Goal: Task Accomplishment & Management: Use online tool/utility

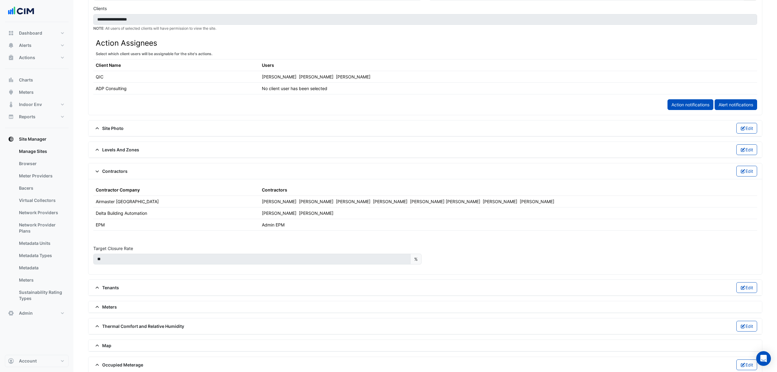
scroll to position [295, 0]
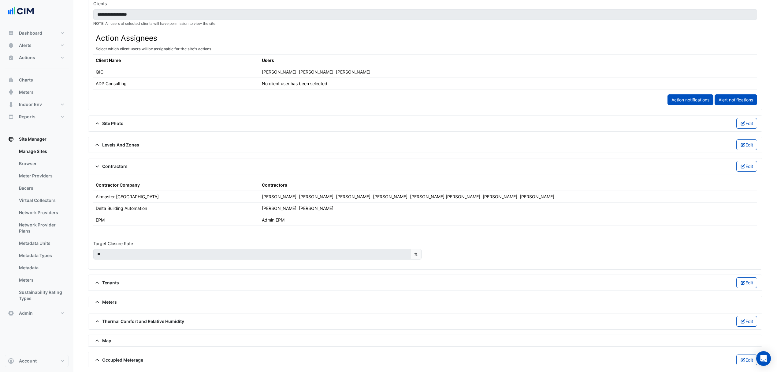
click at [255, 187] on div "Contractor Company" at bounding box center [176, 184] width 161 height 6
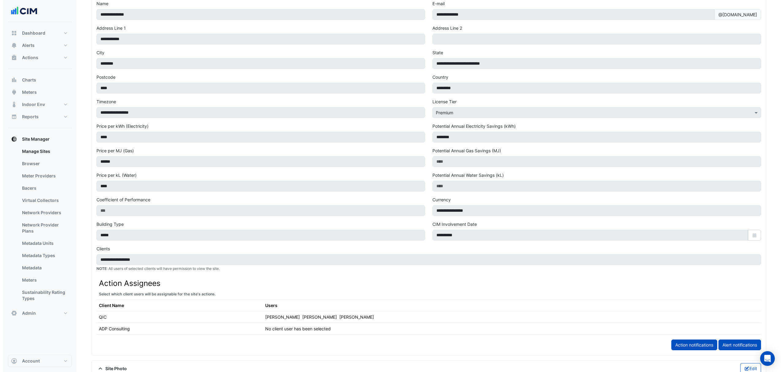
scroll to position [0, 0]
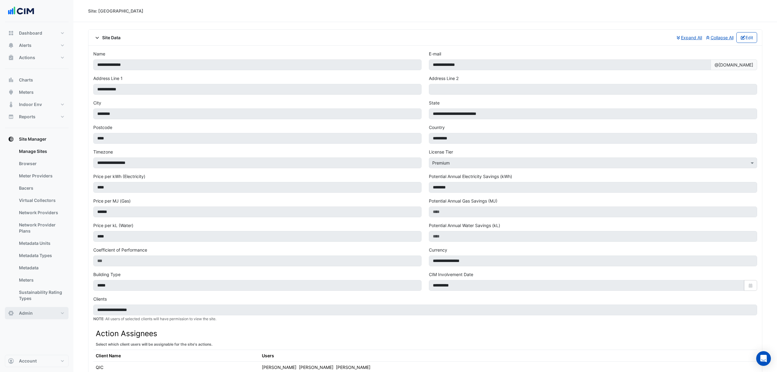
click at [37, 316] on button "Admin" at bounding box center [37, 313] width 64 height 12
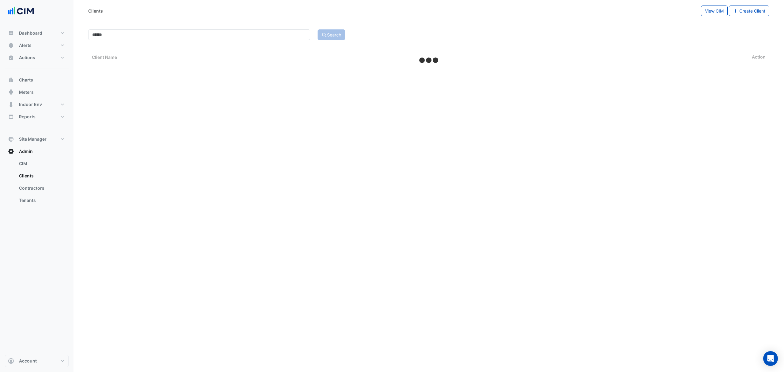
select select "***"
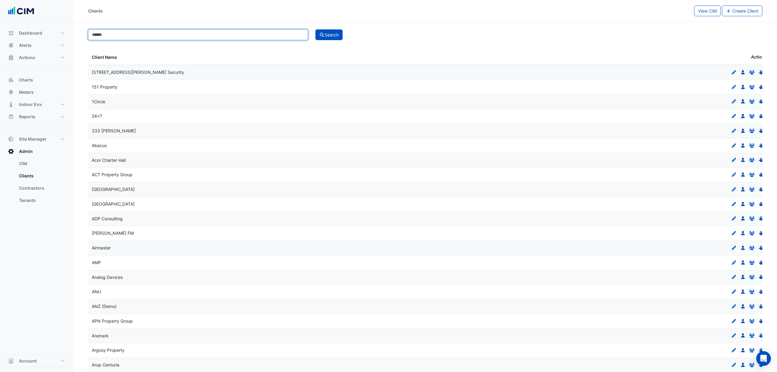
click at [157, 36] on input at bounding box center [198, 34] width 220 height 11
type input "***"
click at [316, 35] on button "Search" at bounding box center [330, 34] width 28 height 11
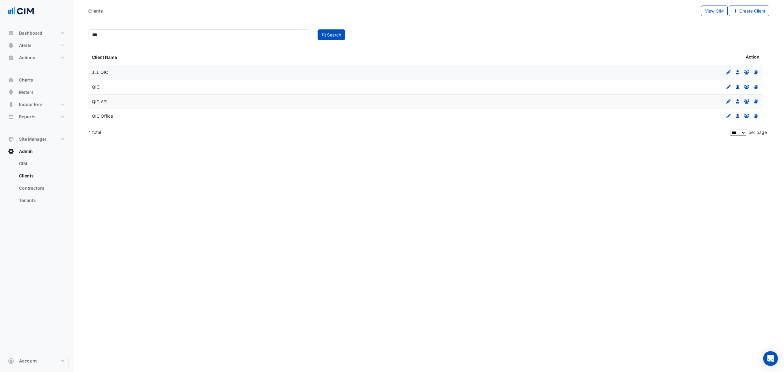
click at [737, 88] on icon at bounding box center [737, 87] width 4 height 4
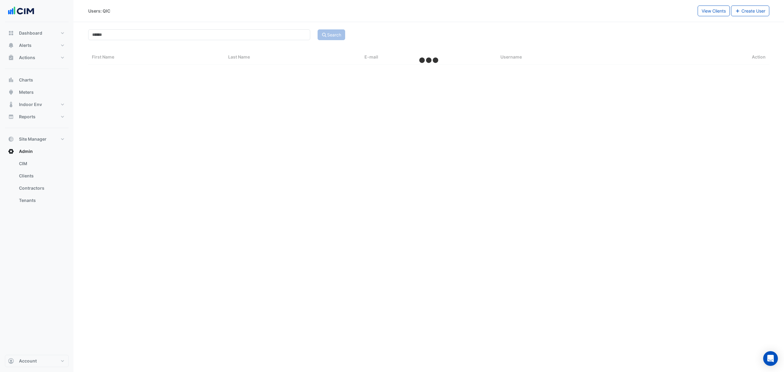
select select "***"
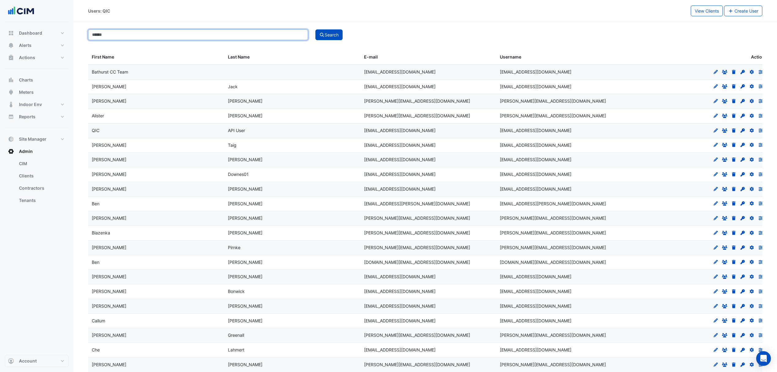
click at [123, 34] on input at bounding box center [198, 34] width 220 height 11
type input "*****"
click at [336, 34] on button "Search" at bounding box center [330, 34] width 28 height 11
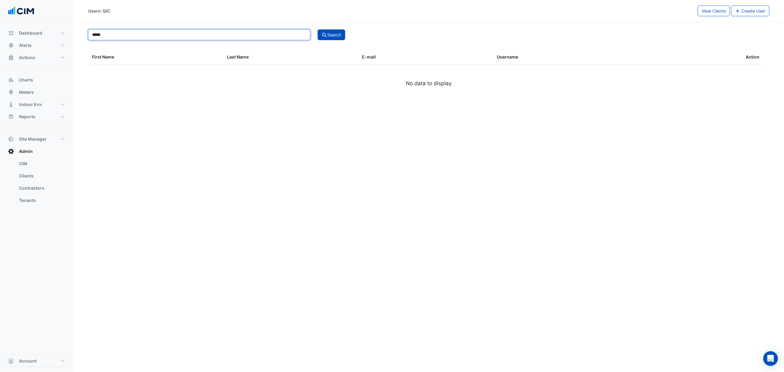
click at [170, 34] on input "*****" at bounding box center [199, 34] width 222 height 11
click at [332, 34] on button "Search" at bounding box center [331, 34] width 28 height 11
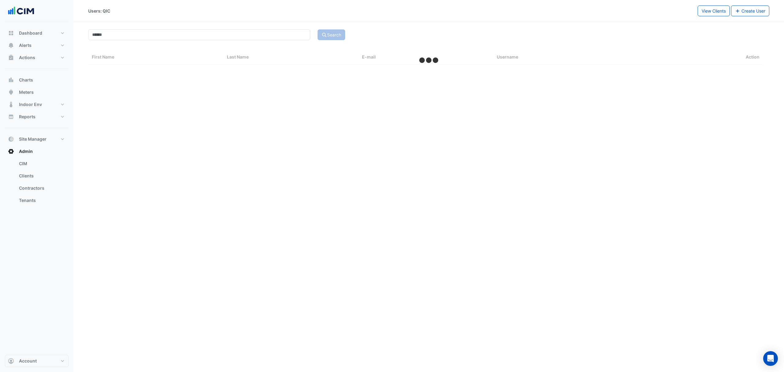
select select "***"
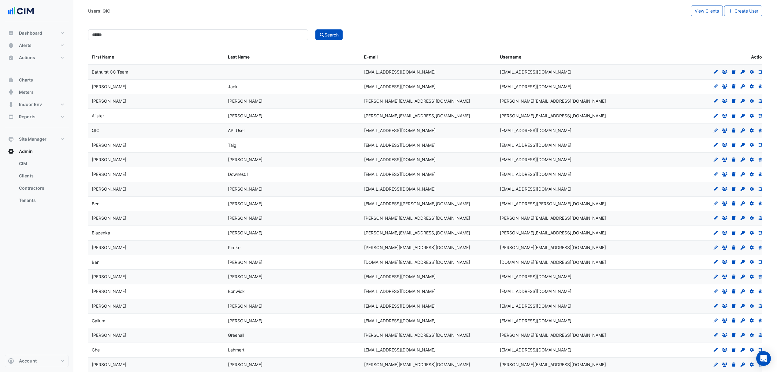
click at [735, 10] on span "Create User" at bounding box center [747, 10] width 24 height 5
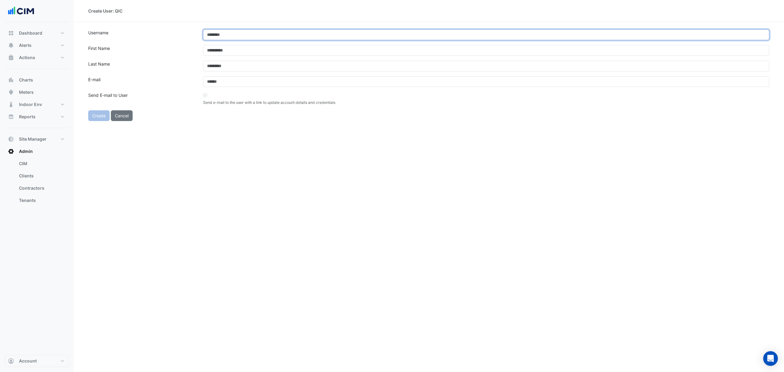
click at [211, 39] on input "text" at bounding box center [486, 34] width 566 height 11
paste input "**********"
type input "**********"
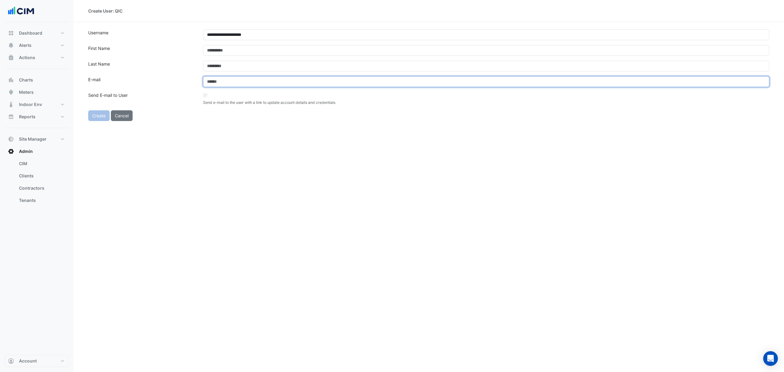
click at [229, 81] on input "email" at bounding box center [486, 81] width 566 height 11
paste input "**********"
type input "**********"
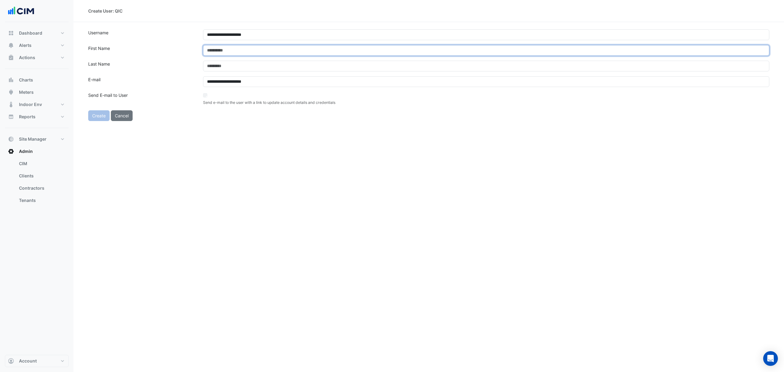
click at [249, 49] on input "text" at bounding box center [486, 50] width 566 height 11
type input "*****"
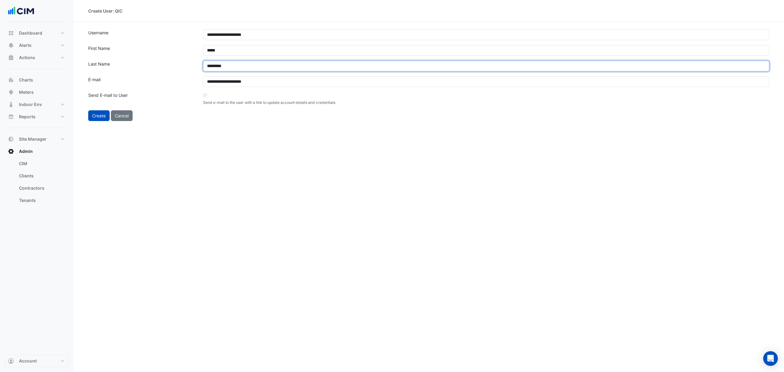
type input "*********"
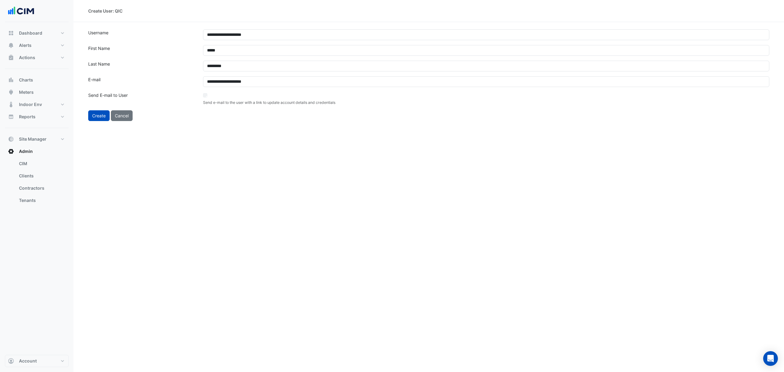
click at [265, 129] on div "**********" at bounding box center [428, 186] width 710 height 372
click at [100, 116] on button "Create" at bounding box center [98, 115] width 21 height 11
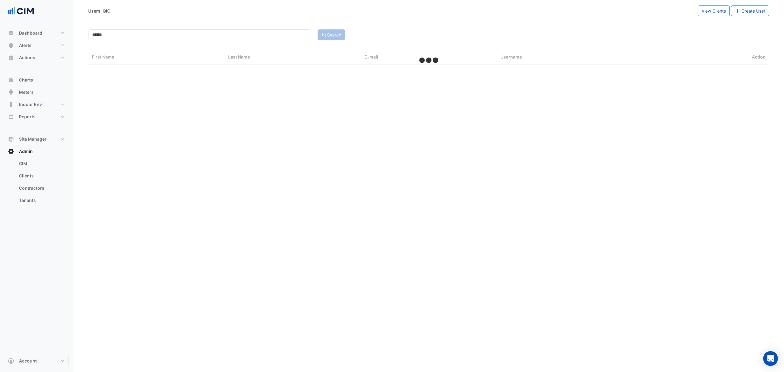
select select "***"
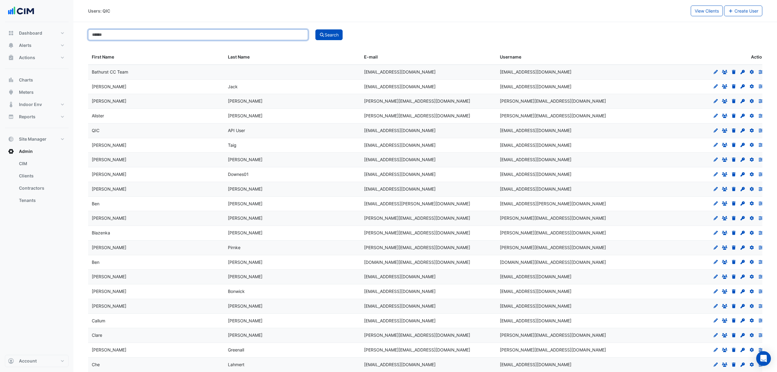
click at [146, 35] on input at bounding box center [198, 34] width 220 height 11
type input "*****"
click at [327, 29] on button "Search" at bounding box center [330, 34] width 28 height 11
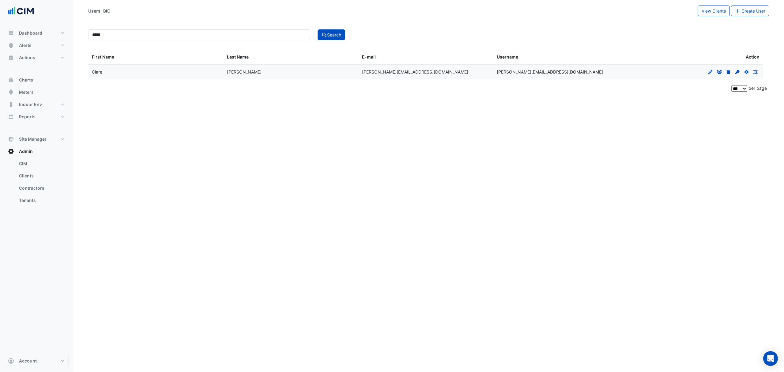
click at [736, 73] on icon at bounding box center [737, 72] width 4 height 4
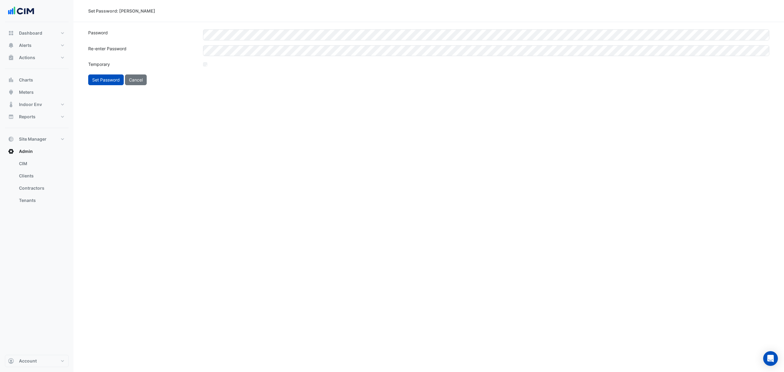
click at [251, 107] on div "Set Password: Clare Glassford Password Re-enter Password Temporary Set Password…" at bounding box center [428, 186] width 710 height 372
click at [109, 79] on button "Set Password" at bounding box center [106, 79] width 36 height 11
select select "***"
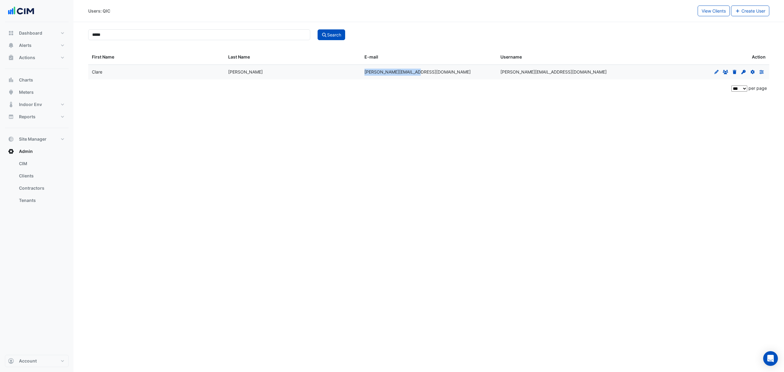
drag, startPoint x: 417, startPoint y: 74, endPoint x: 363, endPoint y: 73, distance: 54.2
click at [363, 73] on datatable-body-cell "c.glassford@cc.qic.com" at bounding box center [429, 72] width 136 height 14
copy span "c.glassford@cc.qic.com"
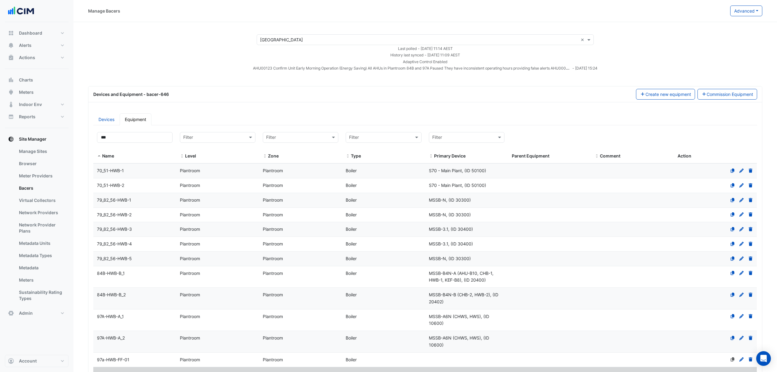
select select "***"
click at [42, 149] on link "Manage Sites" at bounding box center [41, 151] width 54 height 12
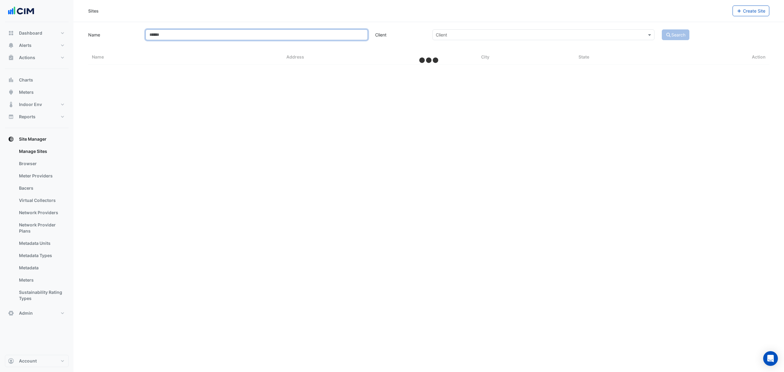
click at [209, 31] on input "Name" at bounding box center [256, 34] width 222 height 11
type input "**********"
select select "***"
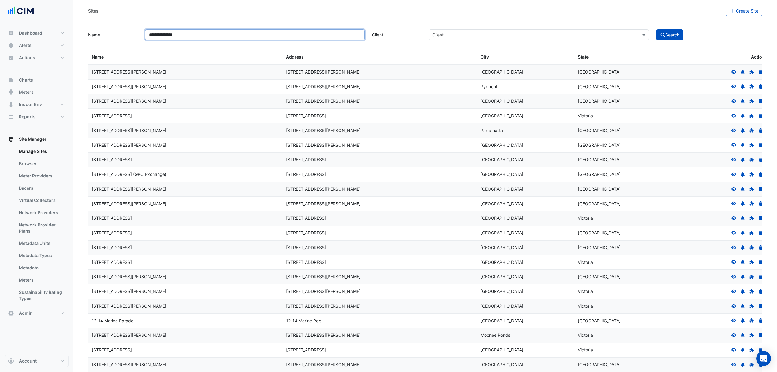
type input "**********"
click at [675, 36] on button "Search" at bounding box center [671, 34] width 28 height 11
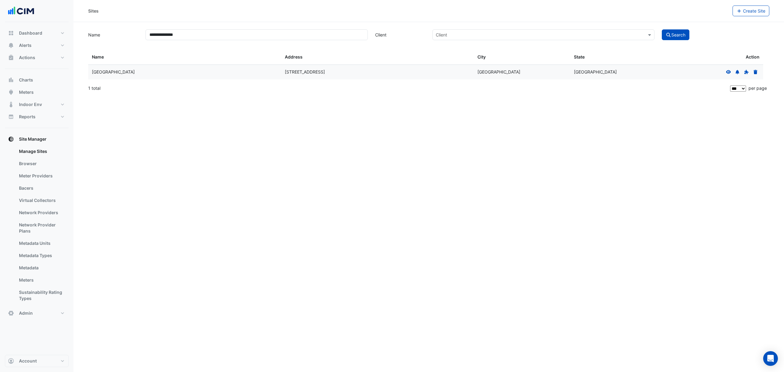
click at [726, 71] on icon at bounding box center [728, 72] width 5 height 4
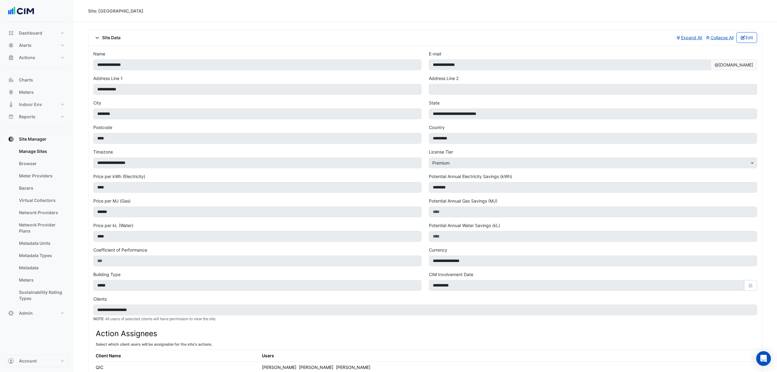
click at [744, 32] on button "Edit" at bounding box center [747, 37] width 21 height 11
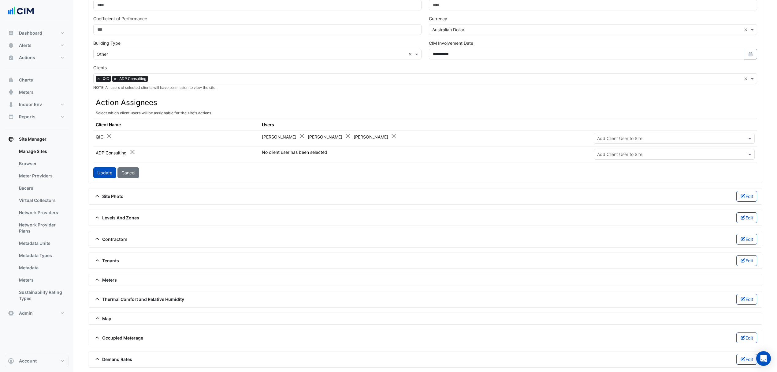
scroll to position [245, 0]
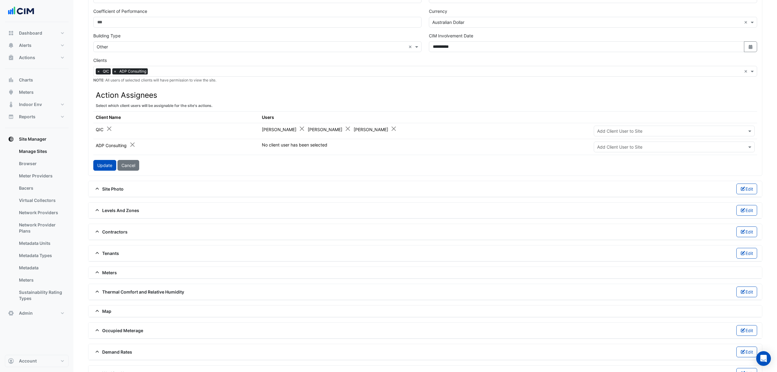
click at [97, 166] on button "Update" at bounding box center [104, 165] width 23 height 11
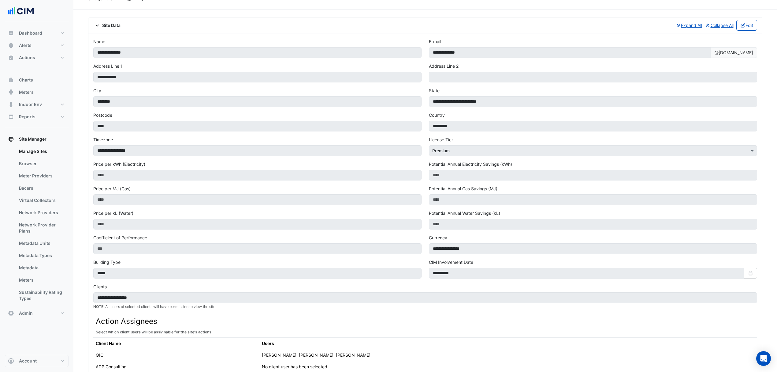
scroll to position [0, 0]
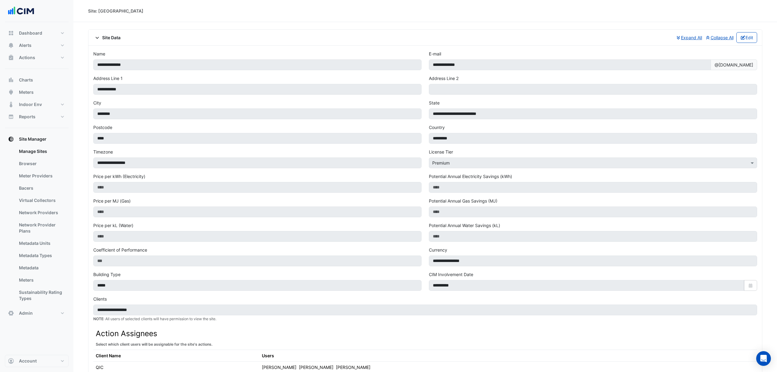
click at [747, 33] on button "Edit" at bounding box center [747, 37] width 21 height 11
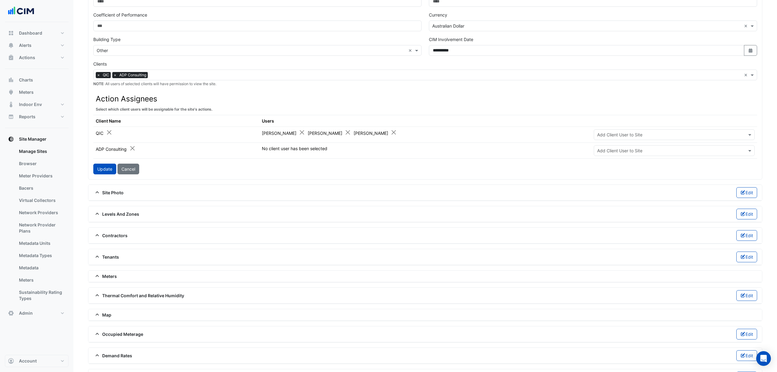
scroll to position [245, 0]
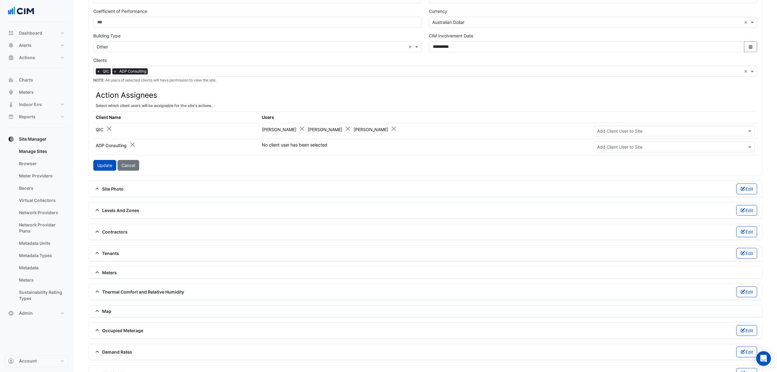
click at [624, 132] on input "text" at bounding box center [668, 131] width 142 height 6
type input "*****"
click at [604, 145] on span "[PERSON_NAME]" at bounding box center [616, 143] width 35 height 5
click at [526, 98] on h3 "Action Assignees" at bounding box center [425, 95] width 659 height 9
click at [105, 166] on button "Update" at bounding box center [104, 165] width 23 height 11
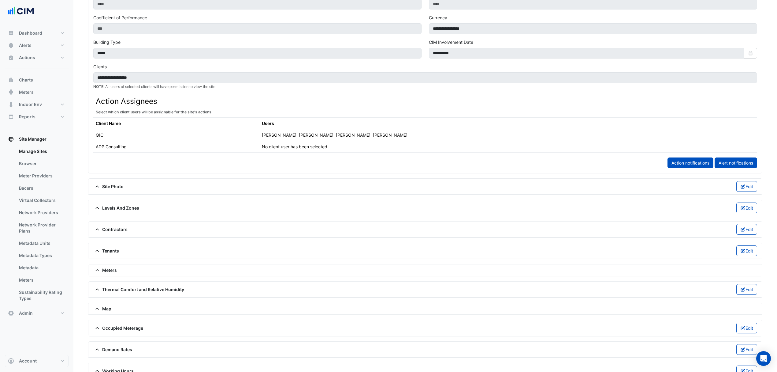
scroll to position [252, 0]
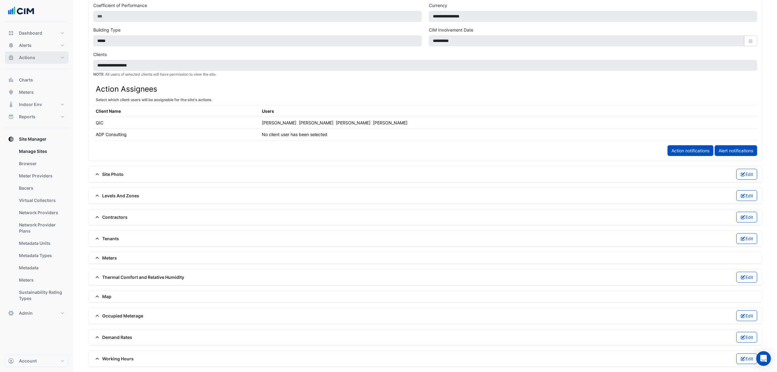
click at [53, 58] on button "Actions" at bounding box center [37, 57] width 64 height 12
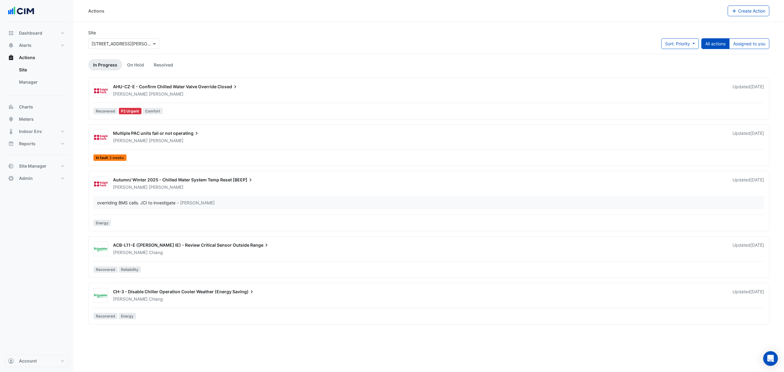
click at [28, 84] on link "Manager" at bounding box center [41, 82] width 54 height 12
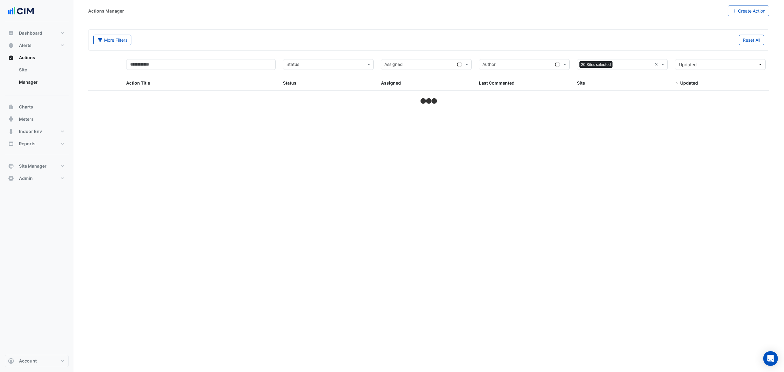
select select "***"
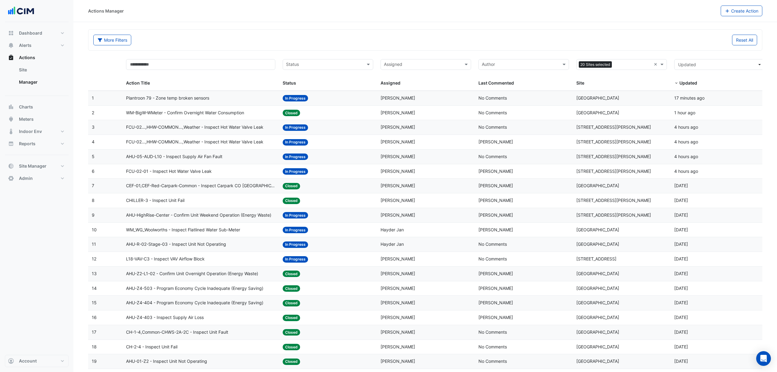
click at [162, 110] on span "WM-BigW-WMeter - Confirm Overnight Water Consumption" at bounding box center [185, 112] width 118 height 7
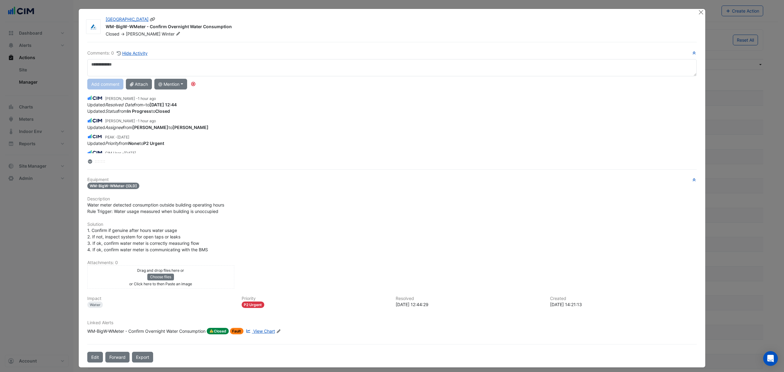
click at [176, 32] on icon at bounding box center [178, 34] width 5 height 4
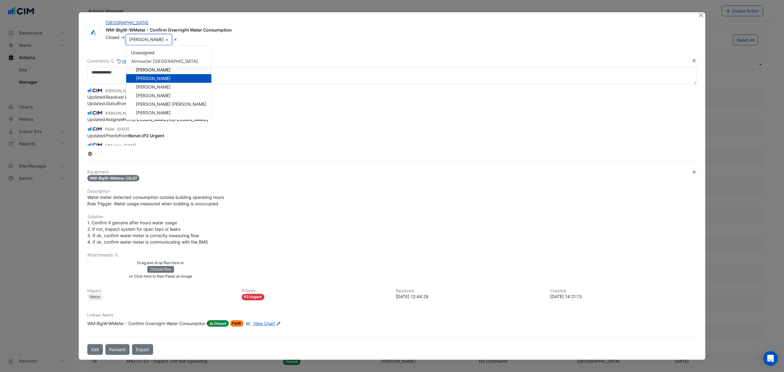
click at [239, 59] on h6 "Comments: 0 Hide Activity" at bounding box center [391, 61] width 609 height 7
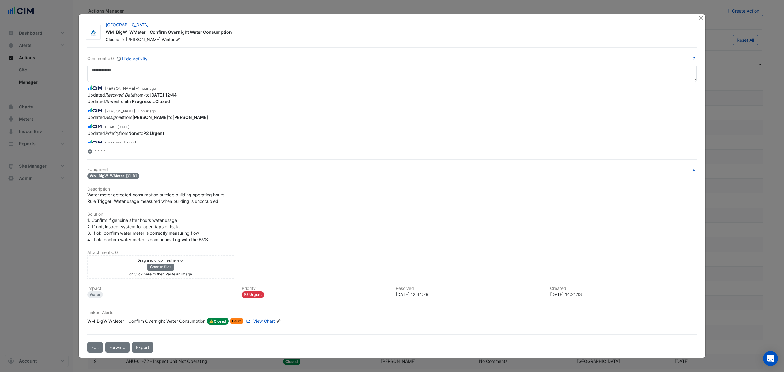
click at [92, 349] on button "Edit" at bounding box center [95, 347] width 16 height 11
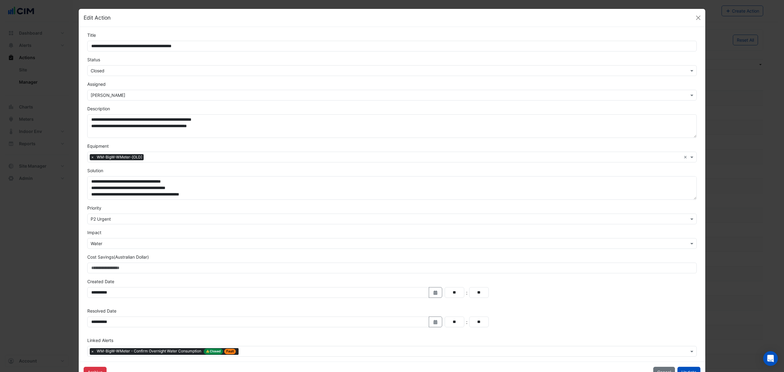
click at [124, 70] on input "text" at bounding box center [386, 71] width 590 height 6
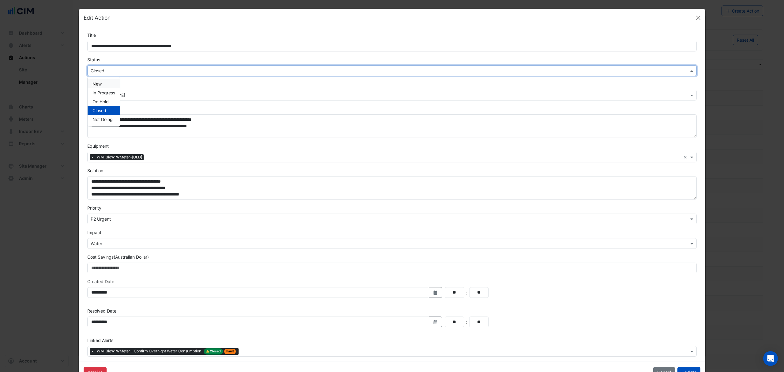
click at [103, 88] on div "New" at bounding box center [104, 83] width 32 height 9
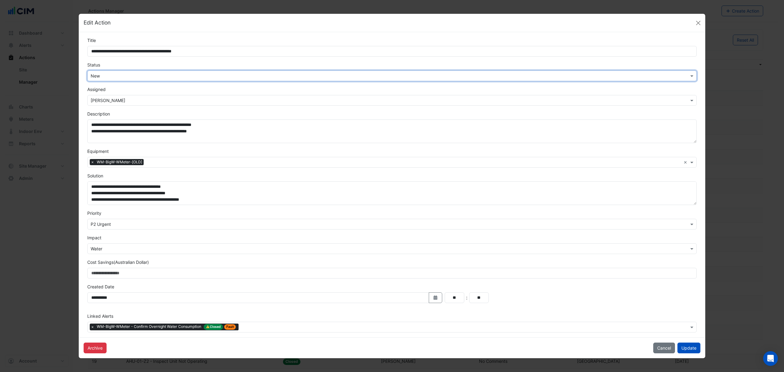
click at [117, 73] on input "text" at bounding box center [386, 76] width 590 height 6
click at [105, 98] on span "In Progress" at bounding box center [103, 97] width 23 height 5
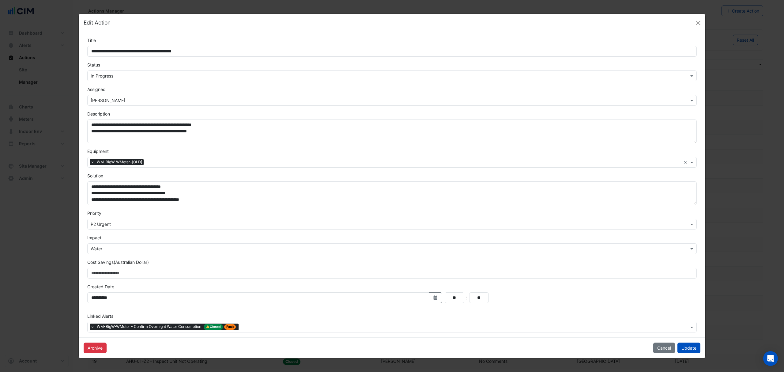
click at [692, 346] on button "Update" at bounding box center [688, 347] width 23 height 11
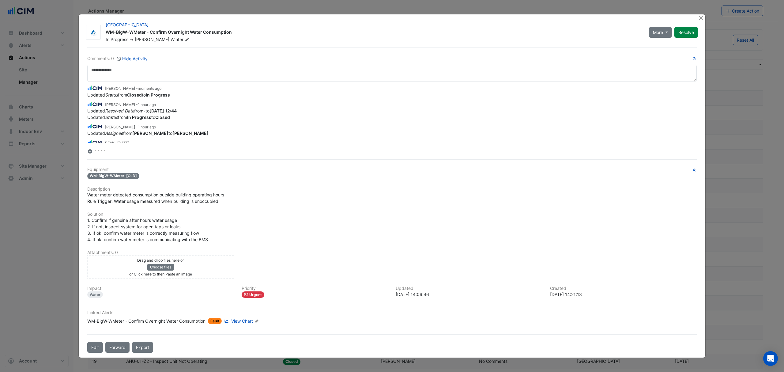
click at [699, 14] on div "Canberra Centre WM-BigW-WMeter - Confirm Overnight Water Consumption In Progres…" at bounding box center [391, 185] width 627 height 343
click at [702, 15] on button "Close" at bounding box center [700, 17] width 6 height 6
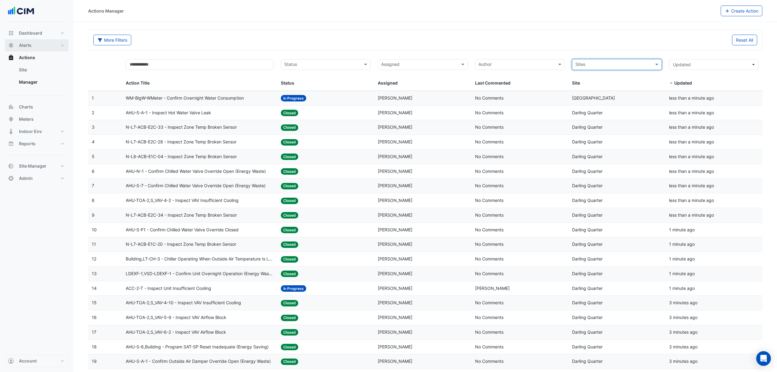
click at [49, 42] on button "Alerts" at bounding box center [37, 45] width 64 height 12
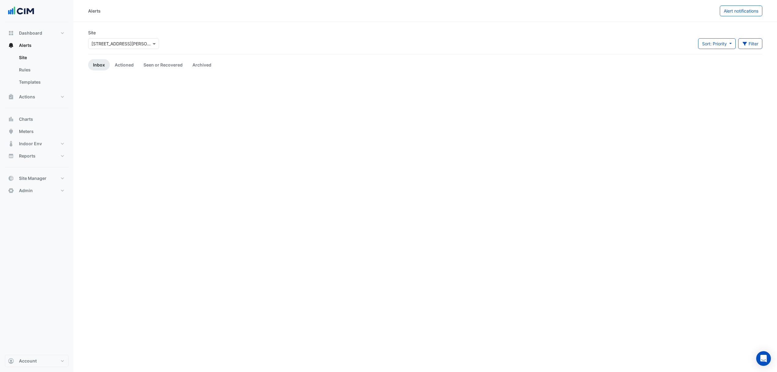
click at [149, 42] on div "Select a Site × 20 Martin Place" at bounding box center [123, 43] width 71 height 11
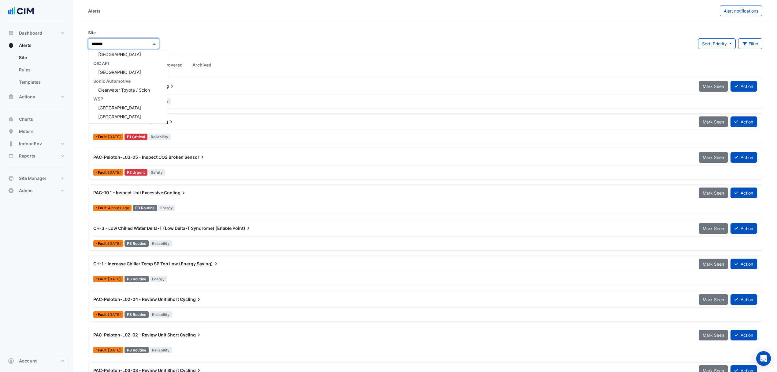
scroll to position [2, 0]
type input "**********"
click at [132, 64] on span "Watergardens Town Centre" at bounding box center [119, 63] width 43 height 5
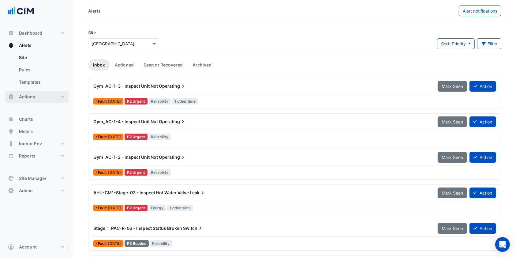
click at [54, 92] on button "Actions" at bounding box center [37, 97] width 64 height 12
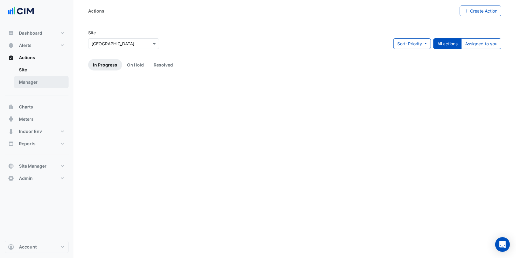
click at [39, 83] on link "Manager" at bounding box center [41, 82] width 54 height 12
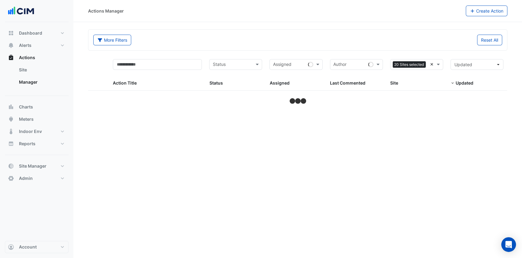
select select "***"
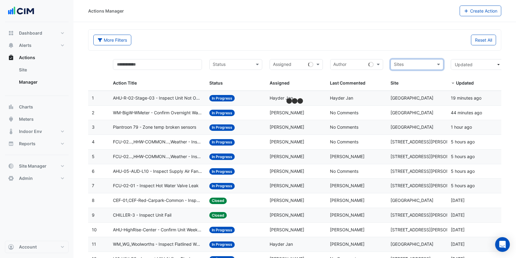
type input "*"
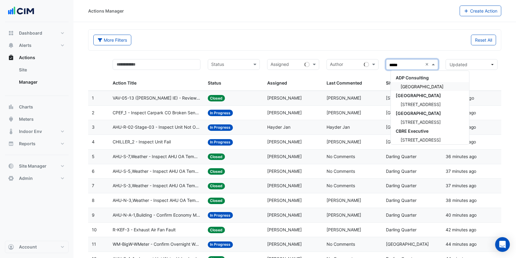
click at [429, 82] on div "Watergardens Town Centre" at bounding box center [430, 86] width 78 height 9
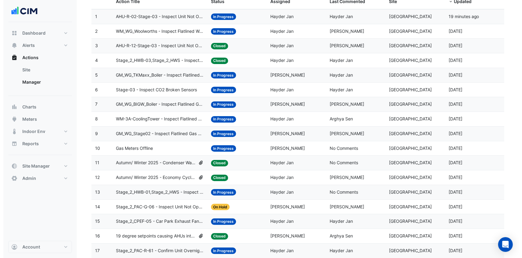
scroll to position [122, 0]
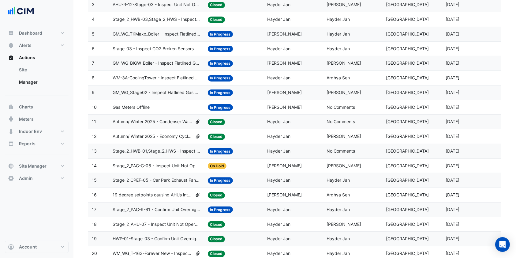
click at [174, 179] on span "Stage_2_CPEF-05 - Car Park Exhaust Fan Not Operating" at bounding box center [157, 180] width 88 height 7
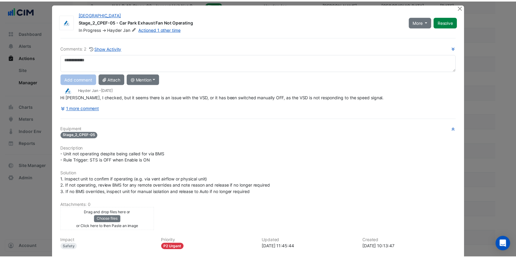
scroll to position [0, 0]
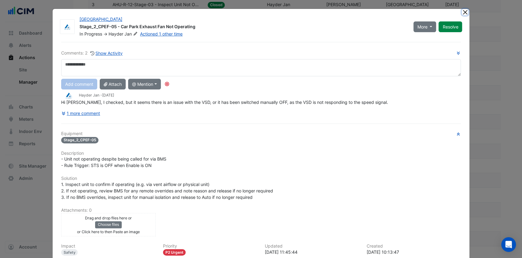
click at [462, 13] on button "Close" at bounding box center [465, 12] width 6 height 6
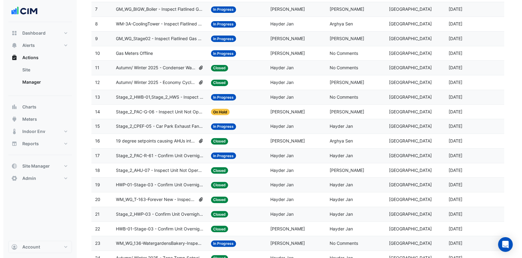
scroll to position [204, 0]
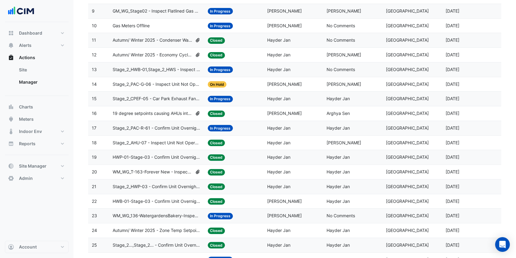
click at [169, 212] on span "WM_WG_136-WatergardensBakery-Inspect Flatlined Water Sub-Meter" at bounding box center [157, 215] width 88 height 7
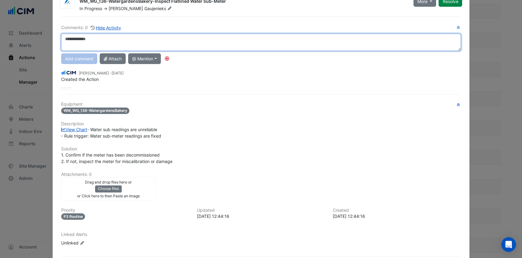
scroll to position [0, 0]
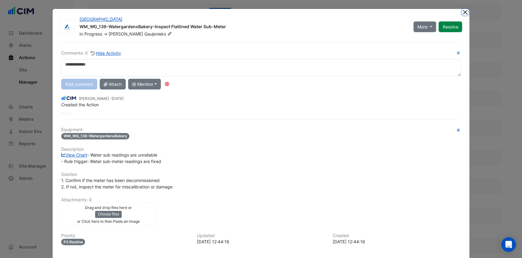
click at [462, 12] on button "Close" at bounding box center [465, 12] width 6 height 6
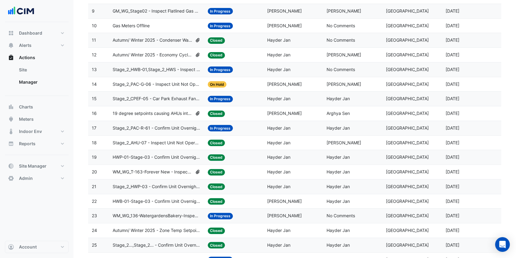
click at [168, 126] on span "Stage_2_PAC-R-61 - Confirm Unit Overnight Operation (Energy Waste)" at bounding box center [157, 128] width 88 height 7
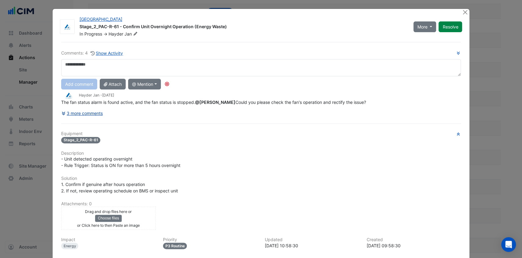
click at [93, 120] on div "Comments: 4 Show Activity Add comment Attach @ Mention Airmaster Australia Adri…" at bounding box center [262, 173] width 408 height 262
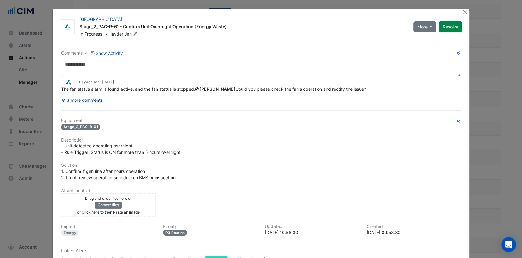
click at [94, 105] on button "3 more comments" at bounding box center [82, 100] width 42 height 11
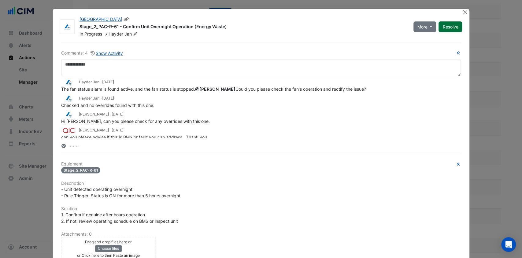
click at [452, 24] on button "Resolve" at bounding box center [451, 26] width 24 height 11
click at [462, 11] on button "Close" at bounding box center [465, 12] width 6 height 6
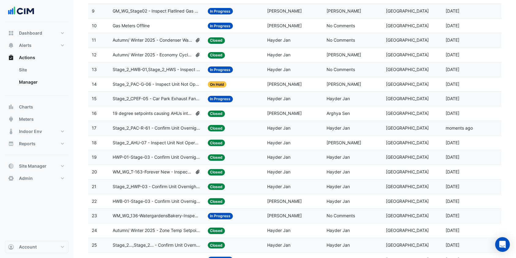
click at [169, 97] on span "Stage_2_CPEF-05 - Car Park Exhaust Fan Not Operating" at bounding box center [157, 98] width 88 height 7
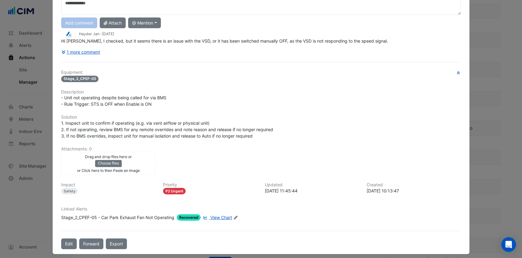
scroll to position [64, 0]
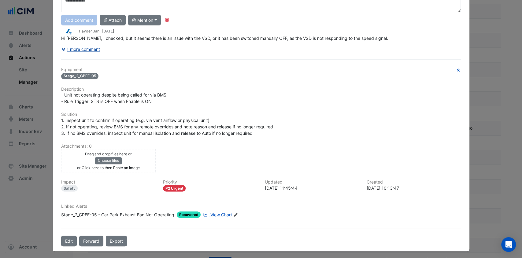
click at [87, 47] on button "1 more comment" at bounding box center [80, 49] width 39 height 11
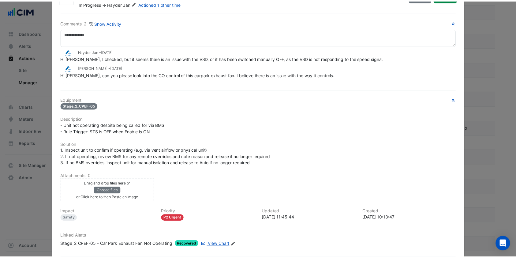
scroll to position [0, 0]
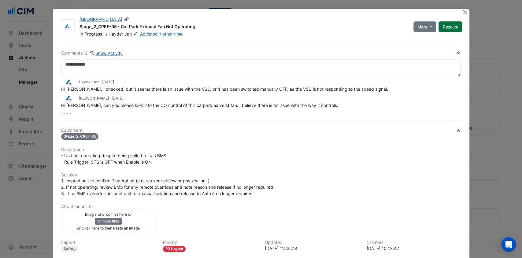
click at [441, 26] on button "Resolve" at bounding box center [451, 26] width 24 height 11
click at [463, 11] on button "Close" at bounding box center [465, 12] width 6 height 6
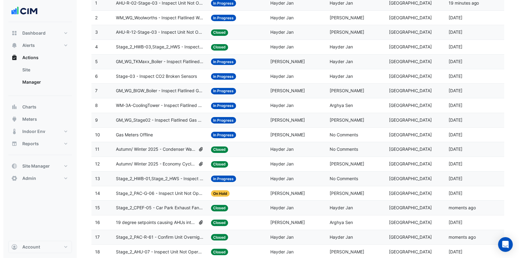
scroll to position [81, 0]
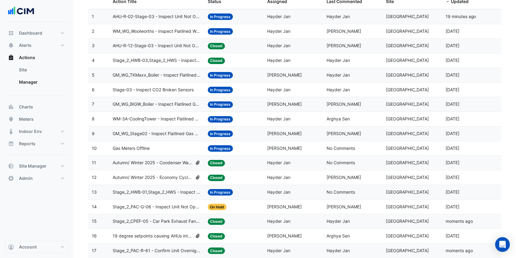
click at [170, 189] on span "Stage_2_HWB-01,Stage_2_HWS - Inspect Unit Fail" at bounding box center [157, 192] width 88 height 7
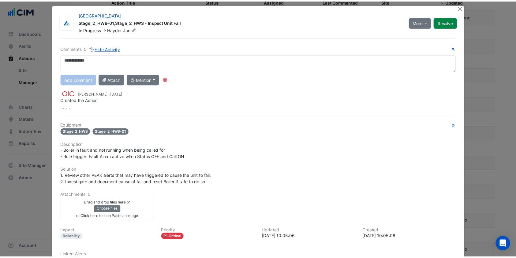
scroll to position [0, 0]
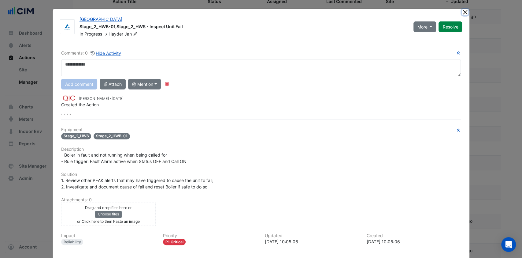
click at [463, 13] on button "Close" at bounding box center [465, 12] width 6 height 6
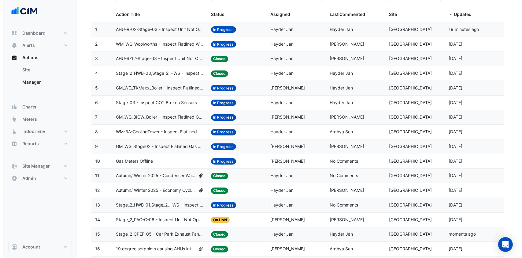
scroll to position [81, 0]
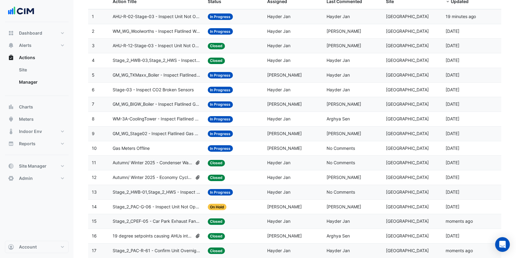
click at [151, 147] on div "Gas Meters Offline" at bounding box center [157, 148] width 88 height 7
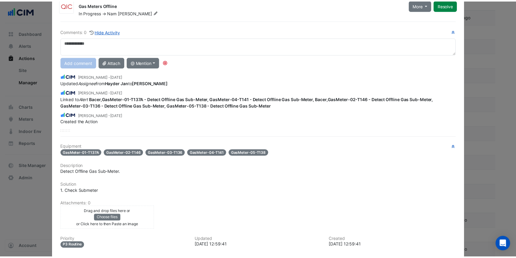
scroll to position [0, 0]
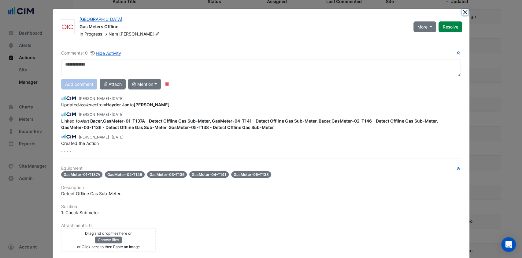
click at [462, 11] on button "Close" at bounding box center [465, 12] width 6 height 6
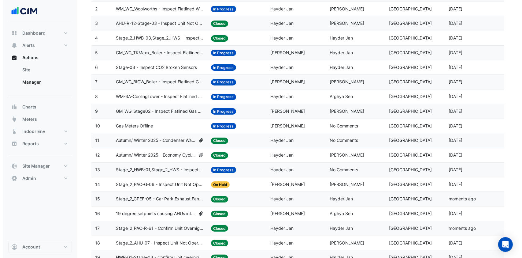
scroll to position [122, 0]
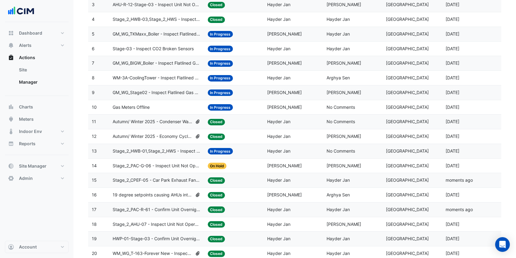
click at [155, 152] on span "Stage_2_HWB-01,Stage_2_HWS - Inspect Unit Fail" at bounding box center [157, 151] width 88 height 7
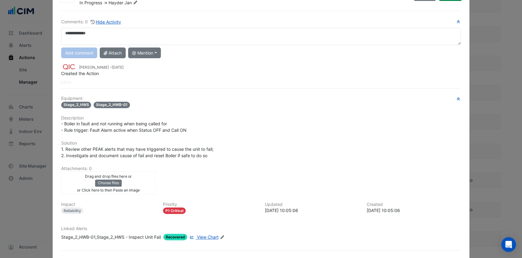
scroll to position [0, 0]
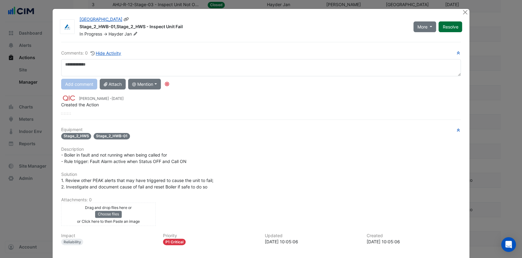
click at [444, 30] on button "Resolve" at bounding box center [451, 26] width 24 height 11
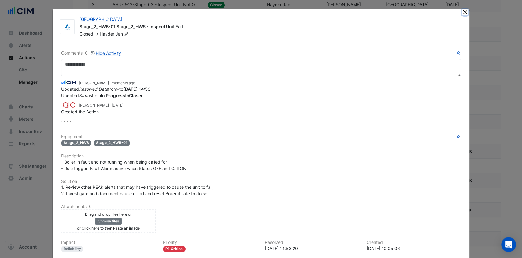
click at [462, 11] on button "Close" at bounding box center [465, 12] width 6 height 6
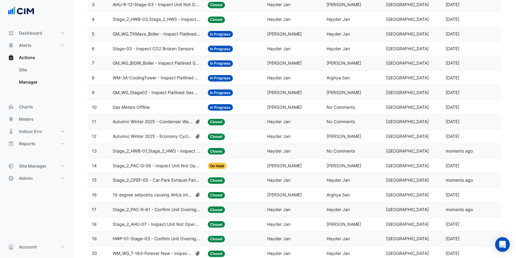
click at [184, 164] on span "Stage_2_PAC-G-06 - Inspect Unit Not Operating" at bounding box center [157, 165] width 88 height 7
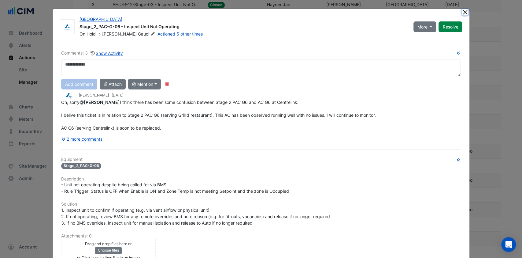
click at [462, 14] on button "Close" at bounding box center [465, 12] width 6 height 6
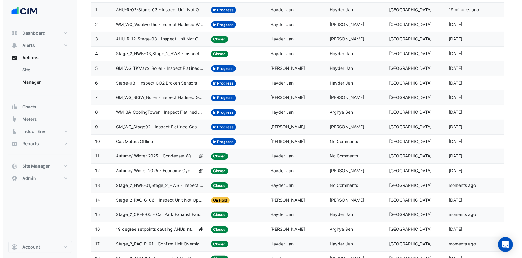
scroll to position [41, 0]
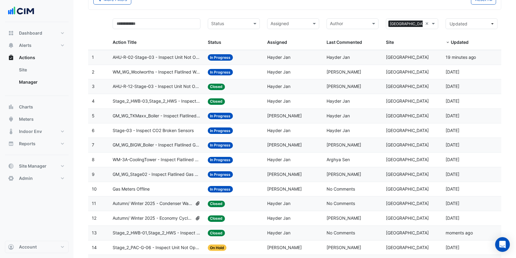
click at [149, 103] on span "Stage_2_HWB-03,Stage_2_HWS - Inspect Unit Fail" at bounding box center [157, 101] width 88 height 7
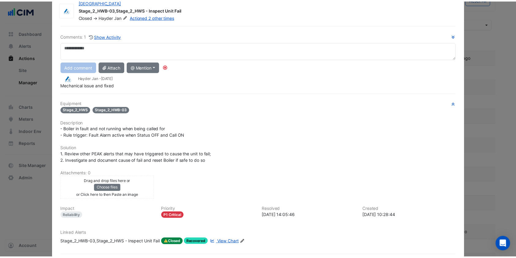
scroll to position [0, 0]
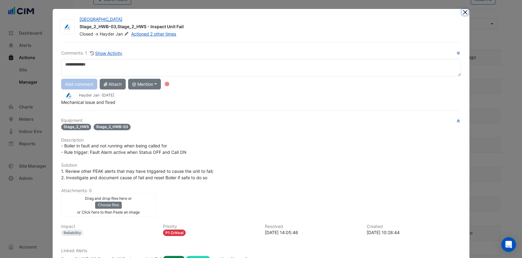
click at [463, 11] on button "Close" at bounding box center [465, 12] width 6 height 6
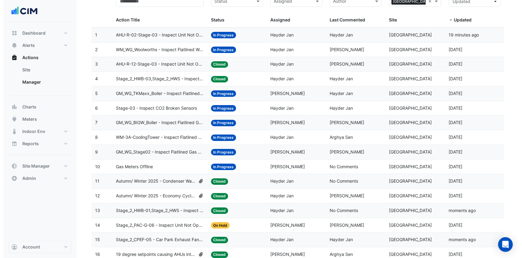
scroll to position [81, 0]
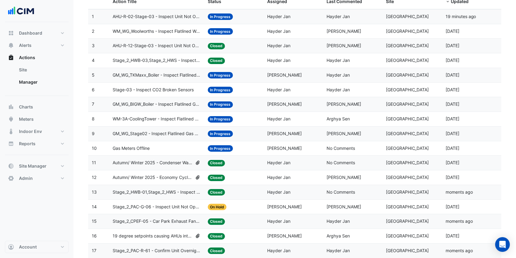
click at [151, 191] on span "Stage_2_HWB-01,Stage_2_HWS - Inspect Unit Fail" at bounding box center [157, 192] width 88 height 7
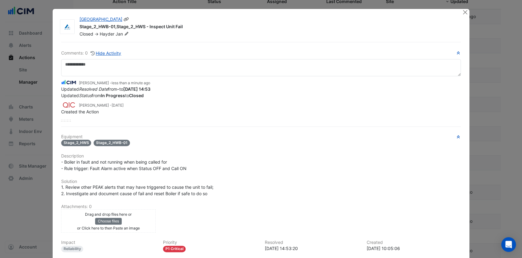
drag, startPoint x: 102, startPoint y: 26, endPoint x: 187, endPoint y: 28, distance: 85.1
click at [187, 28] on div "Stage_2_HWB-01,Stage_2_HWS - Inspect Unit Fail" at bounding box center [268, 27] width 376 height 7
click at [189, 28] on div "Stage_2_HWB-01,Stage_2_HWS - Inspect Unit Fail" at bounding box center [268, 27] width 376 height 7
drag, startPoint x: 181, startPoint y: 25, endPoint x: 73, endPoint y: 29, distance: 107.8
click at [76, 29] on div "Watergardens Town Centre Stage_2_HWB-01,Stage_2_HWS - Inspect Unit Fail Closed …" at bounding box center [267, 26] width 383 height 21
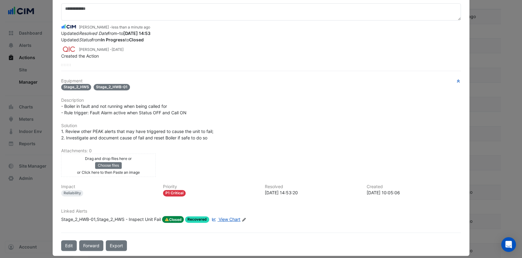
scroll to position [61, 0]
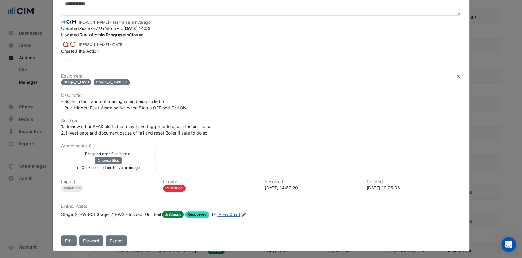
drag, startPoint x: 159, startPoint y: 60, endPoint x: 155, endPoint y: 59, distance: 4.2
click at [155, 59] on div at bounding box center [261, 60] width 400 height 2
click at [64, 237] on button "Edit" at bounding box center [69, 240] width 16 height 11
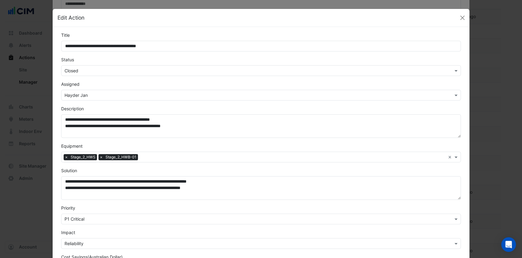
click at [81, 70] on input "text" at bounding box center [255, 71] width 381 height 6
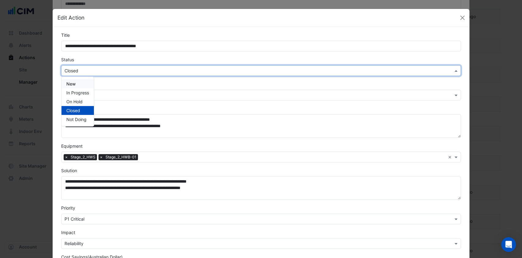
click at [71, 89] on div "In Progress" at bounding box center [78, 92] width 32 height 9
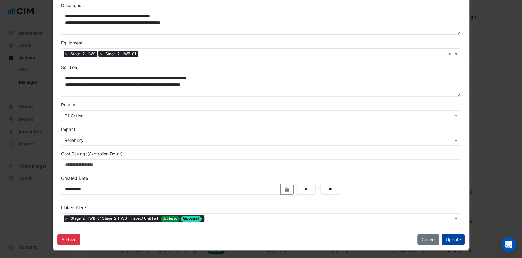
click at [451, 235] on button "Update" at bounding box center [453, 239] width 23 height 11
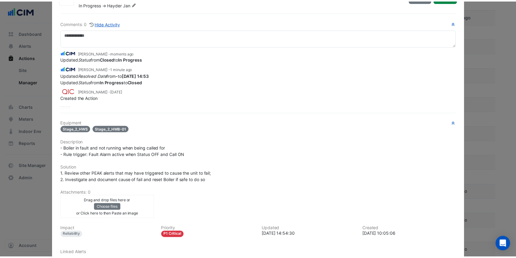
scroll to position [0, 0]
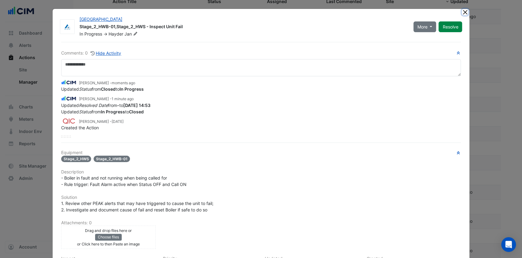
click at [462, 11] on button "Close" at bounding box center [465, 12] width 6 height 6
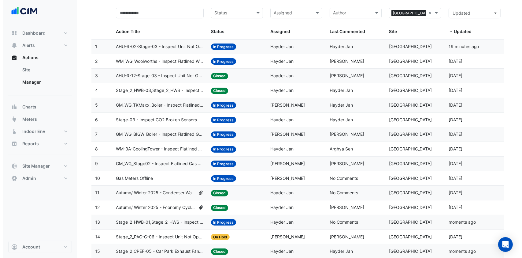
scroll to position [81, 0]
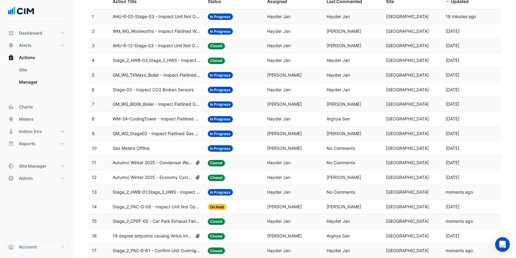
click at [177, 17] on span "AHU-R-02-Stage-03 - Inspect Unit Not Operating" at bounding box center [157, 16] width 88 height 7
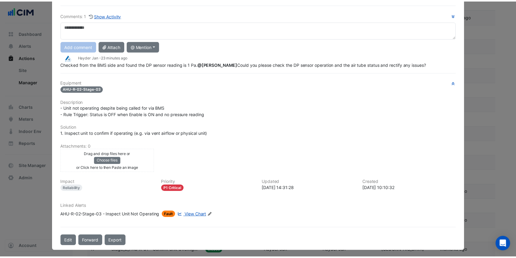
scroll to position [0, 0]
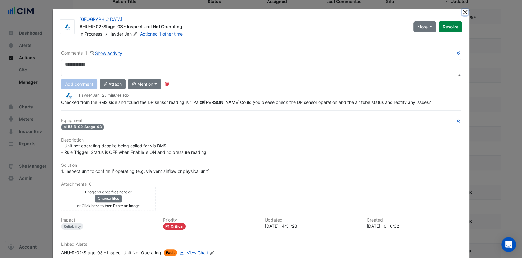
click at [462, 13] on button "Close" at bounding box center [465, 12] width 6 height 6
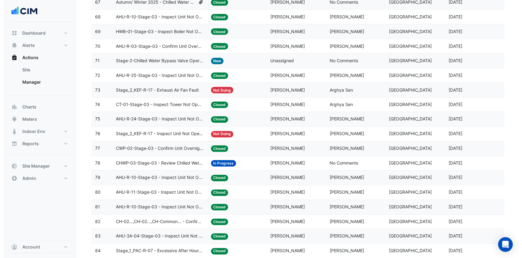
scroll to position [1143, 0]
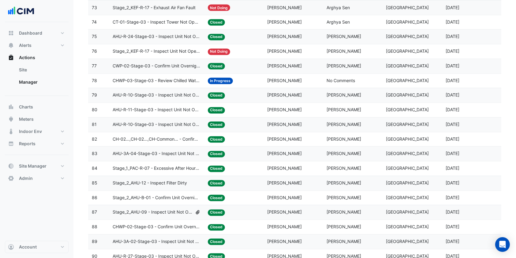
click at [183, 79] on span "CHWP-03-Stage-03 - Review Chilled Water System Pressure Oversupply (Energy Wast…" at bounding box center [157, 80] width 88 height 7
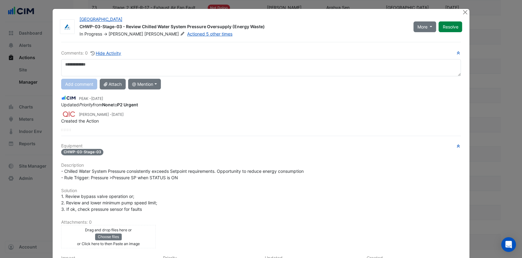
scroll to position [0, 0]
click at [180, 33] on icon at bounding box center [182, 34] width 5 height 4
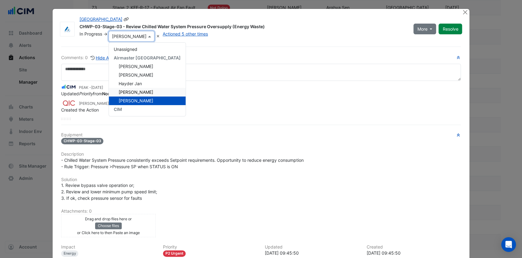
drag, startPoint x: 131, startPoint y: 95, endPoint x: 230, endPoint y: 50, distance: 109.0
click at [230, 50] on div "Comments: 0 Hide Activity PEAK - 5 months and 22 days ago Updated Priority from…" at bounding box center [262, 179] width 408 height 264
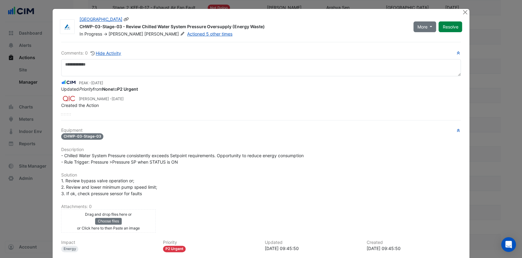
click at [180, 32] on icon at bounding box center [182, 34] width 5 height 4
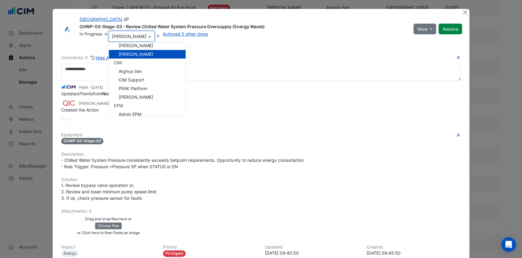
scroll to position [36, 0]
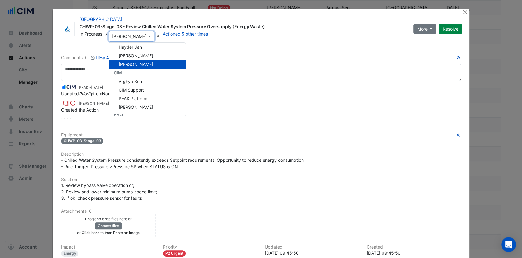
click at [218, 50] on div "Comments: 0 Hide Activity PEAK - 5 months and 22 days ago Updated Priority from…" at bounding box center [262, 179] width 408 height 264
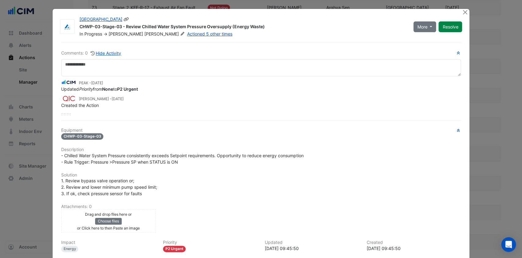
click at [180, 33] on icon at bounding box center [182, 34] width 5 height 4
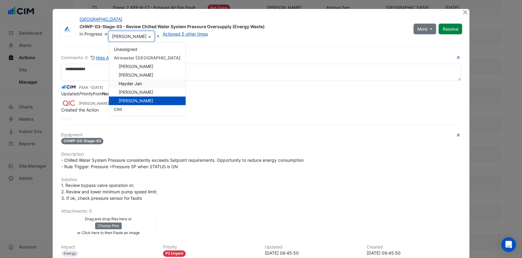
click at [196, 85] on div "PEAK - 5 months and 22 days ago" at bounding box center [261, 86] width 400 height 7
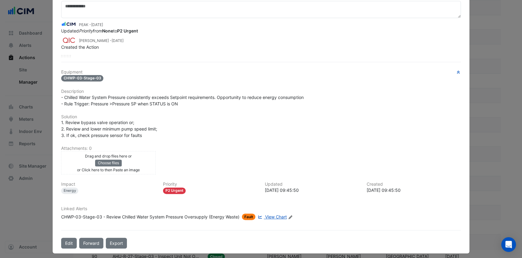
scroll to position [60, 0]
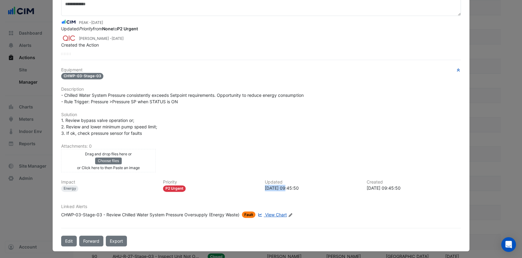
drag, startPoint x: 283, startPoint y: 186, endPoint x: 265, endPoint y: 182, distance: 19.0
click at [265, 185] on div "2025-01-29 09:45:50" at bounding box center [312, 188] width 95 height 6
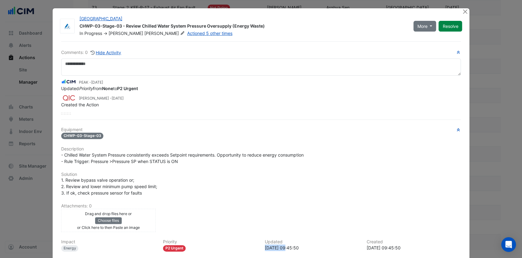
scroll to position [0, 0]
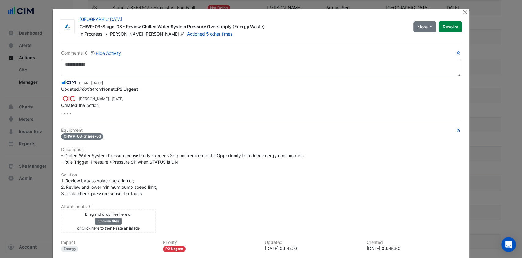
click at [257, 131] on h6 "Equipment" at bounding box center [261, 130] width 400 height 5
click at [441, 25] on button "Resolve" at bounding box center [451, 26] width 24 height 11
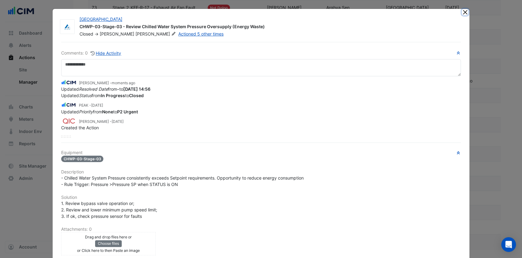
click at [463, 11] on button "Close" at bounding box center [465, 12] width 6 height 6
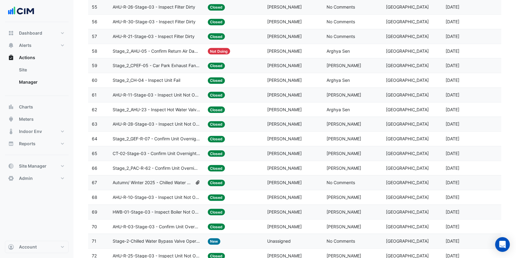
scroll to position [981, 0]
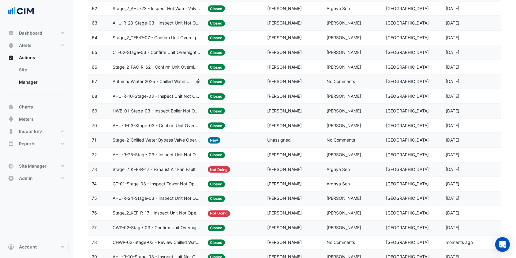
click at [171, 137] on span "Stage-2-Chilled Water Bypass Valve Operation - Review" at bounding box center [157, 140] width 88 height 7
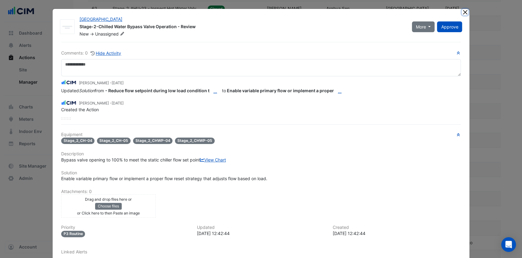
click at [462, 10] on button "Close" at bounding box center [465, 12] width 6 height 6
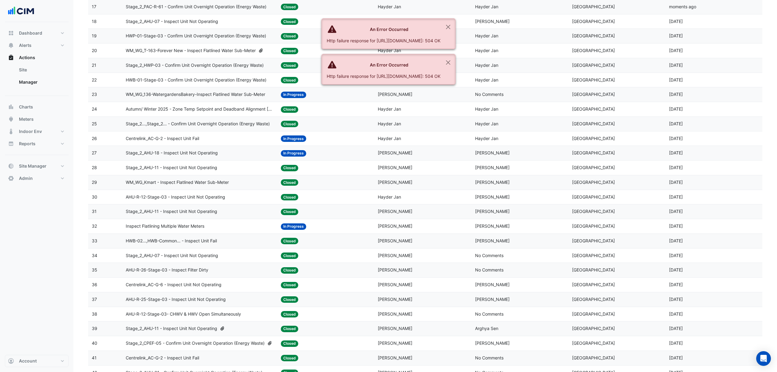
scroll to position [1208, 0]
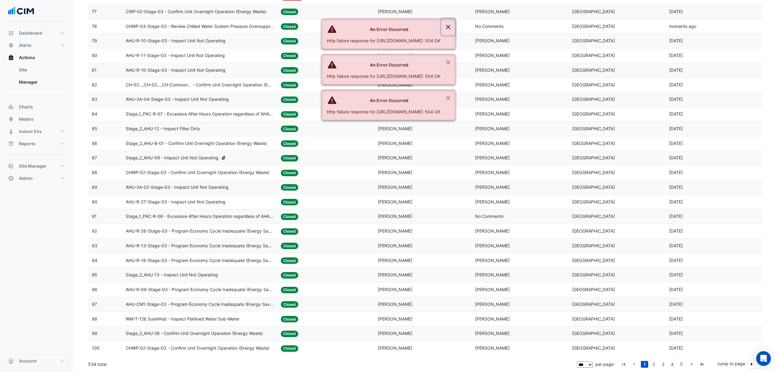
click at [455, 27] on button "Close" at bounding box center [448, 27] width 14 height 17
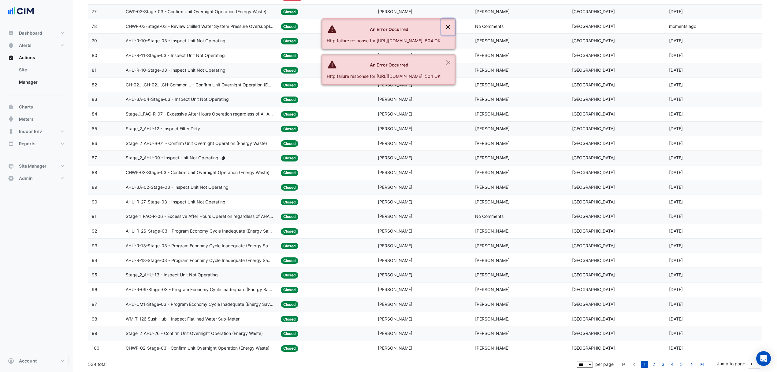
click at [455, 27] on button "Close" at bounding box center [448, 27] width 14 height 17
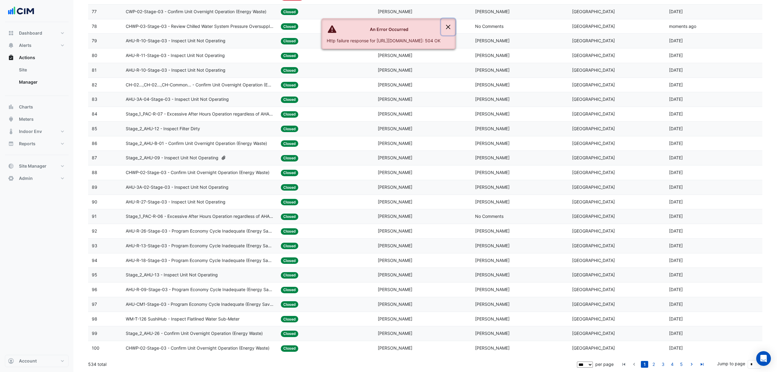
click at [455, 27] on button "Close" at bounding box center [448, 27] width 14 height 17
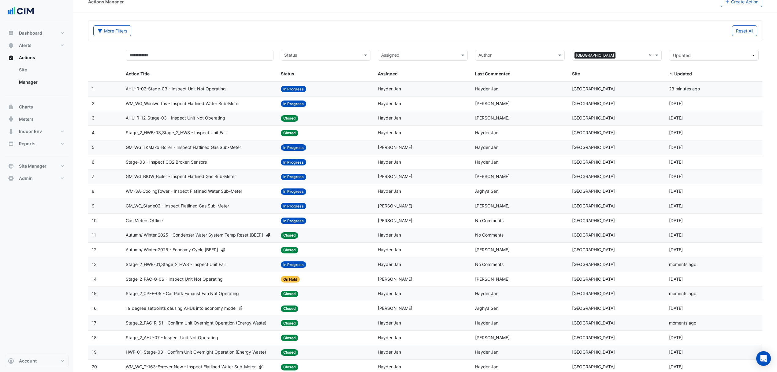
scroll to position [0, 0]
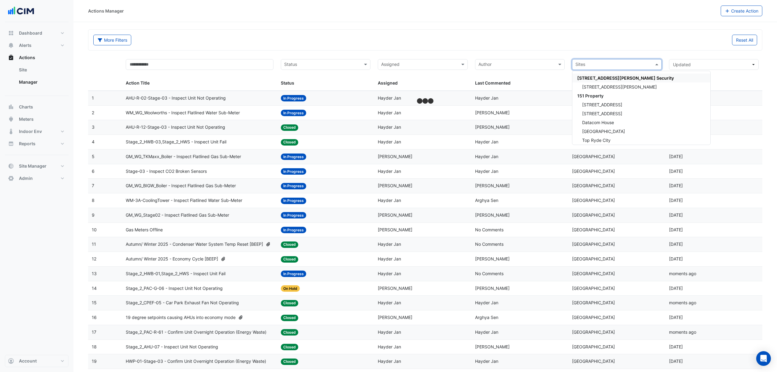
click at [638, 65] on input "text" at bounding box center [614, 65] width 76 height 7
type input "**********"
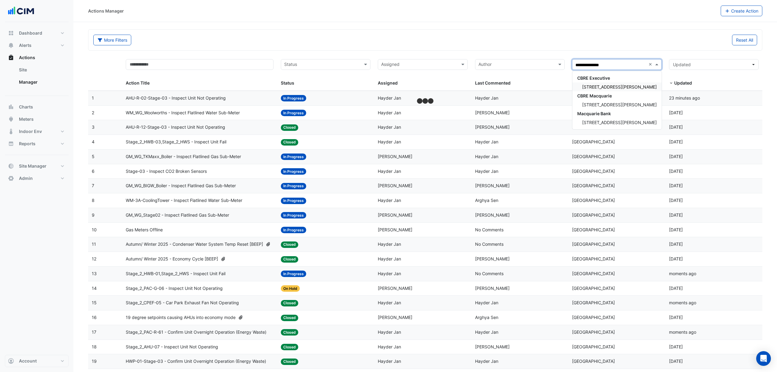
click at [617, 87] on div "50 Martin Place" at bounding box center [617, 86] width 89 height 9
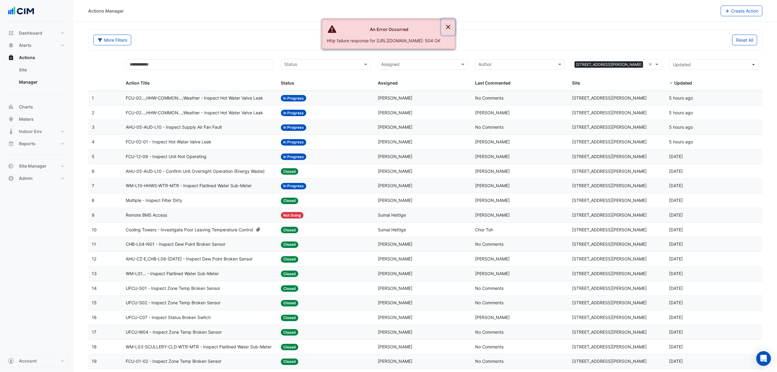
click at [455, 24] on button "Close" at bounding box center [448, 27] width 14 height 17
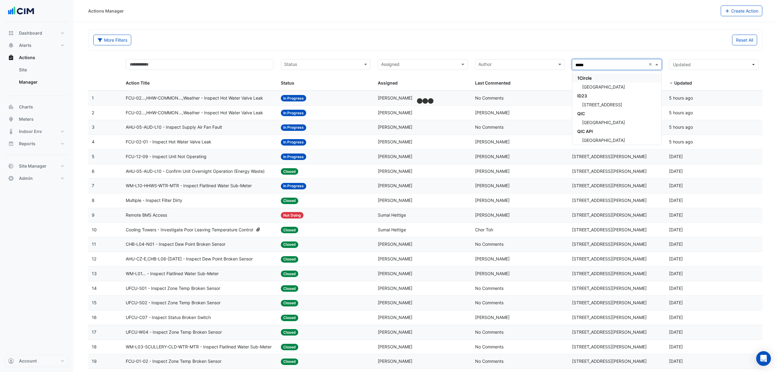
type input "******"
click at [624, 87] on div "[GEOGRAPHIC_DATA]" at bounding box center [617, 86] width 89 height 9
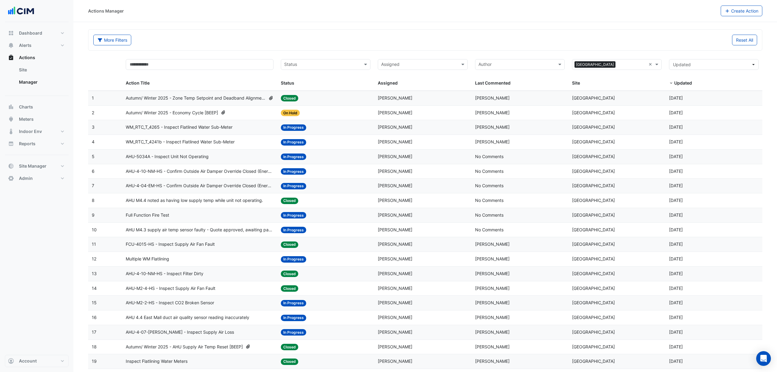
click at [195, 113] on span "Autumn/ Winter 2025 - Economy Cycle [BEEP]" at bounding box center [172, 112] width 92 height 7
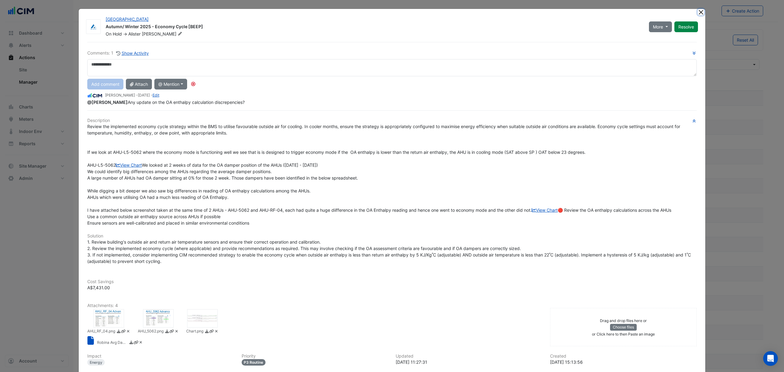
click at [697, 10] on button "Close" at bounding box center [700, 12] width 6 height 6
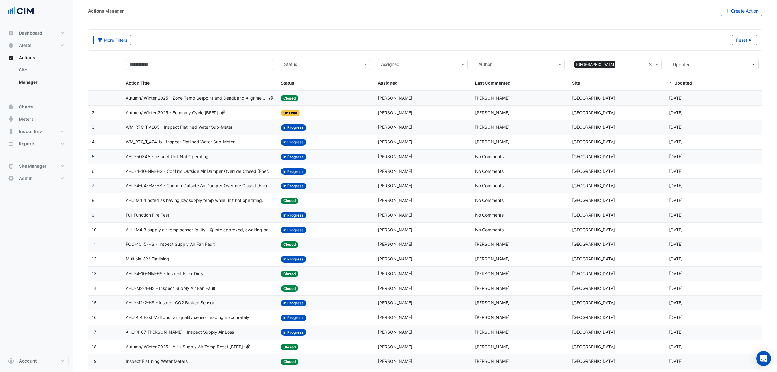
click at [170, 101] on span "Autumn/ Winter 2025 - Zone Temp Setpoint and Deadband Alignment [BEEP]" at bounding box center [196, 98] width 140 height 7
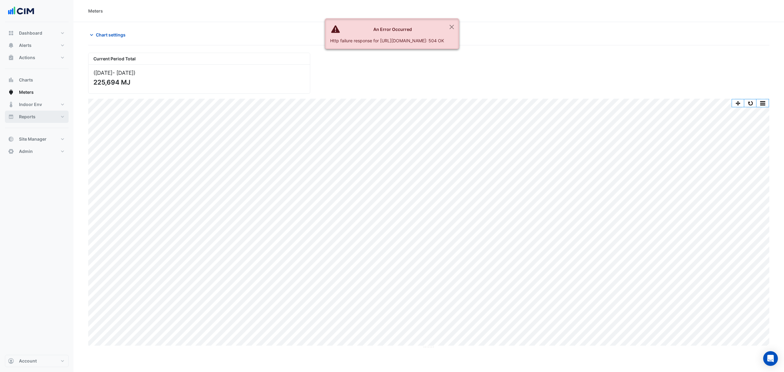
click at [46, 119] on button "Reports" at bounding box center [37, 116] width 64 height 12
select select "***"
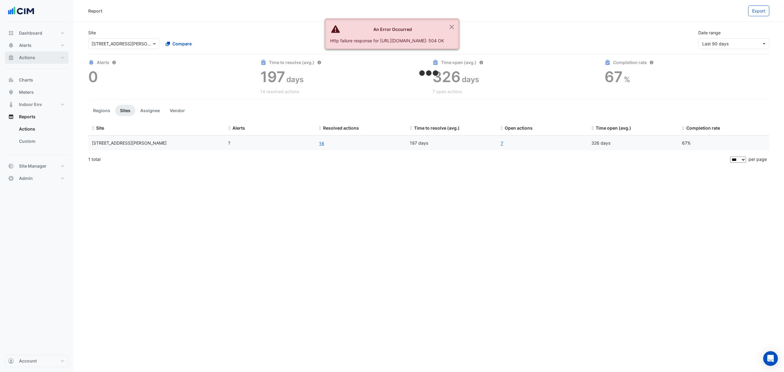
click at [48, 56] on button "Actions" at bounding box center [37, 57] width 64 height 12
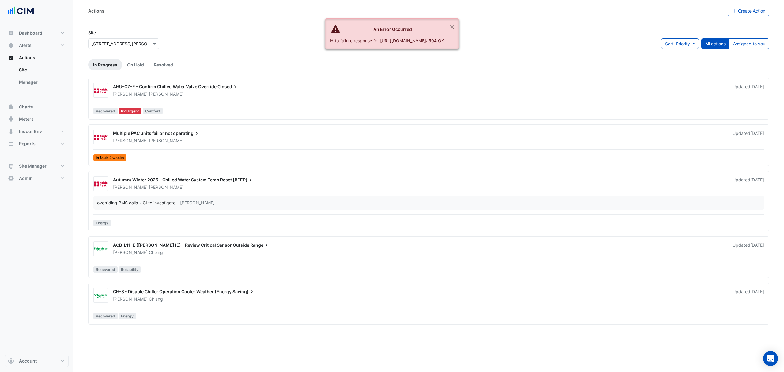
click at [25, 83] on link "Manager" at bounding box center [41, 82] width 54 height 12
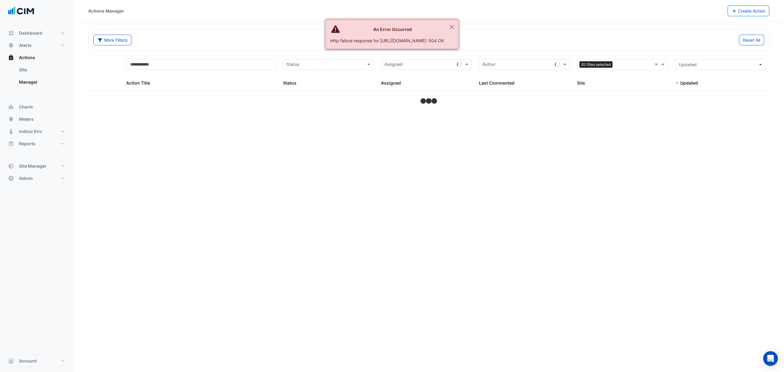
select select "***"
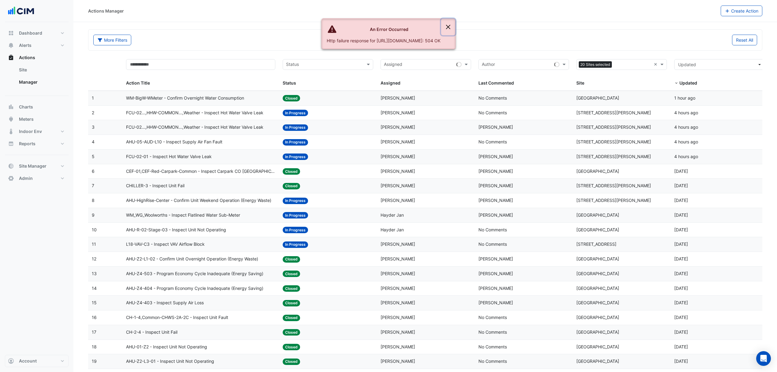
click at [455, 26] on button "Close" at bounding box center [448, 27] width 14 height 17
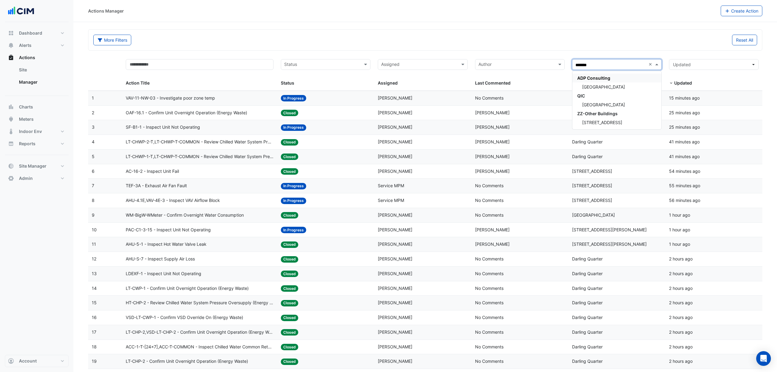
type input "********"
click at [597, 84] on span "[GEOGRAPHIC_DATA]" at bounding box center [603, 86] width 43 height 5
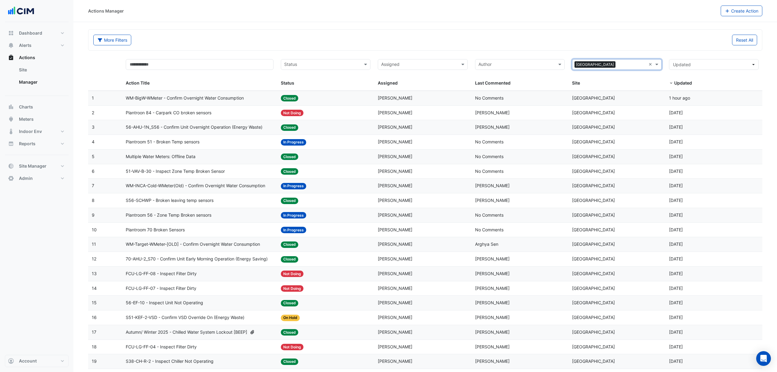
click at [728, 15] on button "Create Action" at bounding box center [742, 11] width 42 height 11
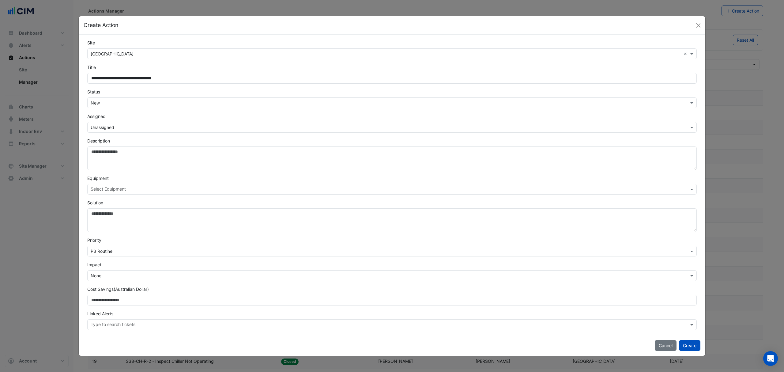
type input "**********"
click at [114, 127] on input "text" at bounding box center [386, 127] width 590 height 6
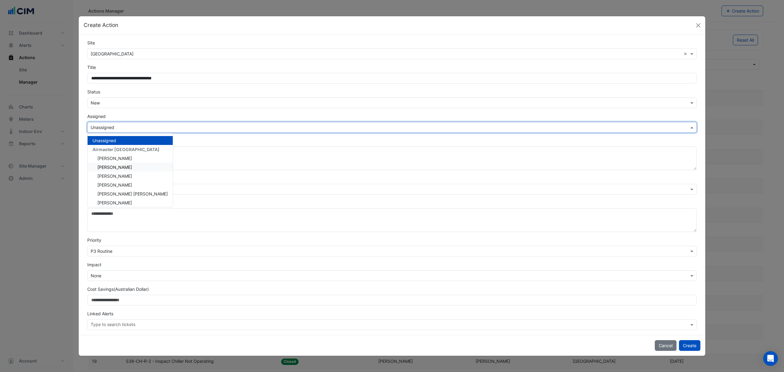
click at [115, 168] on span "Chris Winter" at bounding box center [114, 166] width 35 height 5
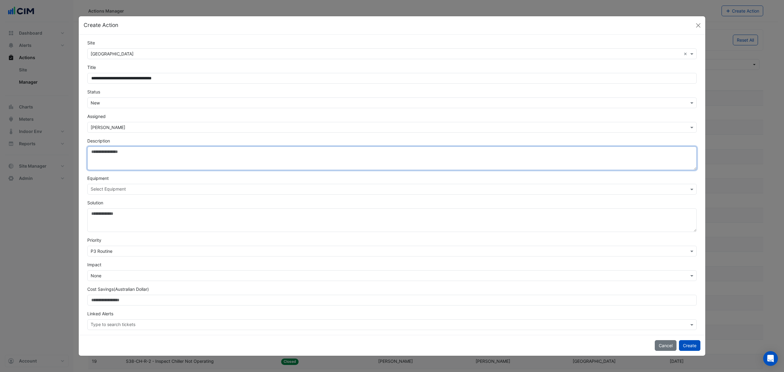
click at [118, 153] on textarea "Description" at bounding box center [391, 158] width 609 height 24
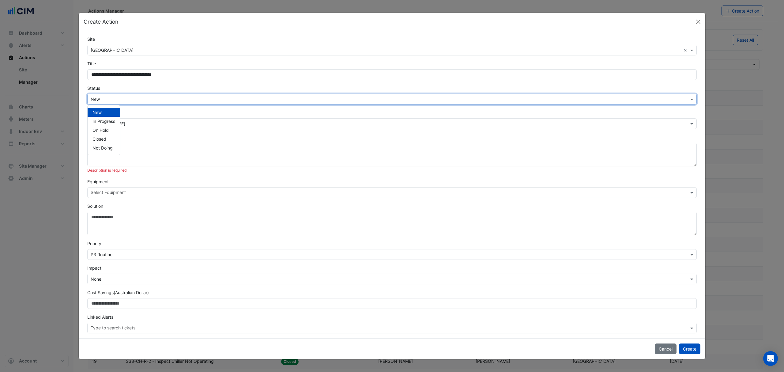
click at [142, 104] on form "**********" at bounding box center [391, 184] width 609 height 297
click at [127, 100] on input "text" at bounding box center [386, 99] width 590 height 6
click at [107, 124] on div "In Progress" at bounding box center [104, 121] width 32 height 9
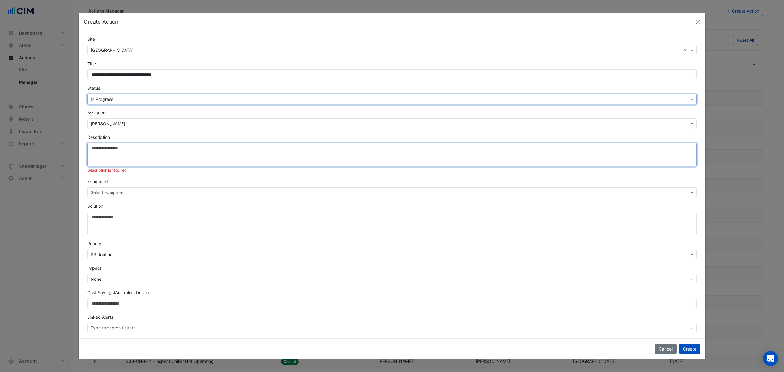
click at [119, 157] on textarea "Description" at bounding box center [391, 155] width 609 height 24
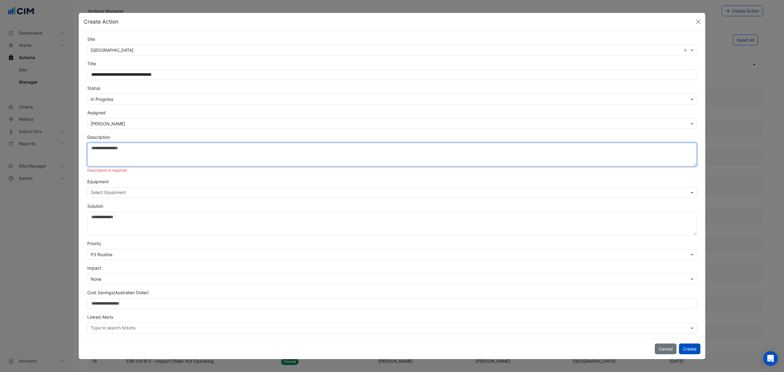
click at [104, 145] on textarea "Description" at bounding box center [391, 155] width 609 height 24
paste textarea "**********"
type textarea "**********"
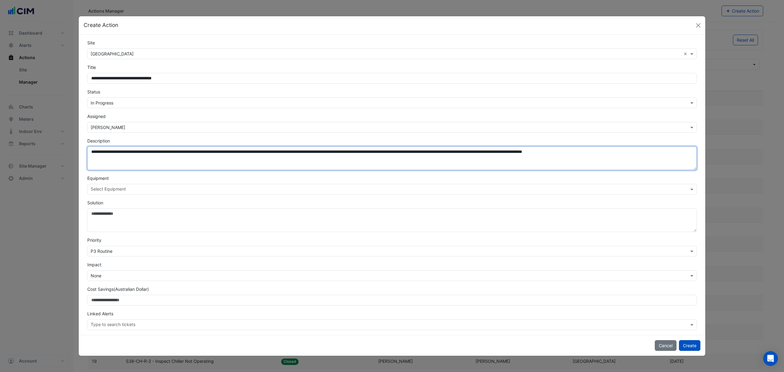
drag, startPoint x: 642, startPoint y: 154, endPoint x: 135, endPoint y: 146, distance: 507.2
click at [88, 142] on div "**********" at bounding box center [392, 153] width 616 height 32
click at [92, 152] on textarea "**********" at bounding box center [391, 158] width 609 height 24
drag, startPoint x: 92, startPoint y: 152, endPoint x: 647, endPoint y: 176, distance: 555.1
click at [647, 176] on form "**********" at bounding box center [391, 184] width 609 height 290
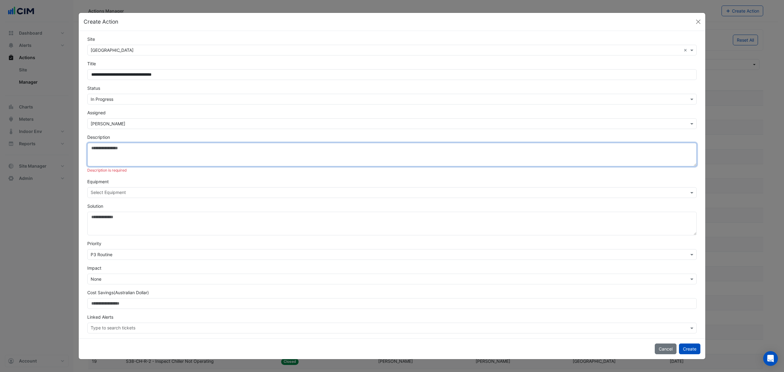
click at [97, 149] on textarea "Description" at bounding box center [391, 155] width 609 height 24
paste textarea "**********"
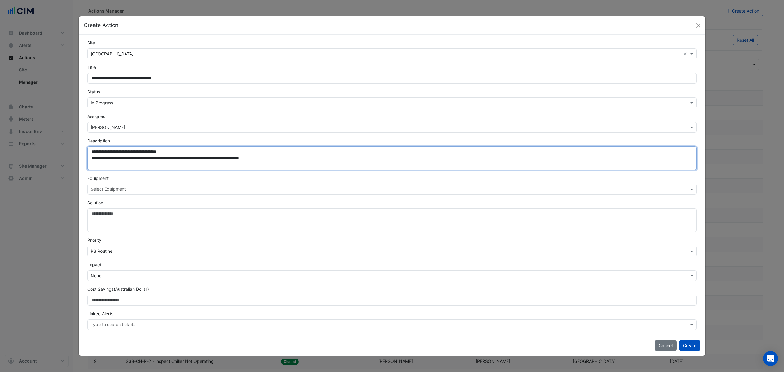
type textarea "**********"
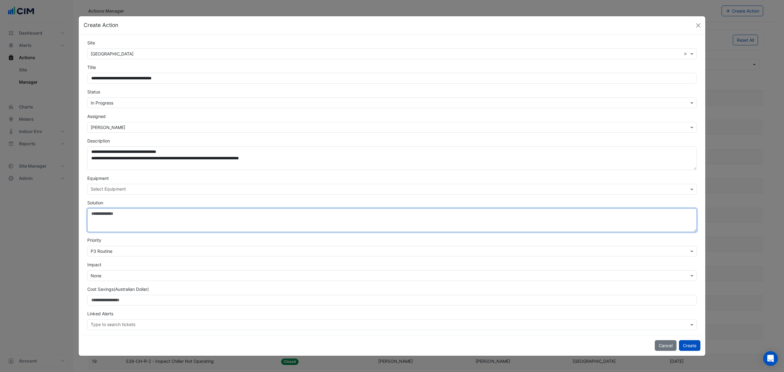
click at [119, 217] on textarea "Solution" at bounding box center [391, 220] width 609 height 24
paste textarea "**********"
type textarea "**********"
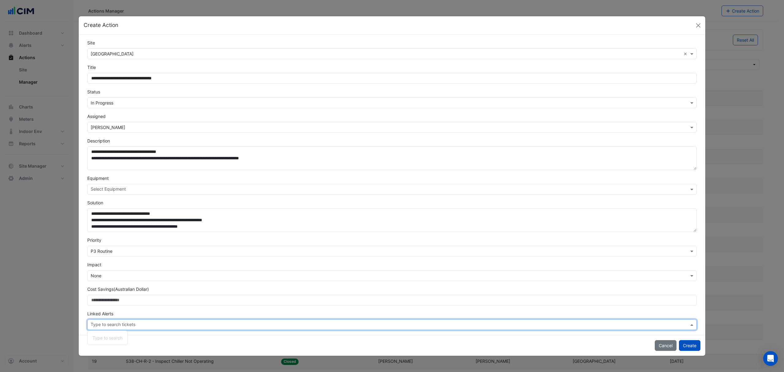
click at [107, 327] on input "text" at bounding box center [390, 325] width 598 height 6
type input "****"
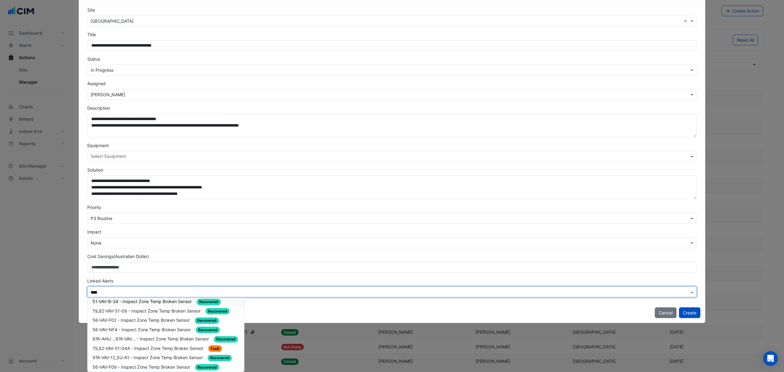
scroll to position [81, 0]
click at [131, 361] on span "70-VAV-G-03 - Inspect Zone Temp Broken Sensor" at bounding box center [142, 363] width 101 height 5
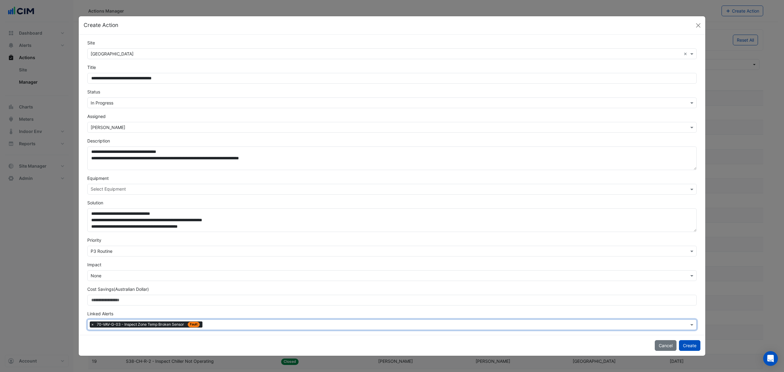
click at [231, 324] on input "text" at bounding box center [447, 325] width 484 height 6
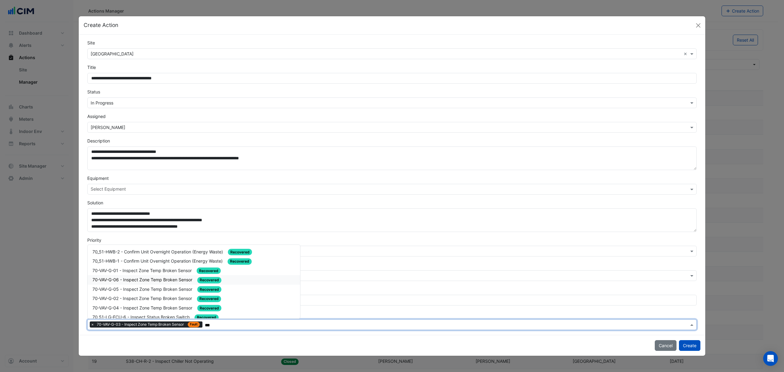
type input "***"
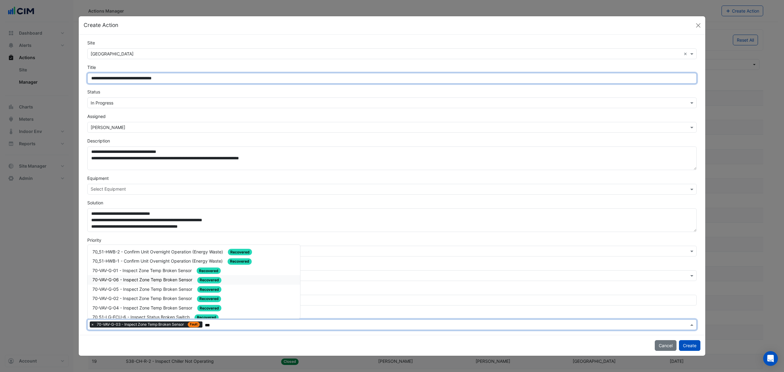
click at [116, 78] on input "**********" at bounding box center [391, 78] width 609 height 11
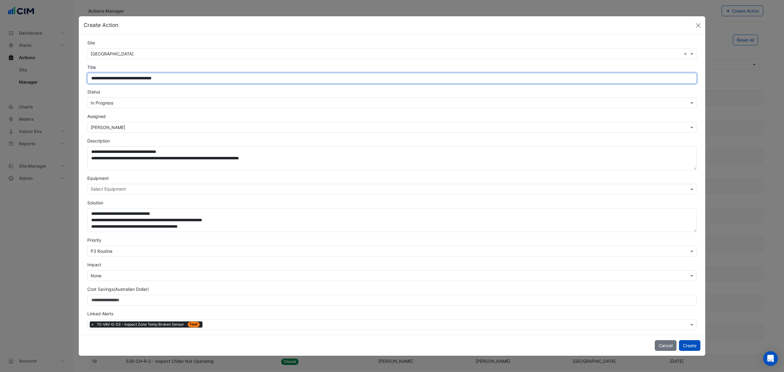
click at [90, 322] on span "×" at bounding box center [93, 324] width 6 height 6
type input "**********"
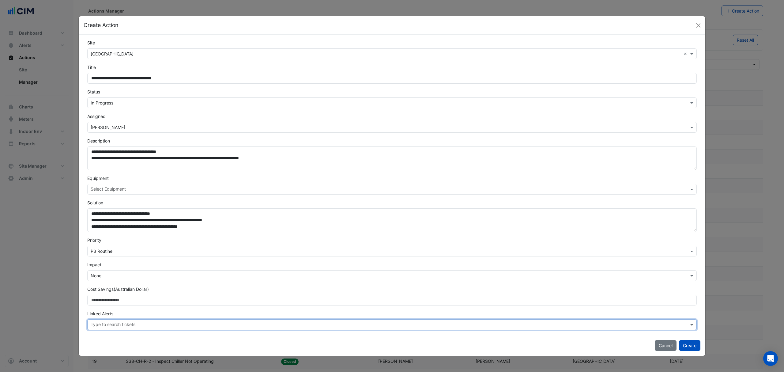
click at [96, 324] on input "text" at bounding box center [390, 325] width 598 height 6
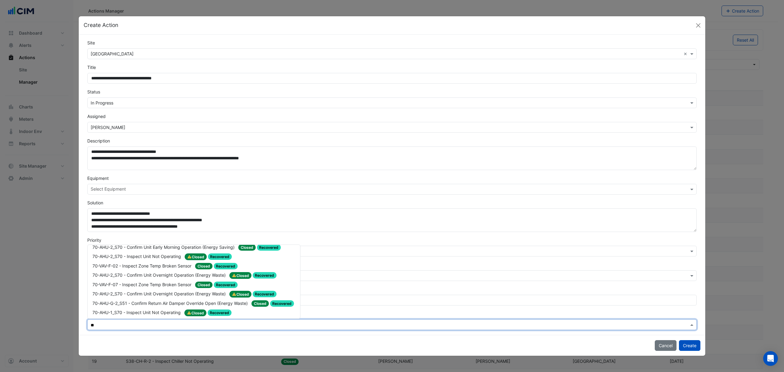
scroll to position [612, 0]
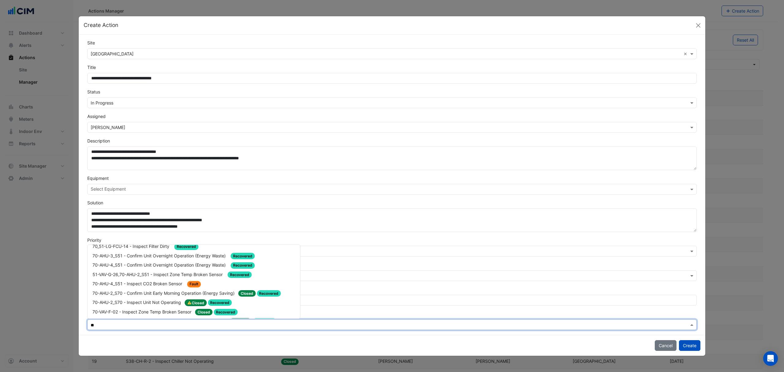
click at [100, 326] on input "**" at bounding box center [390, 325] width 598 height 6
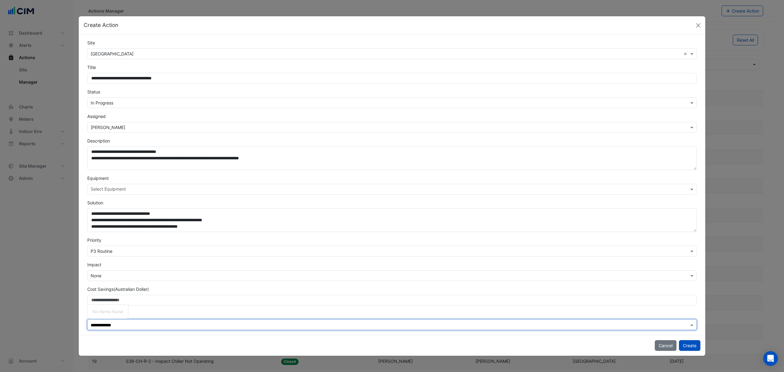
type input "**********"
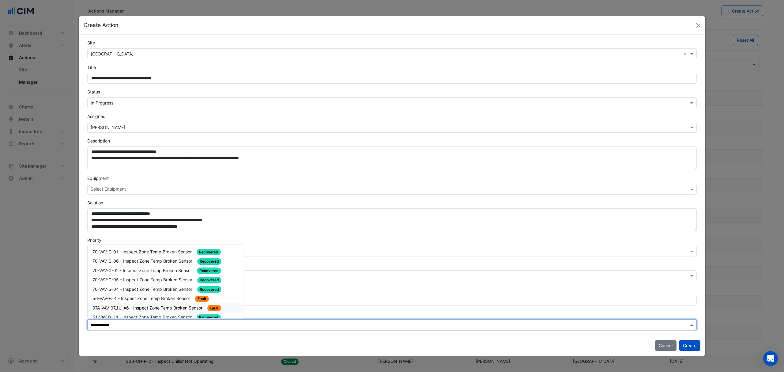
click at [171, 308] on span "97A-VAV-07_1U-A6 - Inspect Zone Temp Broken Sensor" at bounding box center [147, 307] width 111 height 5
click at [231, 324] on input "text" at bounding box center [451, 325] width 474 height 6
click at [91, 324] on span "×" at bounding box center [93, 324] width 6 height 6
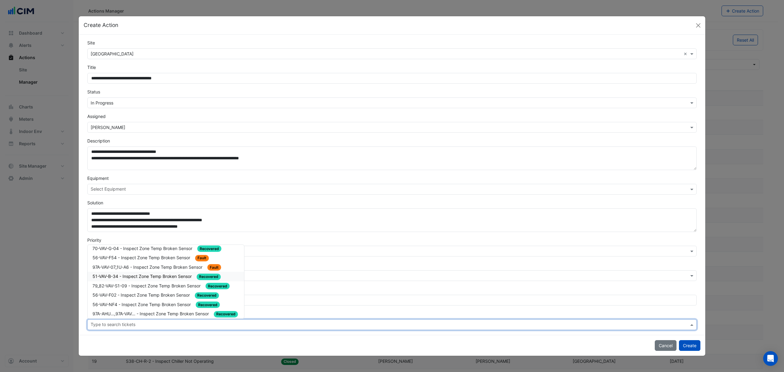
scroll to position [81, 0]
click at [163, 279] on span "79_82-VAV-S1-04A - Inspect Zone Temp Broken Sensor" at bounding box center [148, 281] width 112 height 5
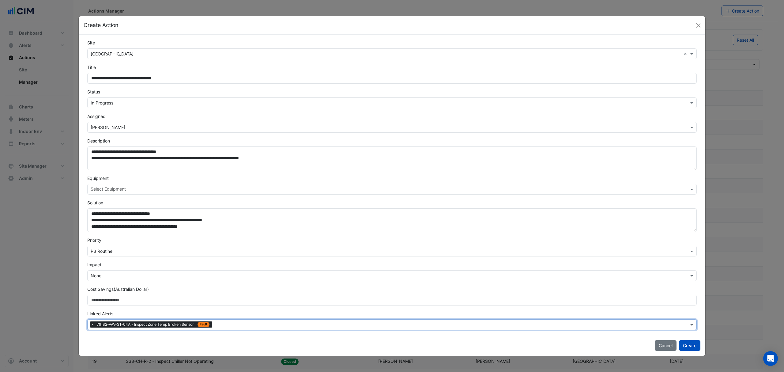
click at [239, 324] on input "text" at bounding box center [452, 325] width 474 height 6
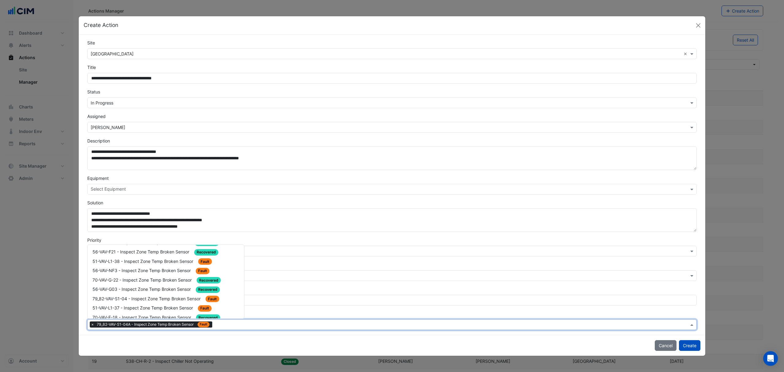
scroll to position [245, 0]
click at [169, 284] on span "79_82-VAV-S1-04 - Inspect Zone Temp Broken Sensor" at bounding box center [146, 286] width 109 height 5
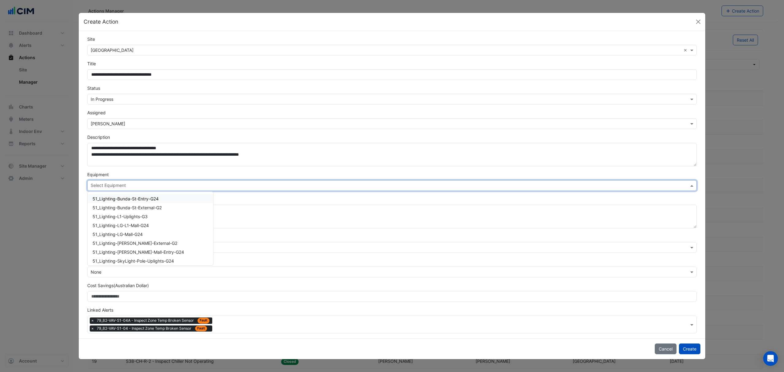
click at [132, 183] on input "text" at bounding box center [388, 186] width 595 height 6
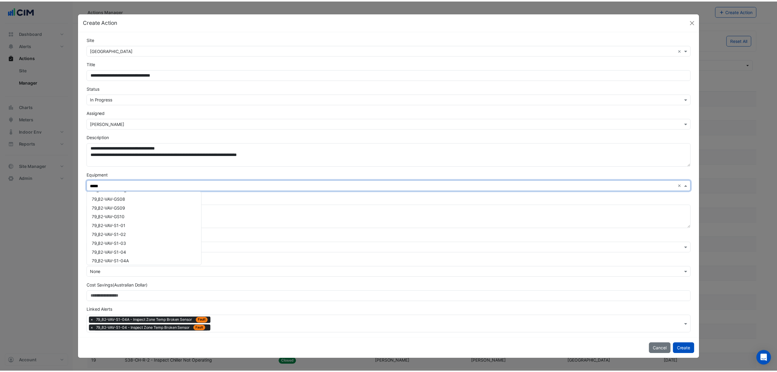
scroll to position [775, 0]
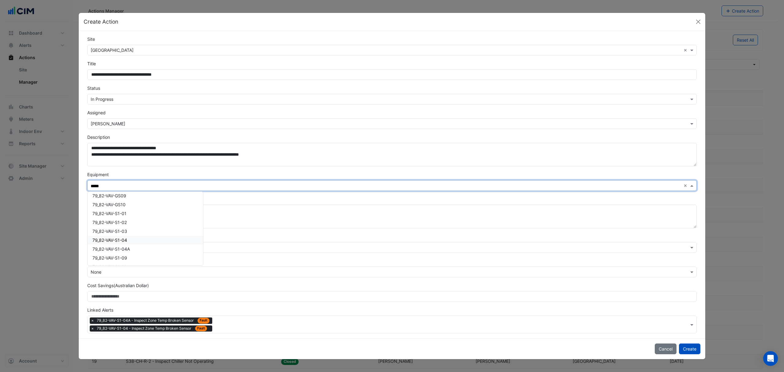
click at [129, 244] on div "79_82-VAV-S1-04" at bounding box center [145, 239] width 115 height 9
click at [130, 246] on span "79_82-VAV-S1-04A" at bounding box center [110, 248] width 37 height 5
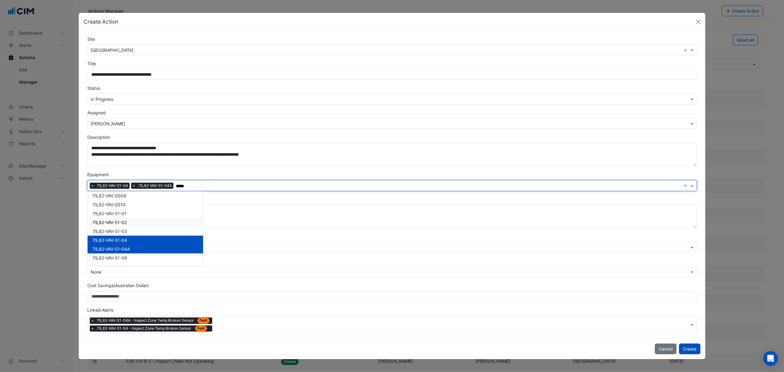
type input "*****"
click at [238, 193] on form "**********" at bounding box center [391, 184] width 609 height 297
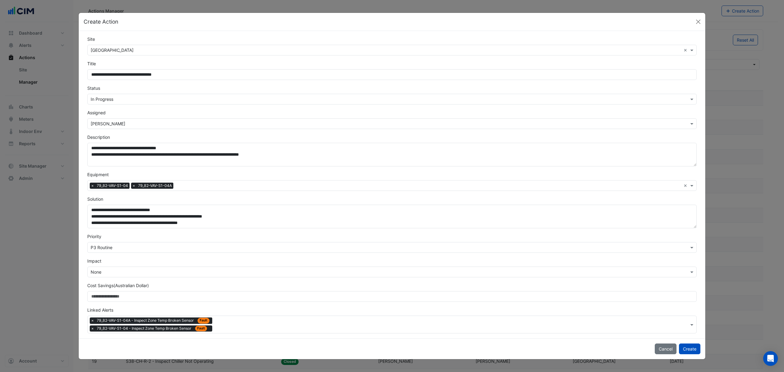
click at [691, 346] on button "Create" at bounding box center [689, 348] width 21 height 11
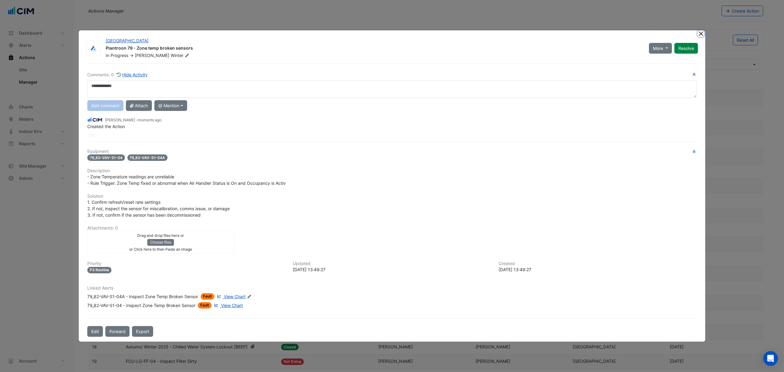
click at [699, 36] on button "Close" at bounding box center [700, 33] width 6 height 6
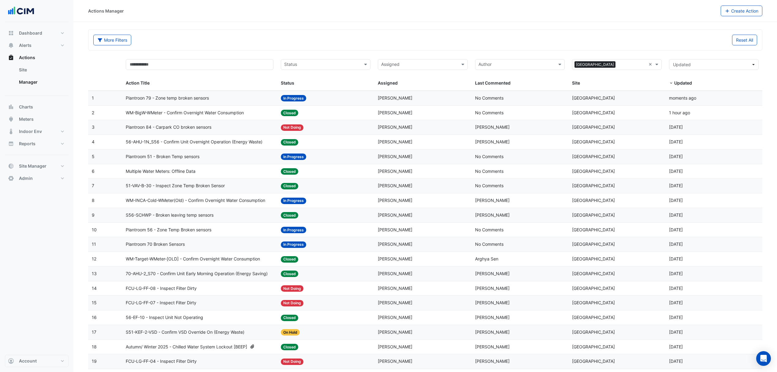
click at [30, 83] on link "Manager" at bounding box center [41, 82] width 54 height 12
click at [652, 61] on div "Sites × Canberra Centre ×" at bounding box center [617, 64] width 90 height 11
type input "*"
type input "**********"
click at [621, 85] on span "[GEOGRAPHIC_DATA]" at bounding box center [603, 86] width 43 height 5
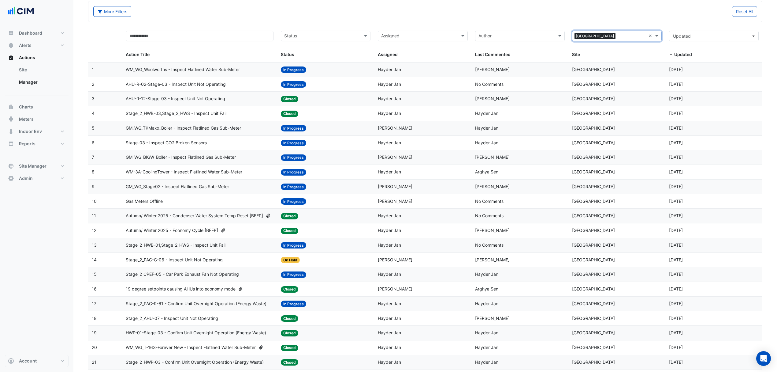
scroll to position [41, 0]
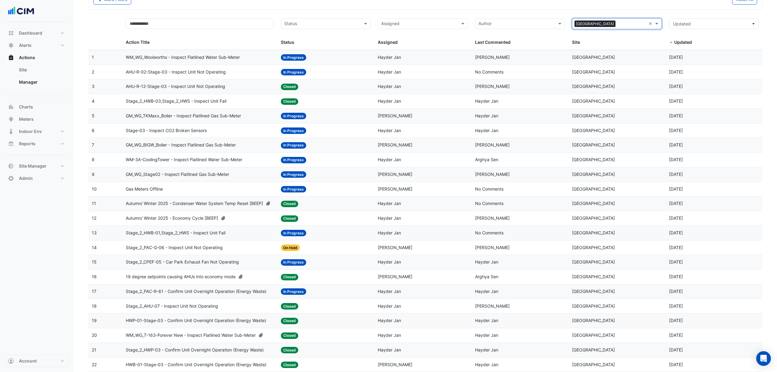
click at [212, 233] on span "Stage_2_HWB-01,Stage_2_HWS - Inspect Unit Fail" at bounding box center [176, 232] width 100 height 7
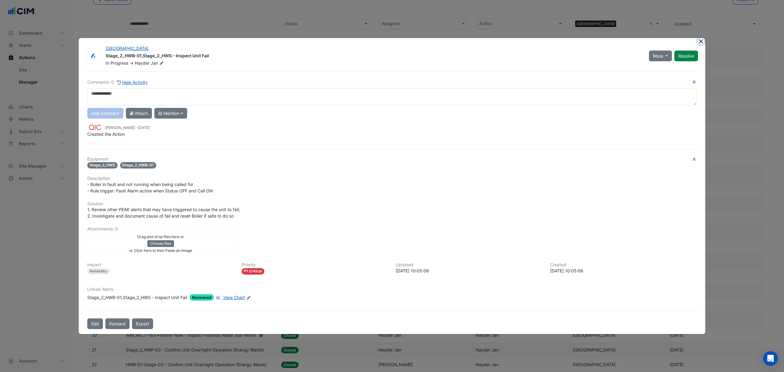
click at [701, 42] on button "Close" at bounding box center [700, 41] width 6 height 6
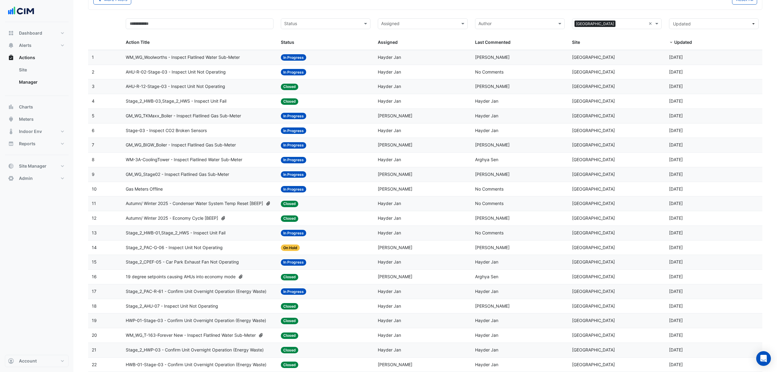
click at [189, 293] on span "Stage_2_PAC-R-61 - Confirm Unit Overnight Operation (Energy Waste)" at bounding box center [196, 291] width 141 height 7
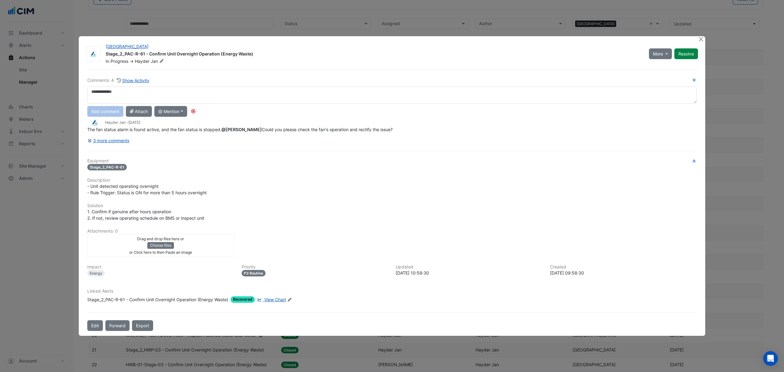
click at [105, 143] on button "3 more comments" at bounding box center [108, 140] width 42 height 11
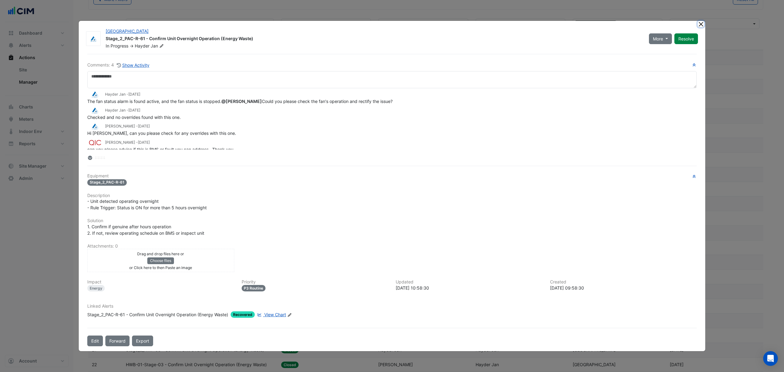
click at [697, 24] on button "Close" at bounding box center [700, 24] width 6 height 6
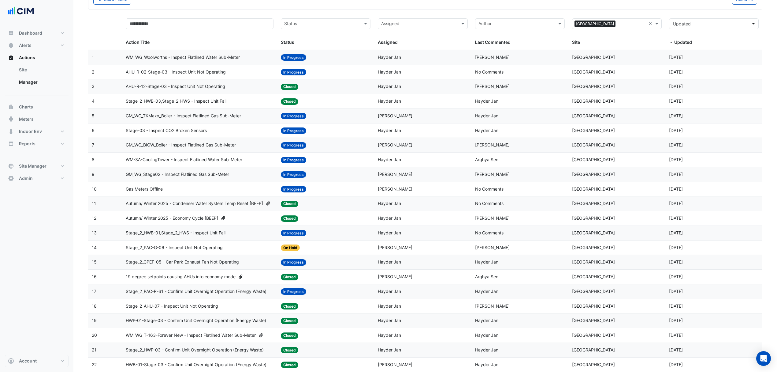
click at [162, 188] on span "Gas Meters Offline" at bounding box center [144, 188] width 37 height 7
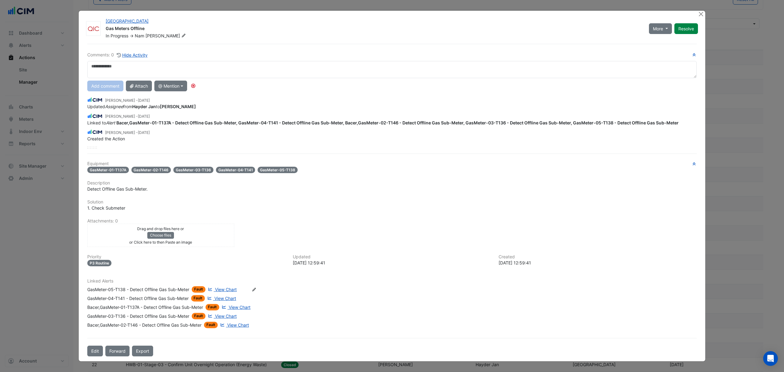
click at [233, 286] on span "View Chart" at bounding box center [226, 288] width 22 height 5
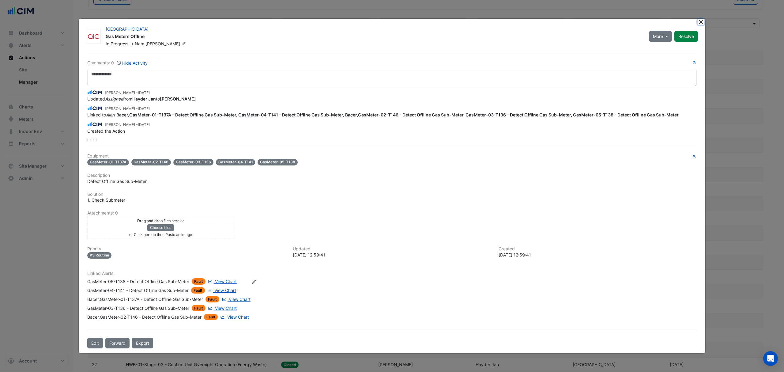
click at [701, 22] on button "Close" at bounding box center [700, 22] width 6 height 6
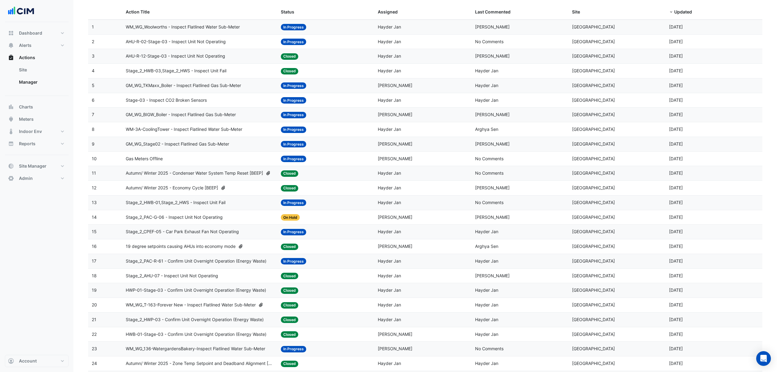
scroll to position [0, 0]
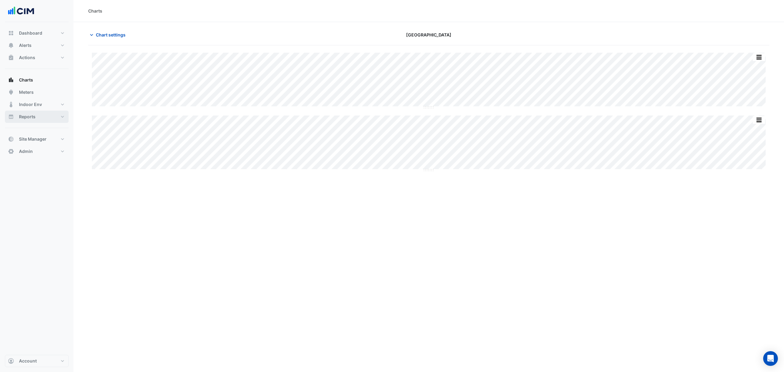
click at [32, 118] on span "Reports" at bounding box center [27, 117] width 17 height 6
select select "***"
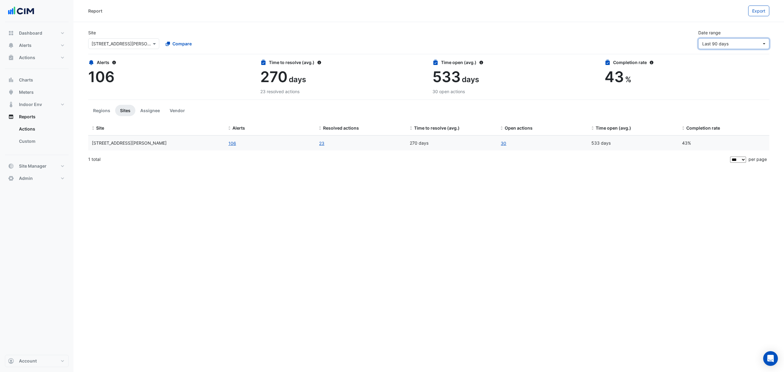
click at [752, 44] on span "Last 90 days" at bounding box center [731, 43] width 59 height 6
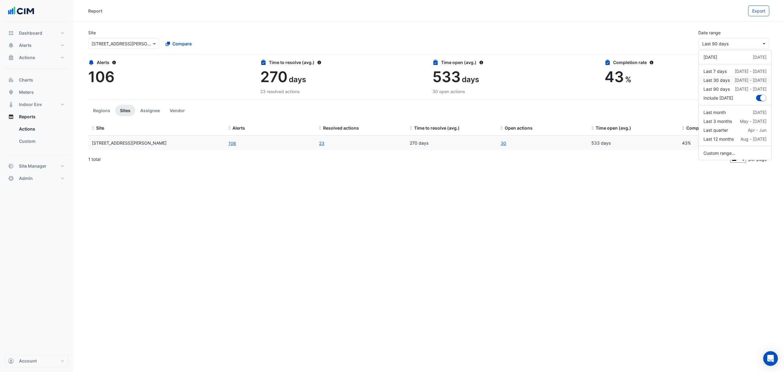
click at [723, 79] on div "Last 30 days" at bounding box center [716, 80] width 26 height 6
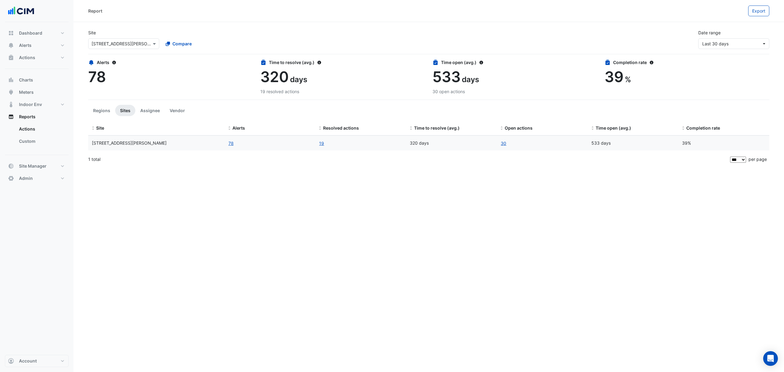
click at [503, 144] on link "30" at bounding box center [503, 143] width 6 height 7
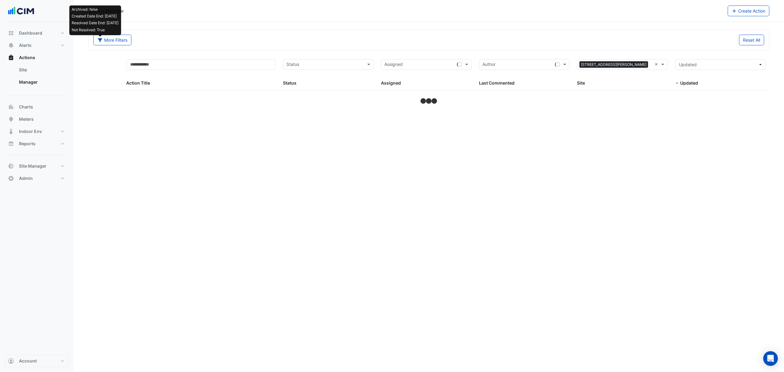
select select "***"
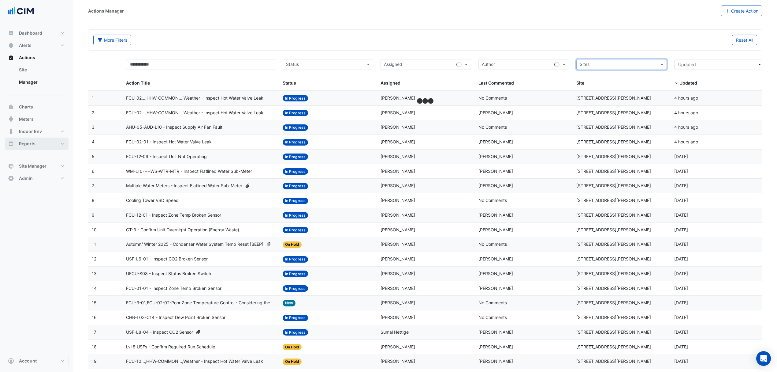
click at [45, 144] on button "Reports" at bounding box center [37, 143] width 64 height 12
select select "***"
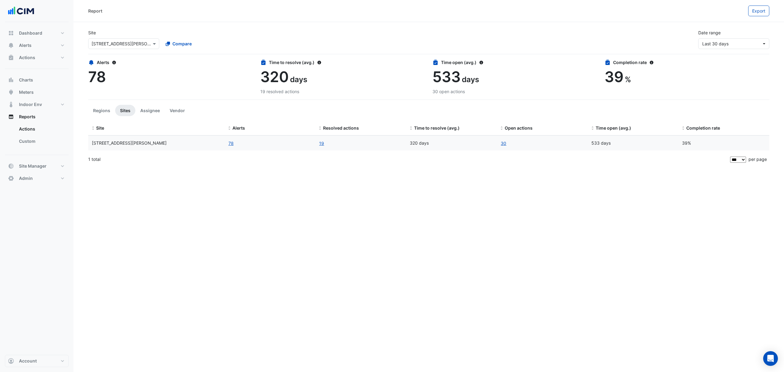
click at [38, 130] on link "Actions" at bounding box center [41, 129] width 54 height 12
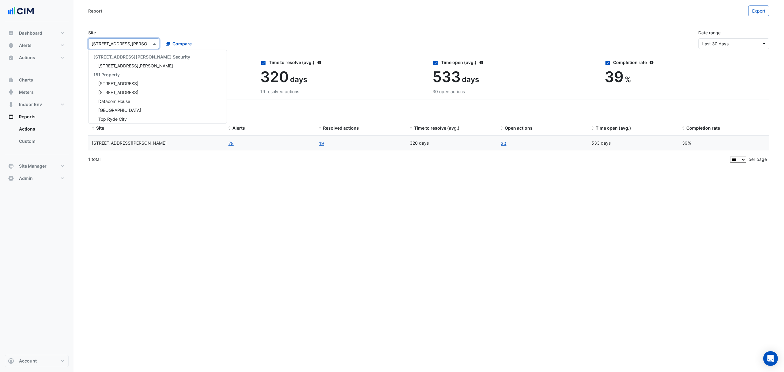
click at [145, 42] on div at bounding box center [123, 43] width 70 height 7
type input "********"
click at [110, 63] on span "[GEOGRAPHIC_DATA]" at bounding box center [119, 65] width 43 height 5
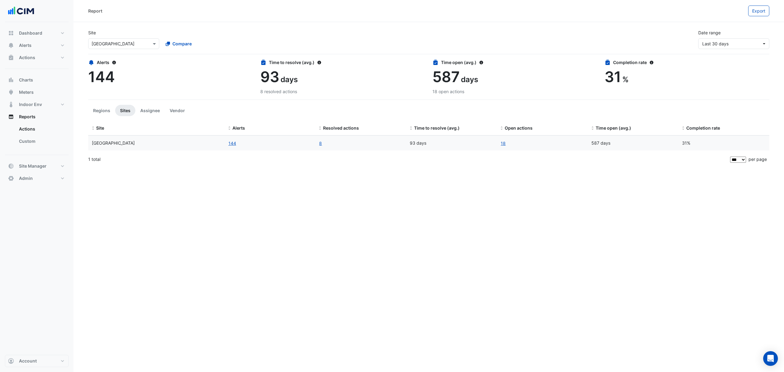
click at [147, 106] on button "Assignee" at bounding box center [149, 110] width 29 height 11
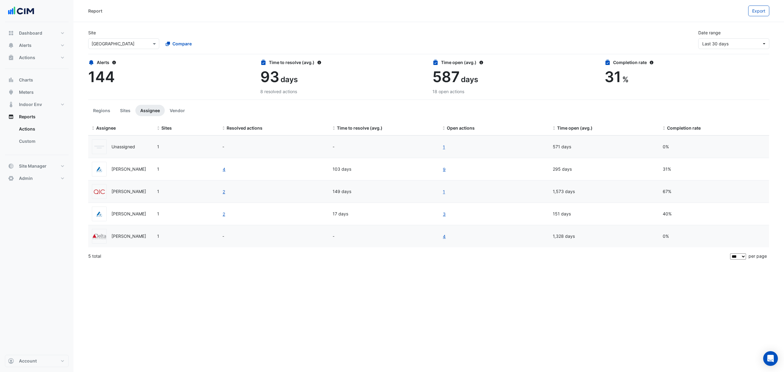
click at [130, 106] on button "Sites" at bounding box center [125, 110] width 20 height 11
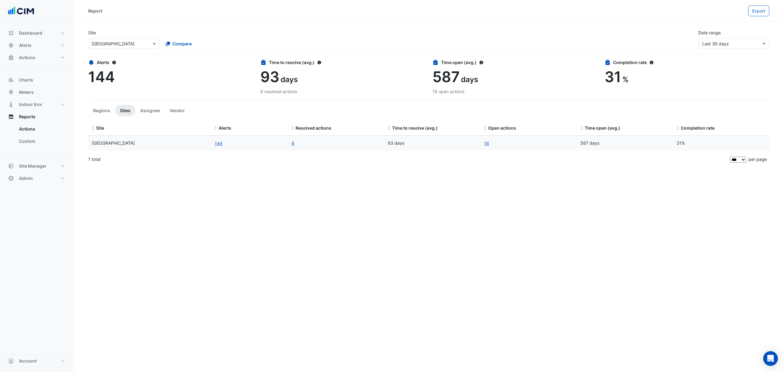
click at [176, 108] on button "Vendor" at bounding box center [177, 110] width 25 height 11
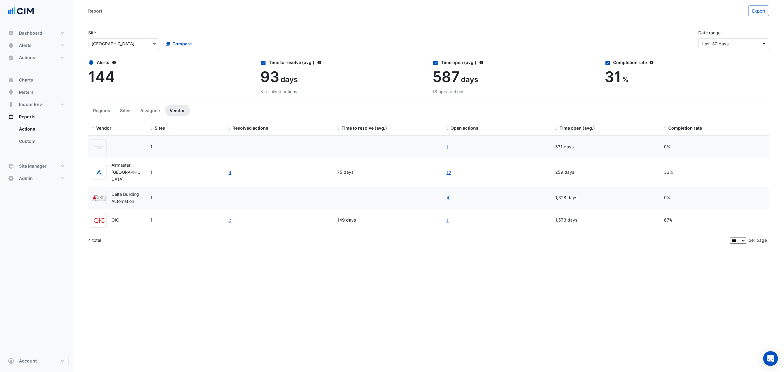
click at [148, 109] on button "Assignee" at bounding box center [149, 110] width 29 height 11
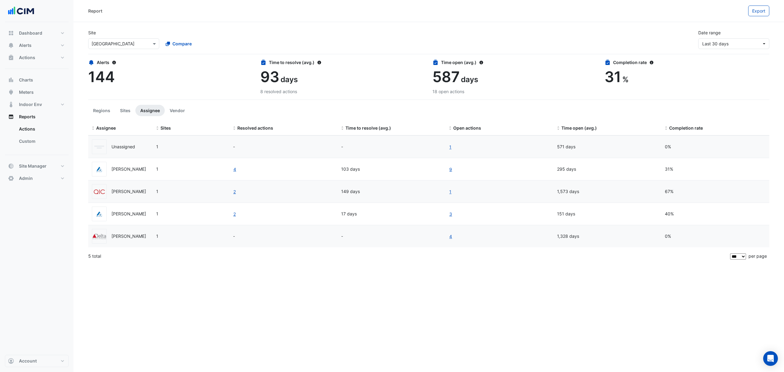
click at [129, 108] on button "Sites" at bounding box center [125, 110] width 20 height 11
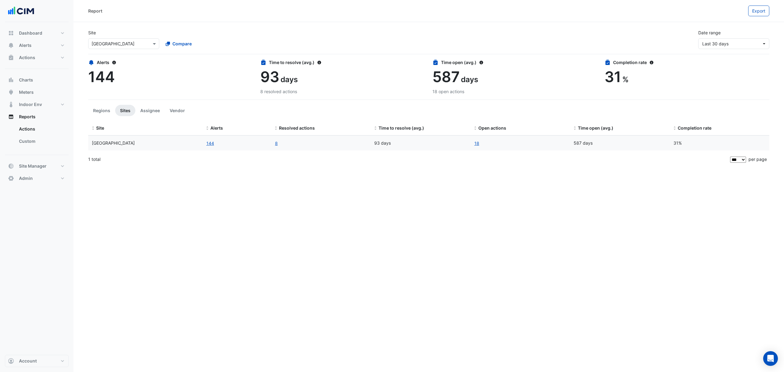
click at [209, 142] on button "144" at bounding box center [210, 143] width 8 height 7
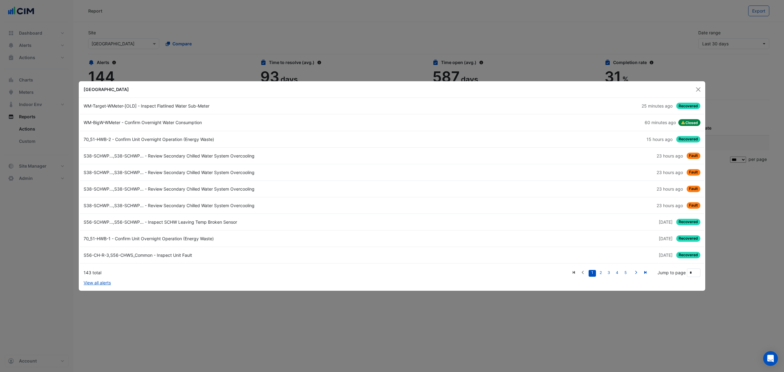
click at [93, 280] on link "View all alerts" at bounding box center [97, 282] width 27 height 6
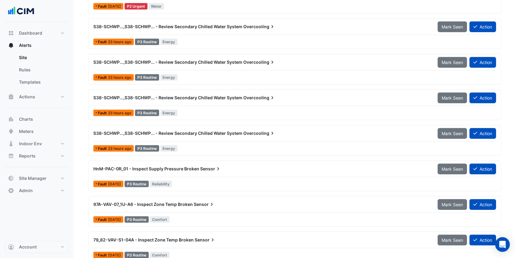
scroll to position [280, 0]
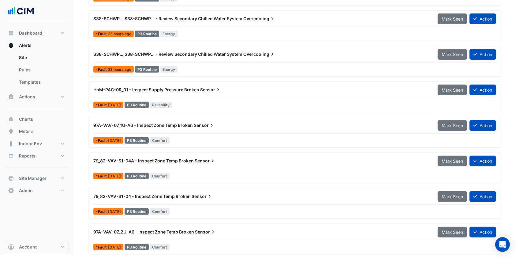
click at [167, 129] on div "97A-VAV-07_1U-A6 - Inspect Zone Temp Broken Sensor" at bounding box center [262, 125] width 344 height 11
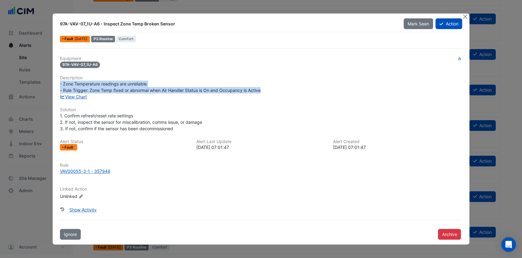
drag, startPoint x: 262, startPoint y: 91, endPoint x: 61, endPoint y: 83, distance: 201.9
click at [61, 83] on div "- Zone Temperature readings are unreliable - Rule Trigger: Zone Temp fixed or a…" at bounding box center [261, 86] width 403 height 13
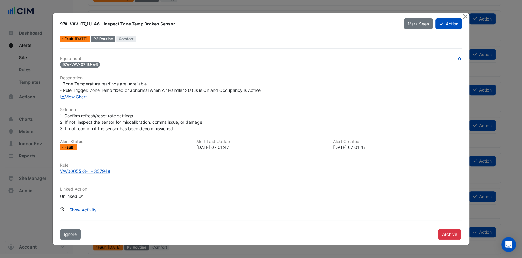
click at [190, 102] on div "Equipment 97A-VAV-07_1U-A6 Description - Zone Temperature readings are unreliab…" at bounding box center [261, 130] width 403 height 148
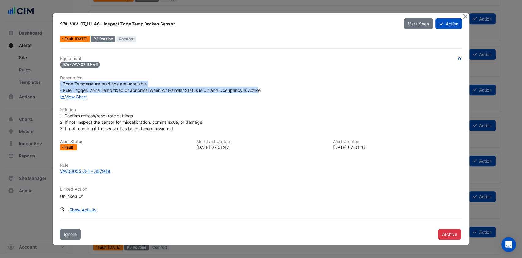
drag, startPoint x: 260, startPoint y: 90, endPoint x: 59, endPoint y: 82, distance: 200.6
click at [59, 82] on div "- Zone Temperature readings are unreliable - Rule Trigger: Zone Temp fixed or a…" at bounding box center [261, 86] width 410 height 13
copy span "- Zone Temperature readings are unreliable - Rule Trigger: Zone Temp fixed or a…"
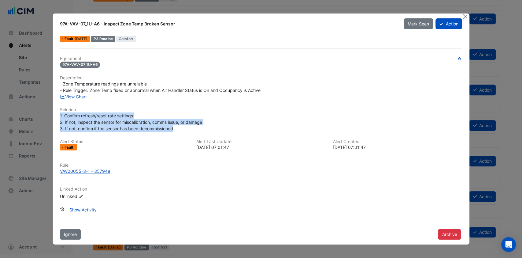
drag, startPoint x: 176, startPoint y: 129, endPoint x: 58, endPoint y: 114, distance: 119.7
click at [58, 114] on div "1. Confirm refresh/reset rate settings 2. If not, inspect the sensor for miscal…" at bounding box center [261, 121] width 410 height 19
copy span "1. Confirm refresh/reset rate settings 2. If not, inspect the sensor for miscal…"
click at [466, 14] on button "Close" at bounding box center [465, 16] width 6 height 6
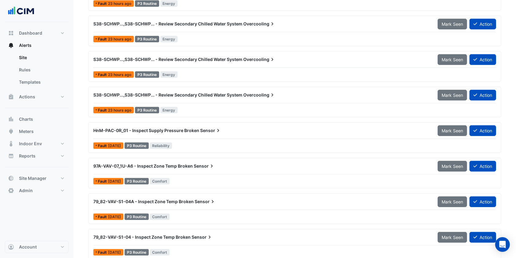
scroll to position [280, 0]
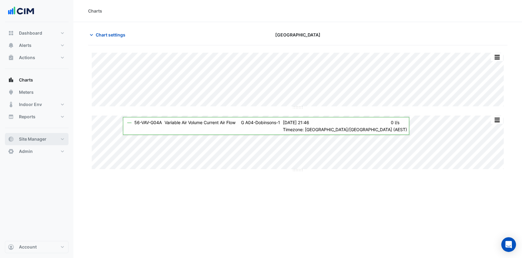
click at [51, 138] on button "Site Manager" at bounding box center [37, 139] width 64 height 12
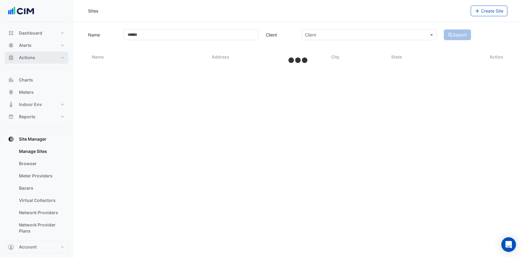
click at [43, 57] on button "Actions" at bounding box center [37, 57] width 64 height 12
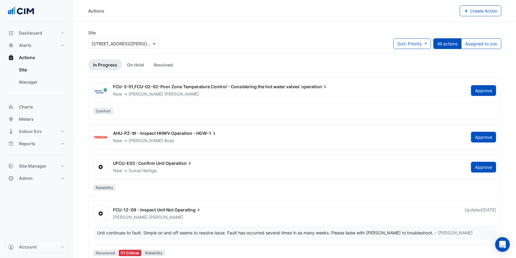
click at [36, 79] on link "Manager" at bounding box center [41, 82] width 54 height 12
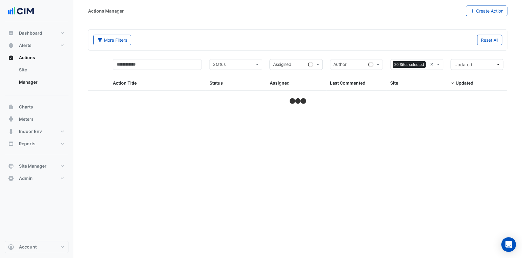
select select "***"
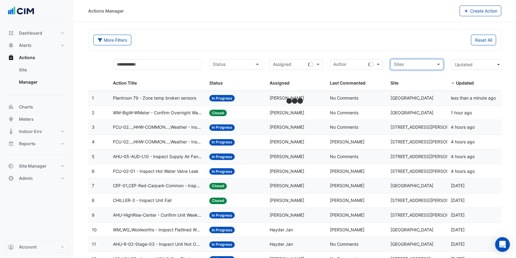
click at [425, 65] on input "text" at bounding box center [413, 65] width 39 height 7
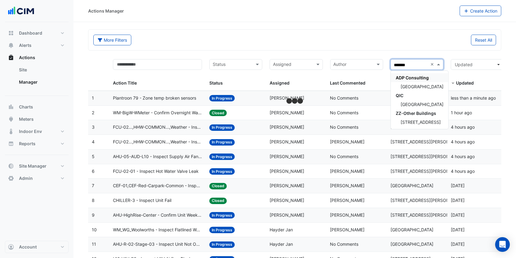
type input "********"
click at [409, 87] on span "[GEOGRAPHIC_DATA]" at bounding box center [422, 86] width 43 height 5
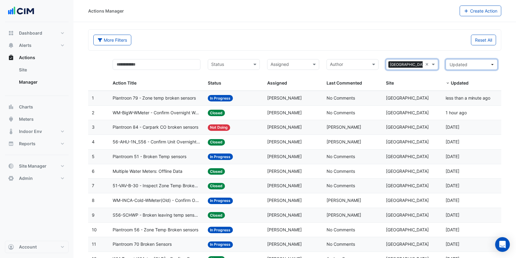
click at [489, 64] on span "Updated" at bounding box center [470, 64] width 41 height 6
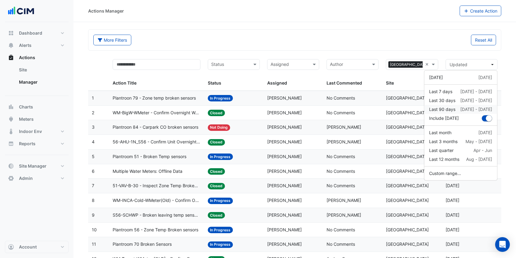
click at [447, 108] on div "Last 90 days" at bounding box center [442, 109] width 26 height 6
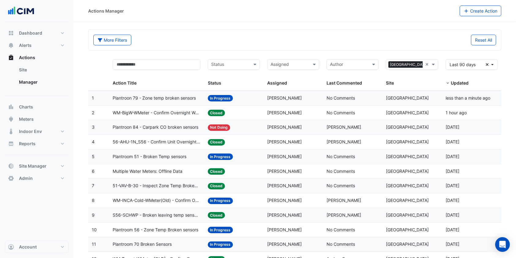
click at [241, 64] on input "text" at bounding box center [230, 65] width 38 height 7
click at [226, 86] on span "In Progress" at bounding box center [224, 86] width 23 height 5
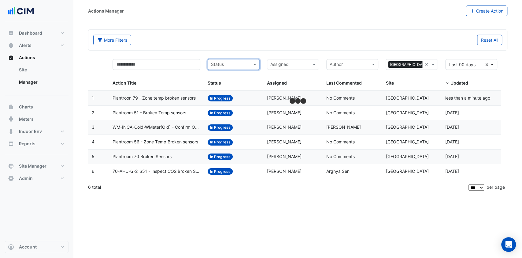
click at [246, 62] on input "text" at bounding box center [230, 65] width 38 height 7
type input "******"
click at [222, 76] on span "On Hold" at bounding box center [221, 77] width 16 height 5
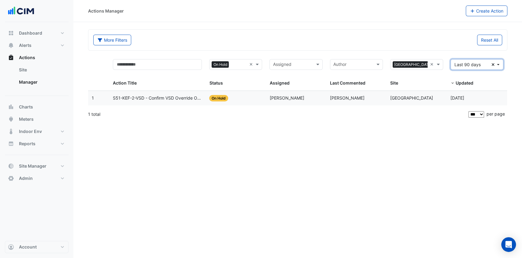
click at [487, 65] on span "Last 90 days" at bounding box center [473, 64] width 37 height 6
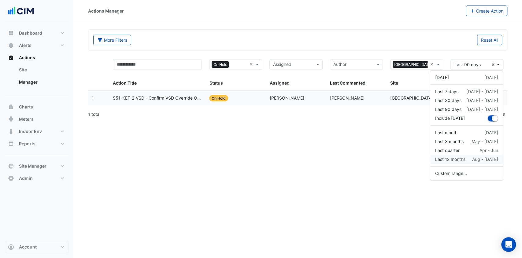
click at [447, 156] on div "Last 12 months" at bounding box center [451, 159] width 30 height 6
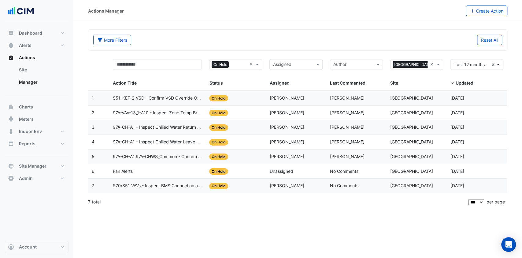
click at [179, 183] on span "S70/S51 VAVs - Inspect BMS Connection and Confirm Operation (Disconnected VAV)" at bounding box center [157, 185] width 89 height 7
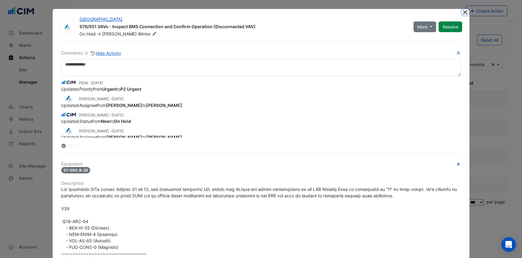
click at [464, 9] on button "Close" at bounding box center [465, 12] width 6 height 6
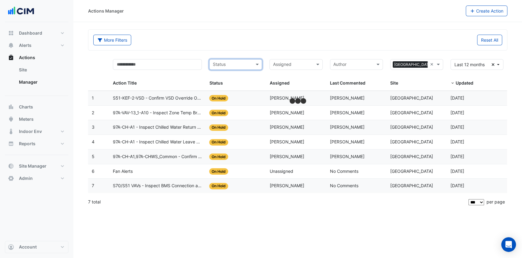
click at [246, 66] on input "text" at bounding box center [232, 65] width 39 height 7
click at [233, 84] on span "In Progress" at bounding box center [226, 86] width 23 height 5
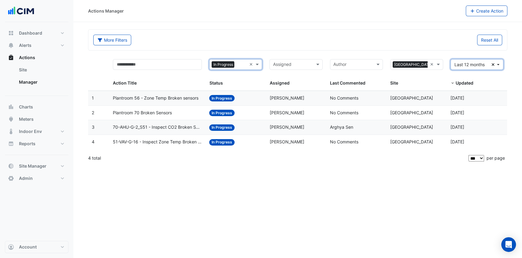
click at [493, 64] on icon "Clear" at bounding box center [493, 64] width 3 height 4
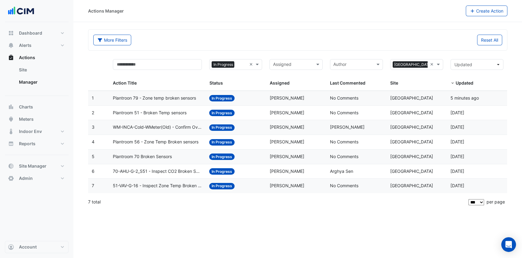
drag, startPoint x: 357, startPoint y: 53, endPoint x: 336, endPoint y: 11, distance: 46.8
click at [336, 11] on div "Actions Manager" at bounding box center [277, 11] width 378 height 11
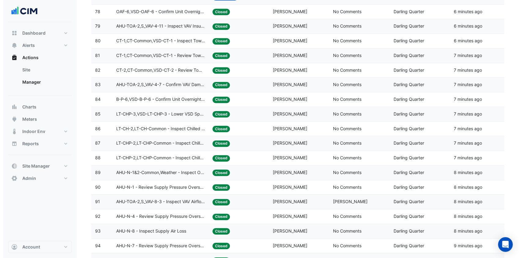
scroll to position [1224, 0]
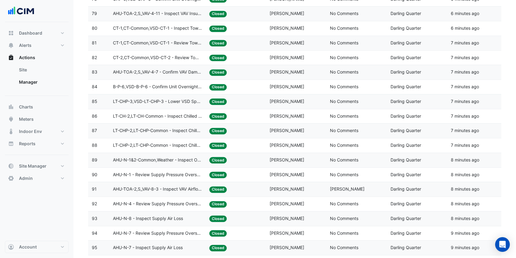
click at [183, 131] on span "LT-CHP-2,LT-CHP-Common - Inspect Chilled Water System Pressure Broken Sensor" at bounding box center [157, 130] width 89 height 7
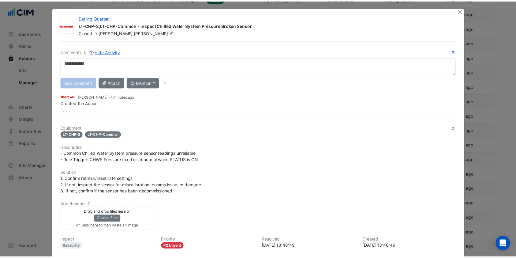
scroll to position [0, 0]
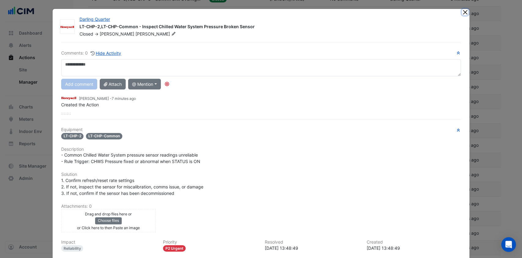
click at [463, 11] on button "Close" at bounding box center [465, 12] width 6 height 6
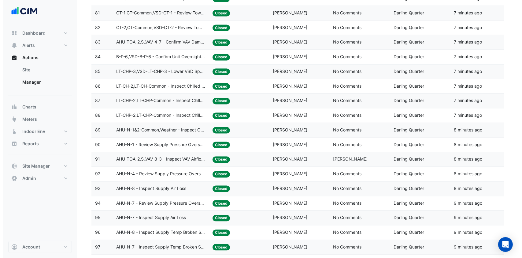
scroll to position [1307, 0]
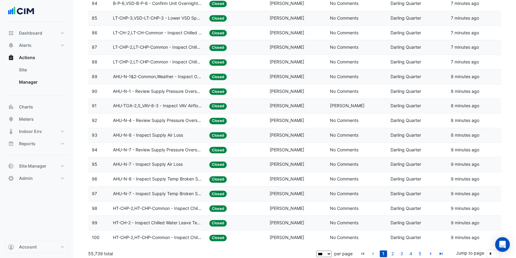
click at [159, 176] on span "AHU-N-8 - Inspect Supply Temp Broken Sensor" at bounding box center [157, 178] width 89 height 7
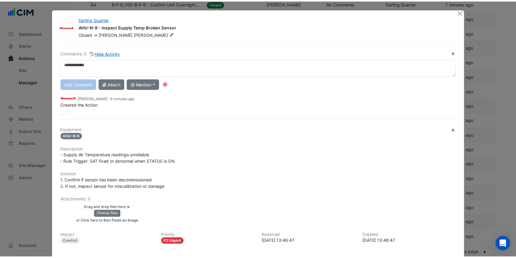
scroll to position [0, 0]
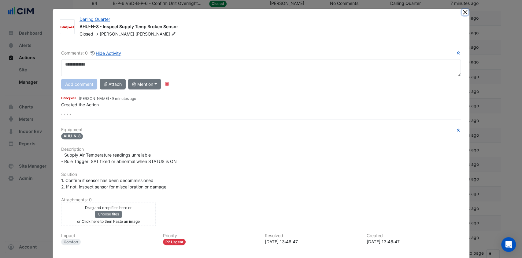
click at [462, 13] on button "Close" at bounding box center [465, 12] width 6 height 6
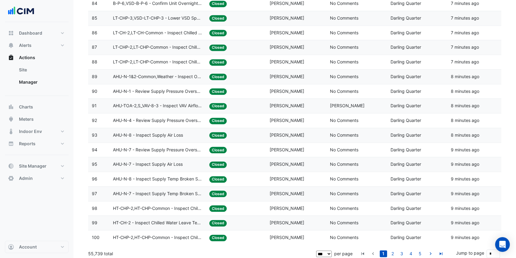
click at [392, 250] on link "2" at bounding box center [392, 253] width 7 height 7
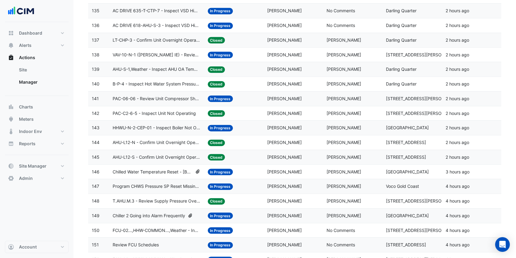
scroll to position [532, 0]
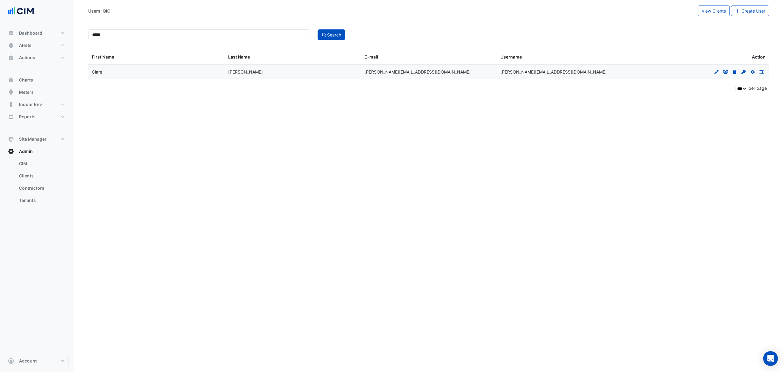
select select "***"
click at [347, 108] on div "Users: QIC View Clients Create User ***** Search First Name Last Name E-mail Us…" at bounding box center [428, 186] width 710 height 372
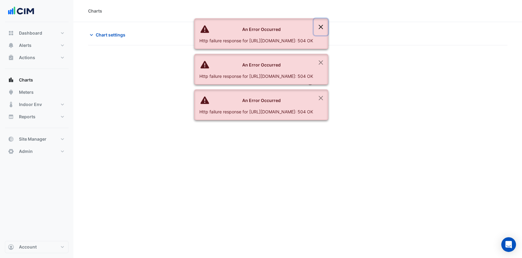
click at [328, 26] on button "Close" at bounding box center [321, 27] width 14 height 17
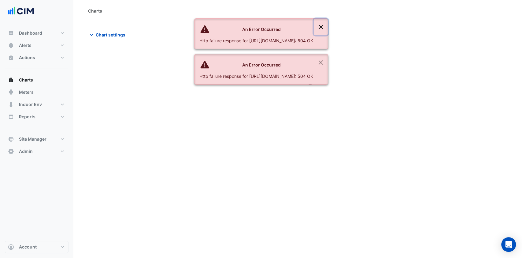
click at [328, 26] on button "Close" at bounding box center [321, 27] width 14 height 17
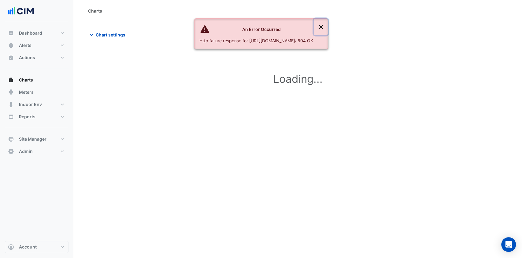
click at [328, 29] on button "Close" at bounding box center [321, 27] width 14 height 17
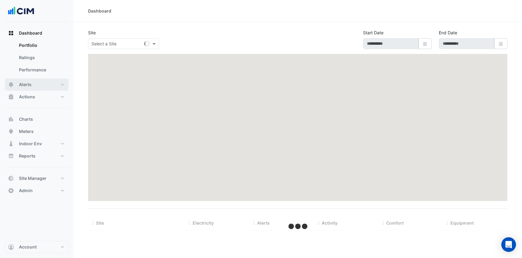
click at [28, 80] on button "Alerts" at bounding box center [37, 84] width 64 height 12
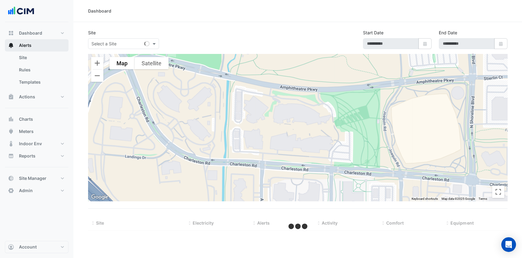
click at [31, 46] on span "Alerts" at bounding box center [25, 45] width 13 height 6
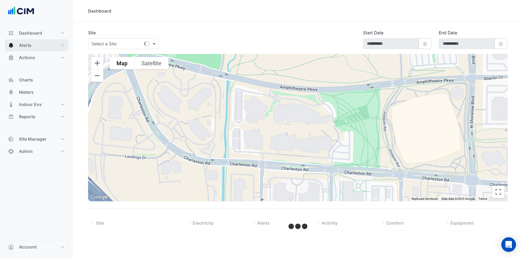
click at [45, 46] on button "Alerts" at bounding box center [37, 45] width 64 height 12
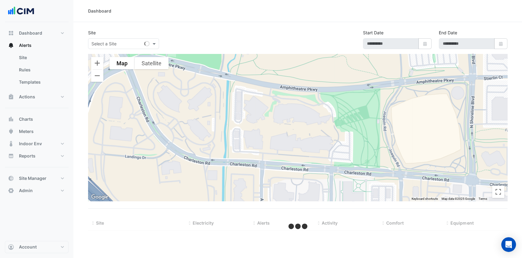
click at [105, 44] on input "text" at bounding box center [118, 44] width 52 height 6
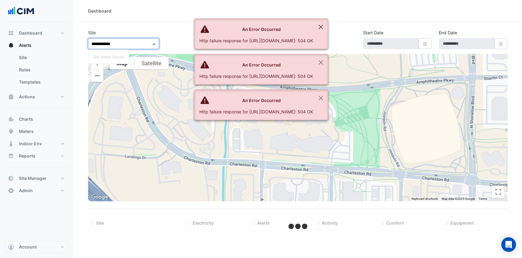
type input "**********"
click at [328, 27] on button "Close" at bounding box center [321, 27] width 14 height 17
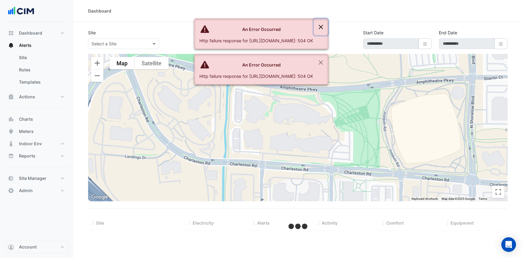
click at [328, 26] on button "Close" at bounding box center [321, 27] width 14 height 17
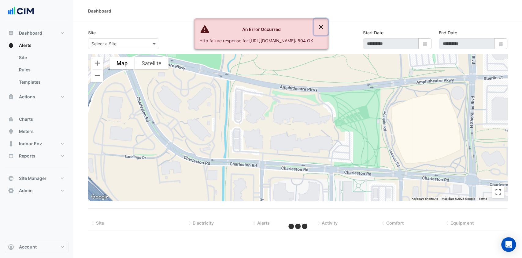
click at [328, 26] on button "Close" at bounding box center [321, 27] width 14 height 17
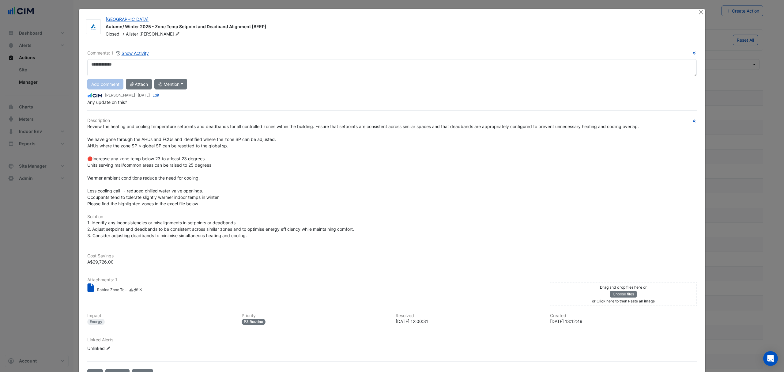
select select "***"
click at [697, 13] on button "Close" at bounding box center [700, 12] width 6 height 6
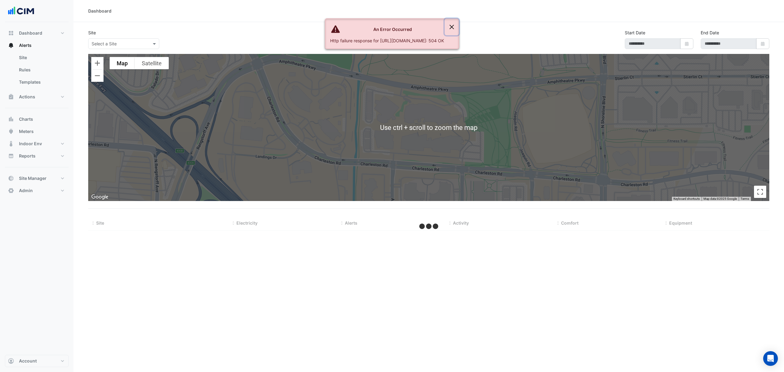
click at [458, 27] on button "Close" at bounding box center [451, 27] width 14 height 17
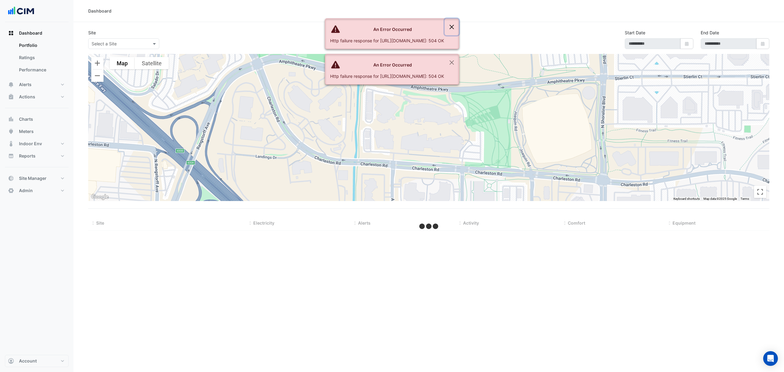
click at [458, 25] on button "Close" at bounding box center [451, 27] width 14 height 17
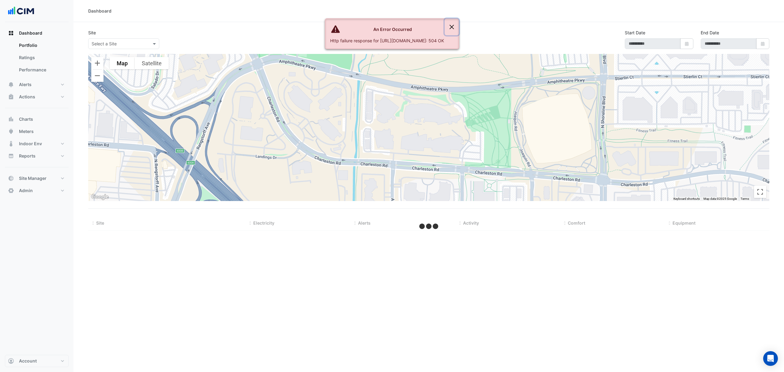
click at [458, 25] on button "Close" at bounding box center [451, 27] width 14 height 17
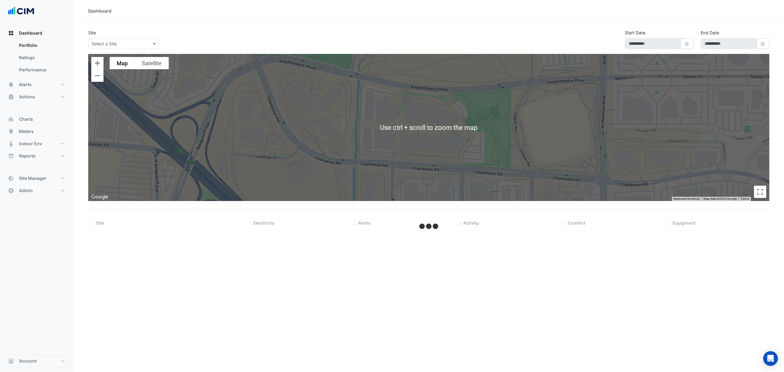
click at [567, 284] on div "Dashboard Site Select a Site Start Date Select Date End Date Select Date To nav…" at bounding box center [428, 186] width 710 height 372
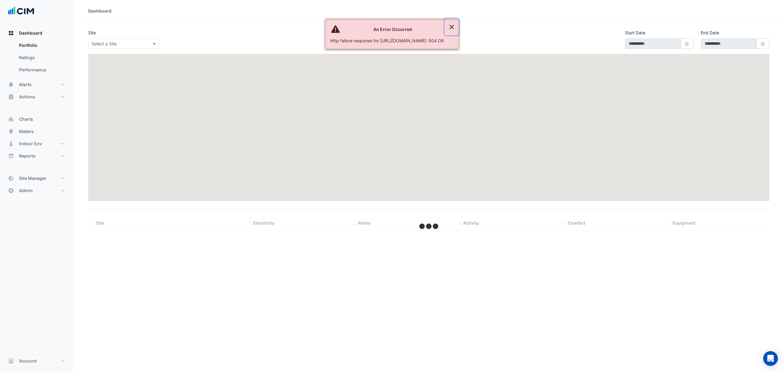
click at [458, 26] on button "Close" at bounding box center [451, 27] width 14 height 17
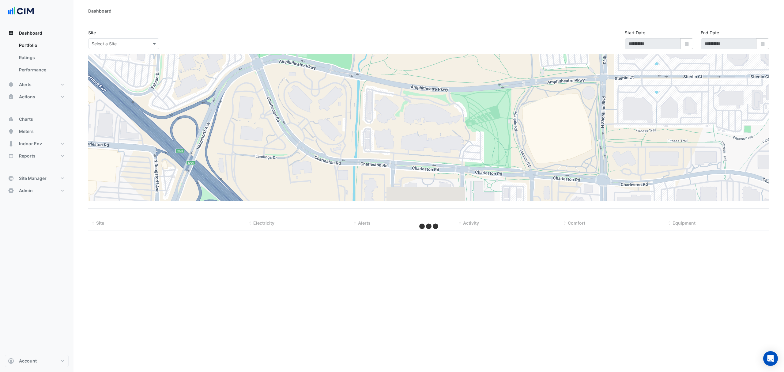
click at [497, 26] on section "Site Select a Site Start Date Select Date End Date Select Date To navigate the …" at bounding box center [428, 126] width 710 height 208
click at [129, 43] on input "text" at bounding box center [118, 44] width 52 height 6
click at [32, 86] on button "Alerts" at bounding box center [37, 84] width 64 height 12
click at [143, 41] on input "text" at bounding box center [118, 44] width 52 height 6
click at [151, 44] on div "Select a Site" at bounding box center [123, 43] width 71 height 11
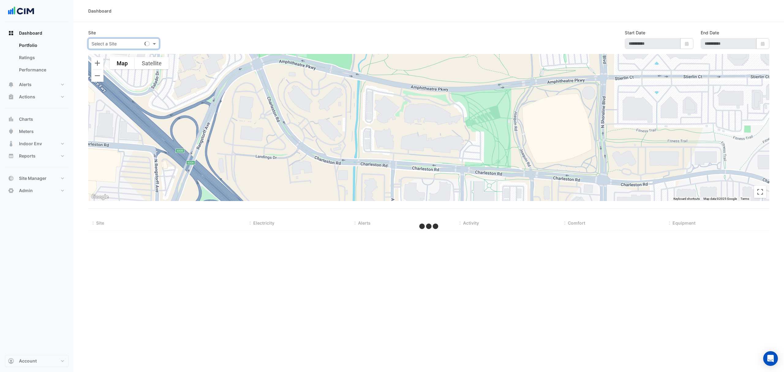
click at [153, 43] on span at bounding box center [155, 43] width 8 height 6
type input "*********"
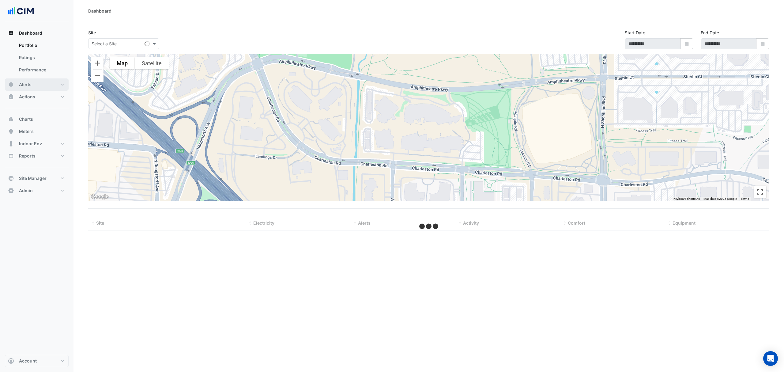
click at [33, 84] on button "Alerts" at bounding box center [37, 84] width 64 height 12
click at [109, 44] on input "text" at bounding box center [118, 44] width 52 height 6
type input "***"
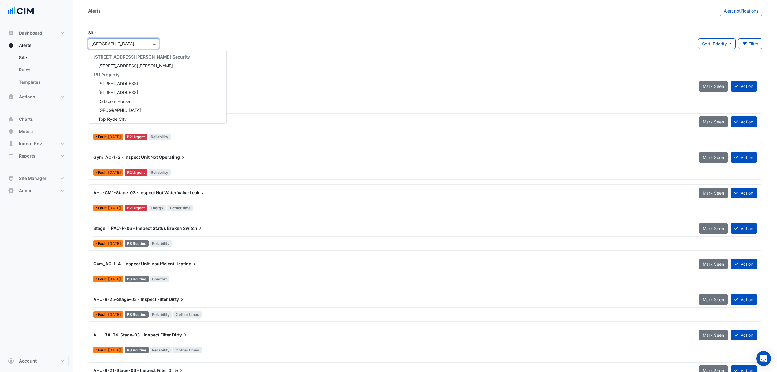
click at [109, 44] on input "text" at bounding box center [118, 44] width 52 height 6
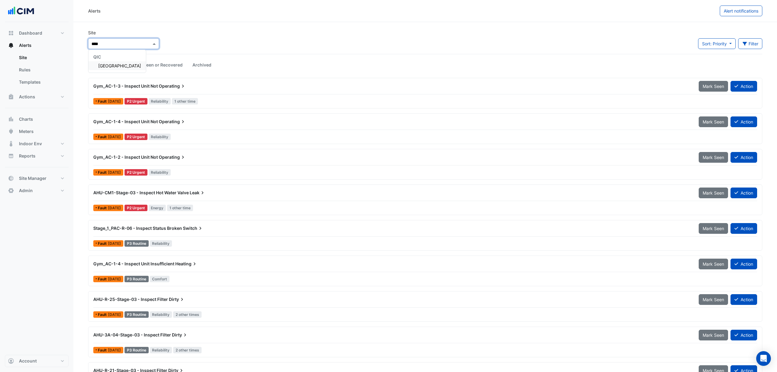
type input "*****"
click at [127, 67] on span "[GEOGRAPHIC_DATA]" at bounding box center [119, 65] width 43 height 5
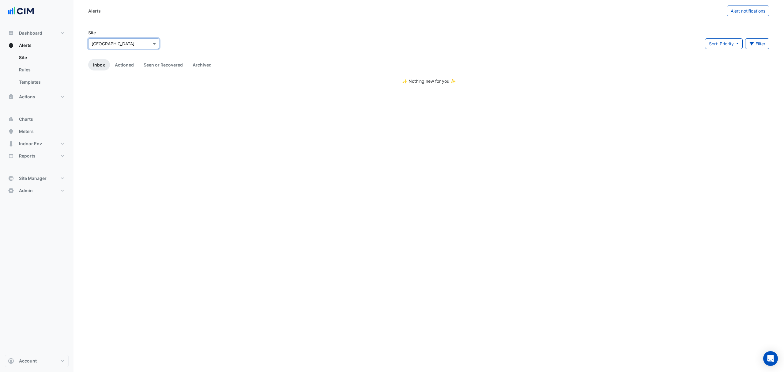
click at [165, 69] on link "Seen or Recovered" at bounding box center [163, 64] width 49 height 11
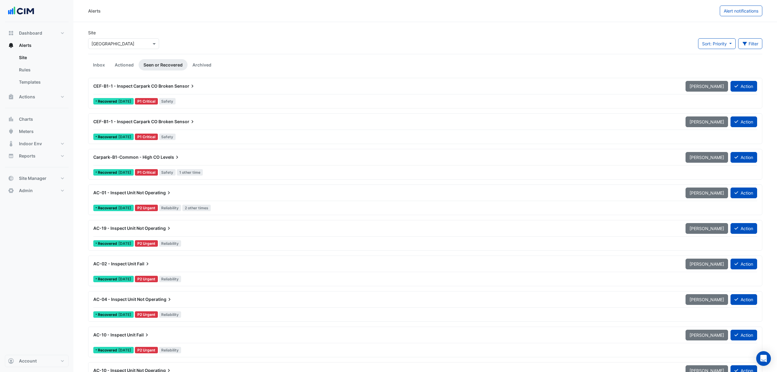
click at [752, 44] on button "Filter" at bounding box center [751, 43] width 24 height 11
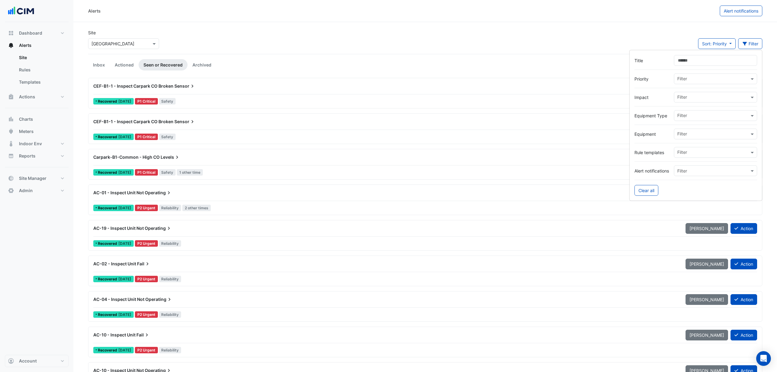
click at [687, 133] on input "text" at bounding box center [714, 134] width 72 height 6
click at [688, 148] on span "AC-MM-5-1" at bounding box center [691, 146] width 24 height 5
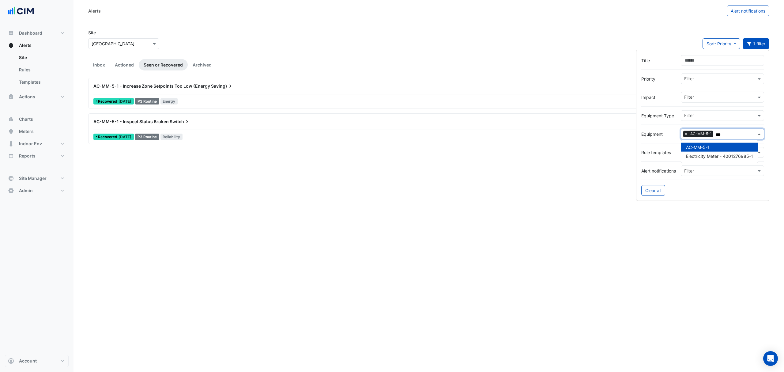
type input "***"
click at [242, 164] on div "Alerts Alert notifications Site Select a Site × Bathurst City Central Sort: Pri…" at bounding box center [428, 186] width 710 height 372
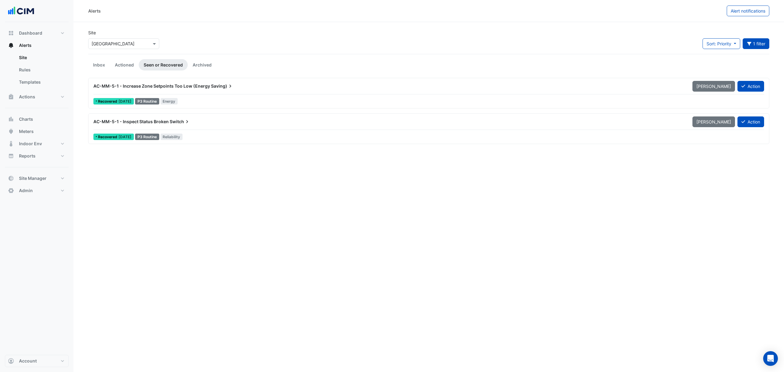
drag, startPoint x: 182, startPoint y: 89, endPoint x: 302, endPoint y: 87, distance: 119.4
click at [307, 87] on div "AC-MM-5-1 - Increase Zone Setpoints Too Low (Energy Saving)" at bounding box center [389, 85] width 599 height 11
click at [126, 66] on link "Actioned" at bounding box center [124, 64] width 29 height 11
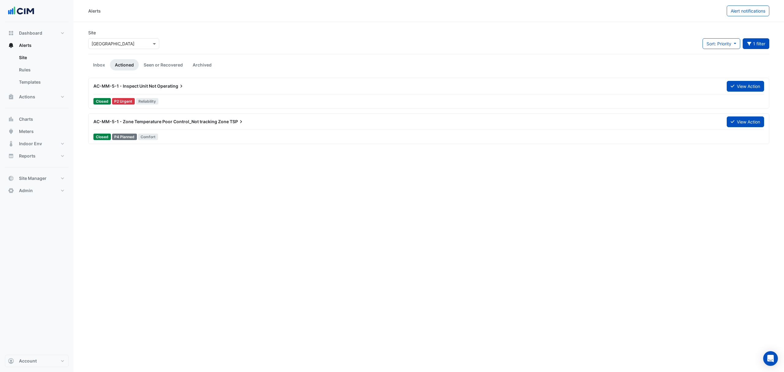
drag, startPoint x: 142, startPoint y: 88, endPoint x: 194, endPoint y: 89, distance: 52.0
click at [194, 89] on div "AC-MM-5-1 - Inspect Unit Not Operating" at bounding box center [406, 85] width 633 height 11
click at [165, 120] on span "AC-MM-5-1 - Zone Temperature Poor Control_Not tracking Zone" at bounding box center [160, 121] width 135 height 5
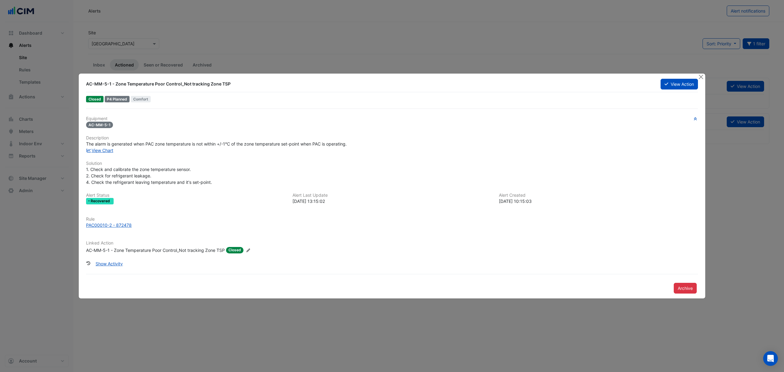
click at [97, 148] on link "View Chart" at bounding box center [99, 150] width 27 height 5
click at [112, 226] on div "PAC00010-2 - 872478" at bounding box center [109, 225] width 46 height 6
click at [108, 149] on link "View Chart" at bounding box center [99, 150] width 27 height 5
click at [109, 223] on div "PAC00010-2 - 872478" at bounding box center [109, 225] width 46 height 6
click at [701, 77] on button "Close" at bounding box center [700, 76] width 6 height 6
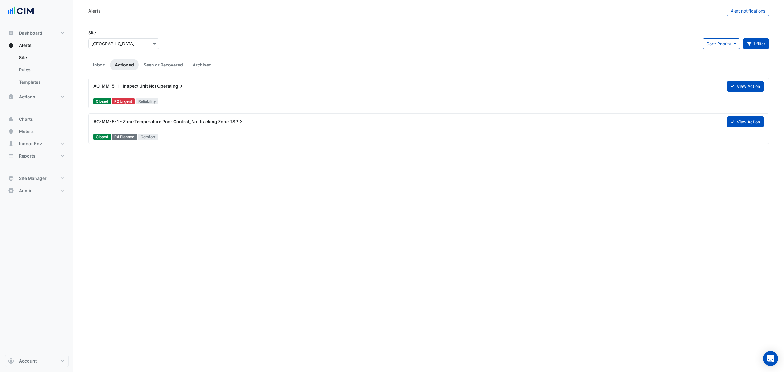
click at [19, 44] on span "Alerts" at bounding box center [25, 45] width 13 height 6
click at [31, 31] on span "Dashboard" at bounding box center [30, 33] width 23 height 6
select select "***"
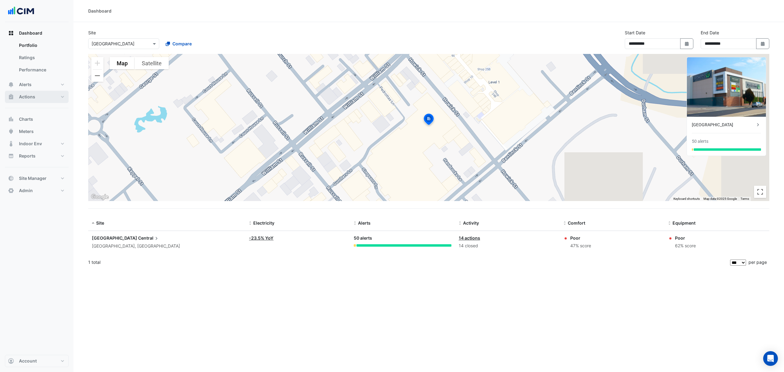
click at [32, 95] on span "Actions" at bounding box center [27, 97] width 16 height 6
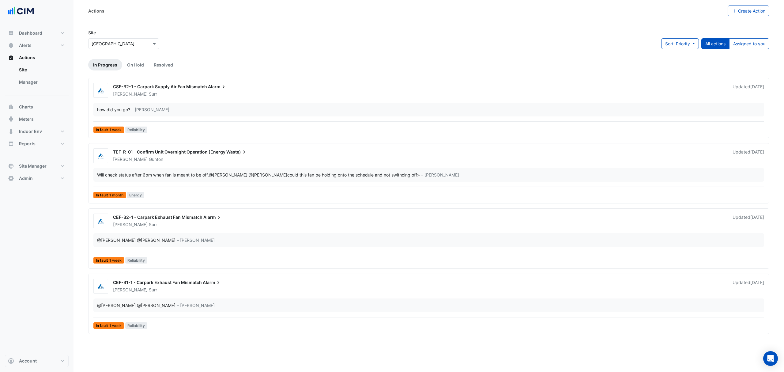
click at [35, 84] on link "Manager" at bounding box center [41, 82] width 54 height 12
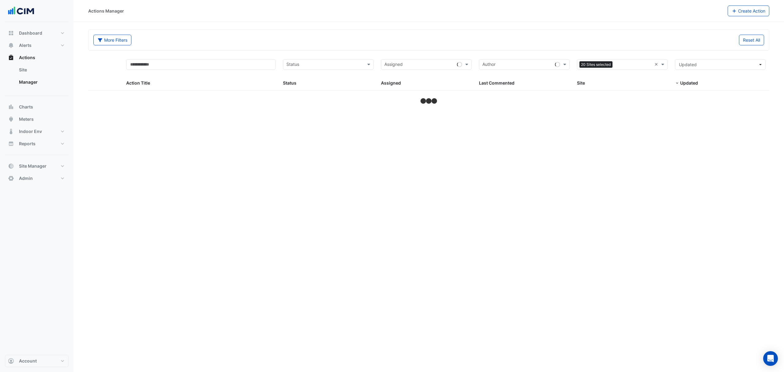
select select "***"
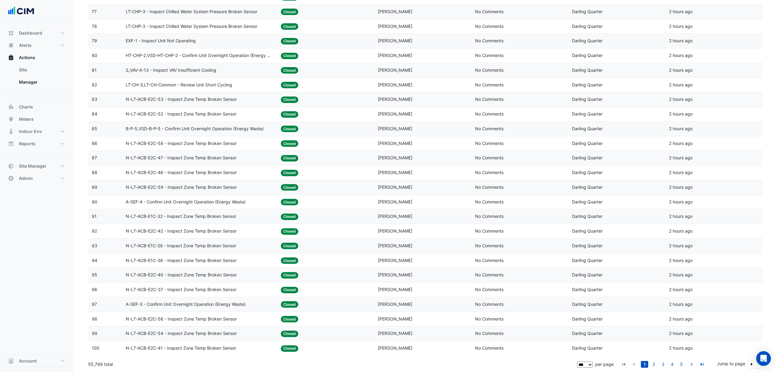
scroll to position [1208, 0]
click at [185, 347] on span "N-L7-ACB-E2C-41 - Inspect Zone Temp Broken Sensor" at bounding box center [181, 347] width 110 height 7
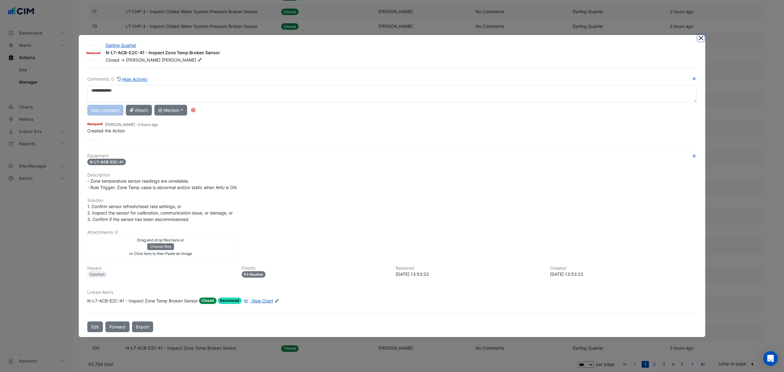
click at [698, 39] on button "Close" at bounding box center [700, 38] width 6 height 6
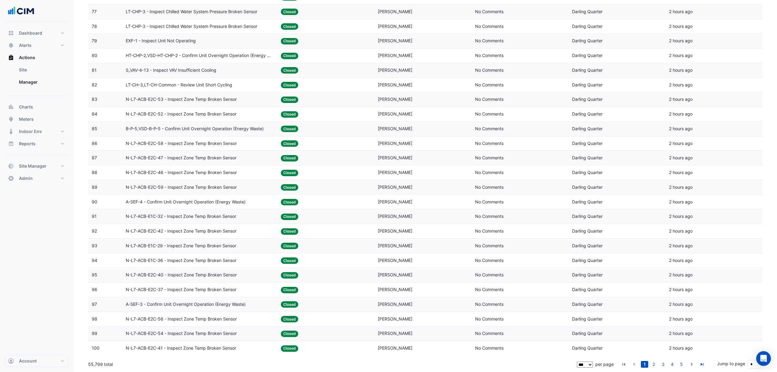
click at [653, 363] on link "2" at bounding box center [653, 364] width 7 height 7
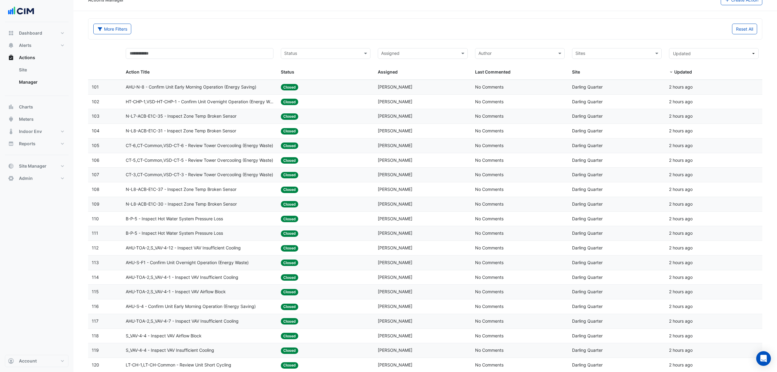
scroll to position [0, 0]
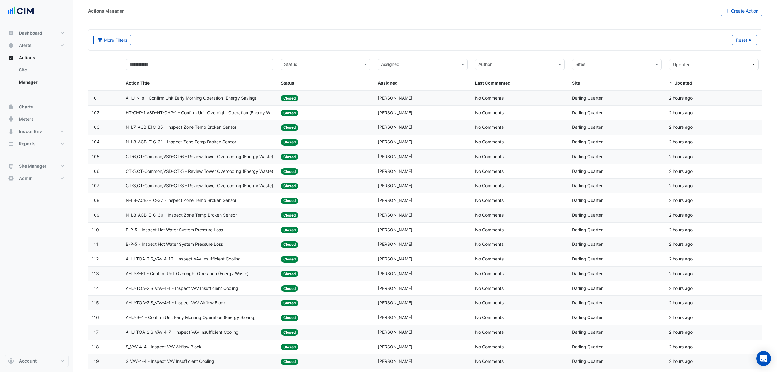
click at [185, 218] on span "N-L8-ACB-E1C-30 - Inspect Zone Temp Broken Sensor" at bounding box center [181, 214] width 111 height 7
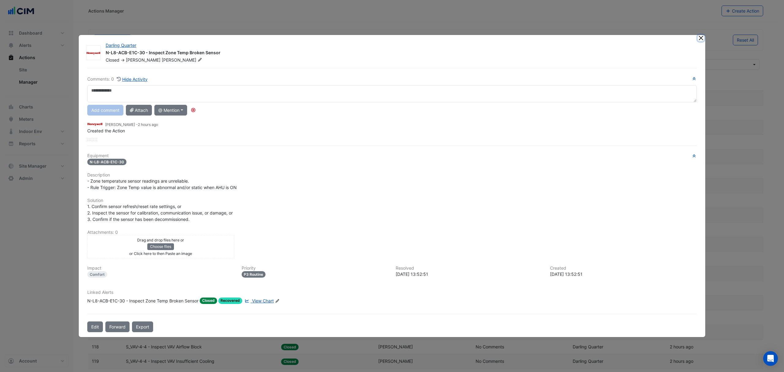
click at [699, 38] on button "Close" at bounding box center [700, 38] width 6 height 6
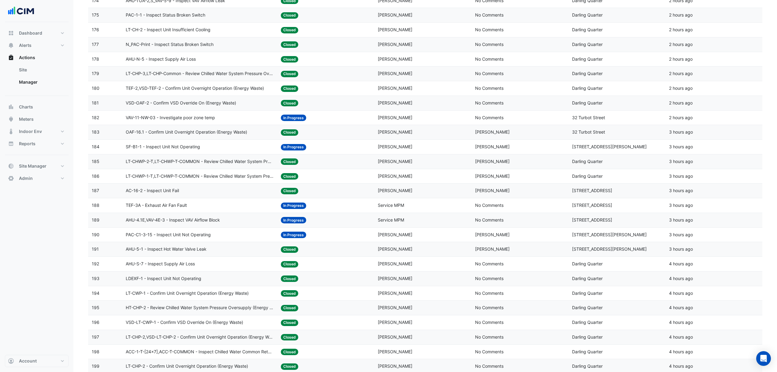
scroll to position [1208, 0]
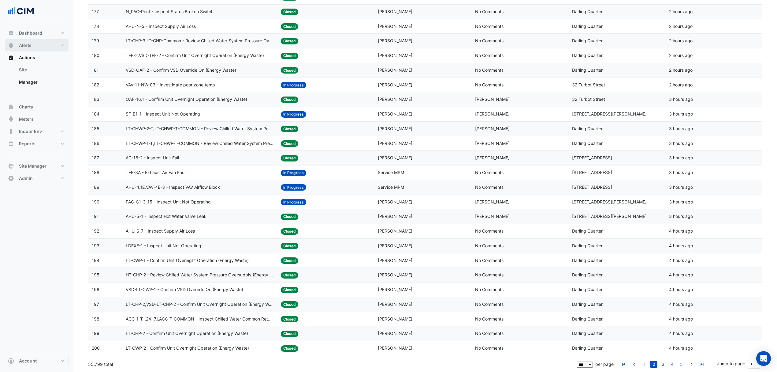
click at [20, 43] on span "Alerts" at bounding box center [25, 45] width 13 height 6
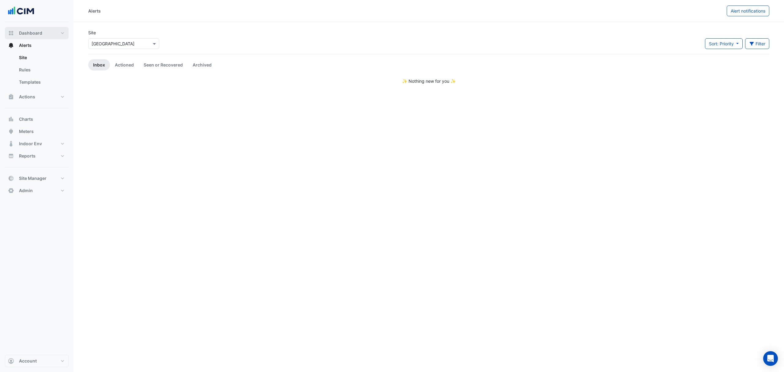
click at [49, 32] on button "Dashboard" at bounding box center [37, 33] width 64 height 12
select select "***"
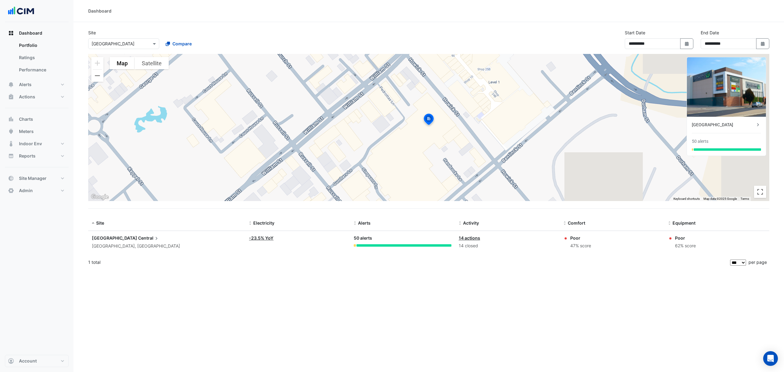
click at [506, 41] on div "**********" at bounding box center [428, 41] width 688 height 24
click at [97, 44] on input "text" at bounding box center [118, 44] width 52 height 6
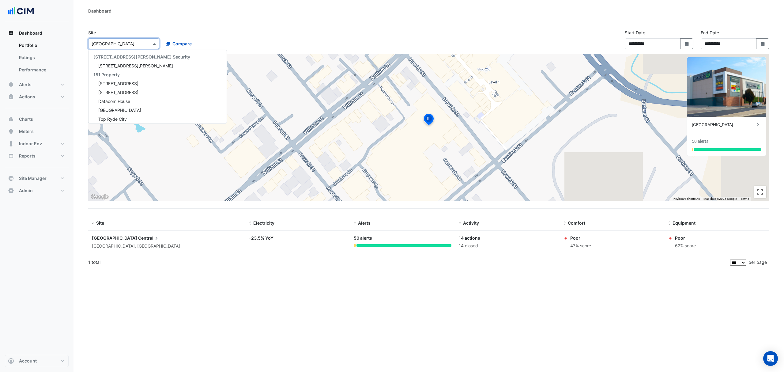
scroll to position [8186, 0]
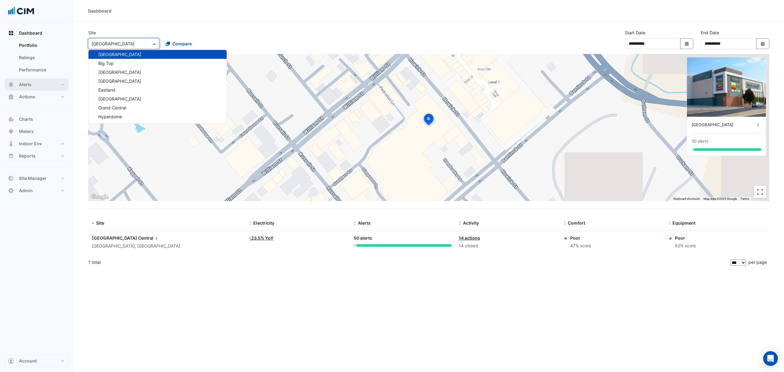
click at [38, 82] on button "Alerts" at bounding box center [37, 84] width 64 height 12
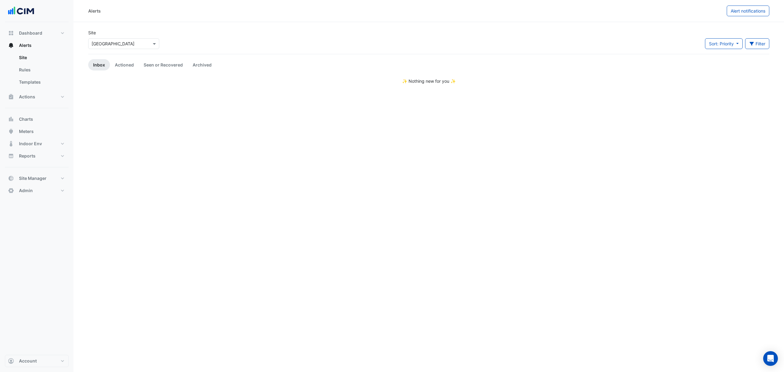
click at [128, 43] on input "text" at bounding box center [118, 44] width 52 height 6
type input "*********"
click at [114, 65] on span "[STREET_ADDRESS]" at bounding box center [118, 65] width 40 height 5
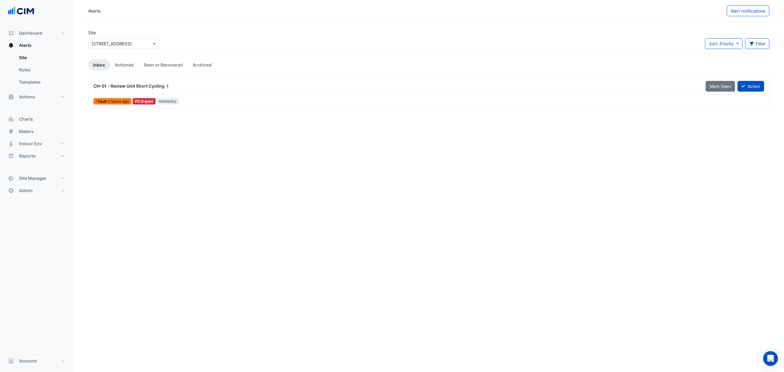
click at [123, 88] on span "CH-01 - Review Unit Short" at bounding box center [120, 85] width 54 height 5
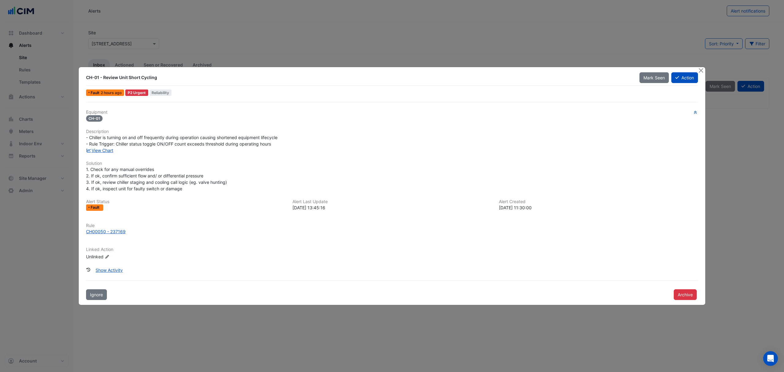
click at [109, 151] on link "View Chart" at bounding box center [99, 150] width 27 height 5
click at [102, 150] on link "View Chart" at bounding box center [99, 150] width 27 height 5
click at [700, 67] on button "Close" at bounding box center [700, 70] width 6 height 6
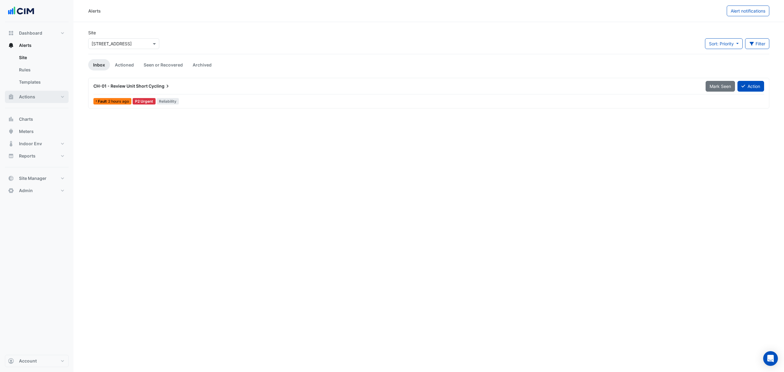
click at [45, 99] on button "Actions" at bounding box center [37, 97] width 64 height 12
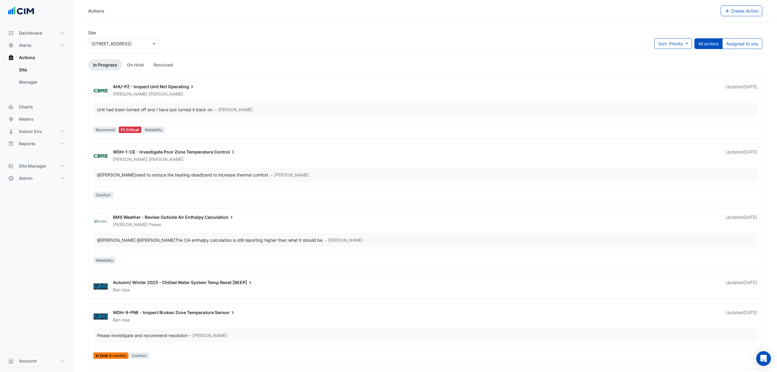
click at [45, 85] on link "Manager" at bounding box center [41, 82] width 54 height 12
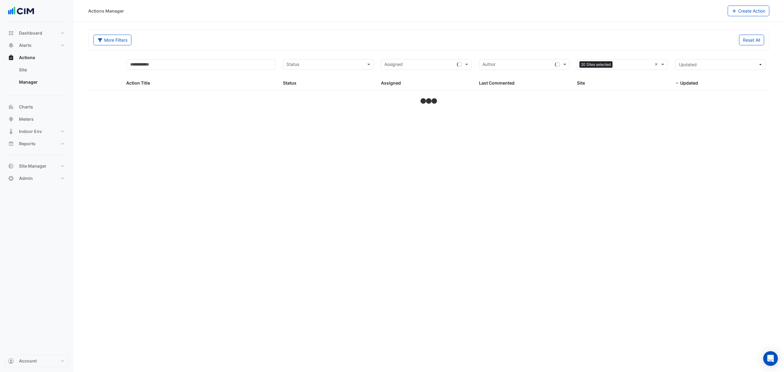
select select "***"
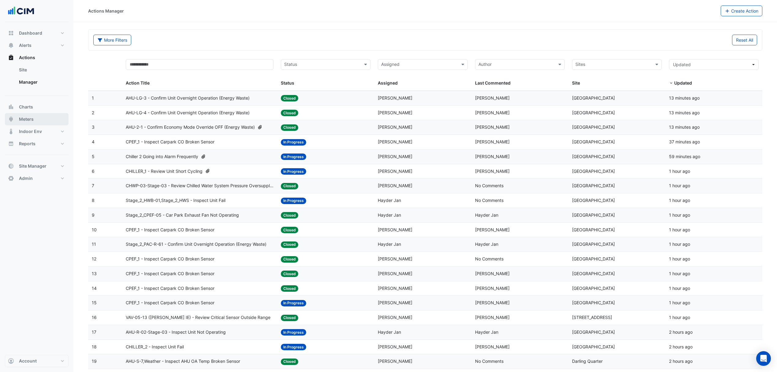
click at [36, 120] on button "Meters" at bounding box center [37, 119] width 64 height 12
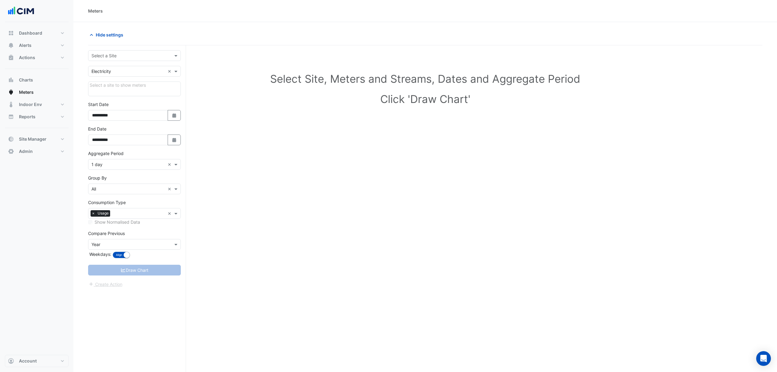
click at [119, 53] on input "text" at bounding box center [129, 56] width 74 height 6
type input "*********"
click at [125, 75] on div "[STREET_ADDRESS]" at bounding box center [134, 77] width 92 height 9
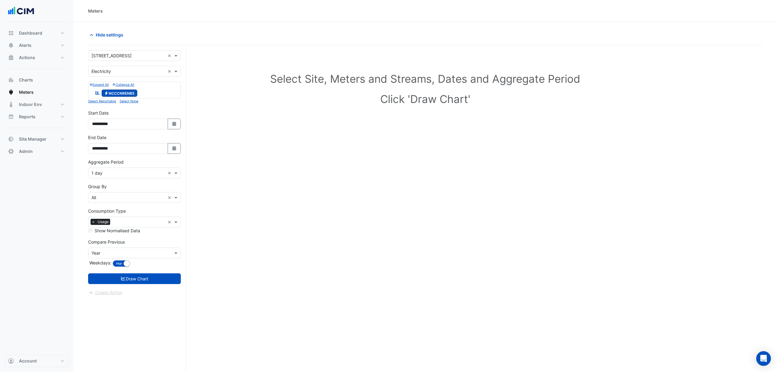
click at [124, 278] on icon "submit" at bounding box center [124, 278] width 6 height 4
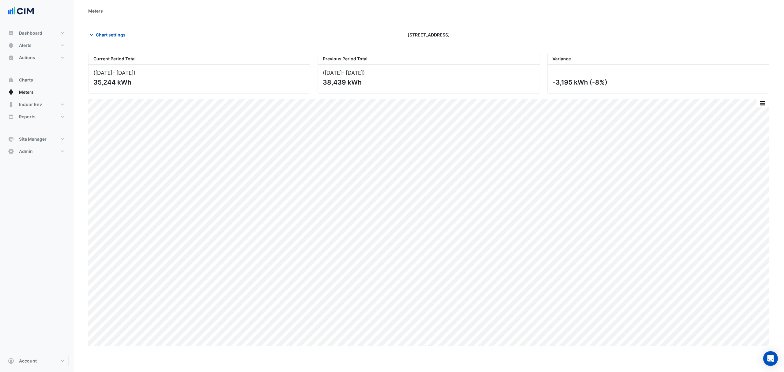
click at [114, 32] on span "Chart settings" at bounding box center [111, 35] width 30 height 6
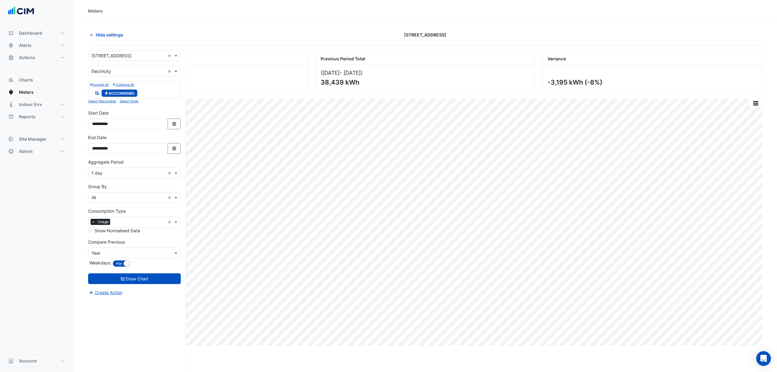
click at [173, 150] on icon "button" at bounding box center [174, 148] width 4 height 4
click at [581, 52] on div "Current Period Total (01 Jul 25 - 31 Jul 25 ) 35,244 kWh Previous Period Total …" at bounding box center [425, 71] width 682 height 46
click at [103, 168] on div "Aggregate Period × 1 day ×" at bounding box center [134, 172] width 93 height 11
click at [105, 210] on div "1 hour" at bounding box center [134, 213] width 92 height 9
click at [124, 274] on button "Draw Chart" at bounding box center [134, 278] width 93 height 11
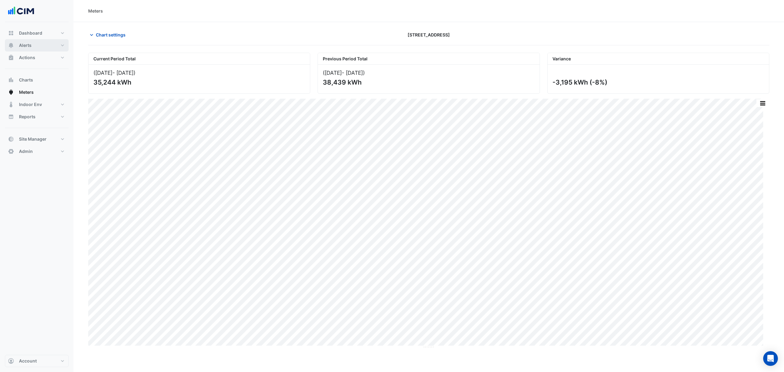
click at [37, 48] on button "Alerts" at bounding box center [37, 45] width 64 height 12
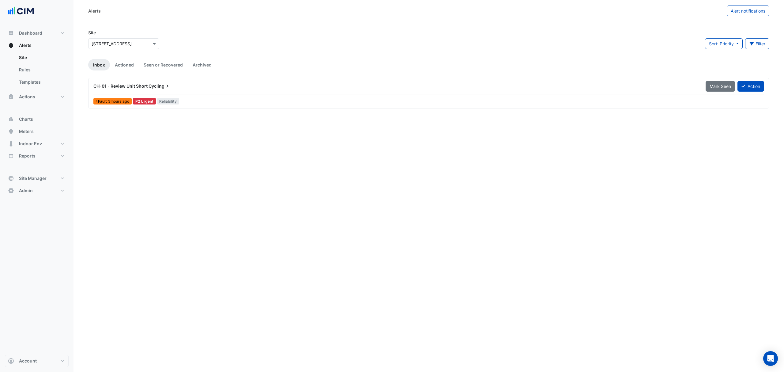
click at [178, 93] on div "CH-01 - Review Unit Short Cycling Mark Seen Action" at bounding box center [428, 87] width 670 height 14
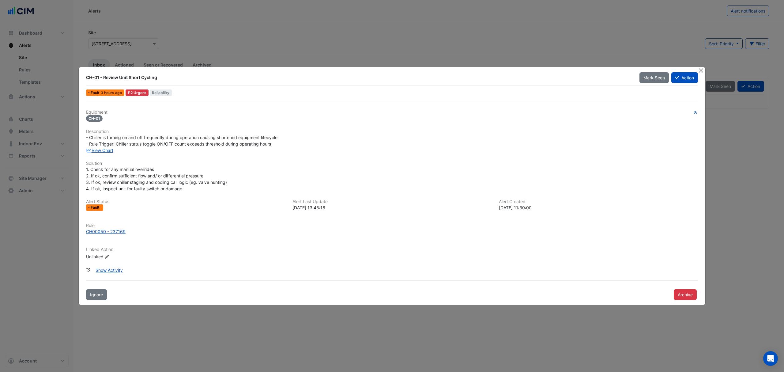
click at [697, 70] on button "Close" at bounding box center [700, 70] width 6 height 6
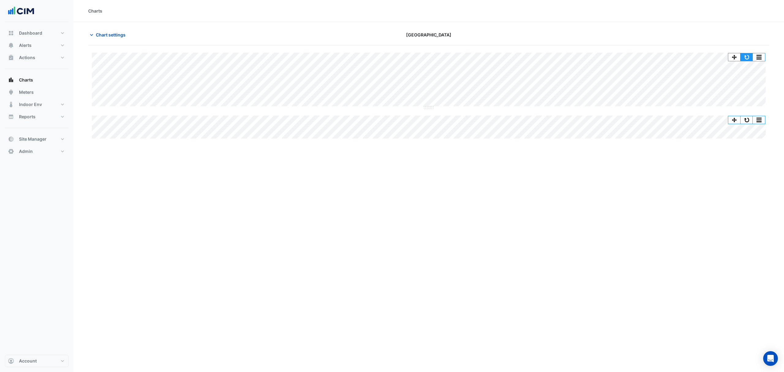
click at [749, 56] on button "button" at bounding box center [746, 57] width 12 height 8
click at [122, 37] on span "Chart settings" at bounding box center [111, 35] width 30 height 6
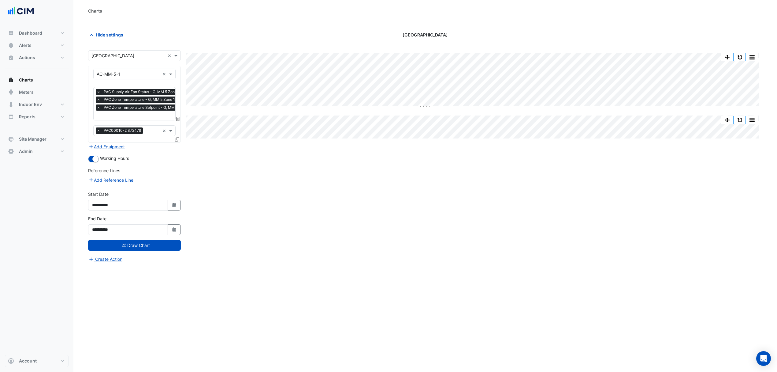
click at [178, 140] on icon at bounding box center [177, 139] width 4 height 4
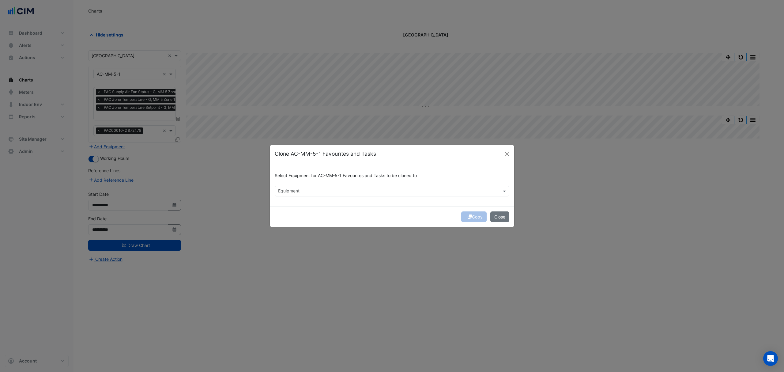
click at [288, 191] on input "text" at bounding box center [388, 191] width 221 height 6
click at [298, 202] on span "AC-MM-5-2" at bounding box center [292, 203] width 24 height 5
type input "***"
click at [477, 219] on button "Copy" at bounding box center [473, 216] width 25 height 11
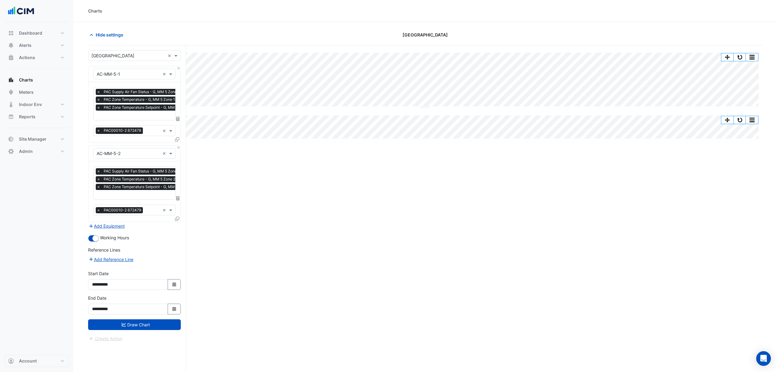
click at [131, 327] on button "Draw Chart" at bounding box center [134, 324] width 93 height 11
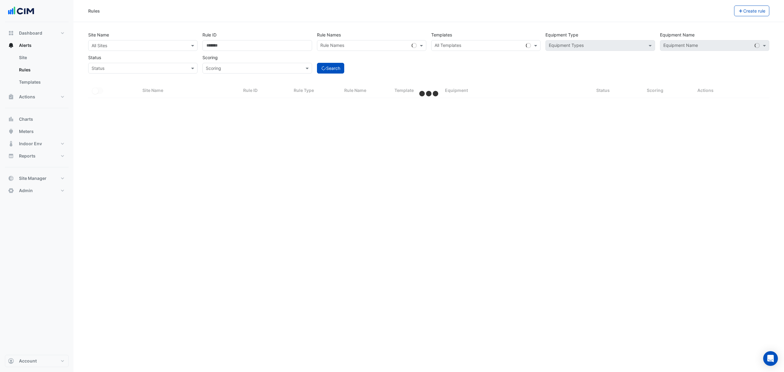
select select "***"
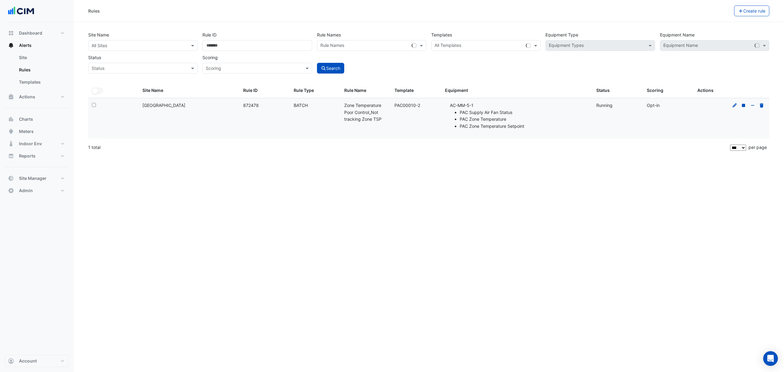
click at [735, 106] on icon at bounding box center [734, 105] width 6 height 4
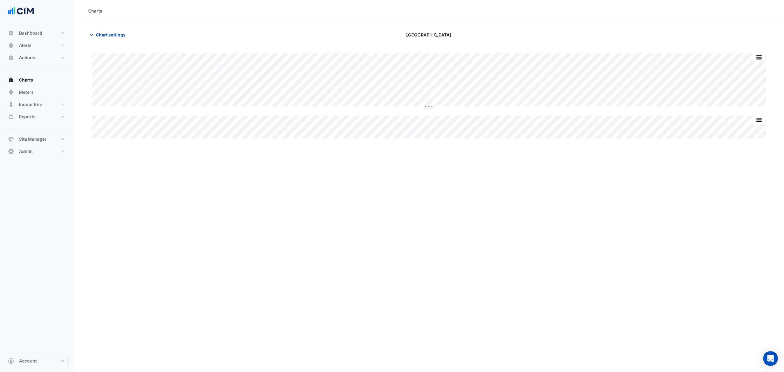
click at [101, 36] on span "Chart settings" at bounding box center [111, 35] width 30 height 6
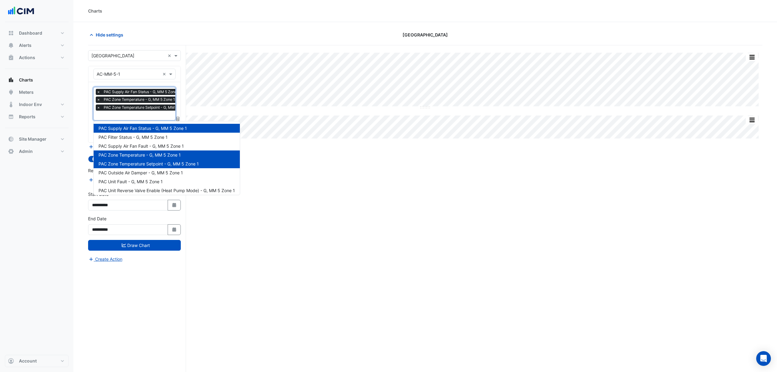
scroll to position [0, 3]
click at [106, 112] on div "× PAC Supply Air Fan Status - G, MM 5 Zone 1 × PAC Zone Temperature - G, MM 5 Z…" at bounding box center [142, 100] width 98 height 23
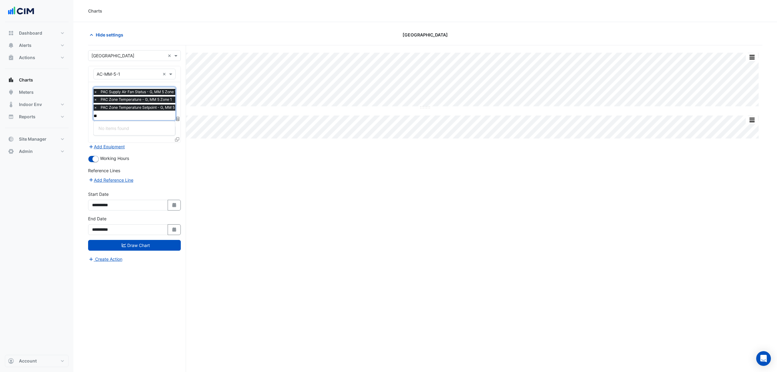
type input "*"
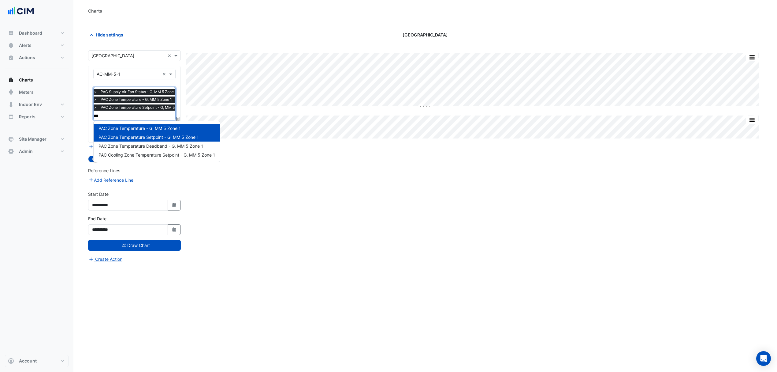
type input "****"
click at [135, 147] on span "PAC Zone Temperature Deadband - G, MM 5 Zone 1" at bounding box center [151, 145] width 105 height 5
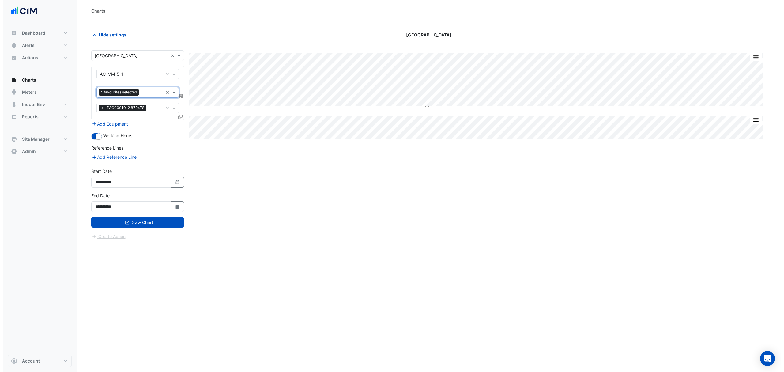
scroll to position [0, 0]
click at [119, 220] on button "Draw Chart" at bounding box center [134, 222] width 93 height 11
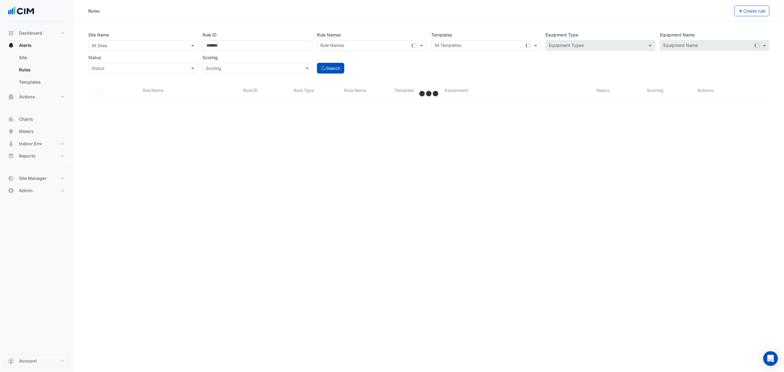
select select "***"
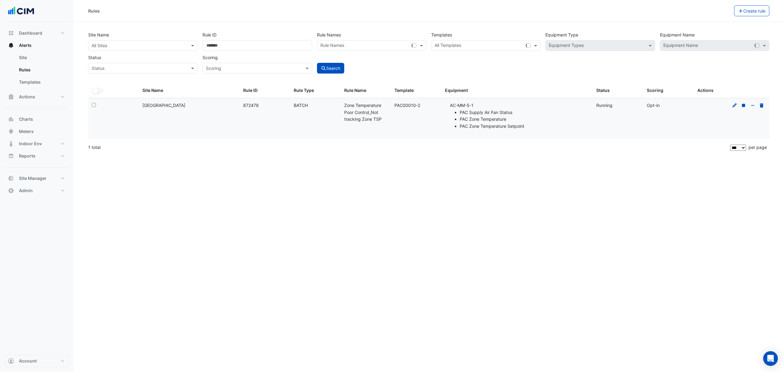
click at [736, 106] on icon at bounding box center [734, 105] width 6 height 4
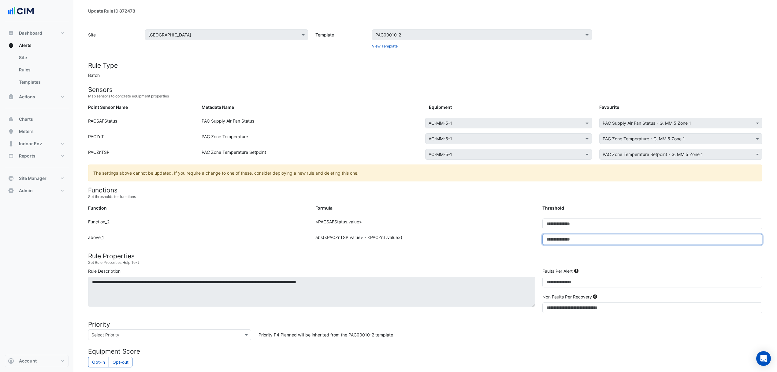
click at [556, 235] on input "*" at bounding box center [653, 239] width 220 height 11
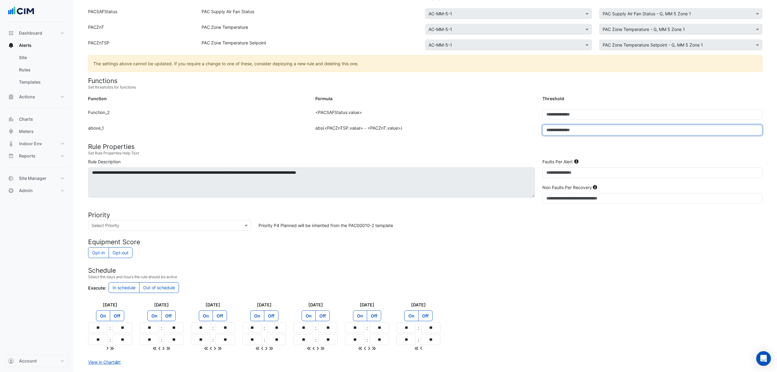
scroll to position [135, 0]
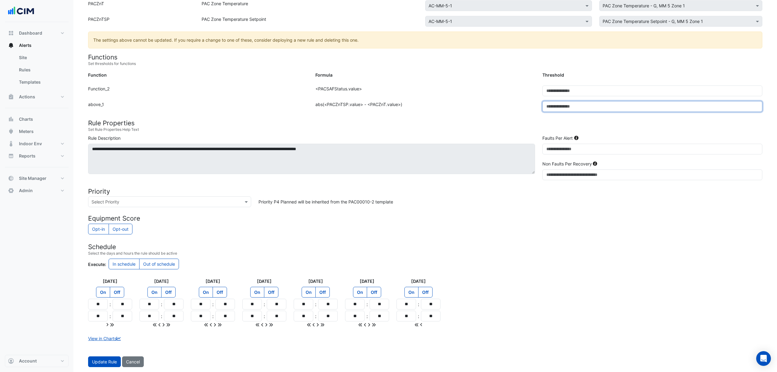
type input "*"
click at [99, 359] on button "Update Rule" at bounding box center [104, 361] width 33 height 11
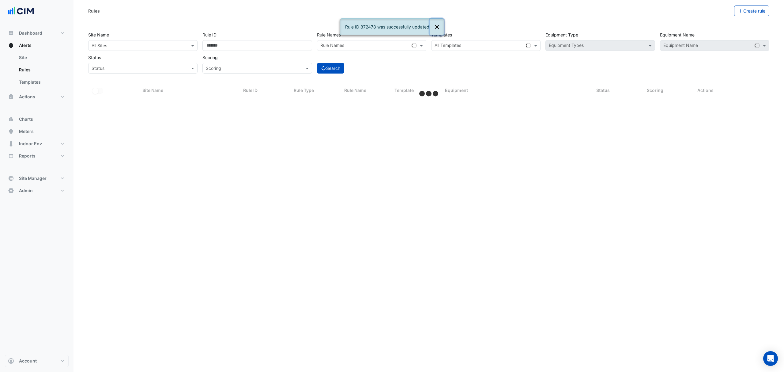
click at [440, 26] on button "Close" at bounding box center [437, 27] width 14 height 17
select select "***"
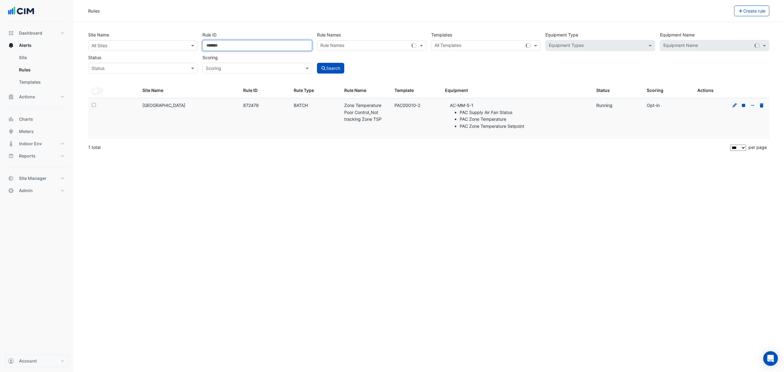
click at [269, 47] on input "******" at bounding box center [256, 45] width 109 height 11
click at [189, 50] on div "All Sites" at bounding box center [142, 45] width 109 height 11
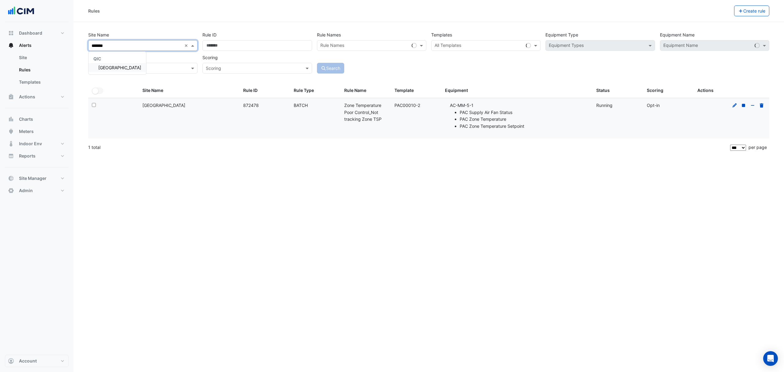
type input "********"
click at [114, 63] on div "[GEOGRAPHIC_DATA]" at bounding box center [117, 67] width 58 height 9
drag, startPoint x: 512, startPoint y: 49, endPoint x: 645, endPoint y: 45, distance: 132.6
click at [512, 49] on div at bounding box center [481, 46] width 96 height 8
click at [573, 44] on input "text" at bounding box center [595, 46] width 95 height 6
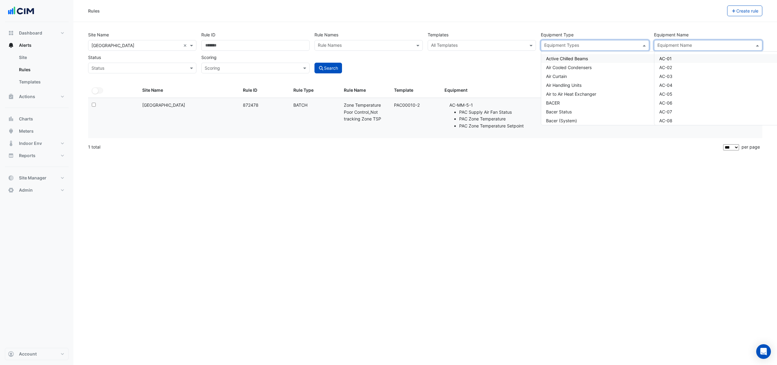
click at [681, 42] on div "Equipment Name" at bounding box center [675, 46] width 36 height 8
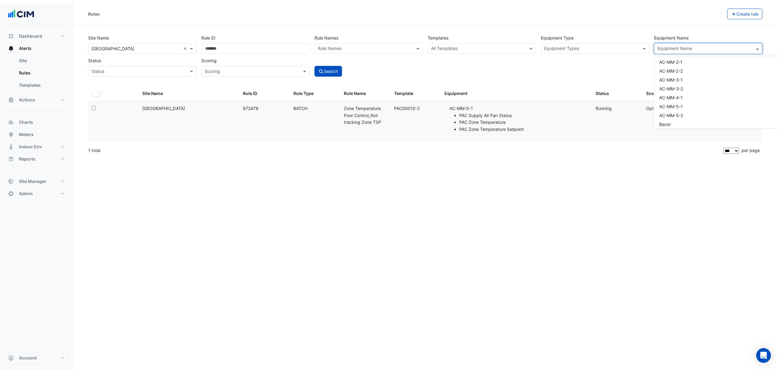
scroll to position [245, 0]
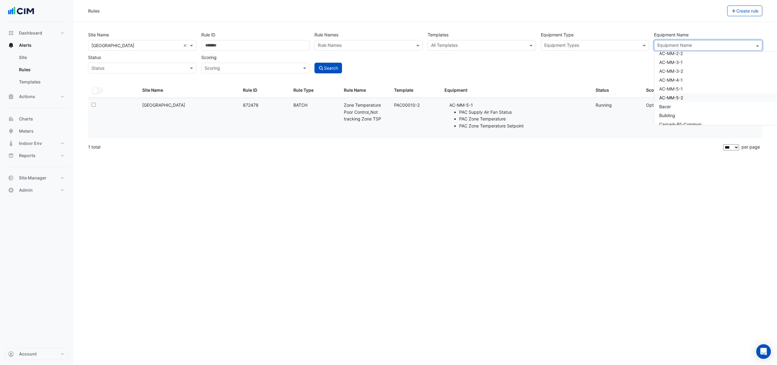
click at [686, 98] on div "AC-MM-5-2" at bounding box center [738, 97] width 166 height 9
click at [578, 64] on div "Site Name All Sites × [GEOGRAPHIC_DATA] Central × Rule ID Rule Names Rule Names…" at bounding box center [425, 50] width 679 height 45
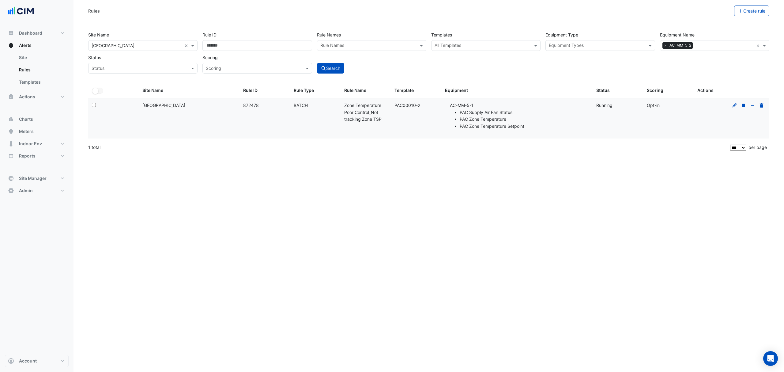
click at [330, 69] on button "Search" at bounding box center [331, 68] width 28 height 11
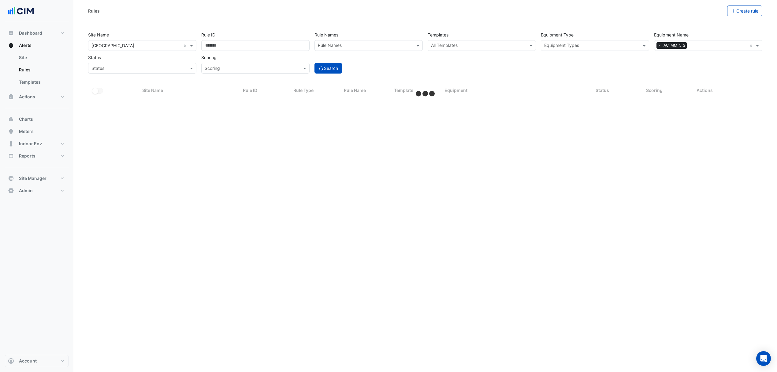
select select "***"
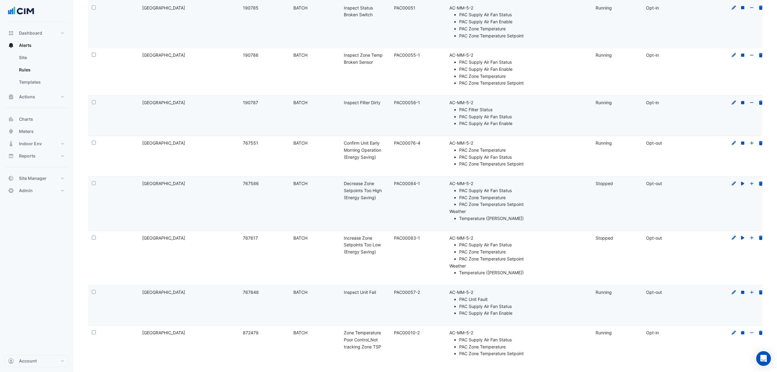
scroll to position [197, 0]
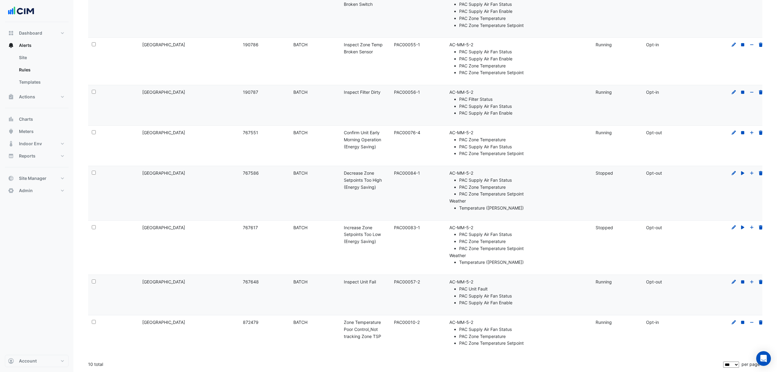
click at [732, 320] on icon at bounding box center [734, 322] width 6 height 4
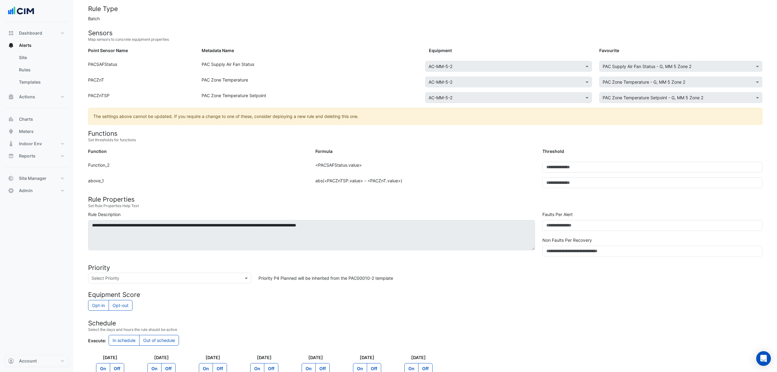
scroll to position [122, 0]
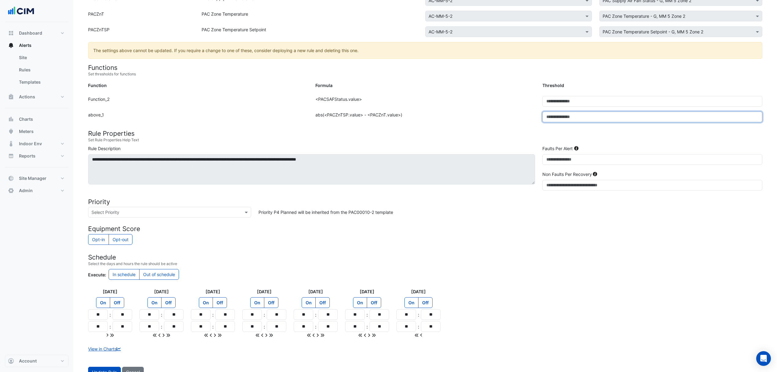
click at [555, 118] on input "*" at bounding box center [653, 116] width 220 height 11
type input "*"
click at [413, 188] on div "**********" at bounding box center [311, 167] width 455 height 45
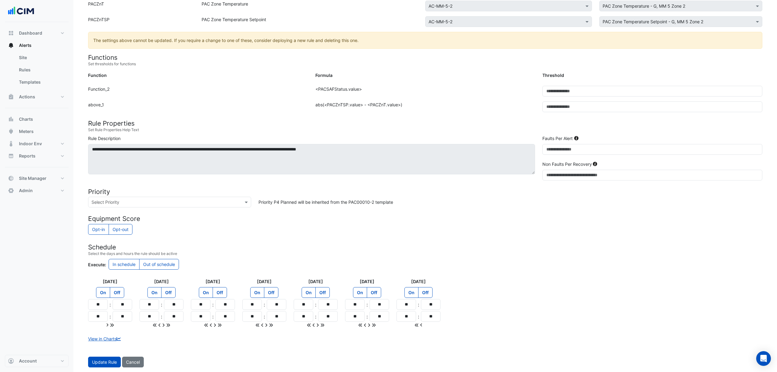
scroll to position [135, 0]
click at [106, 364] on button "Update Rule" at bounding box center [104, 361] width 33 height 11
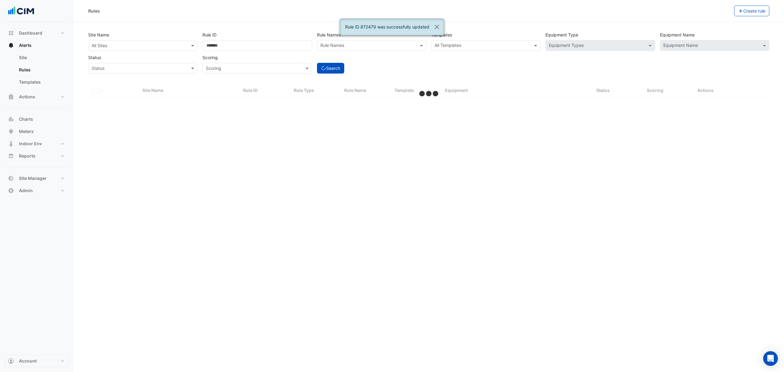
select select "***"
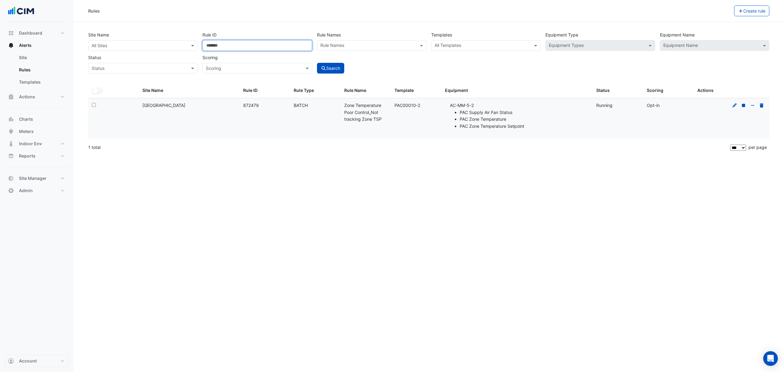
click at [218, 43] on input "******" at bounding box center [256, 45] width 109 height 11
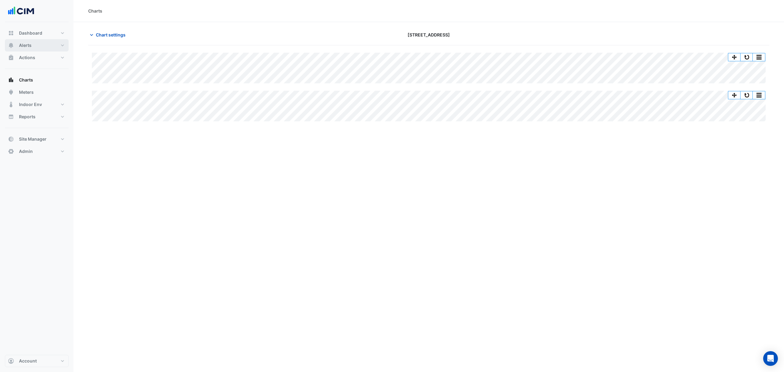
click at [31, 48] on button "Alerts" at bounding box center [37, 45] width 64 height 12
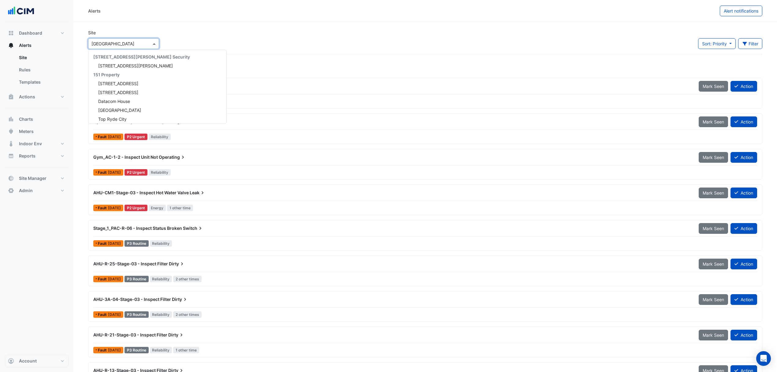
click at [118, 44] on input "text" at bounding box center [118, 44] width 52 height 6
type input "*"
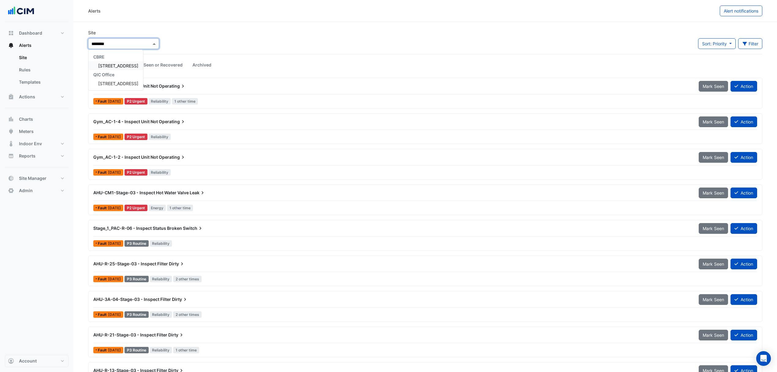
type input "*********"
click at [117, 64] on span "[STREET_ADDRESS]" at bounding box center [118, 65] width 40 height 5
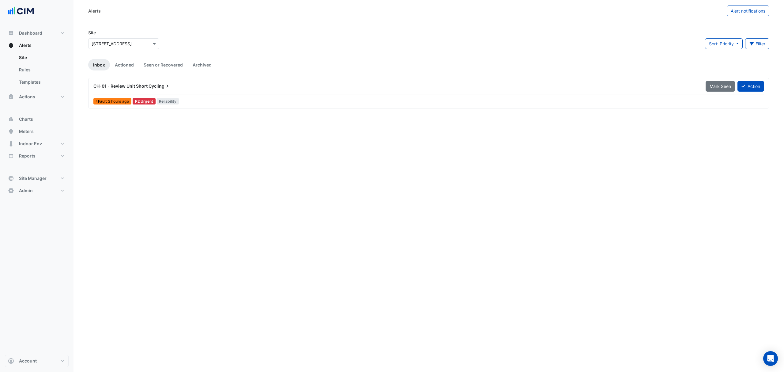
click at [148, 63] on link "Seen or Recovered" at bounding box center [163, 64] width 49 height 11
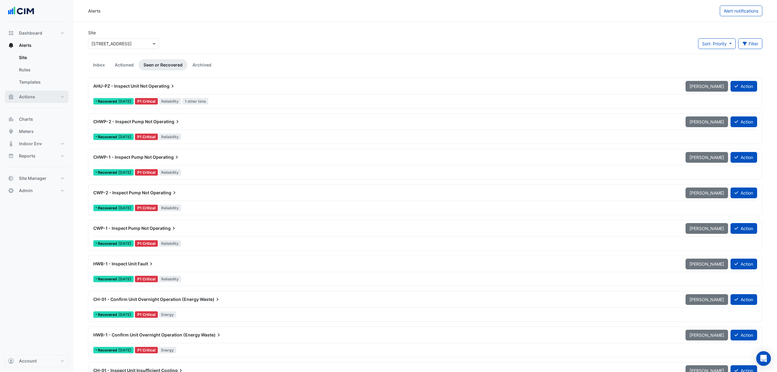
click at [40, 95] on button "Actions" at bounding box center [37, 97] width 64 height 12
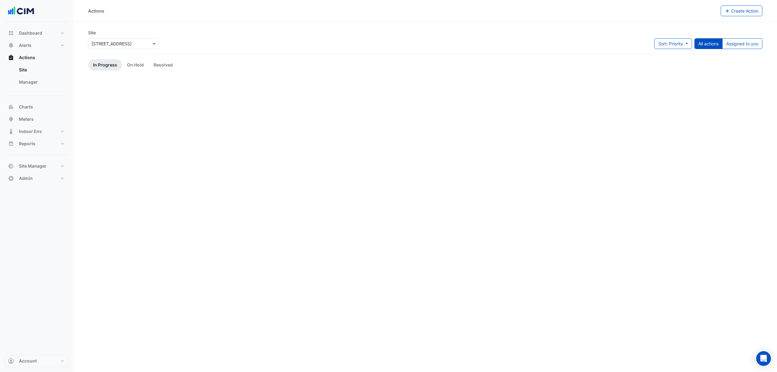
click at [32, 80] on link "Manager" at bounding box center [41, 82] width 54 height 12
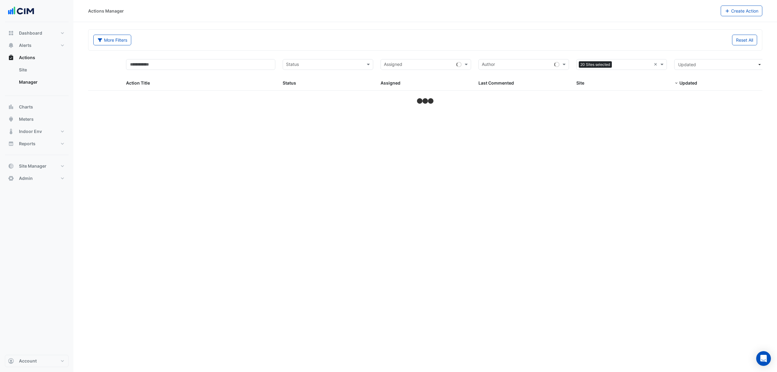
select select "***"
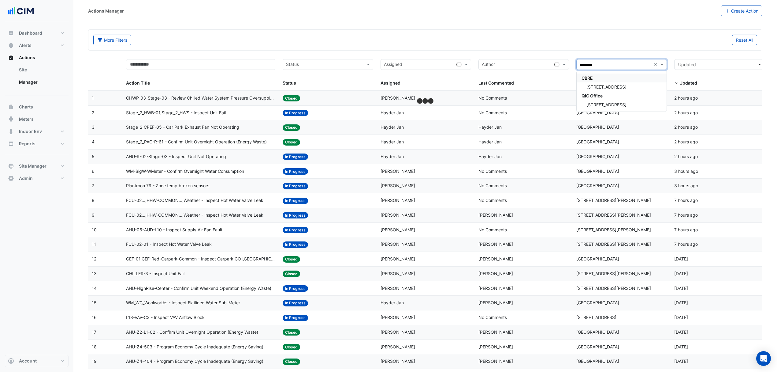
type input "*********"
click at [615, 91] on div "[STREET_ADDRESS]" at bounding box center [622, 86] width 90 height 9
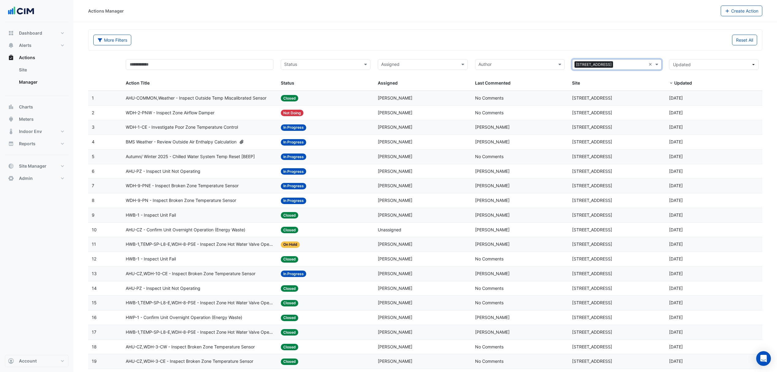
click at [198, 111] on span "WDH-2-PNW - Inspect Zone Airflow Damper" at bounding box center [170, 112] width 89 height 7
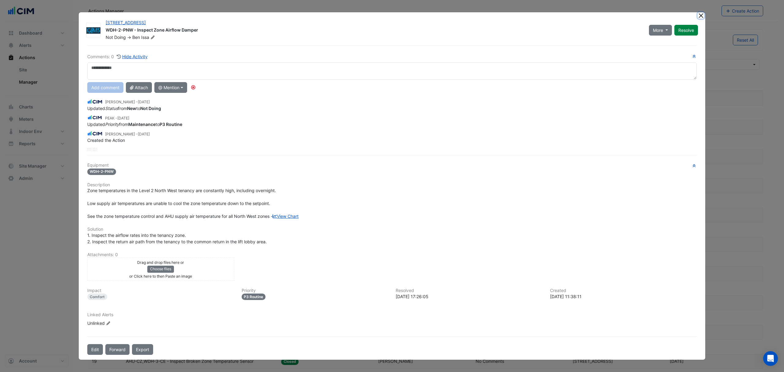
click at [701, 15] on button "Close" at bounding box center [700, 15] width 6 height 6
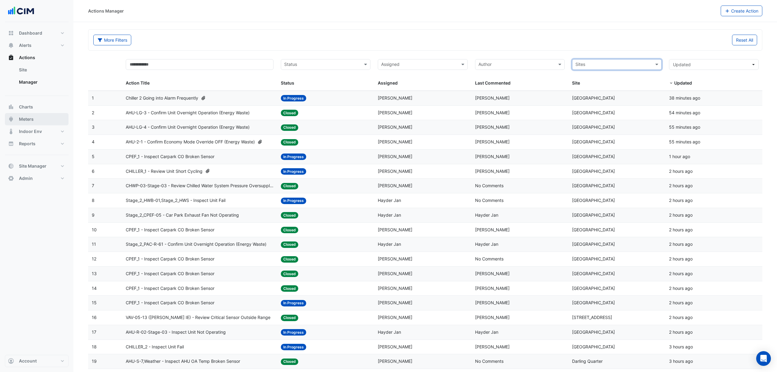
click at [35, 119] on button "Meters" at bounding box center [37, 119] width 64 height 12
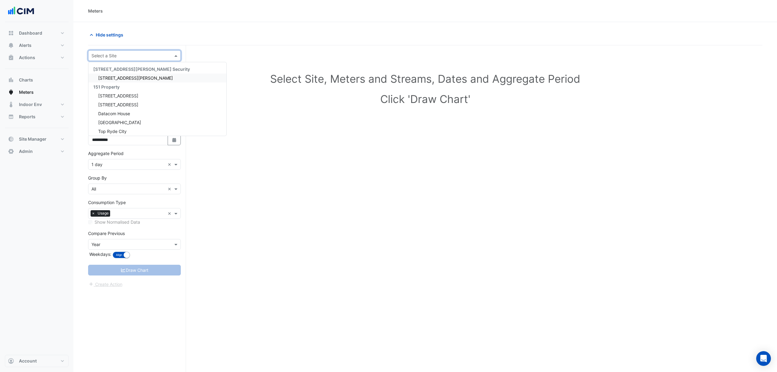
click at [149, 56] on input "text" at bounding box center [129, 56] width 74 height 6
type input "*********"
click at [114, 78] on span "[STREET_ADDRESS]" at bounding box center [118, 77] width 40 height 5
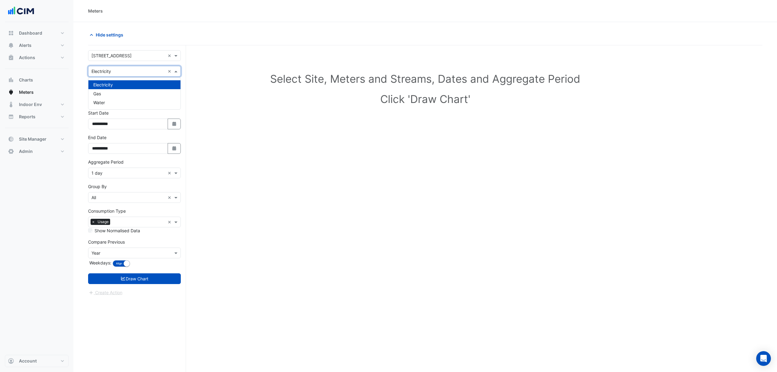
click at [143, 69] on input "text" at bounding box center [129, 71] width 74 height 6
click at [114, 92] on div "Gas" at bounding box center [134, 93] width 92 height 9
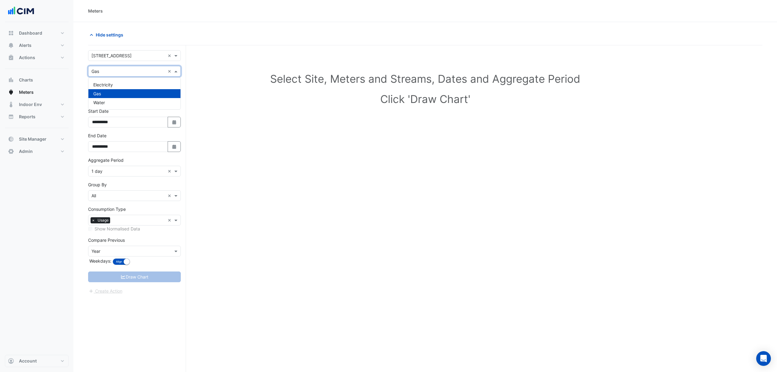
click at [129, 70] on input "text" at bounding box center [129, 71] width 74 height 6
click at [105, 97] on div "Gas" at bounding box center [134, 93] width 92 height 9
drag, startPoint x: 38, startPoint y: 59, endPoint x: 37, endPoint y: 113, distance: 53.6
click at [36, 109] on div "Dashboard Portfolio Ratings Performance Alerts Site Rules Templates Actions Sit…" at bounding box center [37, 92] width 64 height 130
click at [43, 114] on button "Reports" at bounding box center [37, 116] width 64 height 12
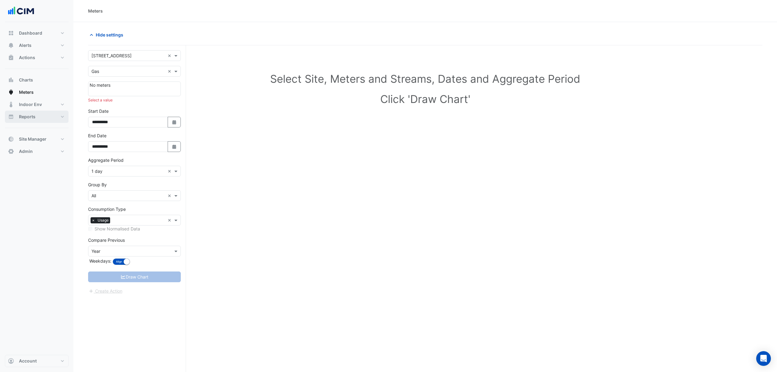
select select "***"
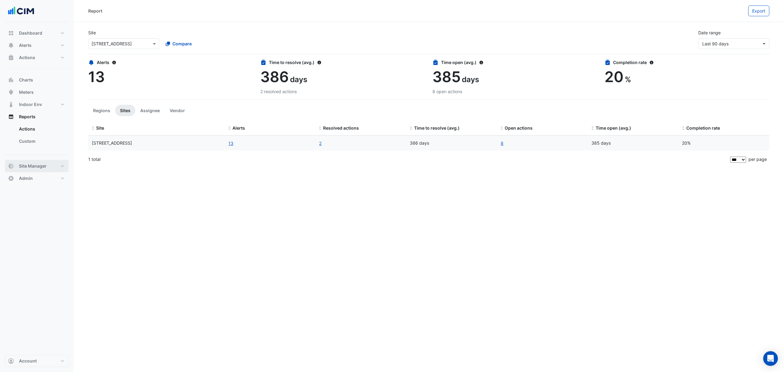
click at [36, 166] on span "Site Manager" at bounding box center [33, 166] width 28 height 6
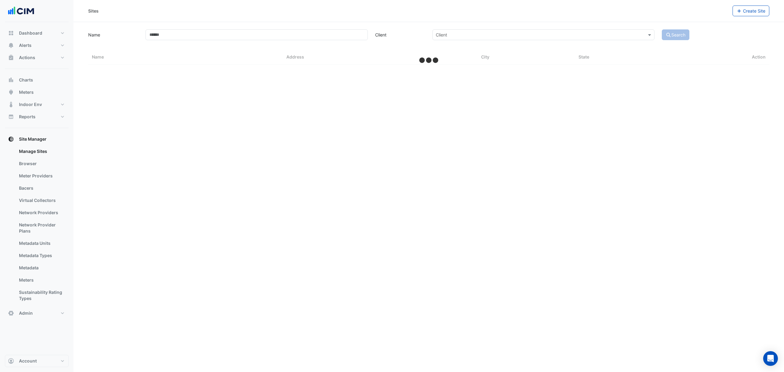
click at [32, 189] on link "Bacers" at bounding box center [41, 188] width 54 height 12
click at [283, 37] on input "text" at bounding box center [422, 40] width 321 height 6
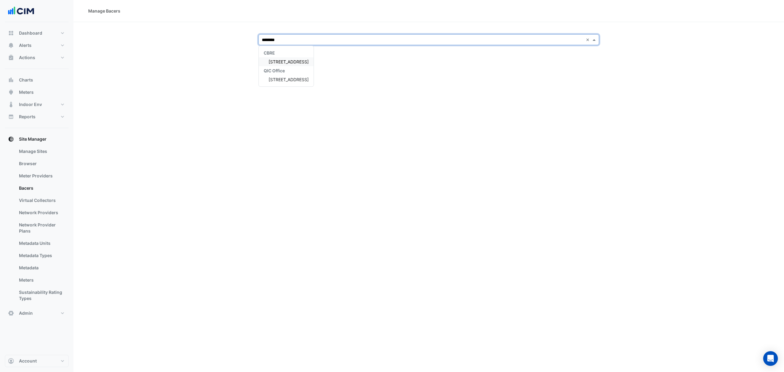
type input "*********"
drag, startPoint x: 276, startPoint y: 65, endPoint x: 280, endPoint y: 62, distance: 5.4
click at [280, 62] on div "[STREET_ADDRESS]" at bounding box center [286, 61] width 55 height 9
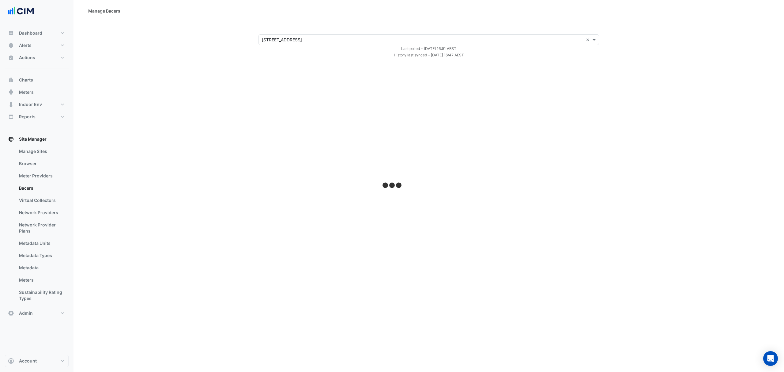
select select "***"
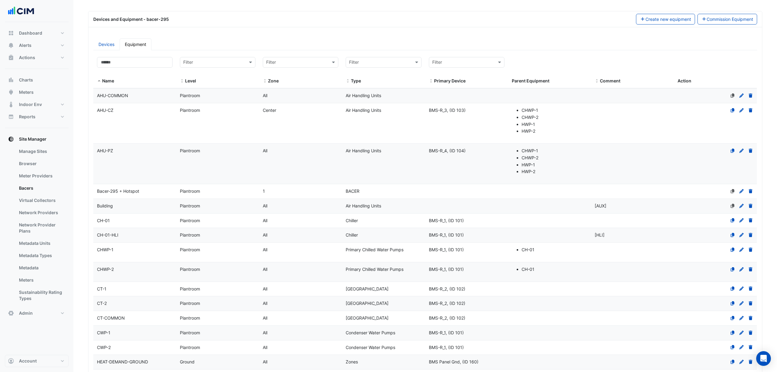
scroll to position [81, 0]
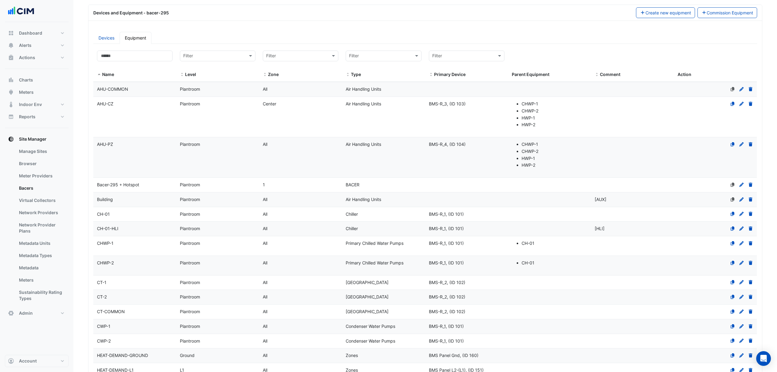
click at [392, 53] on input "text" at bounding box center [377, 56] width 57 height 7
type input "*****"
click at [368, 79] on span "Gas Meters" at bounding box center [362, 77] width 23 height 5
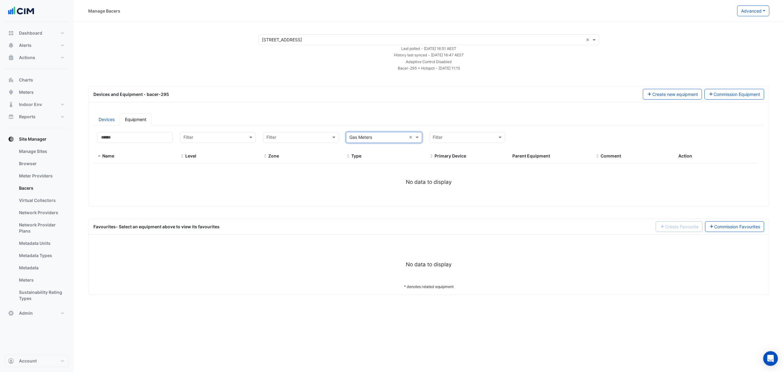
select select "***"
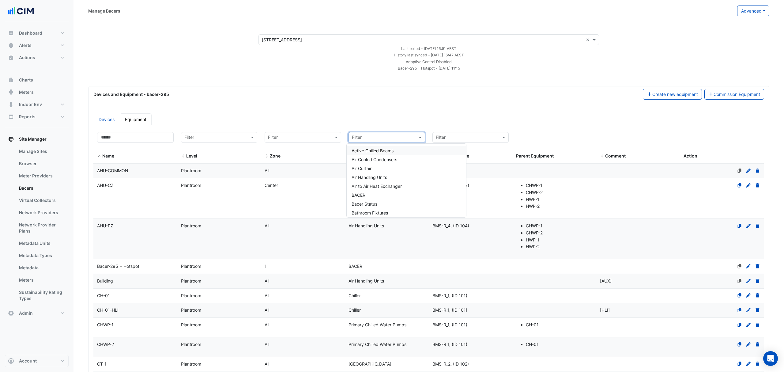
click at [403, 137] on input "text" at bounding box center [381, 137] width 58 height 7
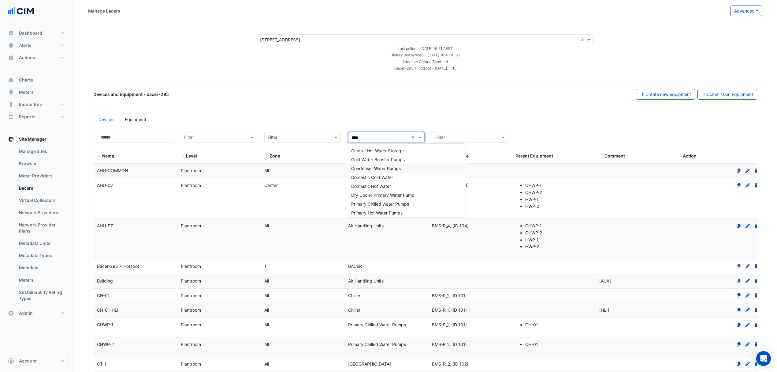
type input "*****"
click at [371, 203] on span "Water Meters" at bounding box center [364, 201] width 27 height 5
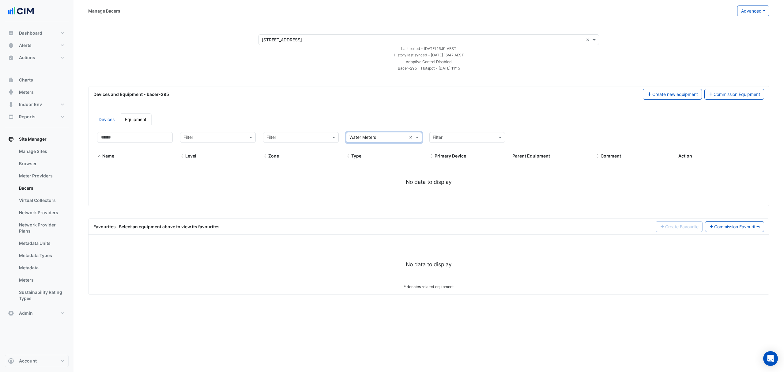
select select "***"
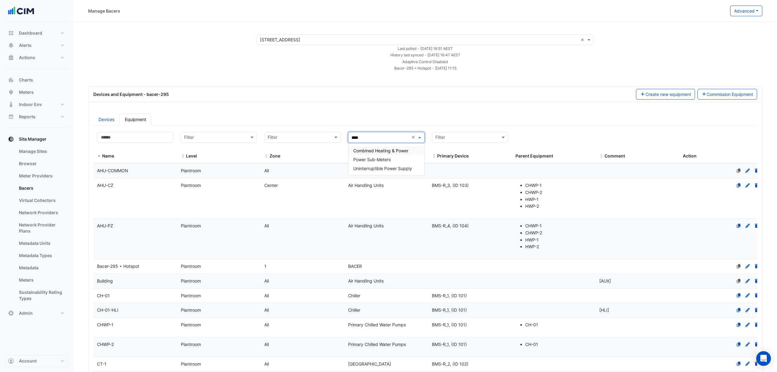
type input "*****"
click at [376, 159] on span "Power Sub-Meters" at bounding box center [372, 159] width 37 height 5
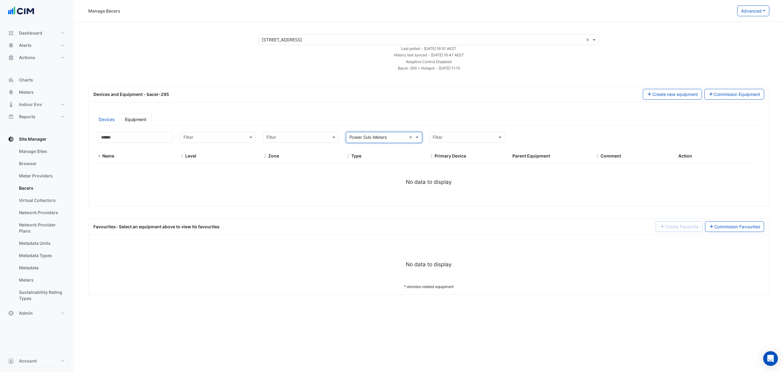
select select "***"
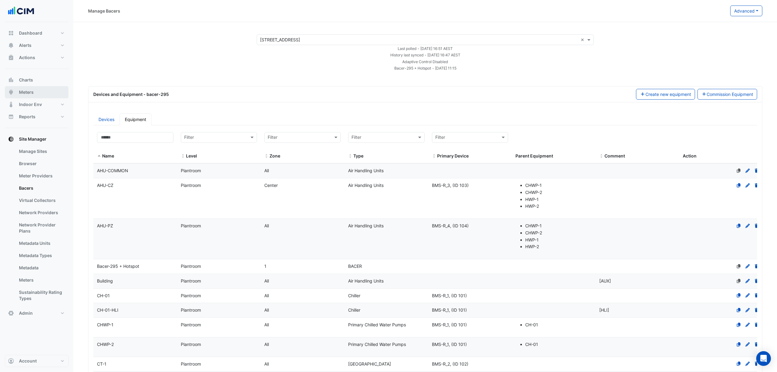
drag, startPoint x: 39, startPoint y: 93, endPoint x: 42, endPoint y: 82, distance: 11.1
click at [42, 82] on div "Dashboard Portfolio Ratings Performance Alerts Site Rules Templates Actions Sit…" at bounding box center [37, 173] width 64 height 292
click at [42, 82] on button "Charts" at bounding box center [37, 80] width 64 height 12
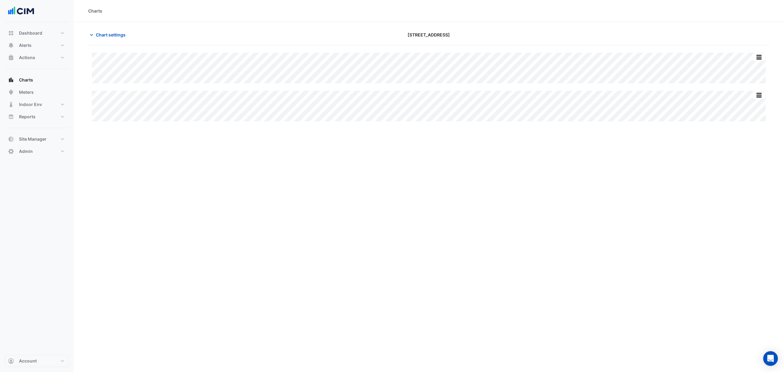
click at [132, 36] on div "Chart settings" at bounding box center [198, 34] width 229 height 11
click at [118, 35] on span "Chart settings" at bounding box center [111, 35] width 30 height 6
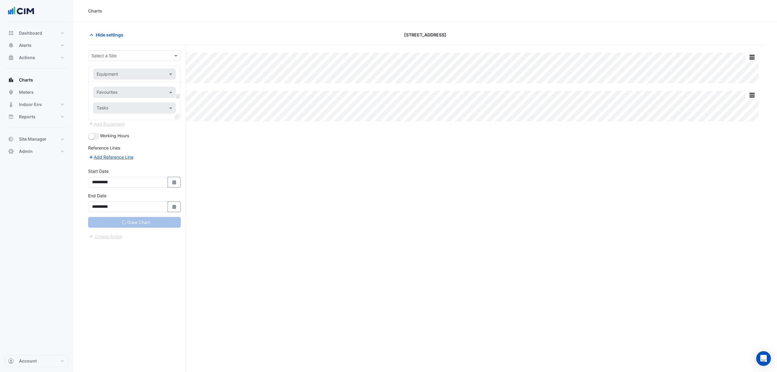
click at [165, 53] on div at bounding box center [134, 55] width 92 height 7
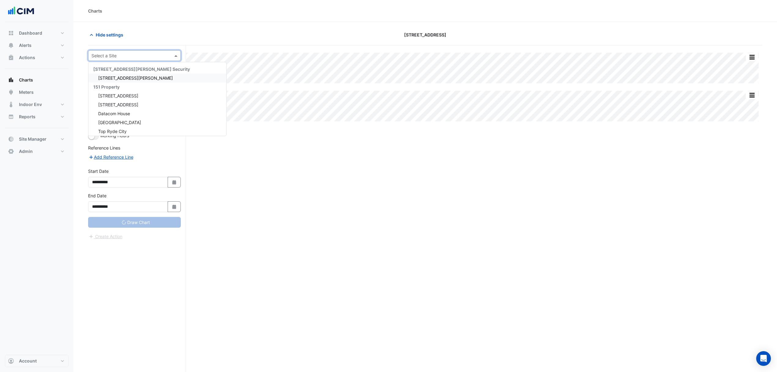
type input "**********"
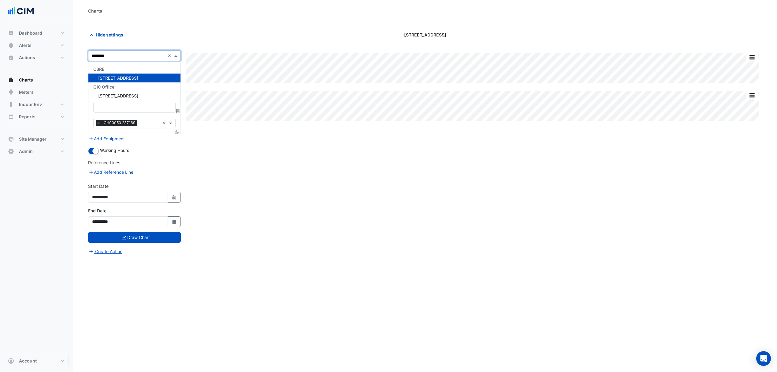
type input "*********"
click at [112, 77] on span "[STREET_ADDRESS]" at bounding box center [118, 77] width 40 height 5
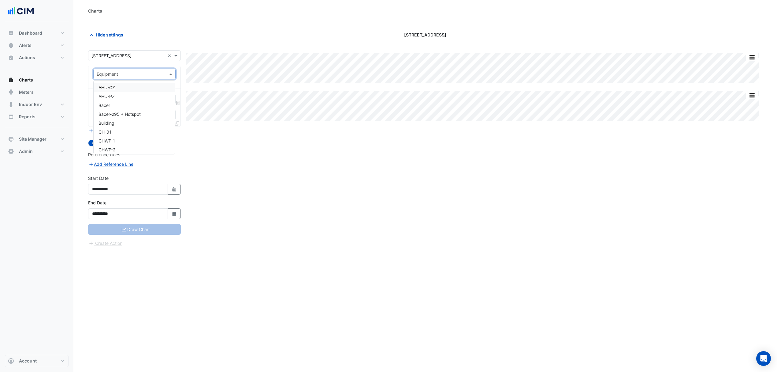
click at [152, 73] on input "text" at bounding box center [128, 74] width 63 height 6
type input "*"
click at [122, 93] on div "HEAT-DEMAND-L1" at bounding box center [134, 89] width 81 height 9
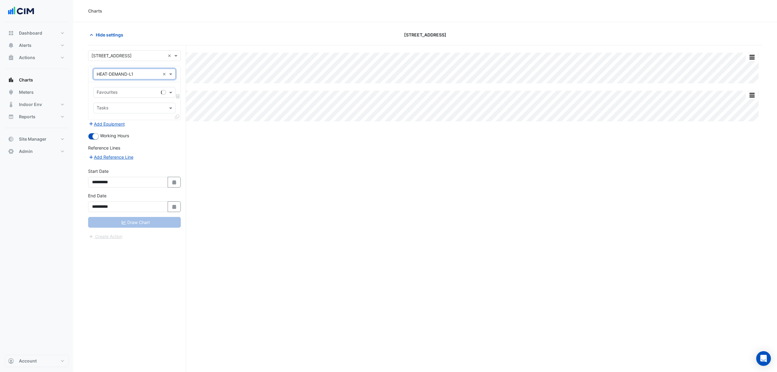
click at [172, 95] on span at bounding box center [172, 92] width 8 height 6
click at [130, 106] on span "Zone Heating Demand - L1, All" at bounding box center [129, 105] width 60 height 5
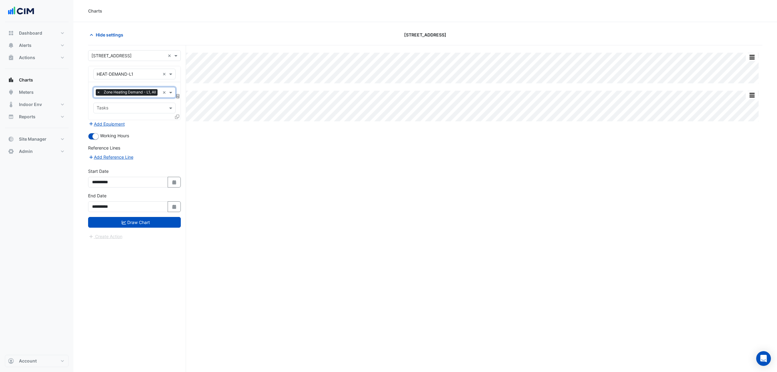
click at [177, 119] on icon at bounding box center [177, 116] width 4 height 4
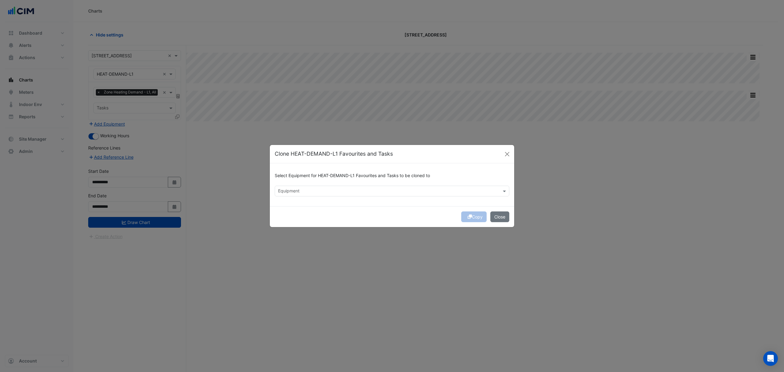
click at [294, 192] on input "text" at bounding box center [388, 191] width 221 height 6
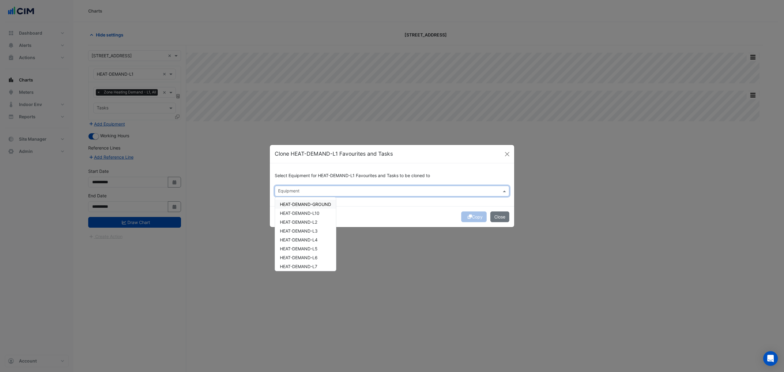
click at [311, 206] on span "HEAT-DEMAND-GROUND" at bounding box center [305, 203] width 51 height 5
click at [308, 213] on span "HEAT-DEMAND-L10" at bounding box center [299, 212] width 39 height 5
click at [308, 222] on span "HEAT-DEMAND-L2" at bounding box center [298, 221] width 37 height 5
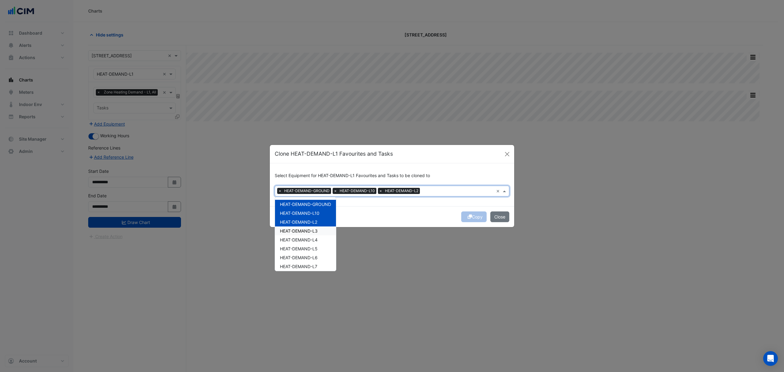
click at [307, 230] on span "HEAT-DEMAND-L3" at bounding box center [299, 230] width 38 height 5
click at [306, 239] on span "HEAT-DEMAND-L4" at bounding box center [299, 239] width 38 height 5
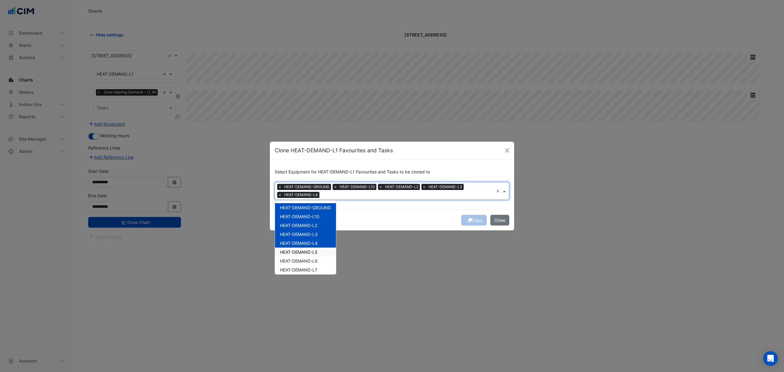
drag, startPoint x: 306, startPoint y: 251, endPoint x: 305, endPoint y: 258, distance: 6.5
click at [306, 252] on span "HEAT-DEMAND-L5" at bounding box center [299, 251] width 38 height 5
click at [304, 263] on span "HEAT-DEMAND-L6" at bounding box center [299, 260] width 38 height 5
drag, startPoint x: 301, startPoint y: 270, endPoint x: 301, endPoint y: 266, distance: 3.7
click at [301, 269] on span "HEAT-DEMAND-L7" at bounding box center [298, 269] width 37 height 5
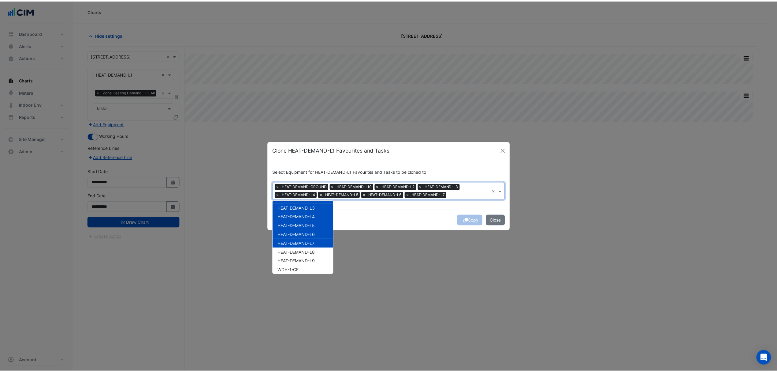
scroll to position [41, 0]
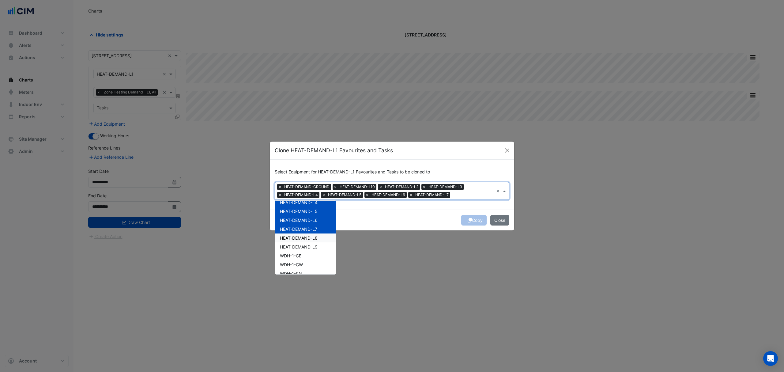
click at [305, 238] on span "HEAT-DEMAND-L8" at bounding box center [299, 237] width 38 height 5
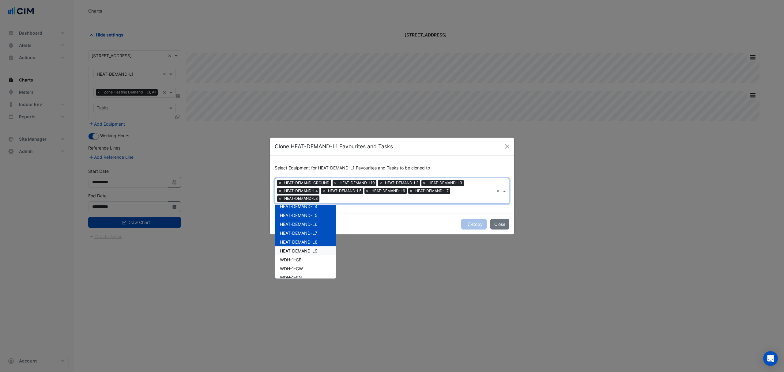
click at [299, 248] on span "HEAT-DEMAND-L9" at bounding box center [299, 250] width 38 height 5
drag, startPoint x: 385, startPoint y: 232, endPoint x: 389, endPoint y: 232, distance: 4.6
click at [386, 232] on div "Copy Close" at bounding box center [392, 223] width 244 height 21
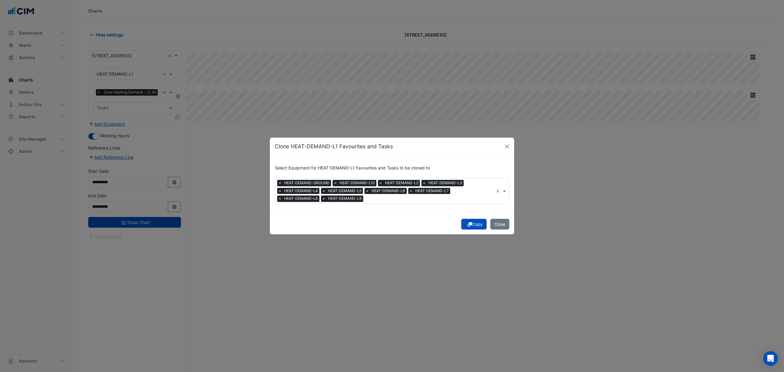
click at [474, 222] on button "Copy" at bounding box center [473, 224] width 25 height 11
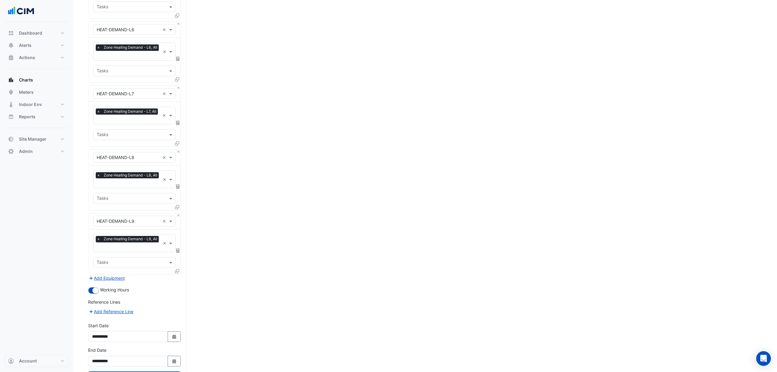
scroll to position [517, 0]
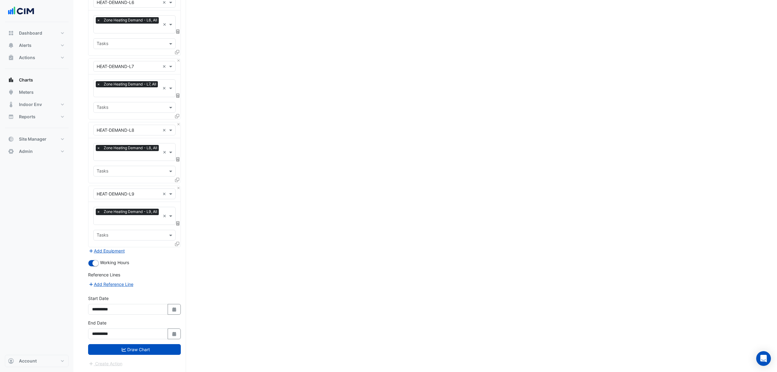
click at [137, 346] on button "Draw Chart" at bounding box center [134, 349] width 93 height 11
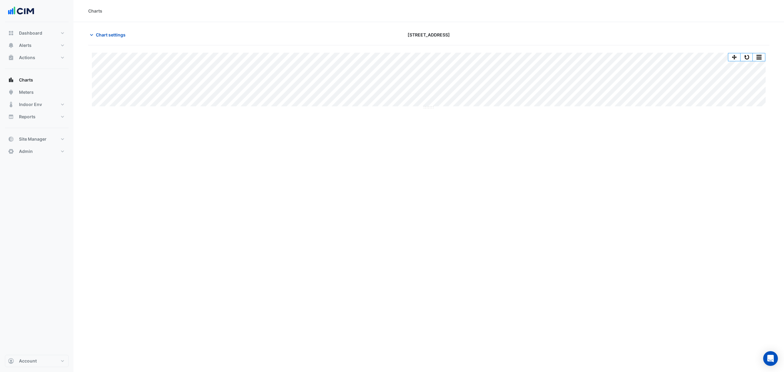
click at [90, 36] on icon "button" at bounding box center [91, 35] width 6 height 6
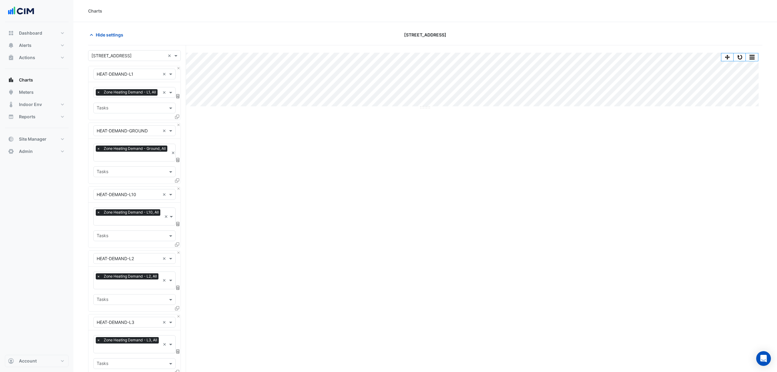
click at [118, 32] on span "Hide settings" at bounding box center [110, 35] width 28 height 6
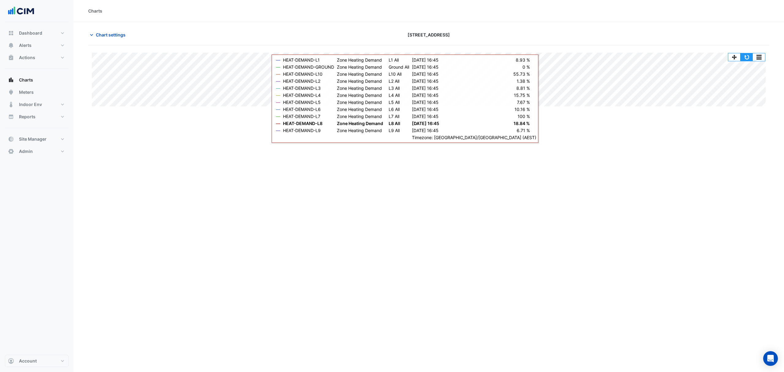
click at [750, 56] on button "button" at bounding box center [746, 57] width 12 height 8
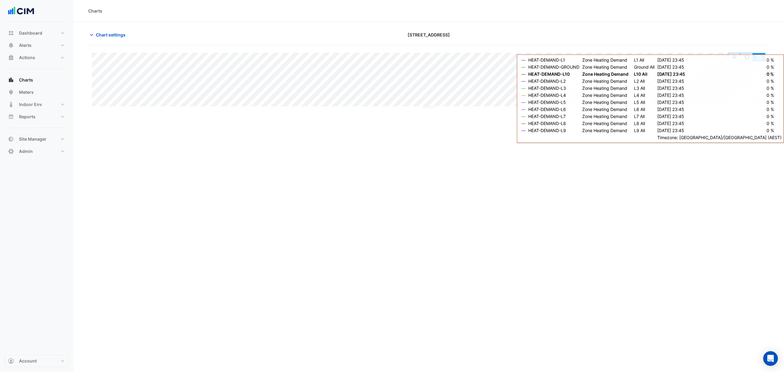
click at [752, 58] on button "button" at bounding box center [758, 57] width 12 height 8
click at [742, 75] on div "Split All" at bounding box center [746, 78] width 37 height 11
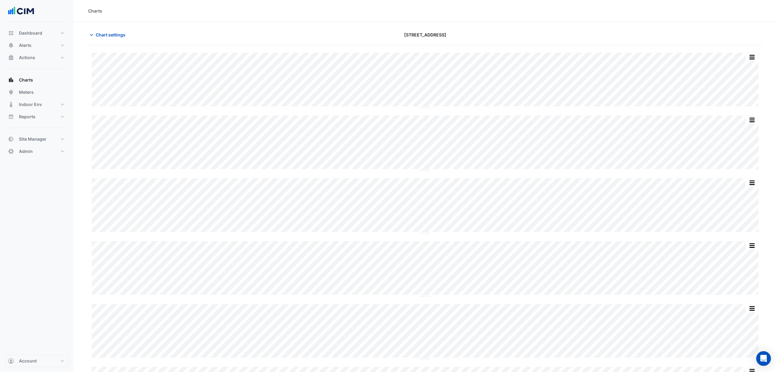
click at [435, 17] on div "Charts" at bounding box center [425, 11] width 704 height 22
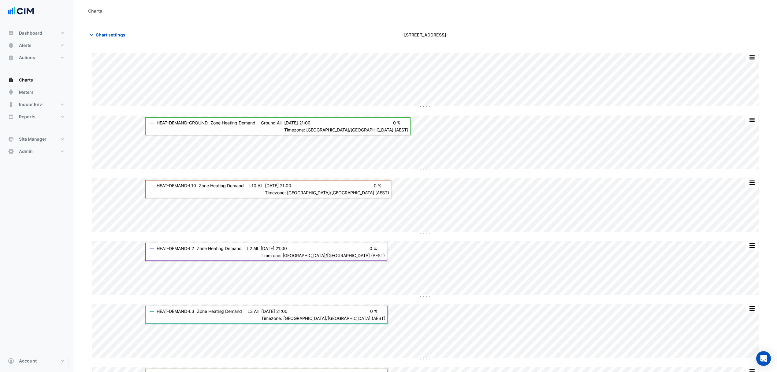
click at [108, 31] on button "Chart settings" at bounding box center [108, 34] width 41 height 11
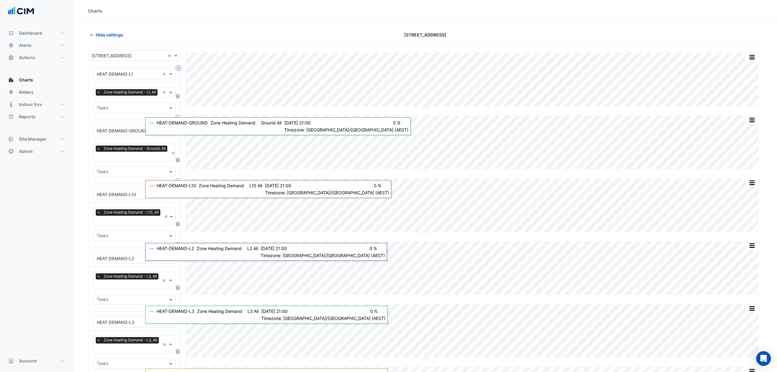
click at [179, 69] on button "Close" at bounding box center [179, 68] width 4 height 4
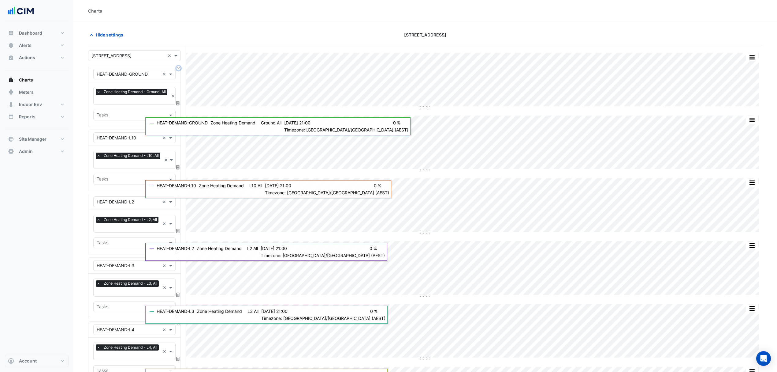
click at [179, 69] on button "Close" at bounding box center [179, 68] width 4 height 4
click at [179, 130] on button "Close" at bounding box center [179, 132] width 4 height 4
click at [179, 69] on button "Close" at bounding box center [179, 68] width 4 height 4
click at [179, 130] on button "Close" at bounding box center [179, 132] width 4 height 4
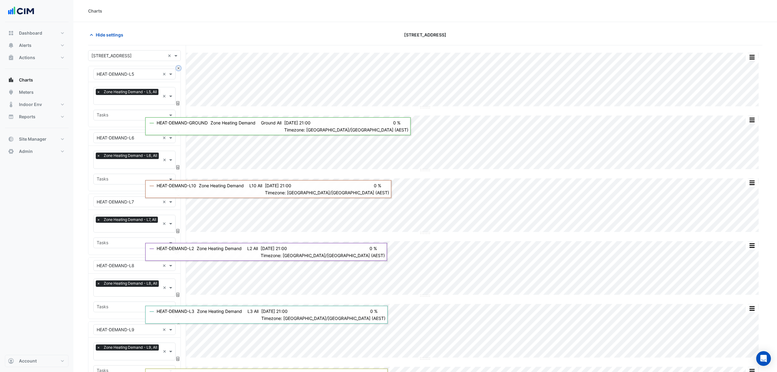
click at [179, 69] on button "Close" at bounding box center [179, 68] width 4 height 4
click at [179, 130] on button "Close" at bounding box center [179, 132] width 4 height 4
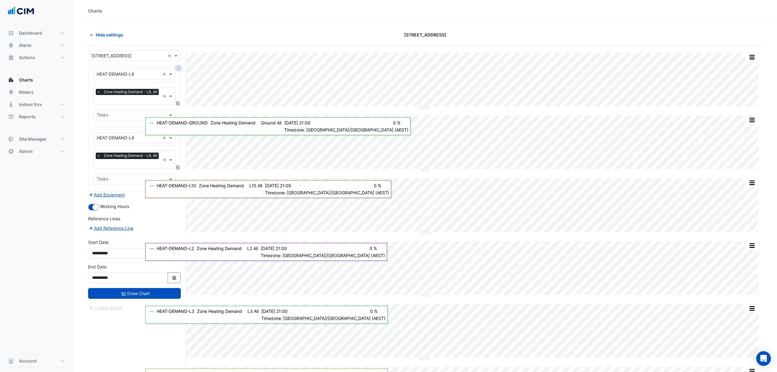
click at [179, 69] on button "Close" at bounding box center [179, 68] width 4 height 4
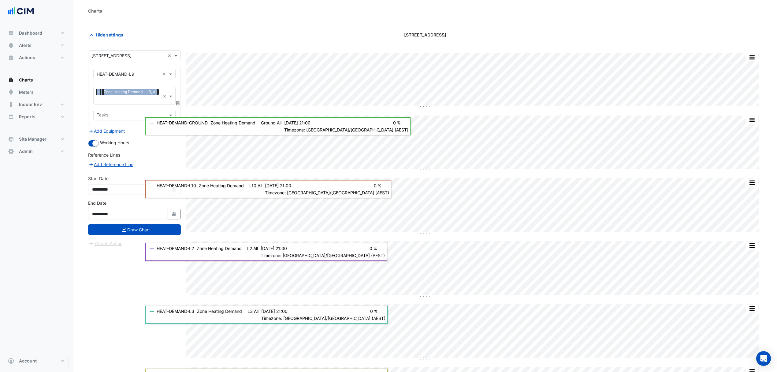
click at [179, 69] on div "Equipment × HEAT-DEMAND-L9 ×" at bounding box center [134, 74] width 92 height 16
click at [159, 73] on input "text" at bounding box center [128, 74] width 63 height 6
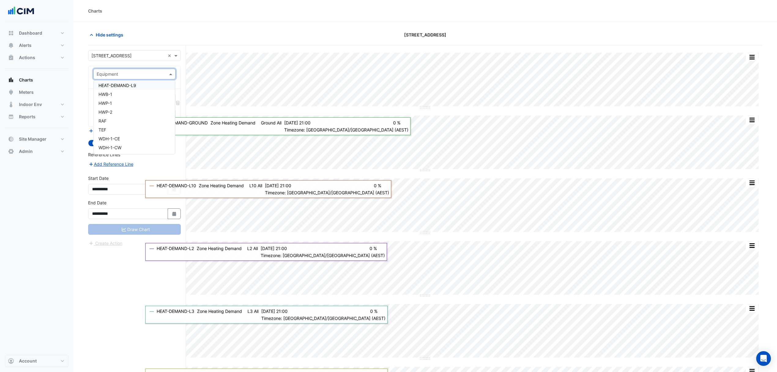
drag, startPoint x: 132, startPoint y: 75, endPoint x: 129, endPoint y: 76, distance: 3.3
click at [132, 75] on input "text" at bounding box center [128, 74] width 63 height 6
click at [122, 96] on div "WDH-1-CE" at bounding box center [134, 97] width 81 height 9
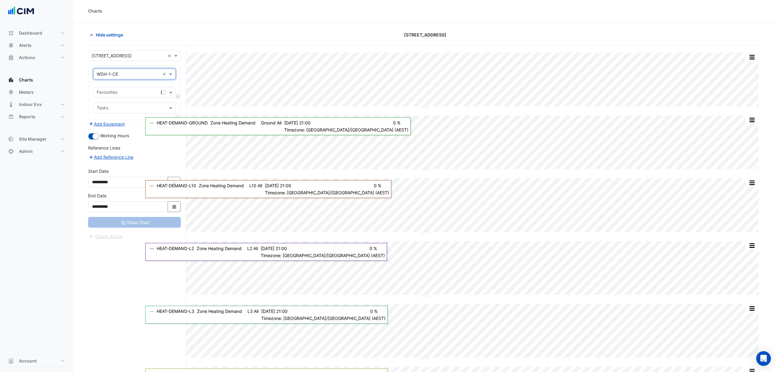
click at [165, 93] on div at bounding box center [163, 92] width 5 height 5
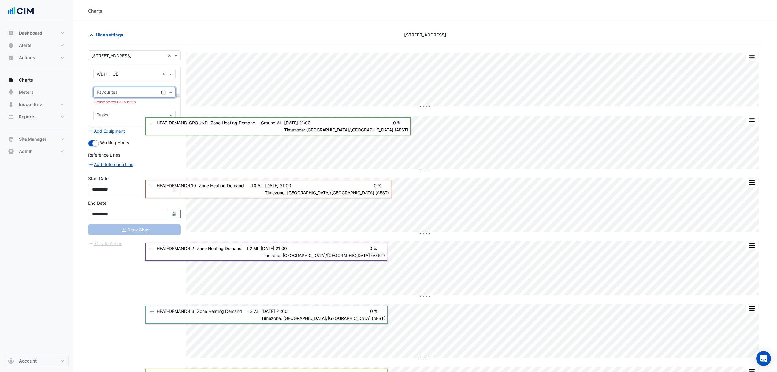
click at [171, 93] on span at bounding box center [172, 92] width 8 height 6
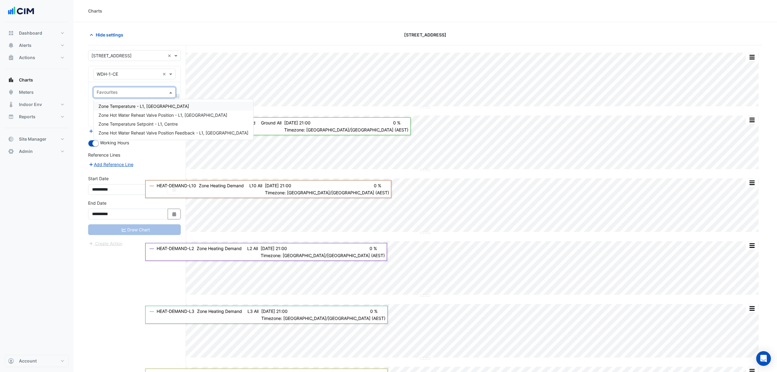
click at [135, 103] on span "Zone Temperature - L1, Centre East" at bounding box center [144, 105] width 91 height 5
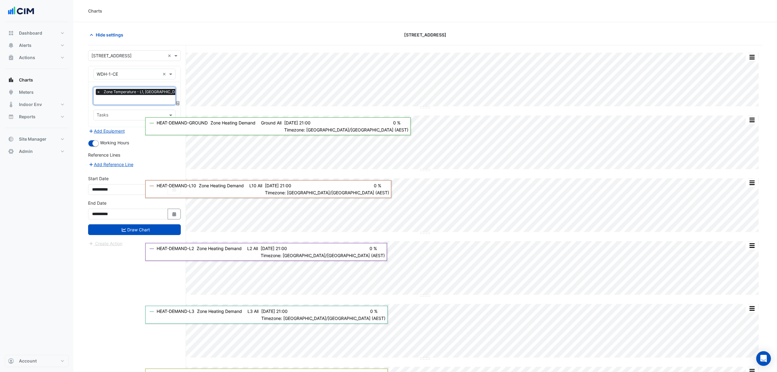
click at [132, 99] on input "text" at bounding box center [141, 100] width 89 height 6
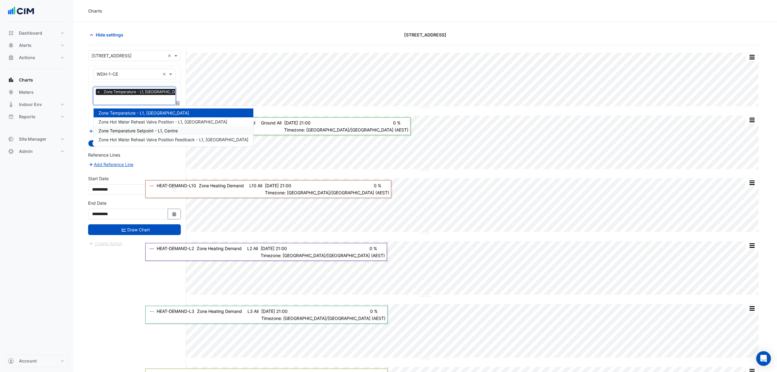
click at [123, 130] on span "Zone Temperature Setpoint - L1, Centre" at bounding box center [138, 130] width 79 height 5
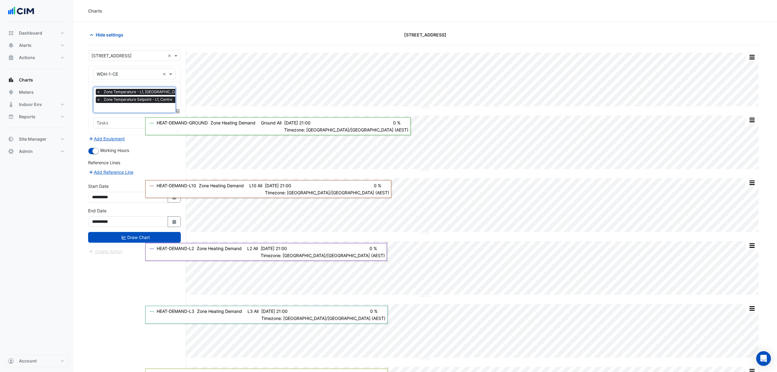
click at [130, 108] on input "text" at bounding box center [141, 108] width 89 height 6
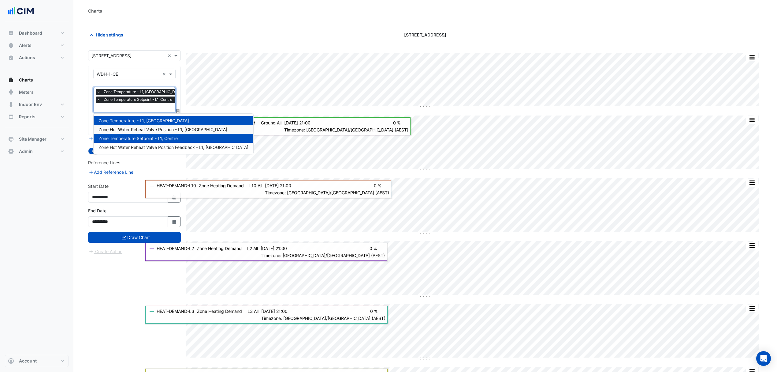
click at [160, 127] on span "Zone Hot Water Reheat Valve Position - L1, Centre East" at bounding box center [163, 129] width 129 height 5
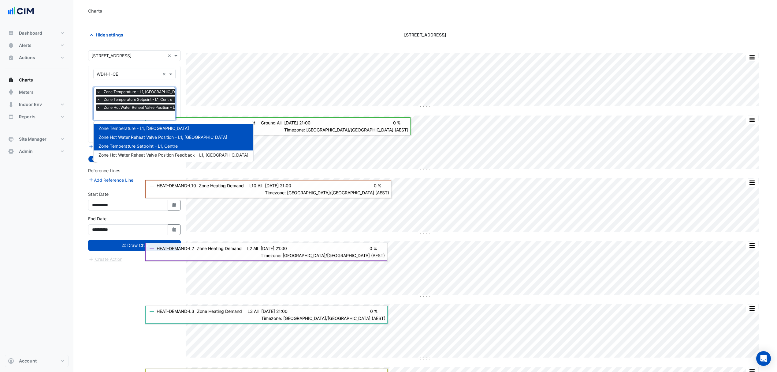
click at [135, 113] on input "text" at bounding box center [158, 116] width 122 height 6
click at [140, 152] on span "Zone Hot Water Reheat Valve Position Feedback - L1, Centre East" at bounding box center [174, 154] width 150 height 5
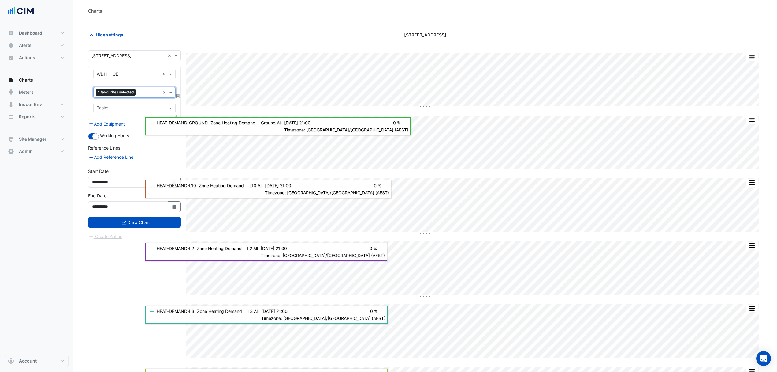
click at [140, 224] on button "Draw Chart" at bounding box center [134, 222] width 93 height 11
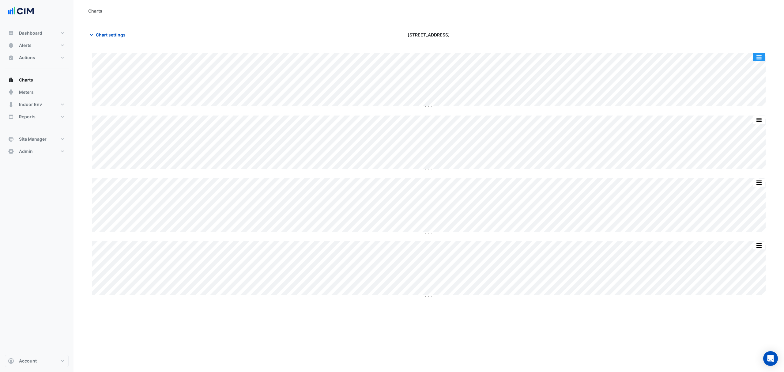
click at [756, 56] on button "button" at bounding box center [758, 57] width 12 height 8
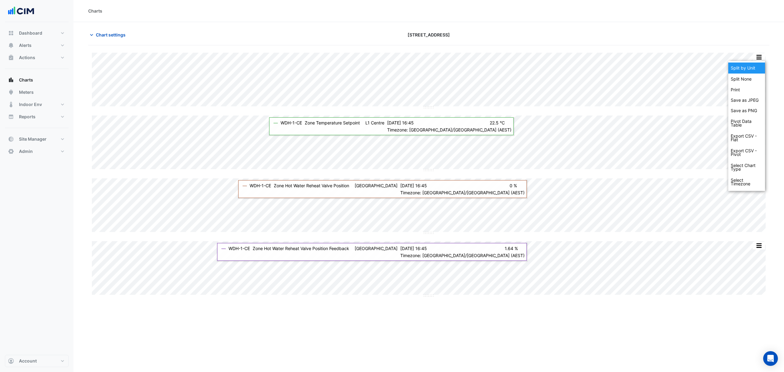
click at [751, 69] on div "Split by Unit" at bounding box center [746, 67] width 37 height 11
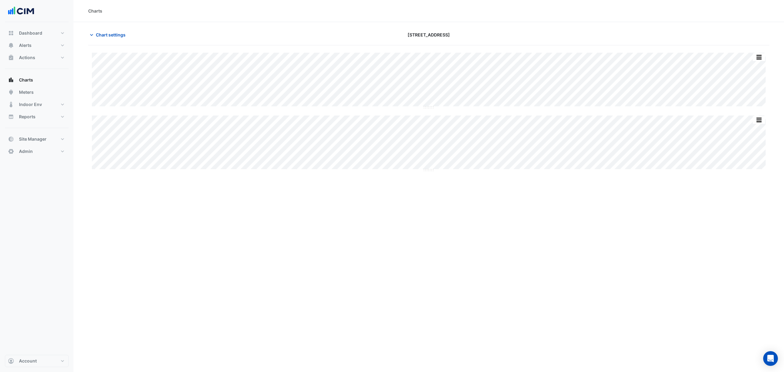
click at [97, 31] on button "Chart settings" at bounding box center [108, 34] width 41 height 11
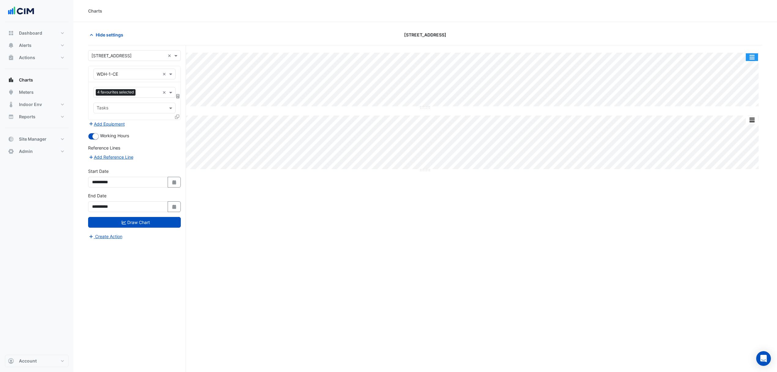
click at [754, 54] on button "button" at bounding box center [752, 57] width 12 height 8
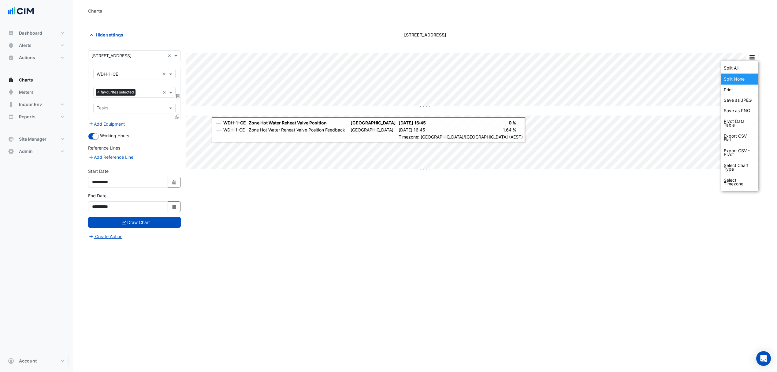
click at [741, 75] on div "Split None" at bounding box center [740, 78] width 37 height 11
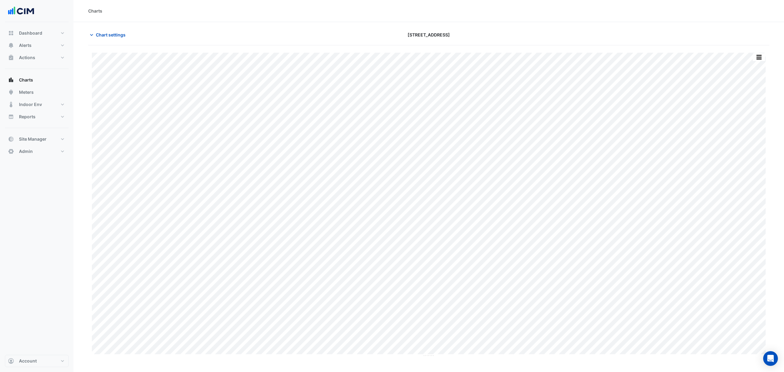
click at [100, 34] on span "Chart settings" at bounding box center [111, 35] width 30 height 6
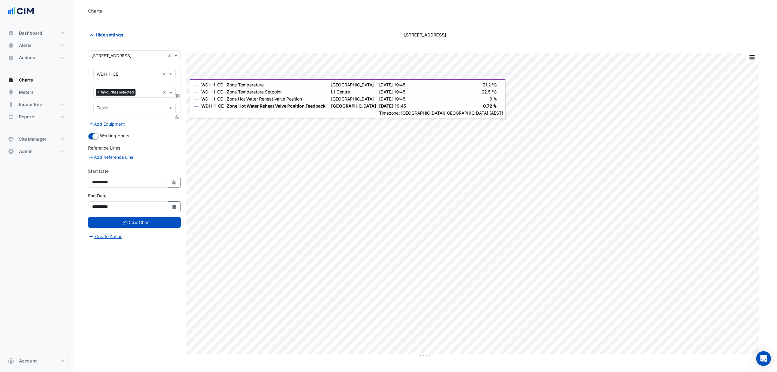
click at [176, 117] on icon at bounding box center [177, 116] width 4 height 4
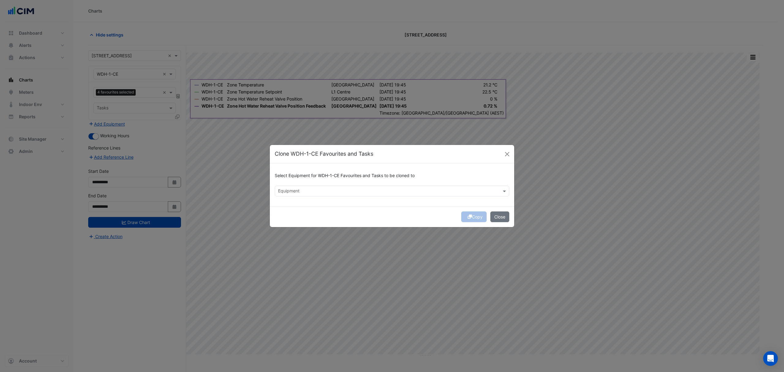
click at [310, 190] on input "text" at bounding box center [388, 191] width 221 height 6
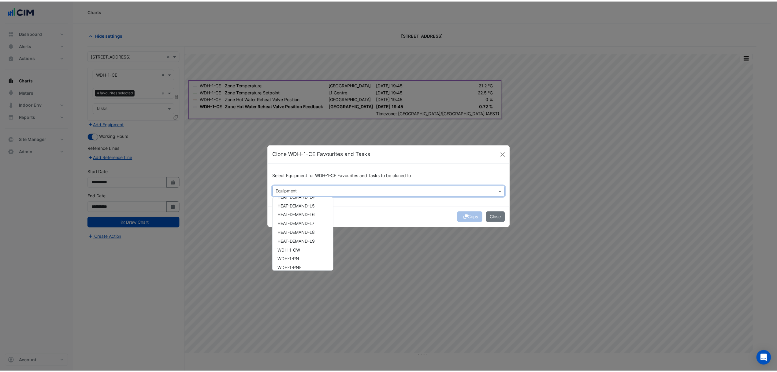
scroll to position [163, 0]
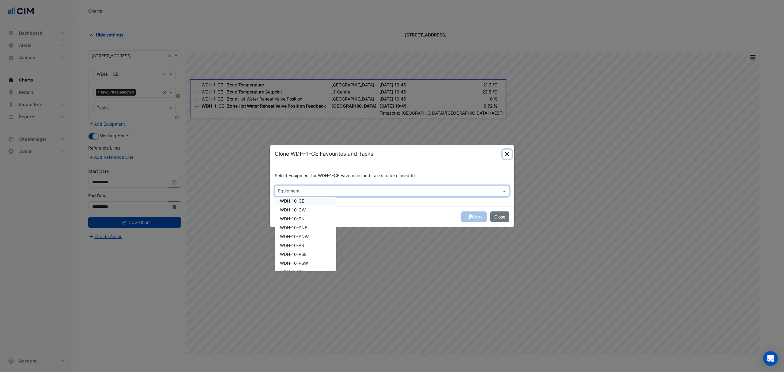
drag, startPoint x: 510, startPoint y: 150, endPoint x: 417, endPoint y: 150, distance: 92.7
click at [509, 150] on button "Close" at bounding box center [506, 153] width 9 height 9
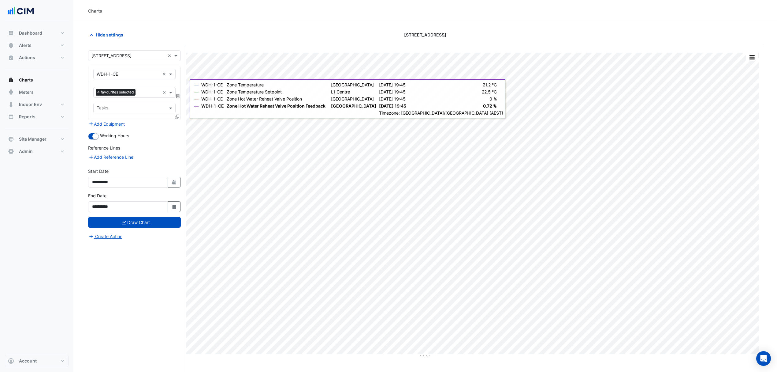
click at [114, 125] on button "Add Equipment" at bounding box center [106, 123] width 37 height 7
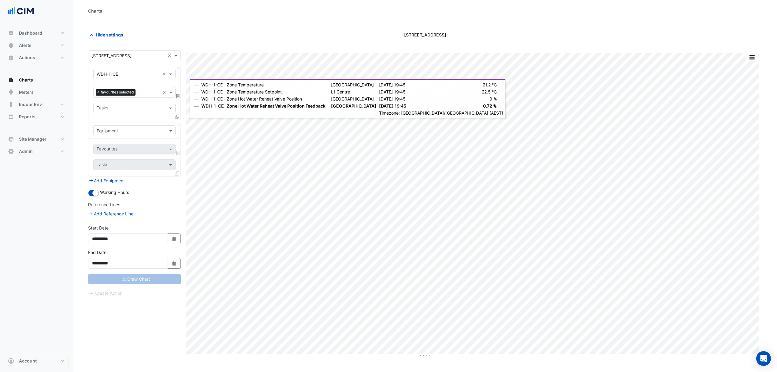
click at [121, 134] on div "Equipment" at bounding box center [130, 130] width 72 height 6
click at [115, 141] on div "AHU-CZ" at bounding box center [134, 144] width 81 height 9
click at [168, 147] on span at bounding box center [172, 149] width 8 height 6
click at [168, 148] on span at bounding box center [172, 149] width 8 height 6
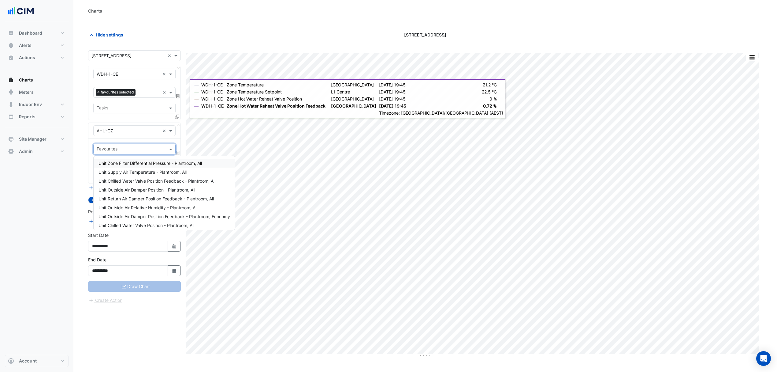
click at [168, 148] on span at bounding box center [172, 149] width 8 height 6
click at [177, 128] on div "Equipment × AHU-CZ ×" at bounding box center [134, 131] width 92 height 16
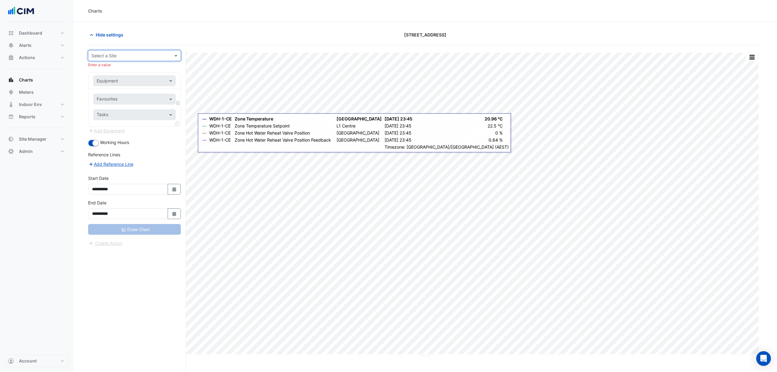
click at [161, 55] on input "text" at bounding box center [129, 56] width 74 height 6
type input "**********"
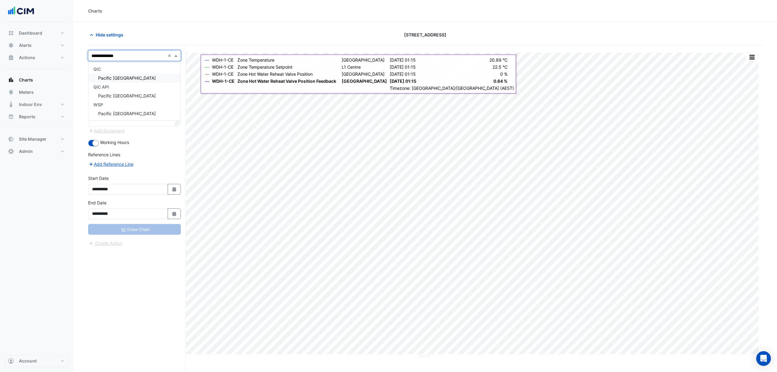
click at [121, 77] on span "Pacific [GEOGRAPHIC_DATA]" at bounding box center [127, 77] width 58 height 5
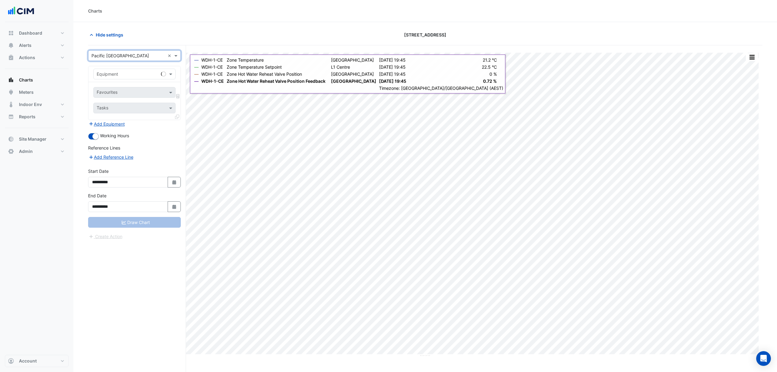
click at [166, 71] on div at bounding box center [135, 73] width 82 height 7
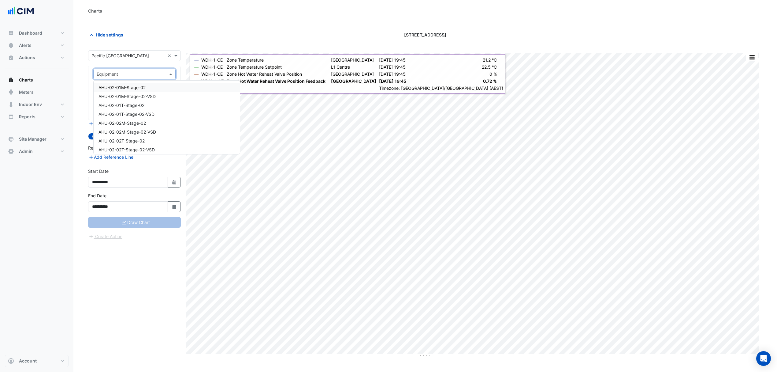
click at [168, 71] on span at bounding box center [172, 74] width 8 height 6
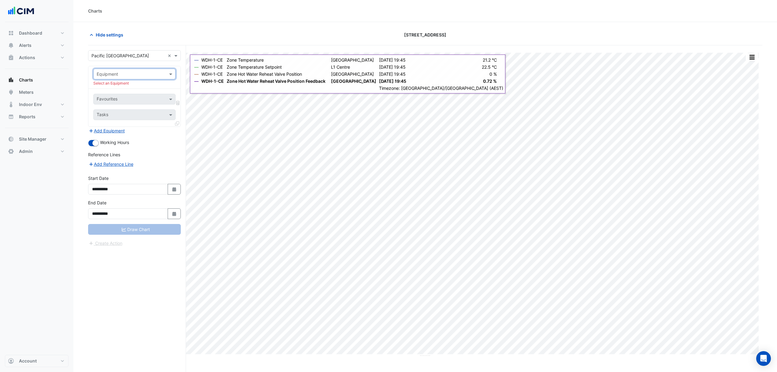
click at [168, 71] on span at bounding box center [172, 74] width 8 height 6
type input "**"
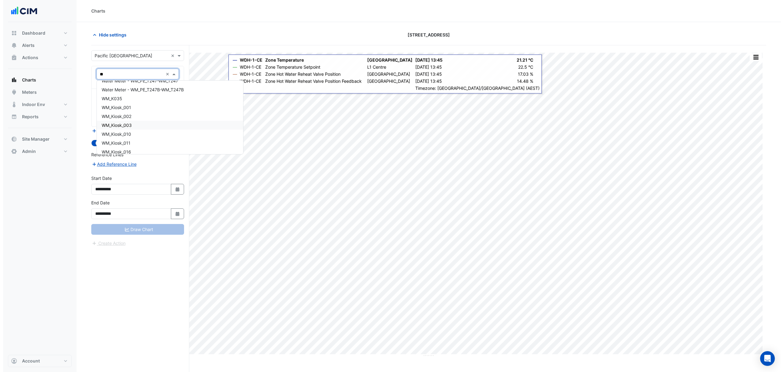
scroll to position [775, 0]
click at [114, 112] on span "WM_K035" at bounding box center [109, 110] width 21 height 5
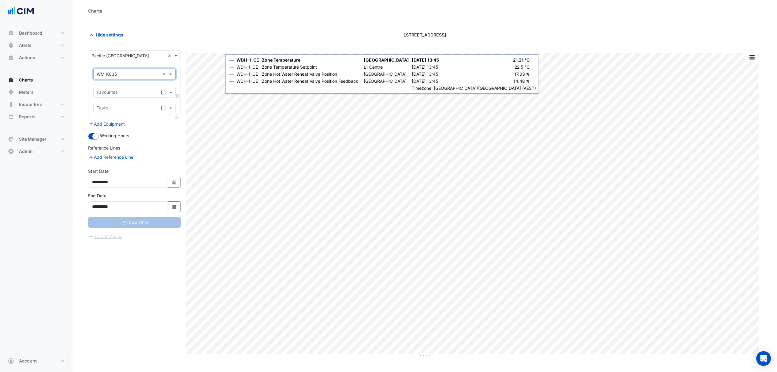
click at [173, 93] on span at bounding box center [172, 92] width 8 height 6
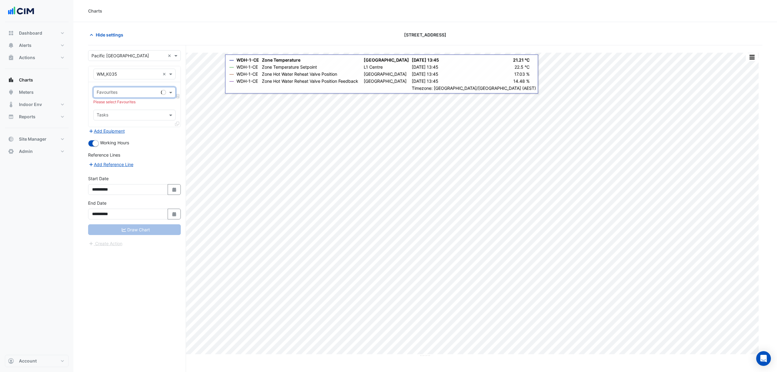
click at [171, 93] on span at bounding box center [172, 92] width 8 height 6
click at [168, 92] on span at bounding box center [172, 92] width 8 height 6
click at [133, 104] on span "Water Usage (kL) - Water Meters, Gotcha tea K035" at bounding box center [150, 105] width 103 height 5
click at [173, 195] on div "**********" at bounding box center [134, 187] width 100 height 24
click at [174, 191] on icon "button" at bounding box center [174, 189] width 4 height 4
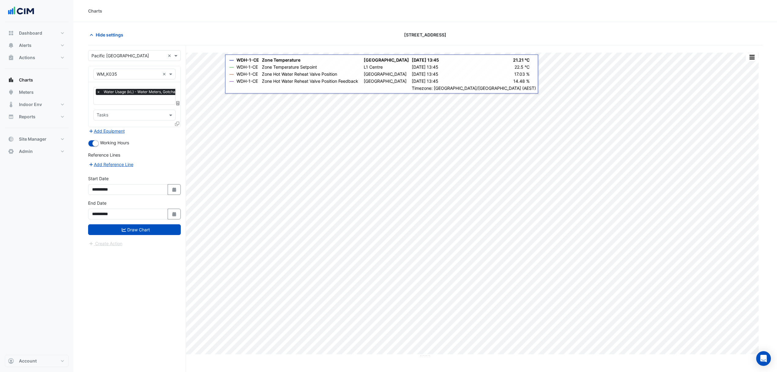
select select "*"
select select "****"
click at [97, 109] on button "Previous month" at bounding box center [98, 108] width 7 height 10
select select "*"
click at [108, 126] on div "1" at bounding box center [108, 128] width 10 height 10
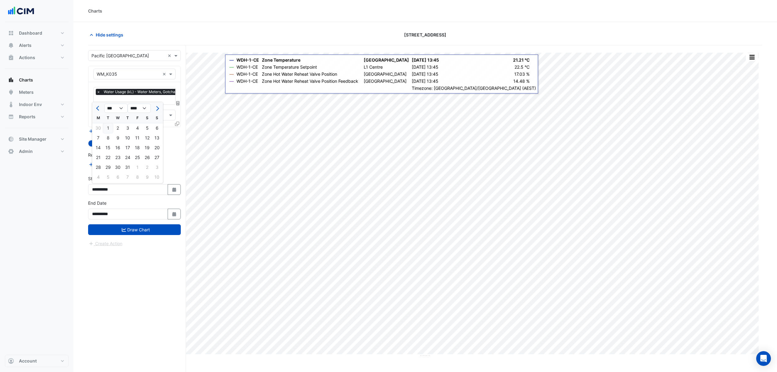
type input "**********"
click at [137, 233] on button "Draw Chart" at bounding box center [134, 229] width 93 height 11
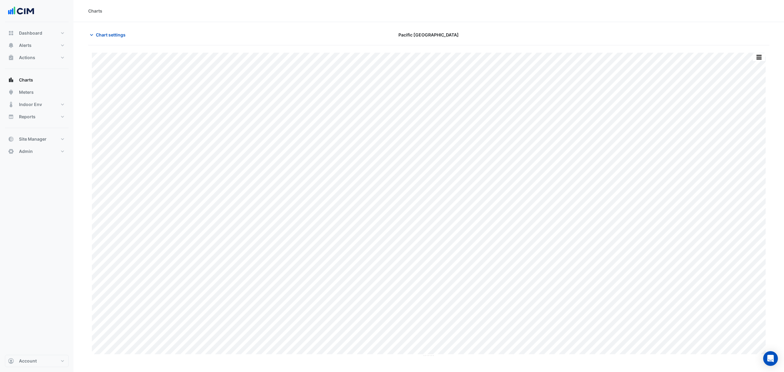
click at [103, 40] on div "Chart settings Pacific Epping Plaza" at bounding box center [428, 37] width 681 height 16
click at [107, 36] on span "Chart settings" at bounding box center [111, 35] width 30 height 6
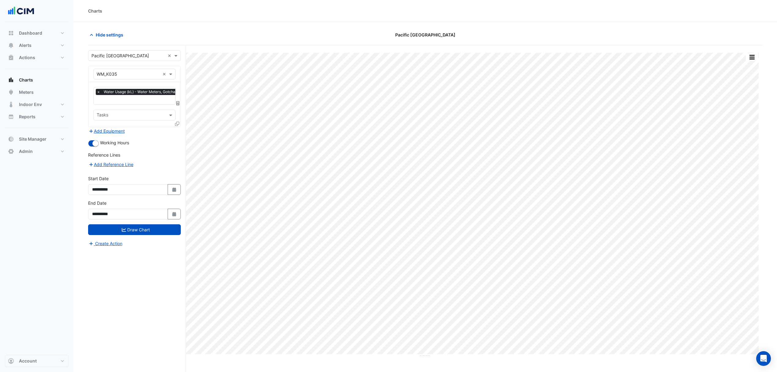
click at [176, 187] on icon "Select Date" at bounding box center [175, 189] width 6 height 4
select select "*"
select select "****"
click at [98, 107] on span "Previous month" at bounding box center [98, 108] width 5 height 5
select select "*"
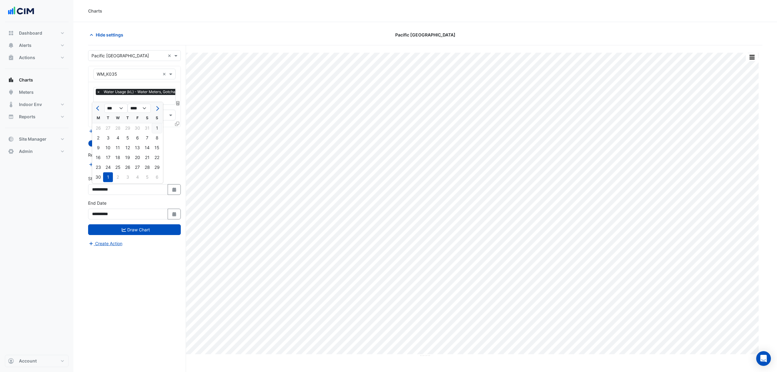
click at [159, 127] on div "1" at bounding box center [157, 128] width 10 height 10
type input "**********"
click at [141, 229] on button "Draw Chart" at bounding box center [134, 229] width 93 height 11
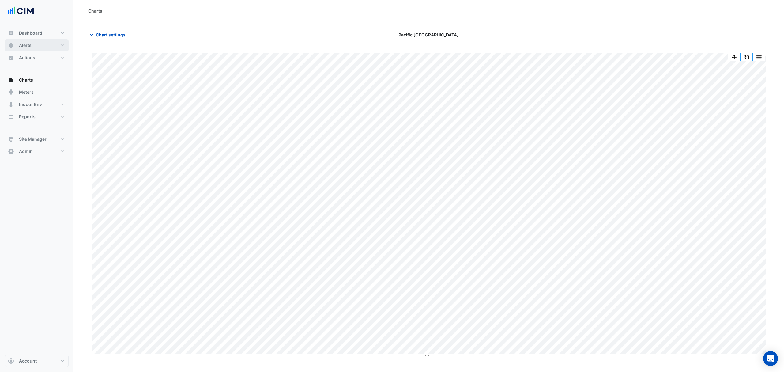
click at [37, 46] on button "Alerts" at bounding box center [37, 45] width 64 height 12
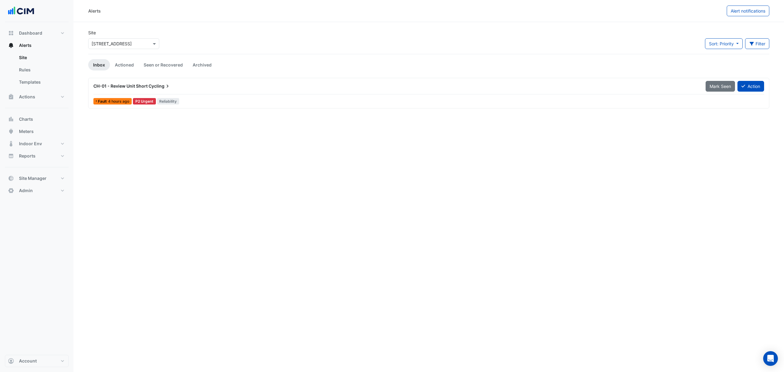
click at [31, 70] on link "Rules" at bounding box center [41, 70] width 54 height 12
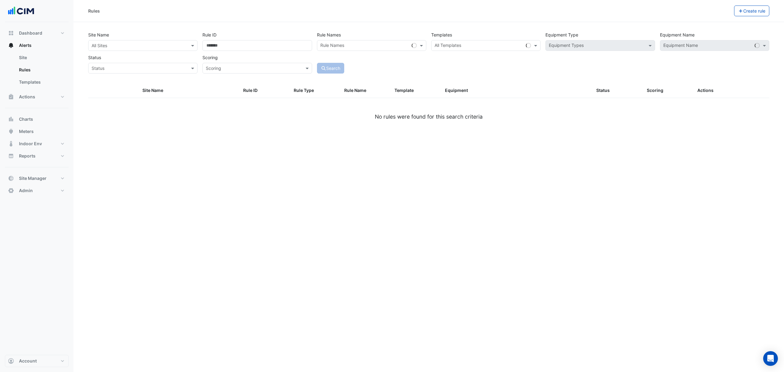
click at [166, 49] on div "All Sites" at bounding box center [142, 45] width 109 height 11
type input "**********"
click at [124, 68] on span "Pacific [GEOGRAPHIC_DATA]" at bounding box center [127, 67] width 58 height 5
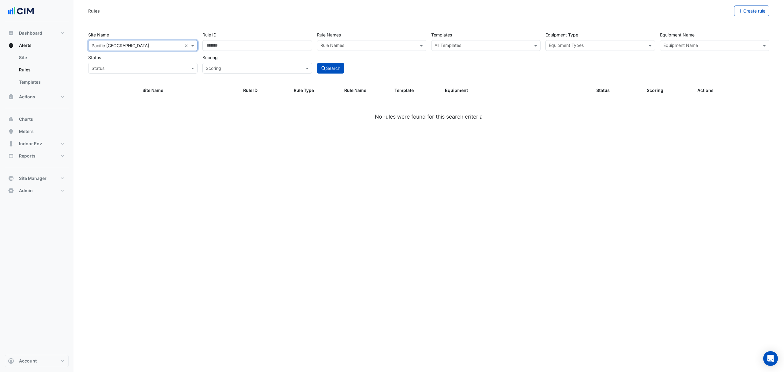
click at [451, 43] on input "text" at bounding box center [481, 46] width 95 height 6
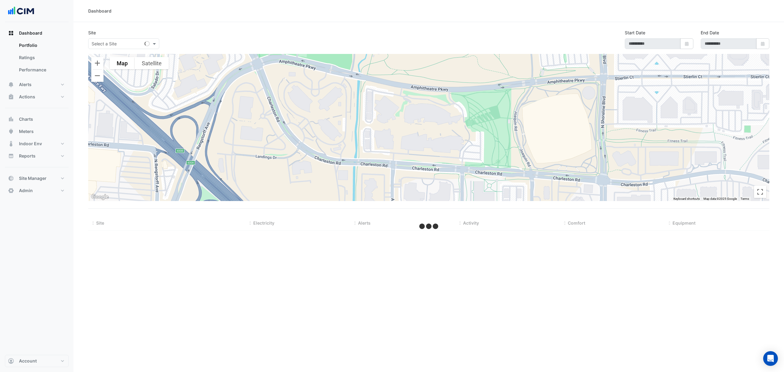
type input "**********"
select select "***"
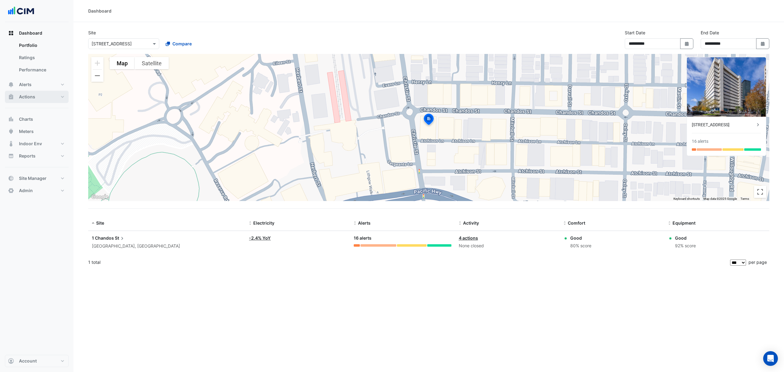
click at [50, 96] on button "Actions" at bounding box center [37, 97] width 64 height 12
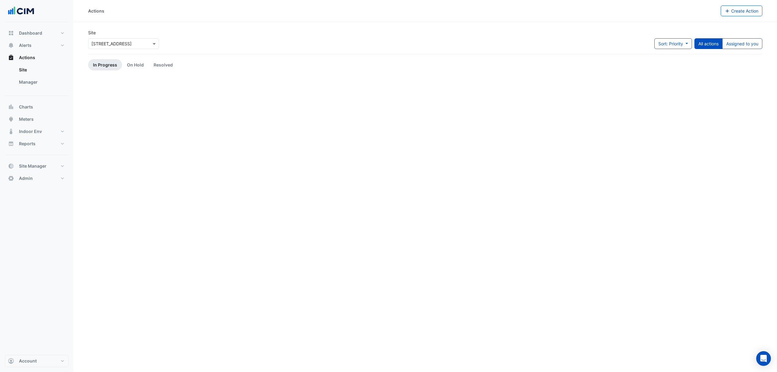
click at [34, 82] on link "Manager" at bounding box center [41, 82] width 54 height 12
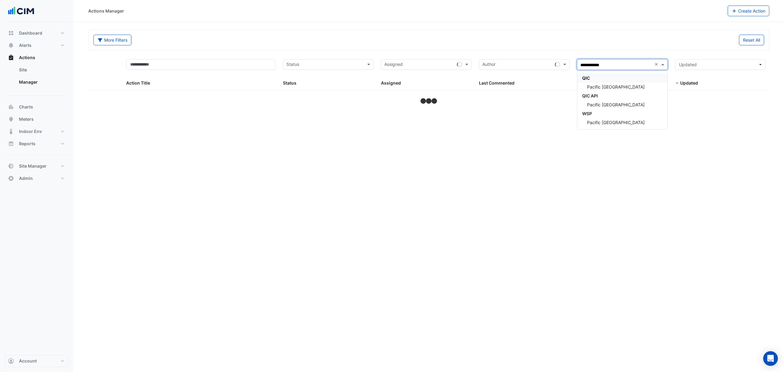
type input "**********"
click at [605, 86] on span "Pacific [GEOGRAPHIC_DATA]" at bounding box center [616, 86] width 58 height 5
select select "***"
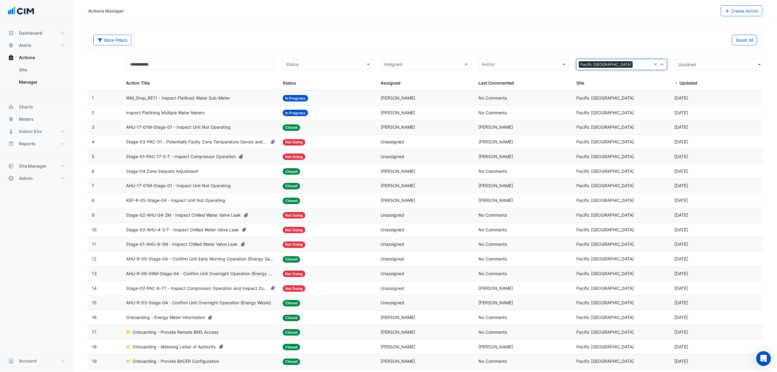
click at [178, 113] on span "Inspect Flatlining Multiple Water Meters" at bounding box center [165, 112] width 79 height 7
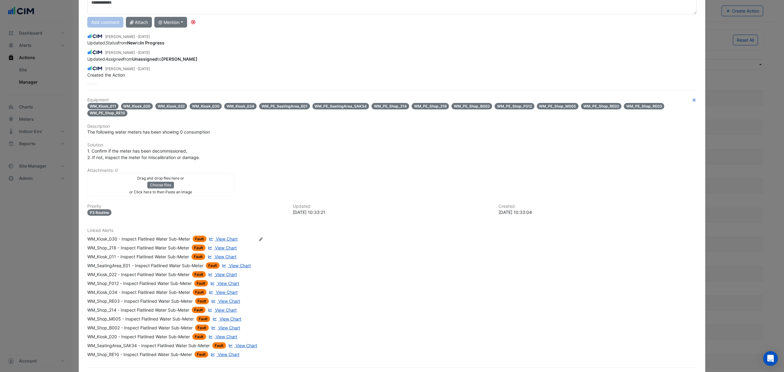
scroll to position [48, 0]
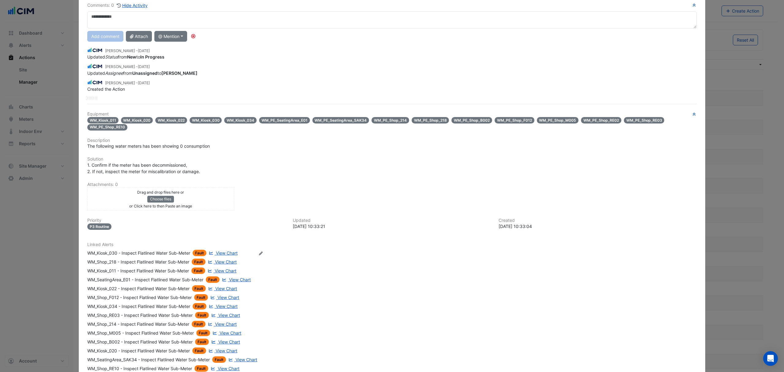
click at [227, 251] on span "View Chart" at bounding box center [227, 252] width 22 height 5
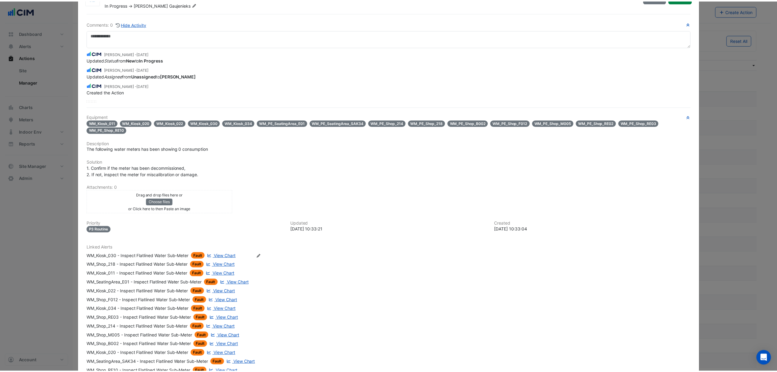
scroll to position [0, 0]
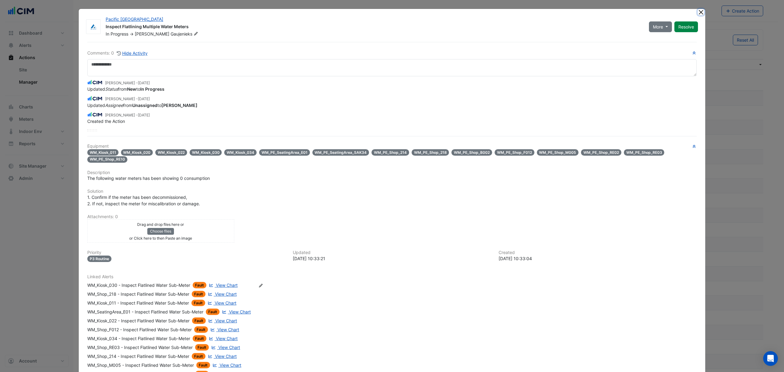
click at [697, 10] on button "Close" at bounding box center [700, 12] width 6 height 6
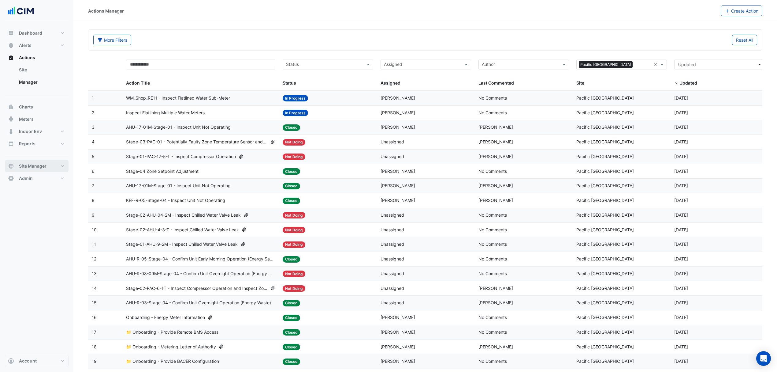
click at [43, 162] on button "Site Manager" at bounding box center [37, 166] width 64 height 12
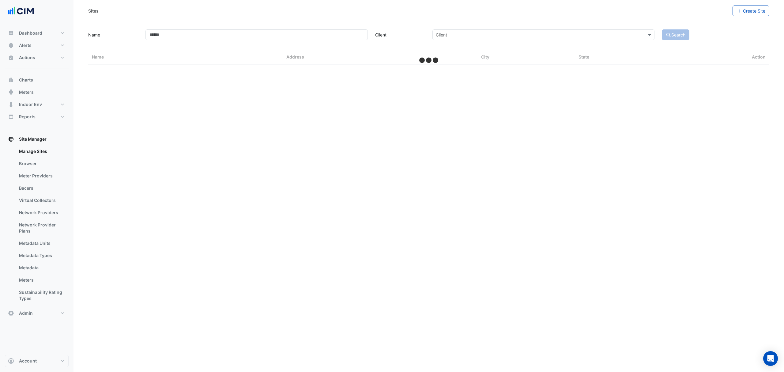
click at [32, 186] on link "Bacers" at bounding box center [41, 188] width 54 height 12
click at [281, 44] on div "Select a Site" at bounding box center [428, 39] width 340 height 11
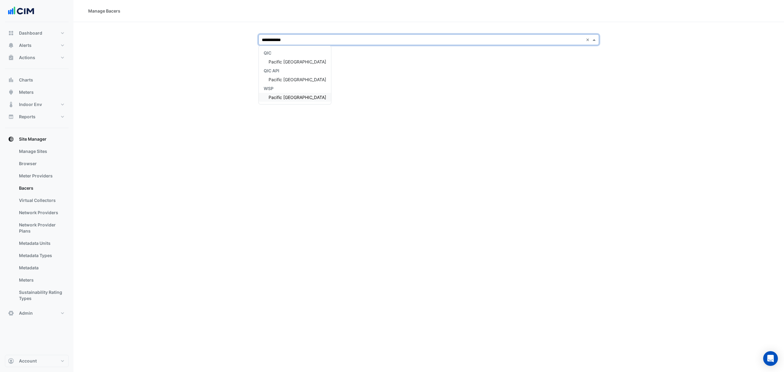
type input "**********"
click at [310, 64] on div "Pacific [GEOGRAPHIC_DATA]" at bounding box center [295, 61] width 72 height 9
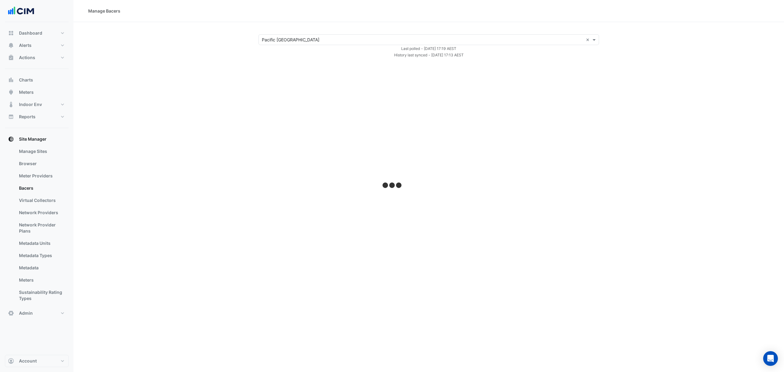
select select "***"
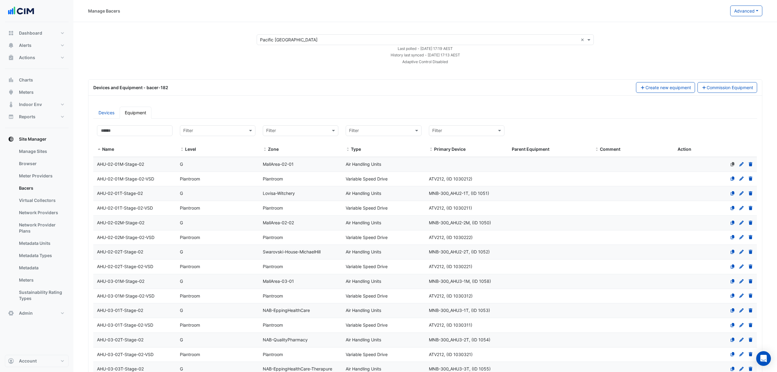
drag, startPoint x: 468, startPoint y: 54, endPoint x: 402, endPoint y: 49, distance: 65.7
click at [381, 48] on form "Select a Site × Pacific Epping Plaza × Last polled - Tue 26-Aug-2025 17:19 AEST…" at bounding box center [425, 49] width 337 height 30
click at [33, 80] on button "Charts" at bounding box center [37, 80] width 64 height 12
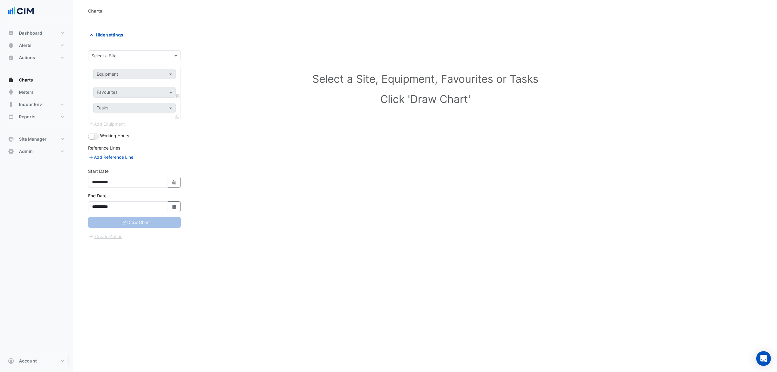
click at [121, 55] on input "text" at bounding box center [129, 56] width 74 height 6
type input "**********"
click at [118, 77] on div "QIC Pacific Epping Plaza QIC API Pacific Epping Plaza WSP Pacific Epping Plaza" at bounding box center [134, 91] width 92 height 53
click at [118, 77] on span "Pacific [GEOGRAPHIC_DATA]" at bounding box center [127, 77] width 58 height 5
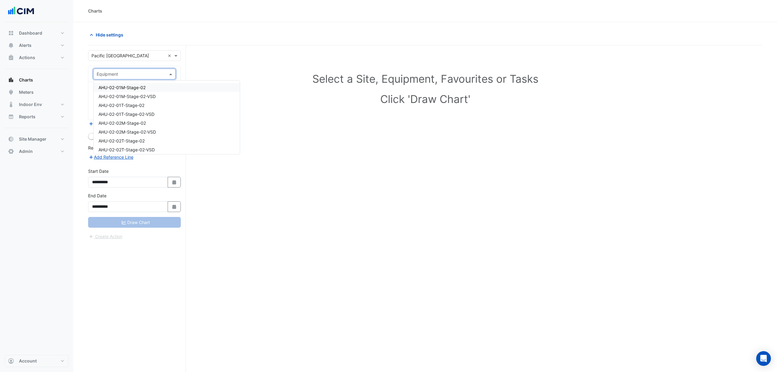
click at [171, 73] on span at bounding box center [172, 74] width 8 height 6
click at [134, 88] on span "AHU-02-01M-Stage-02" at bounding box center [122, 87] width 47 height 5
click at [169, 92] on span at bounding box center [172, 92] width 8 height 6
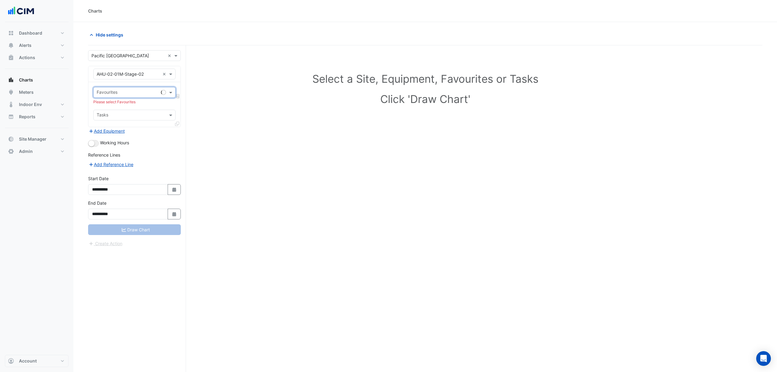
click at [170, 92] on span at bounding box center [172, 92] width 8 height 6
click at [160, 94] on div "Favourites" at bounding box center [134, 92] width 82 height 11
click at [168, 91] on span at bounding box center [172, 92] width 8 height 6
click at [137, 103] on span "Unit Supply Air Fan Enable - G, MallArea-02-01" at bounding box center [146, 105] width 94 height 5
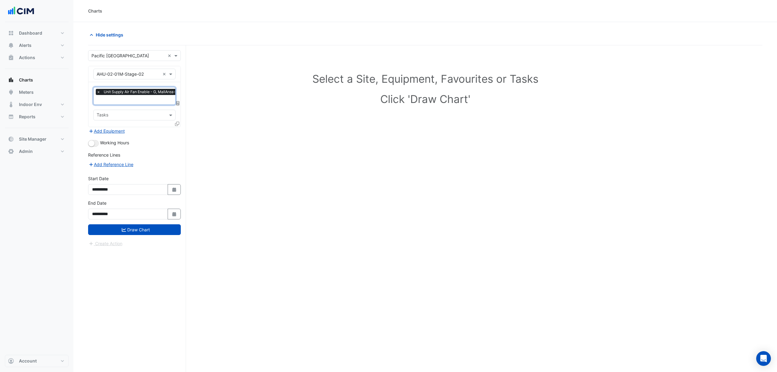
click at [141, 225] on button "Draw Chart" at bounding box center [134, 229] width 93 height 11
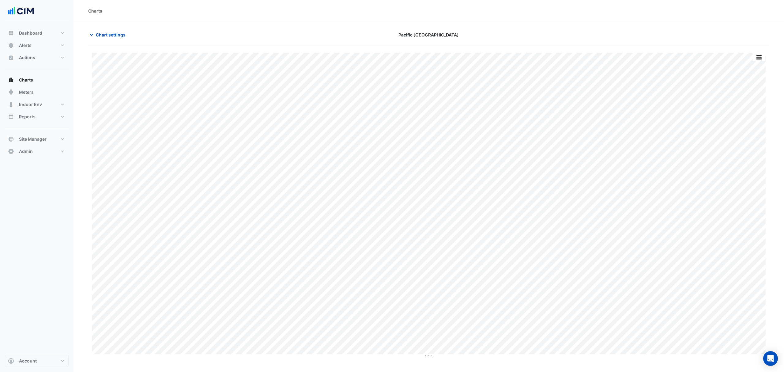
click at [103, 37] on span "Chart settings" at bounding box center [111, 35] width 30 height 6
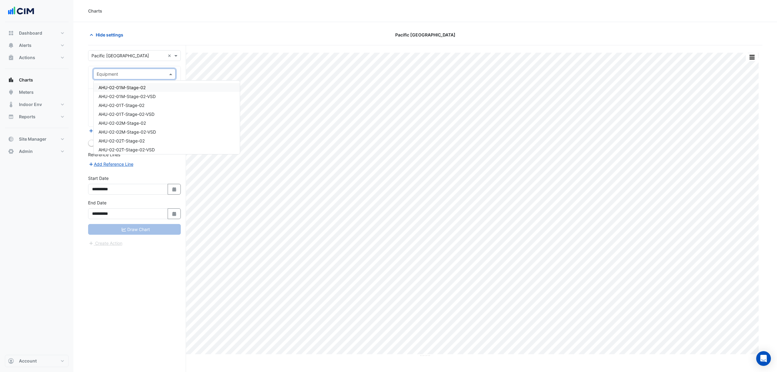
click at [141, 73] on input "text" at bounding box center [128, 74] width 63 height 6
click at [128, 112] on span "AHU-R-11-Stage-04" at bounding box center [119, 111] width 41 height 5
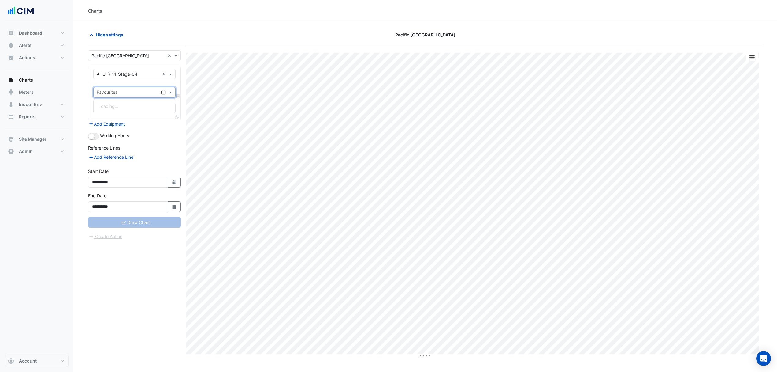
click at [169, 92] on span at bounding box center [172, 92] width 8 height 6
click at [170, 92] on span at bounding box center [172, 92] width 8 height 6
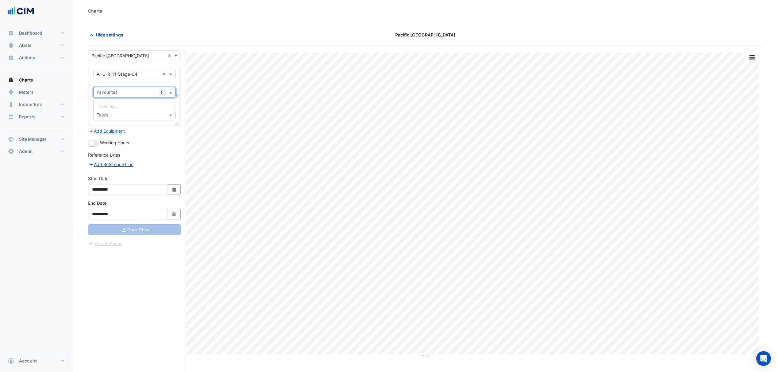
click at [170, 92] on span at bounding box center [172, 92] width 8 height 6
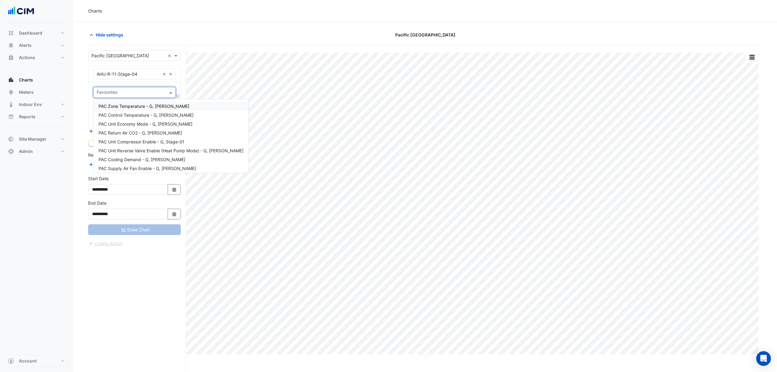
click at [170, 91] on span at bounding box center [172, 92] width 8 height 6
click at [135, 104] on span "PAC Zone Temperature - G, Schnitz" at bounding box center [144, 105] width 91 height 5
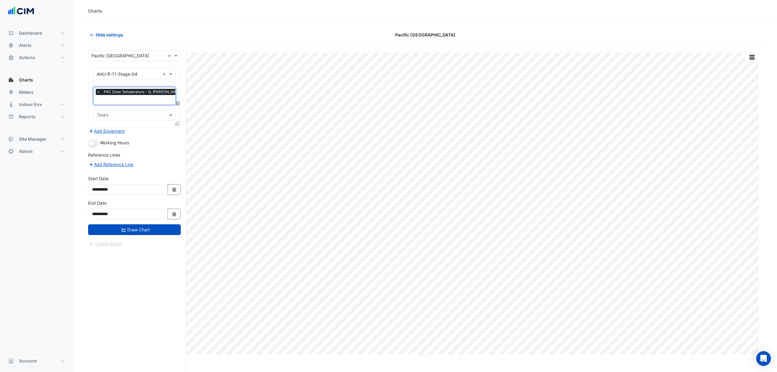
click at [140, 101] on input "text" at bounding box center [141, 100] width 89 height 6
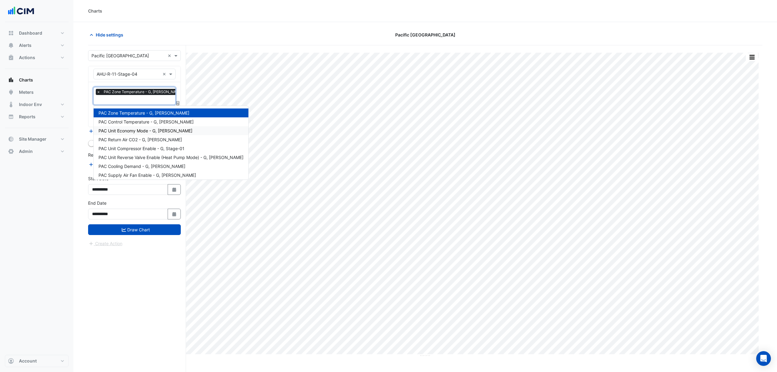
click at [132, 130] on span "PAC Unit Economy Mode - G, Schnitz" at bounding box center [146, 130] width 94 height 5
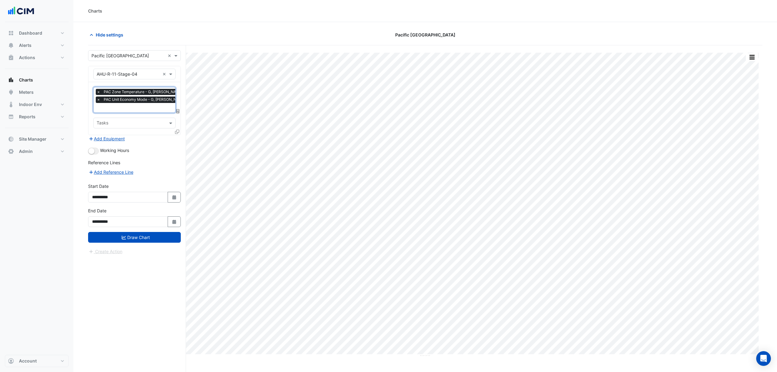
click at [101, 100] on span "×" at bounding box center [99, 99] width 6 height 6
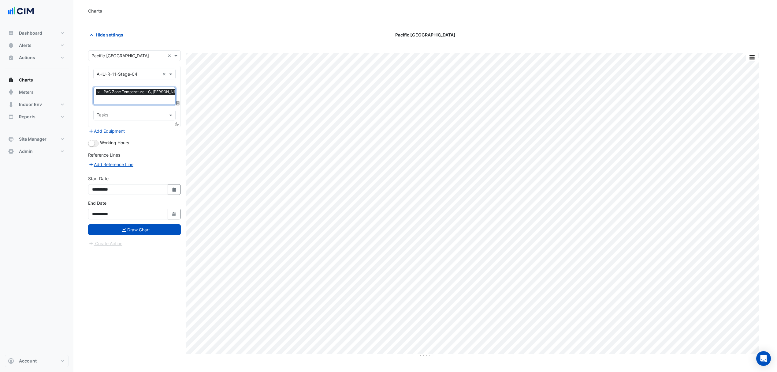
click at [122, 234] on button "Draw Chart" at bounding box center [134, 229] width 93 height 11
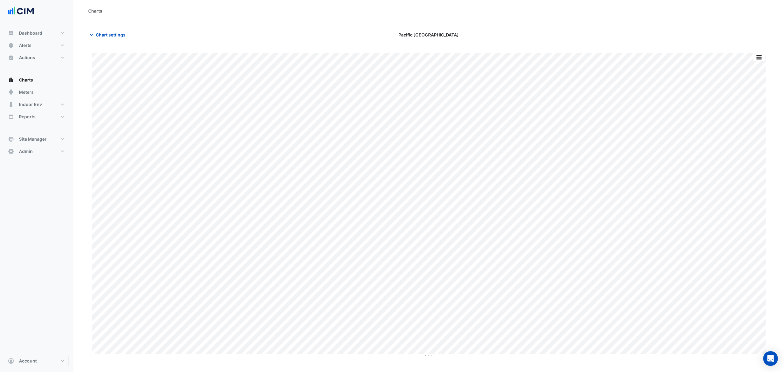
click at [105, 30] on button "Chart settings" at bounding box center [108, 34] width 41 height 11
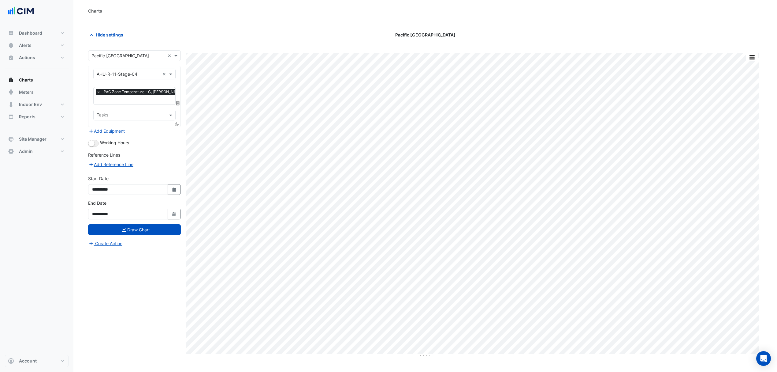
click at [99, 93] on span "×" at bounding box center [99, 92] width 6 height 6
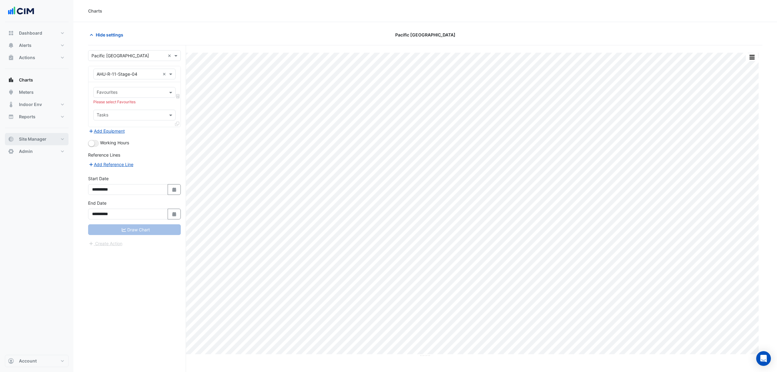
click at [52, 138] on button "Site Manager" at bounding box center [37, 139] width 64 height 12
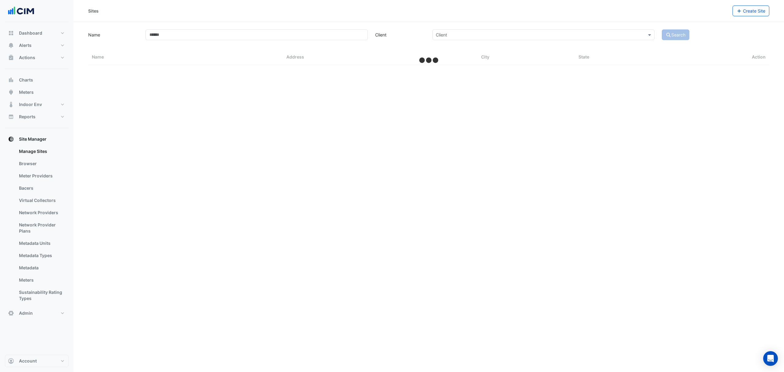
select select "***"
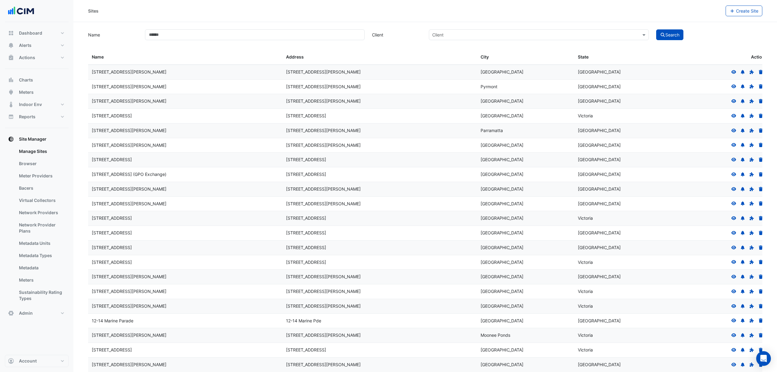
click at [29, 191] on link "Bacers" at bounding box center [41, 188] width 54 height 12
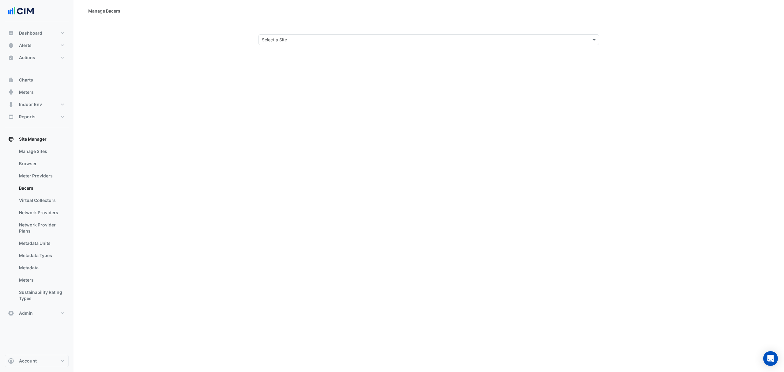
click at [395, 45] on div "Manage Bacers Select a Site" at bounding box center [428, 186] width 710 height 372
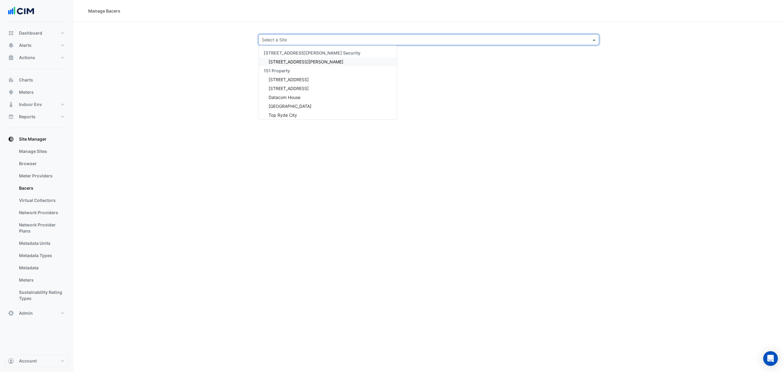
click at [394, 41] on input "text" at bounding box center [422, 40] width 321 height 6
type input "******"
click at [291, 65] on div "Pacific [GEOGRAPHIC_DATA]" at bounding box center [295, 61] width 72 height 9
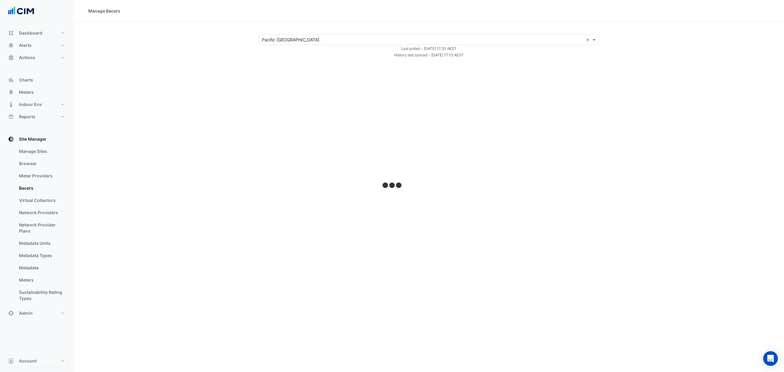
select select "***"
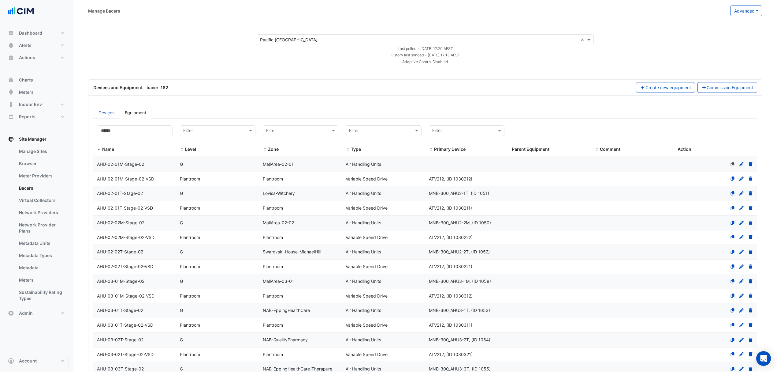
click at [746, 12] on button "Advanced" at bounding box center [747, 11] width 32 height 11
click at [718, 32] on span "View scan history" at bounding box center [712, 32] width 35 height 5
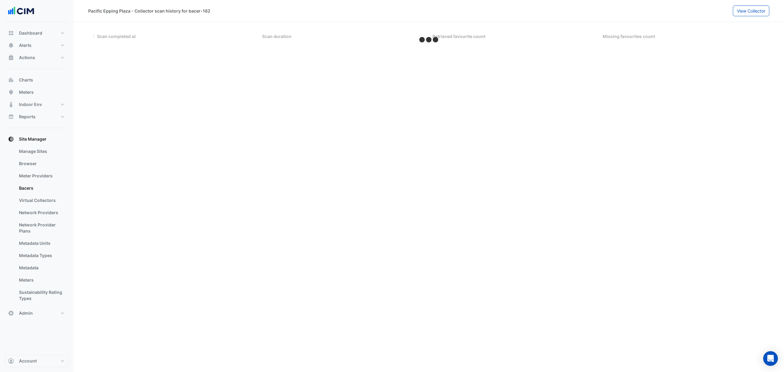
select select "***"
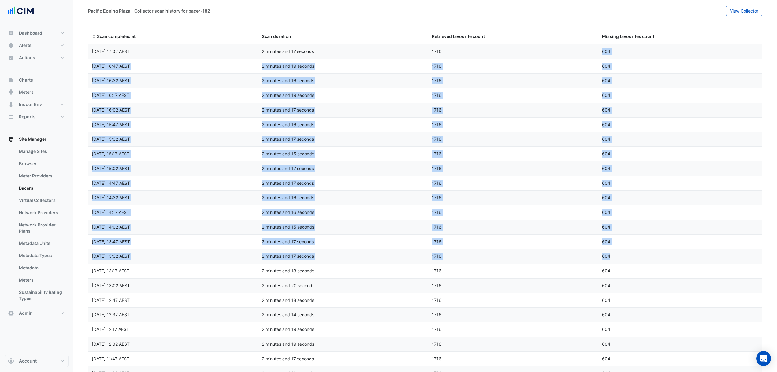
drag, startPoint x: 596, startPoint y: 49, endPoint x: 612, endPoint y: 251, distance: 202.6
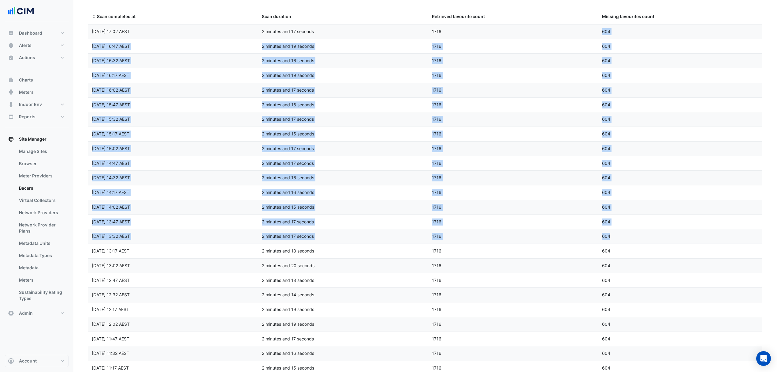
scroll to position [18, 0]
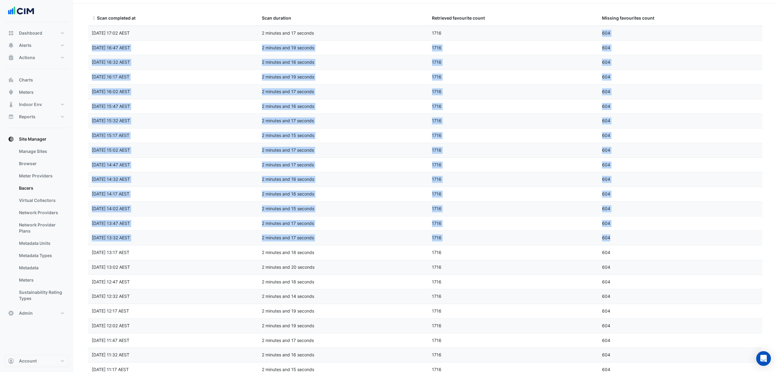
click at [619, 245] on datatable-body-cell "Missing favourites count 604" at bounding box center [684, 237] width 170 height 14
drag, startPoint x: 615, startPoint y: 242, endPoint x: 367, endPoint y: 57, distance: 309.7
click at [614, 35] on div "604" at bounding box center [684, 33] width 170 height 7
drag, startPoint x: 620, startPoint y: 230, endPoint x: 307, endPoint y: 57, distance: 357.3
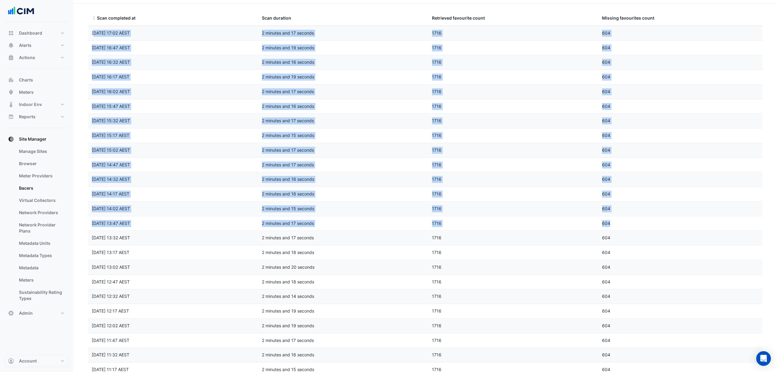
drag, startPoint x: 584, startPoint y: 34, endPoint x: 595, endPoint y: 32, distance: 10.8
click at [585, 34] on div "1716" at bounding box center [513, 33] width 170 height 7
click at [596, 32] on div "1716" at bounding box center [513, 33] width 170 height 7
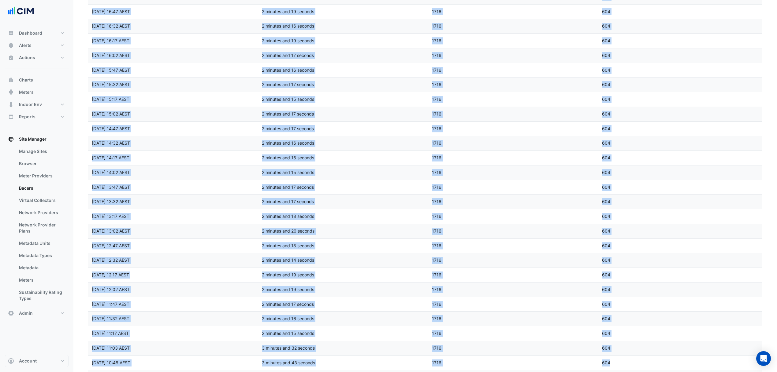
drag, startPoint x: 599, startPoint y: 31, endPoint x: 623, endPoint y: 335, distance: 305.2
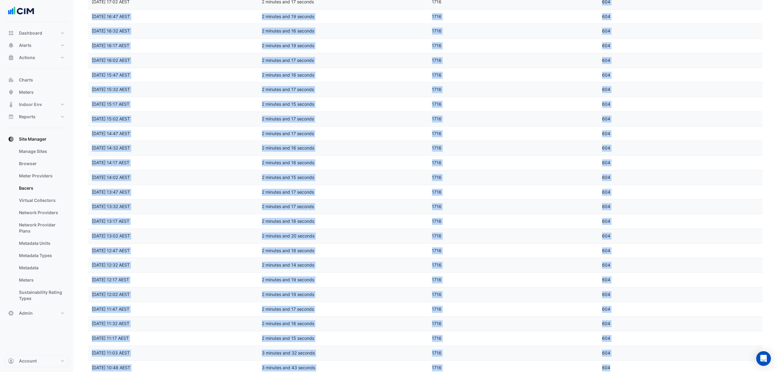
scroll to position [0, 0]
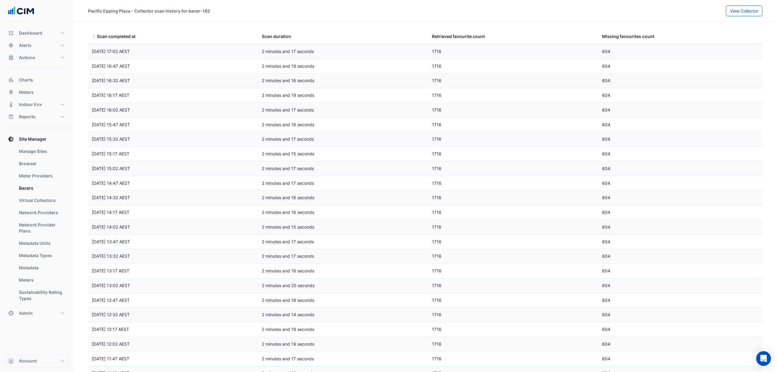
click at [577, 52] on div "1716" at bounding box center [513, 51] width 170 height 7
drag, startPoint x: 605, startPoint y: 49, endPoint x: 101, endPoint y: 58, distance: 504.2
click at [95, 51] on div "Scan completed at Tue 26-Aug-2025 17:02 AEST Scan duration 2 minutes and 17 sec…" at bounding box center [428, 51] width 681 height 14
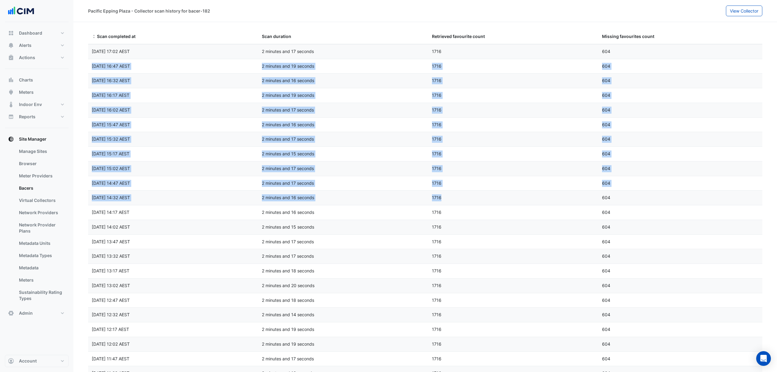
drag, startPoint x: 90, startPoint y: 65, endPoint x: 540, endPoint y: 204, distance: 471.2
click at [39, 53] on button "Actions" at bounding box center [37, 57] width 64 height 12
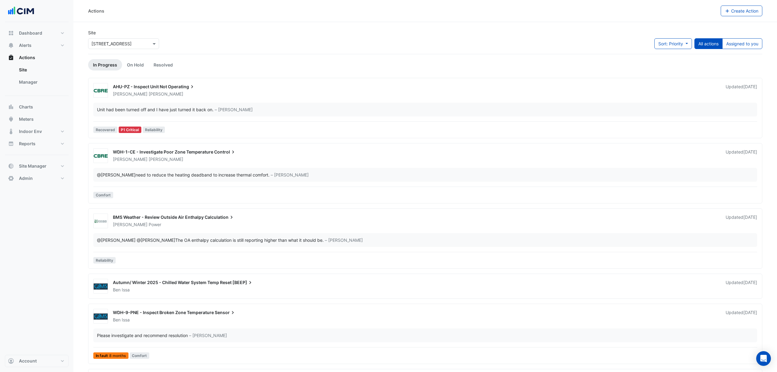
click at [26, 78] on link "Manager" at bounding box center [41, 82] width 54 height 12
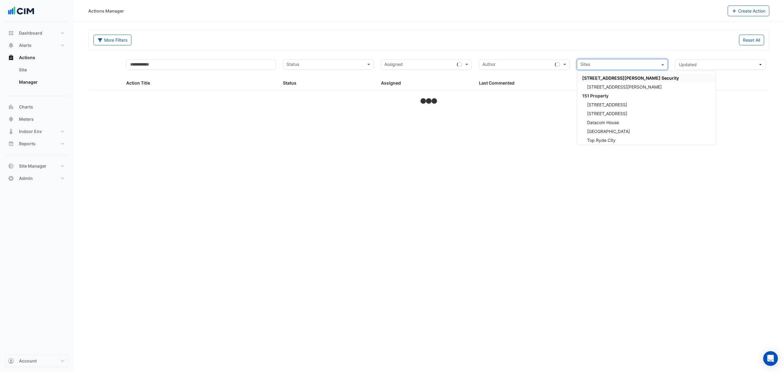
click at [627, 66] on input "text" at bounding box center [618, 65] width 77 height 7
type input "**********"
click at [613, 85] on span "Pacific [GEOGRAPHIC_DATA]" at bounding box center [616, 86] width 58 height 5
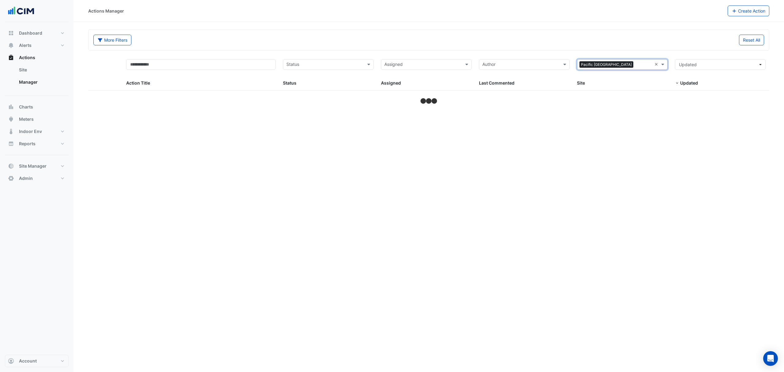
select select "***"
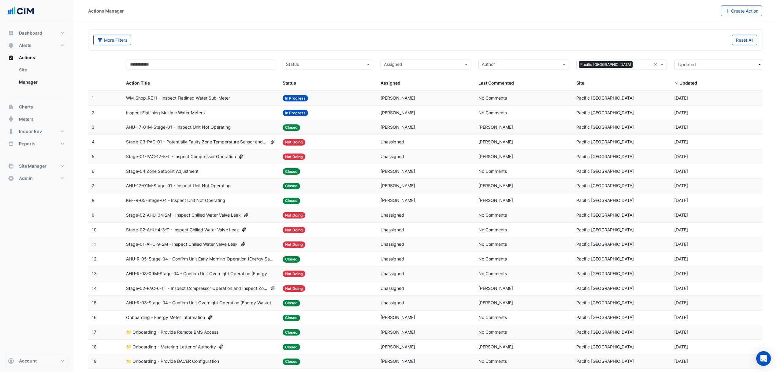
click at [210, 116] on div "Inspect Flatlining Multiple Water Meters" at bounding box center [200, 112] width 149 height 7
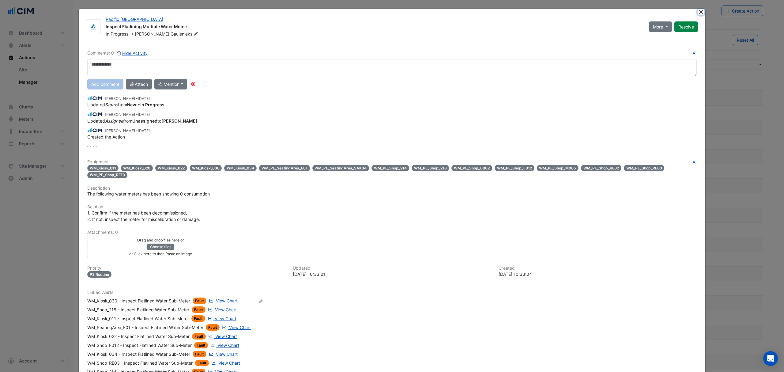
click at [697, 9] on button "Close" at bounding box center [700, 12] width 6 height 6
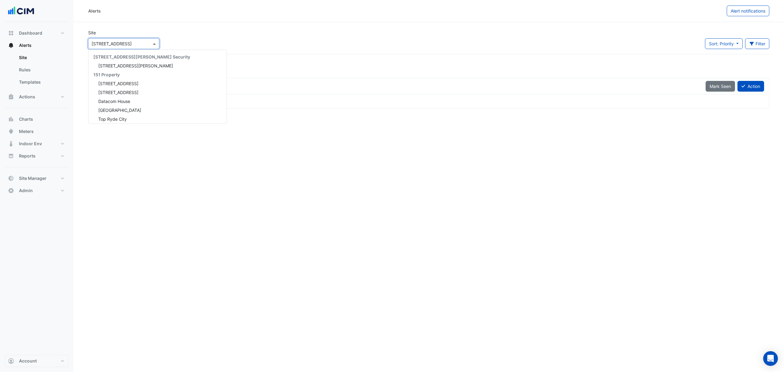
click at [134, 42] on input "text" at bounding box center [118, 44] width 52 height 6
type input "*******"
click at [134, 61] on span "Pacific [GEOGRAPHIC_DATA]" at bounding box center [127, 63] width 58 height 5
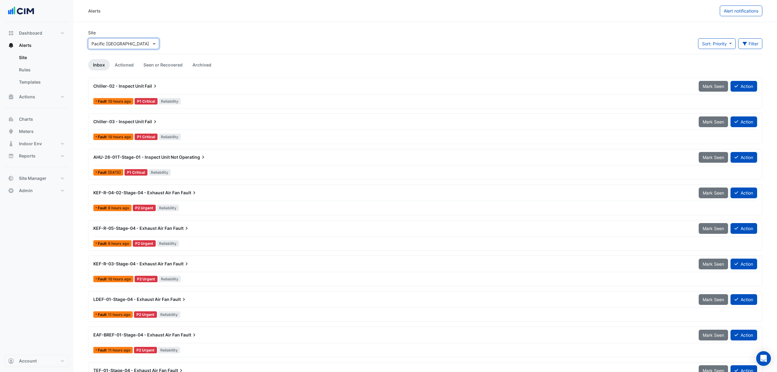
click at [114, 41] on input "text" at bounding box center [118, 44] width 52 height 6
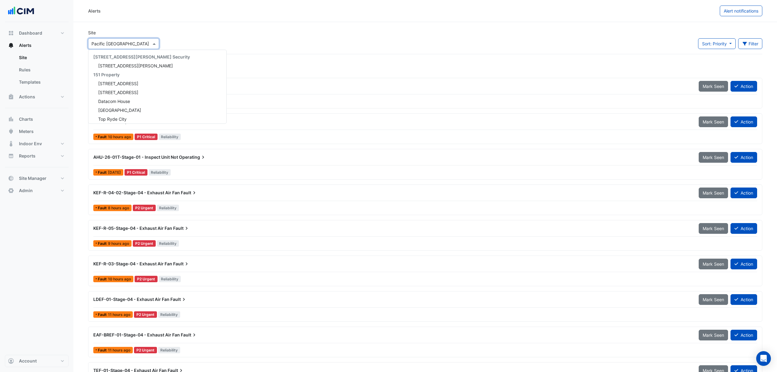
scroll to position [8372, 0]
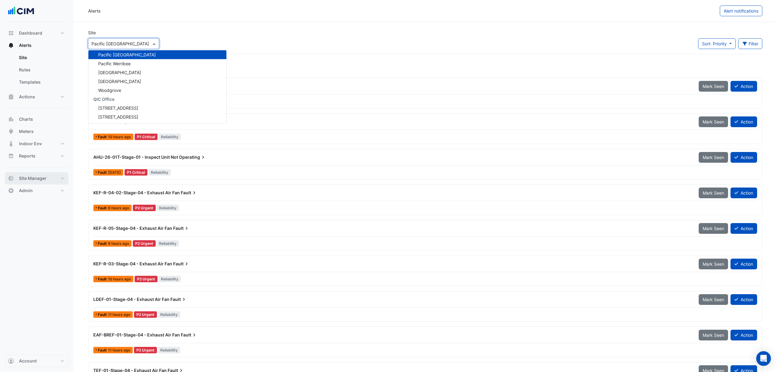
click at [40, 176] on span "Site Manager" at bounding box center [33, 178] width 28 height 6
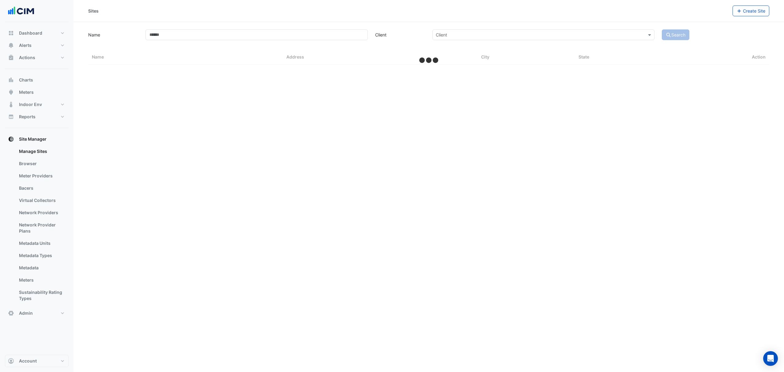
click at [29, 191] on link "Bacers" at bounding box center [41, 188] width 54 height 12
click at [332, 43] on div "Select a Site" at bounding box center [428, 39] width 340 height 11
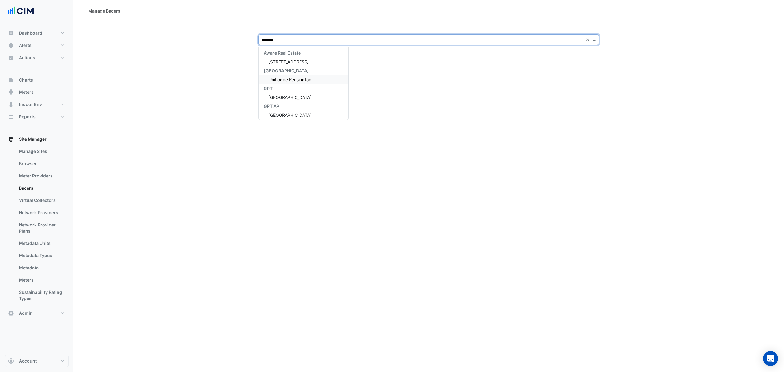
type input "*******"
click at [33, 82] on button "Charts" at bounding box center [37, 80] width 64 height 12
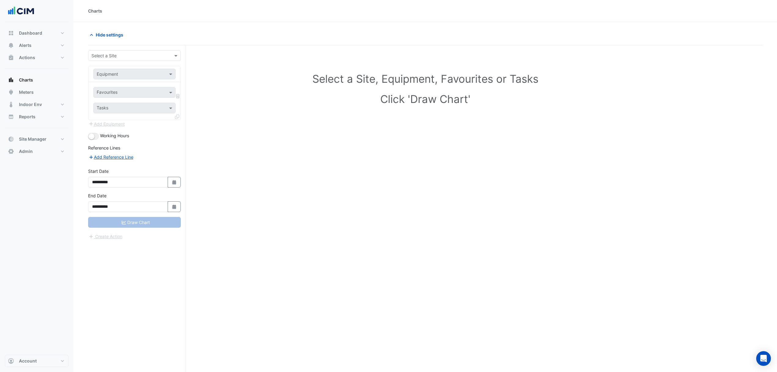
click at [117, 54] on input "text" at bounding box center [129, 56] width 74 height 6
type input "**********"
click at [132, 77] on span "Pacific [GEOGRAPHIC_DATA]" at bounding box center [127, 77] width 58 height 5
click at [168, 74] on span at bounding box center [172, 74] width 8 height 6
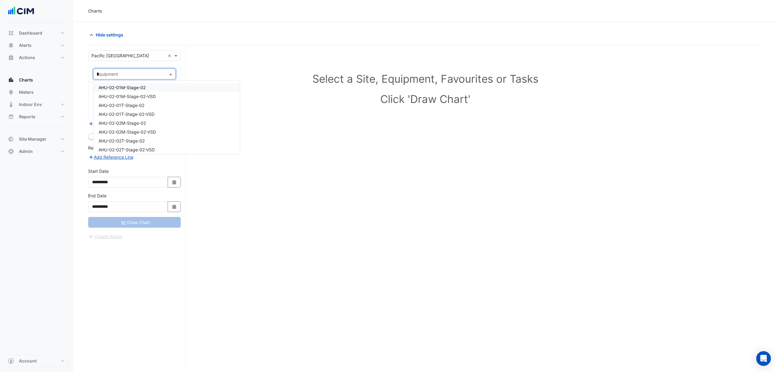
type input "**"
click at [112, 104] on span "WM_Kiosk_038A" at bounding box center [115, 103] width 33 height 5
click at [174, 89] on span at bounding box center [172, 92] width 8 height 6
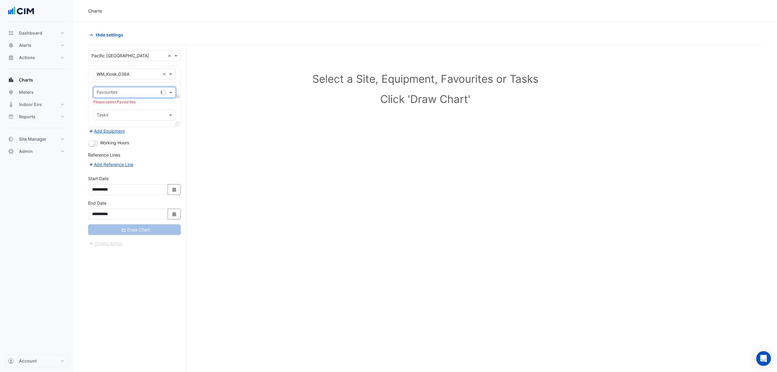
click at [170, 91] on span at bounding box center [172, 92] width 8 height 6
click at [136, 106] on span "Water Usage (kL) - Water Meters, Sushi Sushi Kiosk_038A" at bounding box center [156, 105] width 115 height 5
click at [127, 230] on button "Draw Chart" at bounding box center [134, 229] width 93 height 11
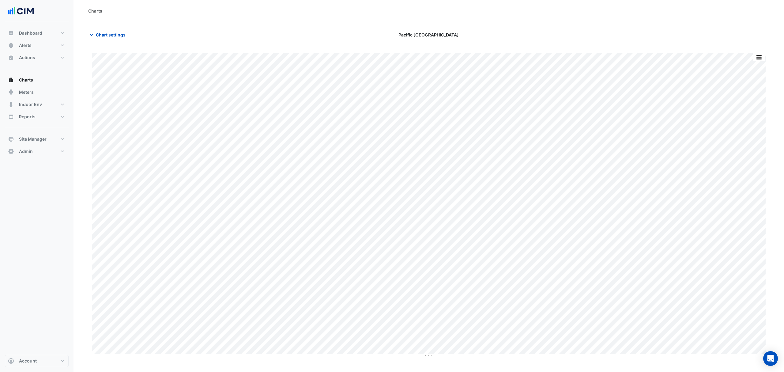
click at [118, 38] on span "Chart settings" at bounding box center [111, 35] width 30 height 6
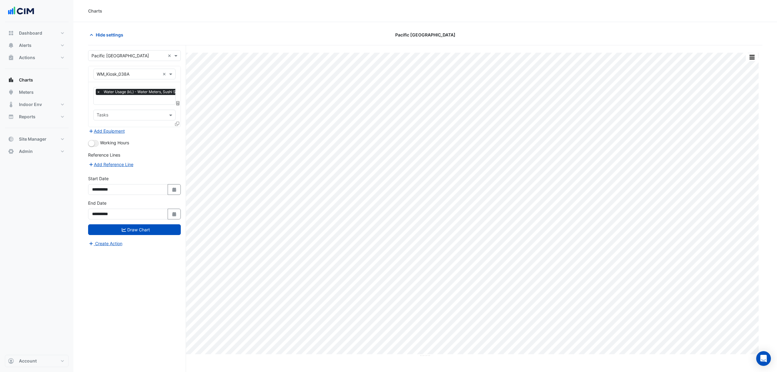
click at [177, 191] on button "Select Date" at bounding box center [174, 189] width 13 height 11
select select "*"
select select "****"
click at [97, 103] on button "Previous month" at bounding box center [98, 108] width 7 height 10
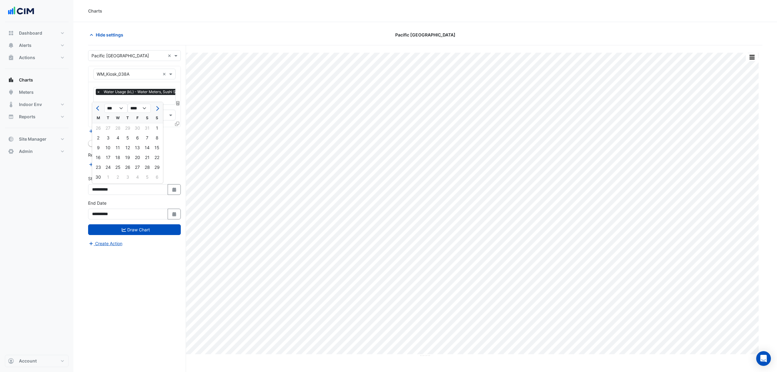
click at [97, 103] on button "Previous month" at bounding box center [98, 108] width 7 height 10
select select "*"
click at [130, 128] on div "1" at bounding box center [128, 128] width 10 height 10
type input "**********"
click at [140, 227] on button "Draw Chart" at bounding box center [134, 229] width 93 height 11
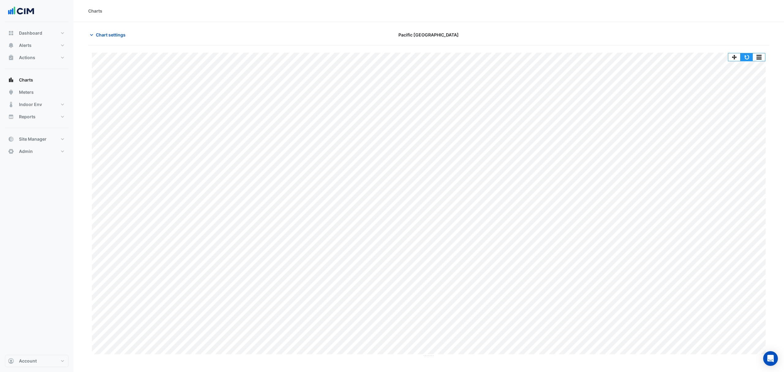
click at [746, 60] on button "button" at bounding box center [746, 57] width 12 height 8
click at [41, 46] on button "Alerts" at bounding box center [37, 45] width 64 height 12
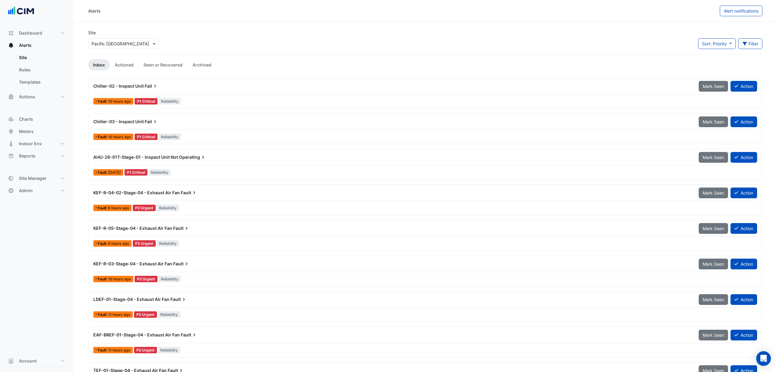
click at [128, 43] on input "text" at bounding box center [118, 44] width 52 height 6
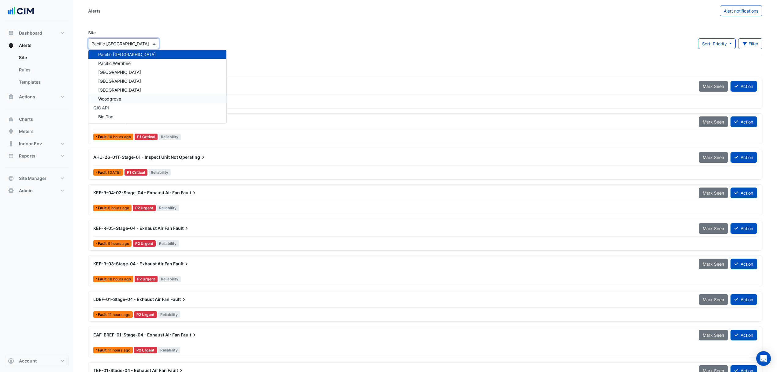
click at [242, 48] on div "Site Select a Site × Pacific [GEOGRAPHIC_DATA] [STREET_ADDRESS][PERSON_NAME] Se…" at bounding box center [425, 41] width 682 height 24
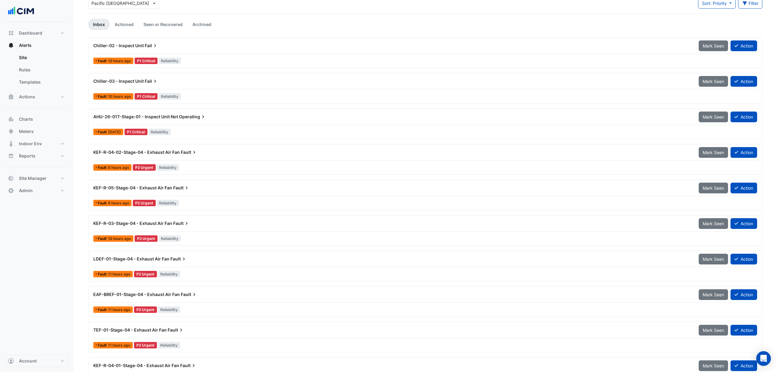
scroll to position [40, 0]
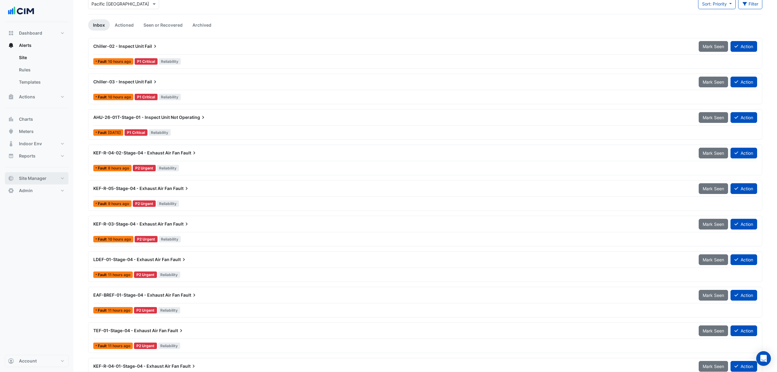
click at [58, 178] on button "Site Manager" at bounding box center [37, 178] width 64 height 12
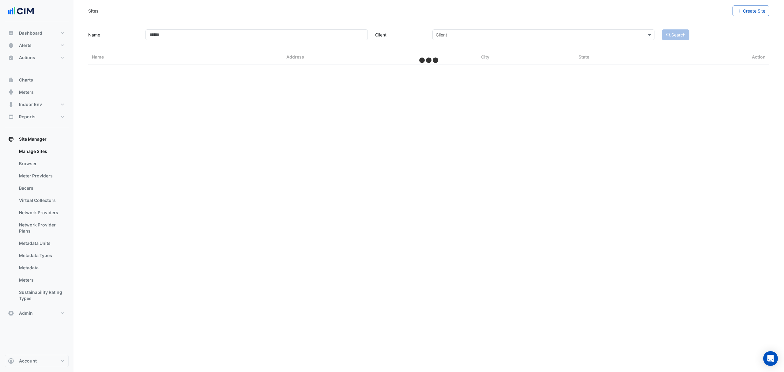
click at [32, 186] on link "Bacers" at bounding box center [41, 188] width 54 height 12
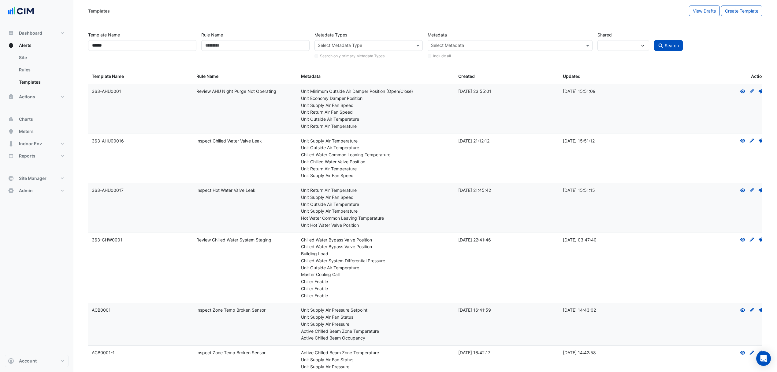
select select
select select "***"
type input "******"
click at [669, 45] on span "Search" at bounding box center [672, 45] width 14 height 5
select select
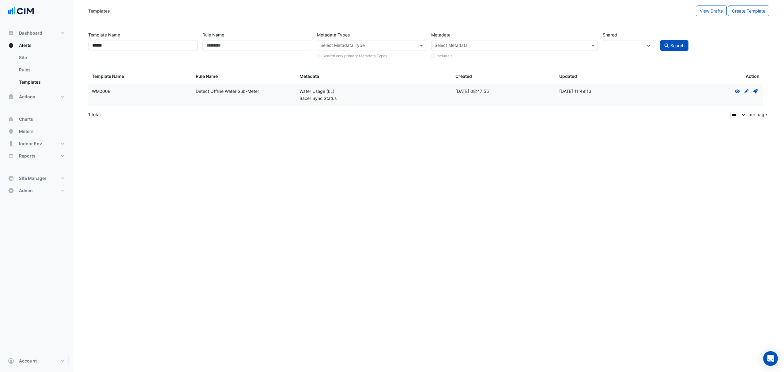
click at [755, 90] on icon at bounding box center [755, 91] width 4 height 4
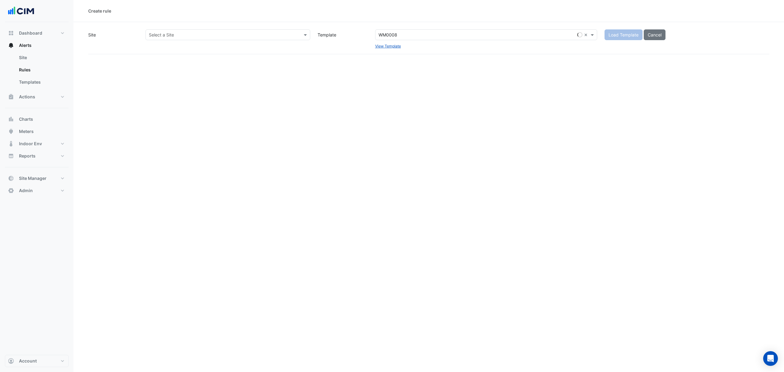
click at [246, 33] on input "text" at bounding box center [222, 35] width 146 height 6
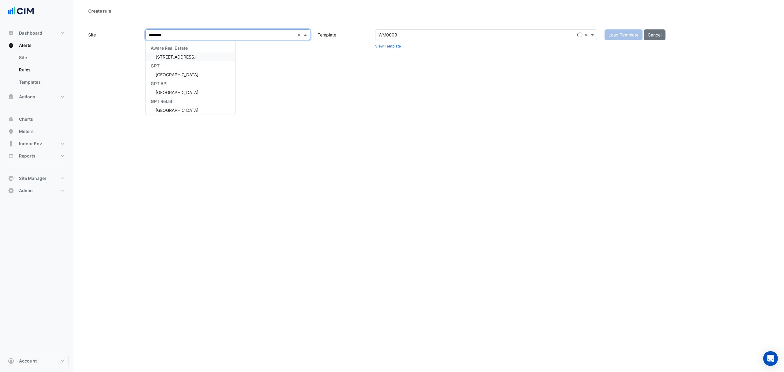
type input "*********"
click at [178, 51] on div "QIC" at bounding box center [182, 47] width 72 height 9
click at [173, 54] on span "Pacific [GEOGRAPHIC_DATA]" at bounding box center [184, 56] width 58 height 5
click at [619, 30] on button "Load Template" at bounding box center [623, 34] width 38 height 11
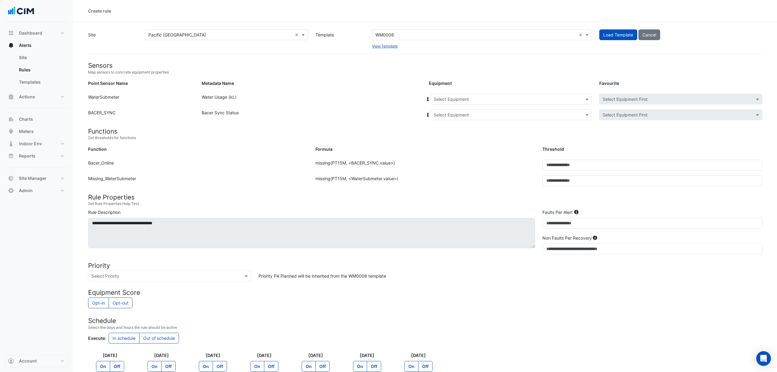
click at [492, 102] on input "text" at bounding box center [505, 99] width 143 height 6
click at [473, 113] on div "WM_K035" at bounding box center [464, 112] width 66 height 9
click at [462, 114] on input "text" at bounding box center [505, 115] width 143 height 6
click at [446, 137] on span "Bacer" at bounding box center [447, 136] width 12 height 5
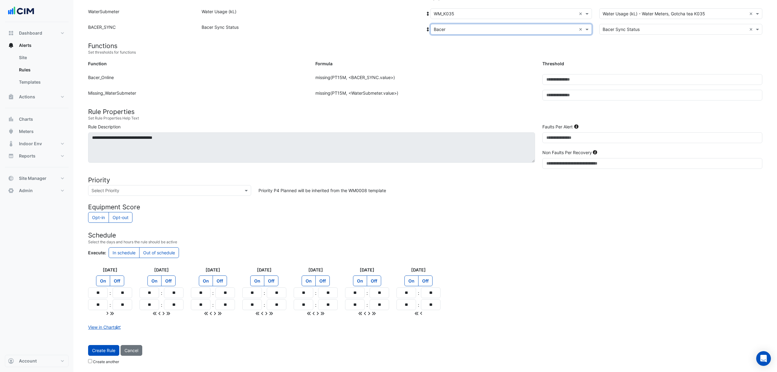
scroll to position [87, 0]
click at [99, 297] on input "**" at bounding box center [98, 292] width 20 height 11
type input "**"
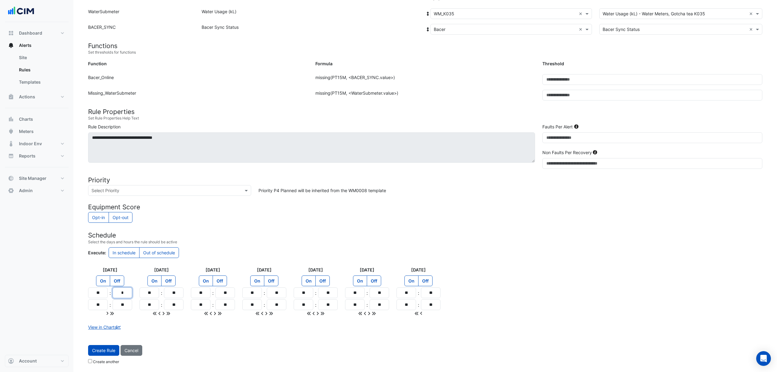
type input "**"
click at [114, 312] on icon at bounding box center [112, 313] width 4 height 4
type input "**"
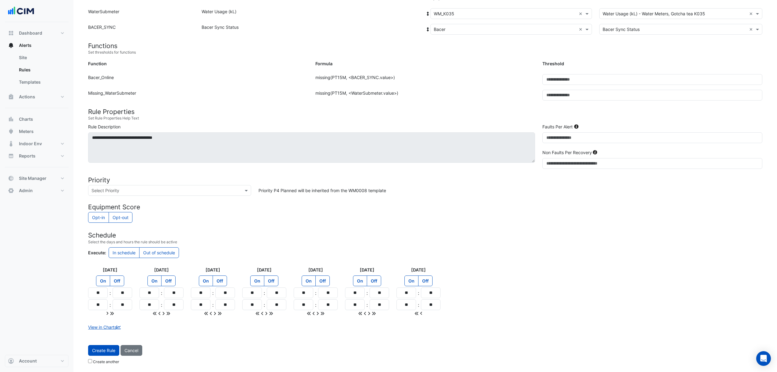
type input "**"
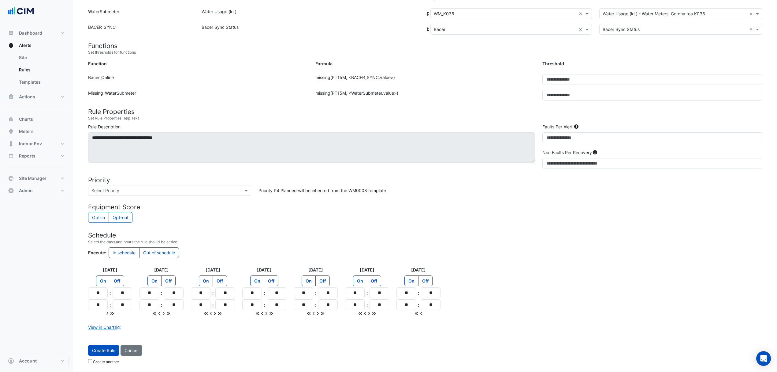
type input "**"
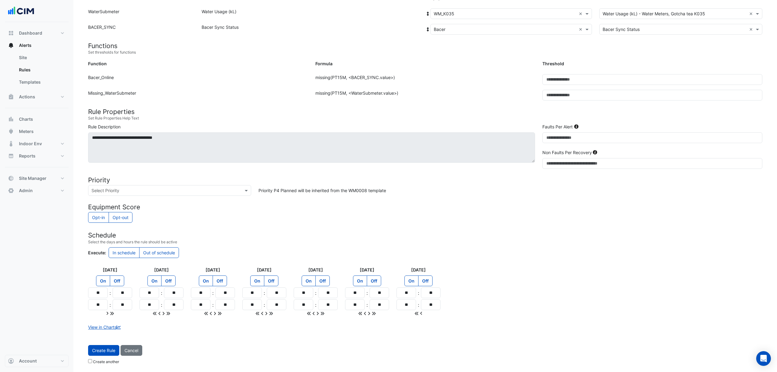
type input "**"
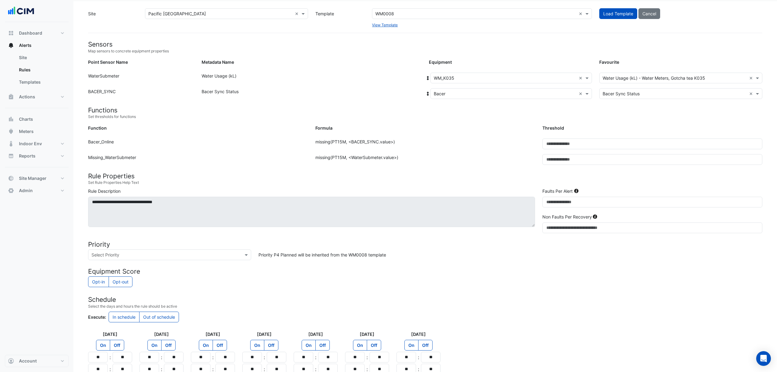
scroll to position [41, 0]
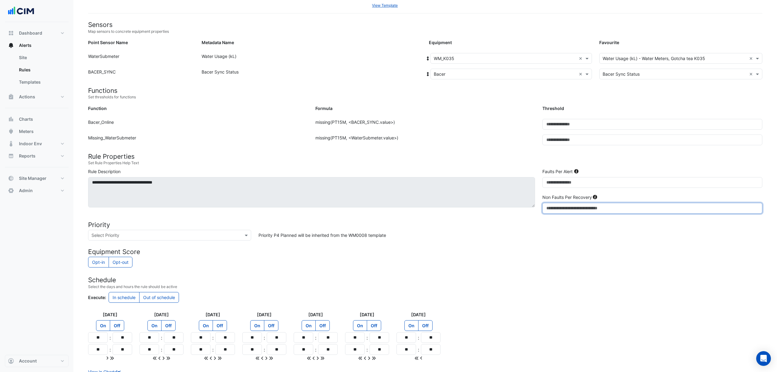
click at [556, 211] on input "*" at bounding box center [653, 208] width 220 height 11
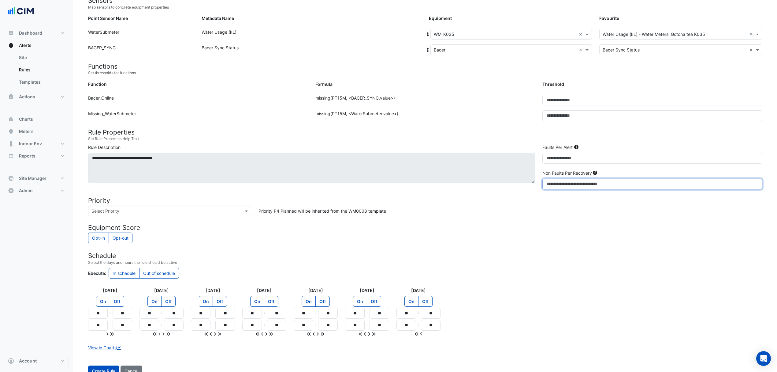
scroll to position [87, 0]
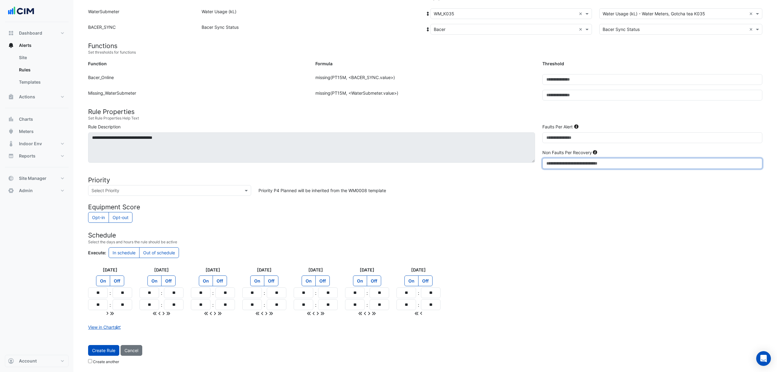
type input "*"
click at [107, 351] on button "Create Rule" at bounding box center [103, 350] width 31 height 11
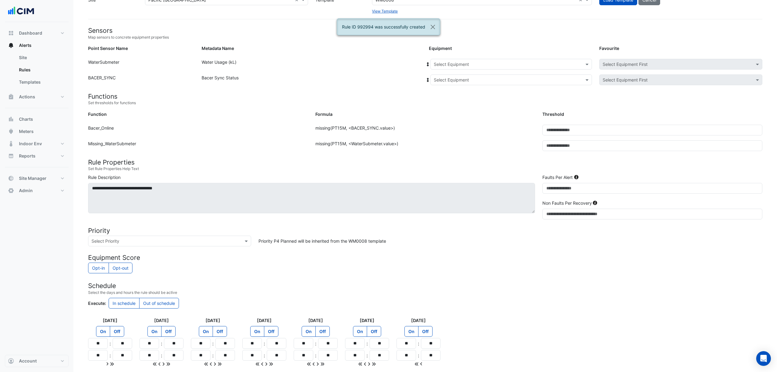
scroll to position [0, 0]
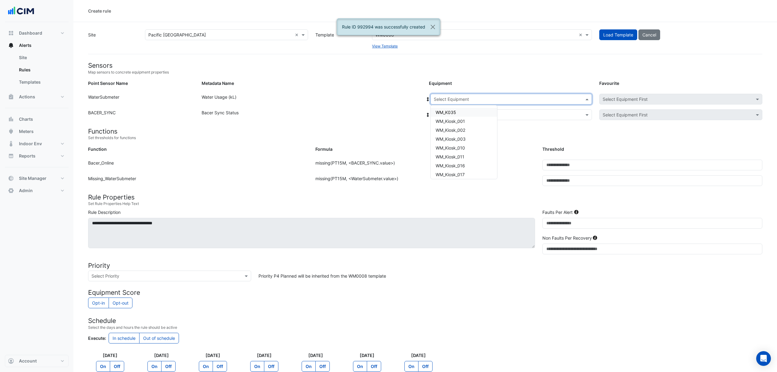
click at [475, 104] on div "Select Equipment" at bounding box center [512, 99] width 162 height 11
click at [456, 122] on span "WM_Kiosk_001" at bounding box center [450, 120] width 29 height 5
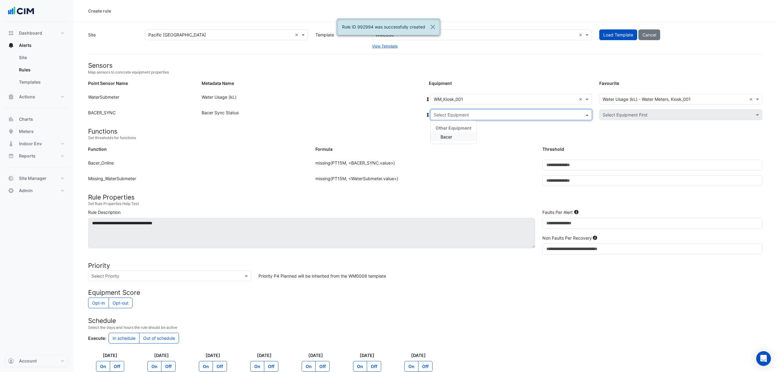
click at [436, 114] on input "text" at bounding box center [505, 115] width 143 height 6
click at [440, 137] on div "Bacer" at bounding box center [454, 136] width 46 height 9
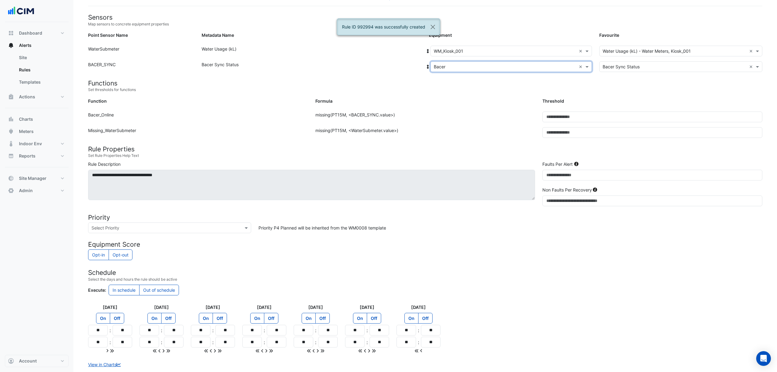
scroll to position [87, 0]
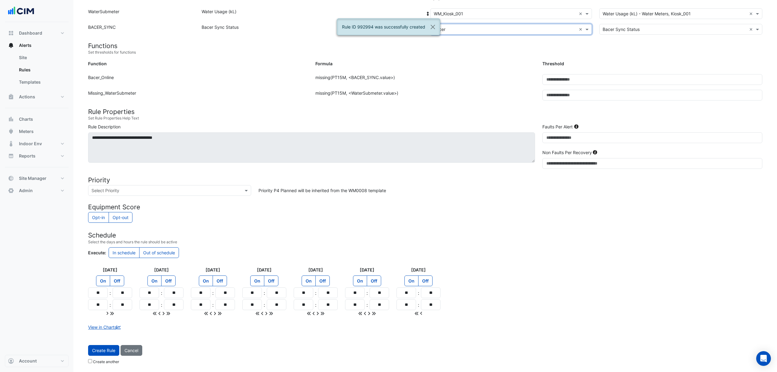
click at [106, 347] on button "Create Rule" at bounding box center [103, 350] width 31 height 11
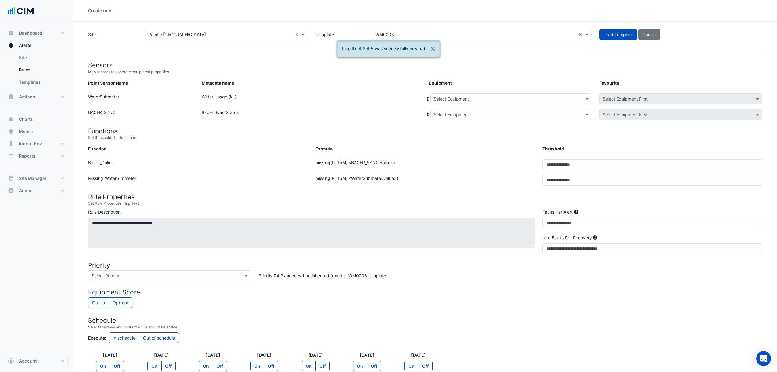
scroll to position [0, 0]
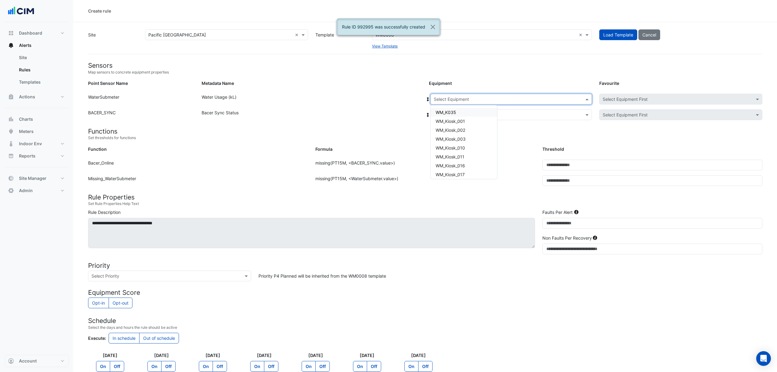
click at [462, 97] on input "text" at bounding box center [505, 99] width 143 height 6
click at [452, 132] on span "WM_Kiosk_002" at bounding box center [451, 129] width 30 height 5
click at [454, 119] on div "Select Equipment" at bounding box center [512, 114] width 162 height 11
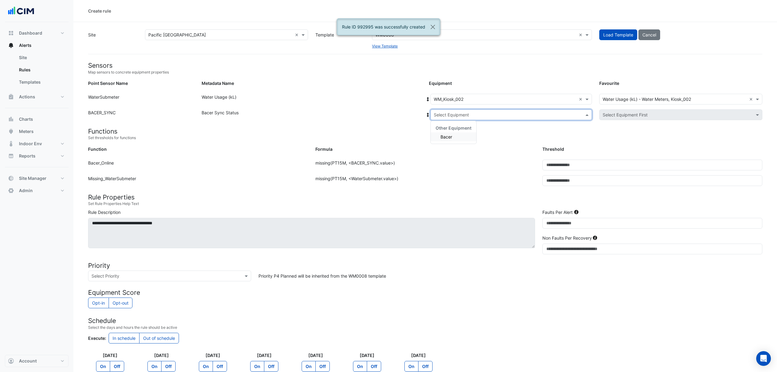
click at [448, 135] on span "Bacer" at bounding box center [447, 136] width 12 height 5
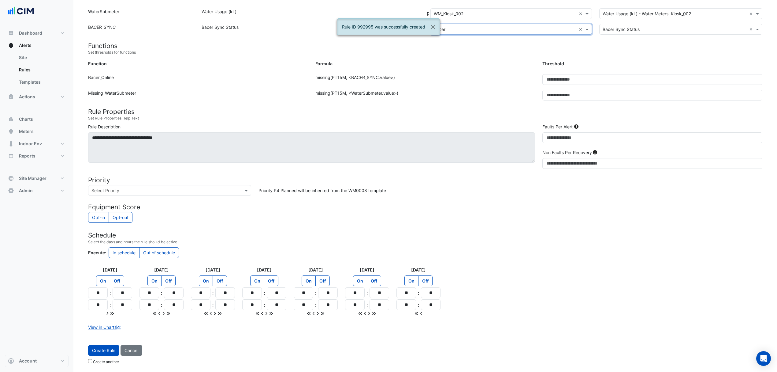
scroll to position [87, 0]
click at [102, 347] on button "Create Rule" at bounding box center [103, 350] width 31 height 11
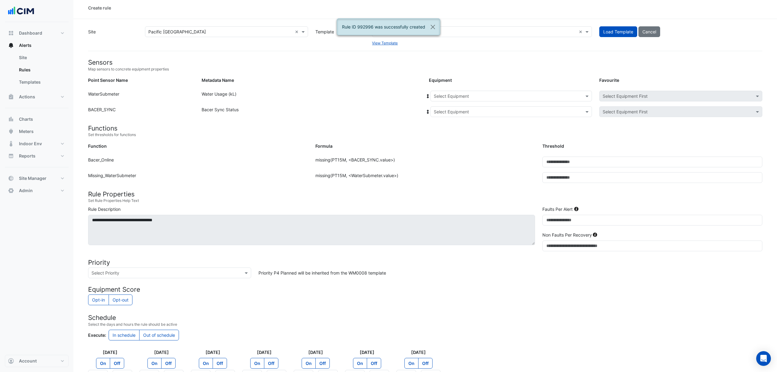
scroll to position [0, 0]
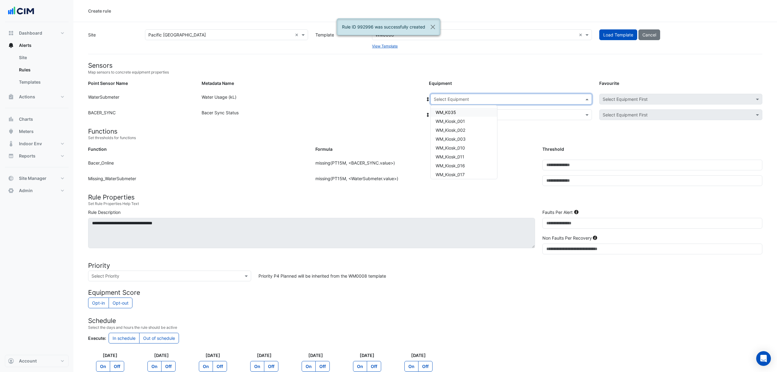
click at [458, 100] on input "text" at bounding box center [505, 99] width 143 height 6
click at [457, 133] on div "WM_Kiosk_002" at bounding box center [464, 129] width 66 height 9
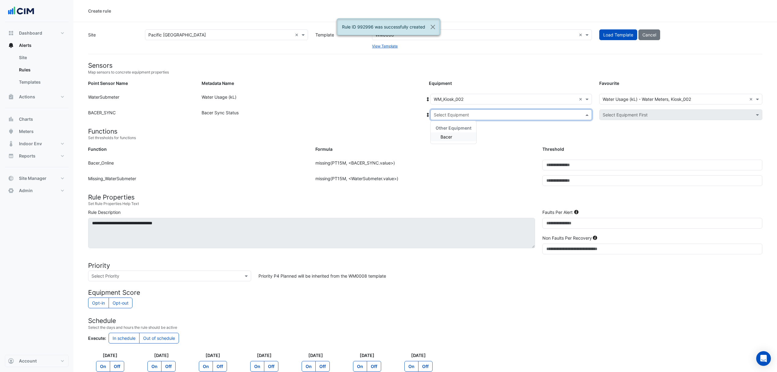
click at [456, 118] on div "Select Equipment" at bounding box center [512, 114] width 162 height 11
click at [452, 134] on span "Bacer" at bounding box center [447, 136] width 12 height 5
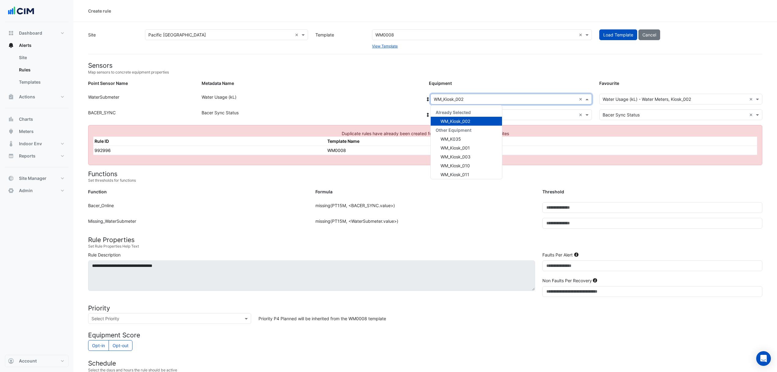
click at [455, 102] on input "text" at bounding box center [505, 99] width 143 height 6
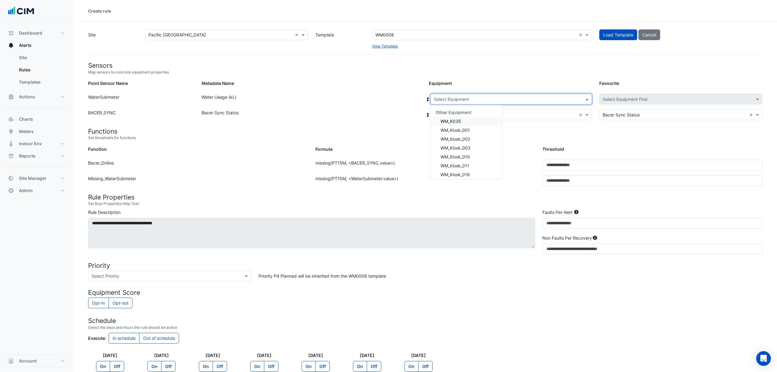
click at [514, 97] on input "text" at bounding box center [505, 99] width 143 height 6
click at [462, 147] on span "WM_Kiosk_003" at bounding box center [456, 147] width 30 height 5
click at [461, 118] on div "Select Equipment × Bacer ×" at bounding box center [512, 114] width 162 height 11
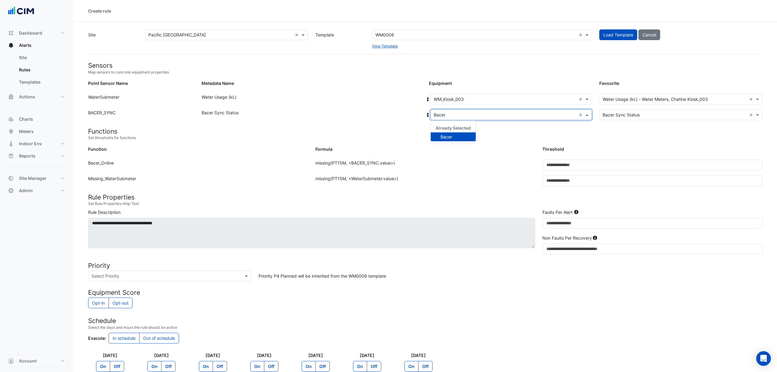
click at [436, 166] on div "Formula: missing(PT15M, <BACER_SYNC.value>)" at bounding box center [425, 167] width 227 height 16
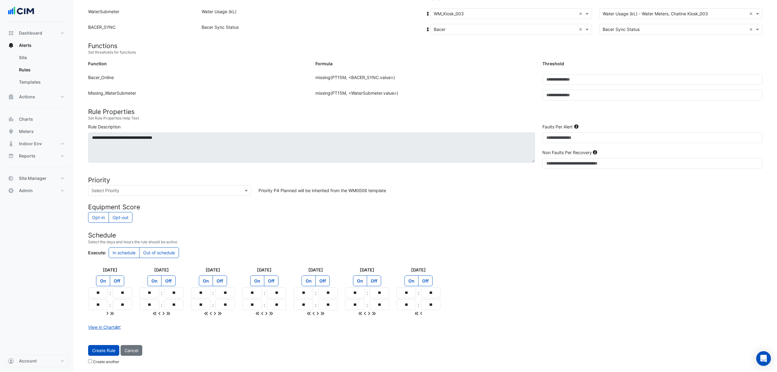
click at [111, 352] on button "Create Rule" at bounding box center [103, 350] width 31 height 11
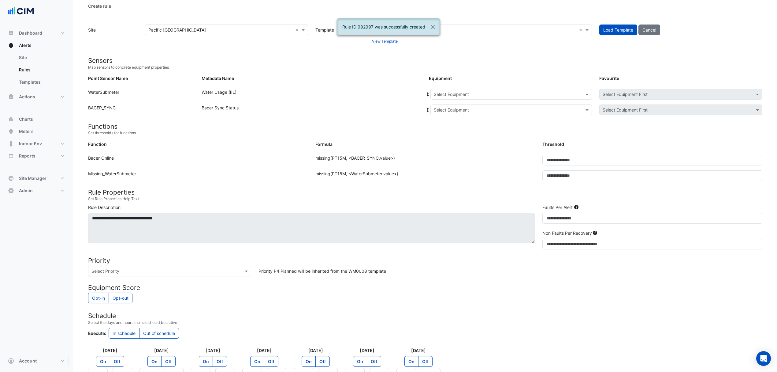
scroll to position [0, 0]
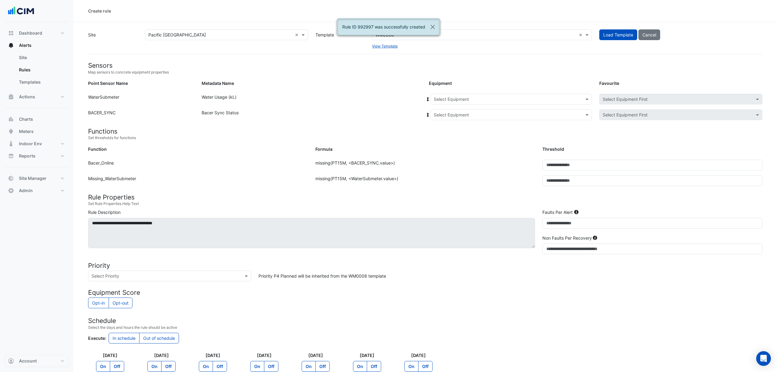
click at [465, 100] on input "text" at bounding box center [505, 99] width 143 height 6
click at [460, 147] on span "WM_Kiosk_010" at bounding box center [450, 147] width 29 height 5
click at [459, 113] on input "text" at bounding box center [505, 115] width 143 height 6
click at [450, 137] on span "Bacer" at bounding box center [447, 136] width 12 height 5
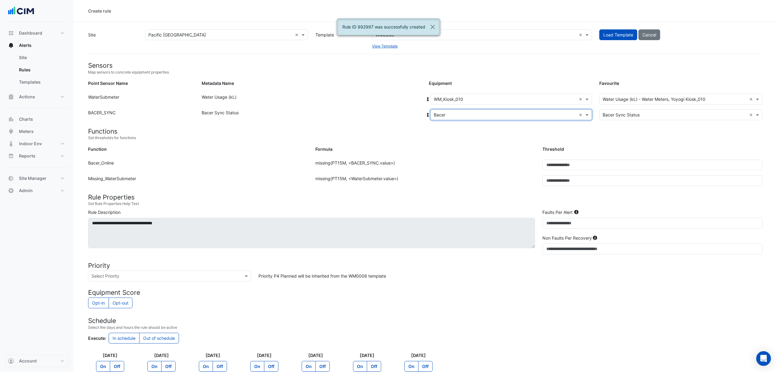
scroll to position [87, 0]
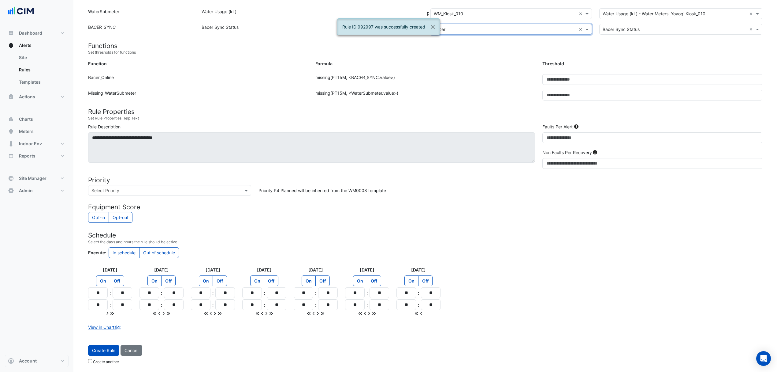
click at [95, 353] on button "Create Rule" at bounding box center [103, 350] width 31 height 11
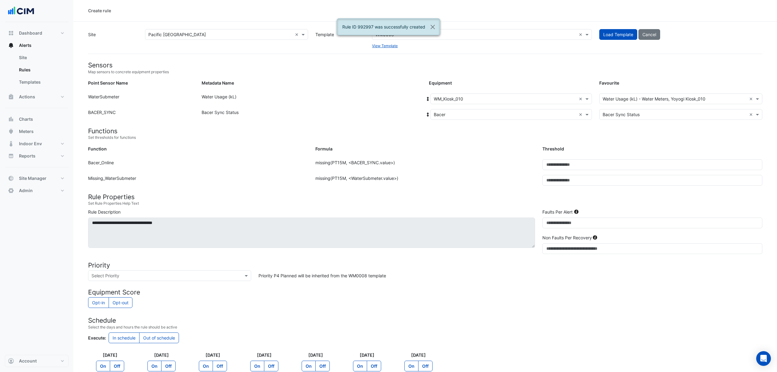
scroll to position [0, 0]
click at [471, 96] on input "text" at bounding box center [505, 99] width 143 height 6
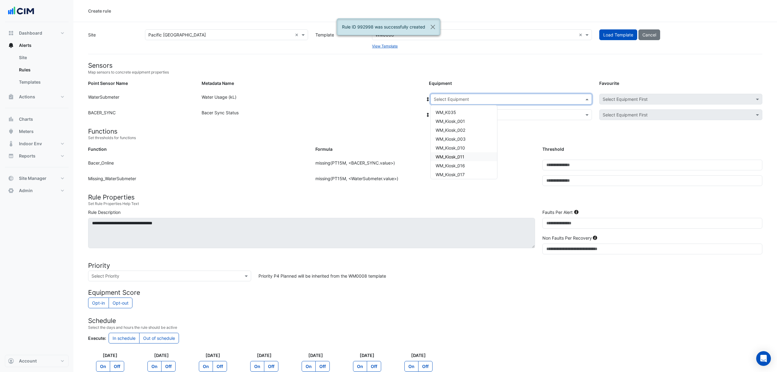
click at [453, 157] on span "WM_Kiosk_011" at bounding box center [450, 156] width 29 height 5
click at [465, 112] on input "text" at bounding box center [505, 115] width 143 height 6
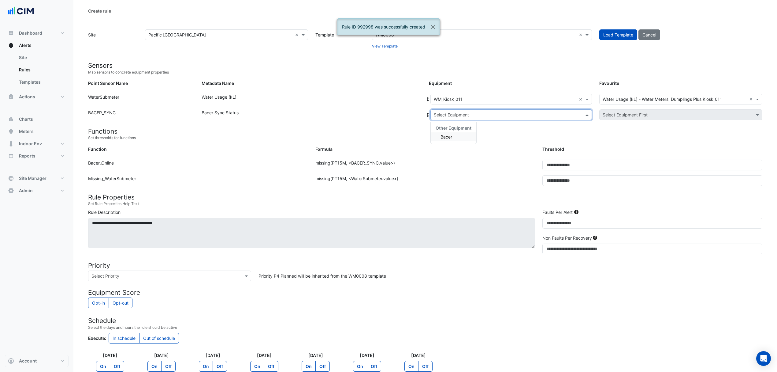
click at [447, 141] on div "Bacer" at bounding box center [454, 136] width 46 height 9
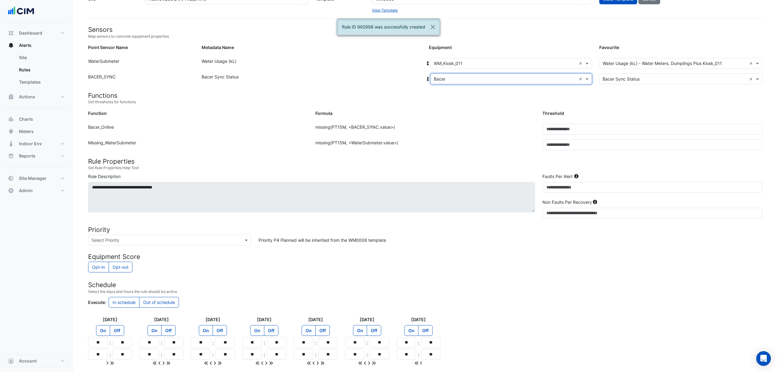
scroll to position [87, 0]
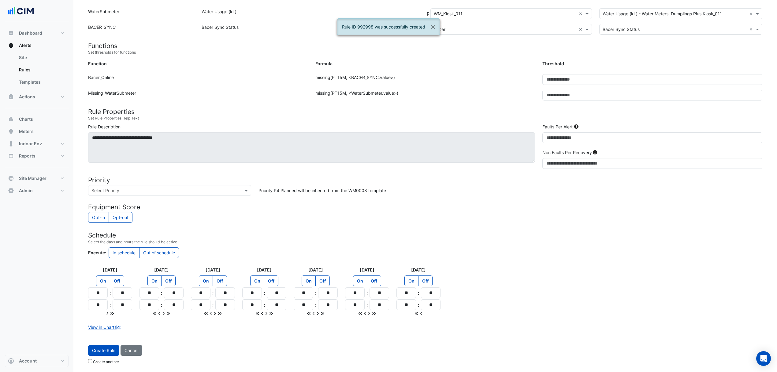
click at [99, 351] on button "Create Rule" at bounding box center [103, 350] width 31 height 11
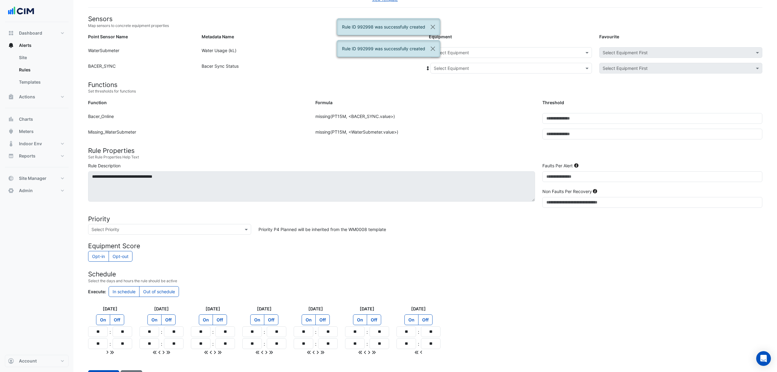
scroll to position [5, 0]
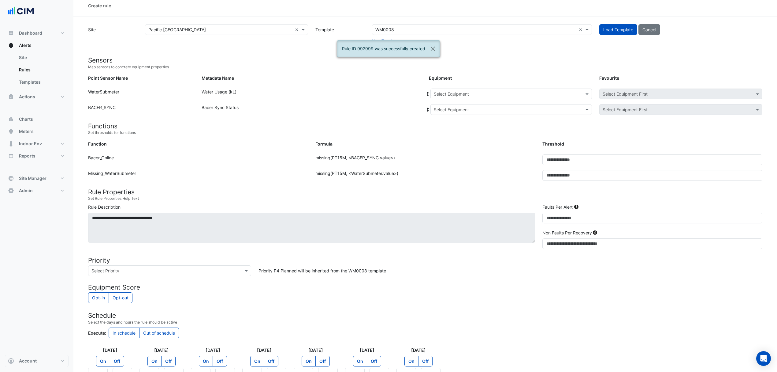
click at [466, 90] on div "Select Equipment" at bounding box center [512, 93] width 162 height 11
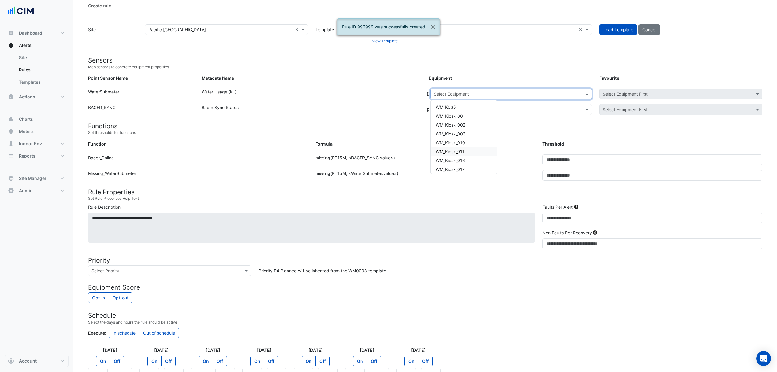
click at [455, 151] on span "WM_Kiosk_011" at bounding box center [450, 151] width 29 height 5
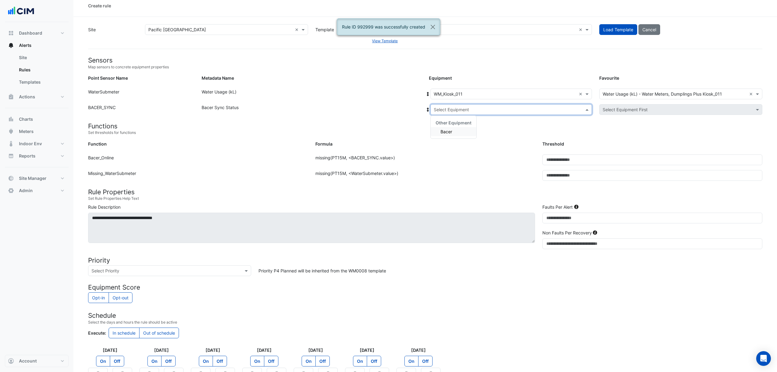
click at [463, 111] on input "text" at bounding box center [505, 110] width 143 height 6
click at [449, 129] on span "Bacer" at bounding box center [447, 131] width 12 height 5
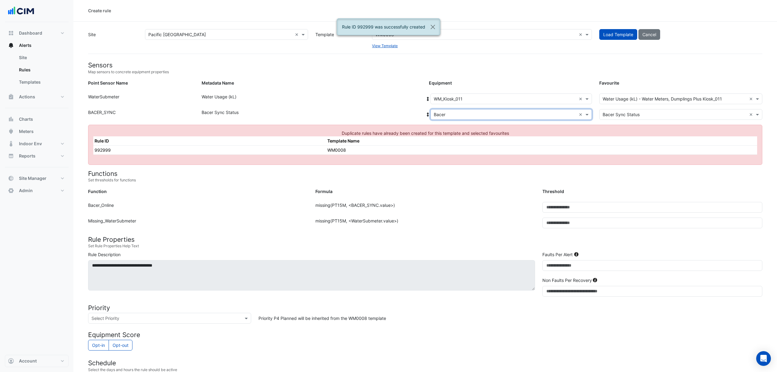
scroll to position [0, 0]
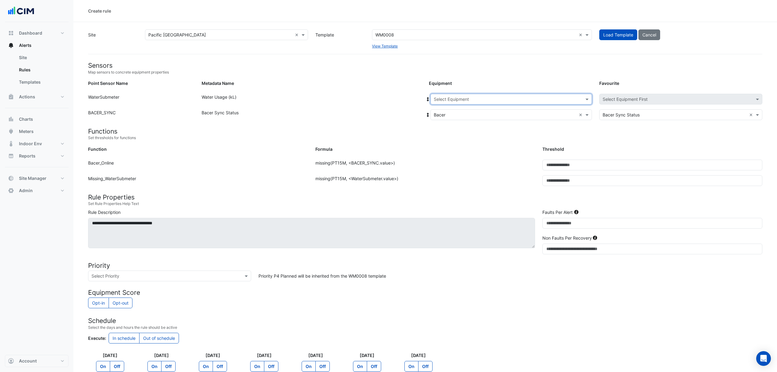
drag, startPoint x: 531, startPoint y: 101, endPoint x: 527, endPoint y: 102, distance: 3.8
click at [531, 102] on input "text" at bounding box center [505, 99] width 143 height 6
click at [465, 172] on span "WM_Kiosk_016" at bounding box center [455, 174] width 29 height 5
click at [454, 113] on input "text" at bounding box center [505, 115] width 143 height 6
click at [451, 139] on span "Bacer" at bounding box center [447, 136] width 12 height 5
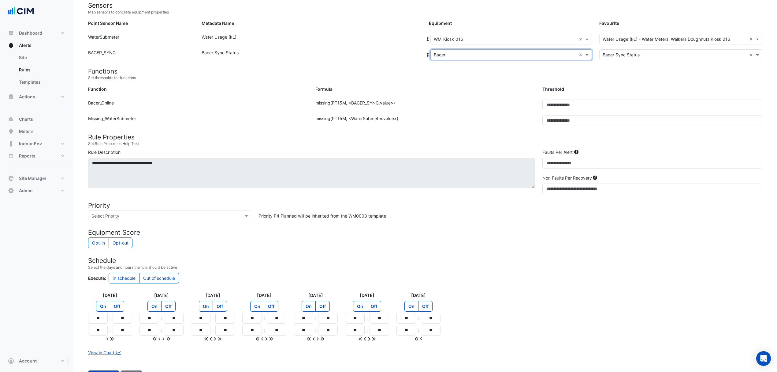
scroll to position [87, 0]
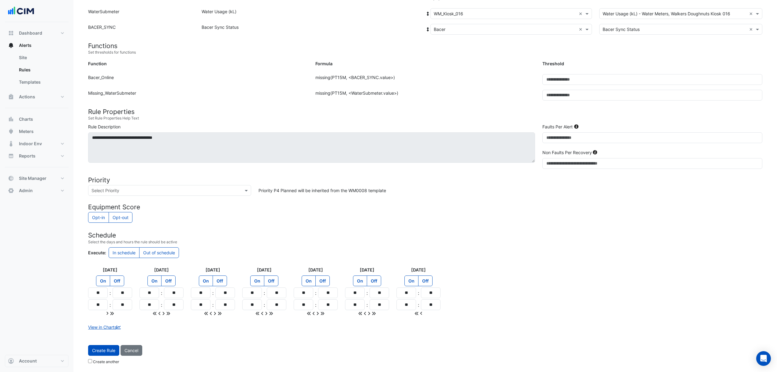
click at [112, 354] on button "Create Rule" at bounding box center [103, 350] width 31 height 11
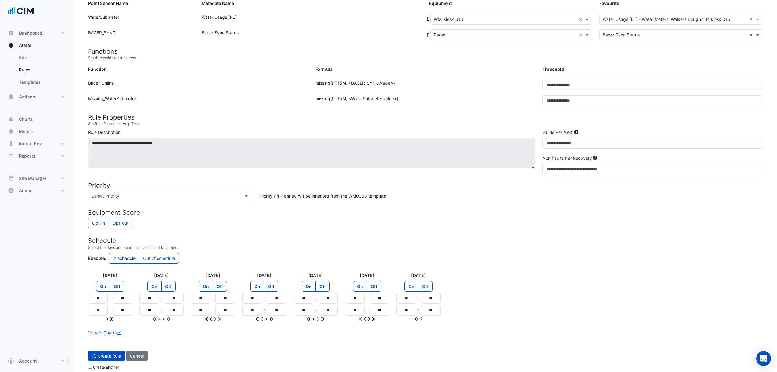
scroll to position [0, 0]
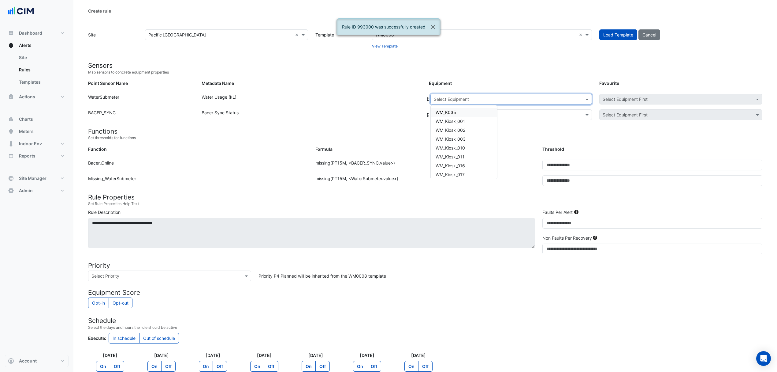
click at [470, 100] on input "text" at bounding box center [505, 99] width 143 height 6
click at [466, 135] on div "WM_Kiosk_017" at bounding box center [464, 133] width 66 height 9
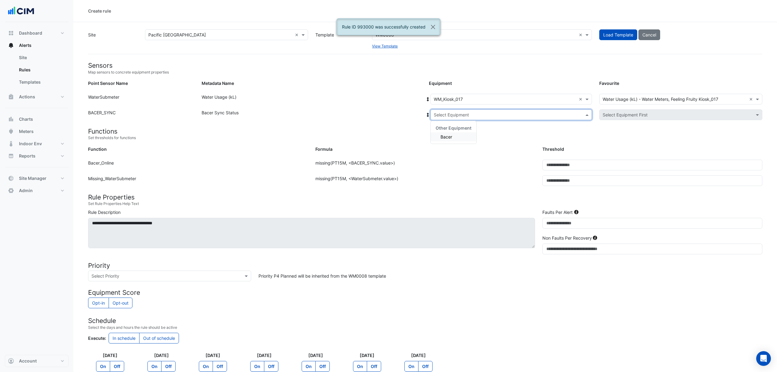
click at [454, 113] on input "text" at bounding box center [505, 115] width 143 height 6
click at [447, 134] on span "Bacer" at bounding box center [447, 136] width 12 height 5
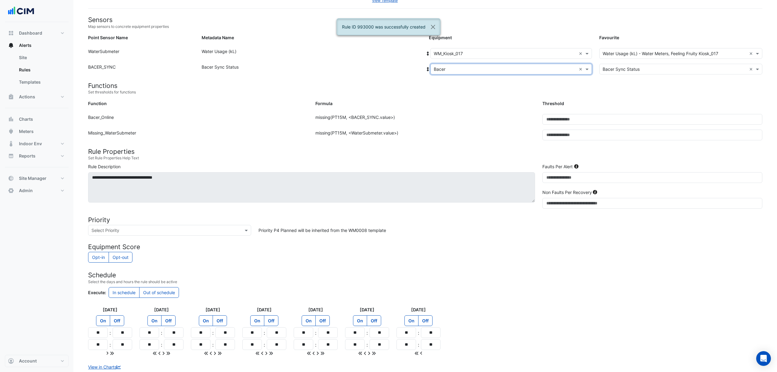
scroll to position [87, 0]
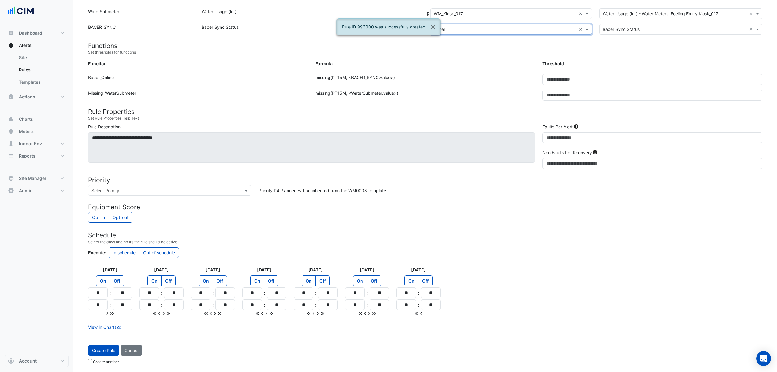
click at [95, 348] on button "Create Rule" at bounding box center [103, 350] width 31 height 11
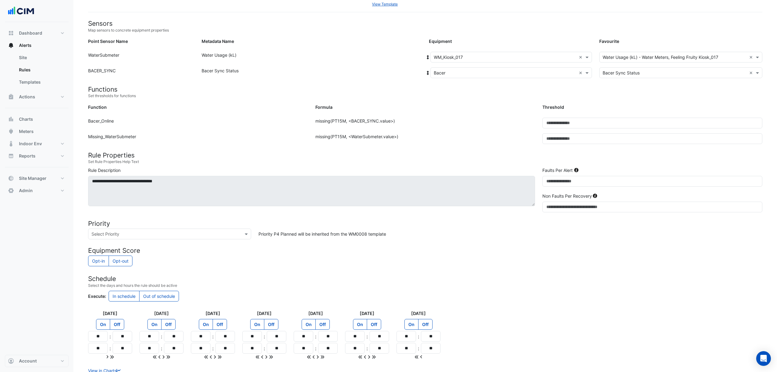
scroll to position [0, 0]
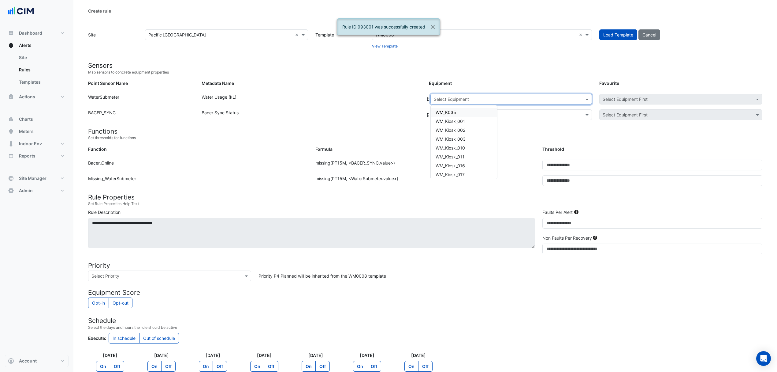
click at [464, 103] on div "Select Equipment" at bounding box center [512, 99] width 162 height 11
click at [461, 143] on span "WM_Kiosk_020" at bounding box center [451, 142] width 30 height 5
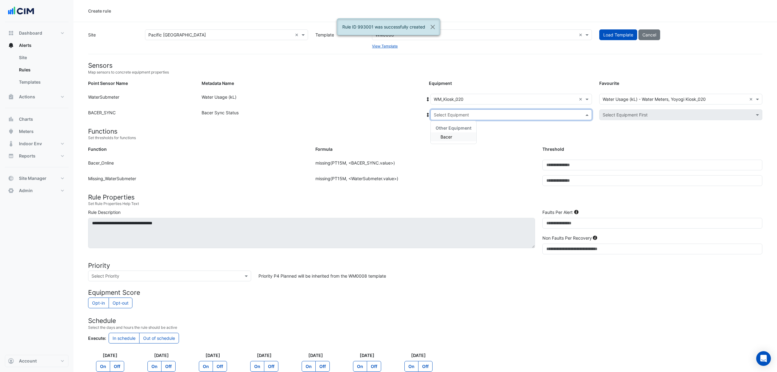
drag, startPoint x: 458, startPoint y: 115, endPoint x: 458, endPoint y: 120, distance: 4.9
click at [458, 116] on input "text" at bounding box center [505, 115] width 143 height 6
click at [460, 137] on div "Bacer" at bounding box center [454, 136] width 46 height 9
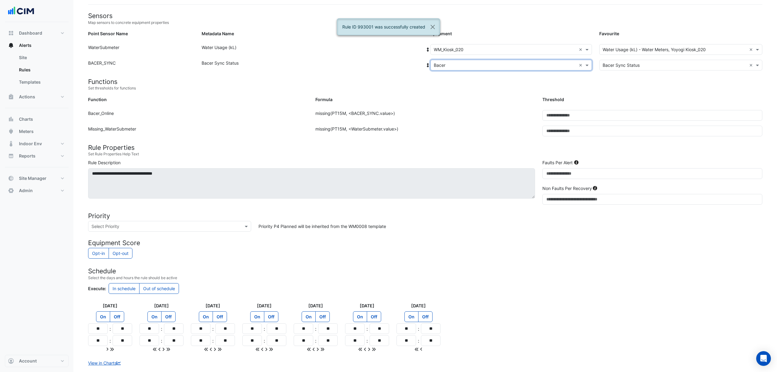
scroll to position [87, 0]
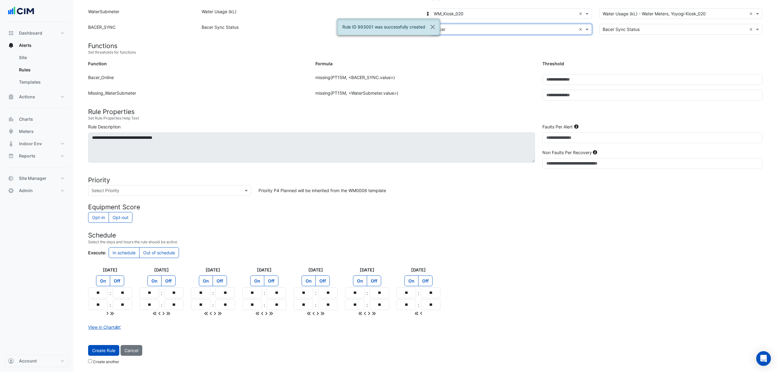
click at [98, 351] on button "Create Rule" at bounding box center [103, 350] width 31 height 11
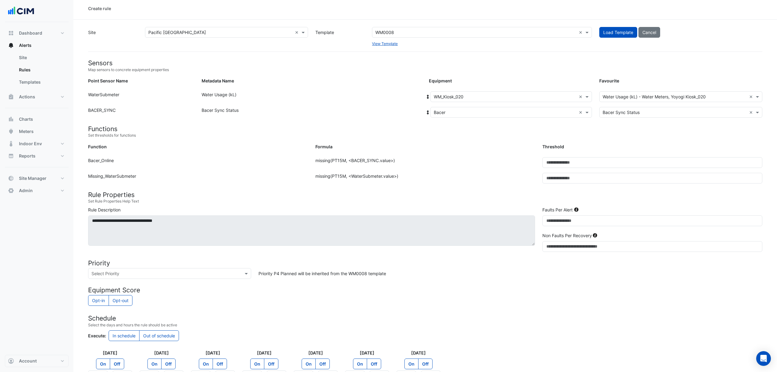
scroll to position [0, 0]
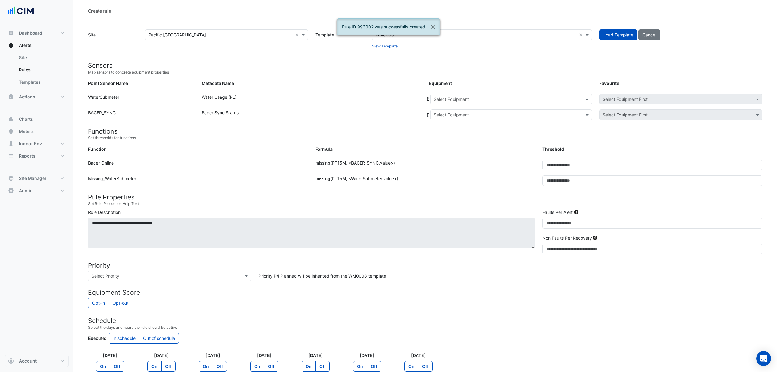
click at [489, 99] on input "text" at bounding box center [505, 99] width 143 height 6
click at [455, 140] on span "WM_Kiosk_020" at bounding box center [451, 142] width 30 height 5
drag, startPoint x: 458, startPoint y: 110, endPoint x: 459, endPoint y: 127, distance: 16.6
click at [458, 113] on div "Select Equipment" at bounding box center [512, 114] width 162 height 11
click at [452, 136] on span "Bacer" at bounding box center [447, 136] width 12 height 5
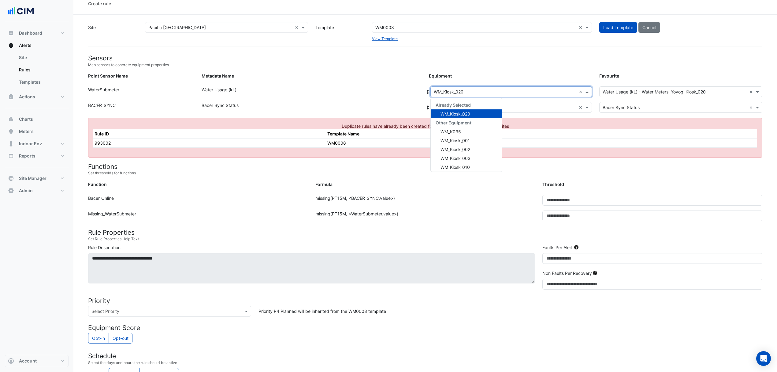
click at [458, 92] on input "text" at bounding box center [505, 92] width 143 height 6
click at [381, 126] on span "Duplicate rules have already been created for this template and selected favour…" at bounding box center [425, 125] width 167 height 5
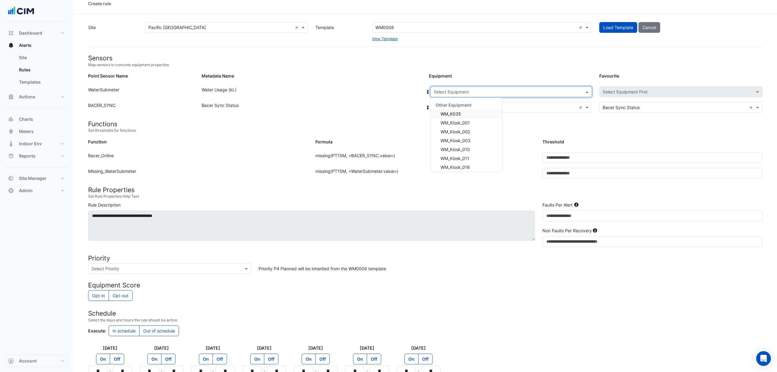
click at [536, 91] on input "text" at bounding box center [505, 92] width 143 height 6
click at [470, 151] on span "WM_Kiosk_022" at bounding box center [455, 152] width 29 height 5
click at [468, 102] on div "Select Equipment × Bacer ×" at bounding box center [512, 107] width 162 height 11
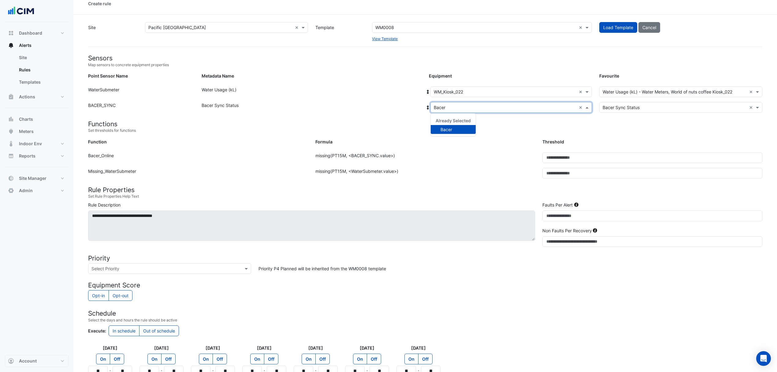
click at [446, 130] on span "Bacer" at bounding box center [447, 129] width 12 height 5
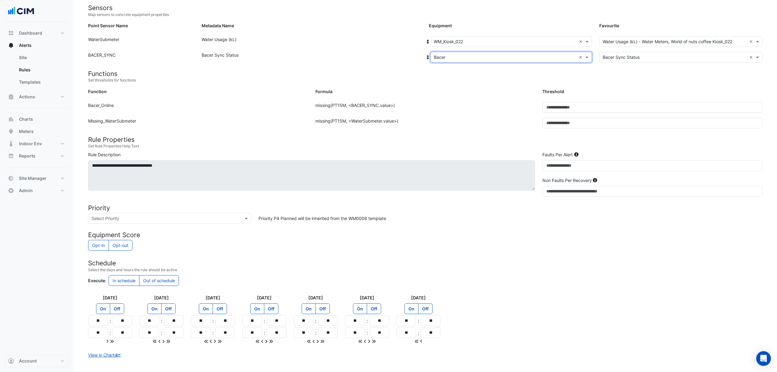
scroll to position [87, 0]
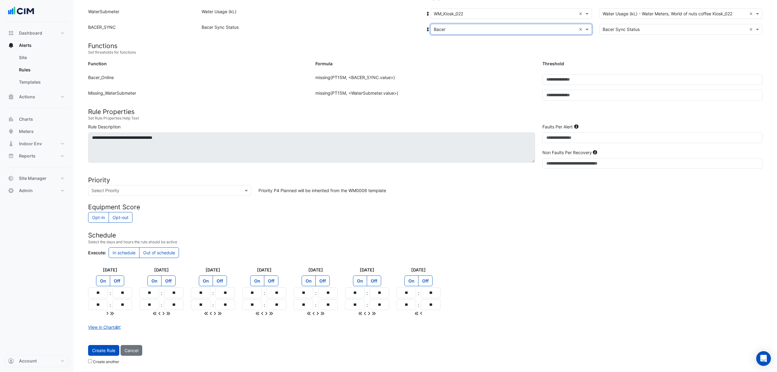
click at [100, 349] on button "Create Rule" at bounding box center [103, 350] width 31 height 11
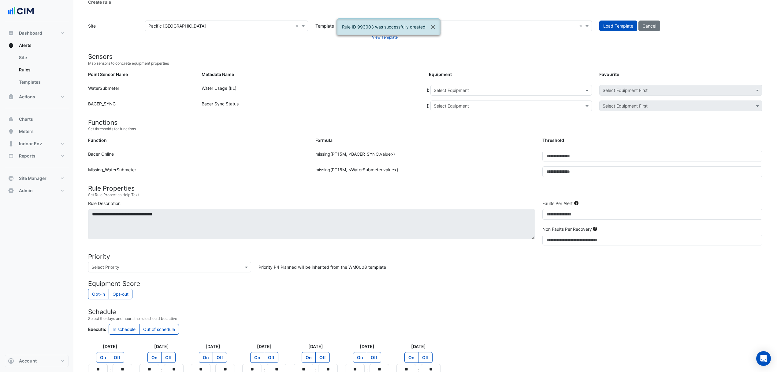
scroll to position [0, 0]
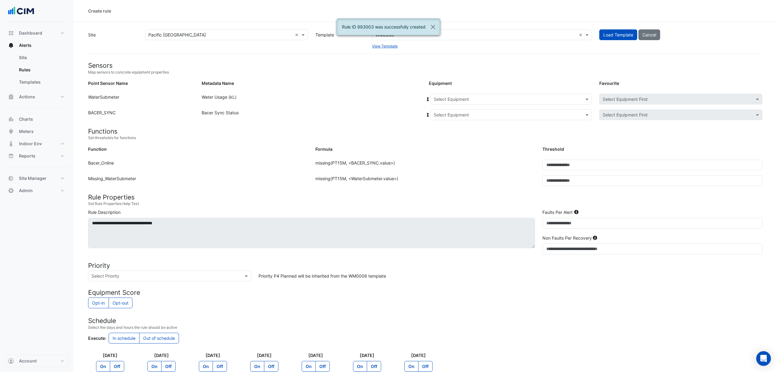
click at [448, 97] on input "text" at bounding box center [505, 99] width 143 height 6
click at [461, 153] on span "WM_Kiosk_022" at bounding box center [450, 151] width 29 height 5
click at [455, 111] on div "Select Equipment" at bounding box center [512, 114] width 162 height 11
click at [451, 137] on span "Bacer" at bounding box center [447, 136] width 12 height 5
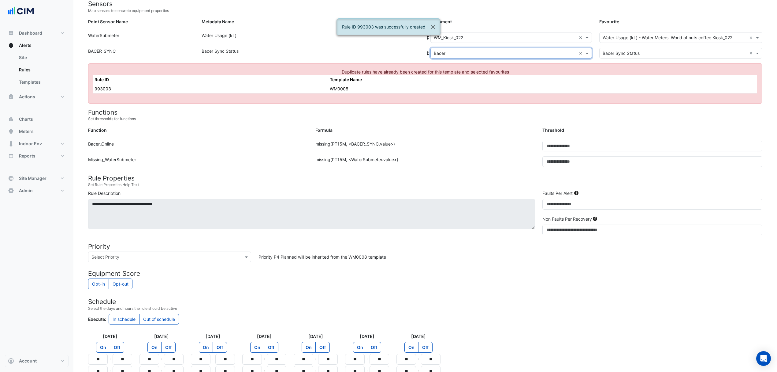
scroll to position [0, 0]
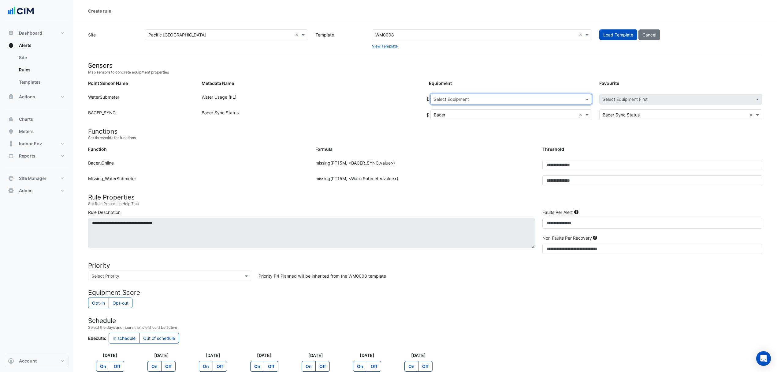
drag, startPoint x: 509, startPoint y: 98, endPoint x: 508, endPoint y: 102, distance: 3.8
click at [509, 98] on input "text" at bounding box center [505, 99] width 143 height 6
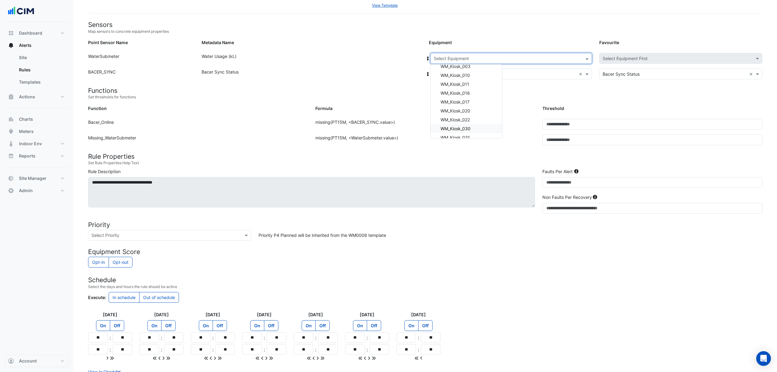
click at [469, 124] on div "WM_Kiosk_030" at bounding box center [466, 128] width 71 height 9
click at [463, 73] on input "text" at bounding box center [505, 74] width 143 height 6
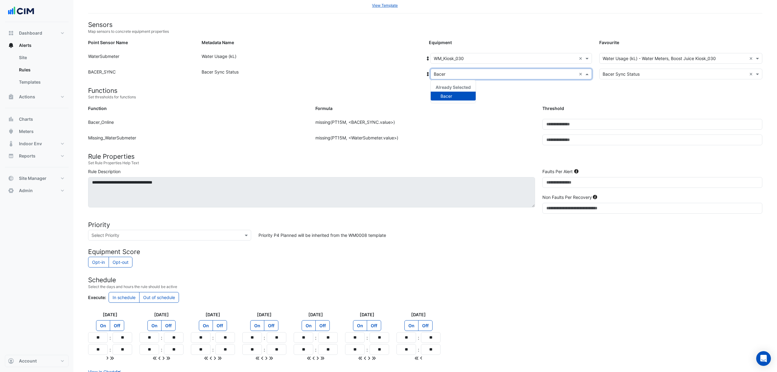
click at [451, 96] on span "Bacer" at bounding box center [447, 95] width 12 height 5
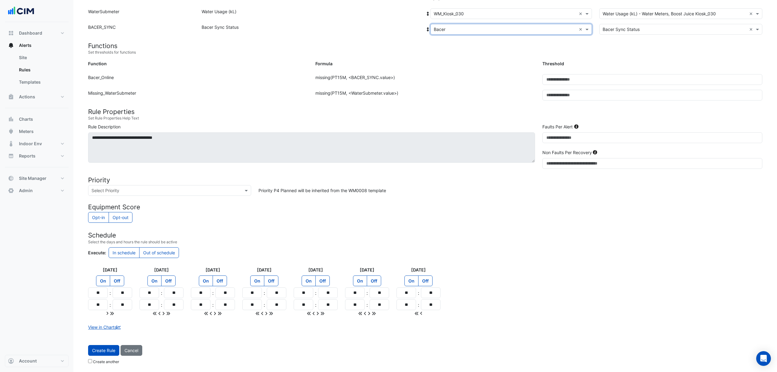
click at [110, 346] on button "Create Rule" at bounding box center [103, 350] width 31 height 11
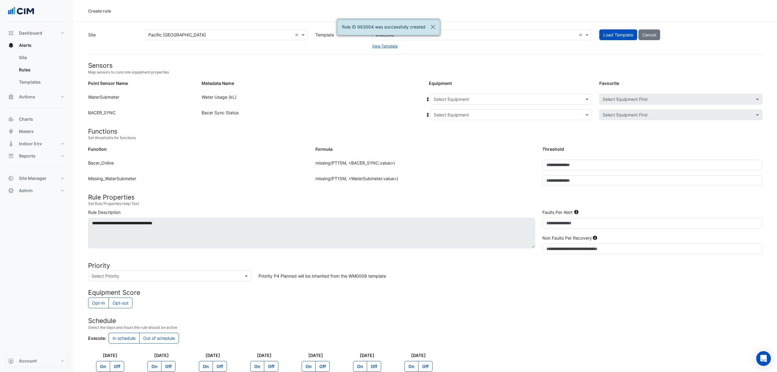
click at [460, 93] on form "Sensors Map sensors to concrete equipment properties Point Sensor Name Metadata…" at bounding box center [425, 250] width 675 height 377
click at [472, 101] on input "text" at bounding box center [505, 99] width 143 height 6
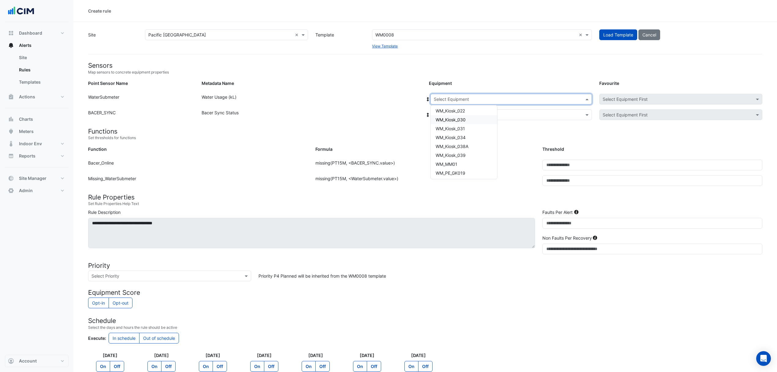
click at [468, 120] on div "WM_Kiosk_030" at bounding box center [464, 119] width 66 height 9
click at [462, 115] on input "text" at bounding box center [505, 115] width 143 height 6
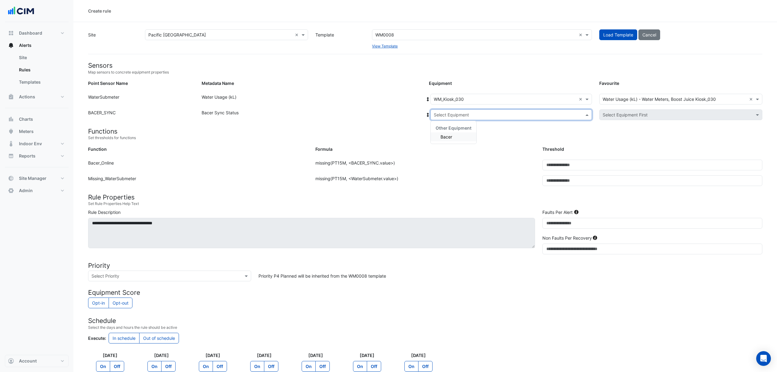
click at [457, 134] on div "Bacer" at bounding box center [454, 136] width 46 height 9
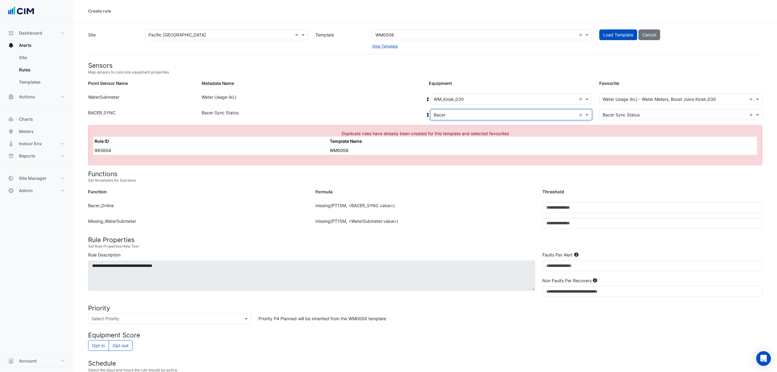
drag, startPoint x: 490, startPoint y: 96, endPoint x: 490, endPoint y: 103, distance: 7.7
click at [490, 98] on input "text" at bounding box center [505, 99] width 143 height 6
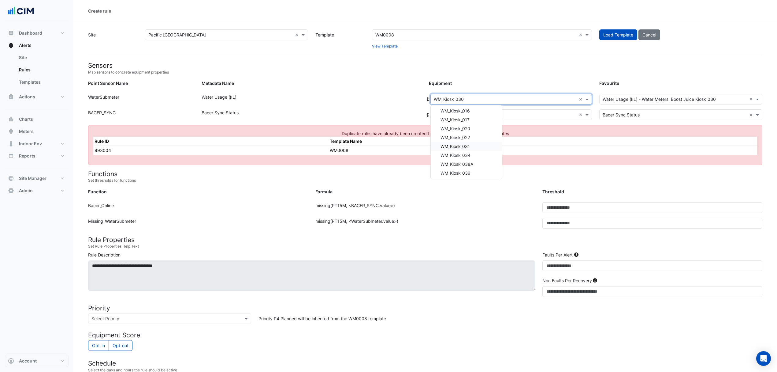
click at [467, 145] on span "WM_Kiosk_031" at bounding box center [455, 146] width 29 height 5
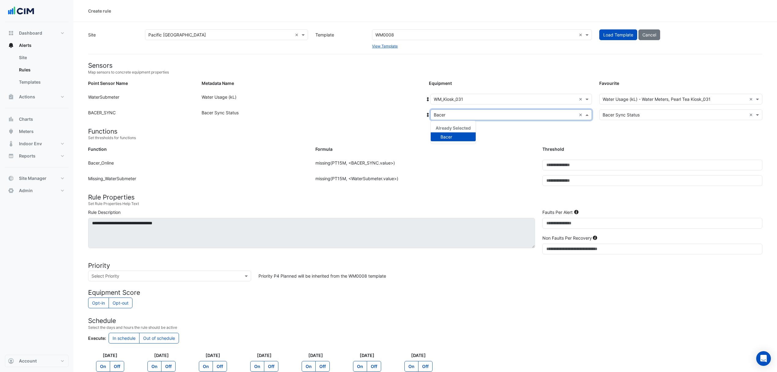
click at [466, 116] on input "text" at bounding box center [505, 115] width 143 height 6
click at [454, 138] on div "Bacer" at bounding box center [453, 136] width 45 height 9
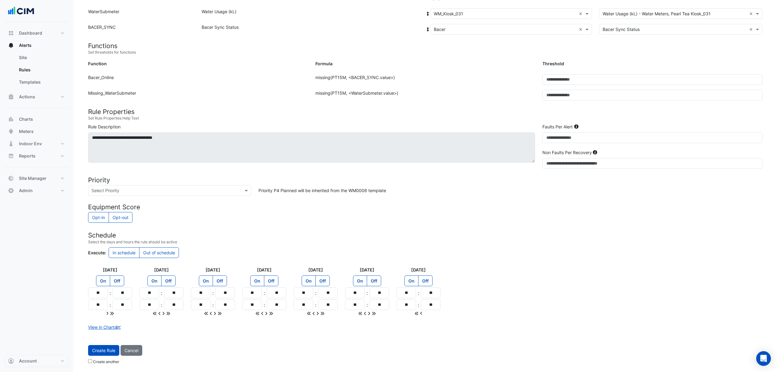
click at [96, 348] on button "Create Rule" at bounding box center [103, 350] width 31 height 11
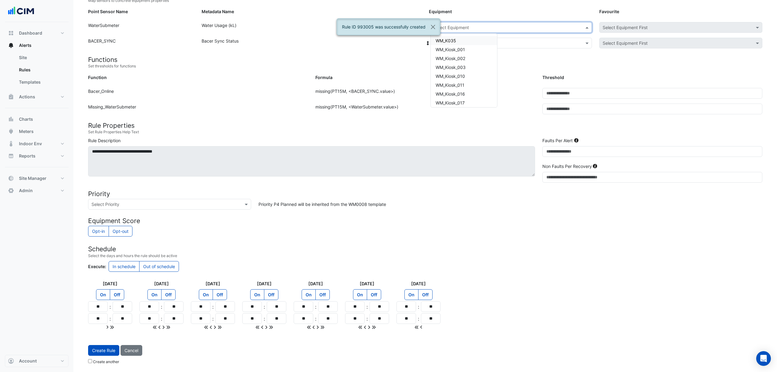
click at [468, 31] on div "Select Equipment" at bounding box center [512, 27] width 162 height 11
click at [466, 64] on span "WM_Kiosk_034" at bounding box center [451, 65] width 30 height 5
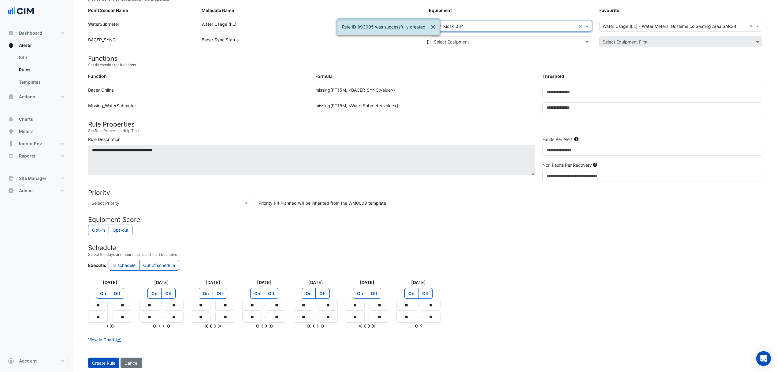
click at [463, 46] on div "Select Equipment" at bounding box center [512, 41] width 162 height 11
click at [459, 62] on div "Bacer" at bounding box center [454, 63] width 46 height 9
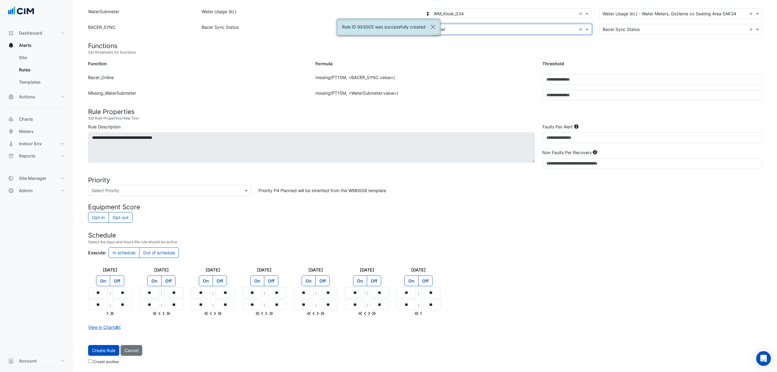
click at [107, 349] on button "Create Rule" at bounding box center [103, 350] width 31 height 11
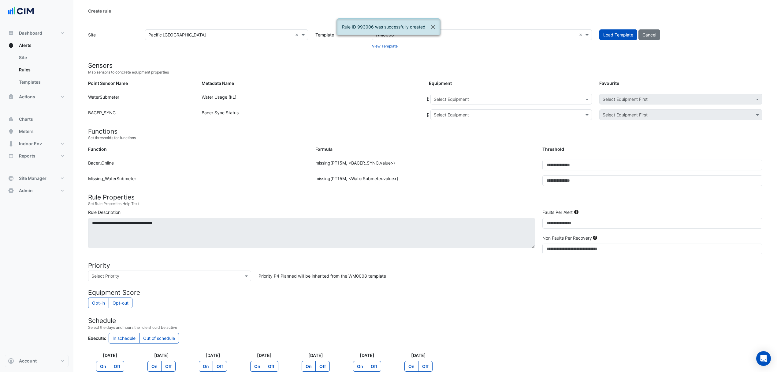
click at [460, 96] on input "text" at bounding box center [505, 99] width 143 height 6
click at [459, 129] on span "WM_Kiosk_031" at bounding box center [450, 128] width 29 height 5
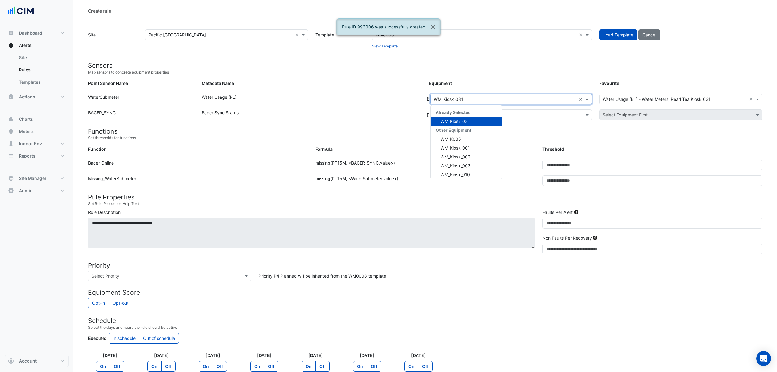
click at [462, 96] on input "text" at bounding box center [505, 99] width 143 height 6
click at [473, 151] on div "WM_Kiosk_034" at bounding box center [466, 155] width 71 height 9
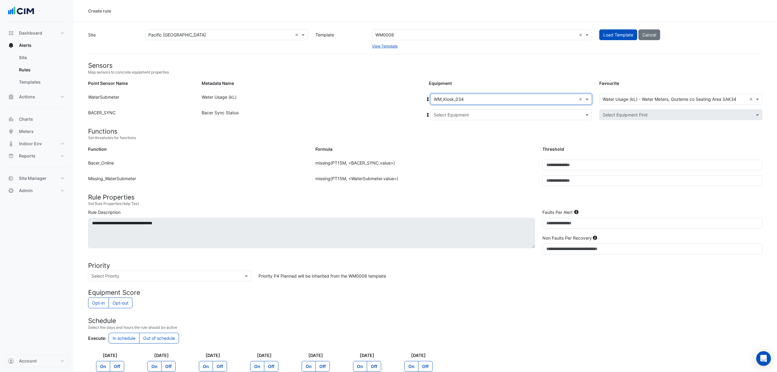
click at [465, 112] on input "text" at bounding box center [505, 115] width 143 height 6
click at [460, 140] on div "Bacer" at bounding box center [454, 136] width 46 height 9
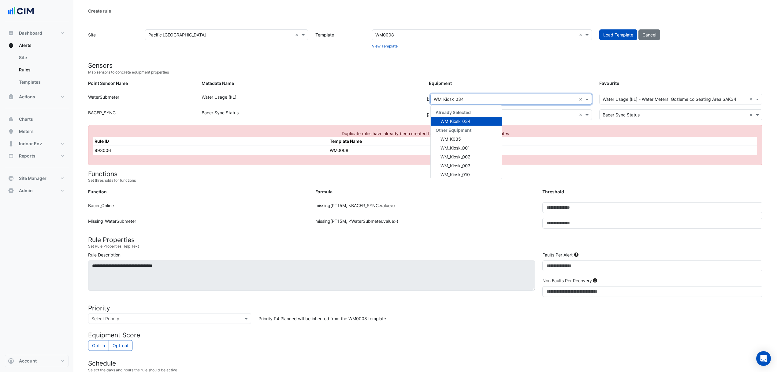
drag, startPoint x: 474, startPoint y: 97, endPoint x: 467, endPoint y: 113, distance: 17.4
click at [473, 99] on input "text" at bounding box center [505, 99] width 143 height 6
click at [468, 160] on div "WM_Kiosk_038A" at bounding box center [466, 163] width 71 height 9
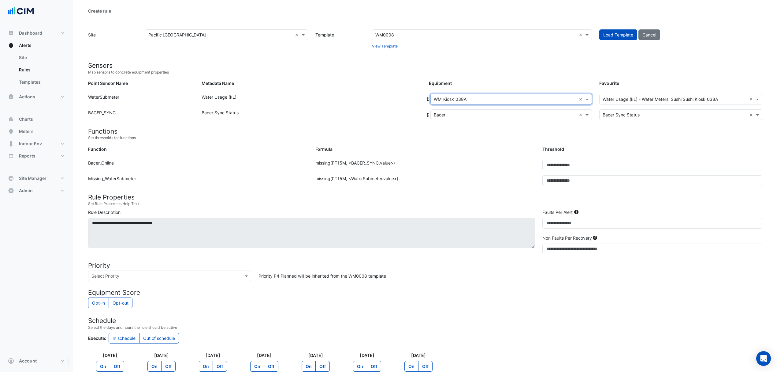
click at [462, 116] on input "text" at bounding box center [505, 115] width 143 height 6
click at [456, 137] on div "Bacer" at bounding box center [453, 136] width 45 height 9
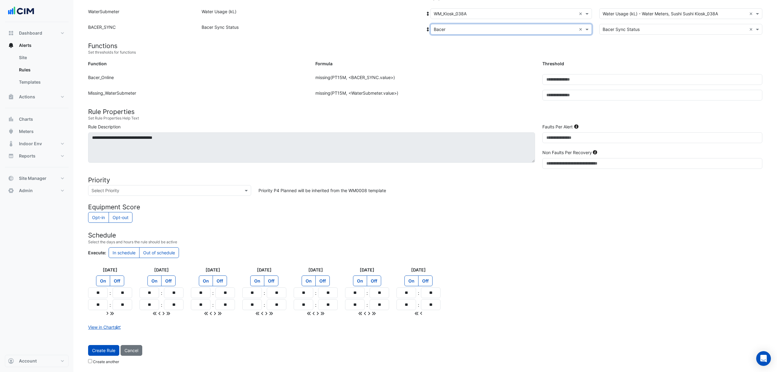
scroll to position [87, 0]
click at [101, 352] on button "Create Rule" at bounding box center [103, 350] width 31 height 11
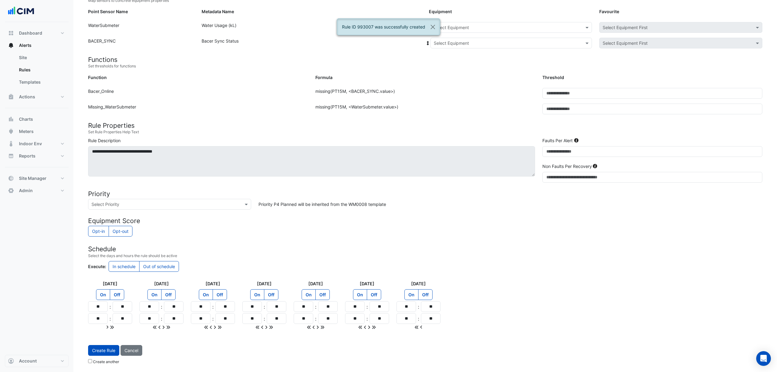
click at [466, 27] on input "text" at bounding box center [505, 27] width 143 height 6
click at [469, 75] on div "WM_Kiosk_038A" at bounding box center [464, 74] width 66 height 9
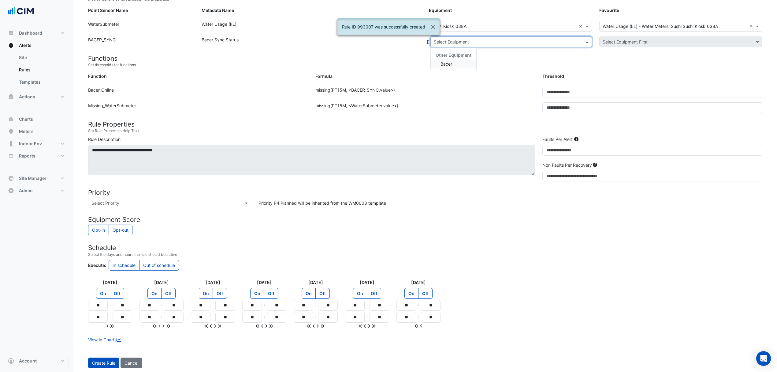
click at [463, 45] on div "Select Equipment" at bounding box center [512, 41] width 162 height 11
click at [458, 63] on div "Bacer" at bounding box center [454, 63] width 46 height 9
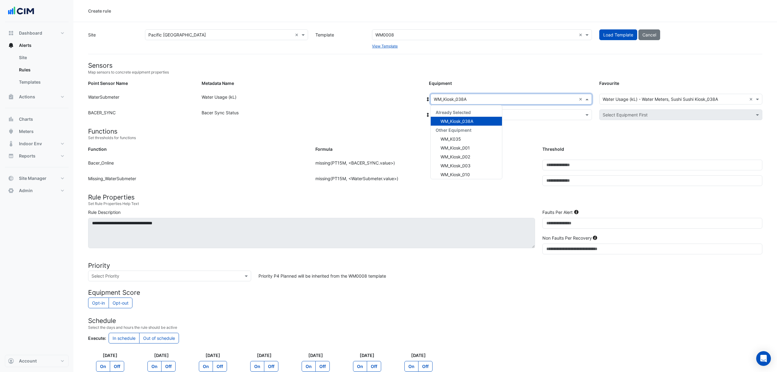
click at [486, 95] on div "Select Equipment × WM_Kiosk_038A ×" at bounding box center [512, 99] width 162 height 11
drag, startPoint x: 589, startPoint y: 96, endPoint x: 585, endPoint y: 97, distance: 3.7
click at [586, 96] on span at bounding box center [588, 99] width 8 height 6
click at [527, 99] on input "text" at bounding box center [505, 99] width 143 height 6
click at [465, 153] on span "WM_Kiosk_039" at bounding box center [451, 154] width 30 height 5
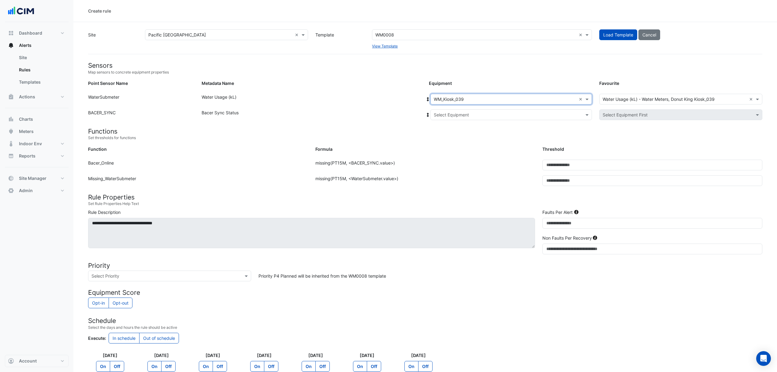
click at [462, 108] on div "Point Sensor Name: WaterSubmeter Metadata Name: Water Usage (kL) Equipment: Sel…" at bounding box center [425, 102] width 682 height 16
click at [457, 117] on input "text" at bounding box center [505, 115] width 143 height 6
click at [447, 135] on span "Bacer" at bounding box center [447, 136] width 12 height 5
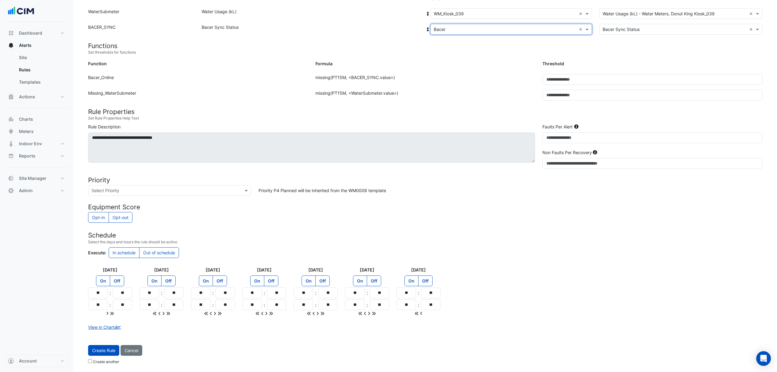
click at [109, 350] on button "Create Rule" at bounding box center [103, 350] width 31 height 11
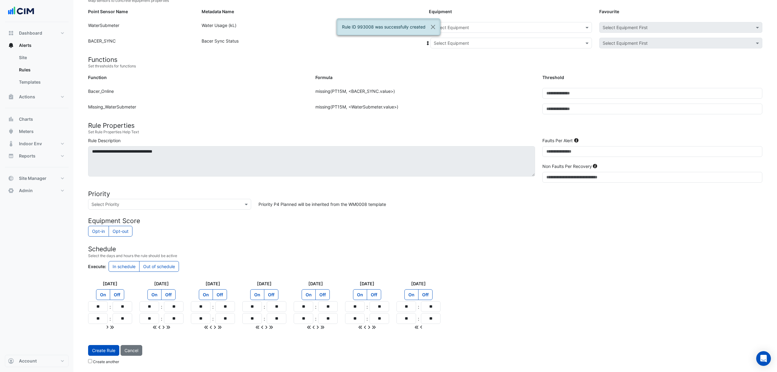
click at [528, 30] on div "Select Equipment" at bounding box center [512, 27] width 162 height 11
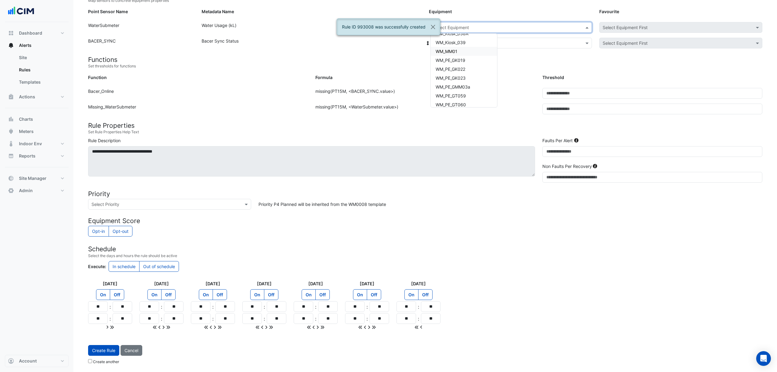
click at [458, 49] on span "WM_MM01" at bounding box center [447, 51] width 22 height 5
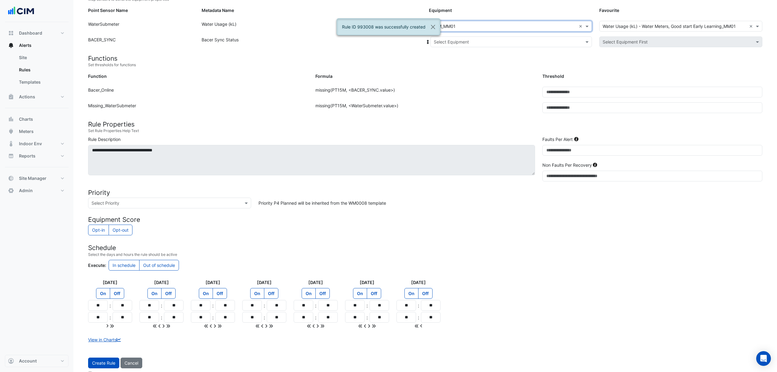
click at [463, 44] on input "text" at bounding box center [505, 42] width 143 height 6
click at [457, 62] on div "Bacer" at bounding box center [454, 63] width 46 height 9
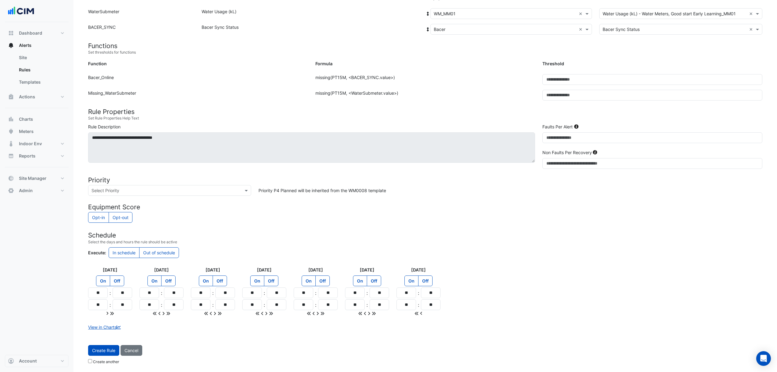
click at [106, 346] on button "Create Rule" at bounding box center [103, 350] width 31 height 11
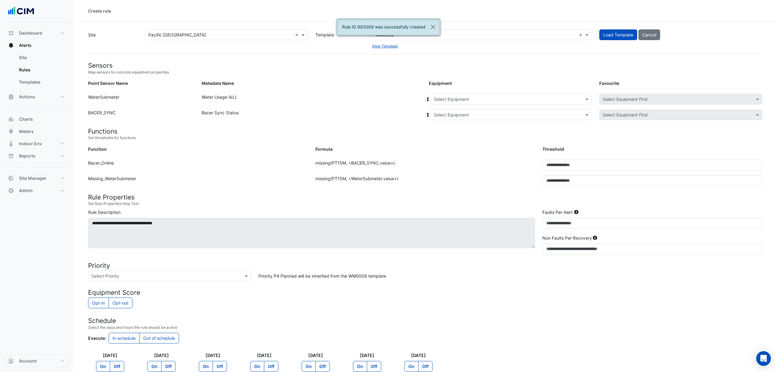
click at [469, 97] on input "text" at bounding box center [505, 99] width 143 height 6
click at [461, 131] on span "WM_PE_GK019" at bounding box center [451, 131] width 30 height 5
click at [460, 115] on input "text" at bounding box center [505, 115] width 143 height 6
drag, startPoint x: 454, startPoint y: 133, endPoint x: 451, endPoint y: 138, distance: 6.3
click at [453, 134] on div "Bacer" at bounding box center [454, 136] width 46 height 9
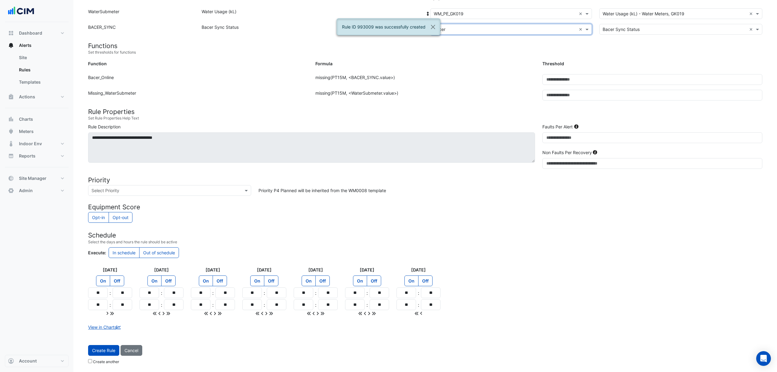
click at [106, 351] on button "Create Rule" at bounding box center [103, 350] width 31 height 11
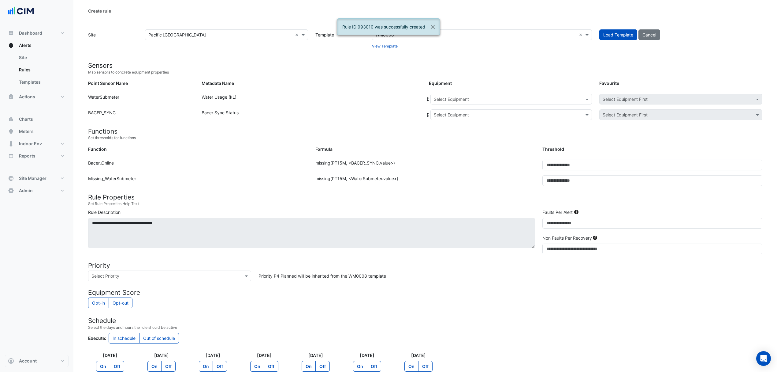
click at [477, 98] on input "text" at bounding box center [505, 99] width 143 height 6
click at [463, 143] on span "WM_PE_GK022" at bounding box center [451, 140] width 30 height 5
click at [462, 113] on input "text" at bounding box center [505, 115] width 143 height 6
click at [452, 134] on div "Bacer" at bounding box center [454, 136] width 46 height 9
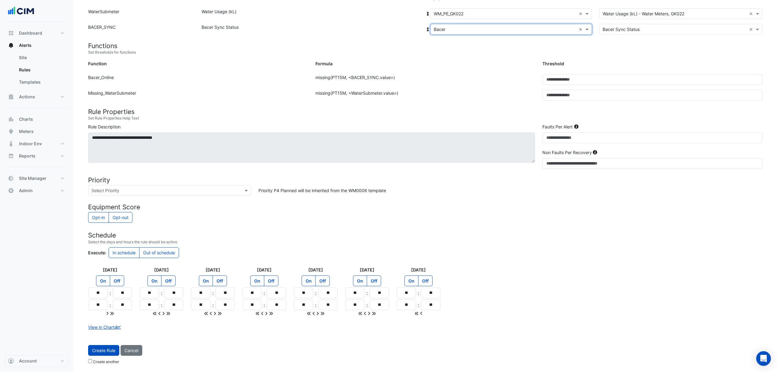
click at [106, 350] on button "Create Rule" at bounding box center [103, 350] width 31 height 11
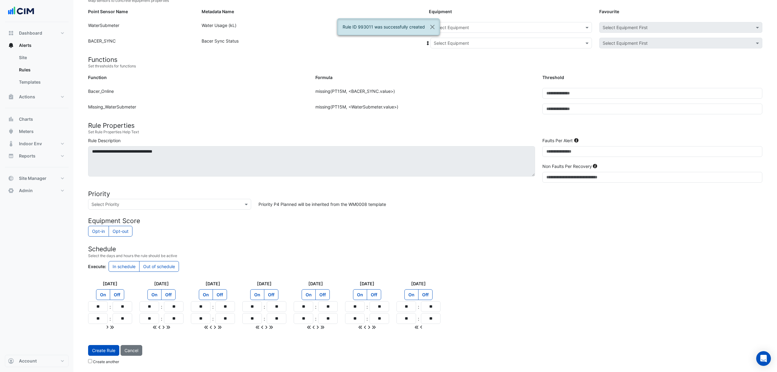
click at [492, 27] on input "text" at bounding box center [505, 27] width 143 height 6
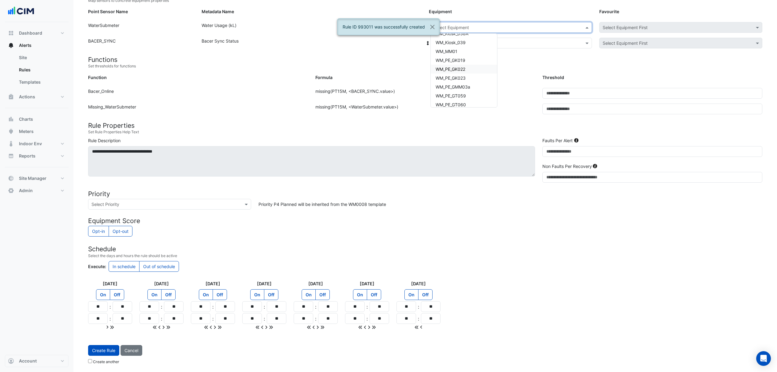
click at [469, 66] on div "WM_PE_GK022" at bounding box center [464, 69] width 66 height 9
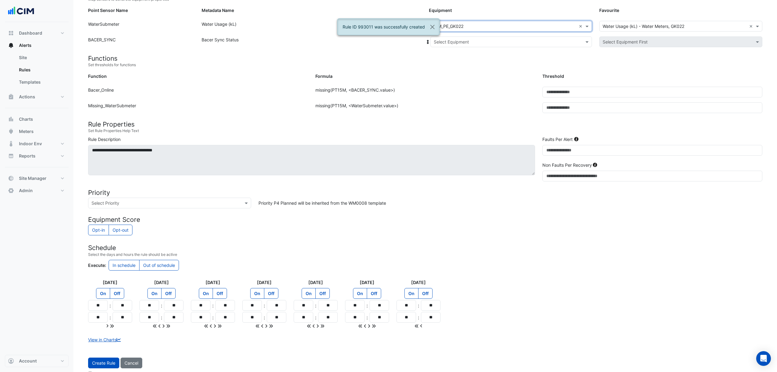
click at [469, 42] on input "text" at bounding box center [505, 42] width 143 height 6
click at [462, 65] on div "Bacer" at bounding box center [454, 63] width 46 height 9
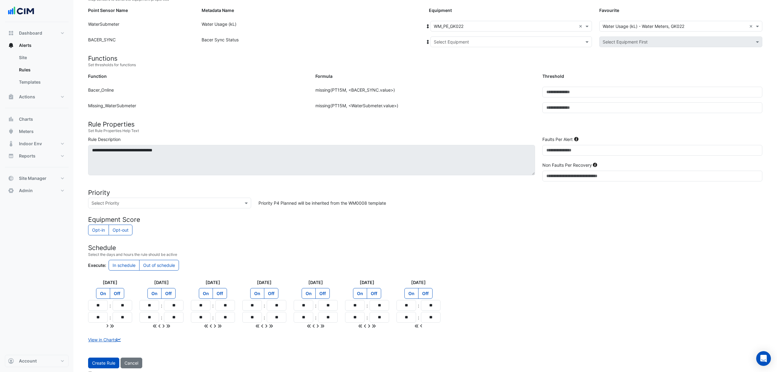
click at [430, 40] on icon at bounding box center [428, 42] width 6 height 4
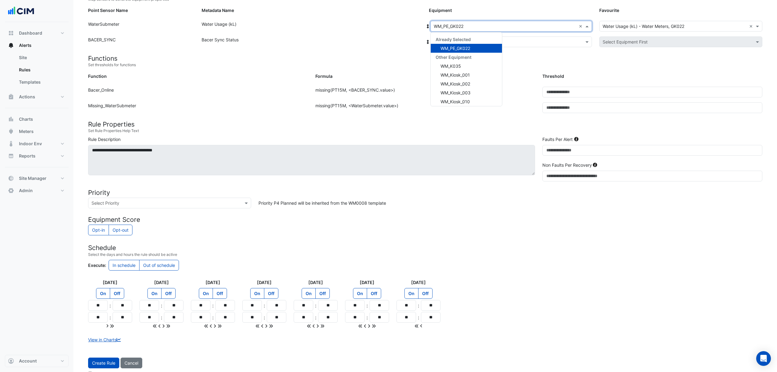
click at [481, 27] on input "text" at bounding box center [505, 26] width 143 height 6
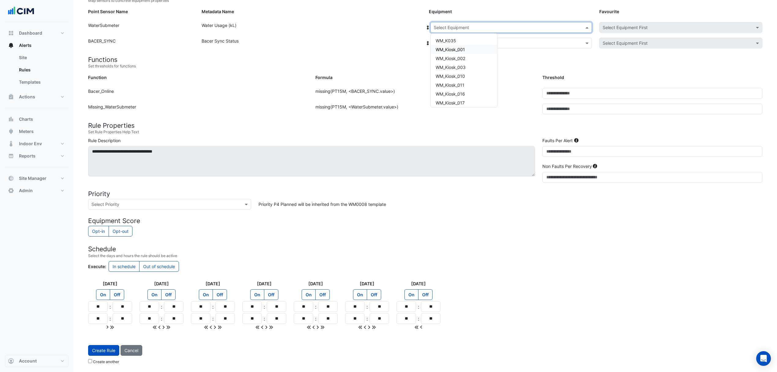
click at [510, 31] on div "Select Equipment" at bounding box center [512, 27] width 162 height 11
click at [466, 80] on div "WM_PE_GK023" at bounding box center [464, 77] width 66 height 9
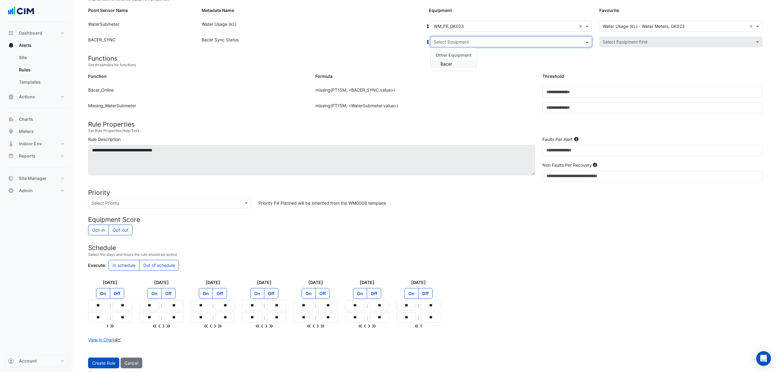
click at [469, 37] on div "Select Equipment" at bounding box center [512, 41] width 162 height 11
click at [457, 65] on div "Bacer" at bounding box center [454, 63] width 46 height 9
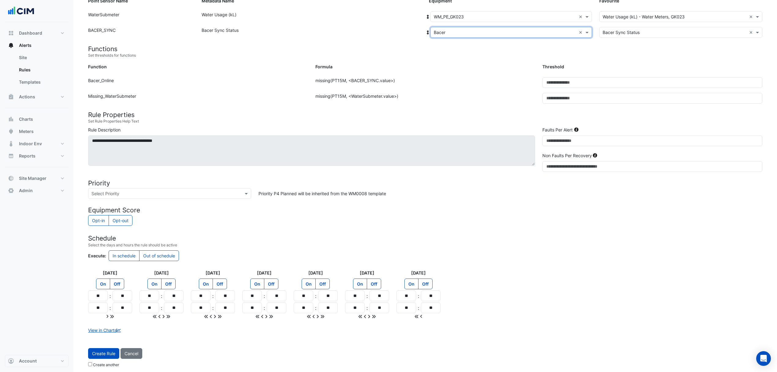
scroll to position [87, 0]
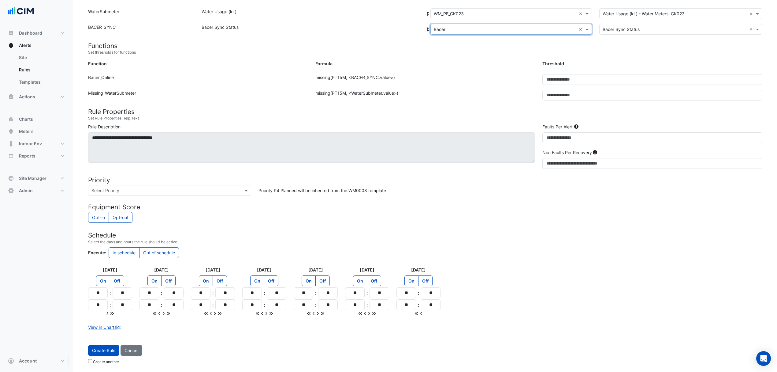
click at [110, 352] on button "Create Rule" at bounding box center [103, 350] width 31 height 11
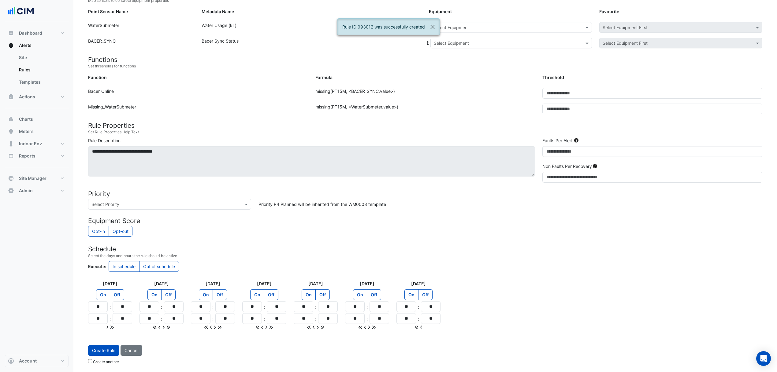
click at [482, 25] on input "text" at bounding box center [505, 27] width 143 height 6
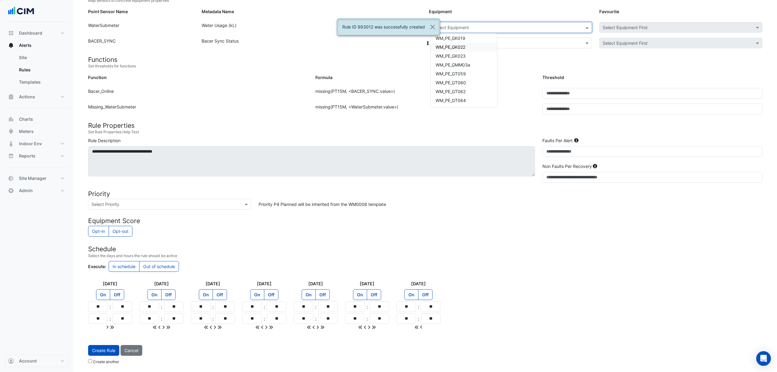
scroll to position [163, 0]
click at [470, 48] on div "WM_PE_GMM03a" at bounding box center [464, 46] width 66 height 9
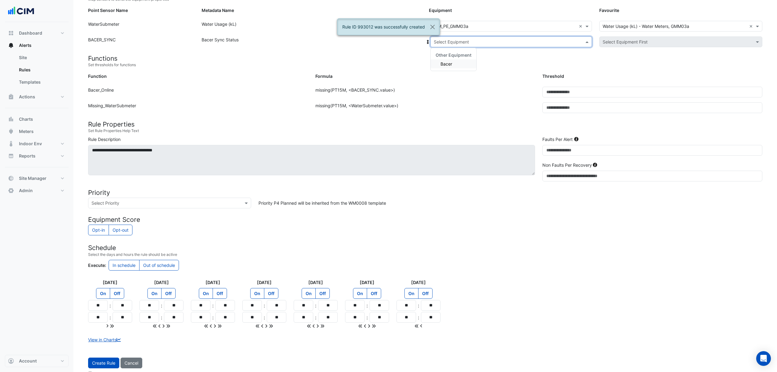
click at [466, 42] on input "text" at bounding box center [505, 42] width 143 height 6
click at [462, 62] on div "Bacer" at bounding box center [454, 63] width 46 height 9
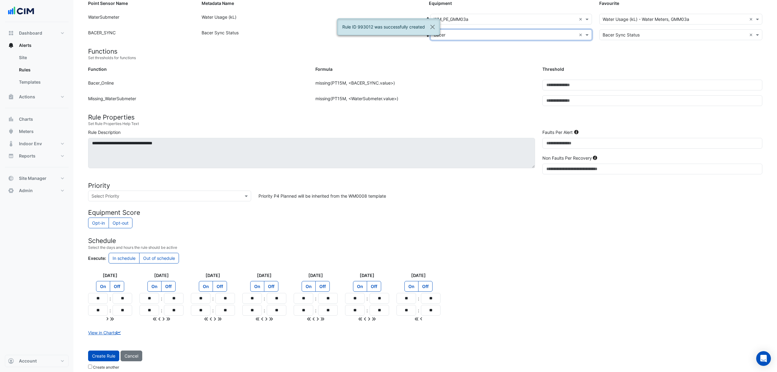
scroll to position [87, 0]
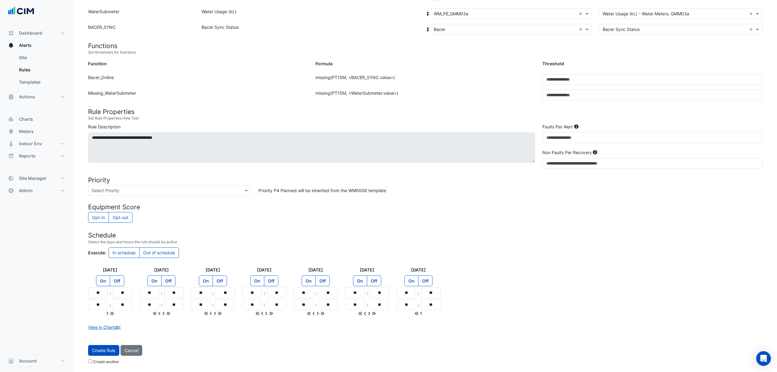
click at [99, 350] on button "Create Rule" at bounding box center [103, 350] width 31 height 11
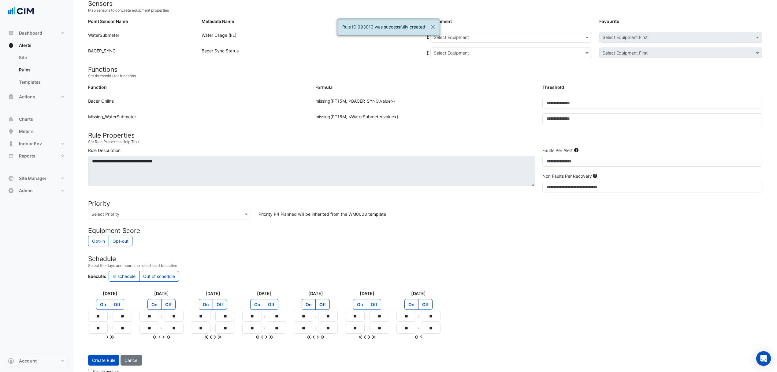
scroll to position [42, 0]
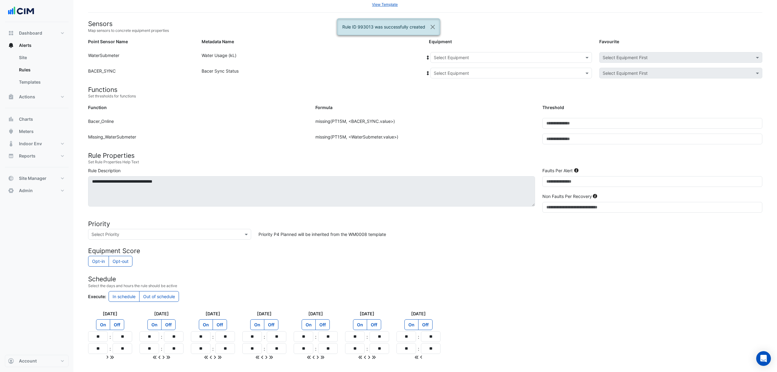
click at [483, 56] on input "text" at bounding box center [505, 57] width 143 height 6
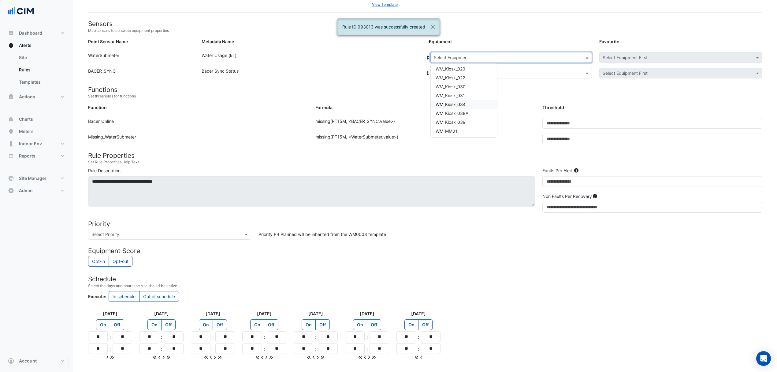
scroll to position [81, 0]
click at [468, 129] on div "WM_PE_GK019" at bounding box center [464, 131] width 66 height 9
click at [468, 76] on input "text" at bounding box center [505, 73] width 143 height 6
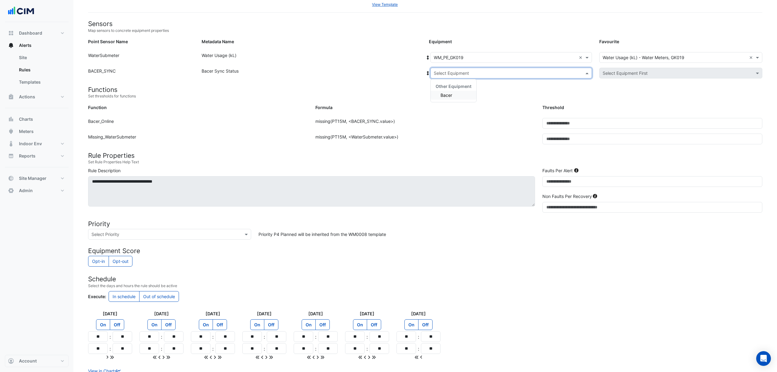
click at [455, 97] on div "Bacer" at bounding box center [454, 95] width 46 height 9
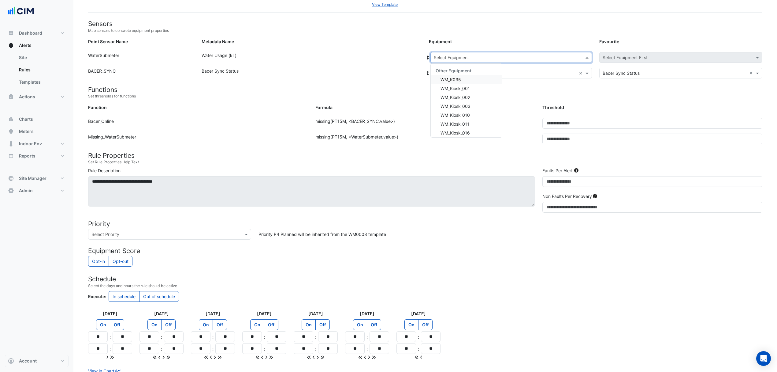
drag, startPoint x: 512, startPoint y: 53, endPoint x: 487, endPoint y: 74, distance: 32.6
click at [512, 54] on div "Select Equipment" at bounding box center [512, 57] width 162 height 11
click at [468, 92] on span "WM_PE_GT059" at bounding box center [456, 93] width 30 height 5
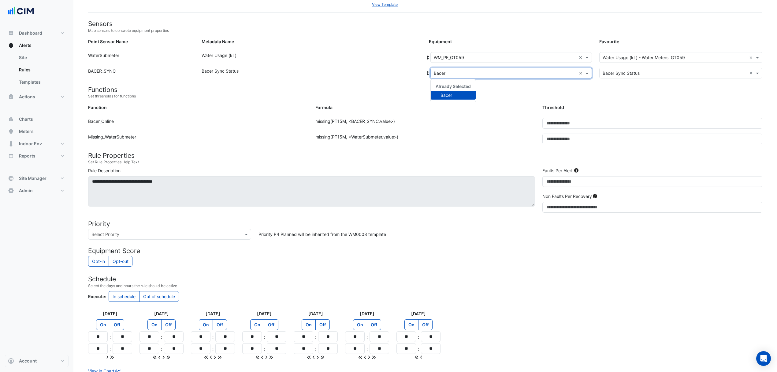
click at [467, 75] on input "text" at bounding box center [505, 73] width 143 height 6
click at [453, 93] on div "Bacer" at bounding box center [453, 95] width 45 height 9
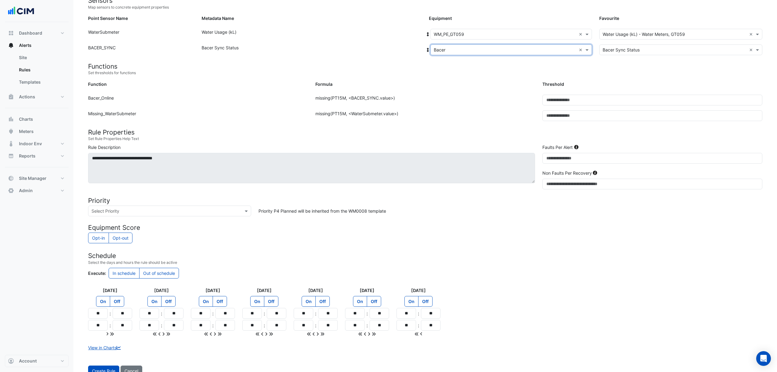
scroll to position [87, 0]
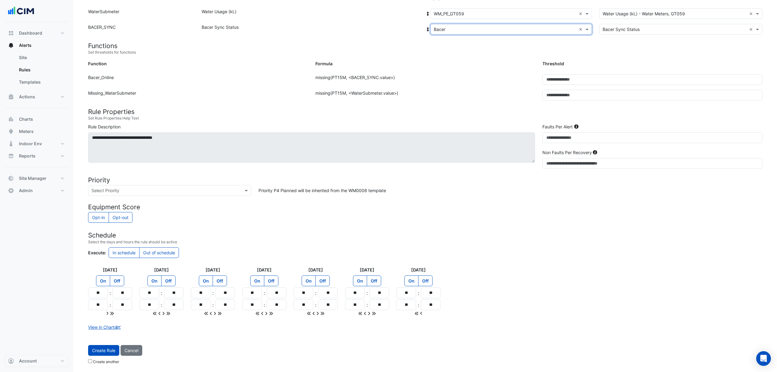
click at [113, 349] on button "Create Rule" at bounding box center [103, 350] width 31 height 11
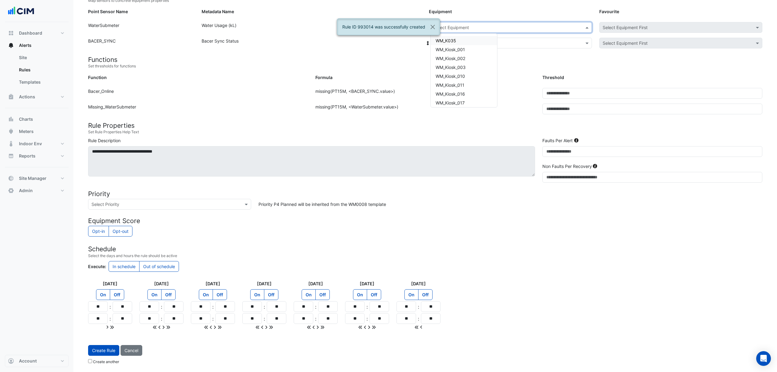
click at [555, 26] on input "text" at bounding box center [505, 27] width 143 height 6
click at [461, 102] on span "WM_PE_GT060" at bounding box center [451, 104] width 30 height 5
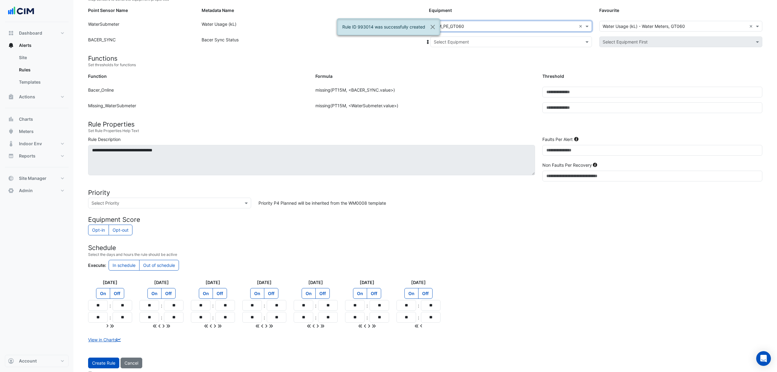
click at [471, 43] on input "text" at bounding box center [505, 42] width 143 height 6
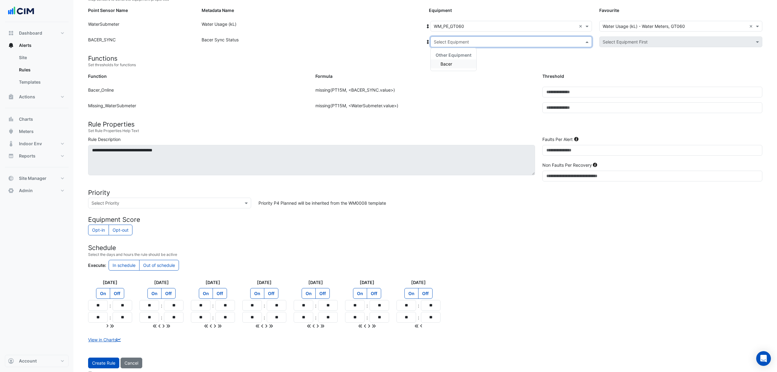
click at [451, 69] on div "Other Equipment Bacer" at bounding box center [454, 59] width 46 height 23
click at [452, 65] on span "Bacer" at bounding box center [447, 63] width 12 height 5
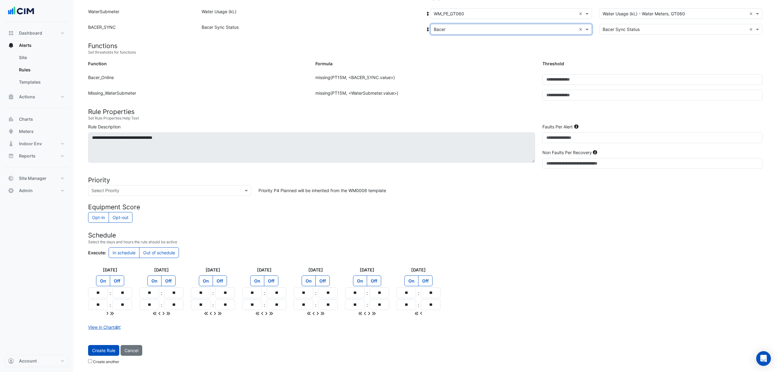
click at [107, 352] on button "Create Rule" at bounding box center [103, 350] width 31 height 11
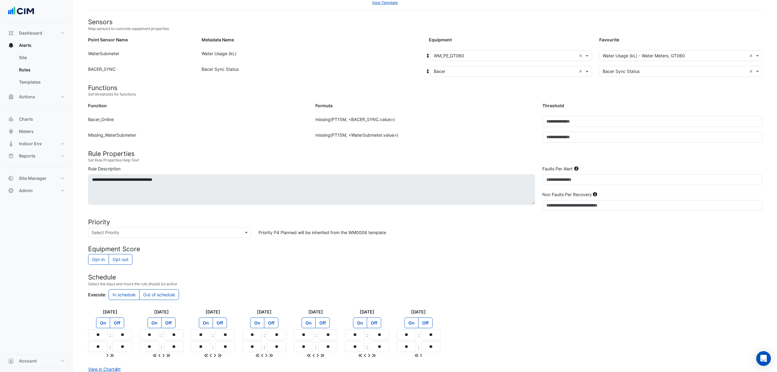
scroll to position [0, 0]
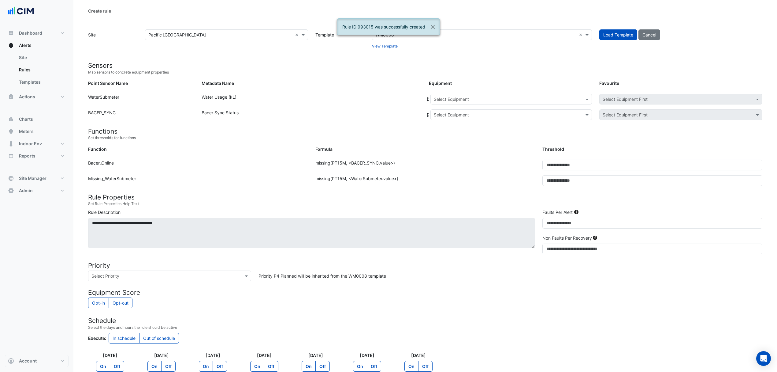
click at [476, 100] on input "text" at bounding box center [505, 99] width 143 height 6
click at [474, 136] on div "WM_PE_GT060" at bounding box center [464, 135] width 66 height 9
click at [467, 115] on input "text" at bounding box center [505, 115] width 143 height 6
click at [451, 136] on span "Bacer" at bounding box center [447, 136] width 12 height 5
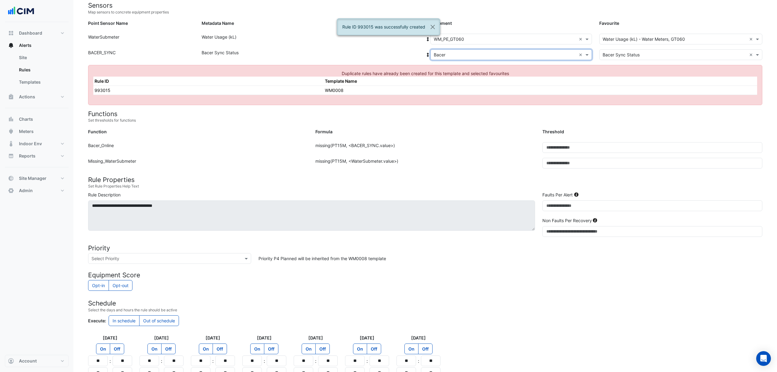
scroll to position [0, 0]
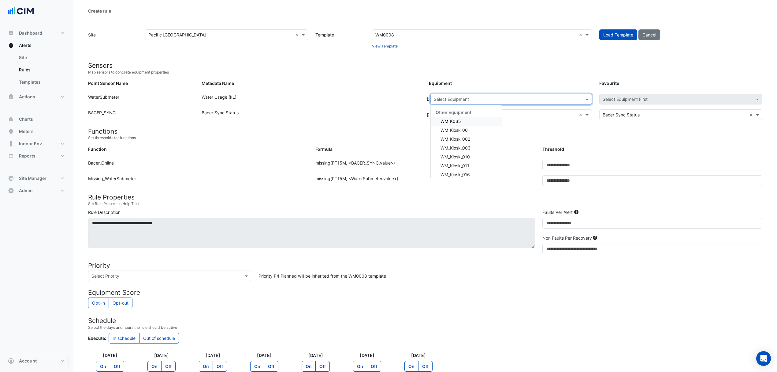
click at [537, 101] on input "text" at bounding box center [505, 99] width 143 height 6
click at [474, 151] on div "WM_PE_GT062" at bounding box center [466, 153] width 71 height 9
click at [465, 111] on div "Select Equipment × Bacer ×" at bounding box center [512, 114] width 162 height 11
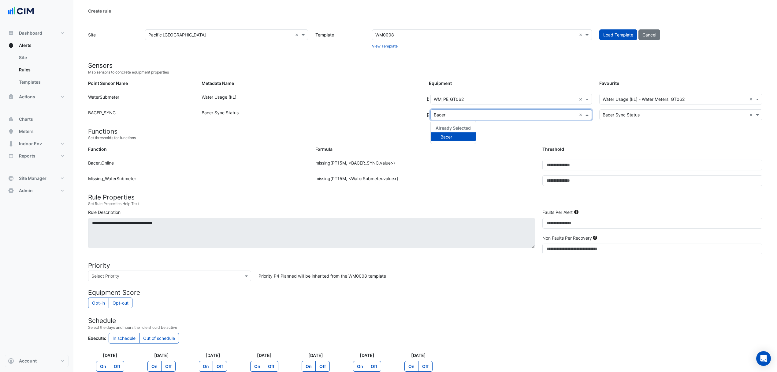
click at [448, 135] on span "Bacer" at bounding box center [447, 136] width 12 height 5
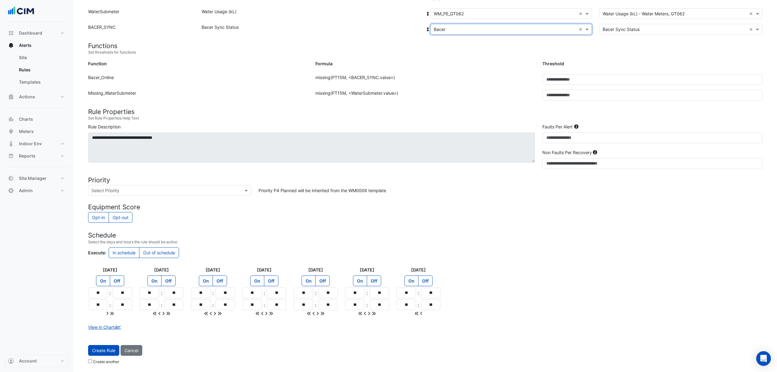
scroll to position [87, 0]
click at [103, 348] on button "Create Rule" at bounding box center [103, 350] width 31 height 11
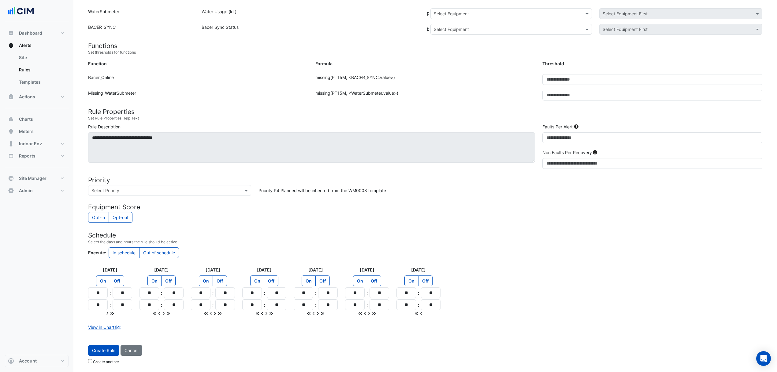
scroll to position [73, 0]
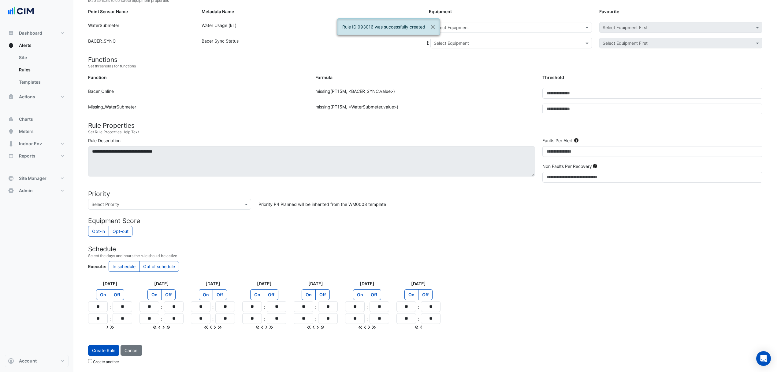
click at [488, 28] on input "text" at bounding box center [505, 27] width 143 height 6
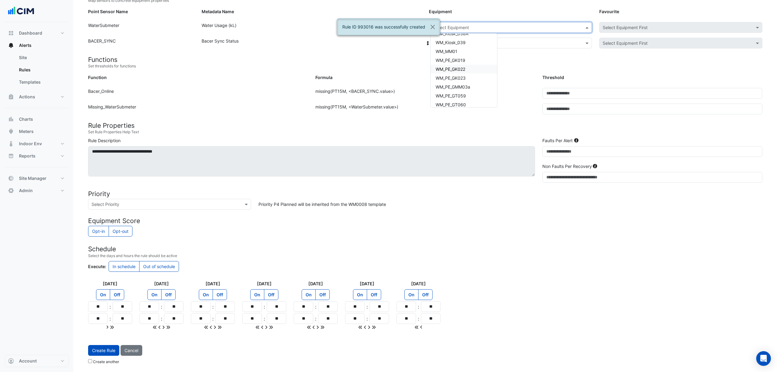
scroll to position [163, 0]
click at [467, 70] on div "WM_PE_GT062" at bounding box center [464, 72] width 66 height 9
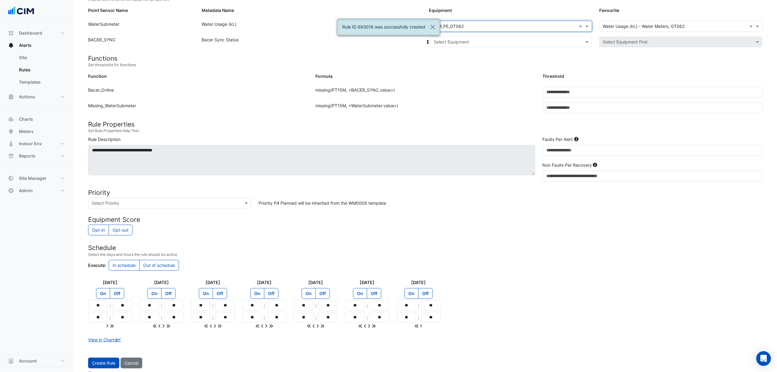
click at [460, 43] on input "text" at bounding box center [505, 42] width 143 height 6
click at [459, 61] on div "Bacer" at bounding box center [454, 63] width 46 height 9
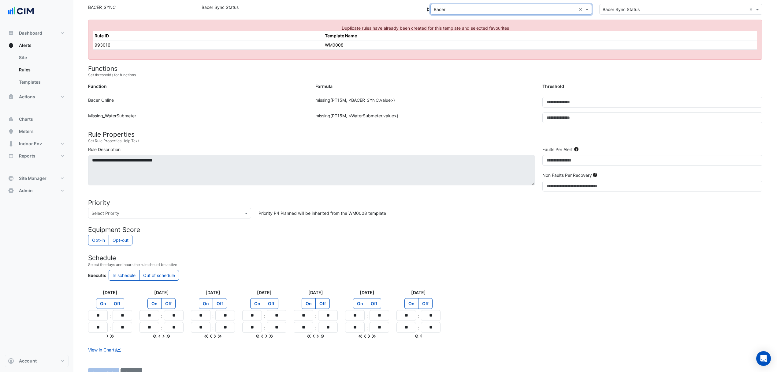
scroll to position [130, 0]
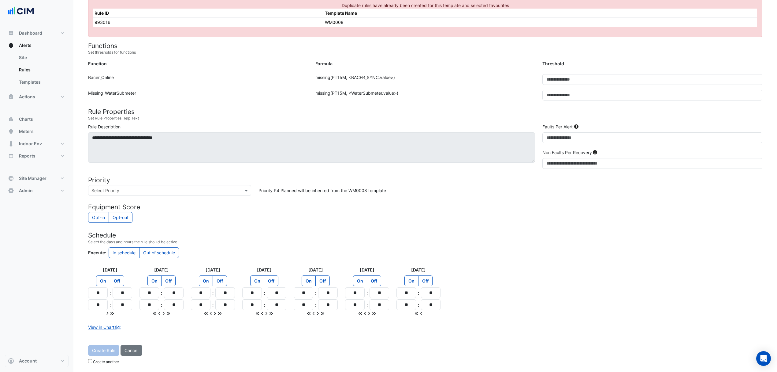
click at [109, 350] on div "Create Rule Cancel Create another" at bounding box center [425, 356] width 682 height 22
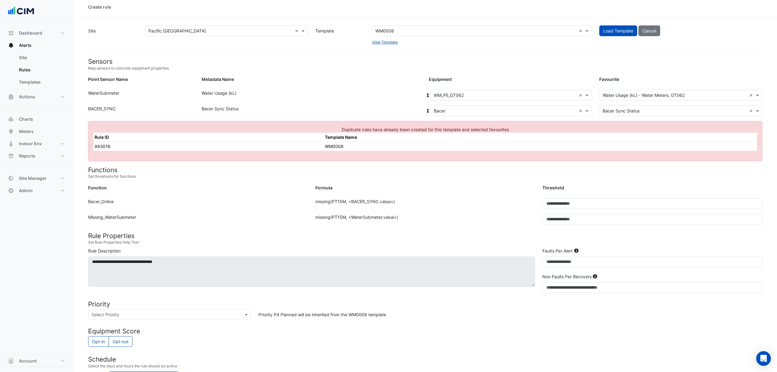
scroll to position [0, 0]
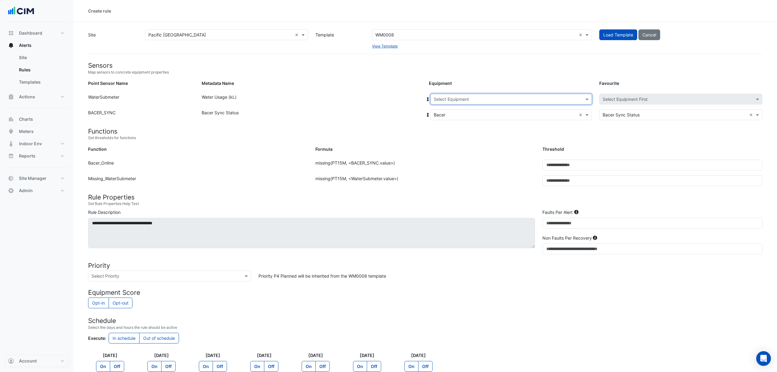
click at [563, 98] on input "text" at bounding box center [505, 99] width 143 height 6
click at [470, 121] on span "WM_PE_GT064" at bounding box center [456, 121] width 30 height 5
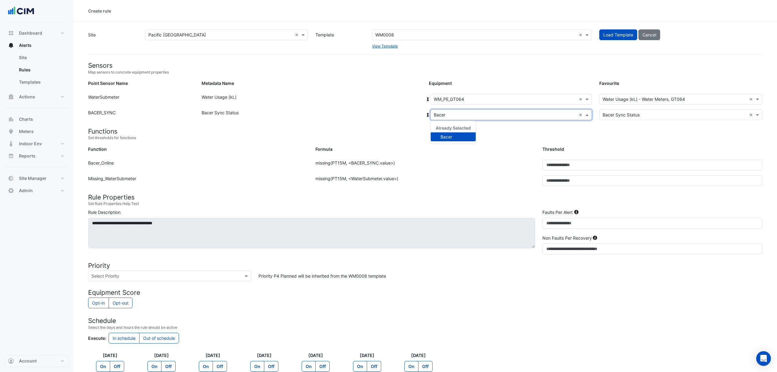
click at [466, 113] on input "text" at bounding box center [505, 115] width 143 height 6
drag, startPoint x: 387, startPoint y: 127, endPoint x: 393, endPoint y: 128, distance: 5.8
click at [387, 127] on h4 "Functions" at bounding box center [425, 131] width 675 height 8
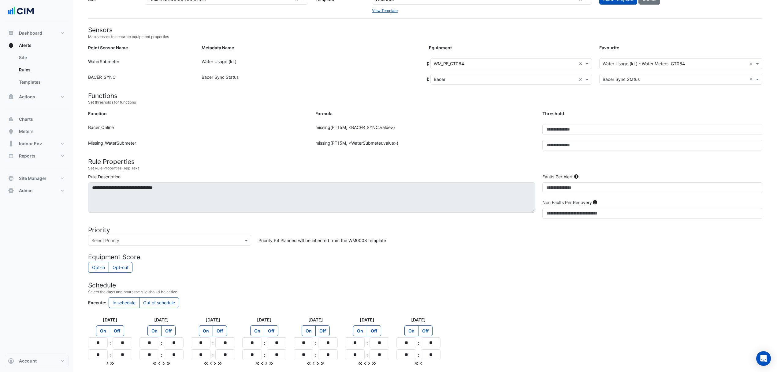
scroll to position [87, 0]
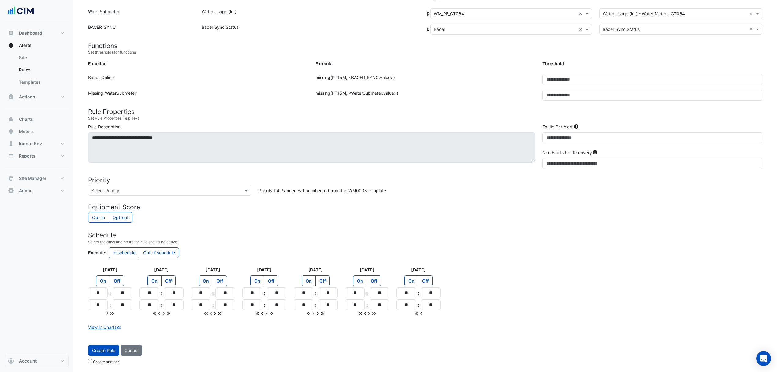
click at [104, 349] on button "Create Rule" at bounding box center [103, 350] width 31 height 11
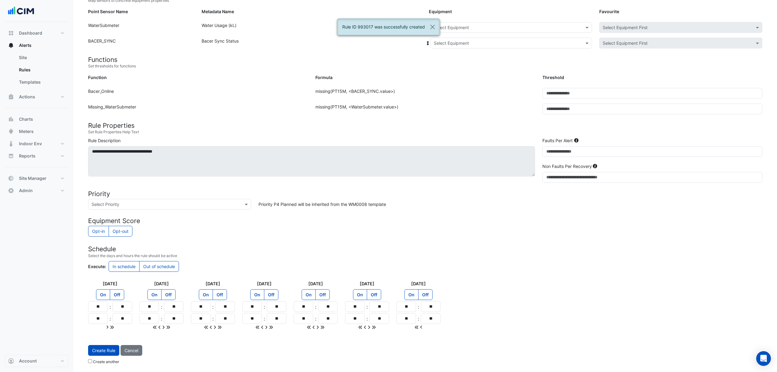
click at [479, 24] on input "text" at bounding box center [505, 27] width 143 height 6
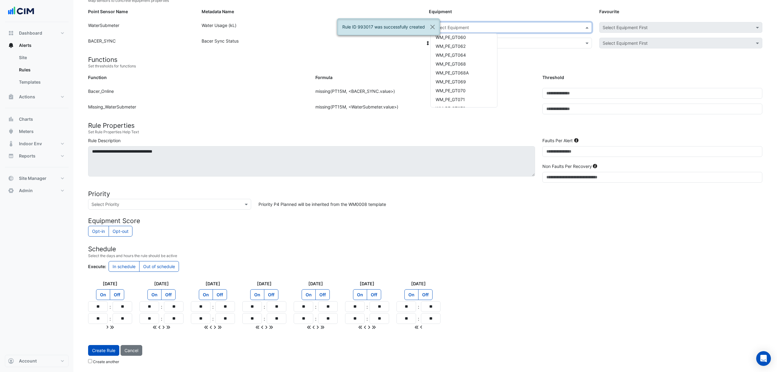
scroll to position [204, 0]
click at [470, 45] on div "WM_PE_GT068" at bounding box center [464, 49] width 66 height 9
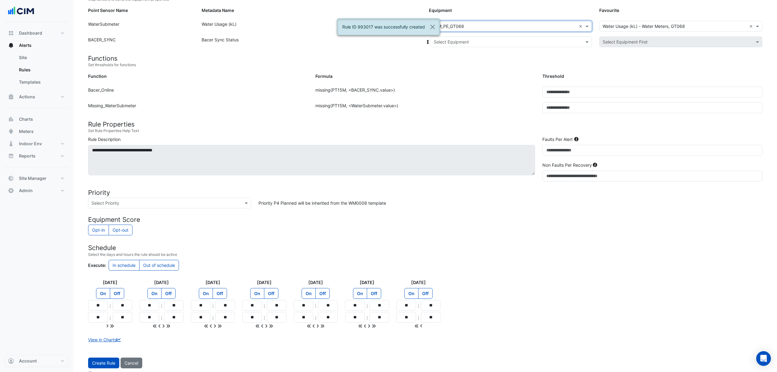
click at [468, 44] on input "text" at bounding box center [505, 42] width 143 height 6
drag, startPoint x: 454, startPoint y: 62, endPoint x: 414, endPoint y: 93, distance: 50.7
click at [453, 62] on div "Bacer" at bounding box center [454, 63] width 46 height 9
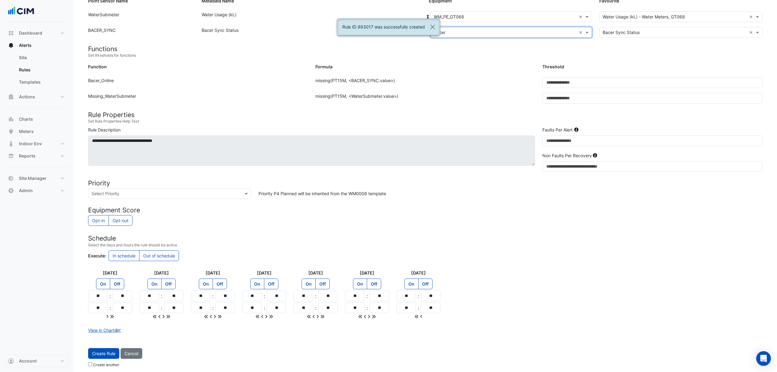
scroll to position [87, 0]
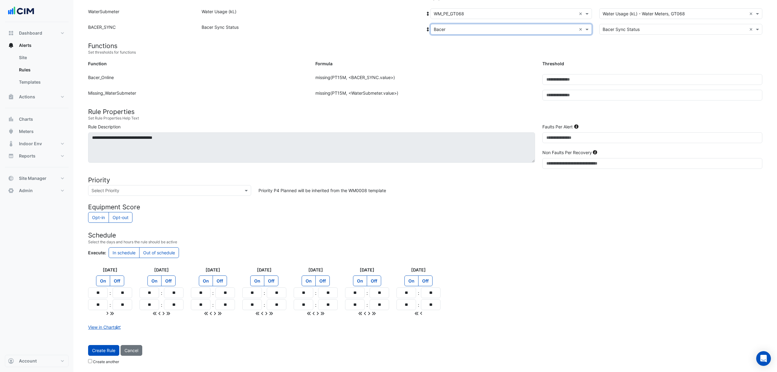
click at [95, 351] on button "Create Rule" at bounding box center [103, 350] width 31 height 11
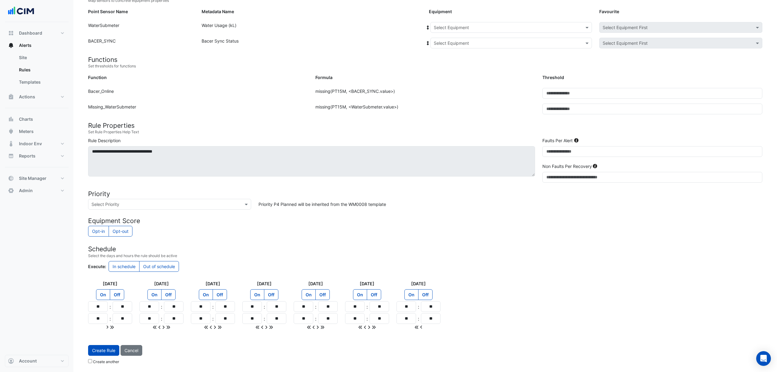
click at [478, 27] on input "text" at bounding box center [505, 27] width 143 height 6
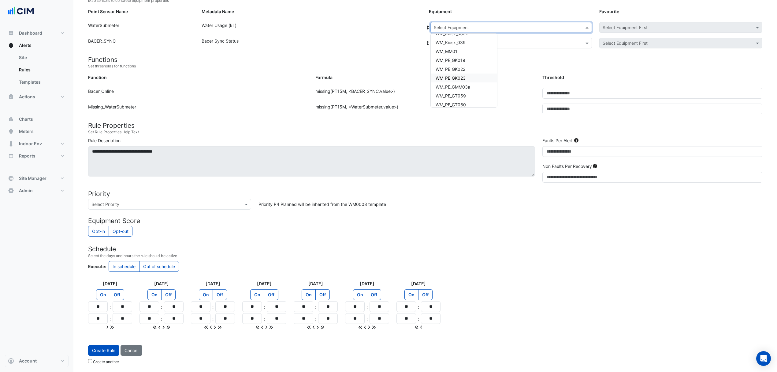
scroll to position [163, 0]
click at [462, 88] on span "WM_PE_GT068" at bounding box center [451, 90] width 30 height 5
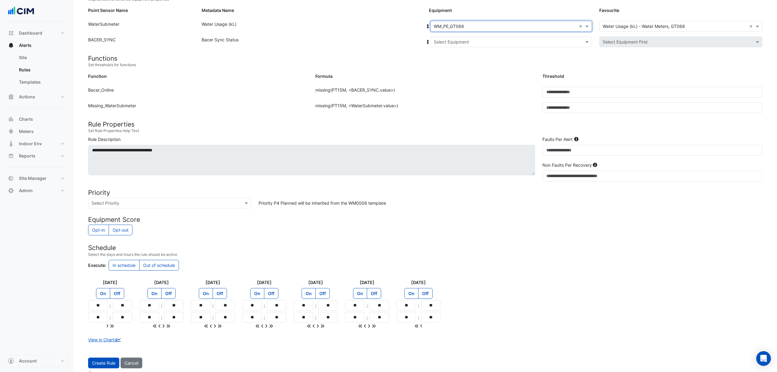
click at [447, 39] on input "text" at bounding box center [505, 42] width 143 height 6
click at [447, 62] on span "Bacer" at bounding box center [447, 63] width 12 height 5
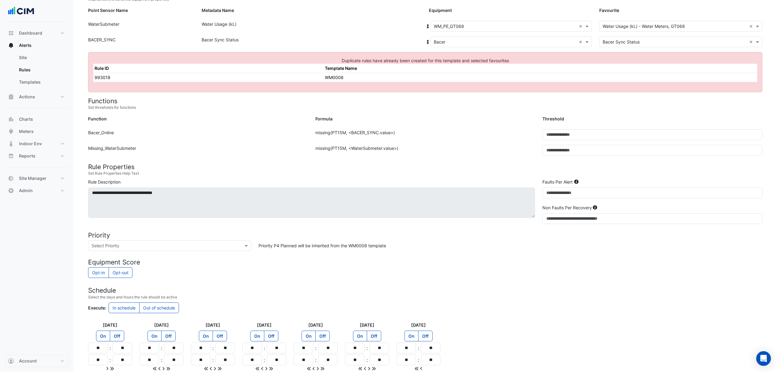
click at [473, 20] on form "Sensors Map sensors to concrete equipment properties Point Sensor Name Metadata…" at bounding box center [425, 205] width 675 height 433
click at [576, 26] on input "text" at bounding box center [505, 26] width 143 height 6
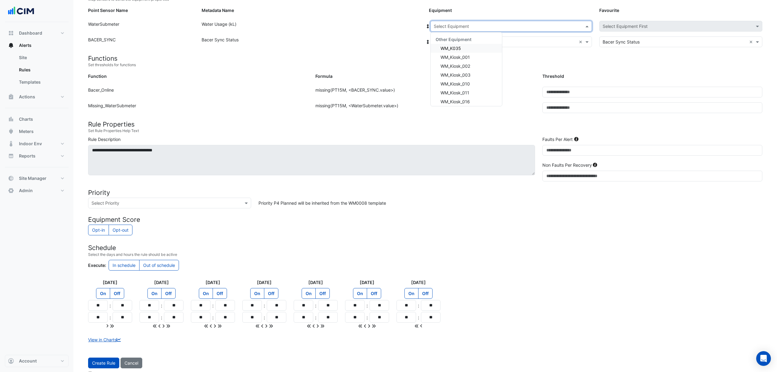
click at [549, 25] on input "text" at bounding box center [505, 26] width 143 height 6
click at [473, 75] on div "WM_PE_GT069" at bounding box center [466, 75] width 71 height 9
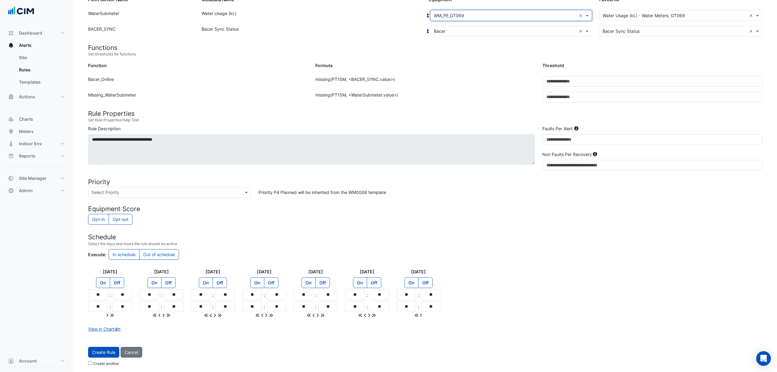
scroll to position [87, 0]
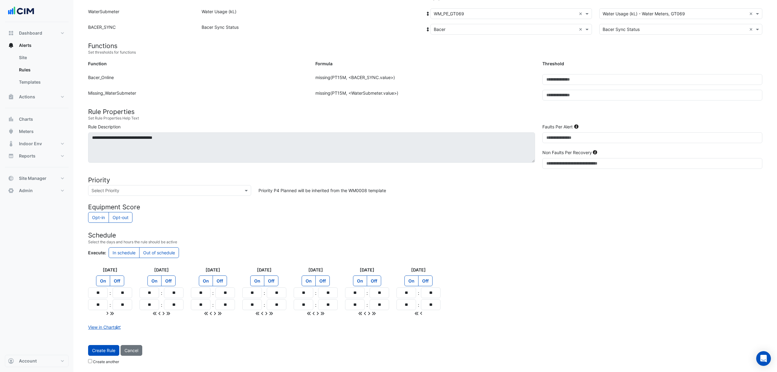
click at [112, 346] on form "Sensors Map sensors to concrete equipment properties Point Sensor Name Metadata…" at bounding box center [425, 171] width 675 height 391
click at [107, 350] on button "Create Rule" at bounding box center [103, 350] width 31 height 11
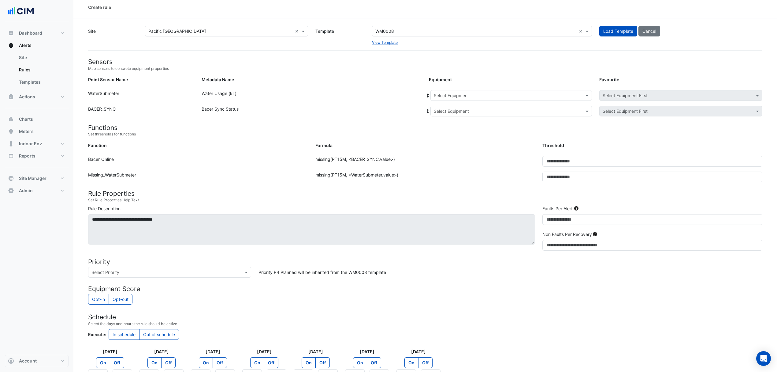
scroll to position [0, 0]
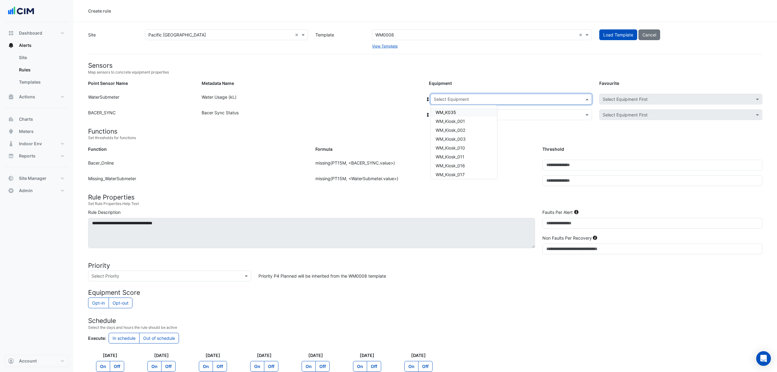
click at [488, 96] on input "text" at bounding box center [505, 99] width 143 height 6
click at [459, 114] on span "WM_Kiosk_039" at bounding box center [451, 113] width 30 height 5
click at [450, 114] on input "text" at bounding box center [505, 115] width 143 height 6
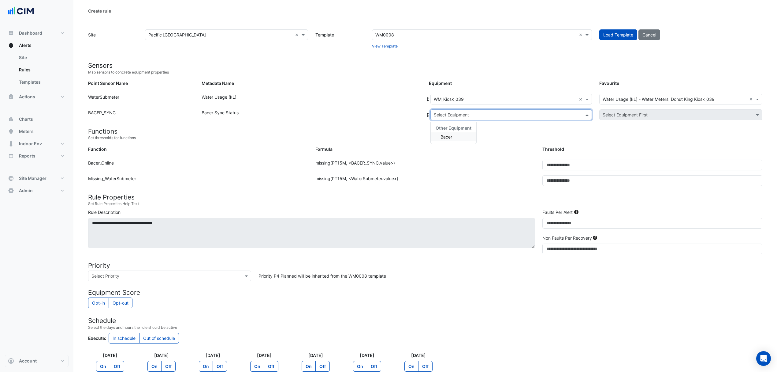
click at [446, 133] on div "Bacer" at bounding box center [454, 136] width 46 height 9
click at [555, 96] on input "text" at bounding box center [505, 99] width 143 height 6
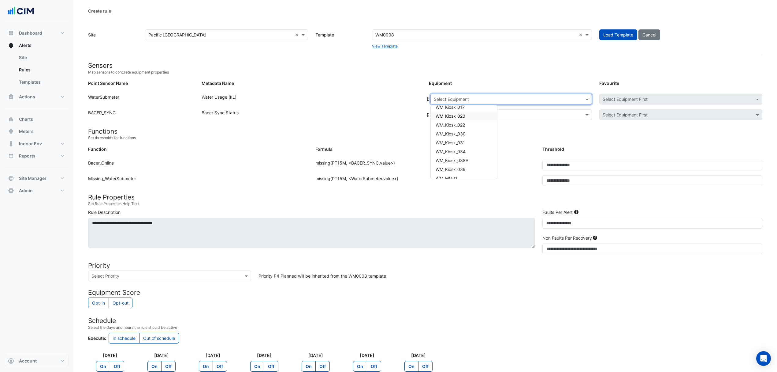
scroll to position [81, 0]
click at [457, 163] on span "WM_MM01" at bounding box center [447, 163] width 22 height 5
click at [449, 112] on input "text" at bounding box center [505, 115] width 143 height 6
click at [446, 135] on span "Bacer" at bounding box center [447, 136] width 12 height 5
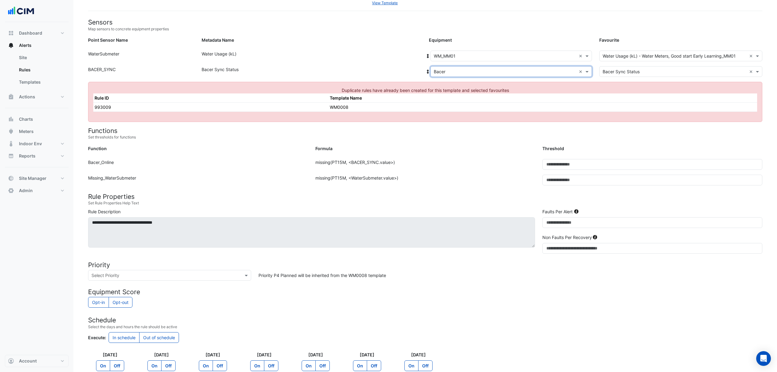
scroll to position [0, 0]
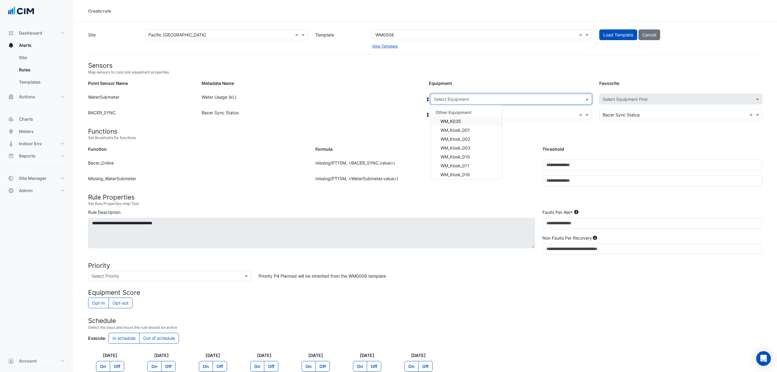
click at [527, 96] on input "text" at bounding box center [505, 99] width 143 height 6
click at [464, 157] on span "WM_PE_GK023" at bounding box center [456, 158] width 30 height 5
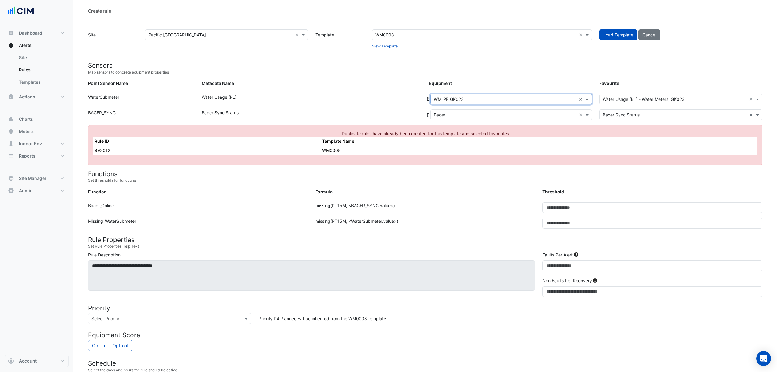
click at [483, 117] on input "text" at bounding box center [505, 115] width 143 height 6
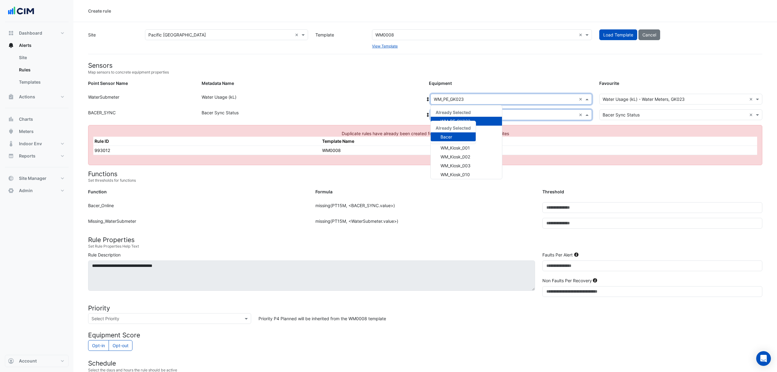
click at [495, 100] on input "text" at bounding box center [505, 99] width 143 height 6
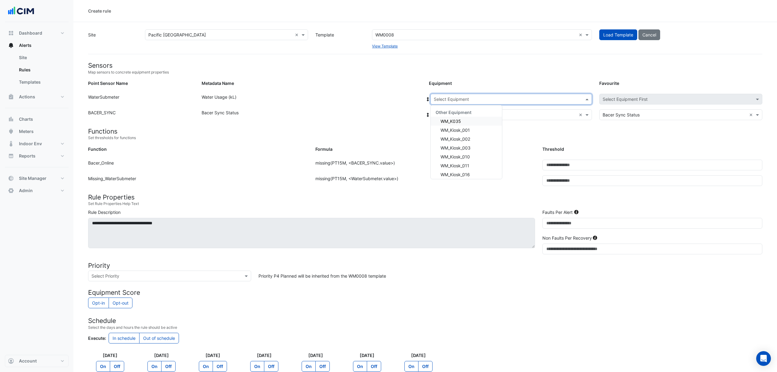
drag, startPoint x: 581, startPoint y: 96, endPoint x: 543, endPoint y: 98, distance: 38.0
click at [529, 99] on input "text" at bounding box center [505, 99] width 143 height 6
click at [468, 131] on div "WM_Kiosk_030" at bounding box center [466, 128] width 71 height 9
click at [559, 100] on input "text" at bounding box center [505, 99] width 143 height 6
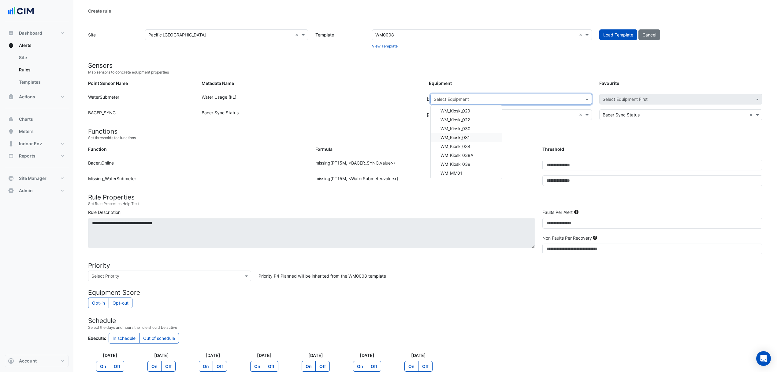
click at [469, 136] on span "WM_Kiosk_031" at bounding box center [455, 137] width 29 height 5
click at [541, 99] on input "text" at bounding box center [505, 99] width 143 height 6
click at [467, 146] on span "WM_Kiosk_034" at bounding box center [456, 146] width 30 height 5
click at [528, 98] on input "text" at bounding box center [505, 99] width 143 height 6
click at [462, 156] on span "WM_Kiosk_038A" at bounding box center [457, 154] width 33 height 5
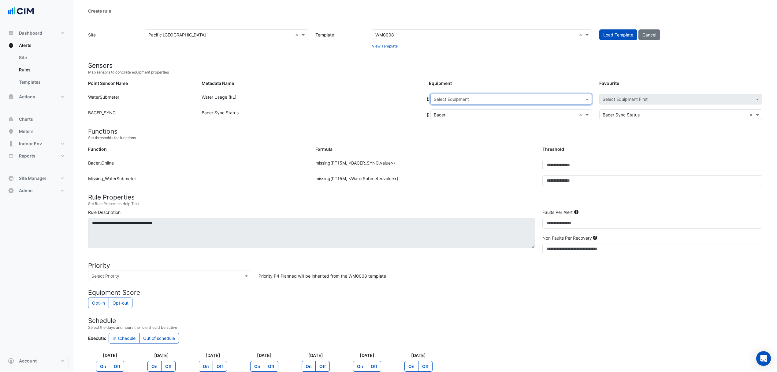
click at [533, 100] on input "text" at bounding box center [505, 99] width 143 height 6
click at [465, 164] on span "WM_Kiosk_039" at bounding box center [456, 163] width 30 height 5
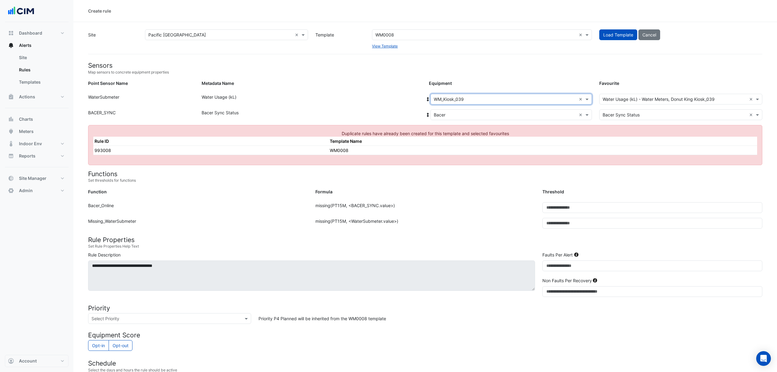
click at [578, 99] on div at bounding box center [511, 98] width 161 height 7
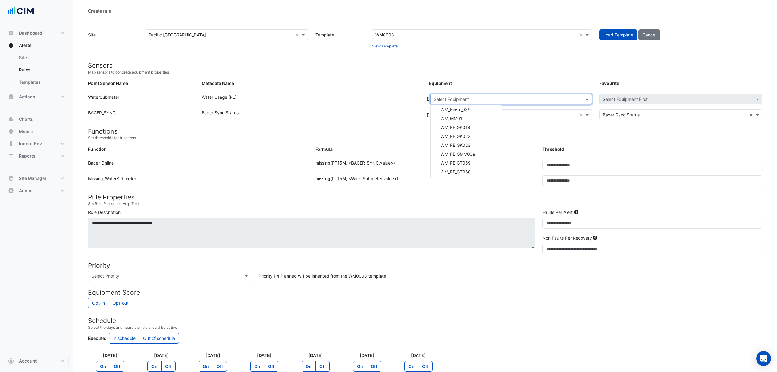
scroll to position [122, 0]
click at [472, 130] on div "WM_MM01" at bounding box center [466, 131] width 71 height 9
click at [549, 100] on input "text" at bounding box center [505, 99] width 143 height 6
click at [470, 140] on span "WM_PE_GK019" at bounding box center [456, 140] width 30 height 5
click at [541, 101] on input "text" at bounding box center [505, 99] width 143 height 6
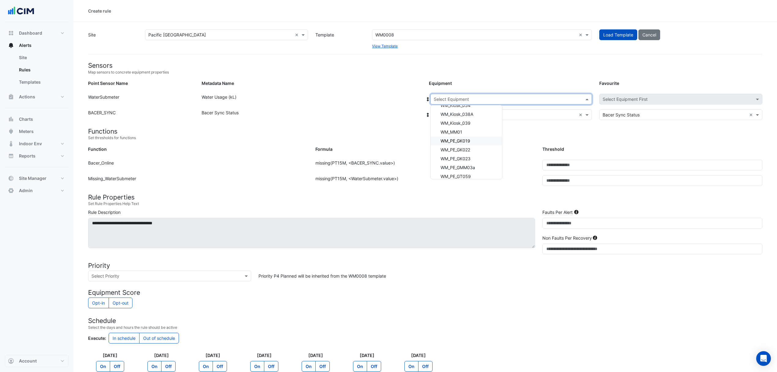
click at [470, 140] on span "WM_PE_GK019" at bounding box center [456, 140] width 30 height 5
drag, startPoint x: 558, startPoint y: 99, endPoint x: 555, endPoint y: 101, distance: 3.8
click at [557, 100] on input "text" at bounding box center [505, 99] width 143 height 6
click at [469, 142] on span "WM_PE_GK019" at bounding box center [456, 140] width 30 height 5
drag, startPoint x: 581, startPoint y: 99, endPoint x: 510, endPoint y: 100, distance: 71.3
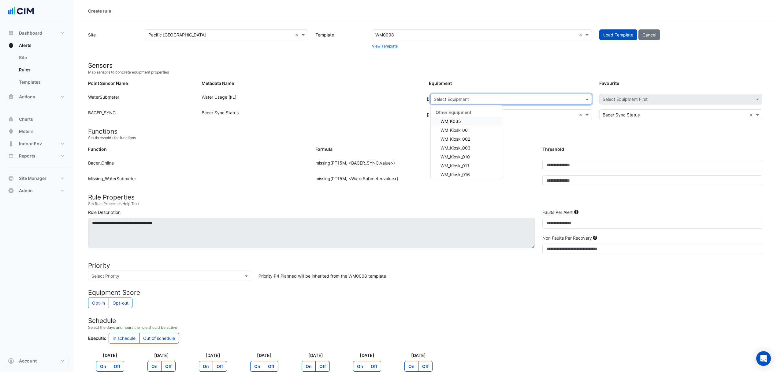
click at [510, 100] on input "text" at bounding box center [505, 99] width 143 height 6
click at [463, 142] on span "WM_PE_GK019" at bounding box center [456, 140] width 30 height 5
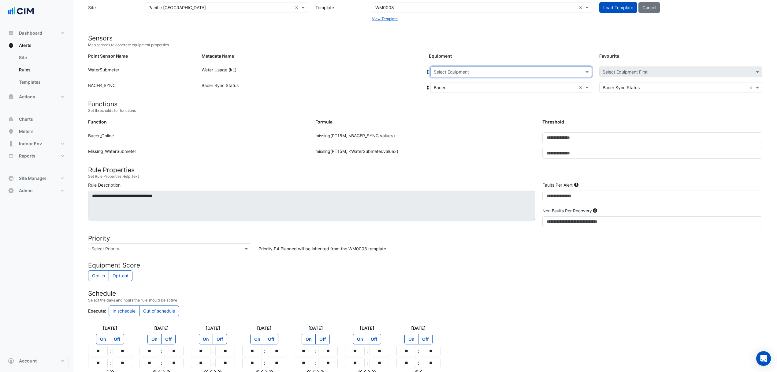
scroll to position [41, 0]
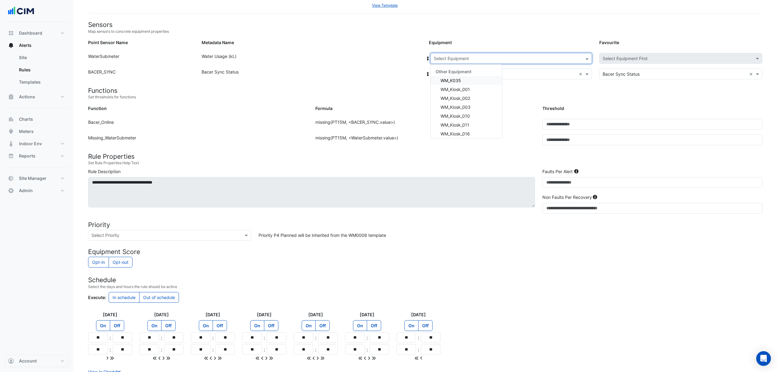
click at [581, 58] on div at bounding box center [511, 58] width 161 height 7
click at [472, 83] on span "WM_PE_GMM03a" at bounding box center [458, 85] width 35 height 5
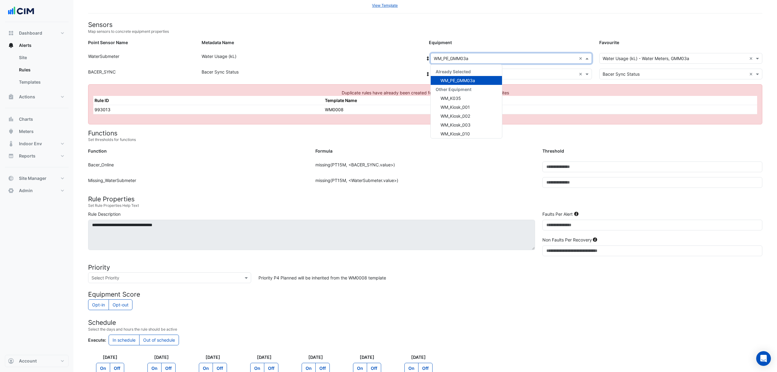
click at [584, 58] on span at bounding box center [588, 58] width 8 height 6
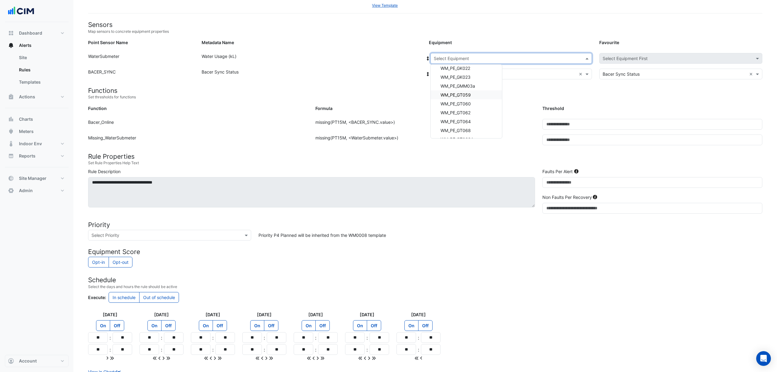
click at [471, 95] on span "WM_PE_GT059" at bounding box center [456, 94] width 30 height 5
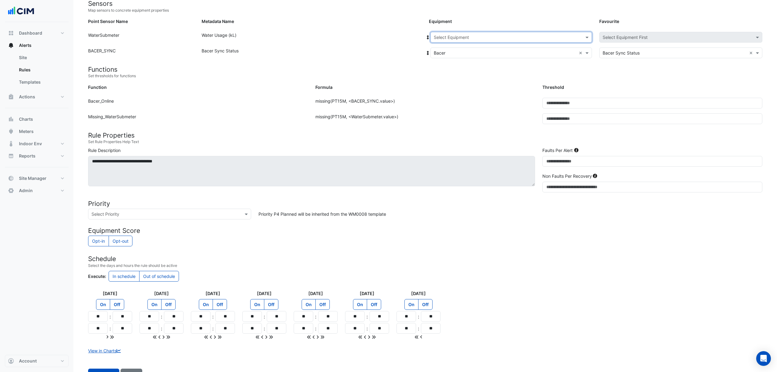
scroll to position [81, 0]
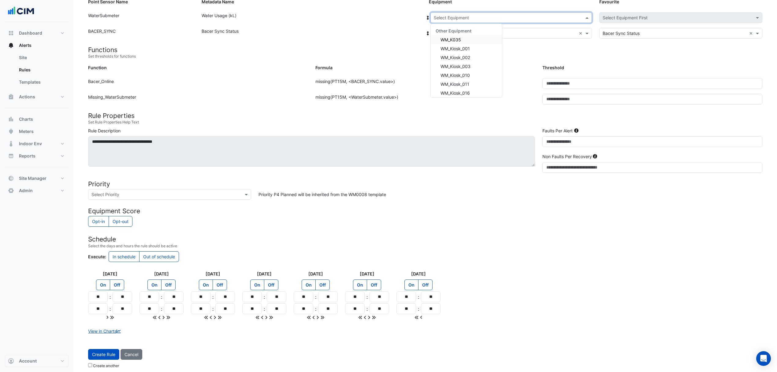
click at [585, 17] on span at bounding box center [588, 17] width 8 height 6
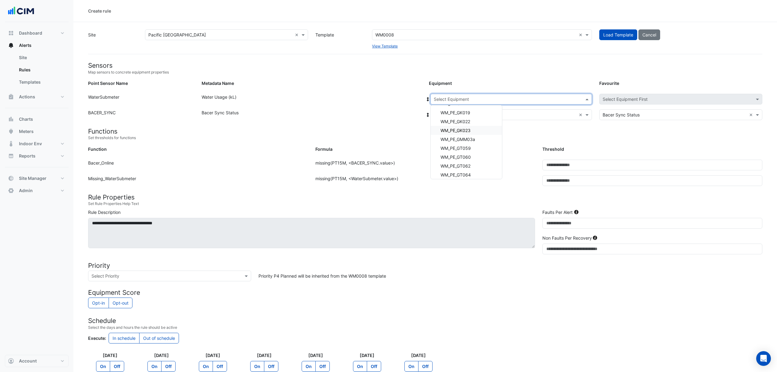
scroll to position [163, 0]
click at [474, 161] on div "WM_PE_GT064" at bounding box center [466, 162] width 71 height 9
drag, startPoint x: 583, startPoint y: 97, endPoint x: 573, endPoint y: 97, distance: 10.1
click at [544, 103] on div "Select Equipment" at bounding box center [512, 99] width 162 height 11
click at [473, 169] on div "WM_PE_GT068" at bounding box center [466, 170] width 71 height 9
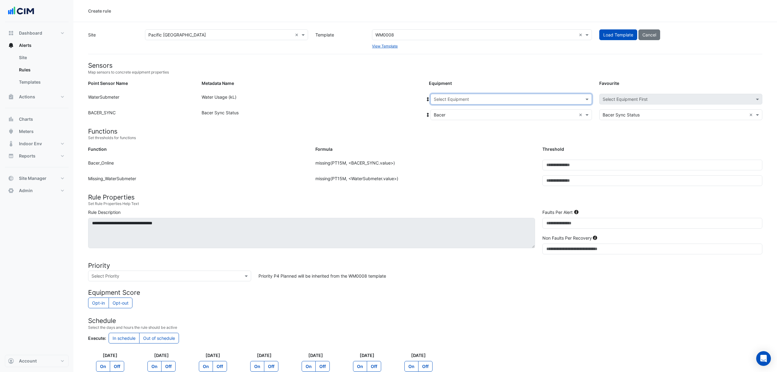
click at [553, 101] on input "text" at bounding box center [505, 99] width 143 height 6
click at [475, 156] on div "WM_PE_GT070" at bounding box center [466, 156] width 71 height 9
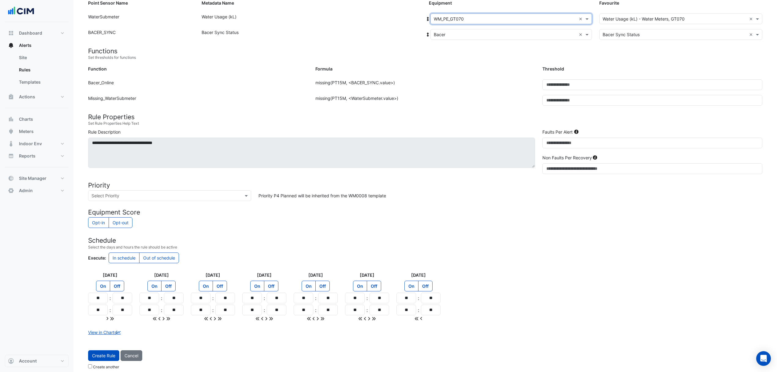
scroll to position [87, 0]
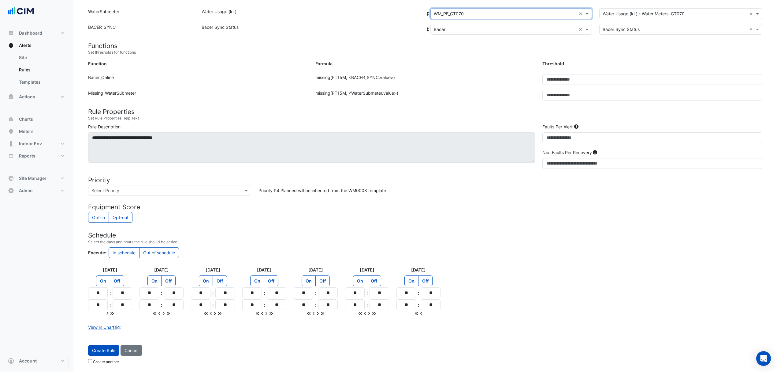
click at [110, 351] on button "Create Rule" at bounding box center [103, 350] width 31 height 11
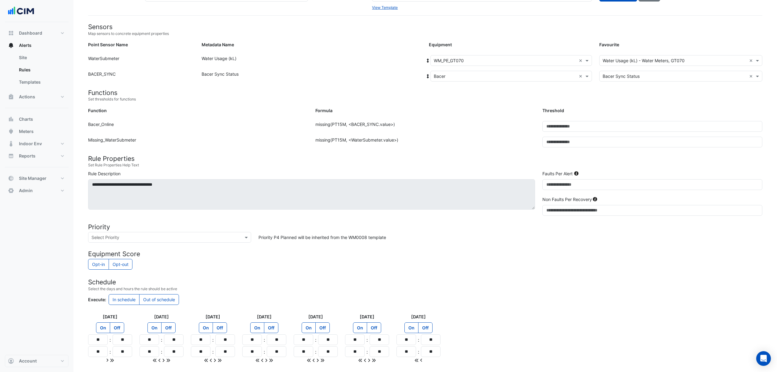
scroll to position [0, 0]
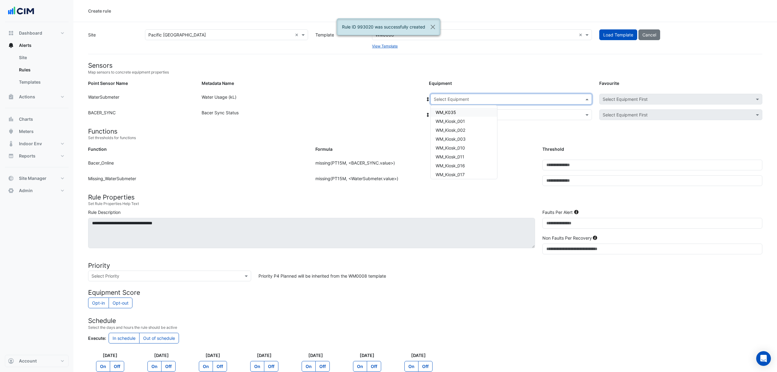
click at [587, 98] on span at bounding box center [588, 99] width 8 height 6
click at [467, 137] on div "WM_PE_GT069" at bounding box center [464, 139] width 66 height 9
click at [524, 119] on div "Select Equipment" at bounding box center [512, 114] width 162 height 11
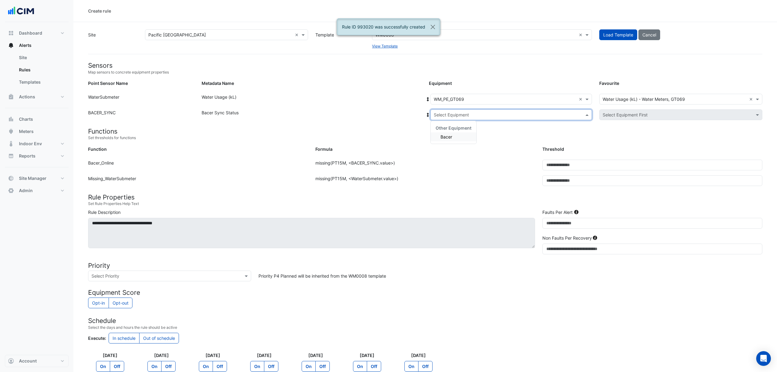
click at [445, 136] on span "Bacer" at bounding box center [447, 136] width 12 height 5
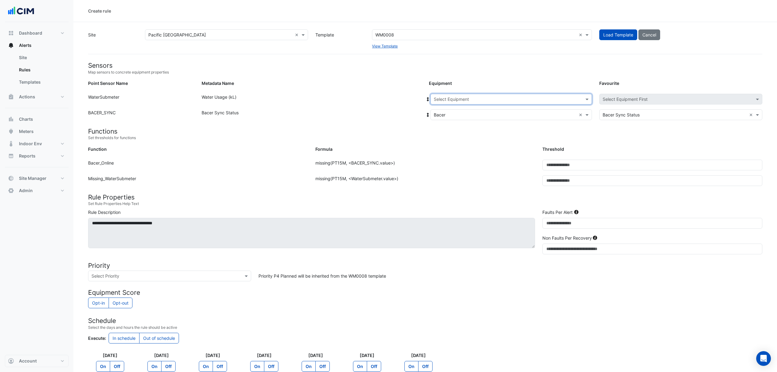
drag, startPoint x: 579, startPoint y: 99, endPoint x: 545, endPoint y: 100, distance: 34.0
click at [541, 100] on input "text" at bounding box center [505, 99] width 143 height 6
click at [468, 163] on span "WM_PE_GT071" at bounding box center [455, 165] width 29 height 5
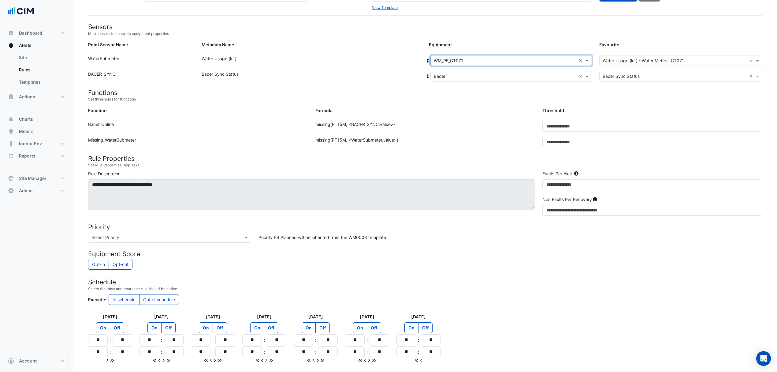
scroll to position [87, 0]
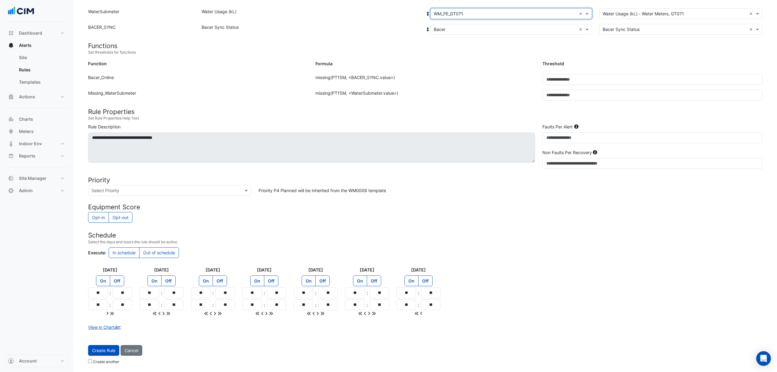
click at [112, 347] on button "Create Rule" at bounding box center [103, 350] width 31 height 11
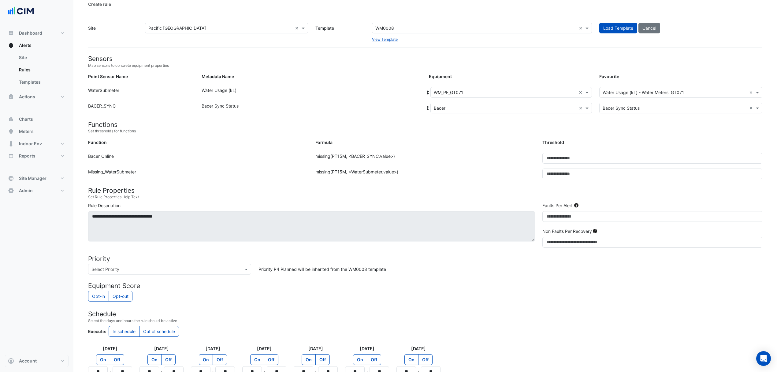
scroll to position [0, 0]
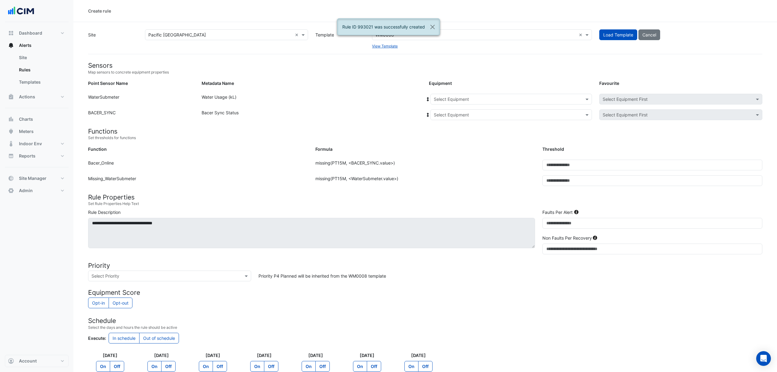
click at [555, 99] on input "text" at bounding box center [505, 99] width 143 height 6
click at [466, 125] on span "WM_PE_GT072" at bounding box center [451, 124] width 30 height 5
click at [472, 112] on input "text" at bounding box center [505, 115] width 143 height 6
click at [444, 133] on div "Bacer" at bounding box center [454, 136] width 46 height 9
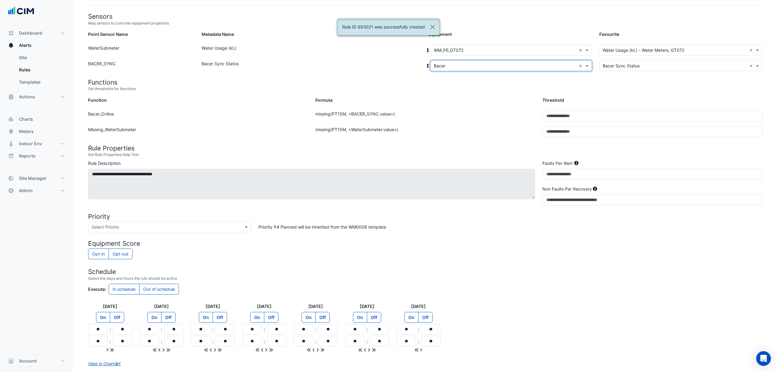
scroll to position [87, 0]
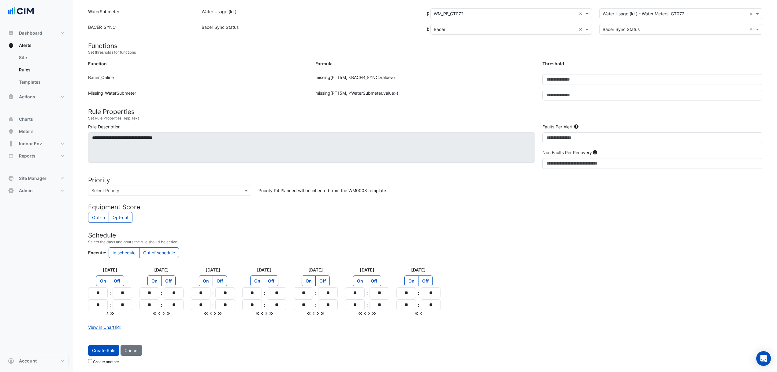
click at [103, 348] on button "Create Rule" at bounding box center [103, 350] width 31 height 11
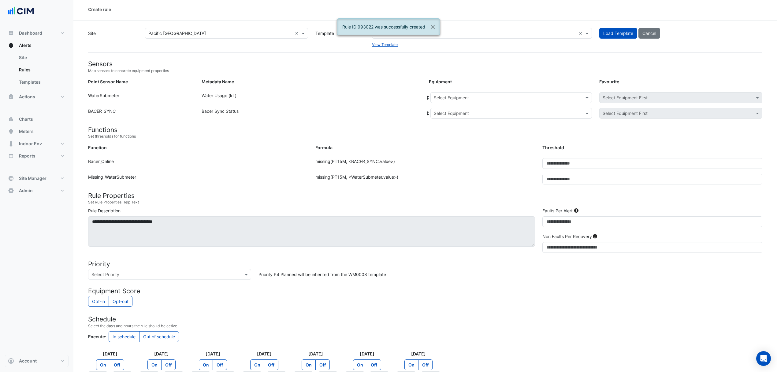
scroll to position [0, 0]
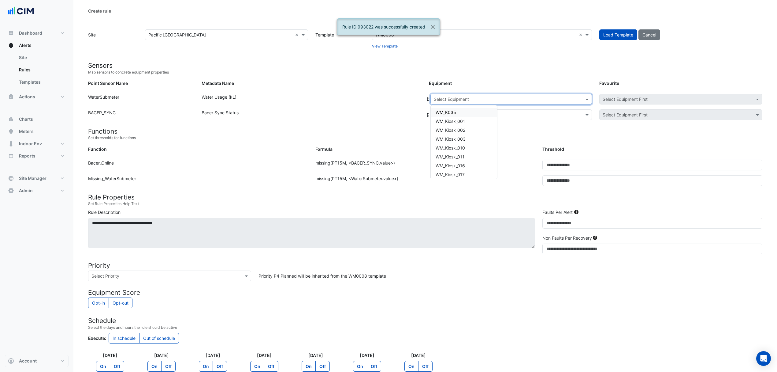
click at [477, 97] on input "text" at bounding box center [505, 99] width 143 height 6
click at [464, 133] on span "WM_PE_GT075" at bounding box center [451, 133] width 30 height 5
click at [464, 113] on input "text" at bounding box center [505, 115] width 143 height 6
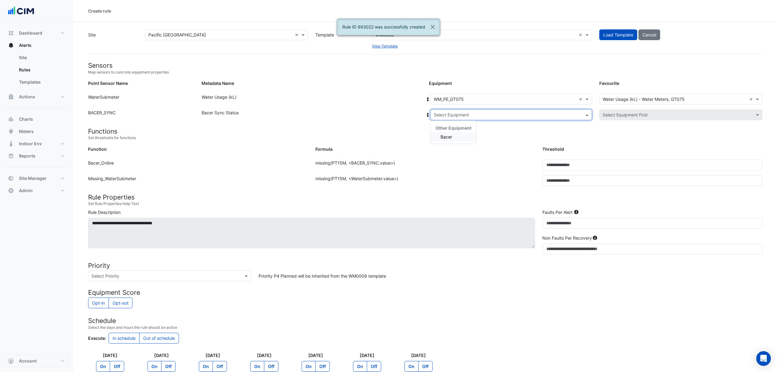
drag, startPoint x: 459, startPoint y: 137, endPoint x: 488, endPoint y: 113, distance: 37.7
click at [458, 137] on div "Bacer" at bounding box center [454, 136] width 46 height 9
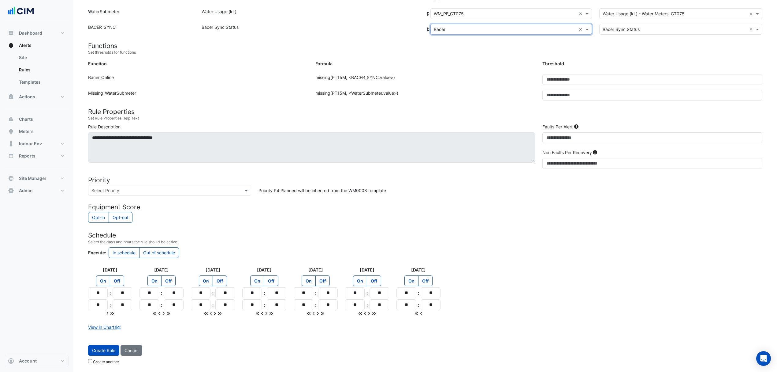
scroll to position [87, 0]
click at [95, 352] on button "Create Rule" at bounding box center [103, 350] width 31 height 11
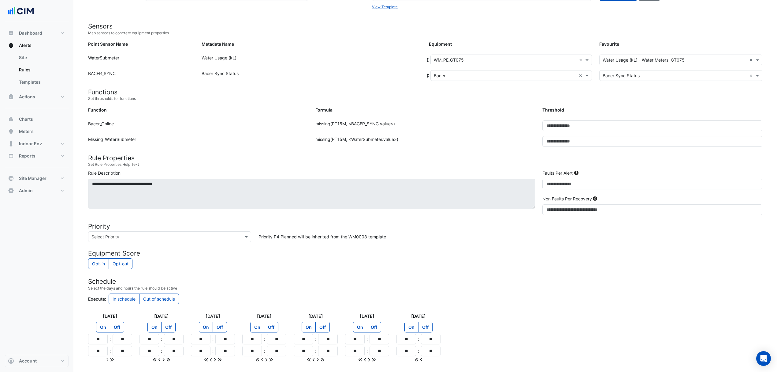
scroll to position [0, 0]
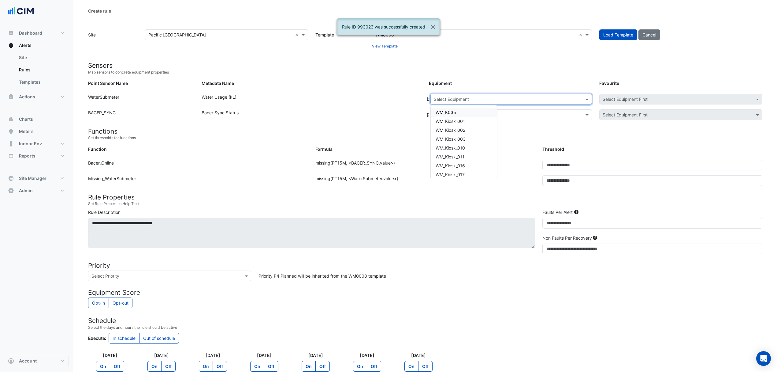
click at [492, 97] on input "text" at bounding box center [505, 99] width 143 height 6
click at [462, 149] on span "WM_PE_GT297b" at bounding box center [452, 151] width 32 height 5
click at [487, 98] on input "text" at bounding box center [505, 99] width 143 height 6
click at [548, 101] on input "text" at bounding box center [505, 99] width 143 height 6
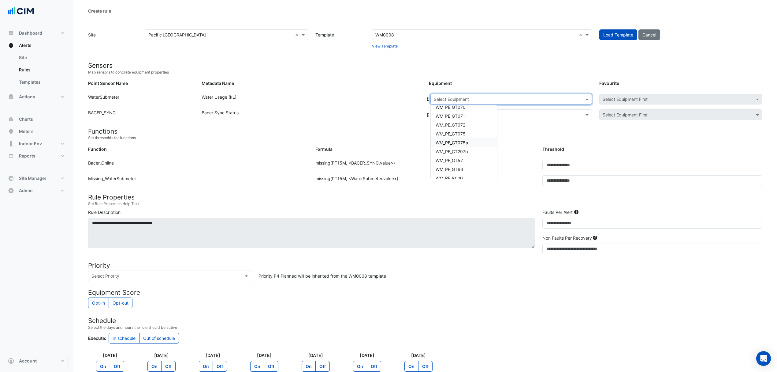
click at [464, 141] on span "WM_PE_GT075a" at bounding box center [452, 142] width 32 height 5
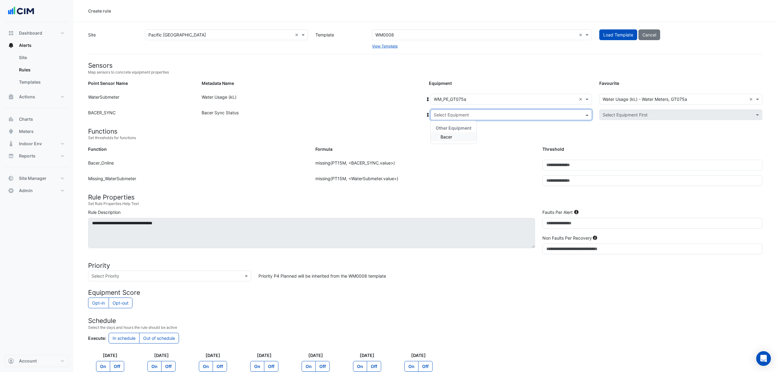
click at [458, 113] on input "text" at bounding box center [505, 115] width 143 height 6
click at [451, 140] on div "Bacer" at bounding box center [454, 136] width 46 height 9
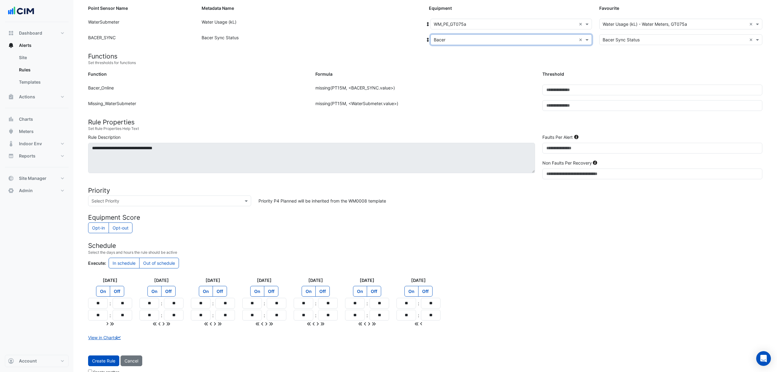
scroll to position [87, 0]
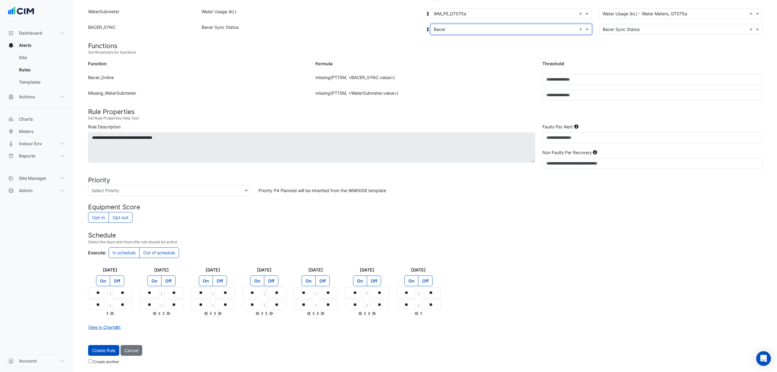
drag, startPoint x: 106, startPoint y: 349, endPoint x: 119, endPoint y: 349, distance: 12.9
click at [107, 349] on button "Create Rule" at bounding box center [103, 350] width 31 height 11
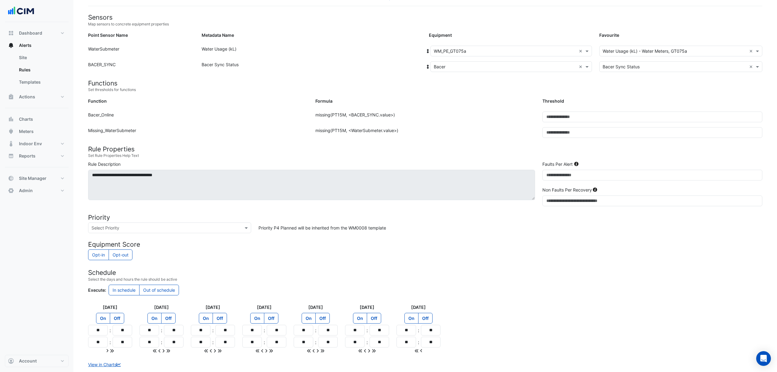
scroll to position [0, 0]
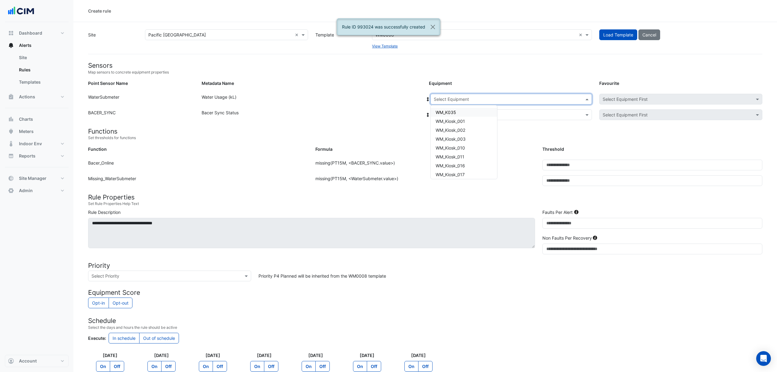
click at [476, 98] on input "text" at bounding box center [505, 99] width 143 height 6
click at [464, 150] on span "WM_PE_GT297b" at bounding box center [452, 151] width 32 height 5
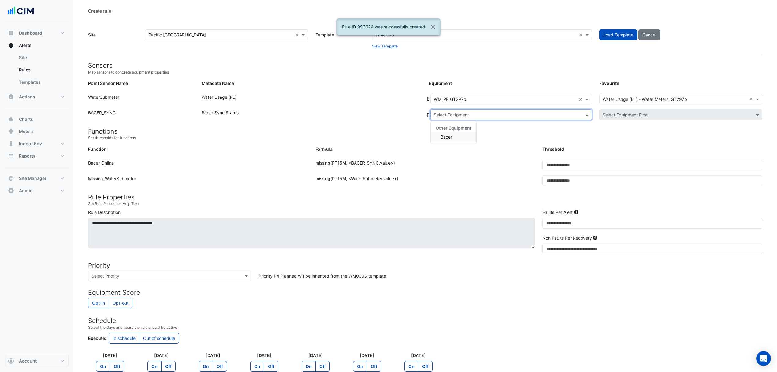
click at [469, 115] on input "text" at bounding box center [505, 115] width 143 height 6
drag, startPoint x: 452, startPoint y: 135, endPoint x: 447, endPoint y: 138, distance: 5.8
click at [452, 136] on span "Bacer" at bounding box center [447, 136] width 12 height 5
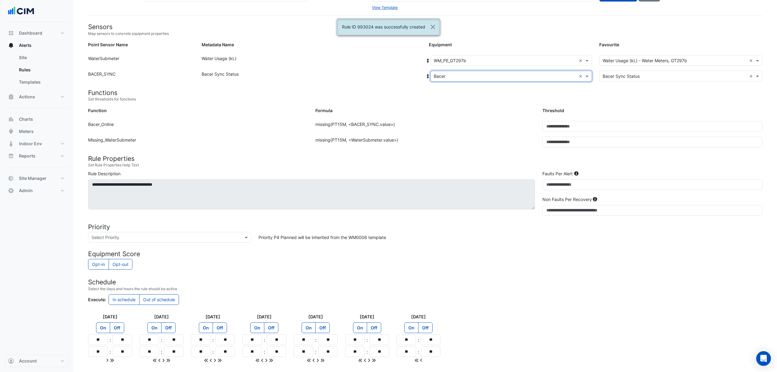
scroll to position [87, 0]
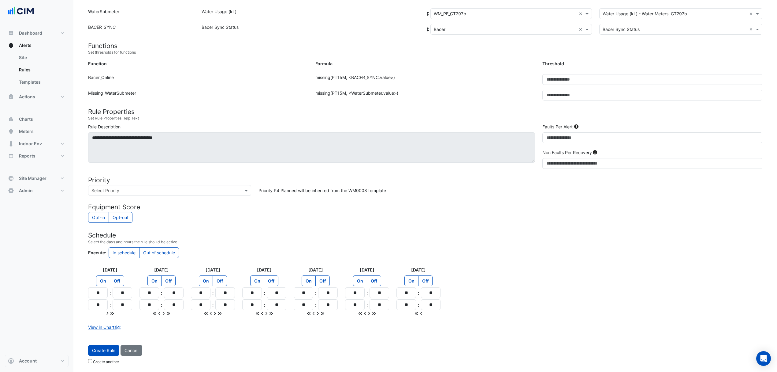
click at [113, 351] on button "Create Rule" at bounding box center [103, 350] width 31 height 11
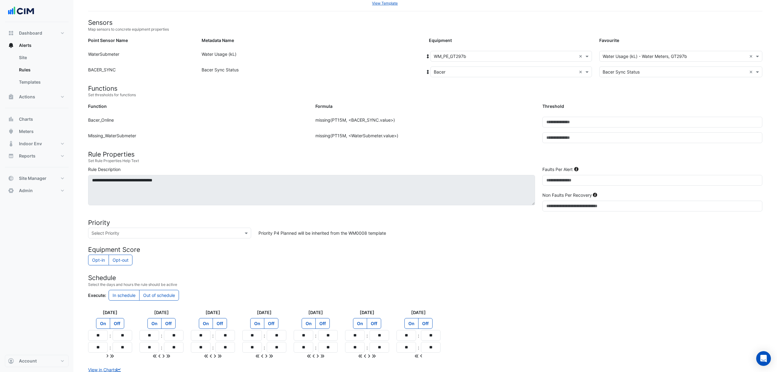
scroll to position [0, 0]
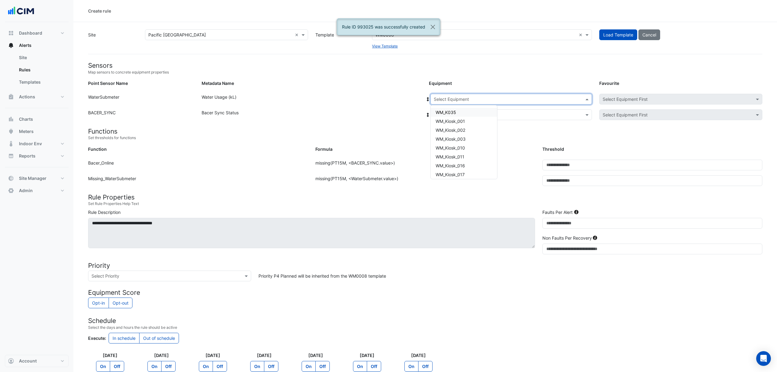
drag, startPoint x: 475, startPoint y: 98, endPoint x: 463, endPoint y: 132, distance: 36.4
click at [474, 98] on input "text" at bounding box center [505, 99] width 143 height 6
click at [467, 150] on span "WM_PE_GT297b" at bounding box center [452, 151] width 32 height 5
click at [464, 118] on input "text" at bounding box center [505, 115] width 143 height 6
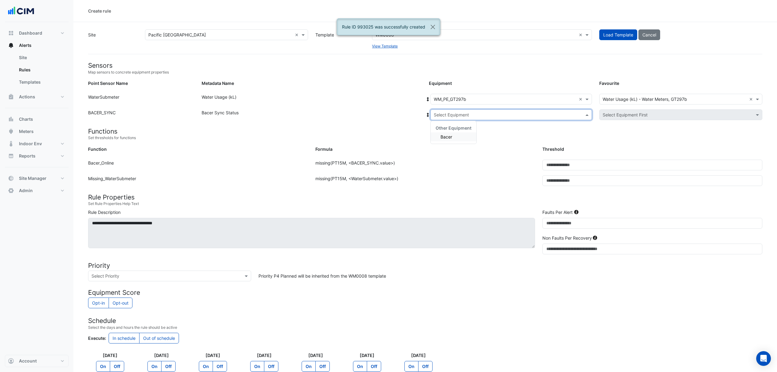
click at [455, 136] on div "Bacer" at bounding box center [454, 136] width 46 height 9
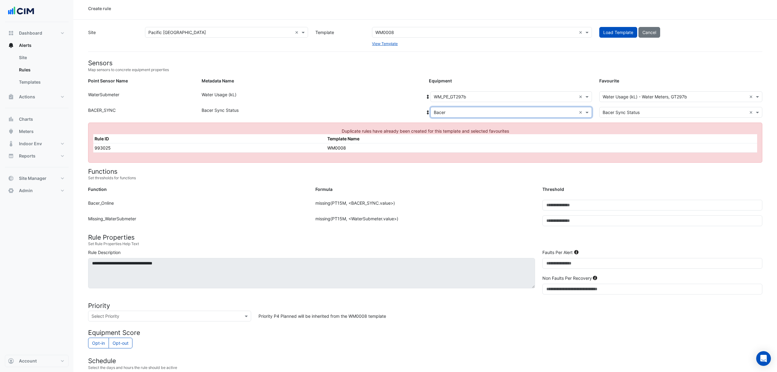
scroll to position [0, 0]
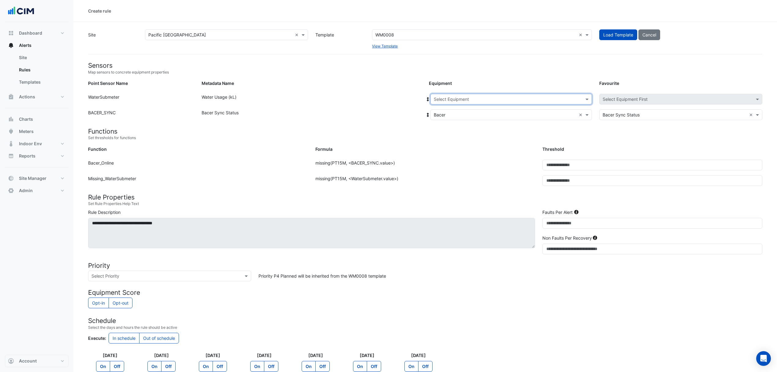
drag, startPoint x: 553, startPoint y: 99, endPoint x: 514, endPoint y: 118, distance: 42.4
click at [552, 101] on input "text" at bounding box center [505, 99] width 143 height 6
click at [465, 129] on span "WM_PE_GT57" at bounding box center [454, 128] width 27 height 5
drag, startPoint x: 469, startPoint y: 116, endPoint x: 466, endPoint y: 120, distance: 5.3
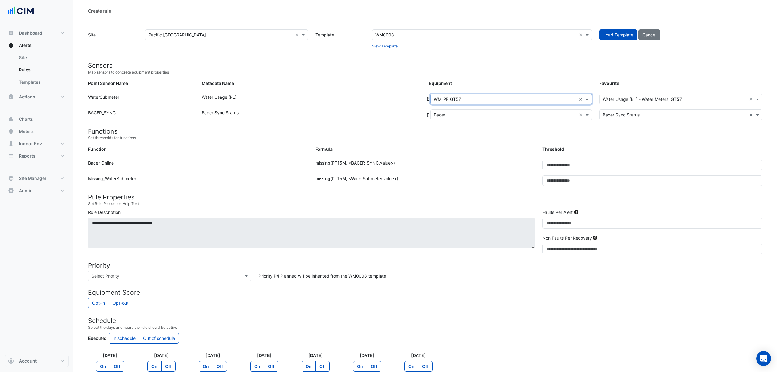
click at [469, 116] on input "text" at bounding box center [505, 115] width 143 height 6
click at [449, 136] on span "Bacer" at bounding box center [447, 136] width 12 height 5
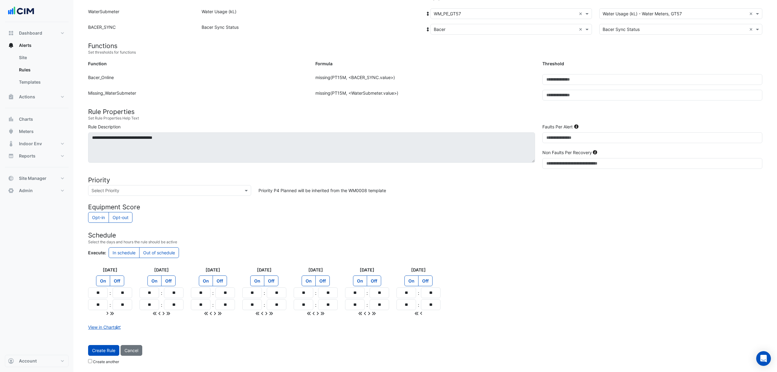
click at [107, 346] on button "Create Rule" at bounding box center [103, 350] width 31 height 11
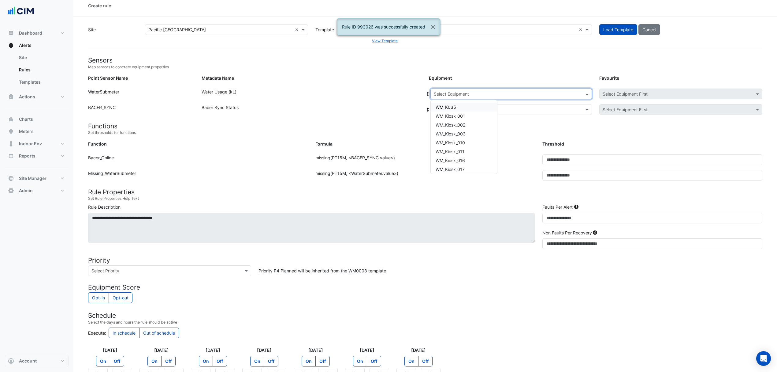
click at [495, 94] on input "text" at bounding box center [505, 94] width 143 height 6
click at [462, 122] on span "WM_PE_GT63" at bounding box center [450, 123] width 28 height 5
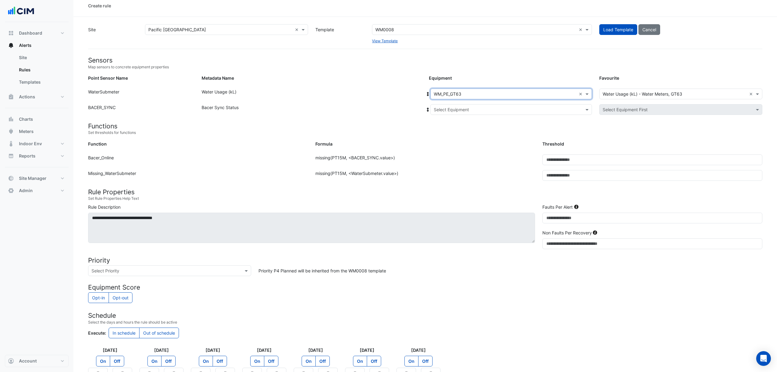
click at [465, 109] on input "text" at bounding box center [505, 110] width 143 height 6
click at [449, 131] on span "Bacer" at bounding box center [447, 131] width 12 height 5
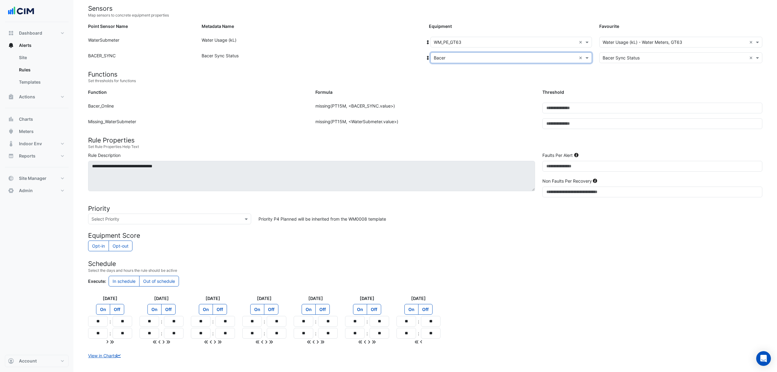
scroll to position [87, 0]
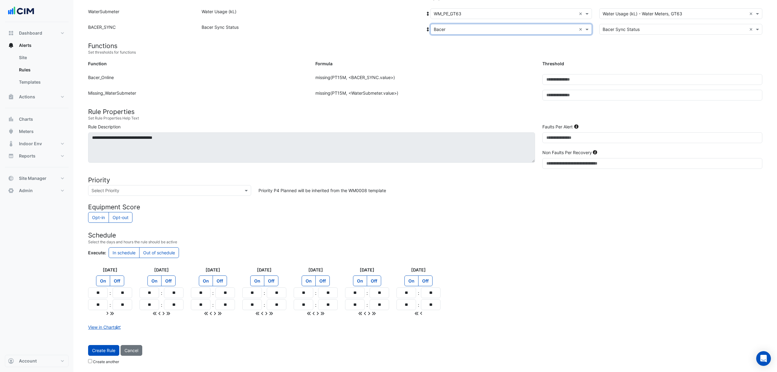
click at [100, 351] on button "Create Rule" at bounding box center [103, 350] width 31 height 11
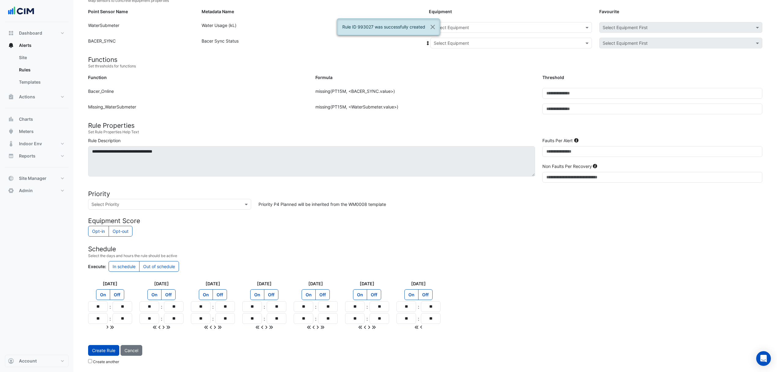
scroll to position [73, 0]
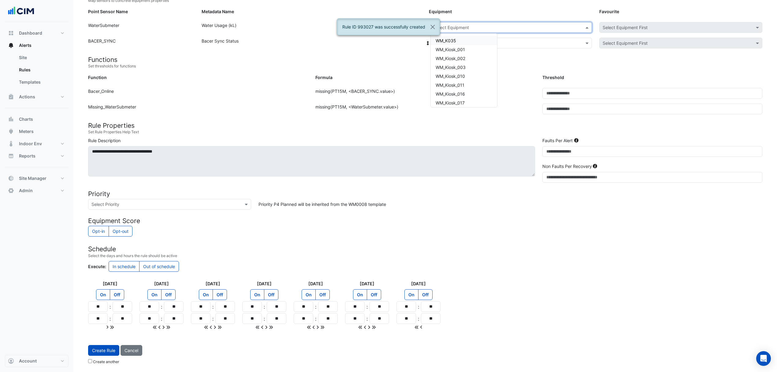
click at [486, 28] on input "text" at bounding box center [505, 27] width 143 height 6
click at [460, 65] on span "WM_PE_K020" at bounding box center [449, 65] width 27 height 5
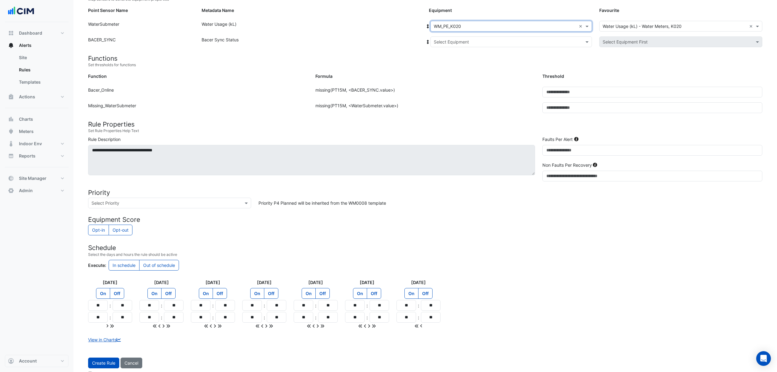
click at [466, 42] on input "text" at bounding box center [505, 42] width 143 height 6
drag, startPoint x: 446, startPoint y: 64, endPoint x: 424, endPoint y: 71, distance: 22.8
click at [445, 64] on span "Bacer" at bounding box center [447, 63] width 12 height 5
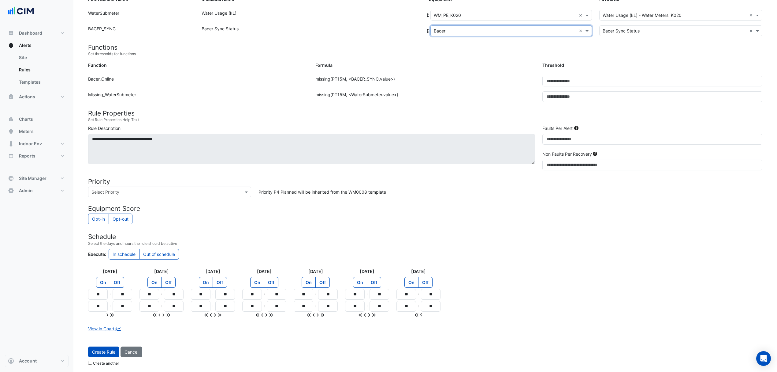
scroll to position [87, 0]
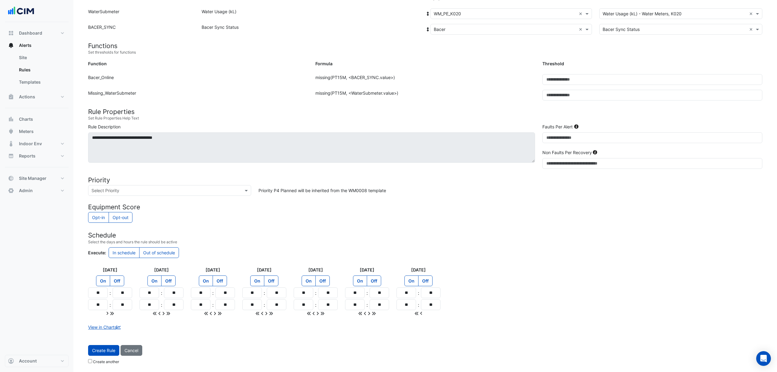
click at [103, 348] on button "Create Rule" at bounding box center [103, 350] width 31 height 11
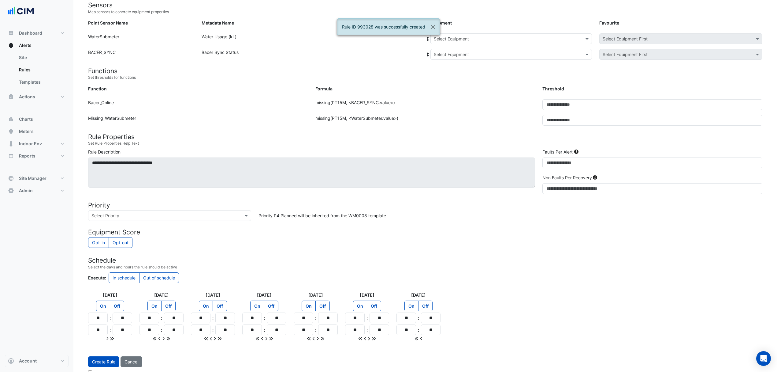
scroll to position [46, 0]
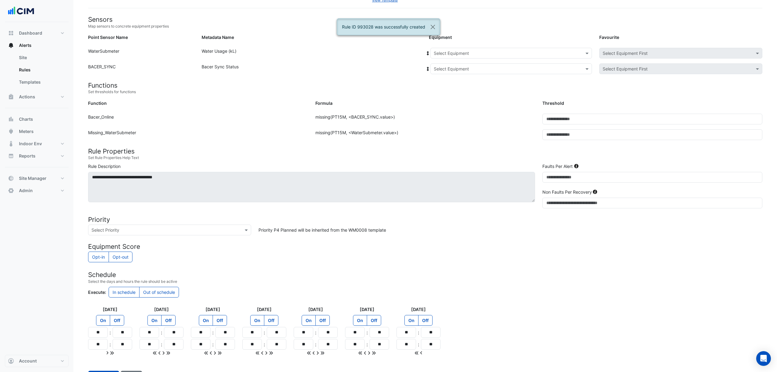
click at [525, 51] on input "text" at bounding box center [505, 53] width 143 height 6
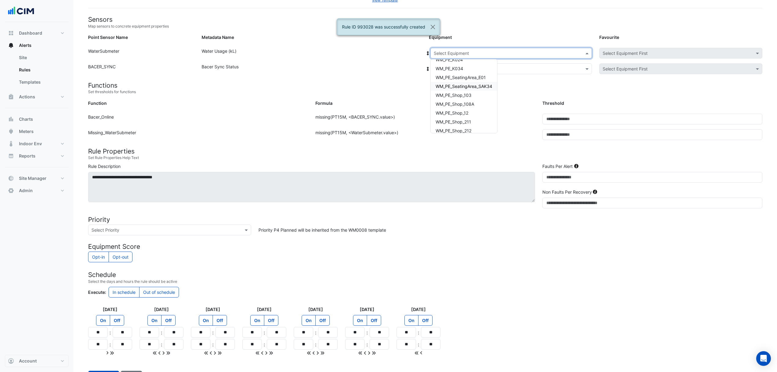
scroll to position [286, 0]
click at [458, 87] on div "WM_PE_K020" at bounding box center [464, 91] width 66 height 9
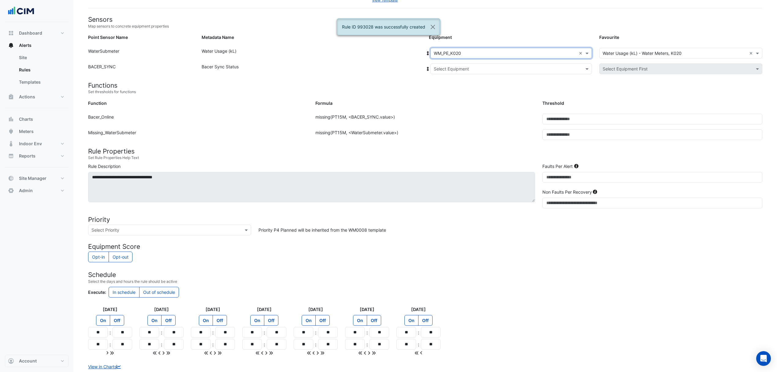
click at [479, 72] on div "Select Equipment" at bounding box center [512, 68] width 162 height 11
click at [458, 88] on div "Bacer" at bounding box center [454, 90] width 46 height 9
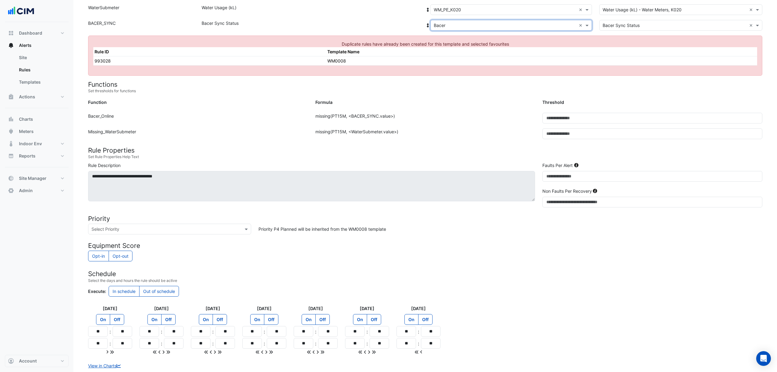
scroll to position [7, 0]
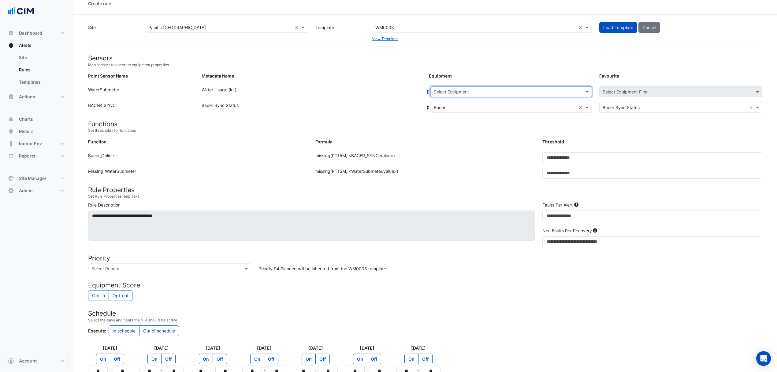
click at [549, 92] on input "text" at bounding box center [505, 92] width 143 height 6
drag, startPoint x: 469, startPoint y: 144, endPoint x: 473, endPoint y: 110, distance: 34.1
click at [469, 144] on span "WM_PE_GT062" at bounding box center [456, 145] width 30 height 5
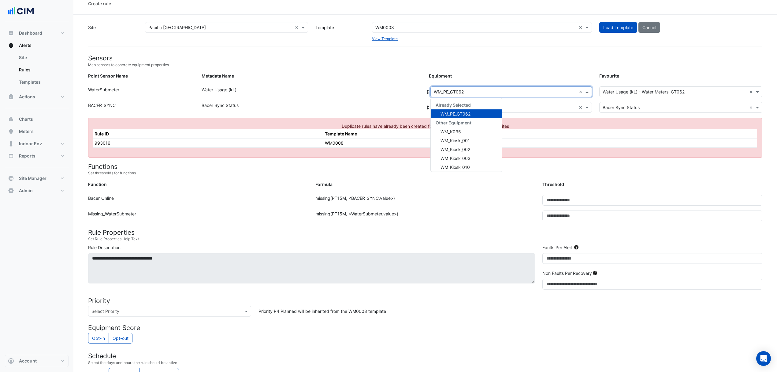
drag, startPoint x: 493, startPoint y: 89, endPoint x: 499, endPoint y: 91, distance: 6.1
click at [493, 89] on input "text" at bounding box center [505, 92] width 143 height 6
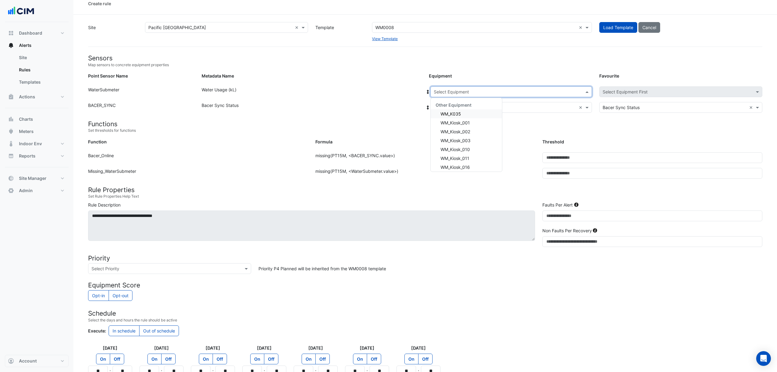
drag, startPoint x: 550, startPoint y: 92, endPoint x: 499, endPoint y: 107, distance: 52.8
click at [550, 92] on input "text" at bounding box center [505, 92] width 143 height 6
click at [472, 113] on div "WM_PE_GT064" at bounding box center [466, 114] width 71 height 9
drag, startPoint x: 546, startPoint y: 91, endPoint x: 513, endPoint y: 108, distance: 37.2
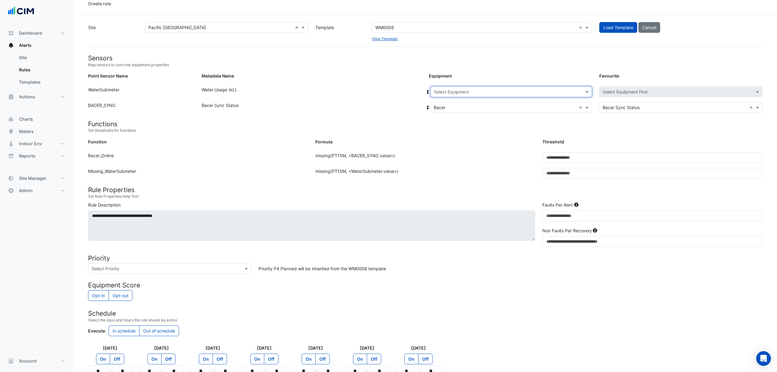
click at [545, 91] on input "text" at bounding box center [505, 92] width 143 height 6
click at [467, 138] on span "WM_PE_K020" at bounding box center [454, 138] width 27 height 5
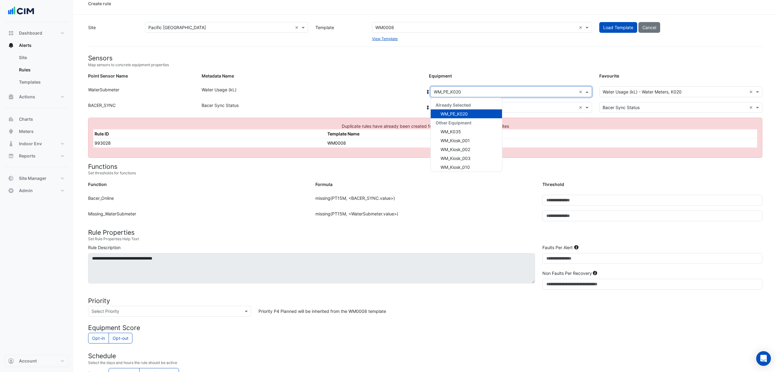
click at [578, 90] on div at bounding box center [511, 91] width 161 height 7
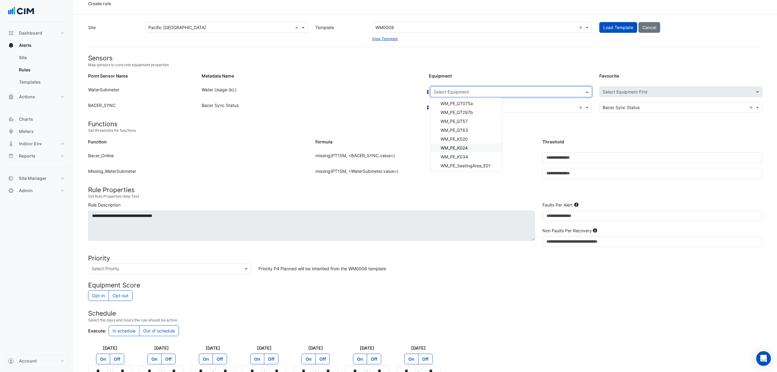
click at [476, 145] on div "WM_PE_K024" at bounding box center [466, 147] width 71 height 9
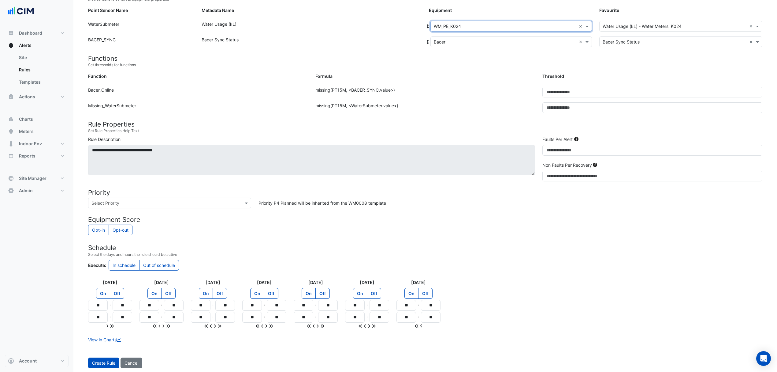
scroll to position [87, 0]
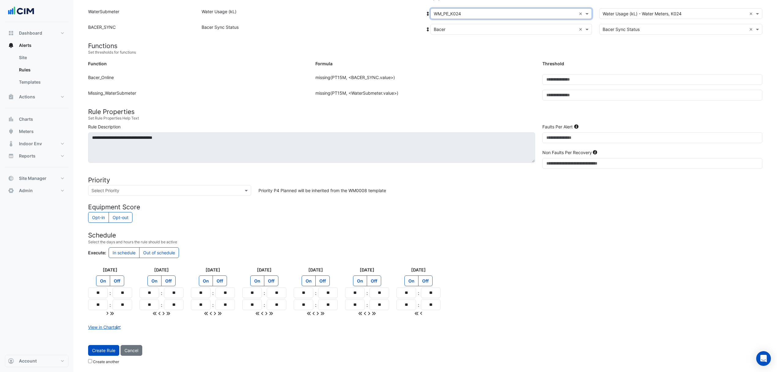
click at [109, 351] on button "Create Rule" at bounding box center [103, 350] width 31 height 11
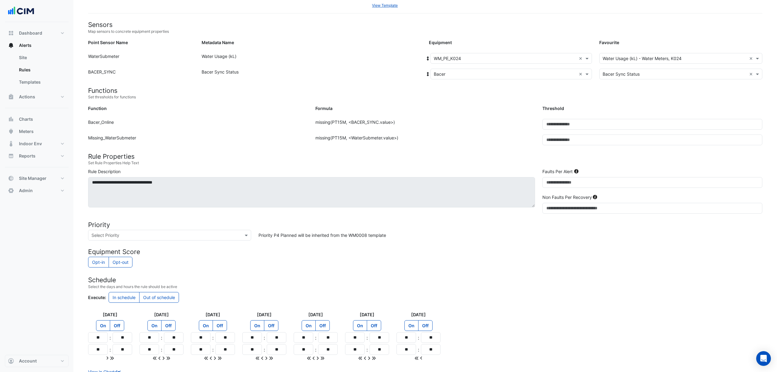
scroll to position [0, 0]
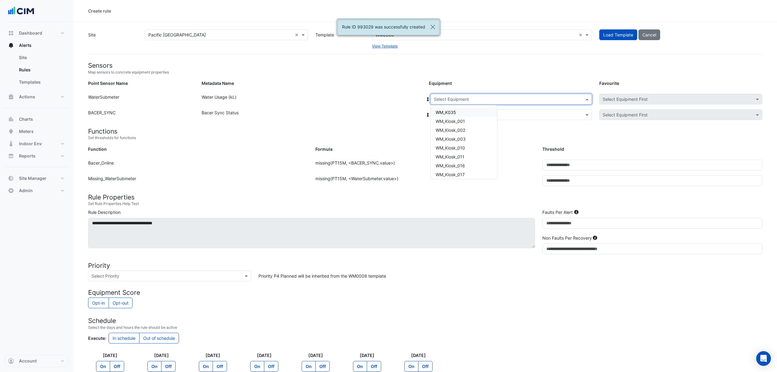
drag, startPoint x: 544, startPoint y: 100, endPoint x: 491, endPoint y: 133, distance: 61.9
click at [544, 100] on input "text" at bounding box center [505, 99] width 143 height 6
click at [462, 153] on span "WM_PE_K034" at bounding box center [450, 154] width 28 height 5
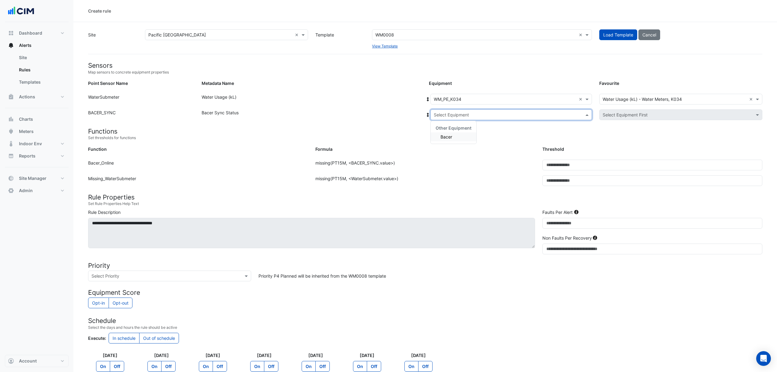
click at [467, 117] on input "text" at bounding box center [505, 115] width 143 height 6
click at [452, 138] on span "Bacer" at bounding box center [447, 136] width 12 height 5
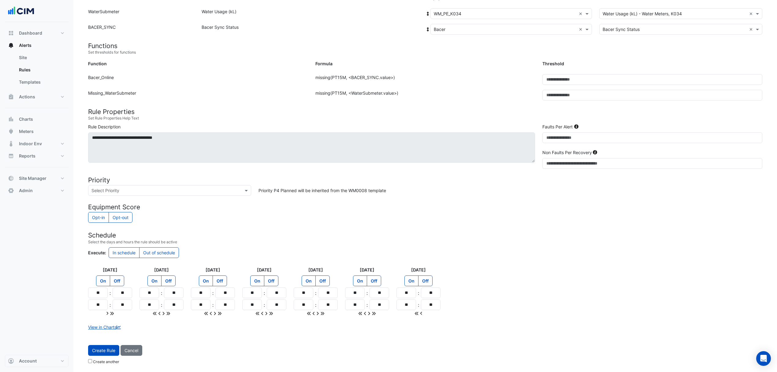
click at [100, 351] on button "Create Rule" at bounding box center [103, 350] width 31 height 11
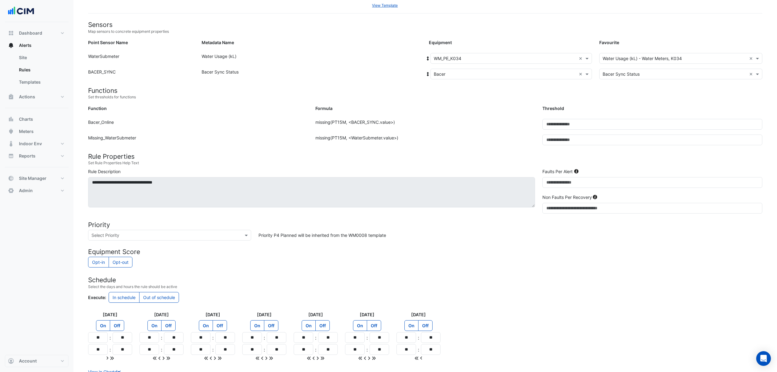
scroll to position [0, 0]
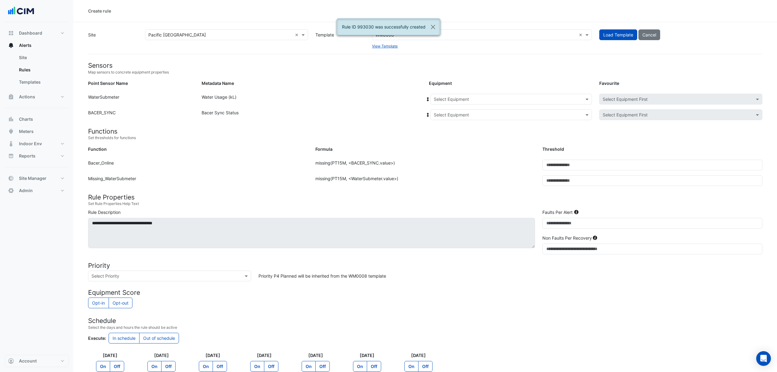
click at [540, 101] on input "text" at bounding box center [505, 99] width 143 height 6
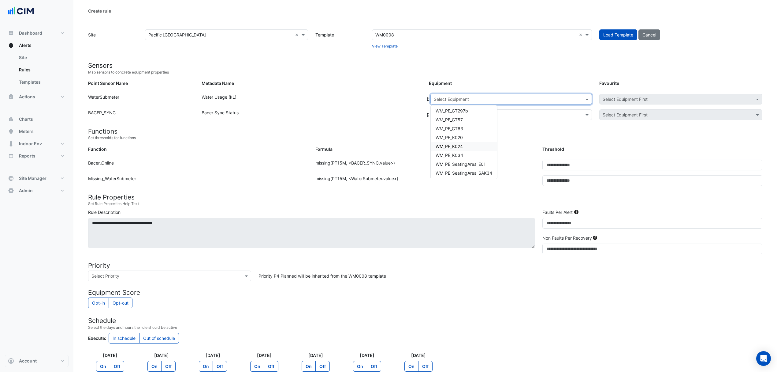
scroll to position [326, 0]
click at [478, 123] on span "WM_PE_SeatingArea_E01" at bounding box center [461, 123] width 50 height 5
click at [467, 116] on input "text" at bounding box center [505, 115] width 143 height 6
click at [454, 137] on div "Bacer" at bounding box center [454, 136] width 46 height 9
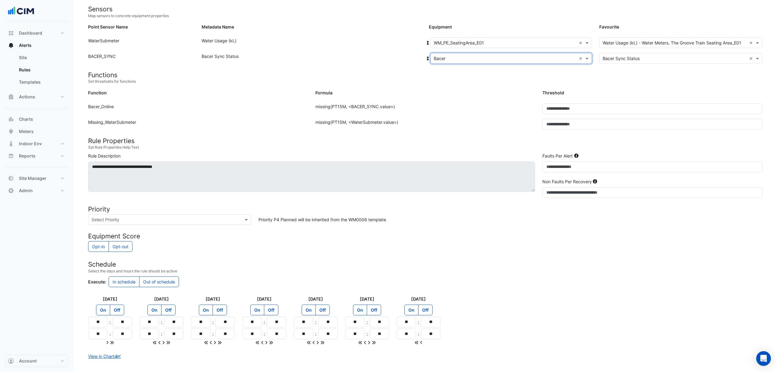
scroll to position [87, 0]
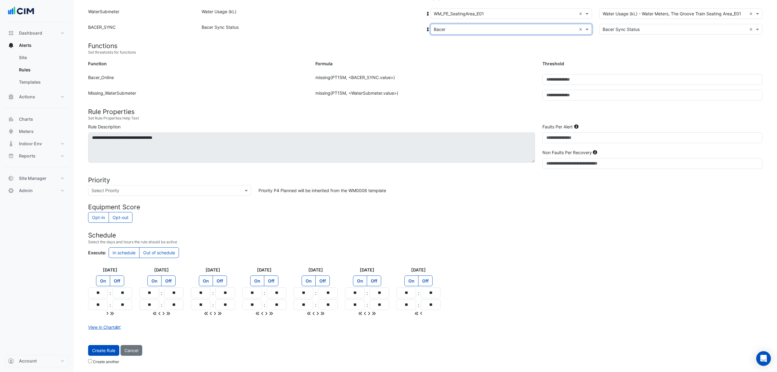
drag, startPoint x: 107, startPoint y: 359, endPoint x: 105, endPoint y: 354, distance: 4.8
click at [106, 359] on label "Create another" at bounding box center [106, 362] width 26 height 6
click at [107, 346] on button "Create Rule" at bounding box center [103, 350] width 31 height 11
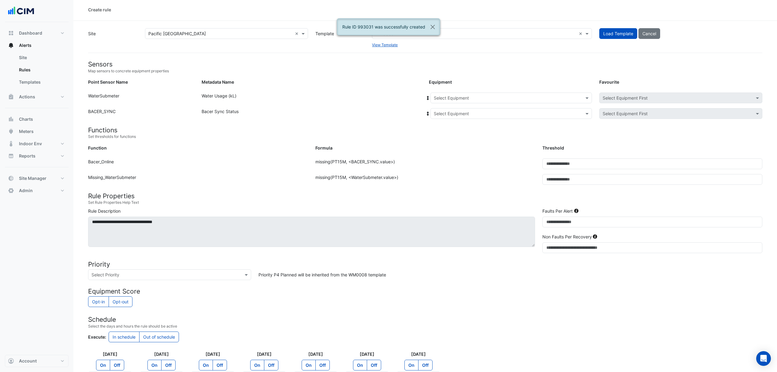
scroll to position [0, 0]
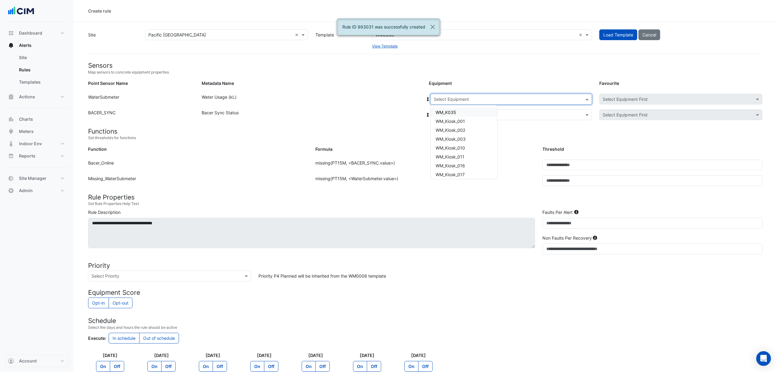
click at [551, 101] on input "text" at bounding box center [505, 99] width 143 height 6
drag, startPoint x: 223, startPoint y: 267, endPoint x: 220, endPoint y: 277, distance: 10.2
click at [225, 269] on h4 "Priority" at bounding box center [425, 265] width 675 height 8
click at [217, 279] on input "text" at bounding box center [164, 276] width 144 height 6
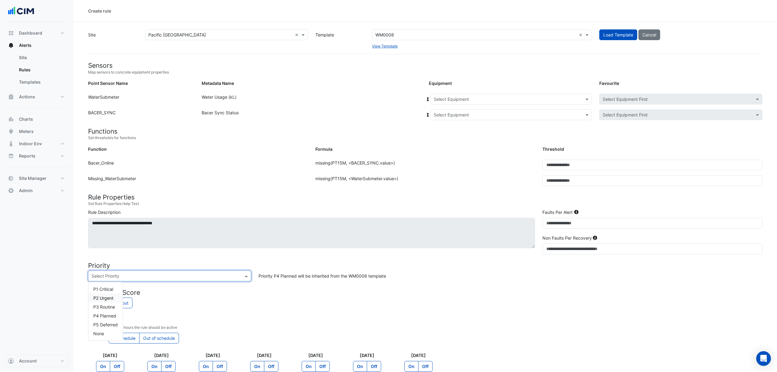
click at [113, 299] on span "P2 Urgent" at bounding box center [103, 297] width 20 height 5
drag, startPoint x: 324, startPoint y: 307, endPoint x: 328, endPoint y: 307, distance: 3.7
click at [326, 307] on div "Opt-in Opt-out" at bounding box center [425, 303] width 675 height 12
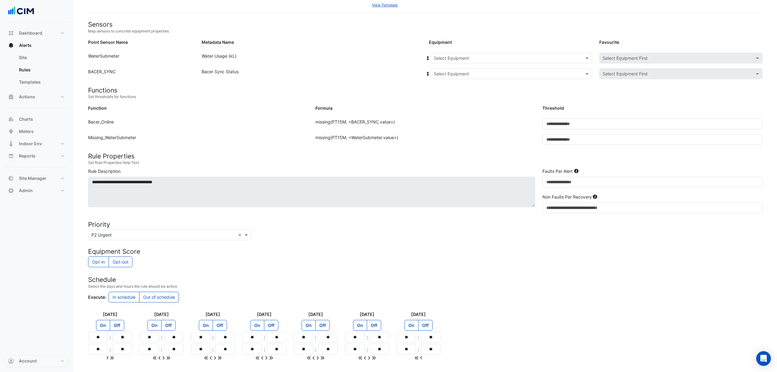
scroll to position [0, 0]
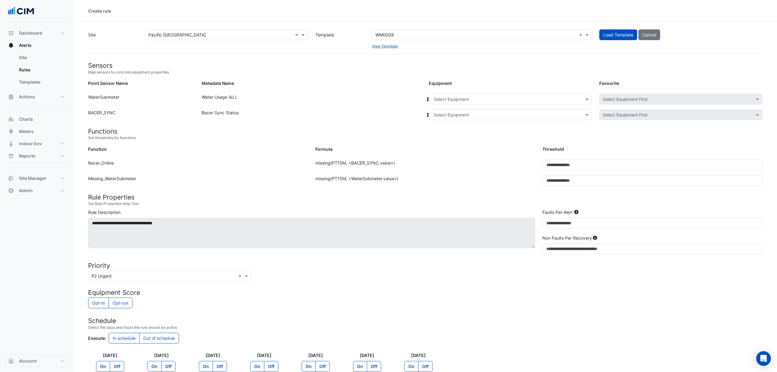
click at [525, 99] on input "text" at bounding box center [505, 99] width 143 height 6
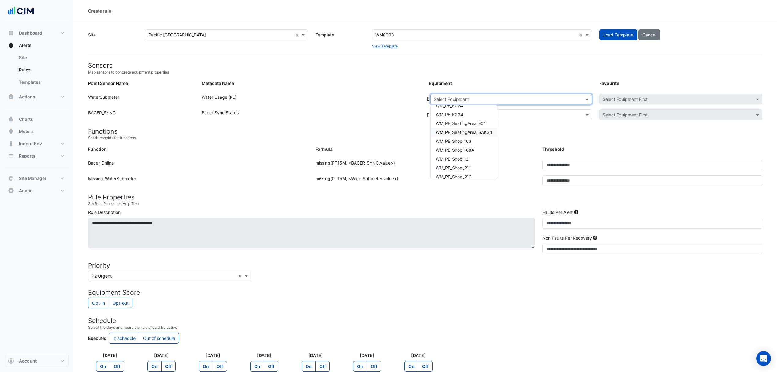
click at [474, 130] on span "WM_PE_SeatingArea_SAK34" at bounding box center [464, 131] width 57 height 5
drag, startPoint x: 474, startPoint y: 113, endPoint x: 474, endPoint y: 118, distance: 4.6
click at [474, 115] on input "text" at bounding box center [505, 115] width 143 height 6
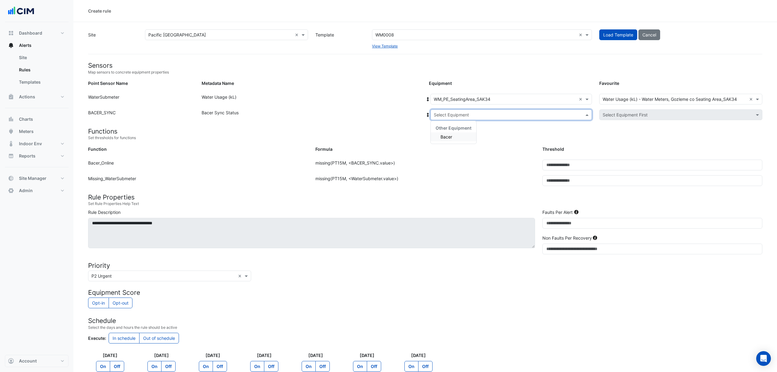
click at [464, 138] on div "Bacer" at bounding box center [454, 136] width 46 height 9
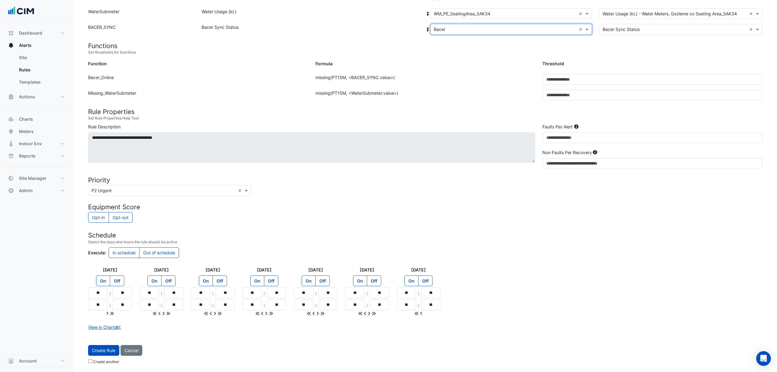
click at [100, 351] on button "Create Rule" at bounding box center [103, 350] width 31 height 11
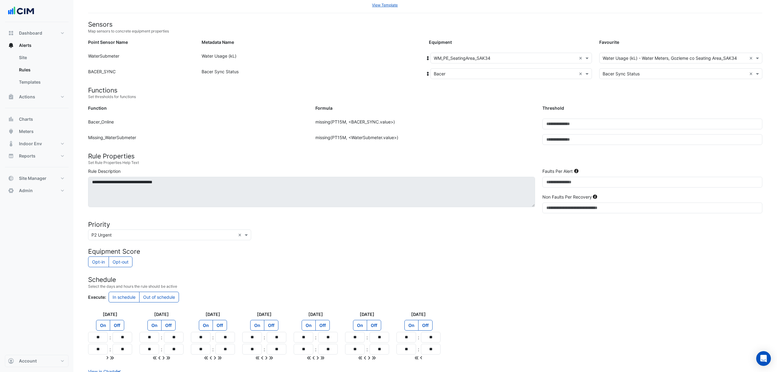
scroll to position [0, 0]
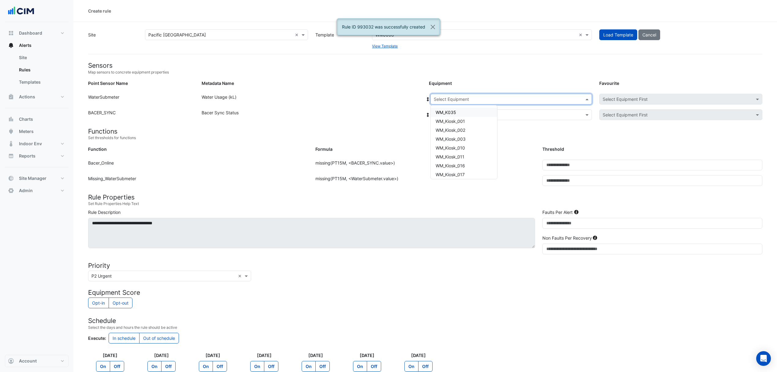
drag, startPoint x: 513, startPoint y: 97, endPoint x: 469, endPoint y: 128, distance: 53.2
click at [513, 97] on input "text" at bounding box center [505, 99] width 143 height 6
click at [471, 143] on span "WM_PE_Shop_103" at bounding box center [454, 140] width 36 height 5
click at [472, 118] on div "Select Equipment" at bounding box center [512, 114] width 162 height 11
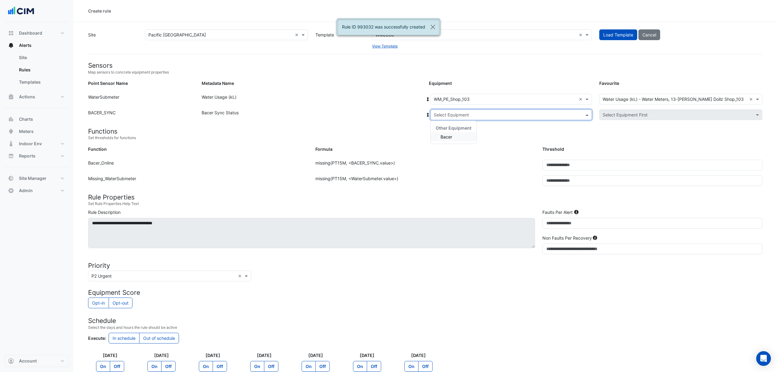
click at [457, 137] on div "Bacer" at bounding box center [454, 136] width 46 height 9
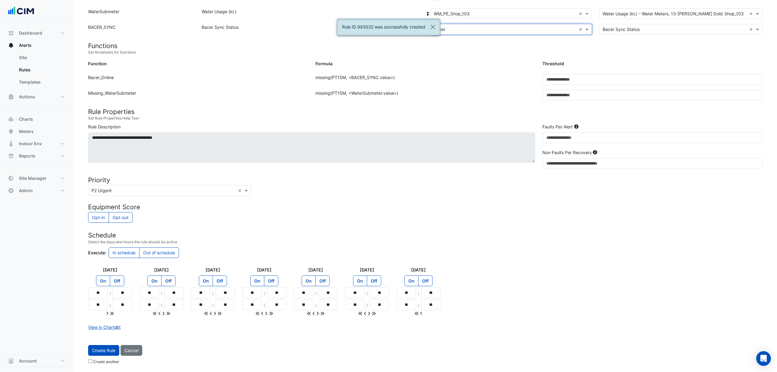
click at [111, 350] on button "Create Rule" at bounding box center [103, 350] width 31 height 11
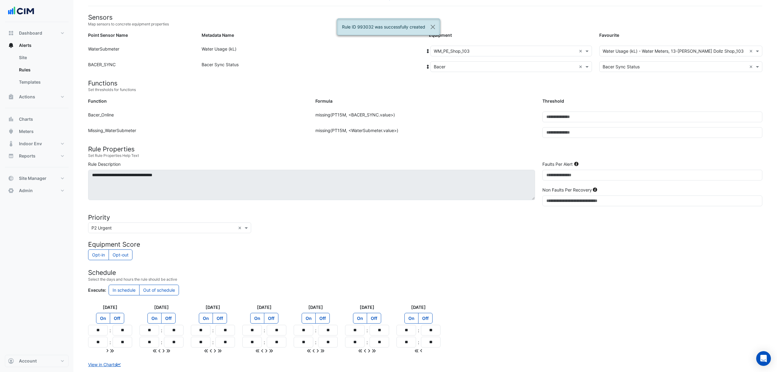
scroll to position [0, 0]
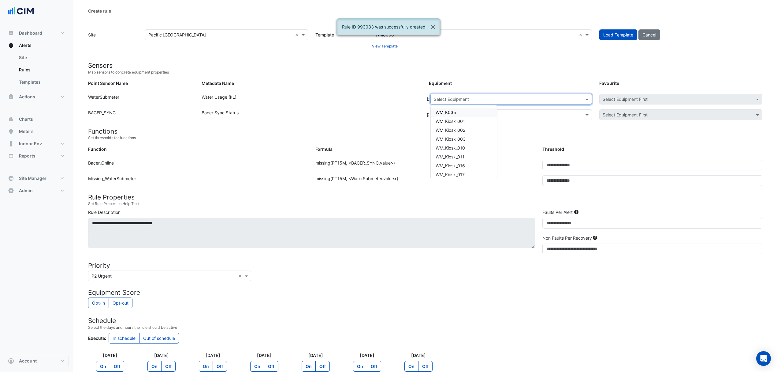
click at [483, 97] on input "text" at bounding box center [505, 99] width 143 height 6
click at [478, 148] on div "WM_PE_Shop_108A" at bounding box center [464, 149] width 66 height 9
drag, startPoint x: 478, startPoint y: 113, endPoint x: 477, endPoint y: 118, distance: 5.2
click at [478, 115] on input "text" at bounding box center [505, 115] width 143 height 6
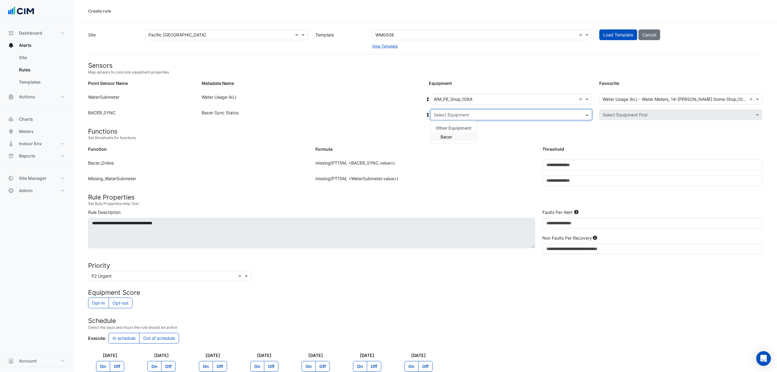
click at [463, 139] on div "Bacer" at bounding box center [454, 136] width 46 height 9
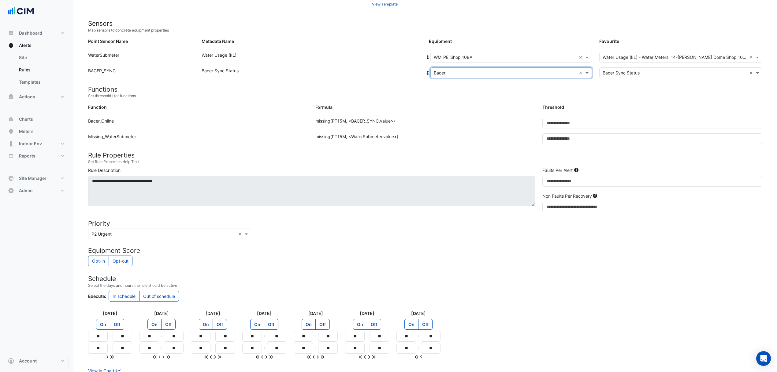
scroll to position [81, 0]
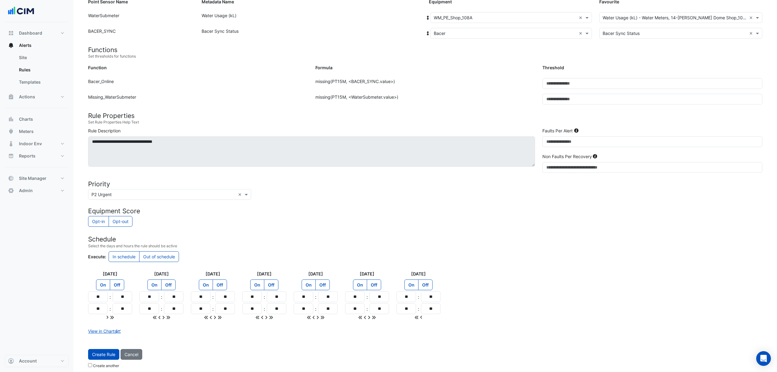
click at [112, 356] on button "Create Rule" at bounding box center [103, 354] width 31 height 11
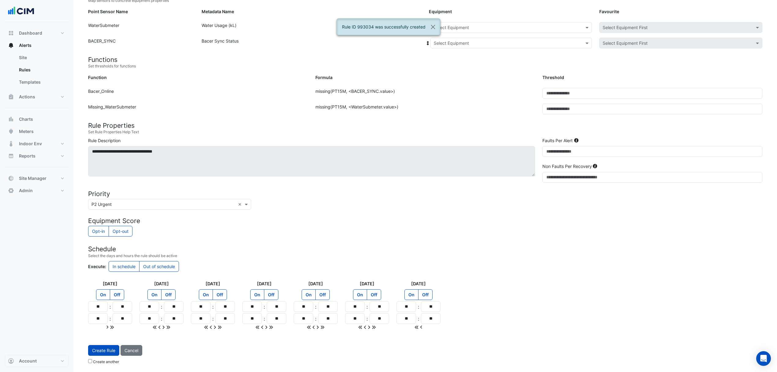
click at [484, 26] on input "text" at bounding box center [505, 27] width 143 height 6
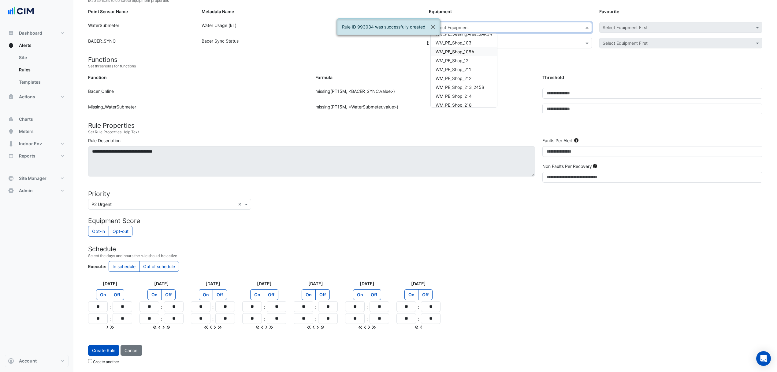
scroll to position [367, 0]
click at [464, 46] on span "WM_PE_Shop_12" at bounding box center [452, 45] width 33 height 5
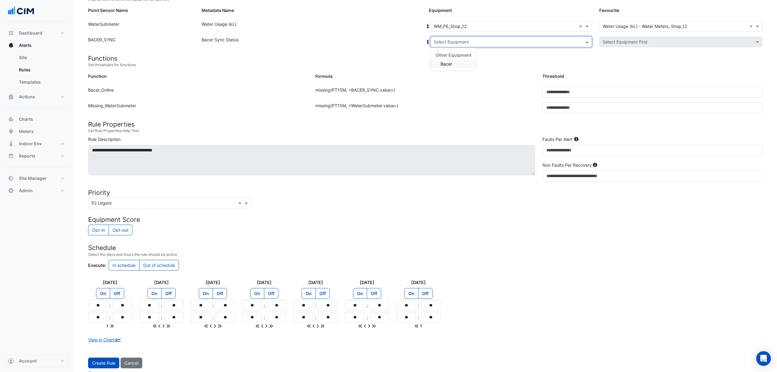
click at [466, 46] on div "Select Equipment" at bounding box center [512, 41] width 162 height 11
click at [455, 59] on div "Bacer" at bounding box center [454, 63] width 46 height 9
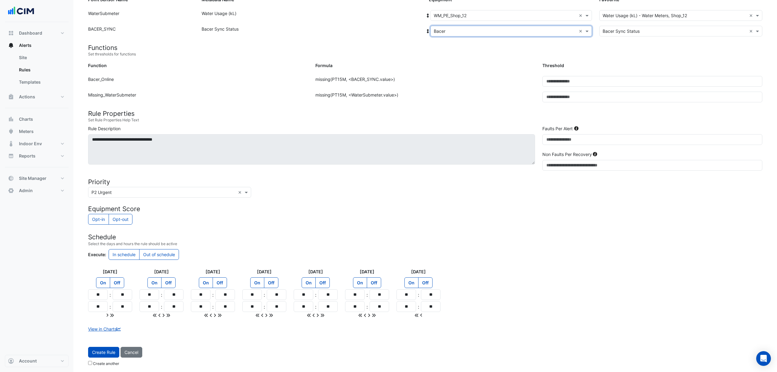
scroll to position [87, 0]
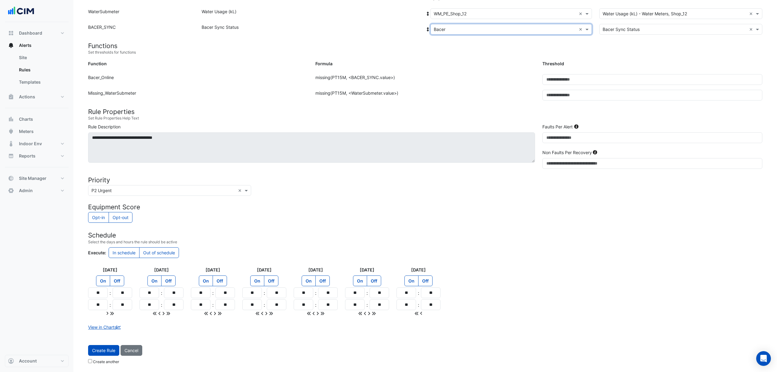
drag, startPoint x: 107, startPoint y: 347, endPoint x: 110, endPoint y: 345, distance: 4.3
click at [107, 347] on button "Create Rule" at bounding box center [103, 350] width 31 height 11
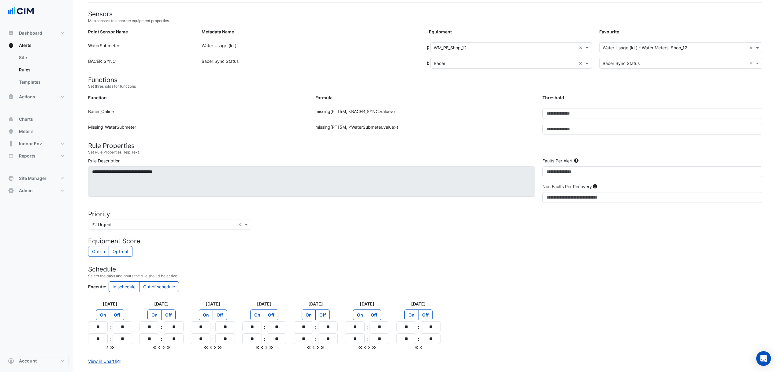
scroll to position [0, 0]
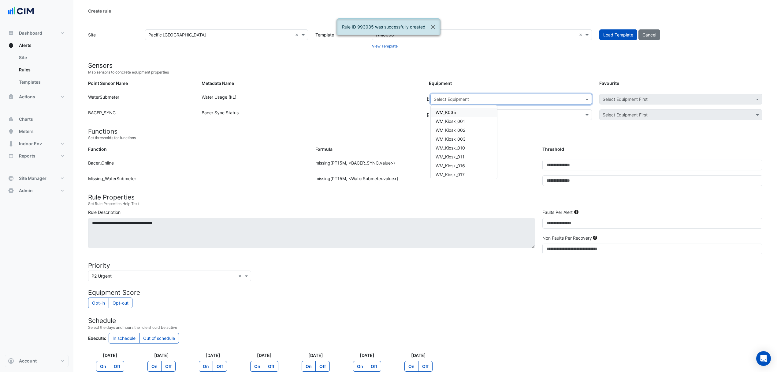
click at [501, 97] on input "text" at bounding box center [505, 99] width 143 height 6
click at [476, 125] on div "WM_PE_Shop_211" at bounding box center [464, 126] width 66 height 9
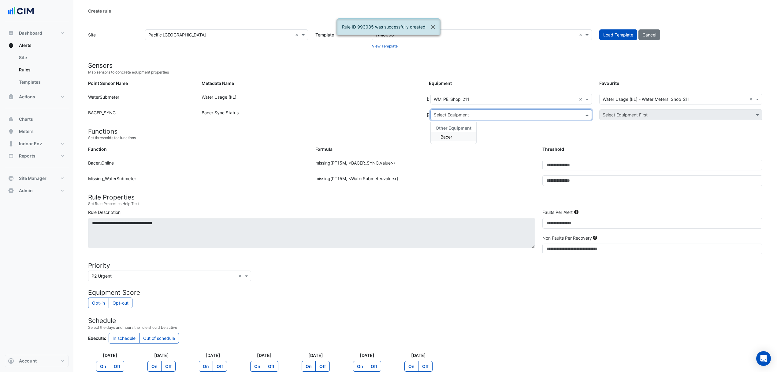
click at [475, 114] on input "text" at bounding box center [505, 115] width 143 height 6
click at [436, 139] on div "Bacer" at bounding box center [454, 136] width 46 height 9
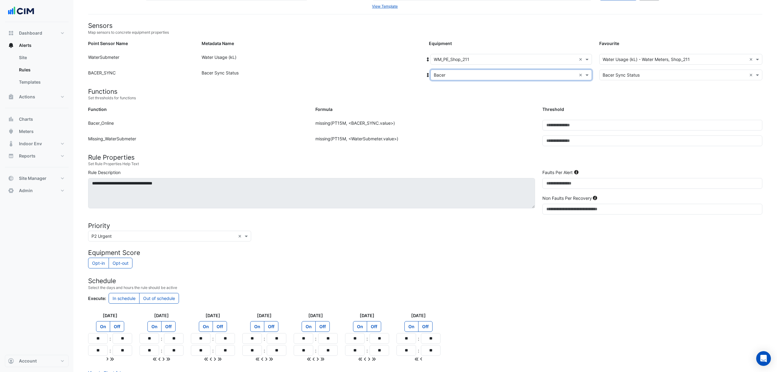
scroll to position [87, 0]
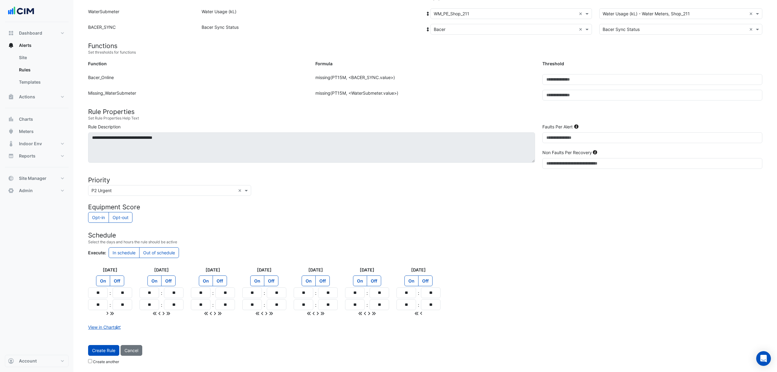
click at [102, 356] on div "Create Rule Cancel Create another" at bounding box center [425, 356] width 682 height 22
drag, startPoint x: 102, startPoint y: 350, endPoint x: 120, endPoint y: 344, distance: 19.1
click at [102, 351] on button "Create Rule" at bounding box center [103, 350] width 31 height 11
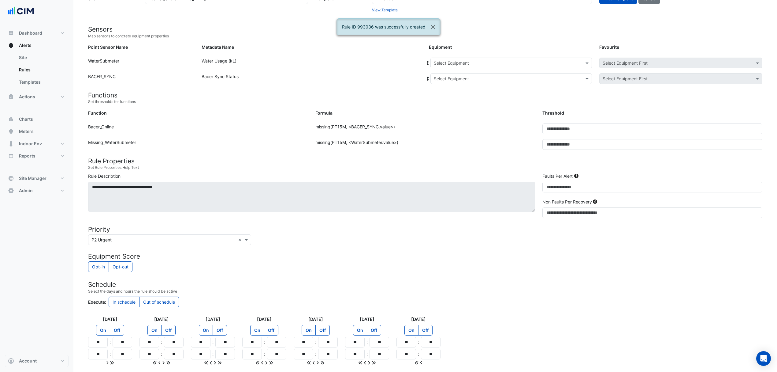
scroll to position [0, 0]
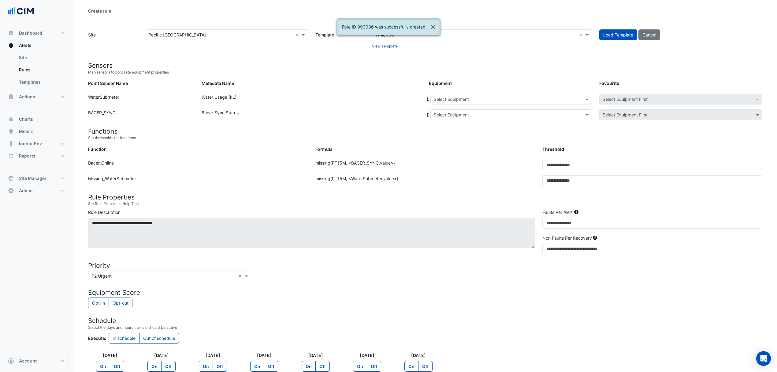
click at [473, 99] on input "text" at bounding box center [505, 99] width 143 height 6
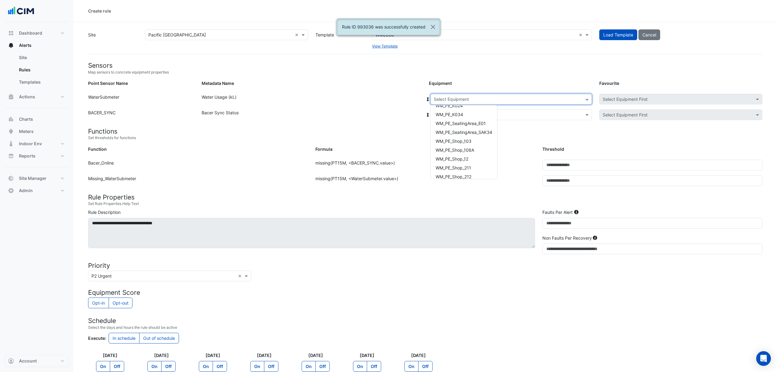
scroll to position [367, 0]
click at [468, 135] on span "WM_PE_Shop_212" at bounding box center [454, 135] width 36 height 5
click at [468, 122] on div "Equipment: Select Equipment Favourite: Select Equipment First" at bounding box center [595, 115] width 341 height 13
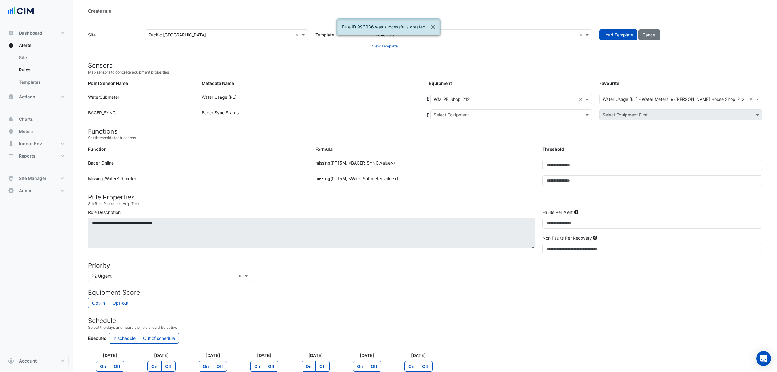
click at [467, 116] on input "text" at bounding box center [505, 115] width 143 height 6
click at [453, 136] on div "Bacer" at bounding box center [454, 136] width 46 height 9
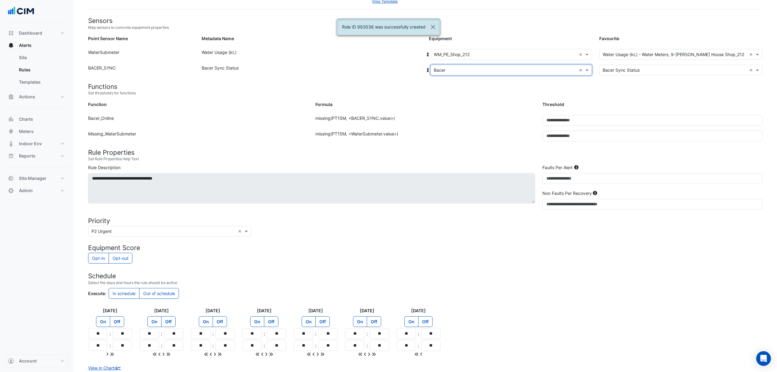
scroll to position [87, 0]
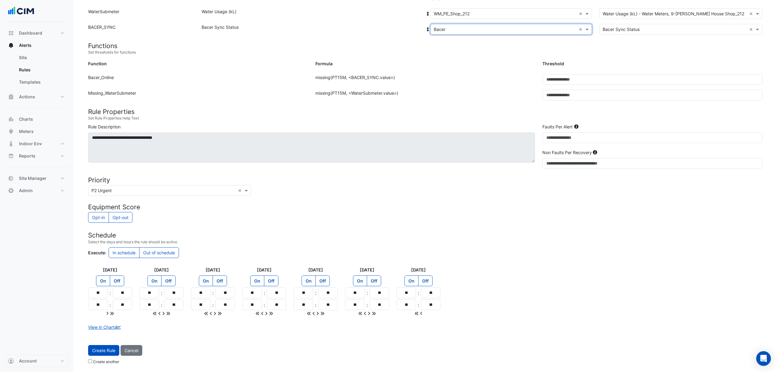
click at [111, 350] on button "Create Rule" at bounding box center [103, 350] width 31 height 11
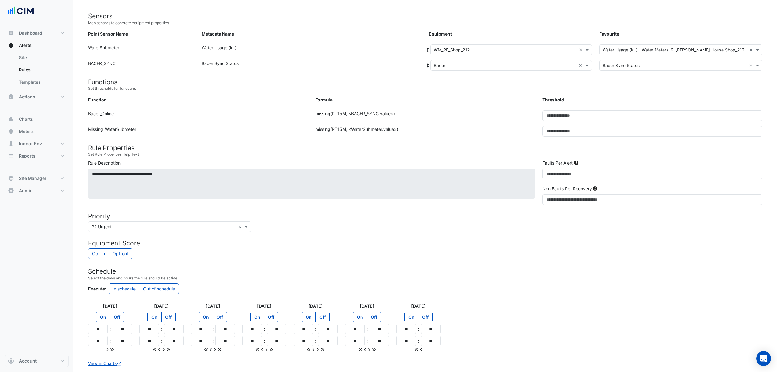
scroll to position [0, 0]
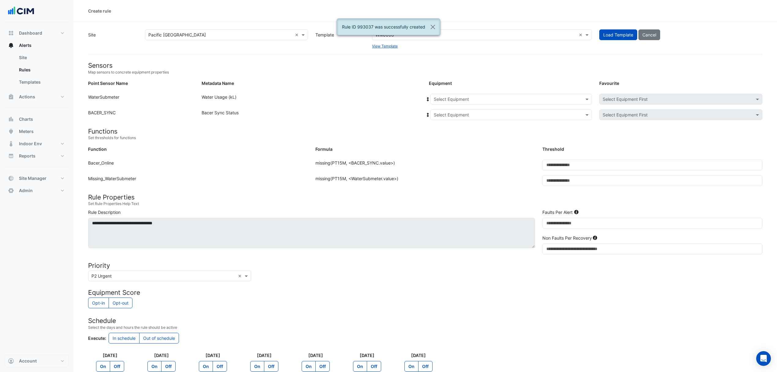
click at [465, 94] on div "Select Equipment" at bounding box center [512, 99] width 162 height 11
click at [482, 143] on span "WM_PE_Shop_213_245B" at bounding box center [460, 144] width 49 height 5
drag, startPoint x: 476, startPoint y: 113, endPoint x: 471, endPoint y: 119, distance: 8.0
click at [474, 114] on input "text" at bounding box center [505, 115] width 143 height 6
click at [445, 139] on span "Bacer" at bounding box center [447, 136] width 12 height 5
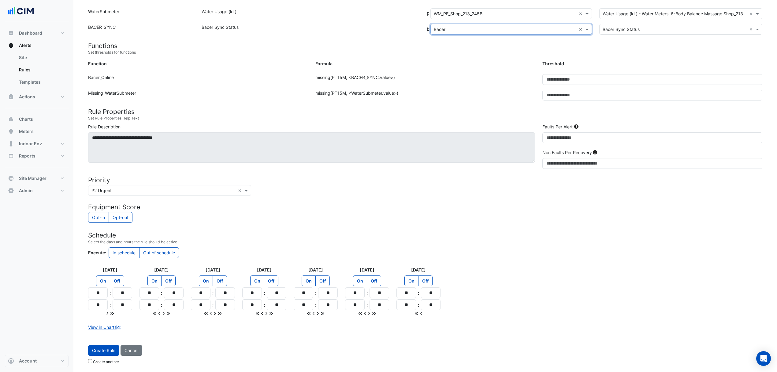
click at [91, 346] on button "Create Rule" at bounding box center [103, 350] width 31 height 11
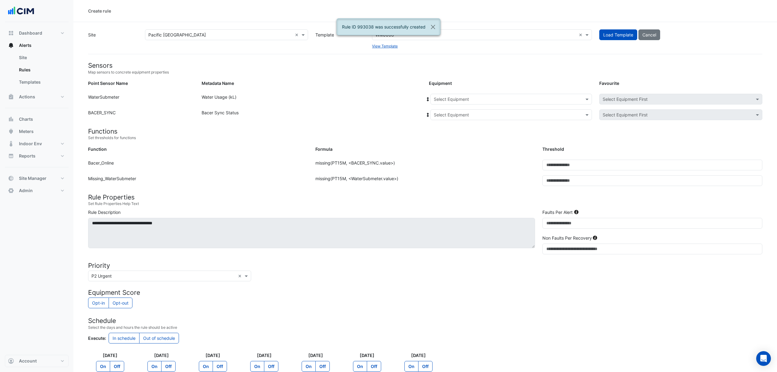
click at [465, 97] on input "text" at bounding box center [505, 99] width 143 height 6
click at [475, 147] on div "WM_PE_Shop_213_245B" at bounding box center [464, 144] width 66 height 9
drag, startPoint x: 469, startPoint y: 114, endPoint x: 467, endPoint y: 119, distance: 5.3
click at [469, 113] on input "text" at bounding box center [505, 115] width 143 height 6
click at [451, 136] on span "Bacer" at bounding box center [447, 136] width 12 height 5
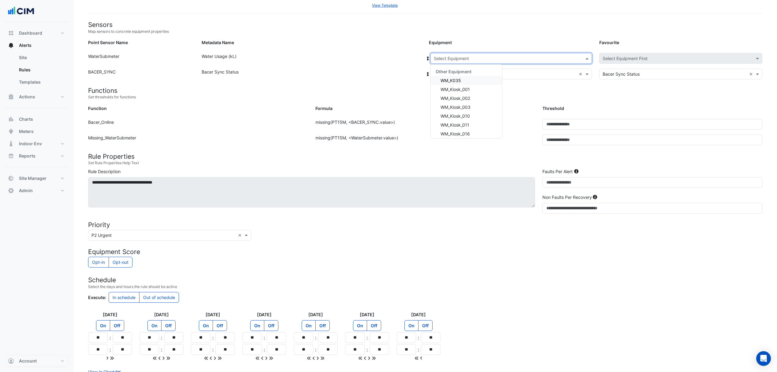
click at [542, 58] on input "text" at bounding box center [505, 58] width 143 height 6
click at [463, 114] on span "WM_PE_Shop_213_245B" at bounding box center [465, 112] width 49 height 5
drag, startPoint x: 580, startPoint y: 58, endPoint x: 539, endPoint y: 57, distance: 41.0
drag, startPoint x: 539, startPoint y: 57, endPoint x: 517, endPoint y: 70, distance: 25.7
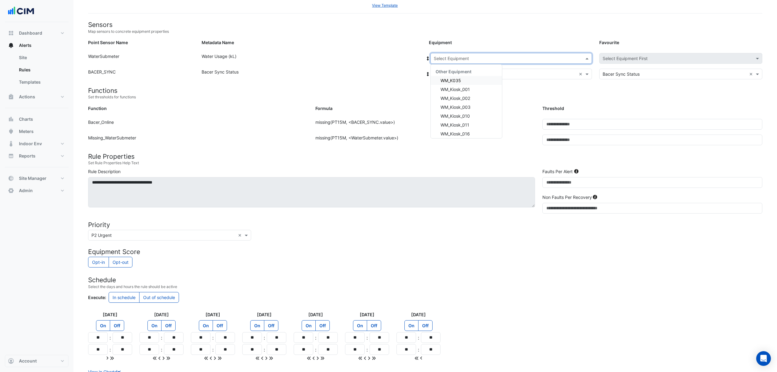
click at [538, 57] on input "text" at bounding box center [505, 58] width 143 height 6
click at [473, 122] on span "WM_PE_Shop_214" at bounding box center [459, 121] width 36 height 5
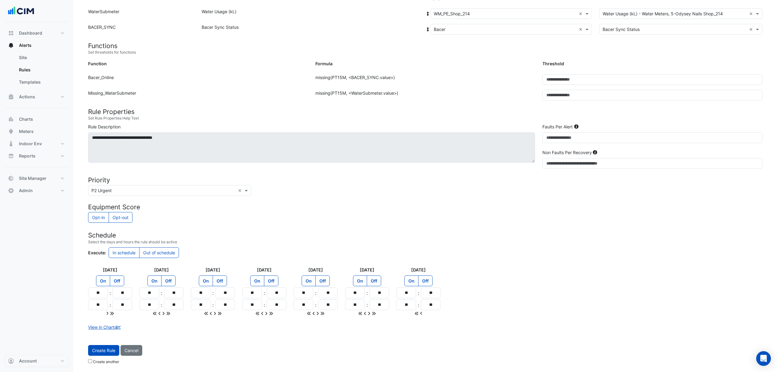
click at [98, 349] on button "Create Rule" at bounding box center [103, 350] width 31 height 11
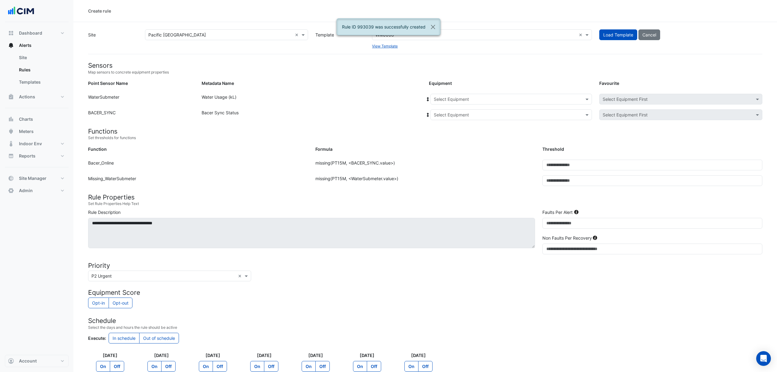
drag, startPoint x: 582, startPoint y: 98, endPoint x: 577, endPoint y: 99, distance: 5.0
click at [578, 99] on div at bounding box center [511, 98] width 161 height 7
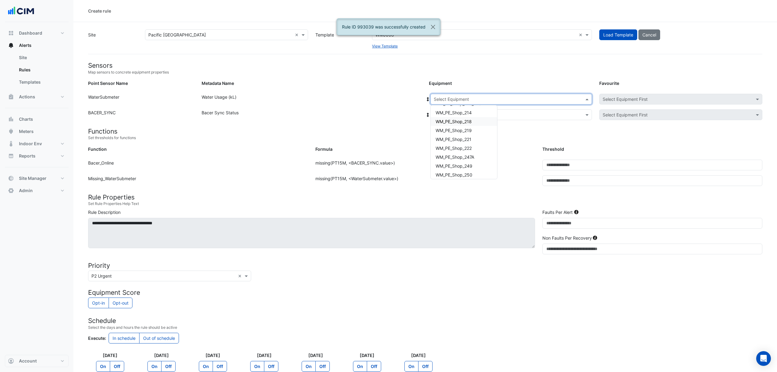
click at [466, 117] on div "WM_PE_Shop_218" at bounding box center [464, 121] width 66 height 9
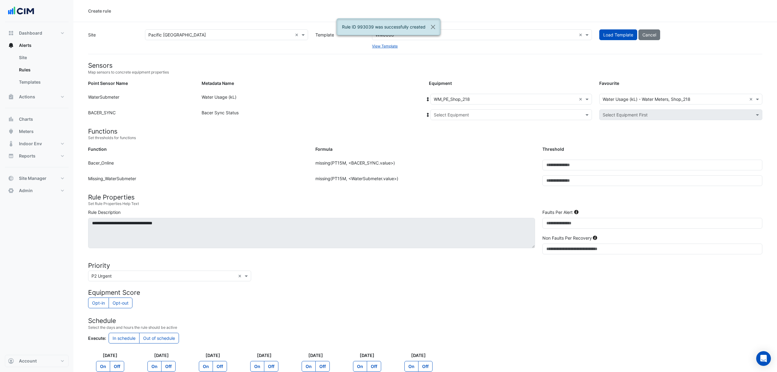
click at [474, 107] on div "Point Sensor Name: WaterSubmeter Metadata Name: Water Usage (kL) Equipment: Sel…" at bounding box center [425, 102] width 682 height 16
click at [461, 116] on input "text" at bounding box center [505, 115] width 143 height 6
click at [444, 137] on span "Bacer" at bounding box center [447, 136] width 12 height 5
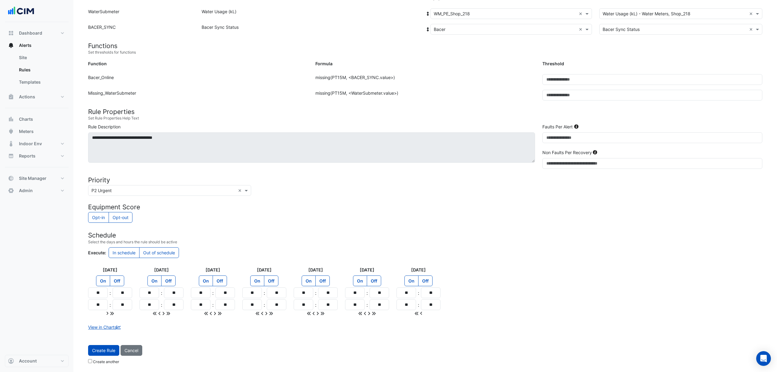
click at [98, 347] on button "Create Rule" at bounding box center [103, 350] width 31 height 11
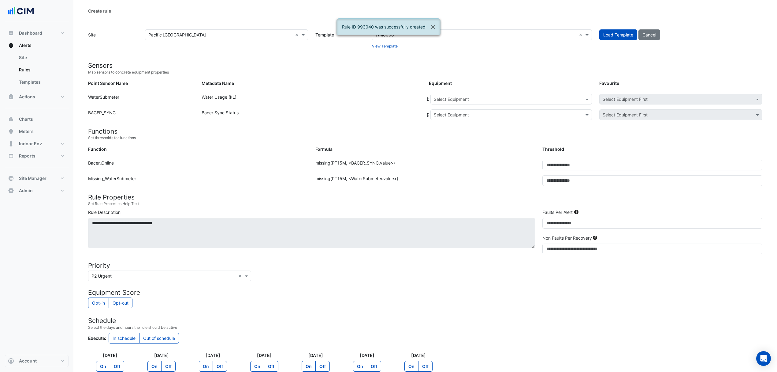
click at [586, 99] on span at bounding box center [588, 99] width 8 height 6
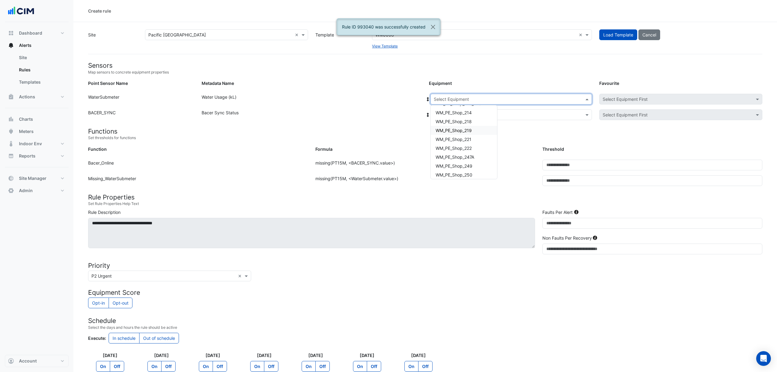
click at [469, 131] on span "WM_PE_Shop_219" at bounding box center [454, 130] width 36 height 5
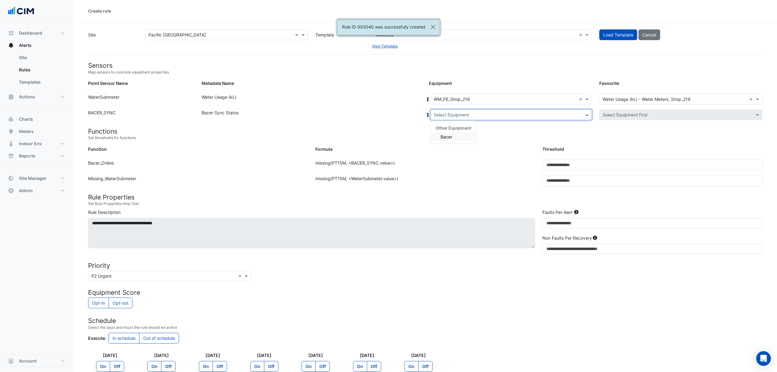
drag, startPoint x: 475, startPoint y: 111, endPoint x: 467, endPoint y: 127, distance: 17.8
click at [475, 114] on input "text" at bounding box center [505, 115] width 143 height 6
click at [458, 135] on div "Bacer" at bounding box center [454, 136] width 46 height 9
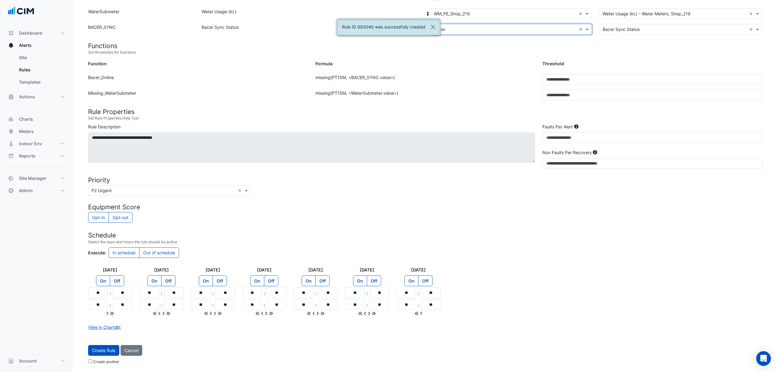
click at [98, 350] on button "Create Rule" at bounding box center [103, 350] width 31 height 11
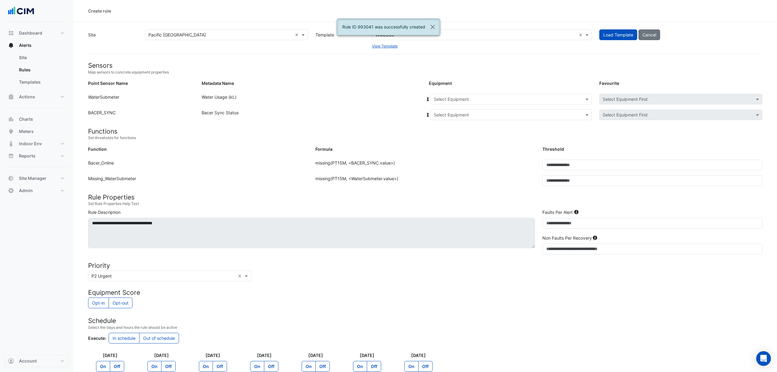
drag, startPoint x: 585, startPoint y: 98, endPoint x: 554, endPoint y: 105, distance: 32.3
click at [584, 98] on span at bounding box center [588, 99] width 8 height 6
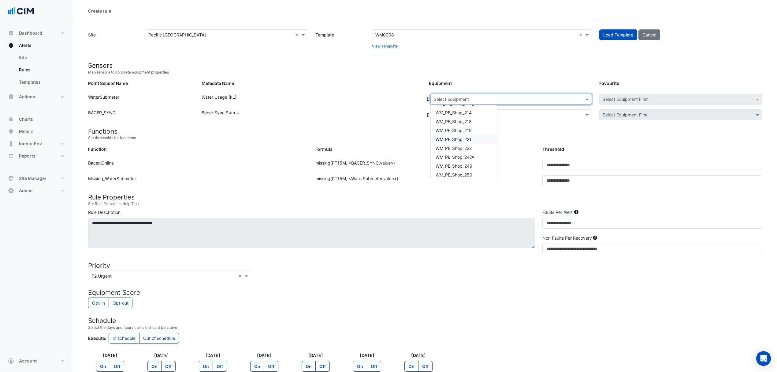
click at [477, 139] on div "WM_PE_Shop_221" at bounding box center [464, 139] width 66 height 9
click at [476, 118] on input "text" at bounding box center [505, 115] width 143 height 6
click at [453, 131] on div "Other Equipment" at bounding box center [454, 127] width 46 height 9
click at [451, 133] on div "Bacer" at bounding box center [454, 136] width 46 height 9
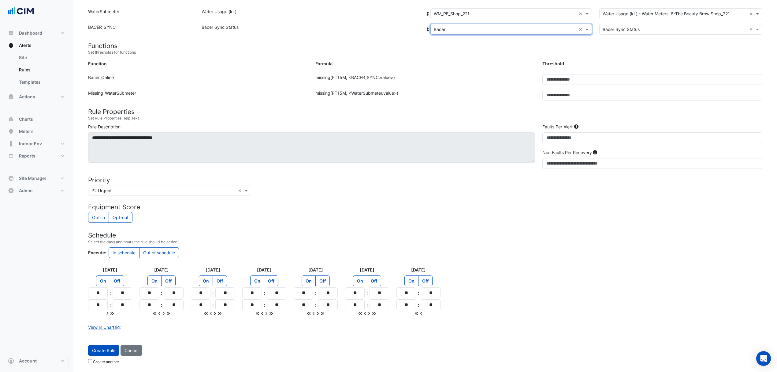
click at [104, 352] on button "Create Rule" at bounding box center [103, 350] width 31 height 11
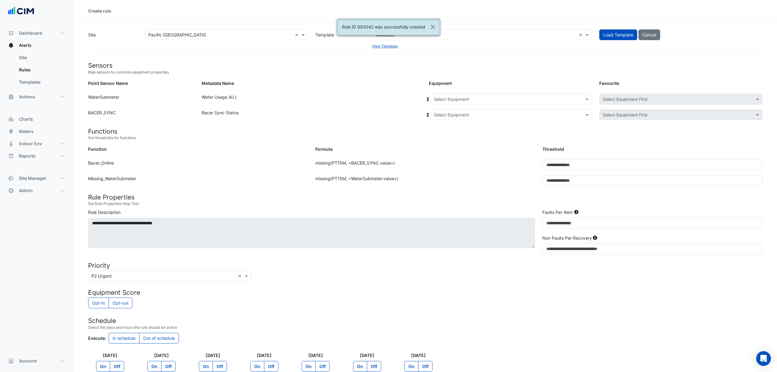
click at [518, 100] on input "text" at bounding box center [505, 99] width 143 height 6
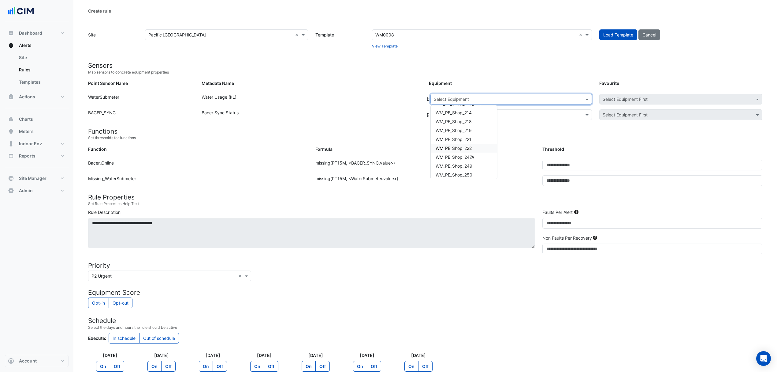
click at [470, 148] on span "WM_PE_Shop_222" at bounding box center [454, 147] width 36 height 5
click at [468, 116] on input "text" at bounding box center [505, 115] width 143 height 6
click at [452, 137] on div "Bacer" at bounding box center [454, 136] width 46 height 9
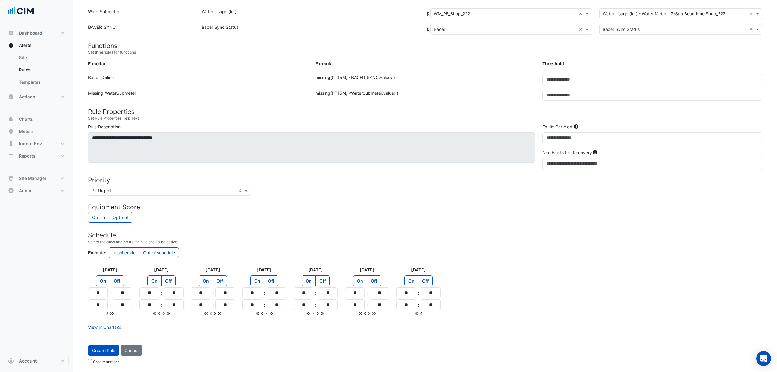
click at [101, 348] on button "Create Rule" at bounding box center [103, 350] width 31 height 11
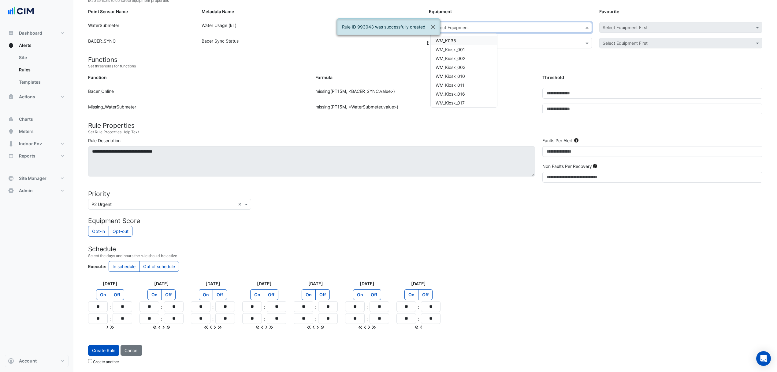
click at [529, 25] on input "text" at bounding box center [505, 27] width 143 height 6
click at [471, 86] on span "WM_PE_Shop_247A" at bounding box center [455, 85] width 39 height 5
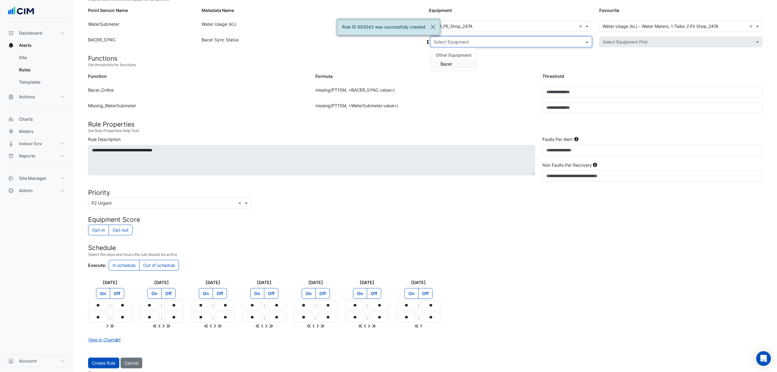
click at [460, 42] on input "text" at bounding box center [505, 42] width 143 height 6
click at [455, 62] on div "Bacer" at bounding box center [454, 63] width 46 height 9
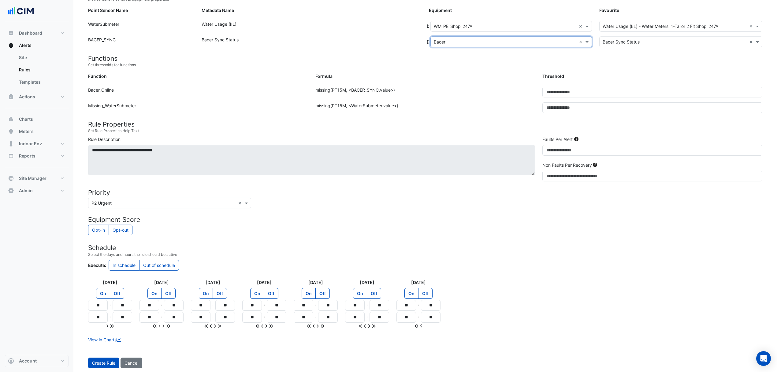
click at [108, 367] on button "Create Rule" at bounding box center [103, 362] width 31 height 11
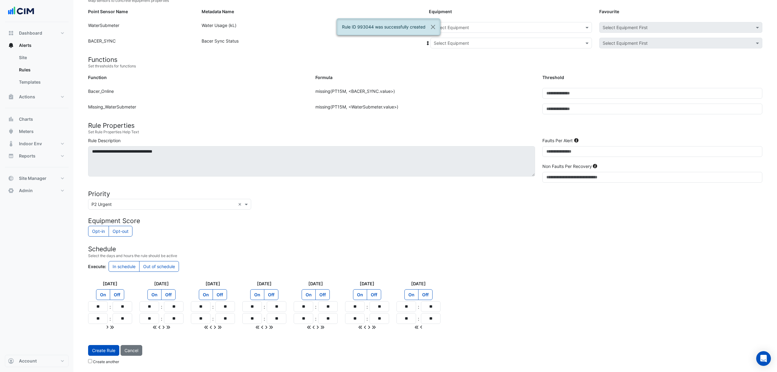
click at [534, 28] on input "text" at bounding box center [505, 27] width 143 height 6
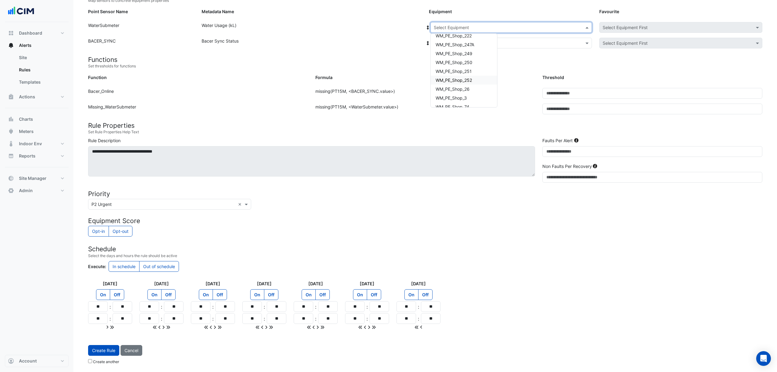
scroll to position [490, 0]
click at [469, 57] on div "WM_PE_Shop_3" at bounding box center [464, 56] width 66 height 9
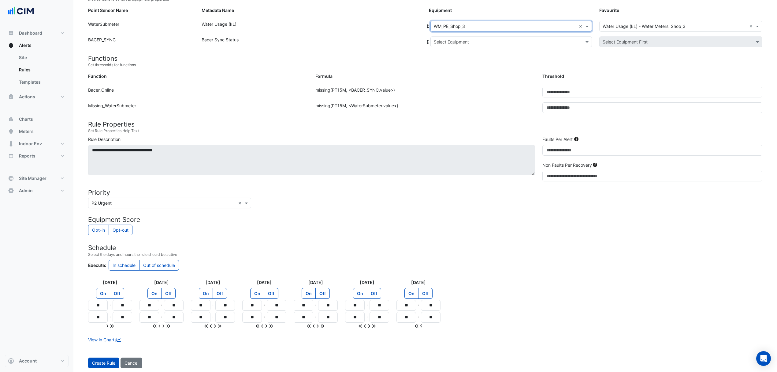
click at [493, 46] on div "Select Equipment" at bounding box center [512, 41] width 162 height 11
click at [445, 61] on div "Bacer" at bounding box center [454, 63] width 46 height 9
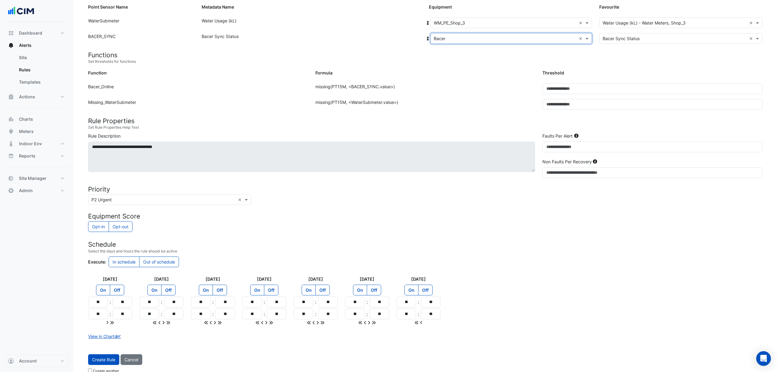
scroll to position [87, 0]
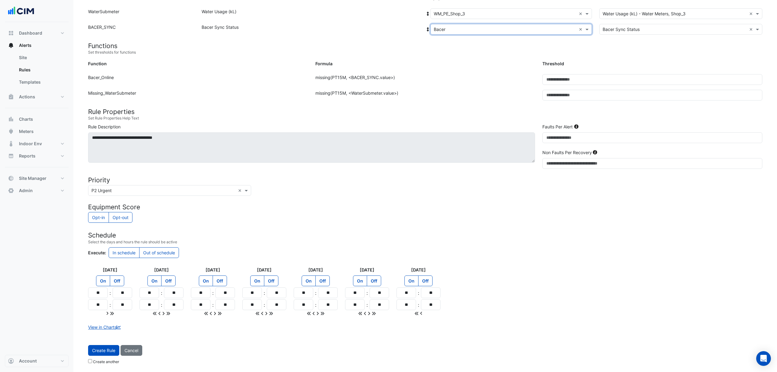
click at [102, 346] on button "Create Rule" at bounding box center [103, 350] width 31 height 11
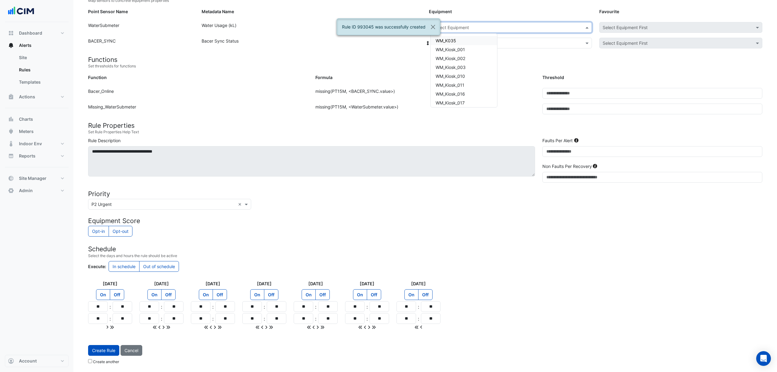
click at [476, 24] on input "text" at bounding box center [505, 27] width 143 height 6
click at [472, 63] on div "WM_PE_Shop_74" at bounding box center [464, 65] width 66 height 9
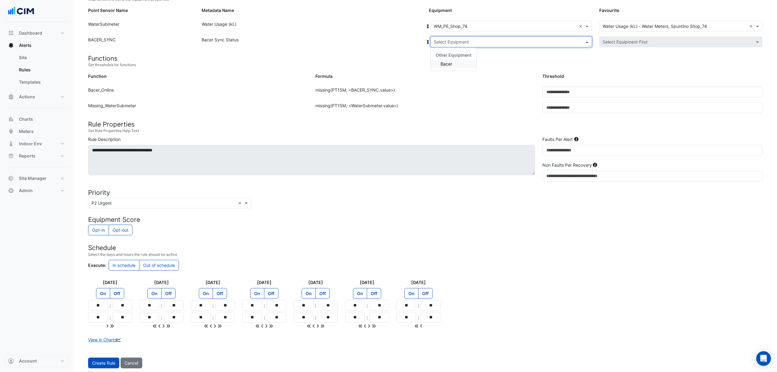
drag, startPoint x: 478, startPoint y: 42, endPoint x: 469, endPoint y: 53, distance: 14.1
click at [478, 42] on input "text" at bounding box center [505, 42] width 143 height 6
click at [453, 63] on div "Bacer" at bounding box center [454, 63] width 46 height 9
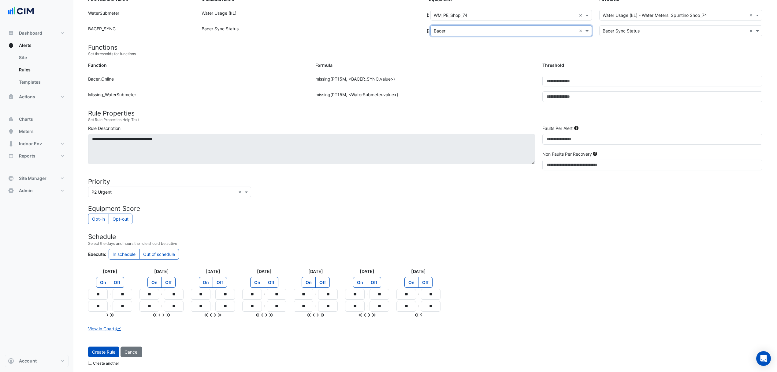
scroll to position [87, 0]
click at [105, 347] on button "Create Rule" at bounding box center [103, 350] width 31 height 11
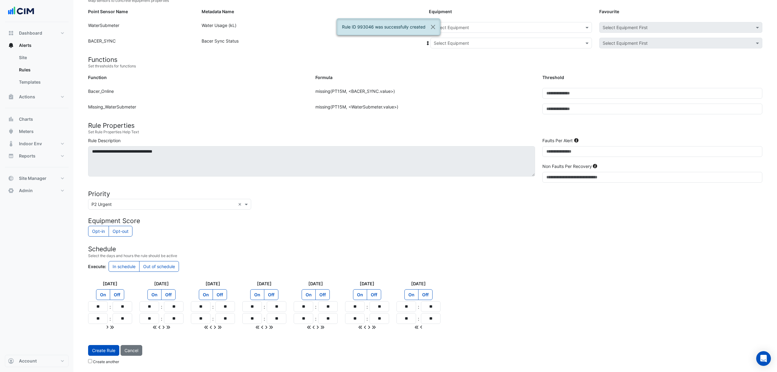
scroll to position [73, 0]
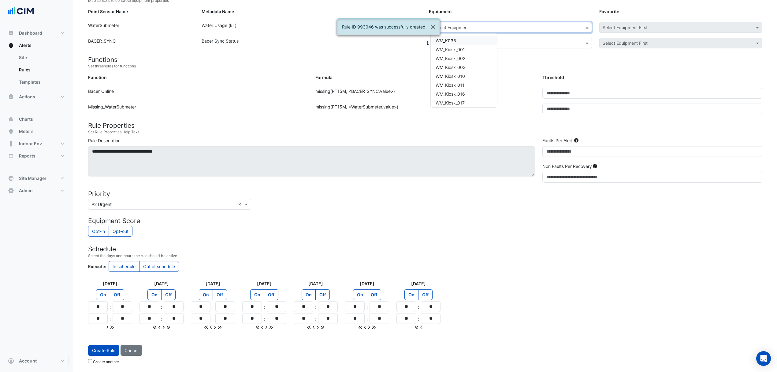
click at [473, 24] on input "text" at bounding box center [505, 27] width 143 height 6
click at [474, 77] on div "WM_PE_Shop_79" at bounding box center [464, 74] width 66 height 9
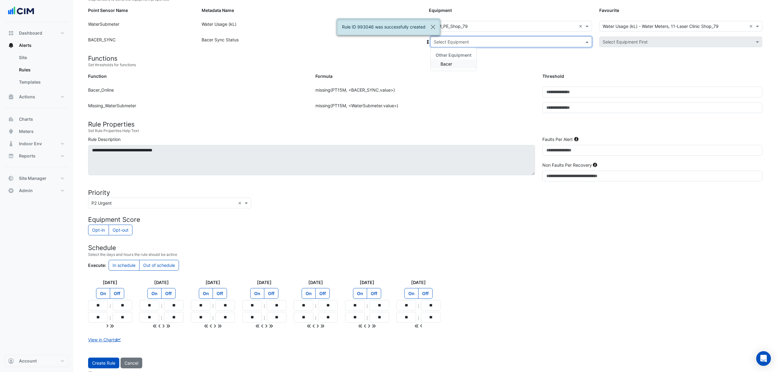
click at [477, 41] on input "text" at bounding box center [505, 42] width 143 height 6
click at [448, 61] on span "Bacer" at bounding box center [447, 63] width 12 height 5
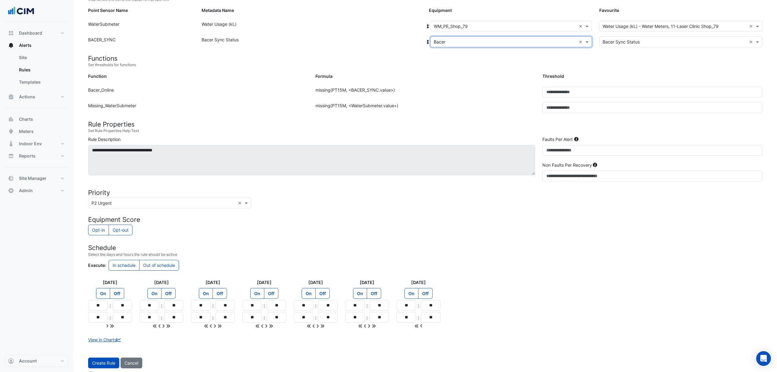
click at [106, 360] on button "Create Rule" at bounding box center [103, 362] width 31 height 11
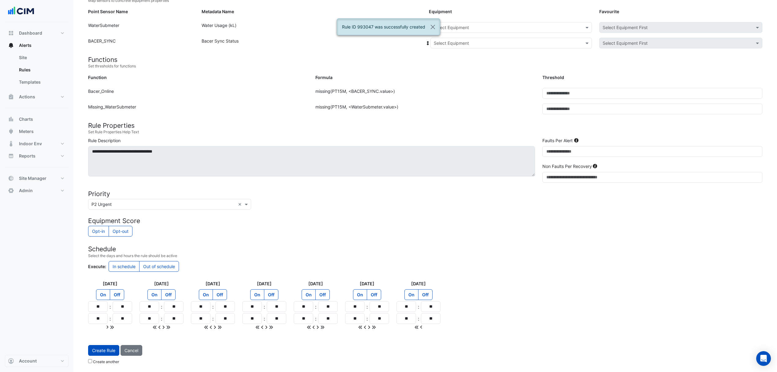
click at [481, 25] on input "text" at bounding box center [505, 27] width 143 height 6
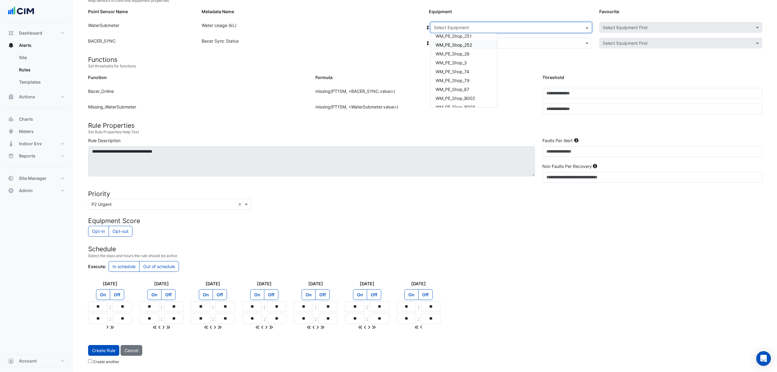
scroll to position [471, 0]
click at [464, 101] on span "WM_PE_Shop_87" at bounding box center [453, 101] width 34 height 5
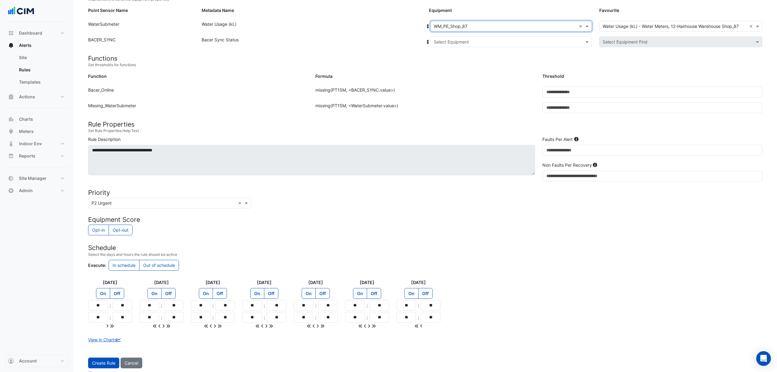
click at [476, 40] on input "text" at bounding box center [505, 42] width 143 height 6
click at [458, 64] on div "Bacer" at bounding box center [454, 63] width 46 height 9
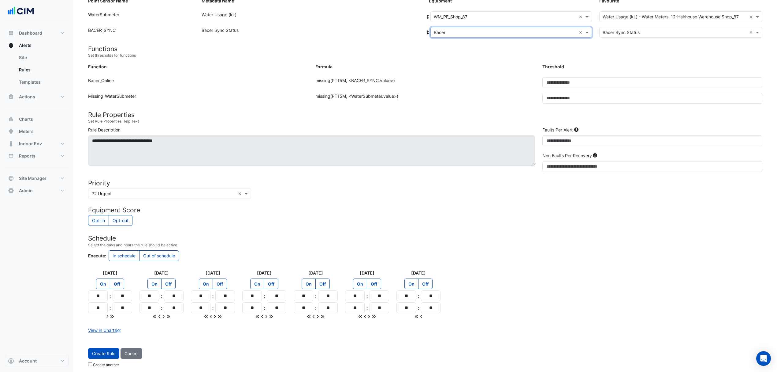
scroll to position [87, 0]
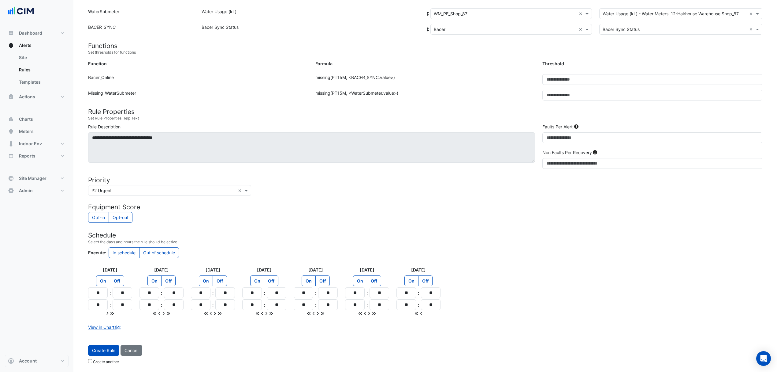
click at [105, 349] on button "Create Rule" at bounding box center [103, 350] width 31 height 11
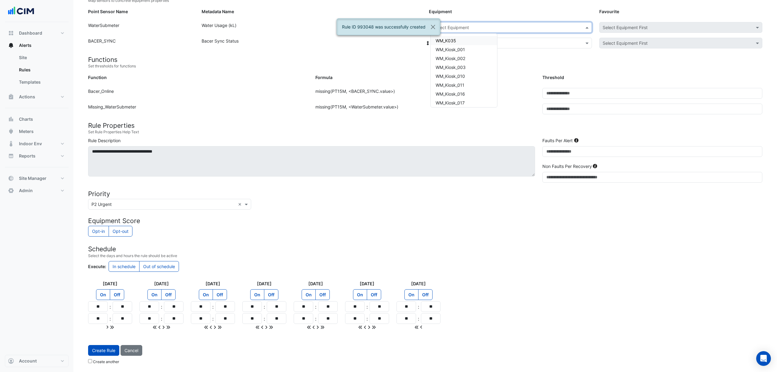
click at [465, 24] on input "text" at bounding box center [505, 27] width 143 height 6
click at [470, 49] on span "WM_PE_Shop_B002" at bounding box center [455, 51] width 39 height 5
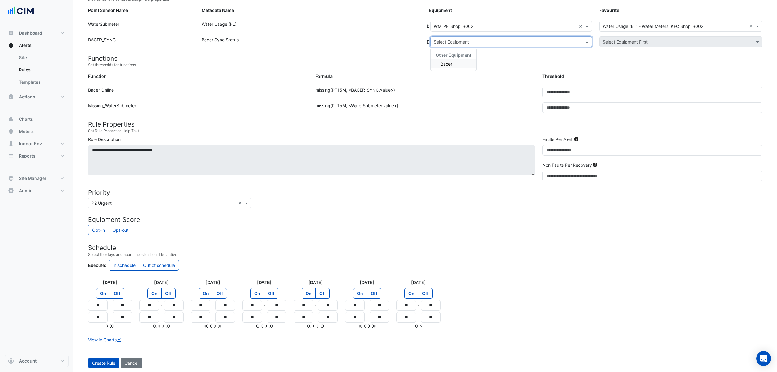
click at [473, 46] on div "Select Equipment" at bounding box center [512, 41] width 162 height 11
click at [459, 62] on div "Bacer" at bounding box center [454, 63] width 46 height 9
click at [109, 361] on button "Create Rule" at bounding box center [103, 362] width 31 height 11
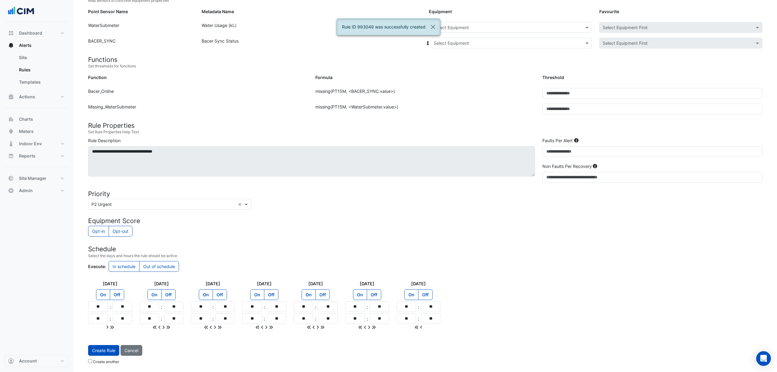
click at [481, 26] on input "text" at bounding box center [505, 27] width 143 height 6
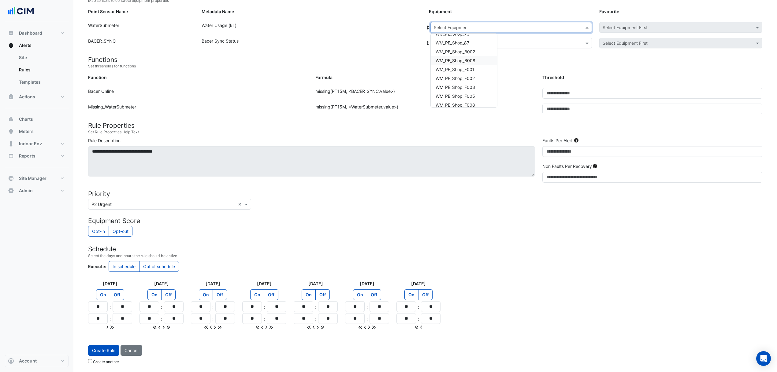
click at [477, 62] on div "WM_PE_Shop_B008" at bounding box center [464, 60] width 66 height 9
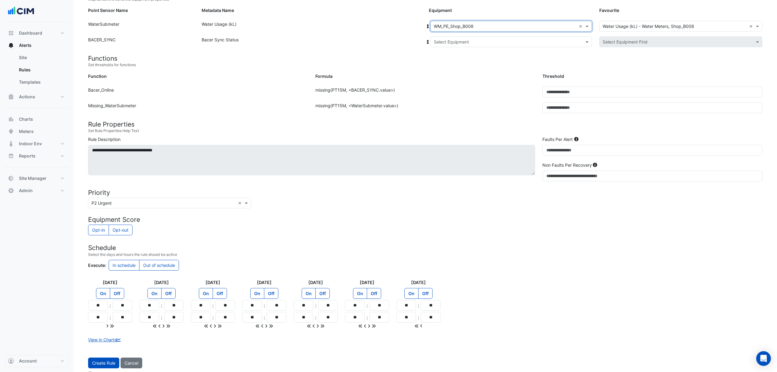
click at [478, 41] on input "text" at bounding box center [505, 42] width 143 height 6
click at [458, 61] on div "Bacer" at bounding box center [454, 63] width 46 height 9
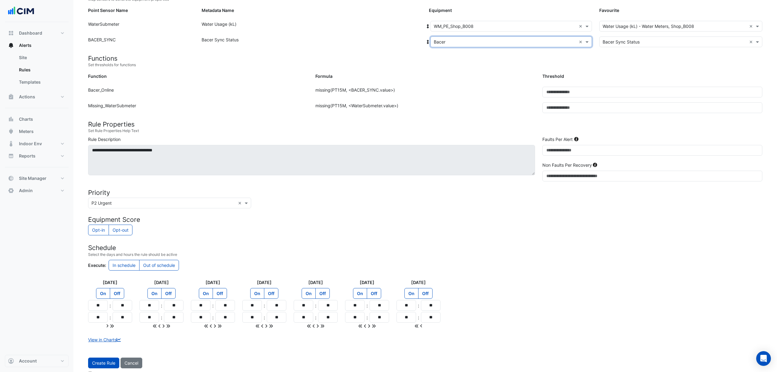
click at [103, 362] on button "Create Rule" at bounding box center [103, 362] width 31 height 11
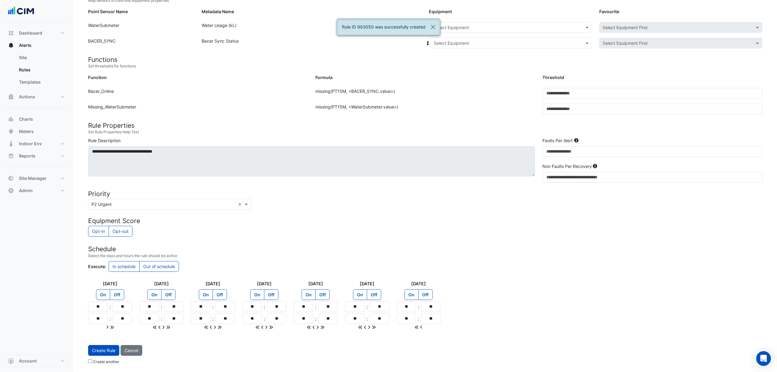
click at [482, 26] on input "text" at bounding box center [505, 27] width 143 height 6
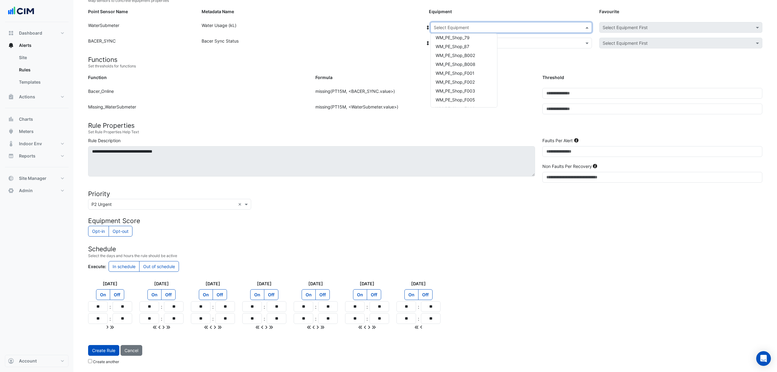
scroll to position [512, 0]
click at [479, 86] on div "WM_PE_Shop_F001" at bounding box center [464, 87] width 66 height 9
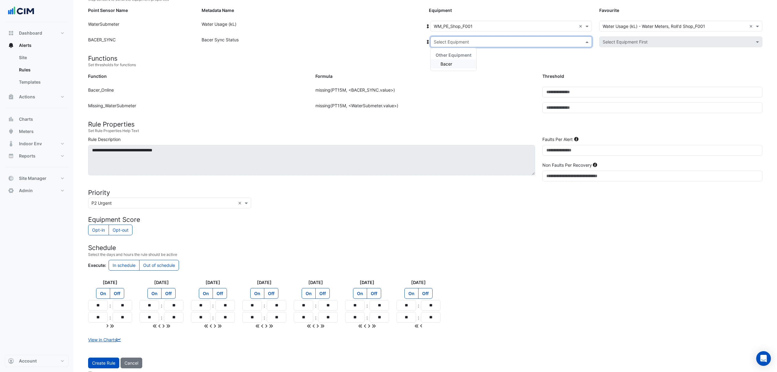
click at [471, 46] on div "Select Equipment" at bounding box center [512, 41] width 162 height 11
click at [459, 61] on div "Bacer" at bounding box center [454, 63] width 46 height 9
click at [103, 365] on button "Create Rule" at bounding box center [103, 362] width 31 height 11
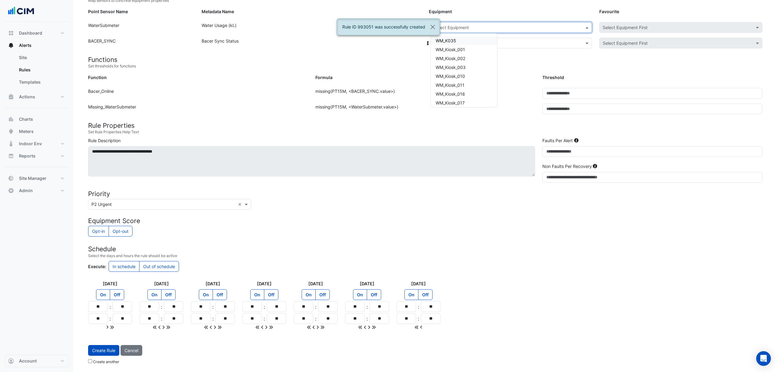
click at [494, 28] on input "text" at bounding box center [505, 27] width 143 height 6
click at [475, 37] on span "WM_PE_Shop_F002" at bounding box center [455, 37] width 39 height 5
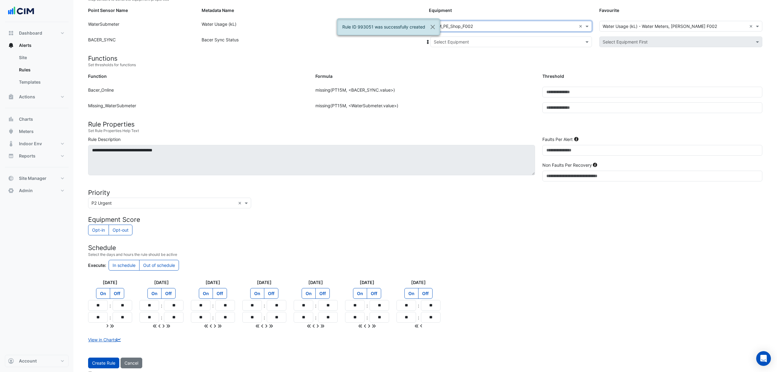
click at [473, 37] on div "Select Equipment" at bounding box center [512, 41] width 162 height 11
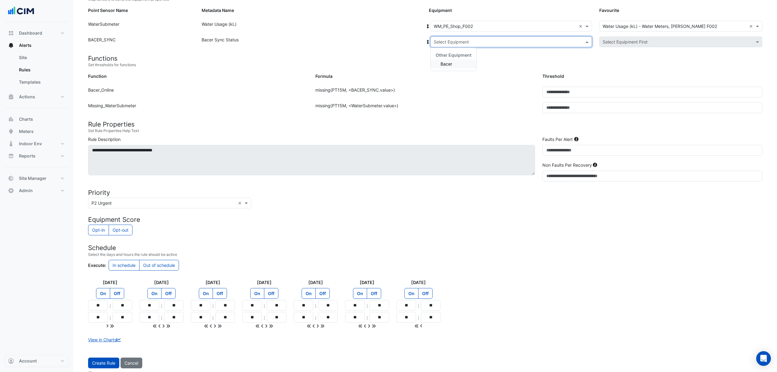
drag, startPoint x: 451, startPoint y: 62, endPoint x: 455, endPoint y: 45, distance: 18.2
click at [451, 62] on span "Bacer" at bounding box center [447, 63] width 12 height 5
click at [95, 368] on button "Create Rule" at bounding box center [103, 362] width 31 height 11
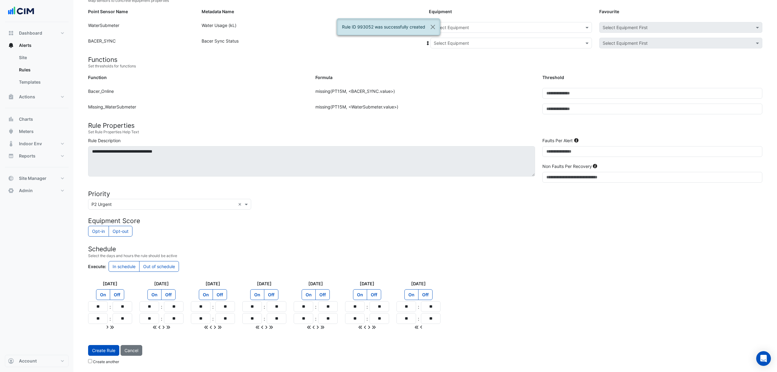
click at [463, 20] on form "Sensors Map sensors to concrete equipment properties Point Sensor Name Metadata…" at bounding box center [425, 178] width 675 height 377
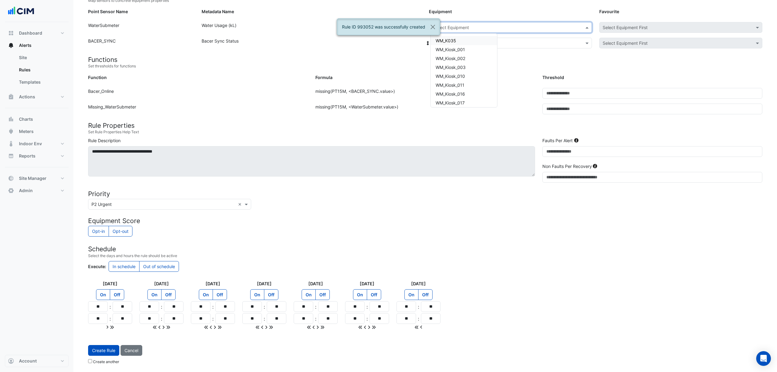
click at [471, 31] on div "Select Equipment" at bounding box center [512, 27] width 162 height 11
click at [479, 86] on div "WM_PE_Shop_F003" at bounding box center [464, 87] width 66 height 9
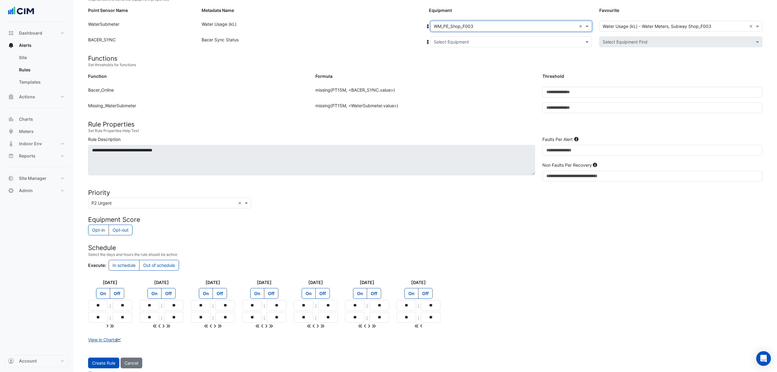
click at [491, 39] on input "text" at bounding box center [505, 42] width 143 height 6
click at [463, 69] on div "Other Equipment Bacer" at bounding box center [454, 59] width 46 height 23
drag, startPoint x: 465, startPoint y: 65, endPoint x: 458, endPoint y: 67, distance: 7.7
click at [466, 65] on div "Bacer" at bounding box center [454, 63] width 46 height 9
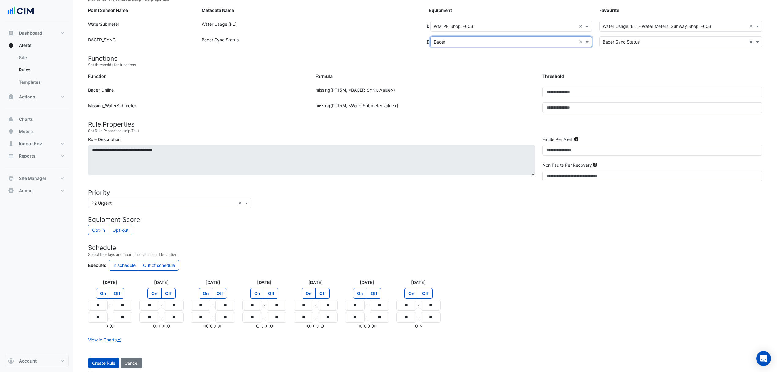
drag, startPoint x: 100, startPoint y: 363, endPoint x: 108, endPoint y: 357, distance: 10.2
click at [99, 364] on button "Create Rule" at bounding box center [103, 362] width 31 height 11
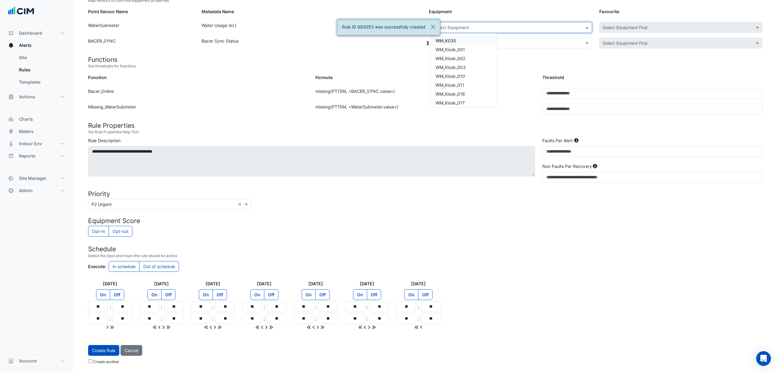
click at [480, 24] on input "text" at bounding box center [505, 27] width 143 height 6
click at [469, 46] on span "WM_PE_Shop_F003" at bounding box center [455, 46] width 39 height 5
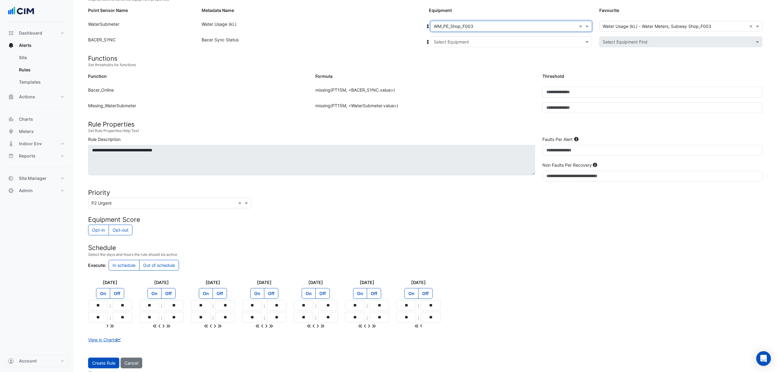
click at [469, 46] on div "Select Equipment" at bounding box center [512, 41] width 162 height 11
click at [461, 59] on div "Other Equipment Bacer" at bounding box center [454, 60] width 46 height 18
click at [460, 62] on div "Bacer" at bounding box center [454, 63] width 46 height 9
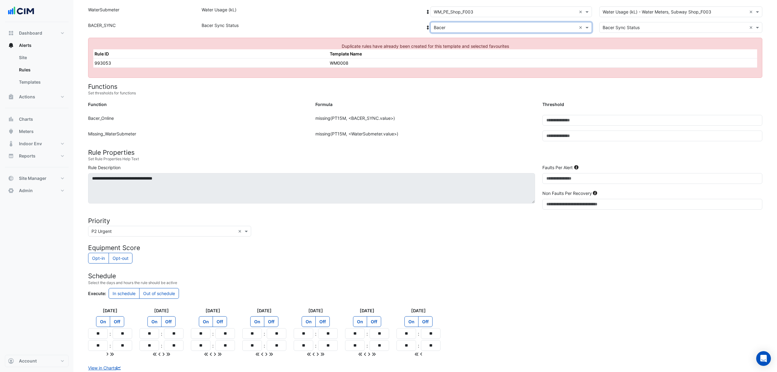
scroll to position [0, 0]
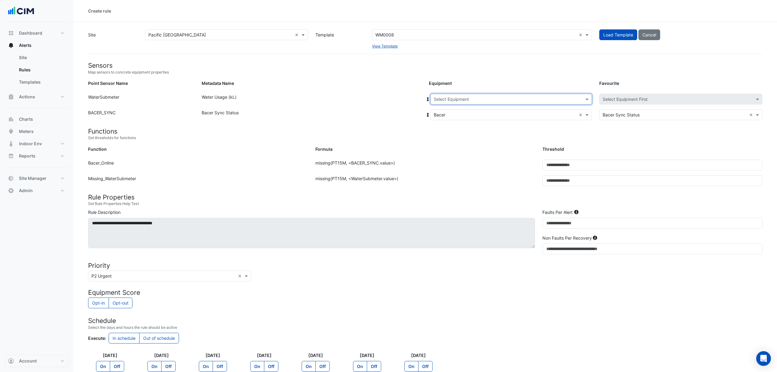
drag, startPoint x: 562, startPoint y: 97, endPoint x: 516, endPoint y: 109, distance: 48.0
click at [562, 98] on input "text" at bounding box center [505, 99] width 143 height 6
click at [475, 134] on span "WM_PE_Shop_F005" at bounding box center [460, 135] width 39 height 5
click at [470, 114] on input "text" at bounding box center [505, 115] width 143 height 6
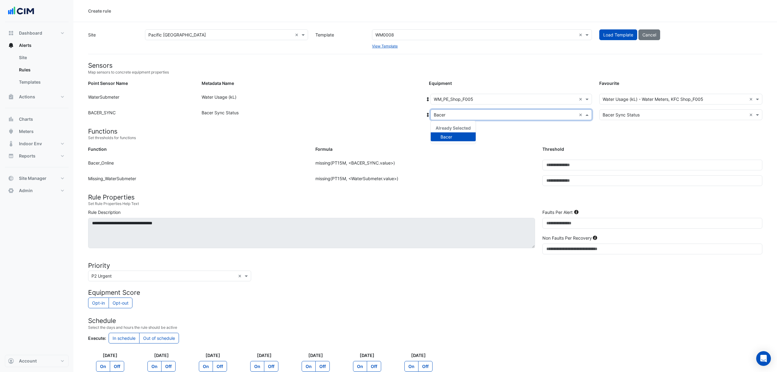
click at [441, 140] on div "Bacer" at bounding box center [453, 136] width 45 height 9
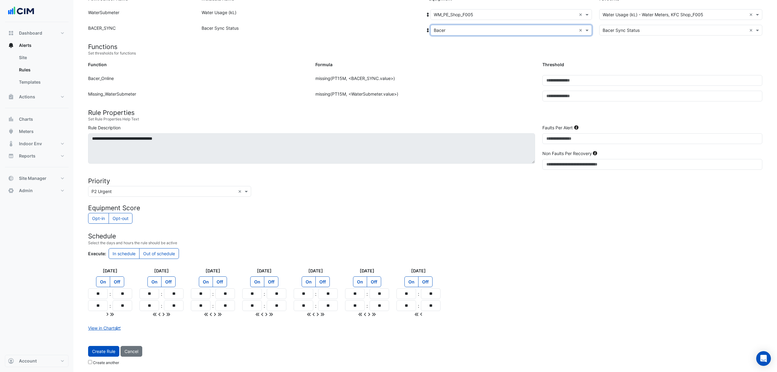
scroll to position [87, 0]
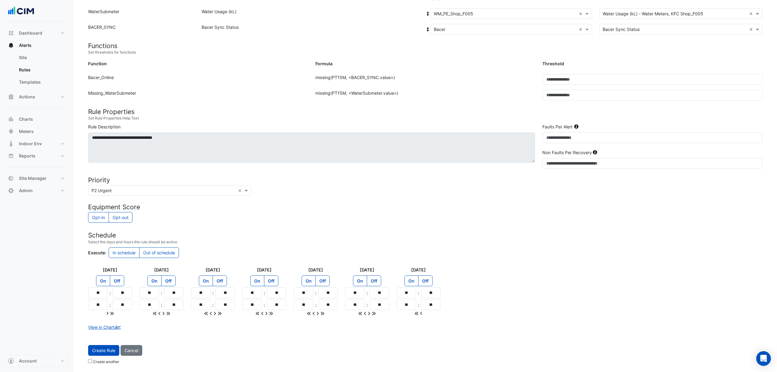
click at [106, 347] on button "Create Rule" at bounding box center [103, 350] width 31 height 11
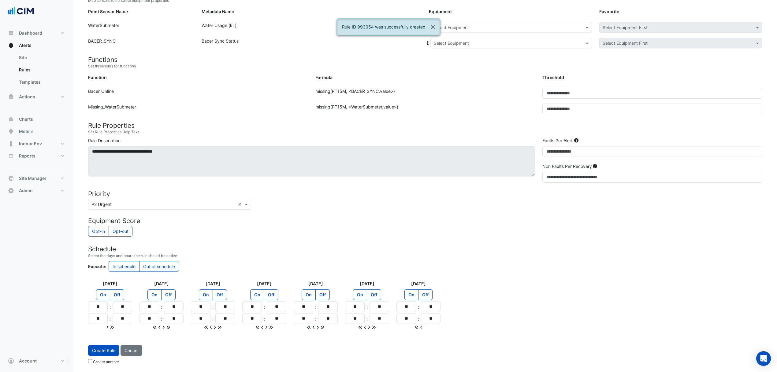
click at [482, 26] on input "text" at bounding box center [505, 27] width 143 height 6
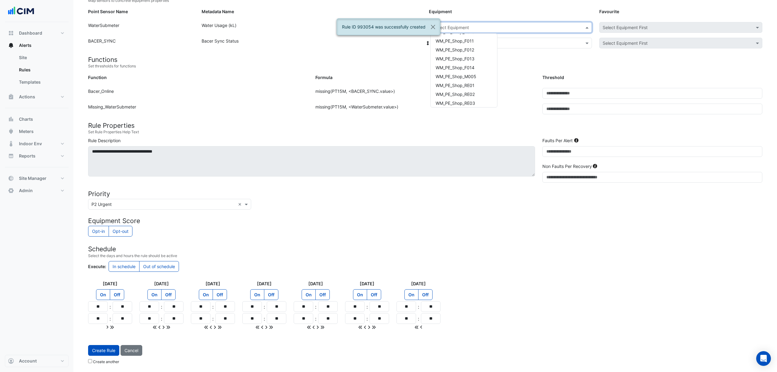
scroll to position [571, 0]
click at [476, 63] on div "WM_PE_Shop_F008" at bounding box center [464, 64] width 66 height 9
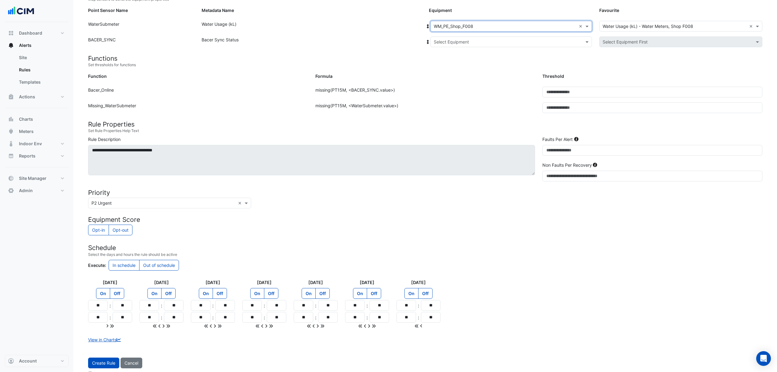
click at [477, 40] on input "text" at bounding box center [505, 42] width 143 height 6
click at [449, 61] on span "Bacer" at bounding box center [447, 63] width 12 height 5
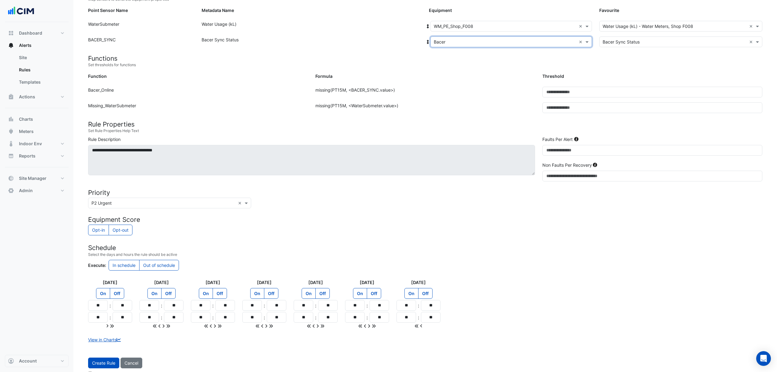
click at [104, 361] on button "Create Rule" at bounding box center [103, 362] width 31 height 11
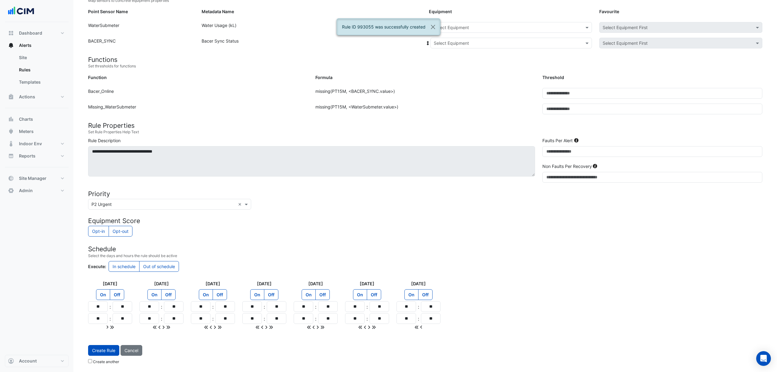
click at [544, 27] on input "text" at bounding box center [505, 27] width 143 height 6
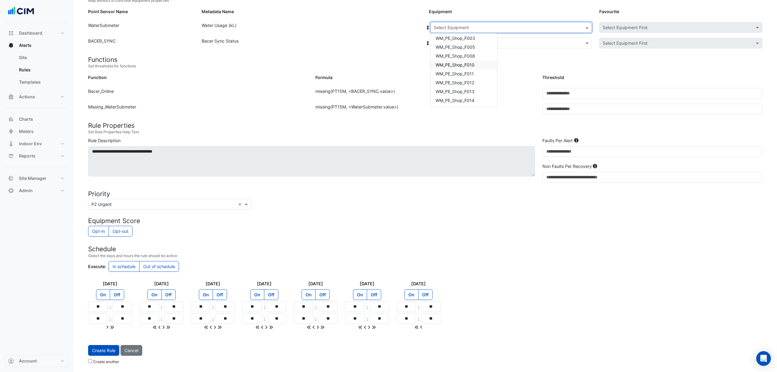
scroll to position [594, 0]
click at [473, 49] on span "WM_PE_Shop_F010" at bounding box center [455, 50] width 39 height 5
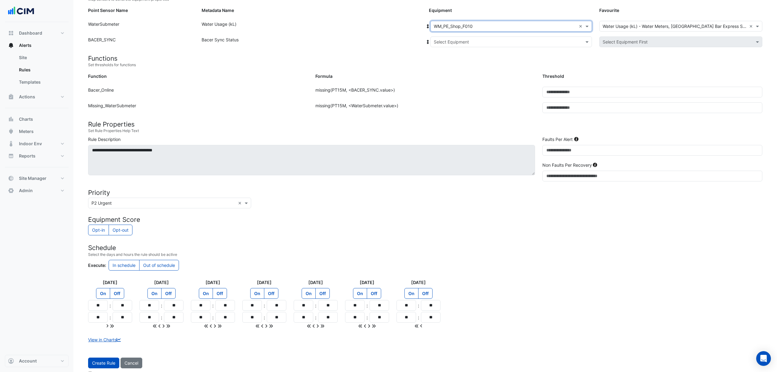
click at [472, 42] on input "text" at bounding box center [505, 42] width 143 height 6
click at [458, 65] on div "Bacer" at bounding box center [454, 63] width 46 height 9
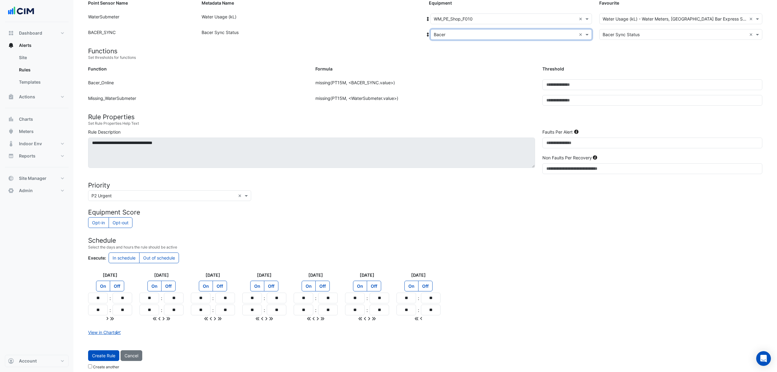
scroll to position [87, 0]
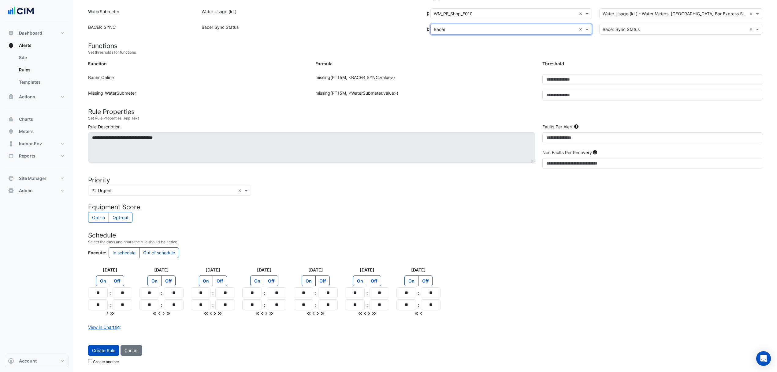
click at [108, 349] on button "Create Rule" at bounding box center [103, 350] width 31 height 11
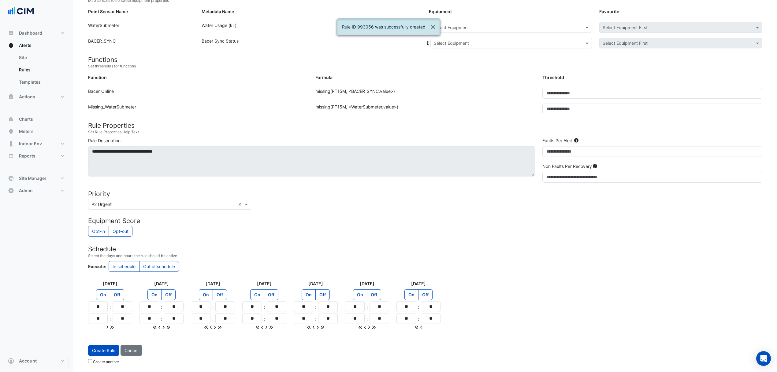
drag, startPoint x: 547, startPoint y: 26, endPoint x: 518, endPoint y: 37, distance: 30.7
click at [546, 26] on input "text" at bounding box center [505, 27] width 143 height 6
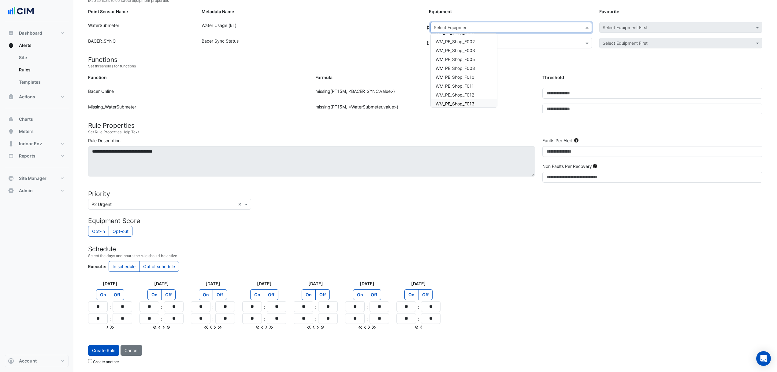
scroll to position [553, 0]
click at [474, 90] on span "WM_PE_Shop_F010" at bounding box center [455, 91] width 39 height 5
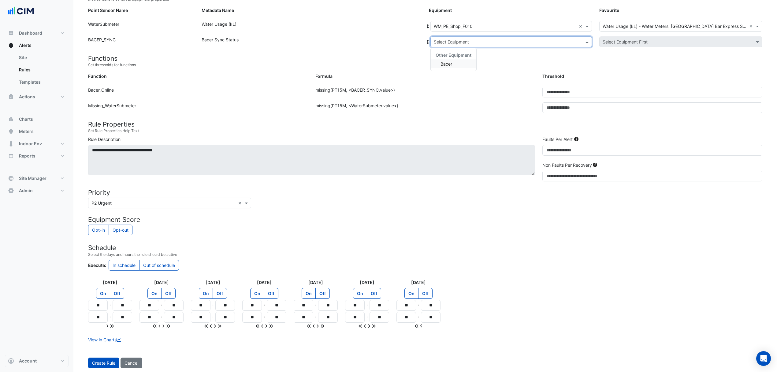
click at [473, 45] on div "Select Equipment" at bounding box center [512, 41] width 162 height 11
click at [452, 68] on div "Other Equipment Bacer" at bounding box center [454, 59] width 46 height 23
click at [445, 59] on div "Bacer" at bounding box center [454, 63] width 46 height 9
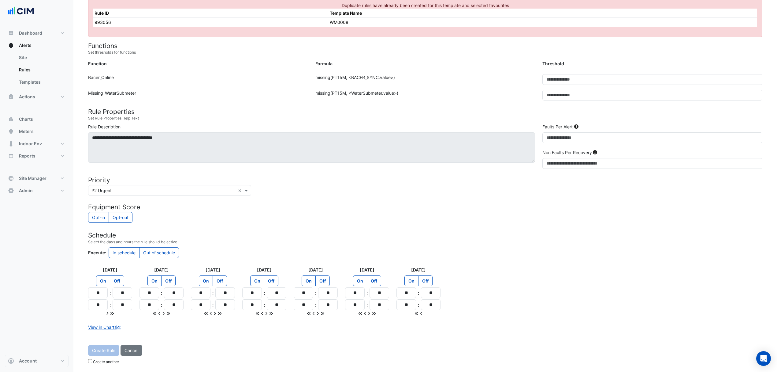
scroll to position [7, 0]
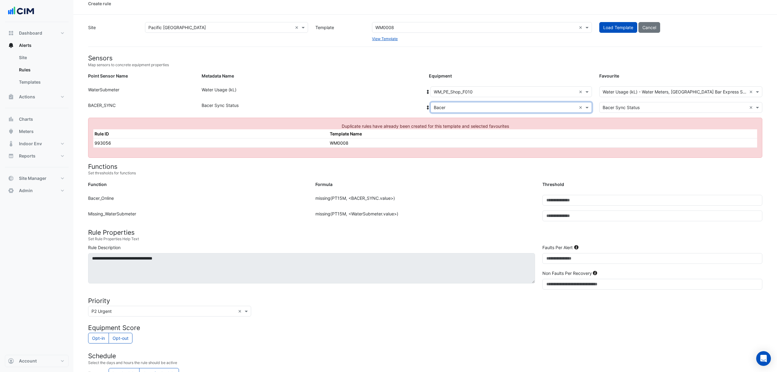
click at [578, 89] on div at bounding box center [511, 91] width 161 height 7
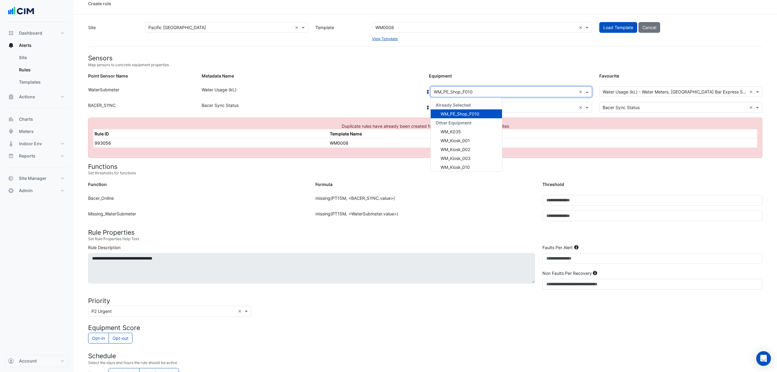
click at [543, 92] on input "text" at bounding box center [505, 92] width 143 height 6
drag, startPoint x: 579, startPoint y: 91, endPoint x: 567, endPoint y: 92, distance: 12.4
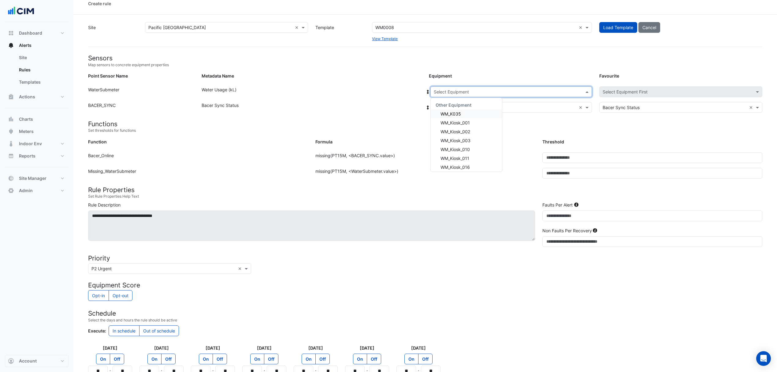
click at [553, 94] on input "text" at bounding box center [505, 92] width 143 height 6
click at [474, 118] on div "WM_PE_Shop_F011" at bounding box center [466, 114] width 71 height 9
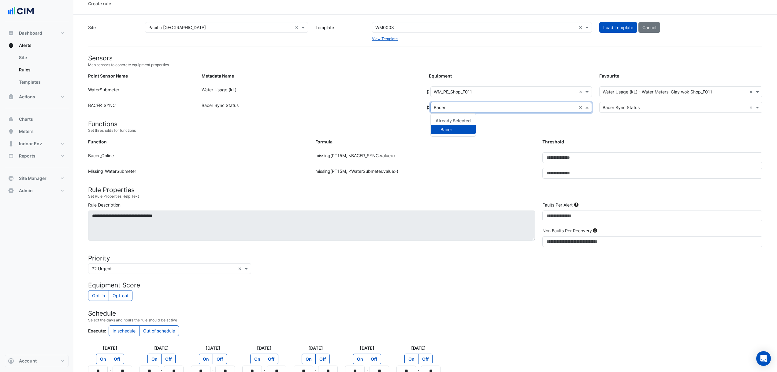
click at [477, 105] on input "text" at bounding box center [505, 107] width 143 height 6
click at [447, 129] on span "Bacer" at bounding box center [447, 129] width 12 height 5
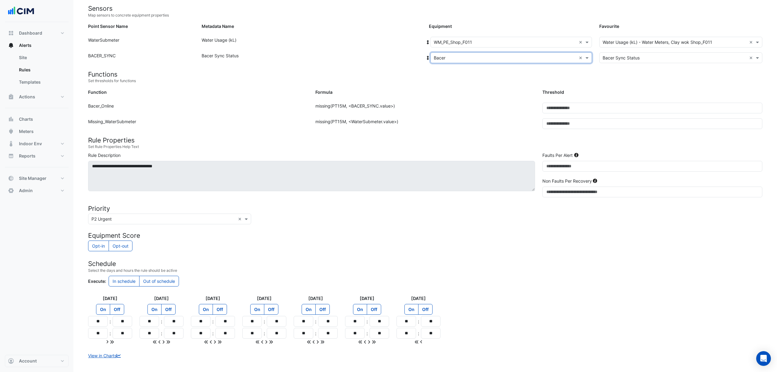
scroll to position [87, 0]
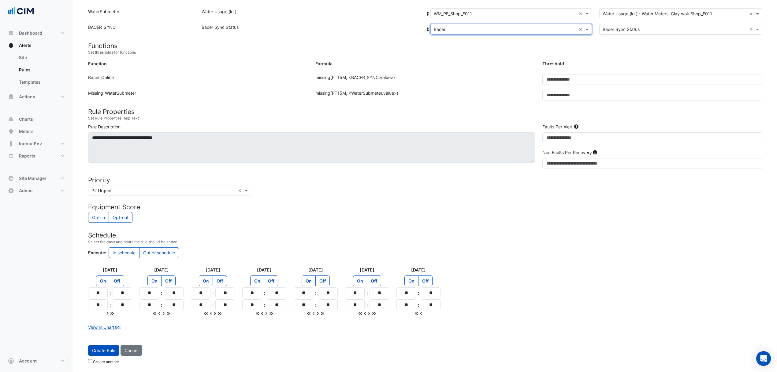
click at [108, 346] on button "Create Rule" at bounding box center [103, 350] width 31 height 11
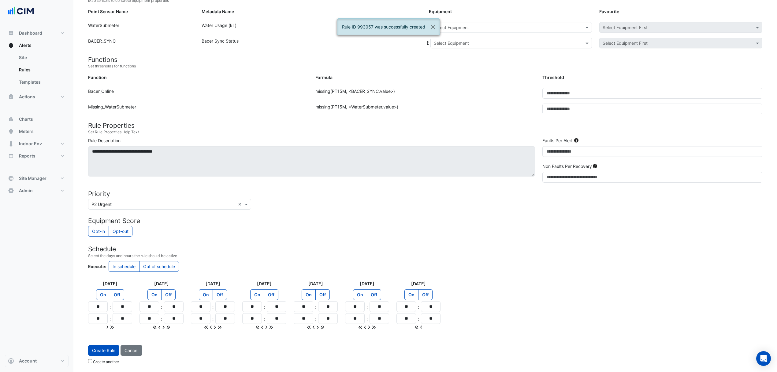
click at [583, 28] on div at bounding box center [511, 27] width 161 height 7
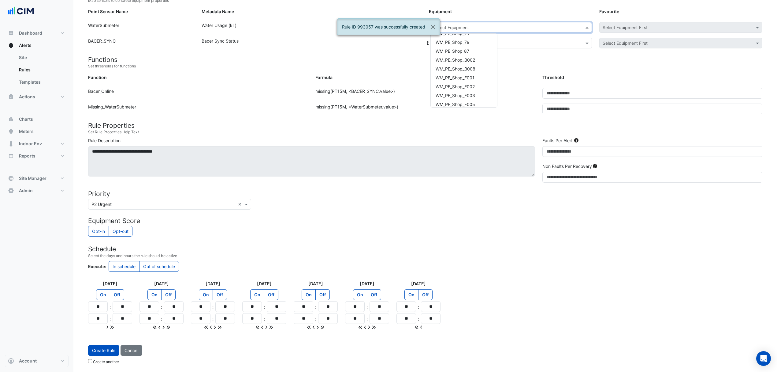
scroll to position [571, 0]
drag, startPoint x: 477, startPoint y: 90, endPoint x: 477, endPoint y: 55, distance: 34.6
click at [477, 88] on div "WM_PE_Shop_F012" at bounding box center [464, 90] width 66 height 9
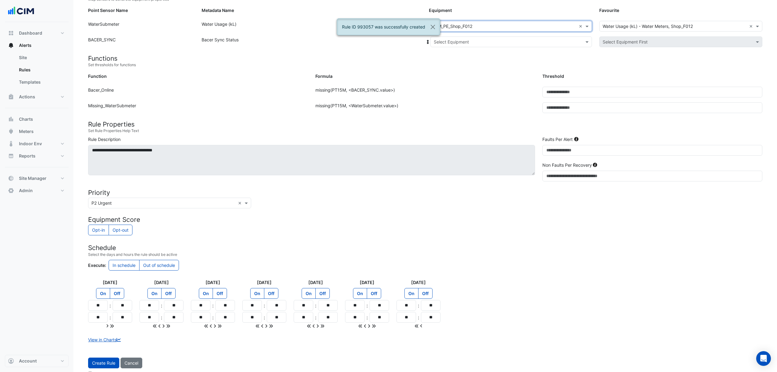
click at [476, 37] on div "Select Equipment" at bounding box center [512, 41] width 162 height 11
click at [459, 61] on div "Bacer" at bounding box center [454, 63] width 46 height 9
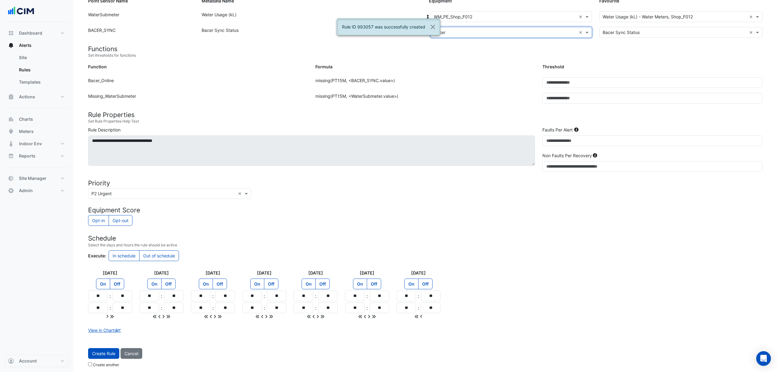
scroll to position [87, 0]
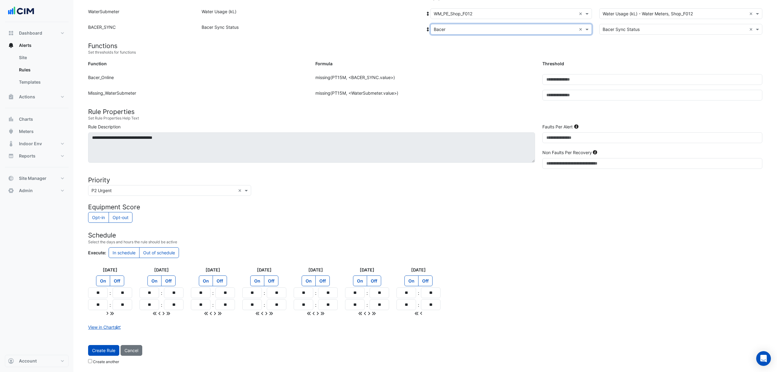
click at [111, 345] on button "Create Rule" at bounding box center [103, 350] width 31 height 11
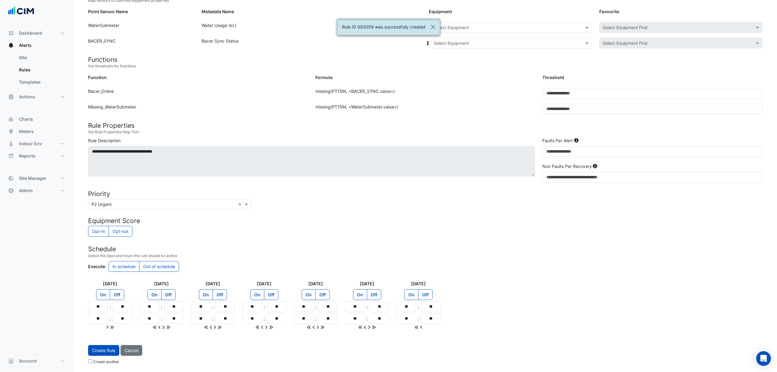
click at [541, 24] on input "text" at bounding box center [505, 27] width 143 height 6
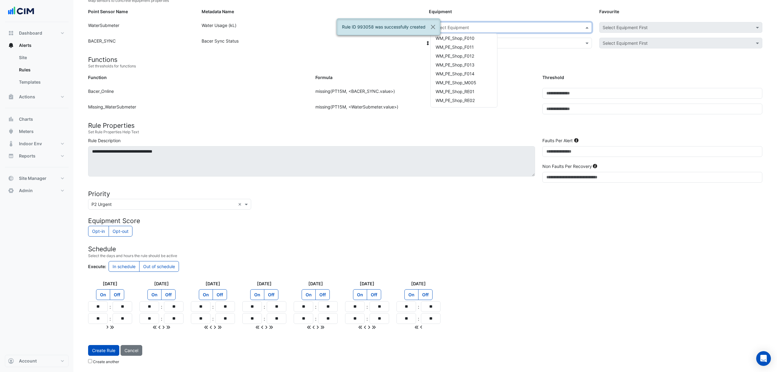
scroll to position [594, 0]
click at [476, 75] on div "WM_PE_Shop_F013" at bounding box center [464, 77] width 66 height 9
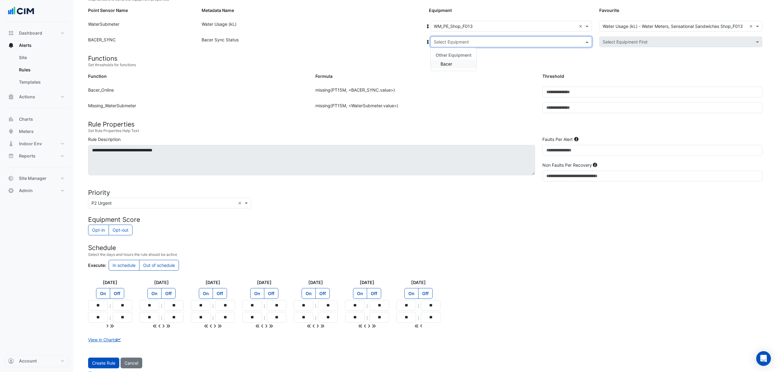
click at [476, 42] on input "text" at bounding box center [505, 42] width 143 height 6
drag, startPoint x: 455, startPoint y: 62, endPoint x: 452, endPoint y: 64, distance: 3.3
click at [454, 63] on div "Bacer" at bounding box center [454, 63] width 46 height 9
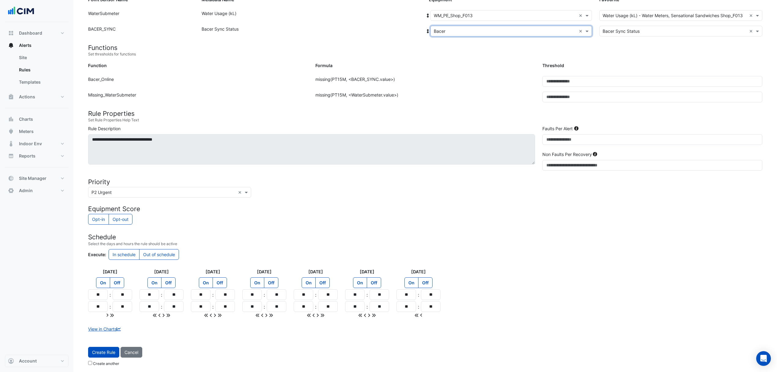
scroll to position [87, 0]
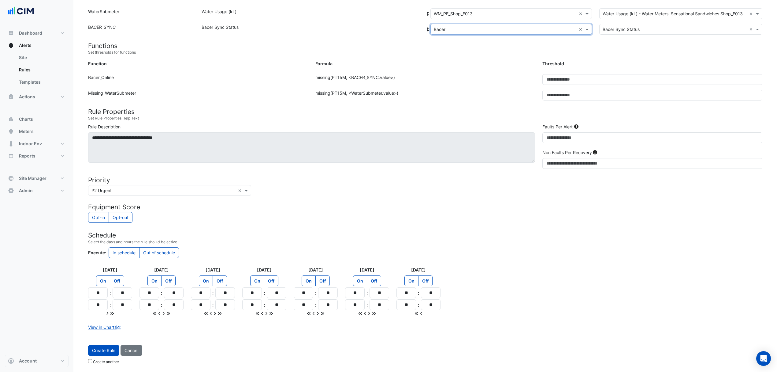
click at [106, 347] on button "Create Rule" at bounding box center [103, 350] width 31 height 11
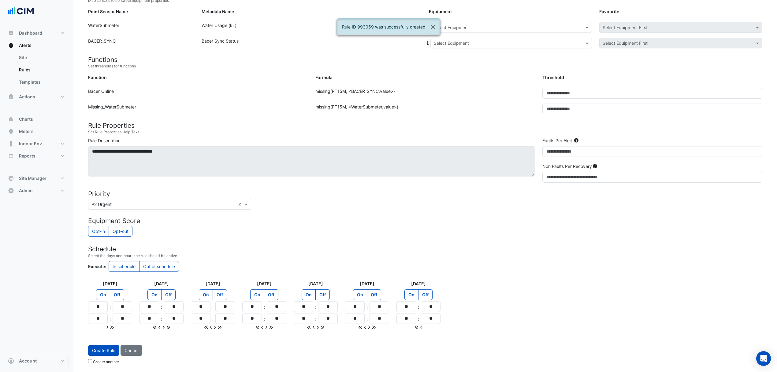
click at [522, 26] on input "text" at bounding box center [505, 27] width 143 height 6
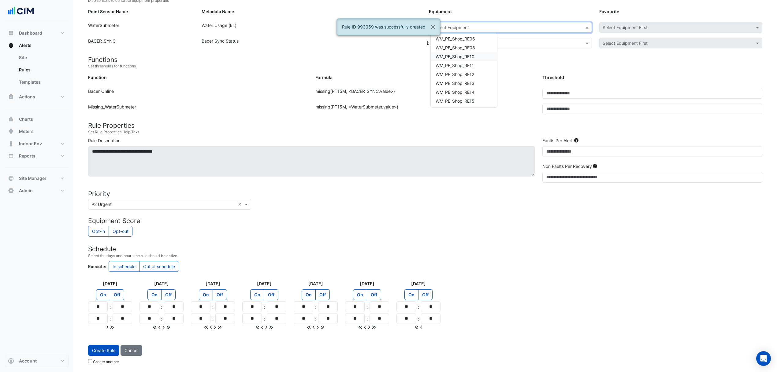
scroll to position [716, 0]
click at [475, 69] on span "WM_PE_Shop_RE13" at bounding box center [455, 69] width 39 height 5
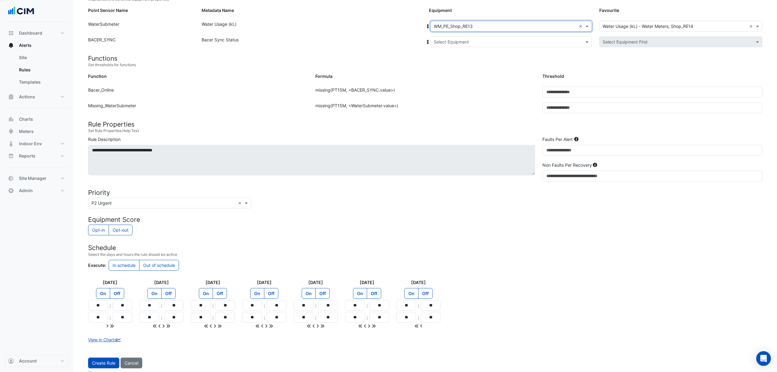
click at [467, 45] on div "Select Equipment" at bounding box center [512, 41] width 162 height 11
click at [458, 66] on div "Bacer" at bounding box center [454, 63] width 46 height 9
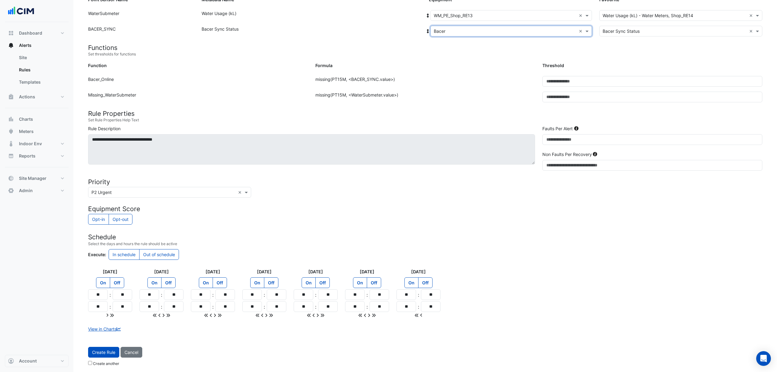
scroll to position [87, 0]
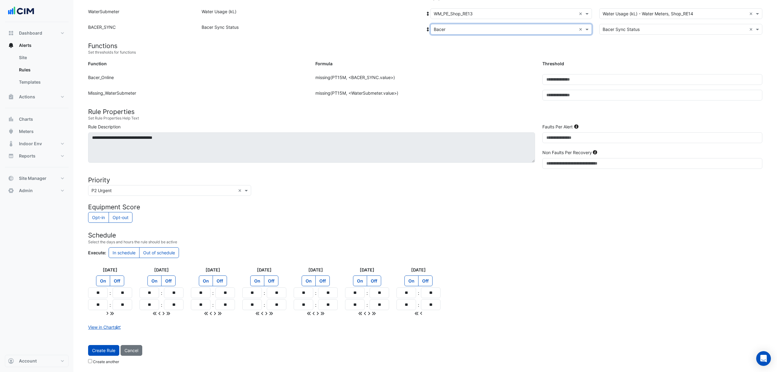
click at [100, 350] on button "Create Rule" at bounding box center [103, 350] width 31 height 11
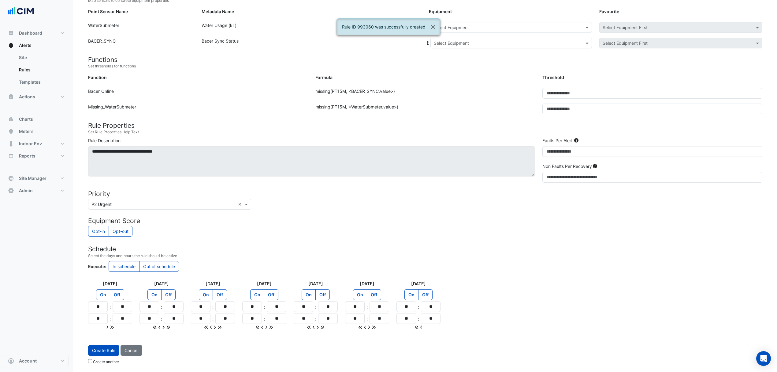
scroll to position [73, 0]
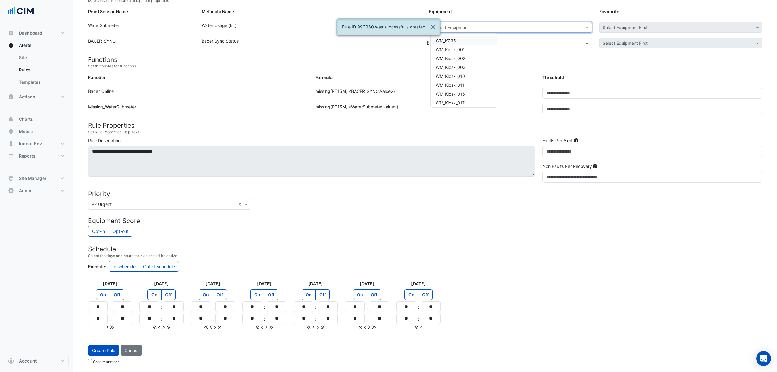
click at [586, 27] on span at bounding box center [588, 27] width 8 height 6
click at [467, 99] on span "WM_PE_Shop_RE14" at bounding box center [455, 101] width 39 height 5
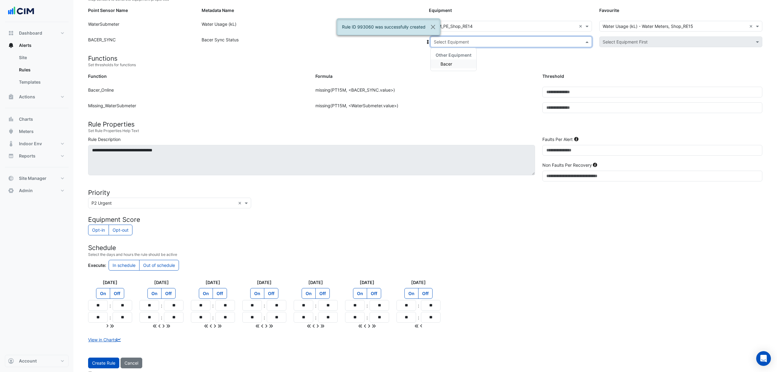
click at [464, 42] on input "text" at bounding box center [505, 42] width 143 height 6
click at [457, 60] on div "Bacer" at bounding box center [454, 63] width 46 height 9
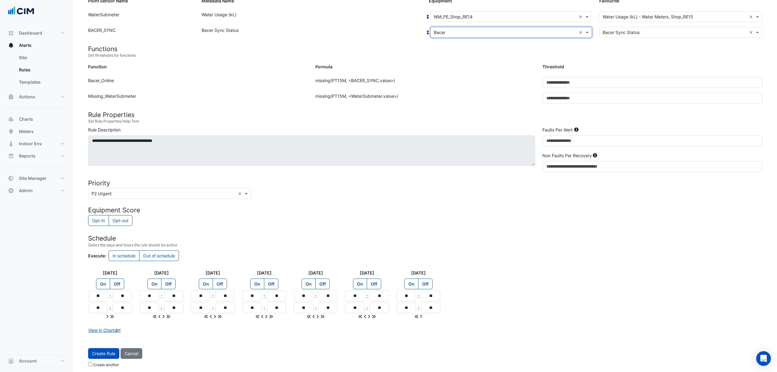
scroll to position [87, 0]
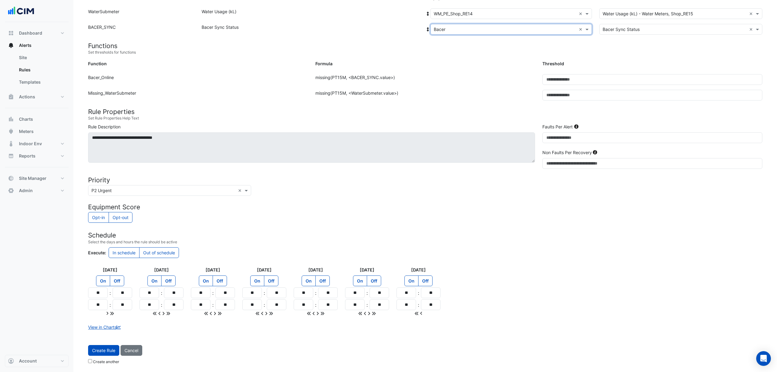
click at [106, 350] on button "Create Rule" at bounding box center [103, 350] width 31 height 11
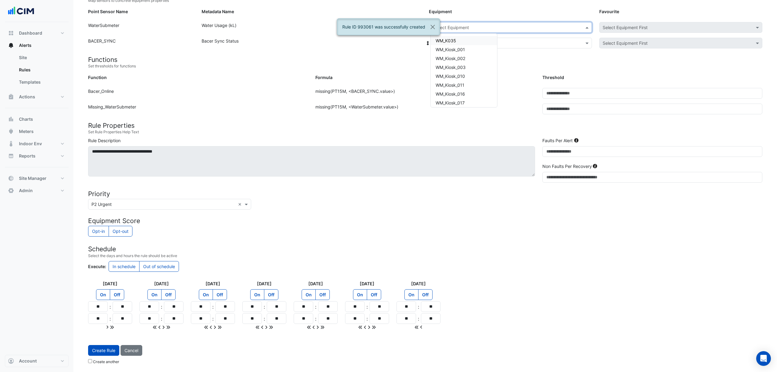
click at [557, 30] on div "Select Equipment" at bounding box center [512, 27] width 162 height 11
click at [477, 65] on div "WM_PE_Shop_F014" at bounding box center [464, 67] width 66 height 9
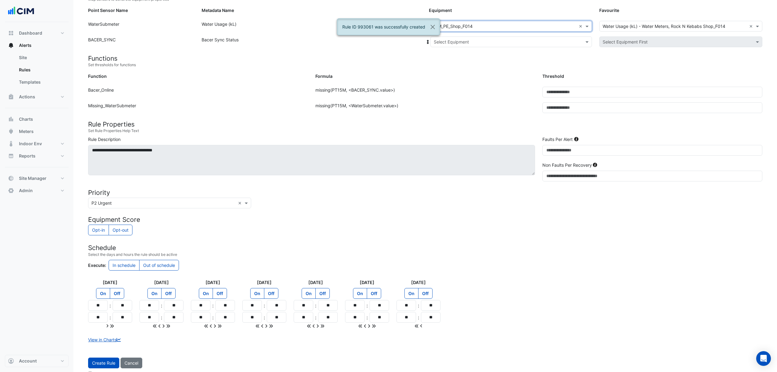
click at [469, 34] on div "Point Sensor Name: WaterSubmeter Metadata Name: Water Usage (kL) Equipment: Sel…" at bounding box center [425, 29] width 682 height 16
click at [466, 40] on input "text" at bounding box center [505, 42] width 143 height 6
click at [501, 27] on input "text" at bounding box center [505, 26] width 143 height 6
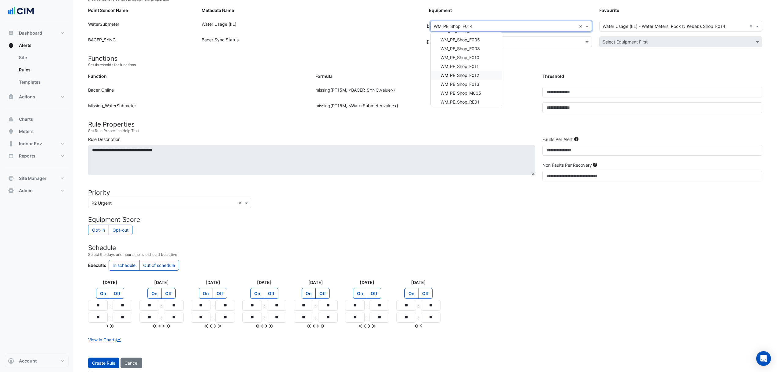
scroll to position [653, 0]
click at [534, 61] on h4 "Functions" at bounding box center [425, 58] width 675 height 8
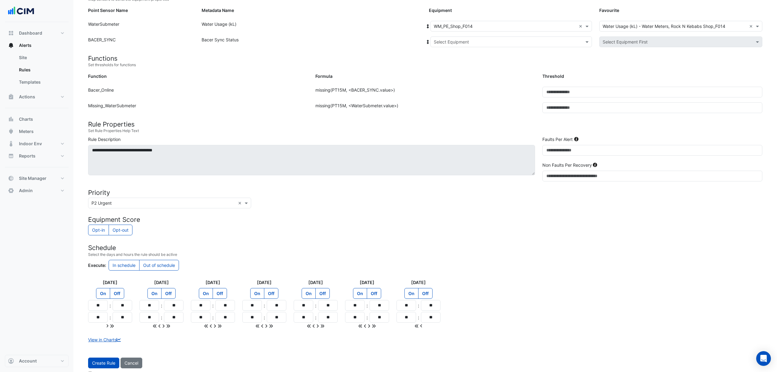
drag, startPoint x: 517, startPoint y: 44, endPoint x: 485, endPoint y: 62, distance: 36.9
click at [511, 49] on div "Point Sensor Name: BACER_SYNC Metadata Name: Bacer Sync Status Equipment: Selec…" at bounding box center [425, 44] width 682 height 16
click at [470, 45] on div "Select Equipment" at bounding box center [512, 41] width 162 height 11
click at [458, 61] on div "Bacer" at bounding box center [454, 63] width 46 height 9
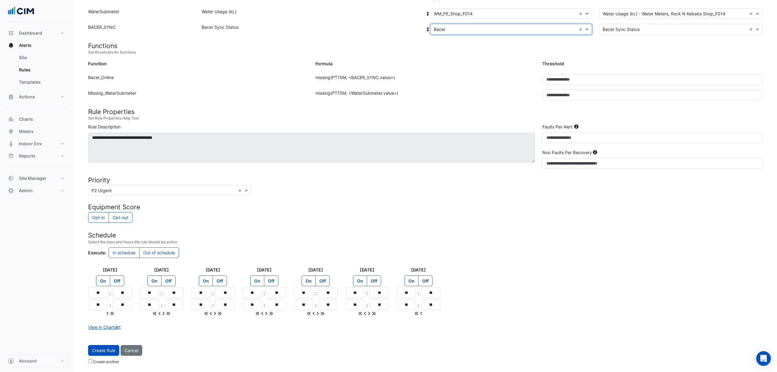
click at [112, 346] on button "Create Rule" at bounding box center [103, 350] width 31 height 11
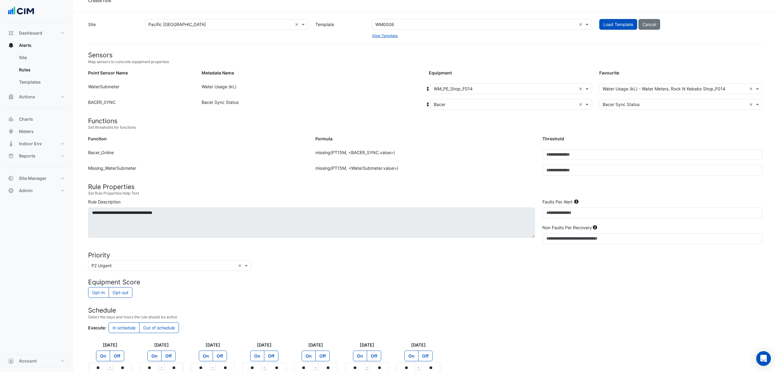
scroll to position [5, 0]
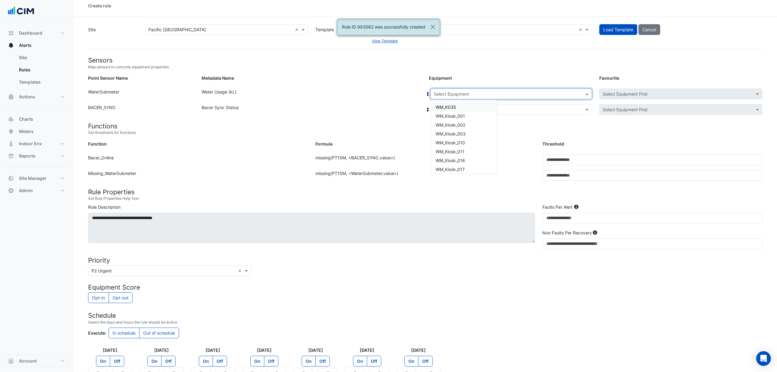
click at [492, 94] on input "text" at bounding box center [505, 94] width 143 height 6
click at [473, 140] on span "WM_PE_Shop_M005" at bounding box center [456, 142] width 41 height 5
click at [474, 106] on div "Select Equipment" at bounding box center [512, 109] width 162 height 11
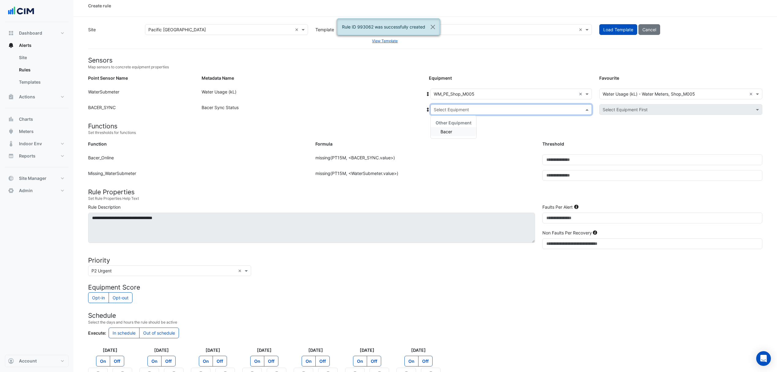
click at [456, 129] on div "Bacer" at bounding box center [454, 131] width 46 height 9
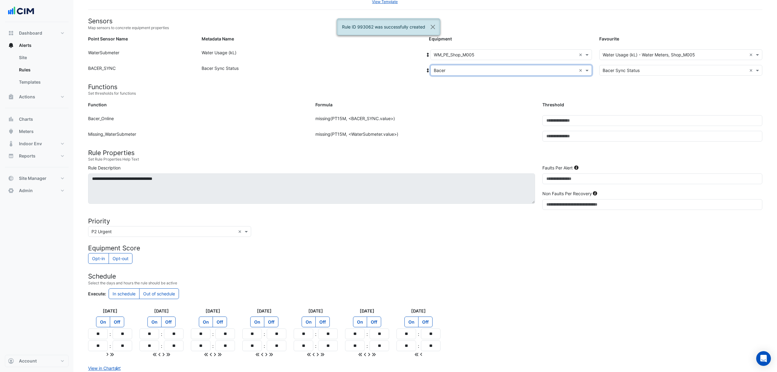
scroll to position [87, 0]
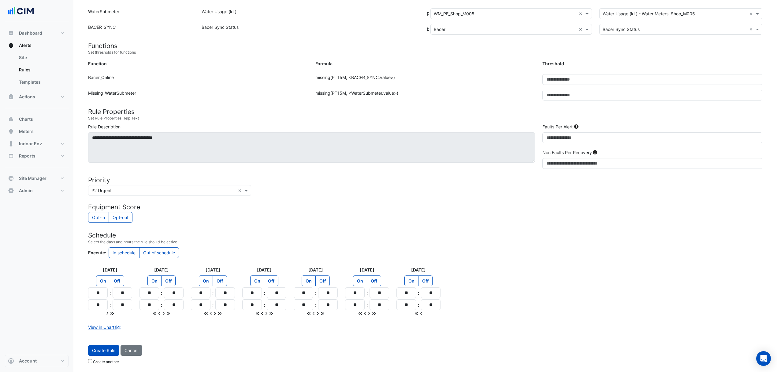
click at [108, 350] on button "Create Rule" at bounding box center [103, 350] width 31 height 11
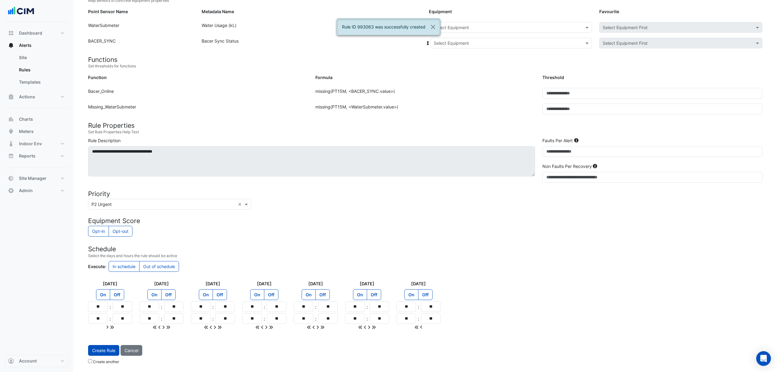
scroll to position [73, 0]
click at [507, 26] on input "text" at bounding box center [505, 27] width 143 height 6
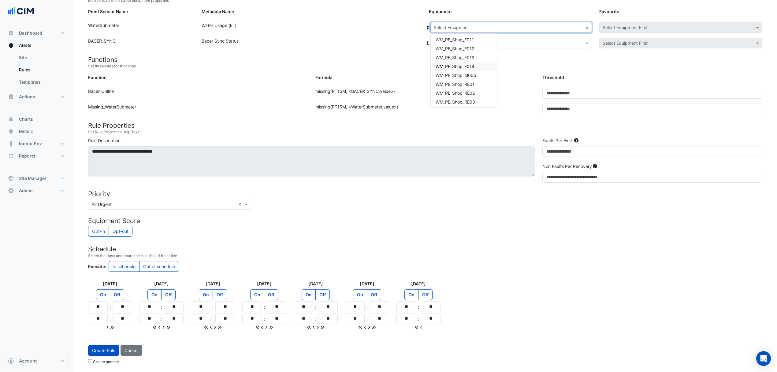
scroll to position [594, 0]
click at [473, 92] on span "WM_PE_Shop_M005" at bounding box center [456, 94] width 41 height 5
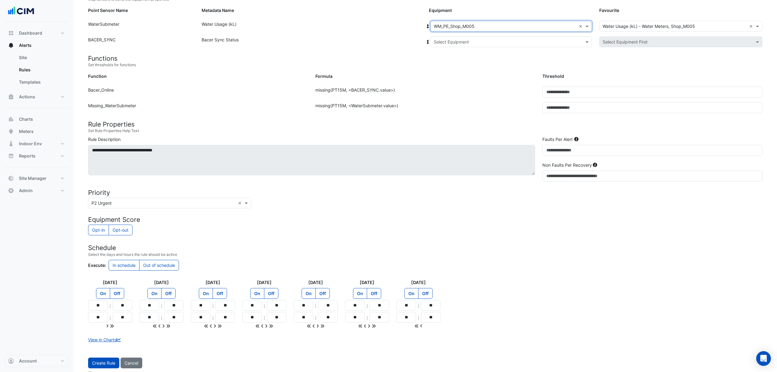
click at [472, 45] on div "Select Equipment" at bounding box center [512, 41] width 162 height 11
drag, startPoint x: 451, startPoint y: 65, endPoint x: 407, endPoint y: 98, distance: 55.0
click at [451, 66] on span "Bacer" at bounding box center [447, 63] width 12 height 5
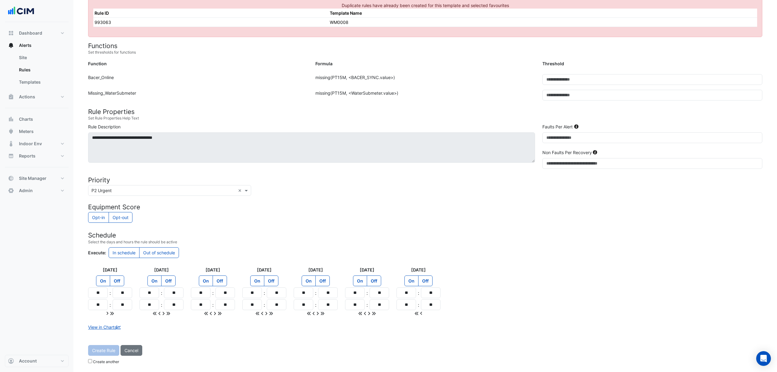
scroll to position [7, 0]
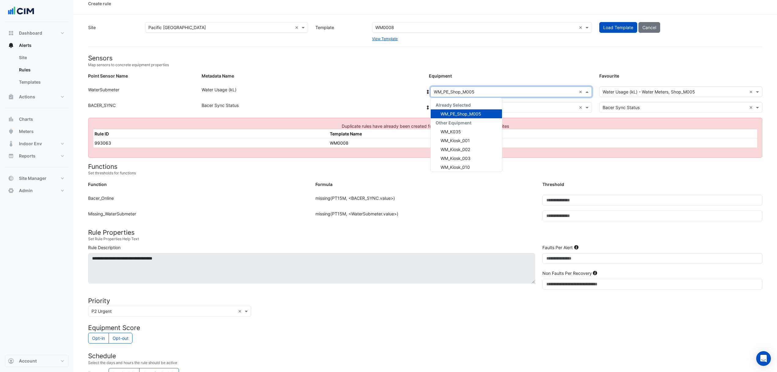
drag, startPoint x: 518, startPoint y: 90, endPoint x: 569, endPoint y: 94, distance: 51.0
click at [523, 90] on input "text" at bounding box center [505, 92] width 143 height 6
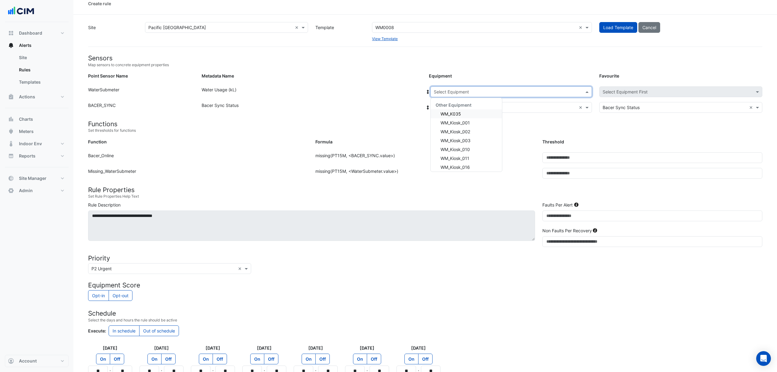
drag, startPoint x: 553, startPoint y: 92, endPoint x: 509, endPoint y: 111, distance: 48.1
click at [553, 92] on input "text" at bounding box center [505, 92] width 143 height 6
click at [483, 127] on div "WM_PE_Shop_RE01" at bounding box center [466, 127] width 71 height 9
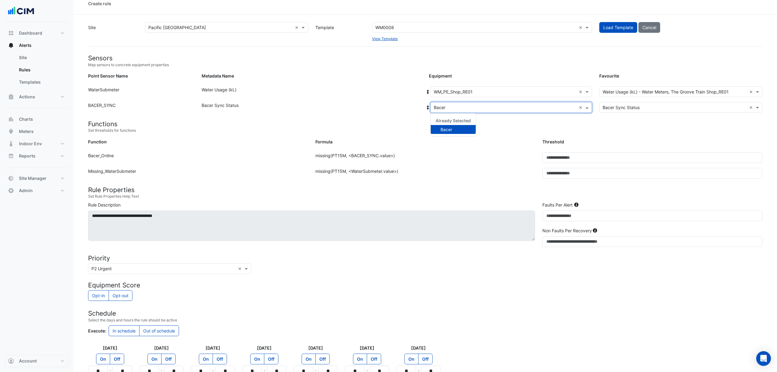
drag, startPoint x: 483, startPoint y: 107, endPoint x: 480, endPoint y: 108, distance: 3.3
click at [483, 107] on input "text" at bounding box center [505, 107] width 143 height 6
click at [457, 131] on div "Bacer" at bounding box center [453, 129] width 45 height 9
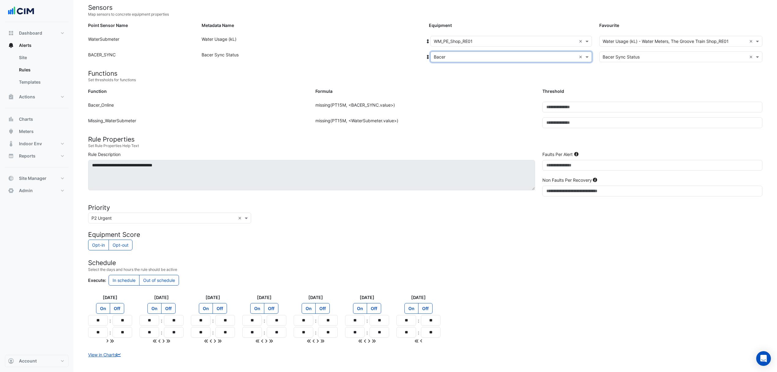
scroll to position [87, 0]
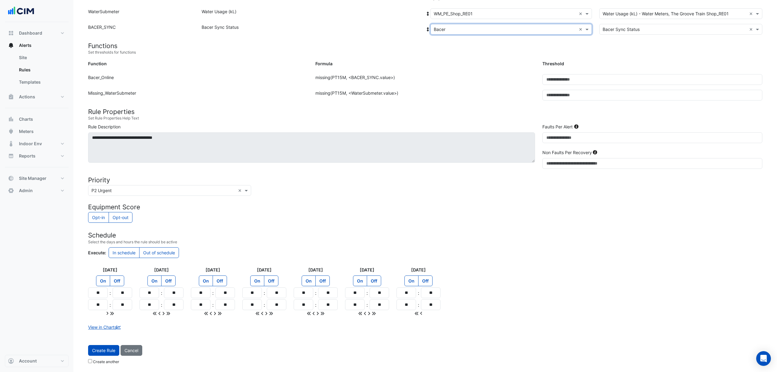
click at [101, 349] on button "Create Rule" at bounding box center [103, 350] width 31 height 11
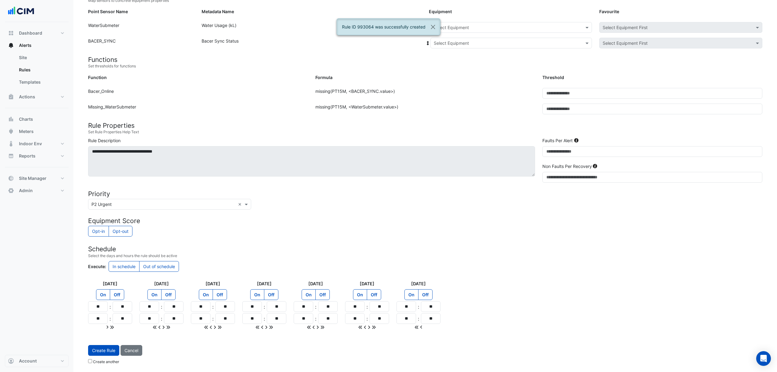
click at [567, 26] on input "text" at bounding box center [505, 27] width 143 height 6
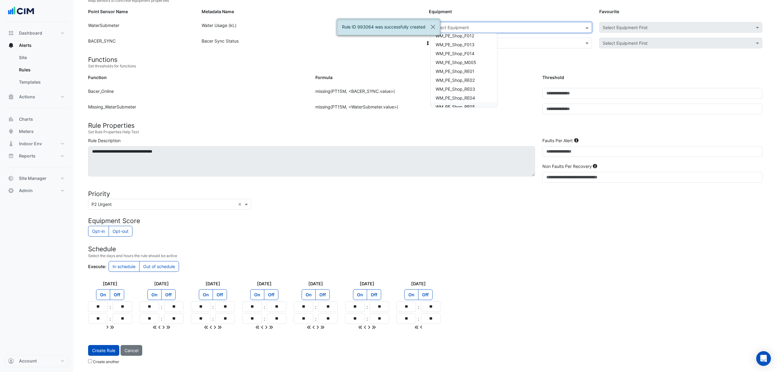
scroll to position [612, 0]
click at [473, 84] on span "WM_PE_Shop_RE01" at bounding box center [455, 85] width 39 height 5
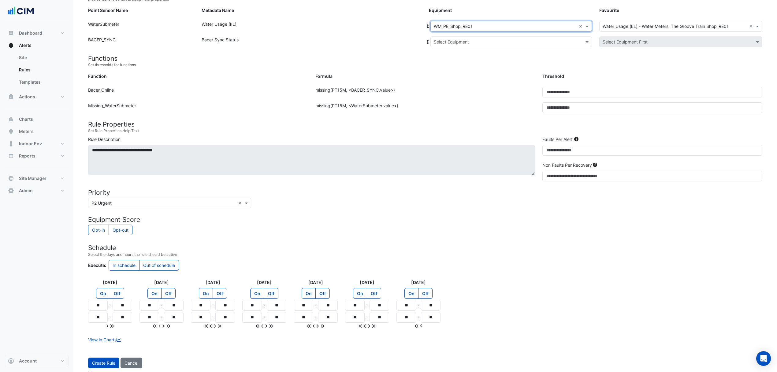
click at [473, 41] on input "text" at bounding box center [505, 42] width 143 height 6
click at [463, 64] on div "Bacer" at bounding box center [454, 63] width 46 height 9
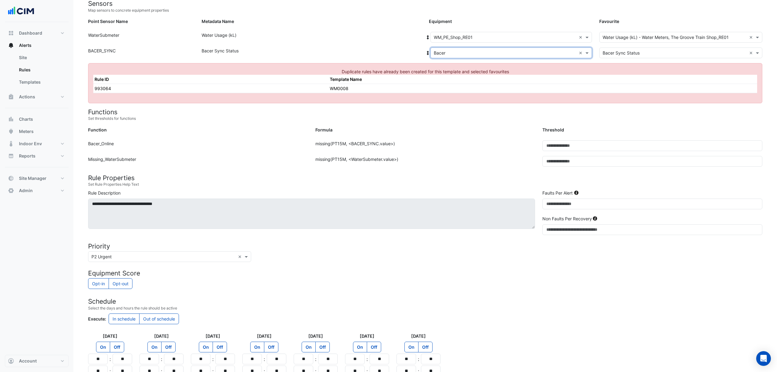
scroll to position [48, 0]
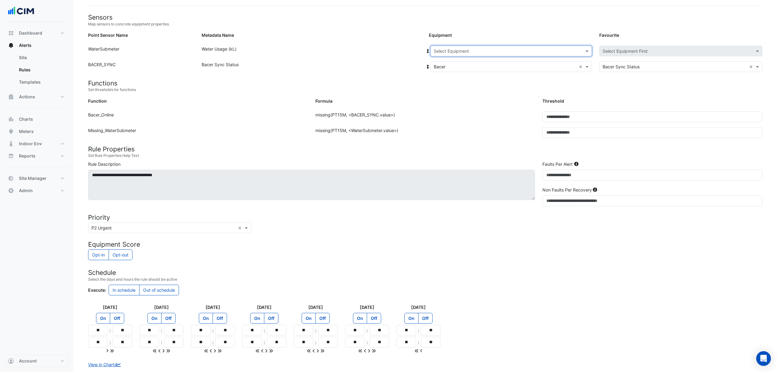
drag, startPoint x: 541, startPoint y: 54, endPoint x: 537, endPoint y: 54, distance: 4.9
click at [540, 54] on div "Select Equipment" at bounding box center [512, 51] width 162 height 11
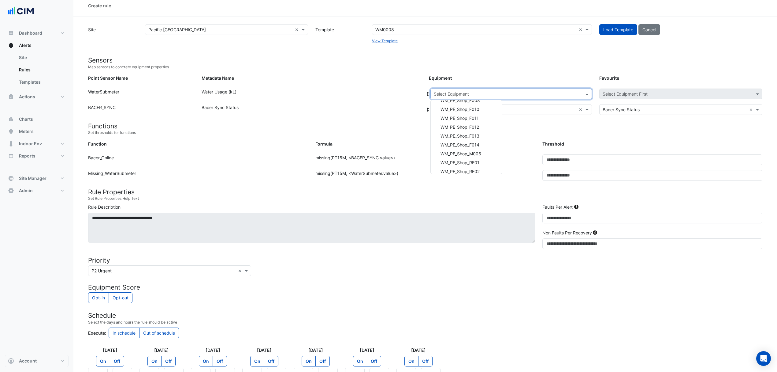
scroll to position [612, 0]
click at [475, 157] on div "WM_PE_Shop_RE01" at bounding box center [466, 160] width 71 height 9
drag, startPoint x: 583, startPoint y: 92, endPoint x: 580, endPoint y: 92, distance: 3.4
drag, startPoint x: 547, startPoint y: 96, endPoint x: 511, endPoint y: 111, distance: 39.7
click at [547, 97] on div "Select Equipment" at bounding box center [506, 94] width 151 height 6
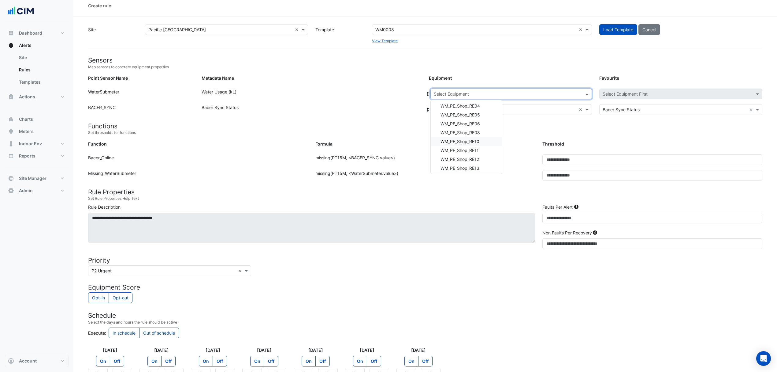
scroll to position [735, 0]
click at [477, 107] on span "WM_PE_Shop_RE11" at bounding box center [460, 109] width 38 height 5
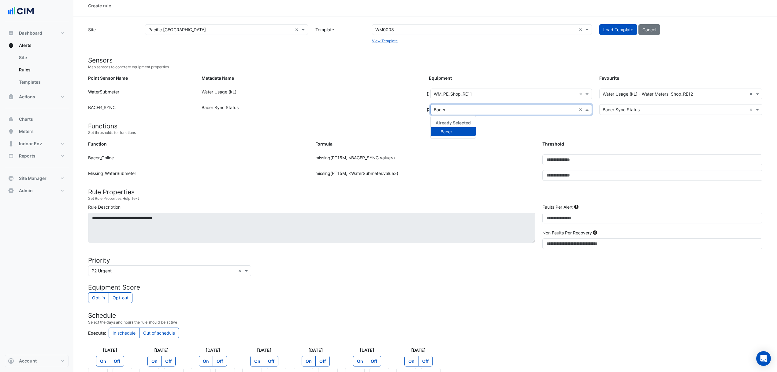
click at [470, 110] on input "text" at bounding box center [505, 110] width 143 height 6
click at [450, 128] on div "Bacer" at bounding box center [453, 131] width 45 height 9
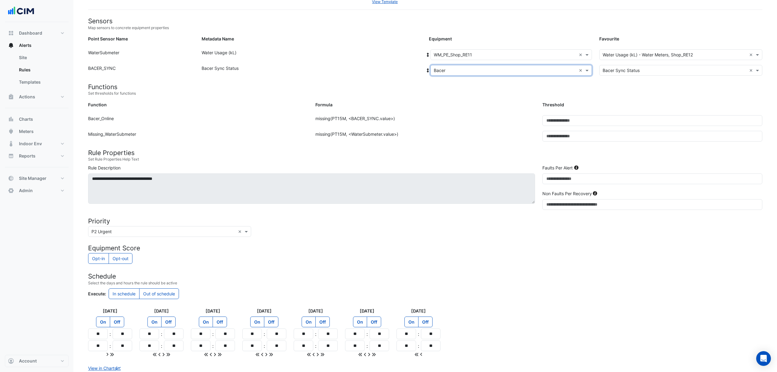
scroll to position [87, 0]
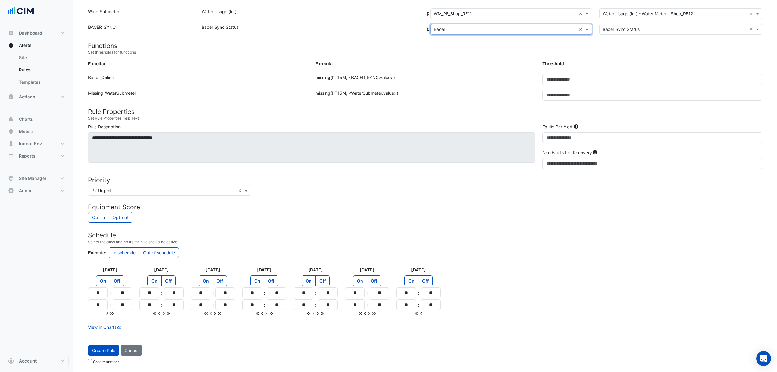
click at [106, 351] on button "Create Rule" at bounding box center [103, 350] width 31 height 11
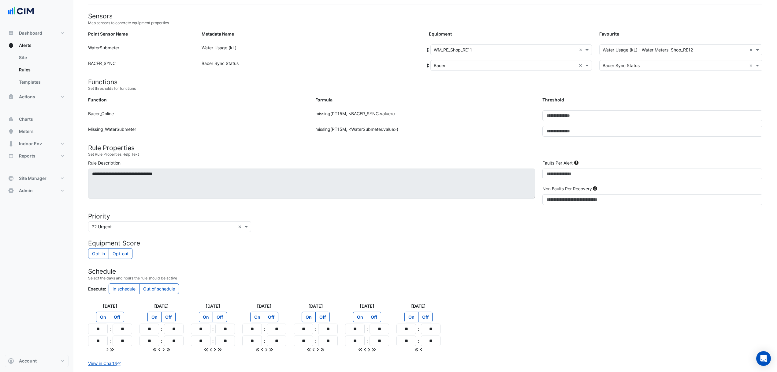
scroll to position [0, 0]
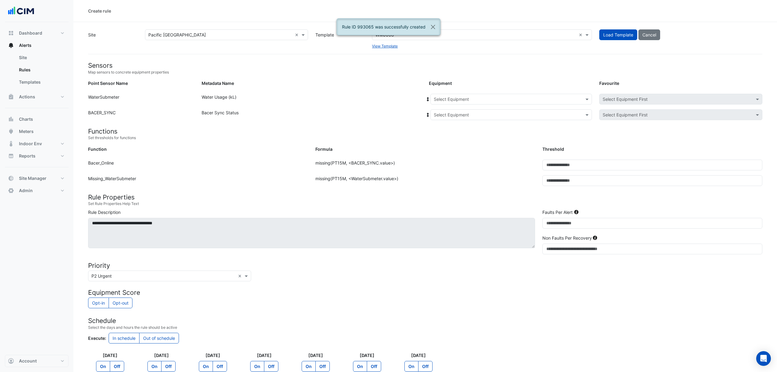
click at [583, 98] on div at bounding box center [511, 98] width 161 height 7
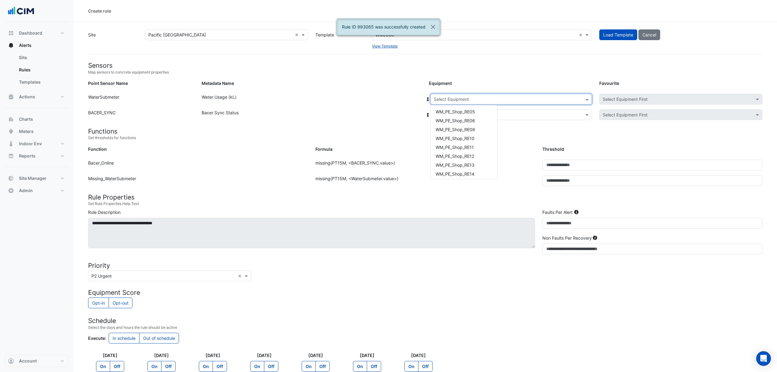
scroll to position [694, 0]
click at [474, 155] on span "WM_PE_Shop_RE12" at bounding box center [455, 155] width 39 height 5
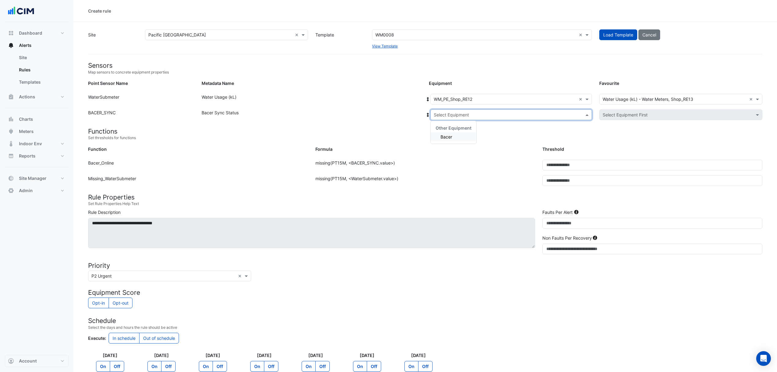
drag, startPoint x: 474, startPoint y: 113, endPoint x: 458, endPoint y: 134, distance: 26.4
click at [473, 114] on input "text" at bounding box center [505, 115] width 143 height 6
click at [454, 136] on div "Bacer" at bounding box center [454, 136] width 46 height 9
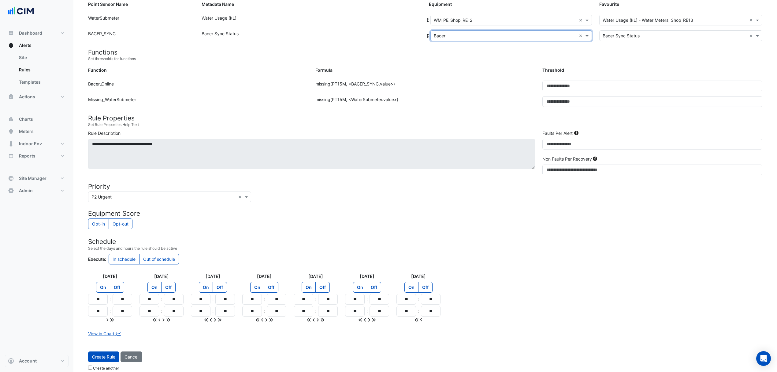
scroll to position [87, 0]
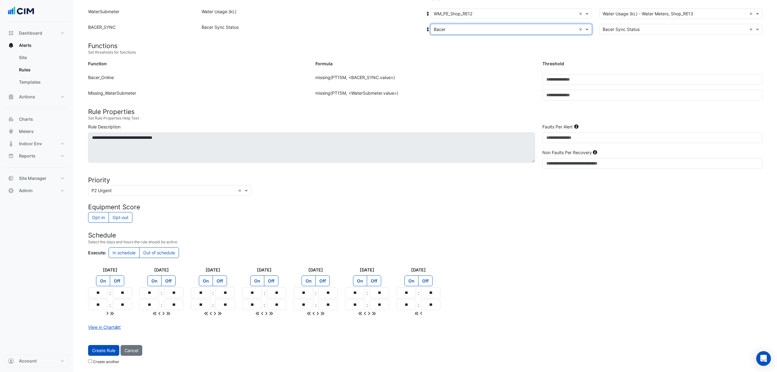
drag, startPoint x: 113, startPoint y: 353, endPoint x: 125, endPoint y: 349, distance: 13.1
click at [113, 353] on button "Create Rule" at bounding box center [103, 350] width 31 height 11
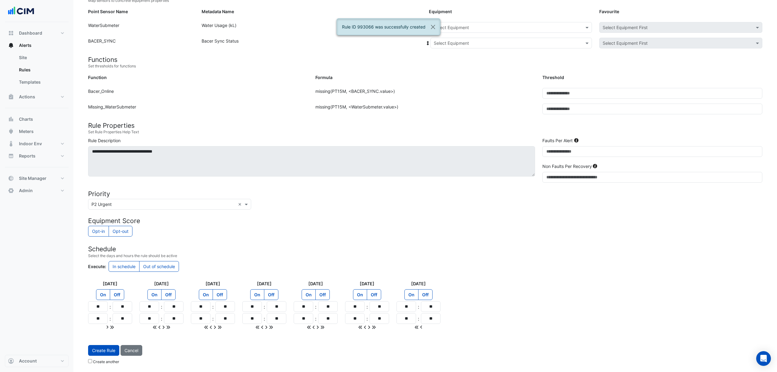
scroll to position [73, 0]
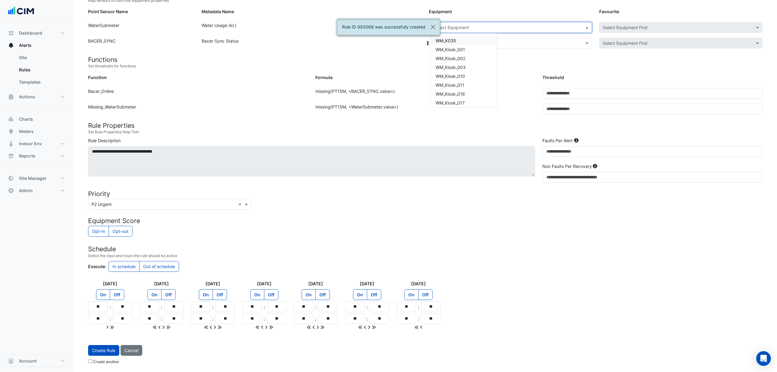
click at [485, 30] on div "Select Equipment" at bounding box center [512, 27] width 162 height 11
click at [474, 49] on span "WM_PE_Shop_RE13" at bounding box center [455, 51] width 39 height 5
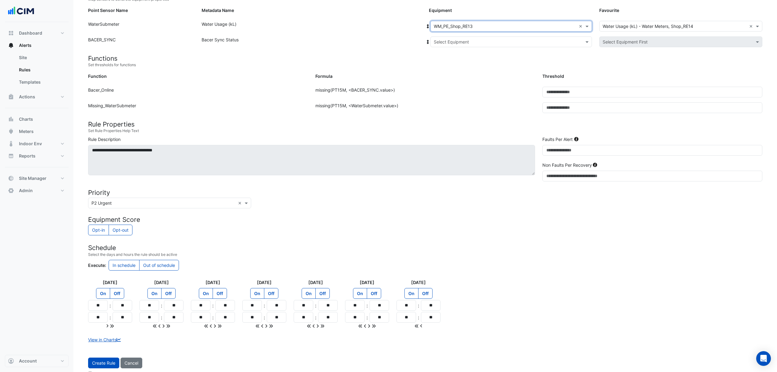
click at [475, 44] on input "text" at bounding box center [505, 42] width 143 height 6
click at [455, 62] on div "Bacer" at bounding box center [454, 63] width 46 height 9
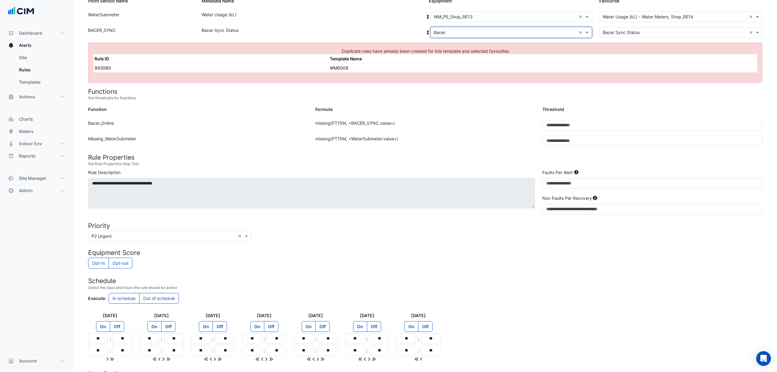
scroll to position [7, 0]
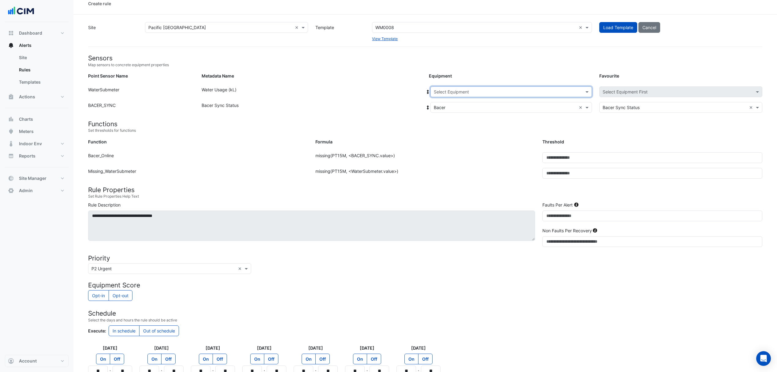
drag, startPoint x: 581, startPoint y: 91, endPoint x: 544, endPoint y: 93, distance: 37.1
click at [538, 93] on input "text" at bounding box center [505, 92] width 143 height 6
click at [485, 144] on div "WM_PE_Shop_RE14" at bounding box center [466, 143] width 71 height 9
click at [559, 91] on input "text" at bounding box center [505, 92] width 143 height 6
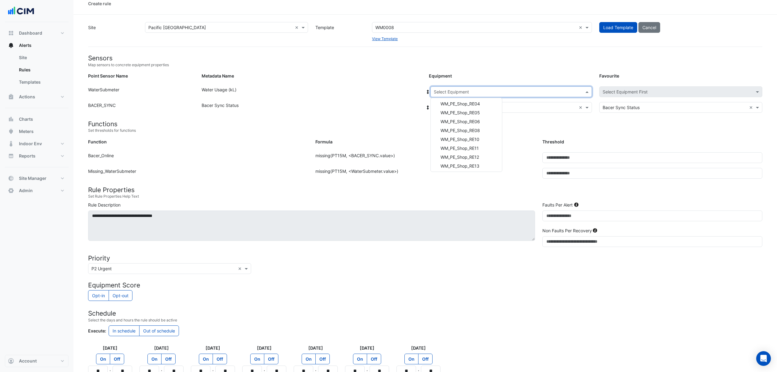
scroll to position [766, 0]
click at [477, 113] on span "WM_PE_Shop_RE15" at bounding box center [460, 111] width 39 height 5
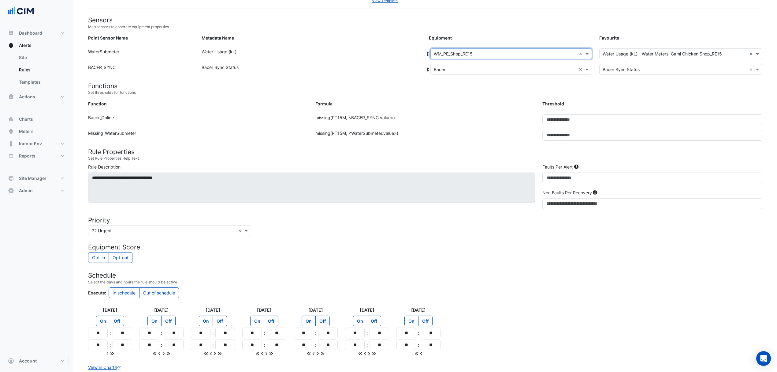
scroll to position [87, 0]
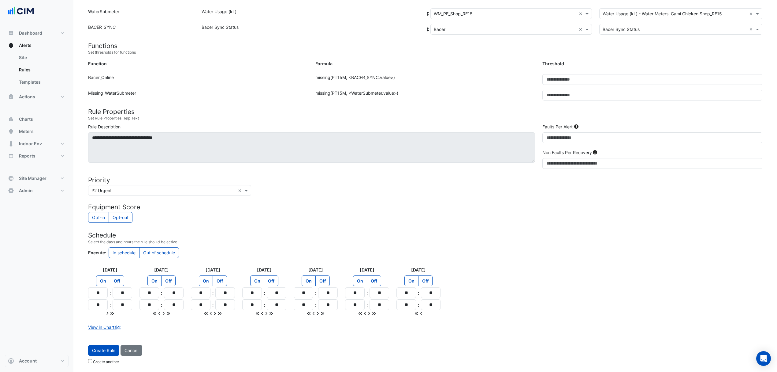
click at [108, 351] on button "Create Rule" at bounding box center [103, 350] width 31 height 11
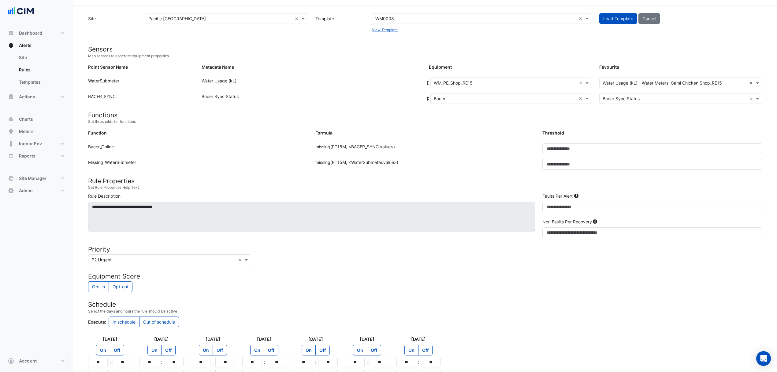
scroll to position [0, 0]
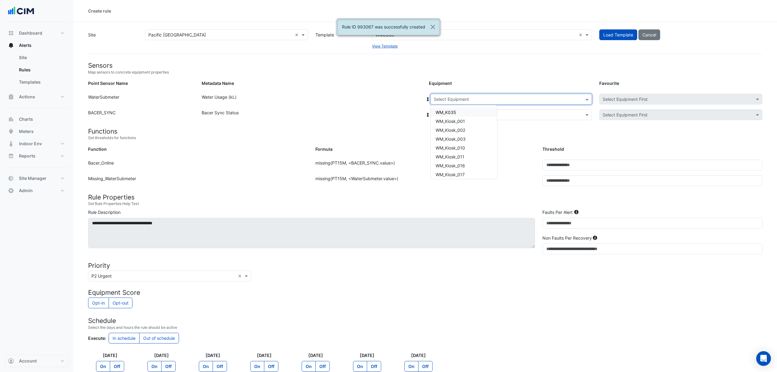
click at [531, 97] on input "text" at bounding box center [505, 99] width 143 height 6
click at [476, 129] on div "WM_PE_Shop_RE16" at bounding box center [464, 127] width 66 height 9
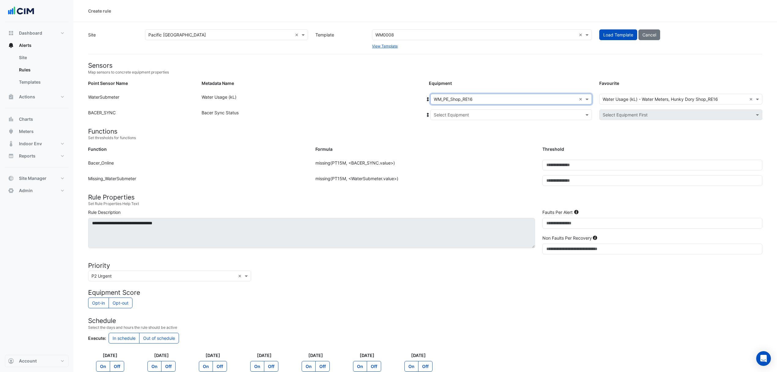
click at [485, 114] on input "text" at bounding box center [505, 115] width 143 height 6
click at [449, 138] on span "Bacer" at bounding box center [447, 136] width 12 height 5
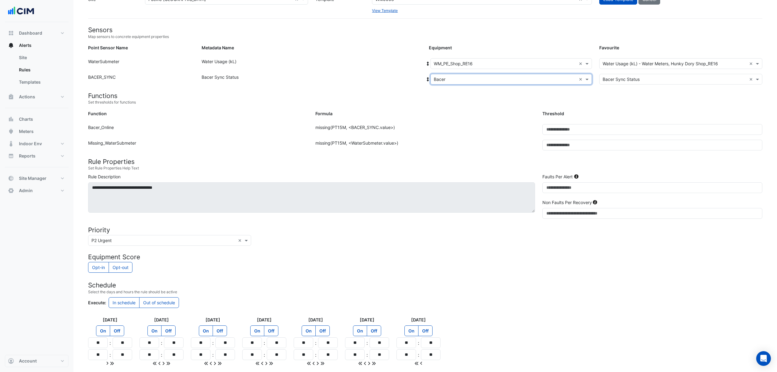
scroll to position [87, 0]
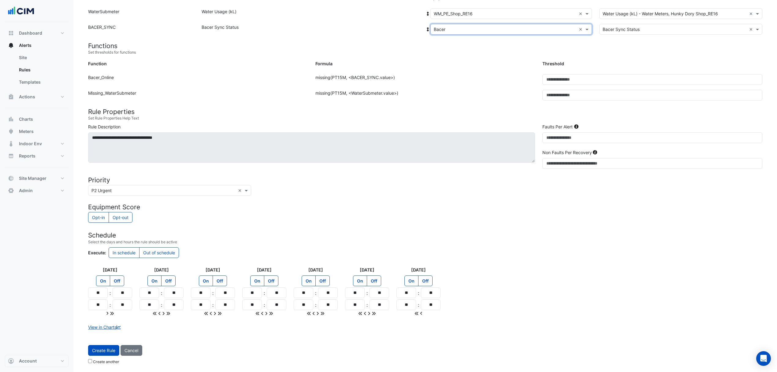
click at [108, 351] on button "Create Rule" at bounding box center [103, 350] width 31 height 11
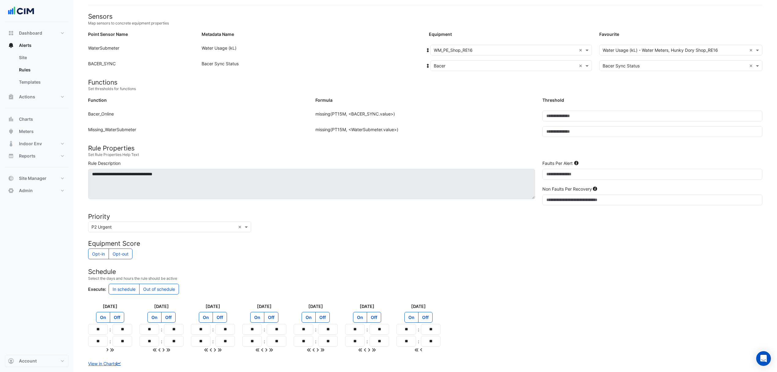
scroll to position [0, 0]
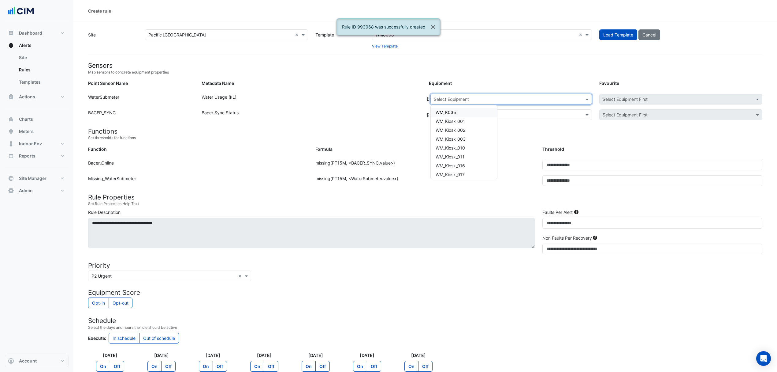
click at [471, 99] on input "text" at bounding box center [505, 99] width 143 height 6
click at [462, 160] on span "WM_PE_T245A" at bounding box center [451, 158] width 30 height 5
click at [463, 117] on input "text" at bounding box center [505, 115] width 143 height 6
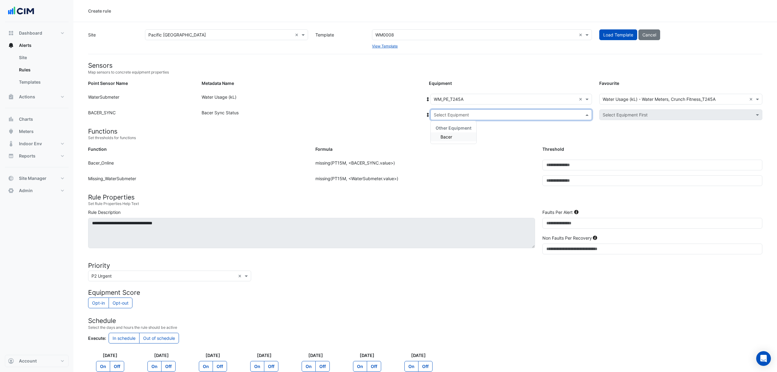
click at [447, 137] on span "Bacer" at bounding box center [447, 136] width 12 height 5
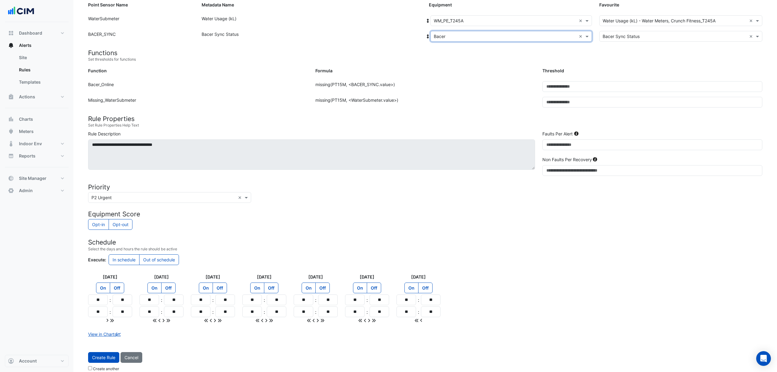
scroll to position [87, 0]
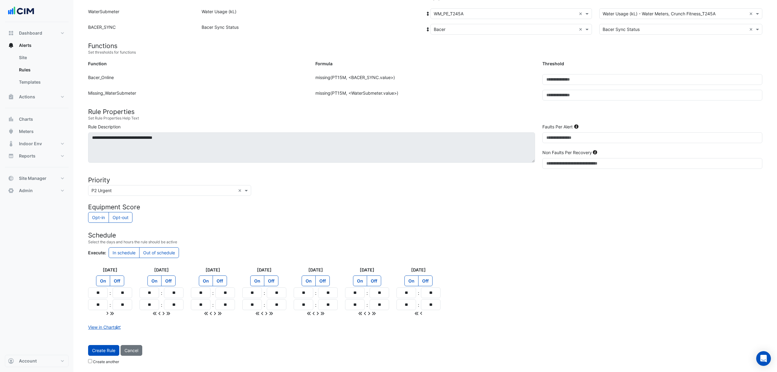
click at [115, 350] on button "Create Rule" at bounding box center [103, 350] width 31 height 11
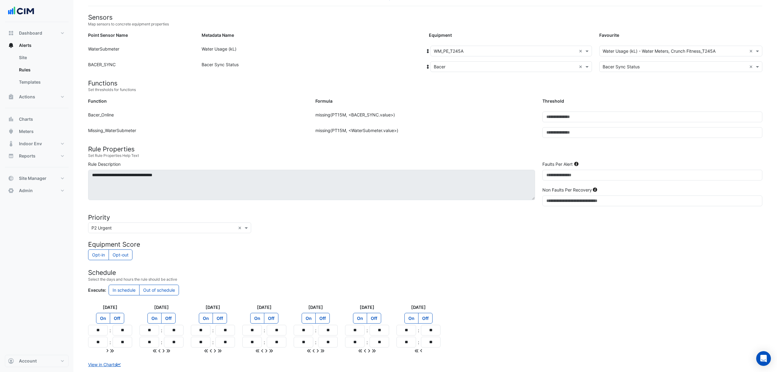
scroll to position [0, 0]
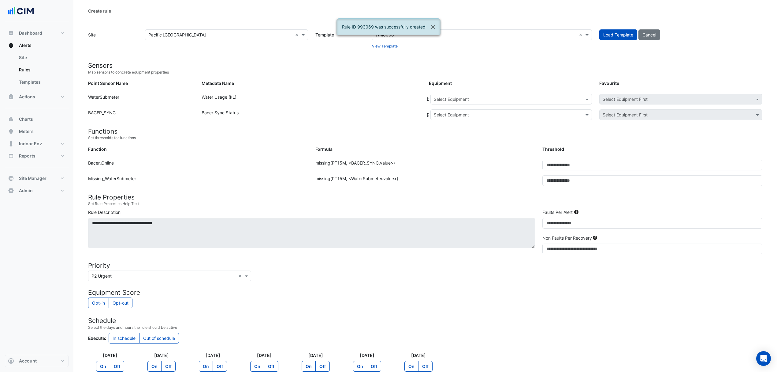
click at [471, 101] on input "text" at bounding box center [505, 99] width 143 height 6
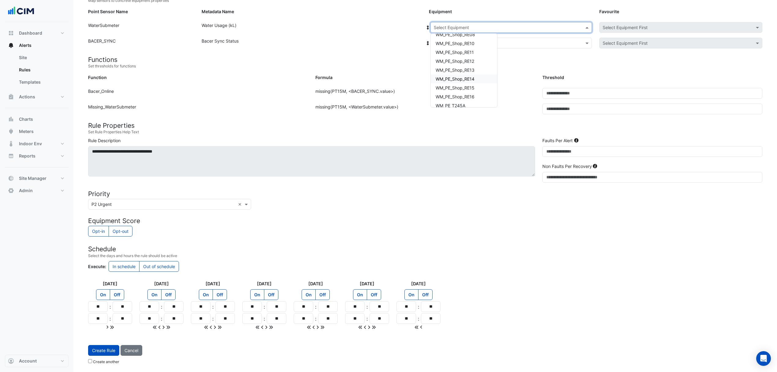
scroll to position [757, 0]
click at [459, 73] on span "WM_PE_T245B" at bounding box center [451, 73] width 30 height 5
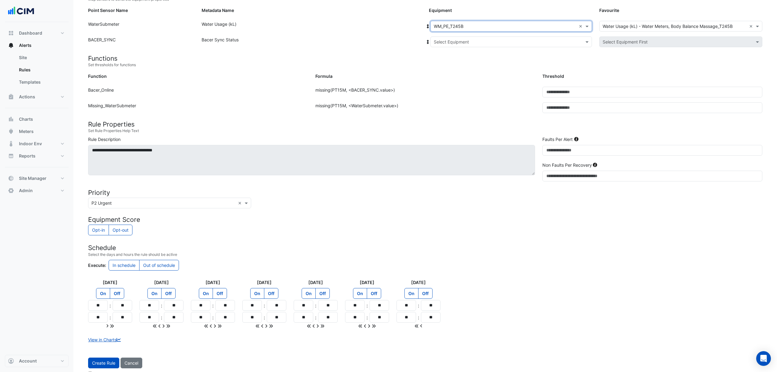
click at [458, 44] on input "text" at bounding box center [505, 42] width 143 height 6
click at [451, 62] on span "Bacer" at bounding box center [447, 63] width 12 height 5
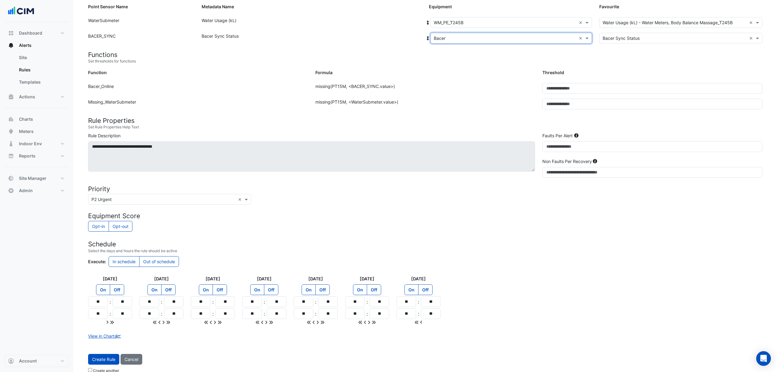
scroll to position [87, 0]
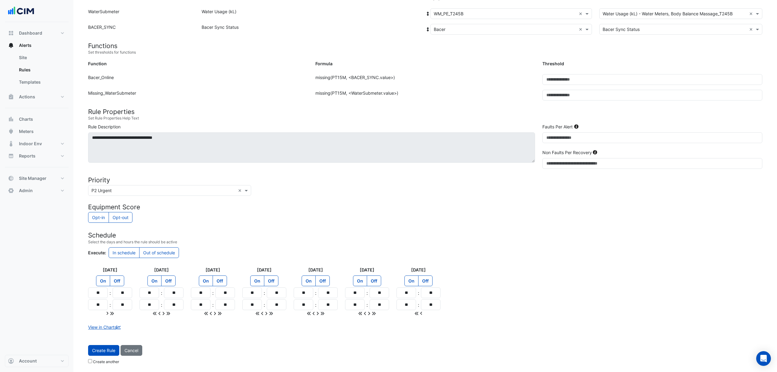
click at [118, 349] on button "Create Rule" at bounding box center [103, 350] width 31 height 11
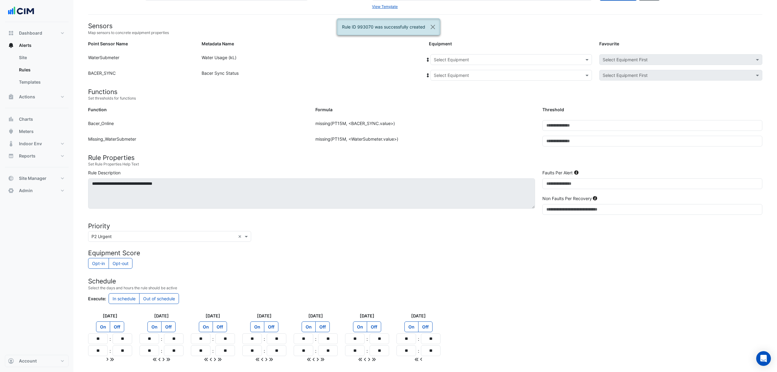
scroll to position [0, 0]
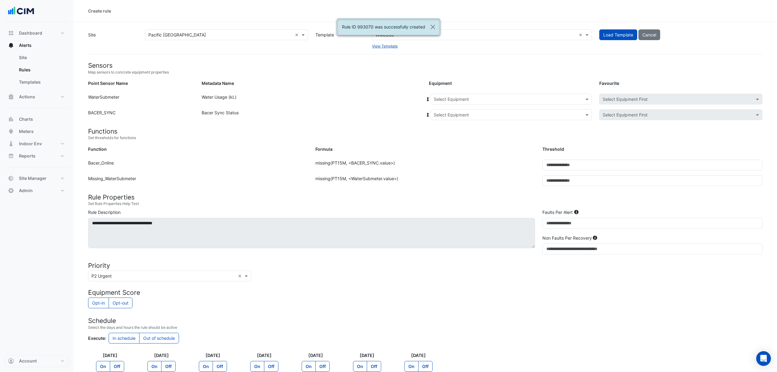
click at [462, 101] on input "text" at bounding box center [505, 99] width 143 height 6
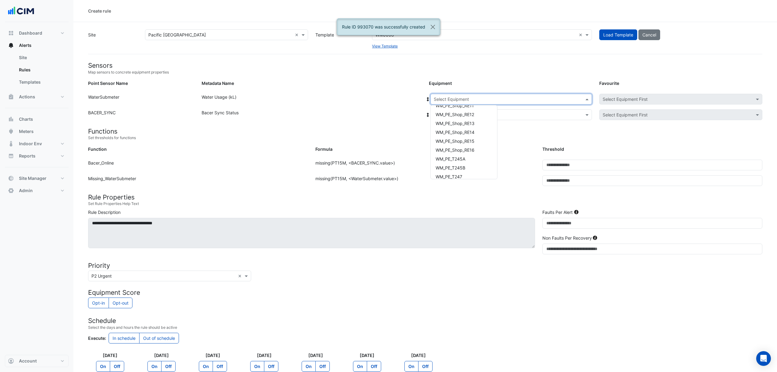
scroll to position [757, 0]
click at [458, 154] on span "WM_PE_T247" at bounding box center [449, 154] width 27 height 5
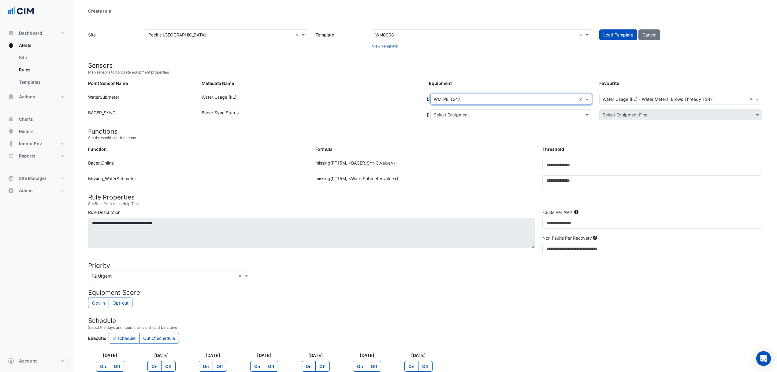
click at [458, 114] on input "text" at bounding box center [505, 115] width 143 height 6
click at [441, 139] on span "Bacer" at bounding box center [447, 136] width 12 height 5
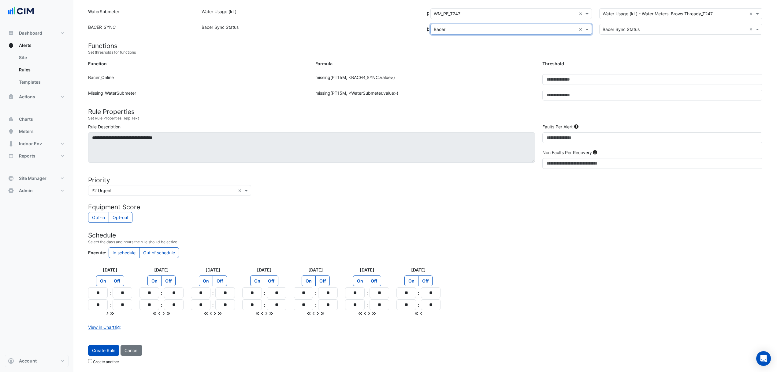
scroll to position [87, 0]
drag, startPoint x: 90, startPoint y: 345, endPoint x: 96, endPoint y: 340, distance: 7.8
click at [91, 347] on button "Create Rule" at bounding box center [103, 350] width 31 height 11
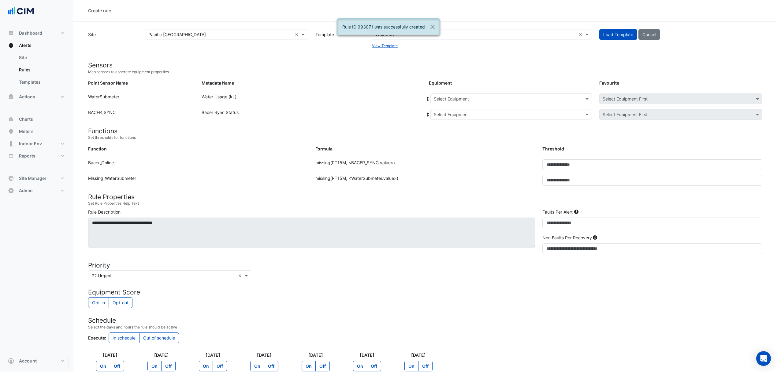
scroll to position [0, 0]
click at [450, 99] on input "text" at bounding box center [505, 99] width 143 height 6
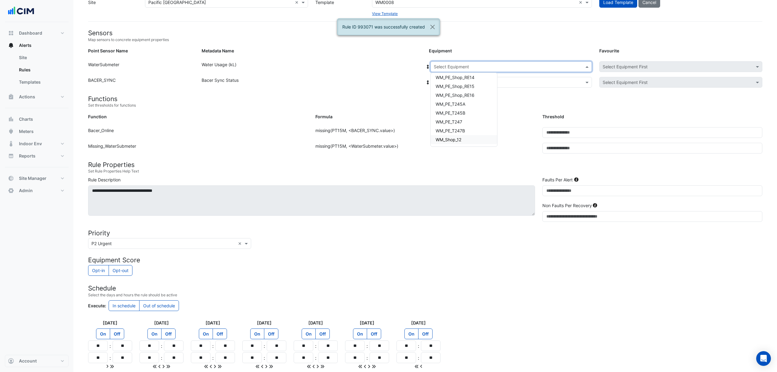
scroll to position [73, 0]
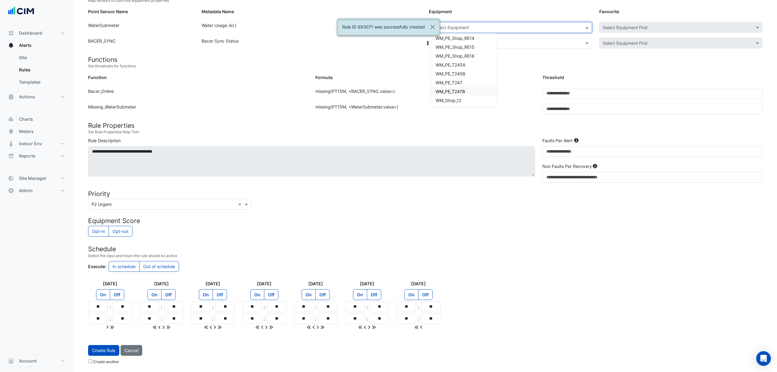
click at [458, 90] on span "WM_PE_T247B" at bounding box center [450, 91] width 29 height 5
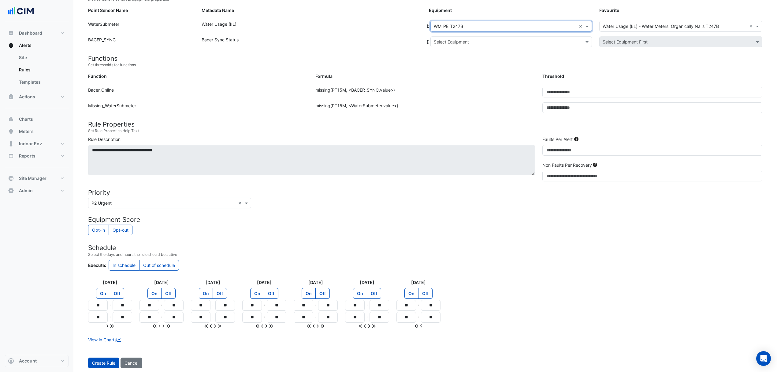
click at [468, 44] on input "text" at bounding box center [505, 42] width 143 height 6
click at [446, 61] on span "Bacer" at bounding box center [447, 63] width 12 height 5
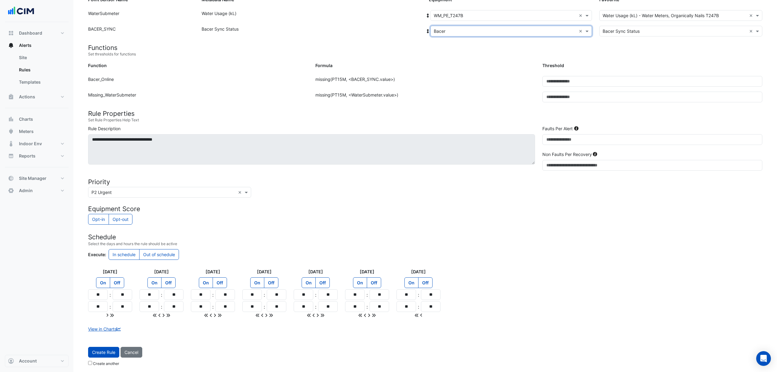
scroll to position [87, 0]
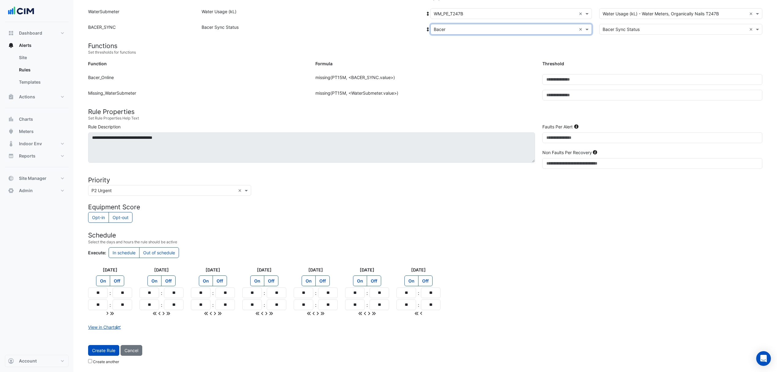
click at [96, 352] on button "Create Rule" at bounding box center [103, 350] width 31 height 11
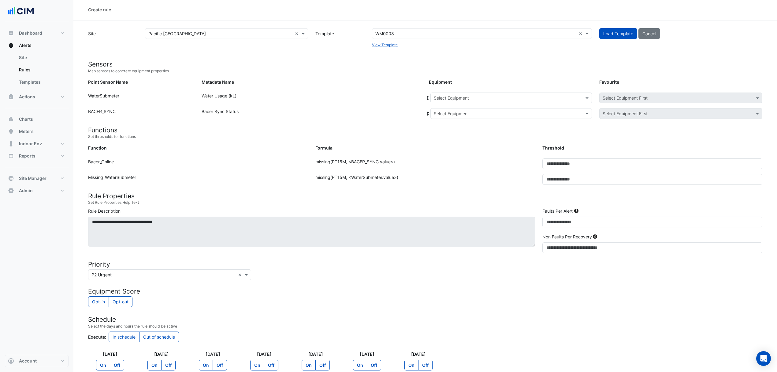
scroll to position [0, 0]
click at [452, 98] on input "text" at bounding box center [505, 99] width 143 height 6
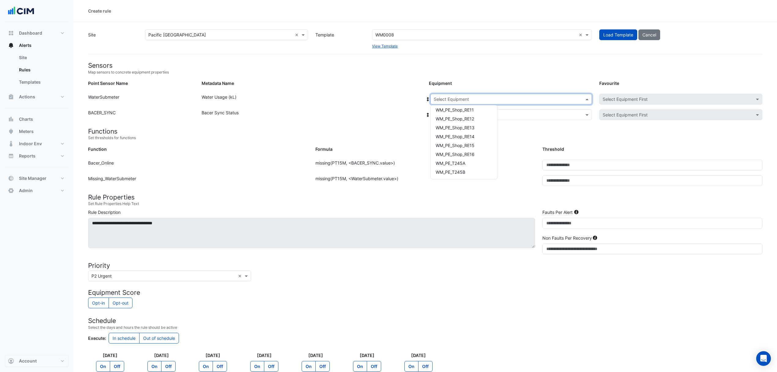
scroll to position [757, 0]
click at [459, 172] on span "WM_Shop_12" at bounding box center [449, 171] width 26 height 5
click at [479, 114] on input "text" at bounding box center [505, 115] width 143 height 6
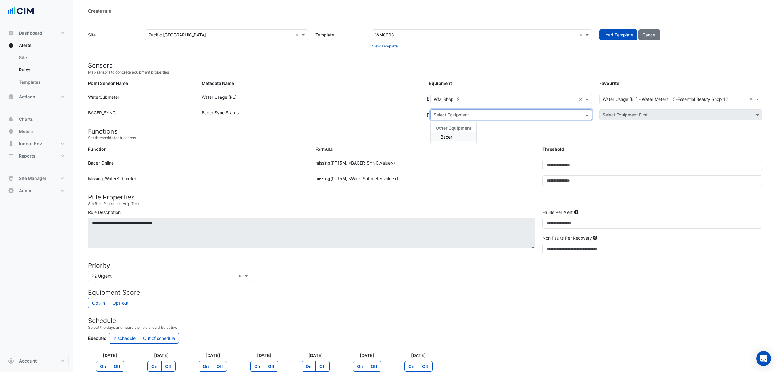
click at [447, 137] on span "Bacer" at bounding box center [447, 136] width 12 height 5
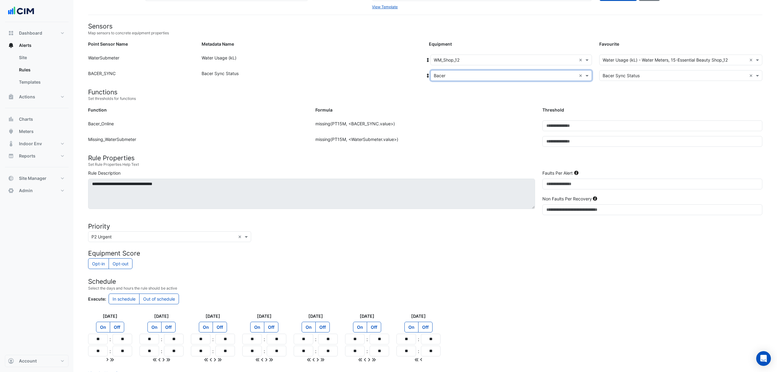
scroll to position [87, 0]
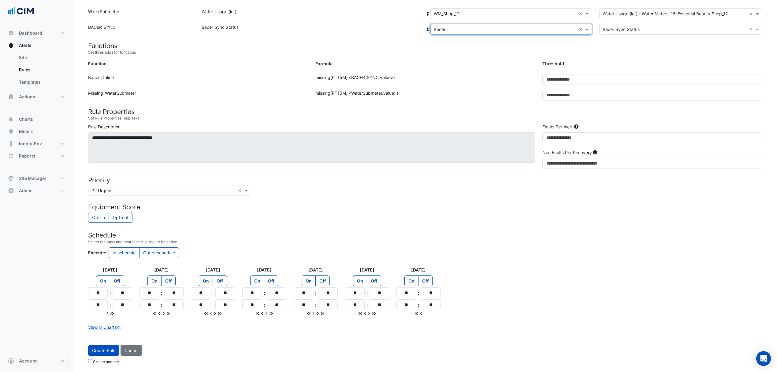
click at [98, 346] on button "Create Rule" at bounding box center [103, 350] width 31 height 11
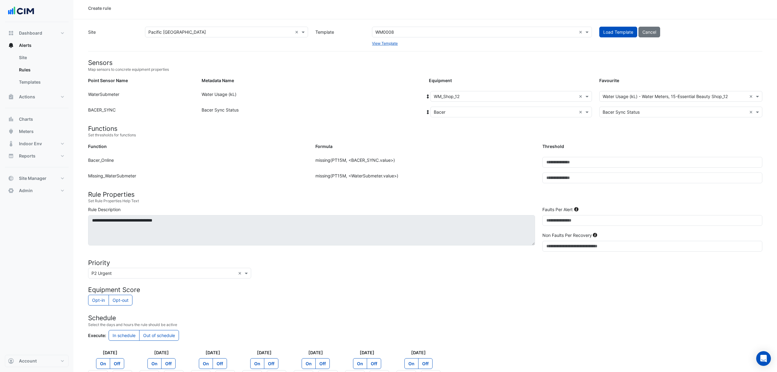
scroll to position [0, 0]
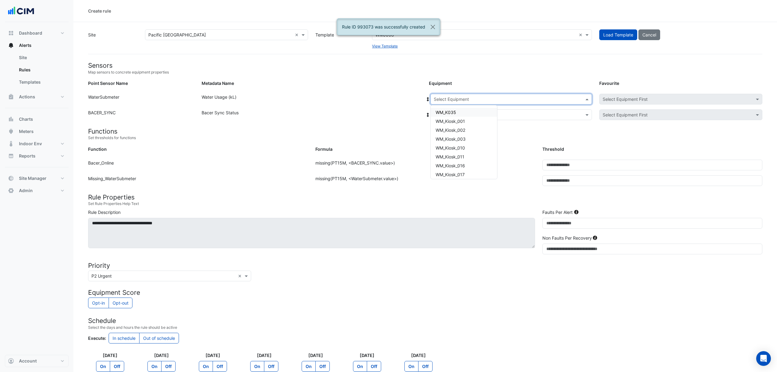
click at [480, 100] on input "text" at bounding box center [505, 99] width 143 height 6
click at [463, 162] on span "WM_PE_T247B" at bounding box center [450, 162] width 29 height 5
click at [468, 118] on input "text" at bounding box center [505, 115] width 143 height 6
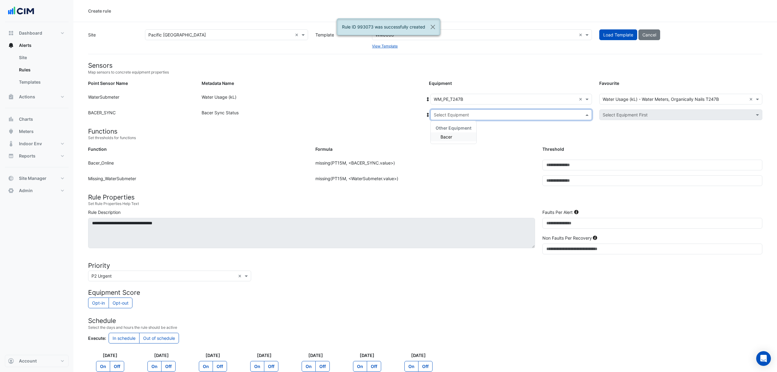
click at [447, 134] on span "Bacer" at bounding box center [447, 136] width 12 height 5
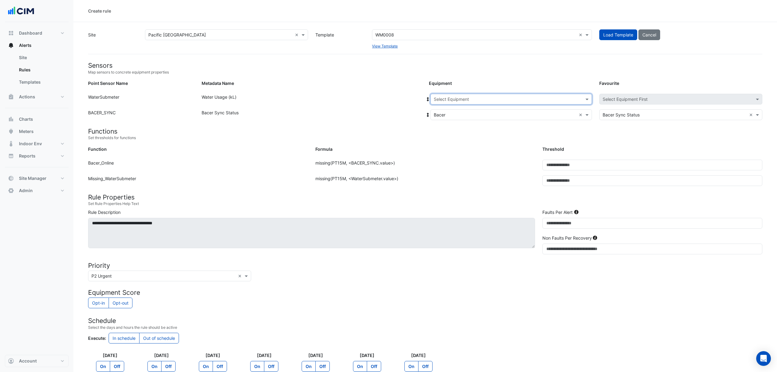
click at [523, 101] on input "text" at bounding box center [505, 99] width 143 height 6
click at [464, 128] on span "WM_PE_GT57" at bounding box center [454, 128] width 27 height 5
click at [533, 99] on input "text" at bounding box center [505, 99] width 143 height 6
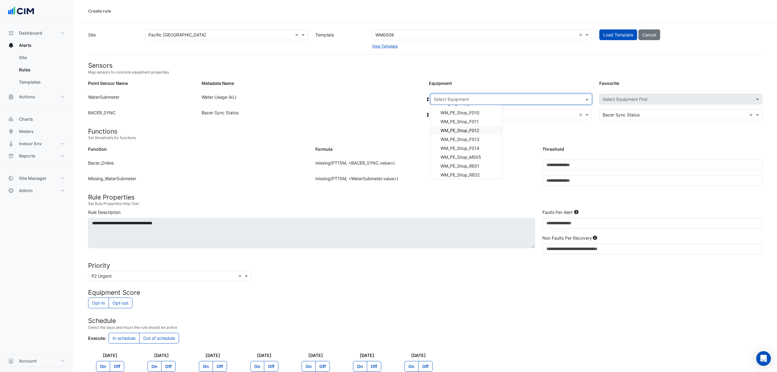
click at [467, 128] on span "WM_PE_Shop_F012" at bounding box center [460, 130] width 39 height 5
click at [496, 101] on input "text" at bounding box center [505, 99] width 143 height 6
click at [472, 146] on div "WM_PE_Shop_RE15" at bounding box center [466, 149] width 71 height 9
drag, startPoint x: 511, startPoint y: 100, endPoint x: 498, endPoint y: 103, distance: 14.0
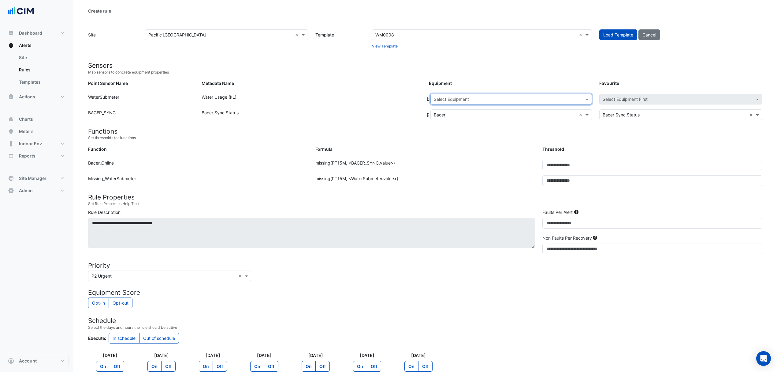
click at [510, 100] on input "text" at bounding box center [505, 99] width 143 height 6
click at [475, 147] on span "WM_PE_Shop_103" at bounding box center [459, 149] width 36 height 5
click at [534, 100] on input "text" at bounding box center [505, 99] width 143 height 6
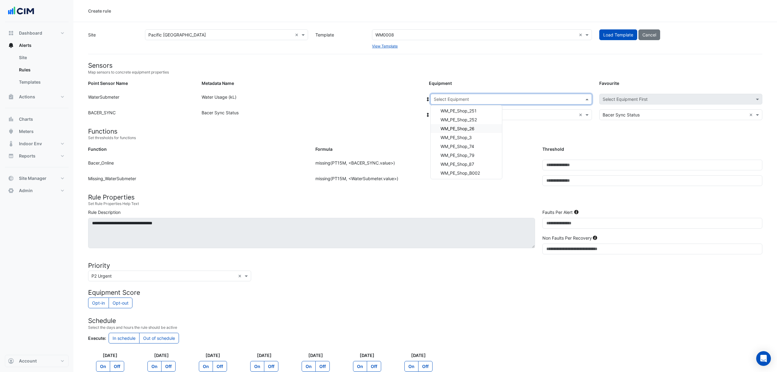
click at [476, 129] on div "WM_PE_Shop_26" at bounding box center [466, 128] width 71 height 9
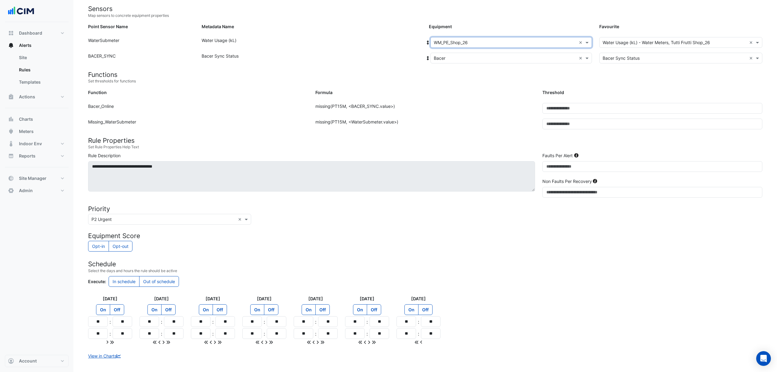
scroll to position [87, 0]
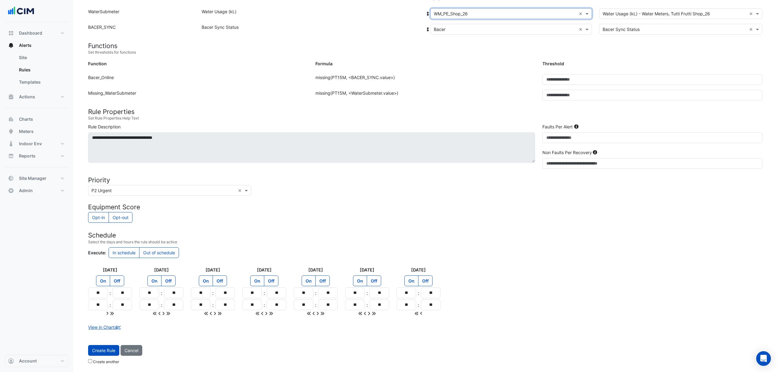
click at [99, 352] on button "Create Rule" at bounding box center [103, 350] width 31 height 11
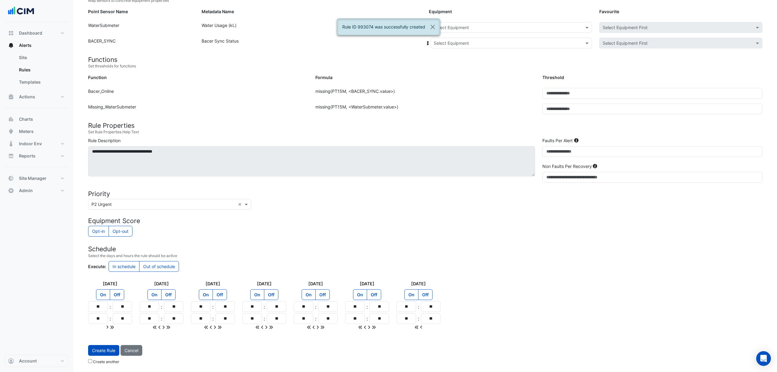
click at [565, 28] on input "text" at bounding box center [505, 27] width 143 height 6
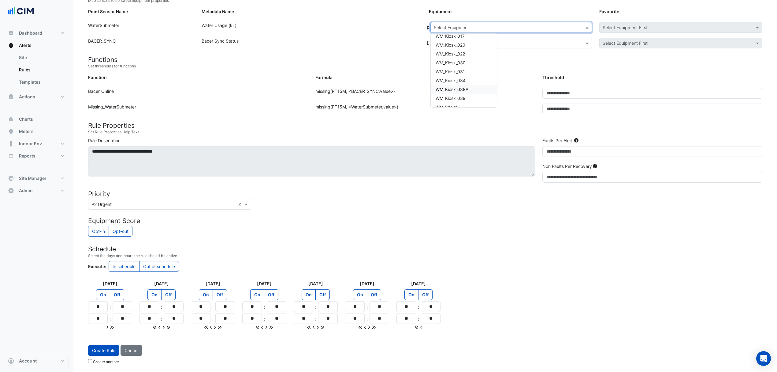
scroll to position [81, 0]
click at [469, 64] on div "WM_Kiosk_034" at bounding box center [464, 65] width 66 height 9
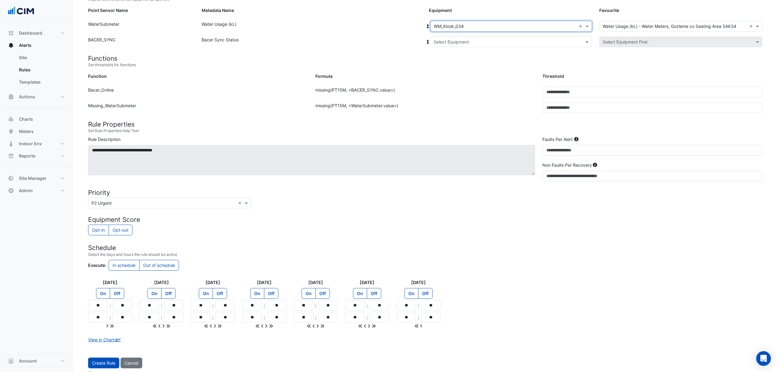
click at [498, 40] on input "text" at bounding box center [505, 42] width 143 height 6
click at [453, 62] on div "Bacer" at bounding box center [454, 63] width 46 height 9
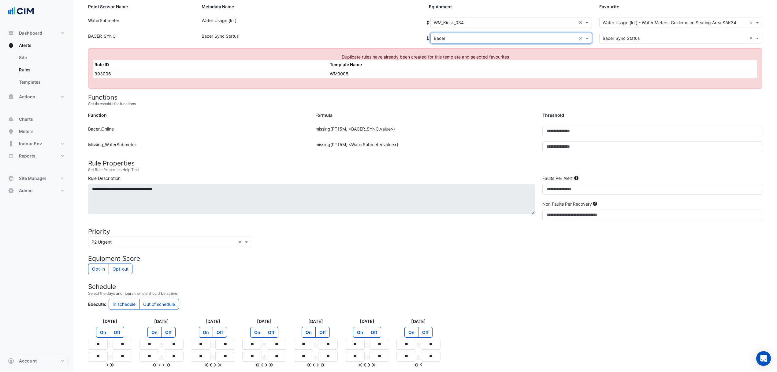
scroll to position [0, 0]
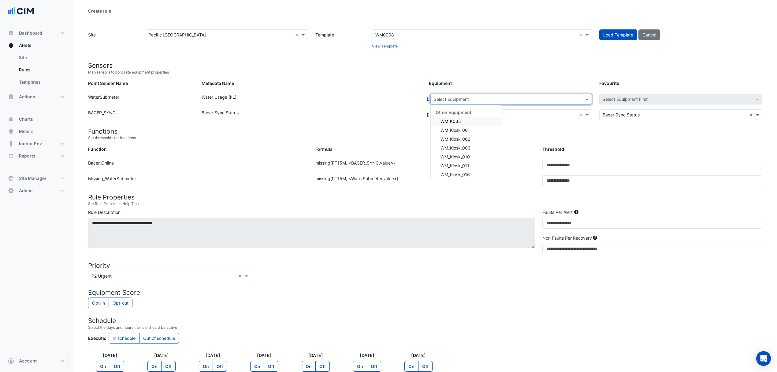
drag, startPoint x: 541, startPoint y: 101, endPoint x: 522, endPoint y: 107, distance: 20.8
click at [540, 101] on input "text" at bounding box center [505, 99] width 143 height 6
click at [528, 67] on h4 "Sensors" at bounding box center [425, 66] width 675 height 8
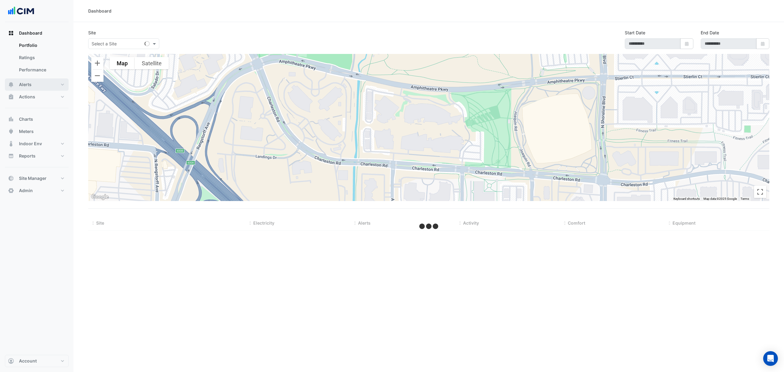
click at [45, 80] on button "Alerts" at bounding box center [37, 84] width 64 height 12
click at [126, 41] on input "text" at bounding box center [118, 44] width 52 height 6
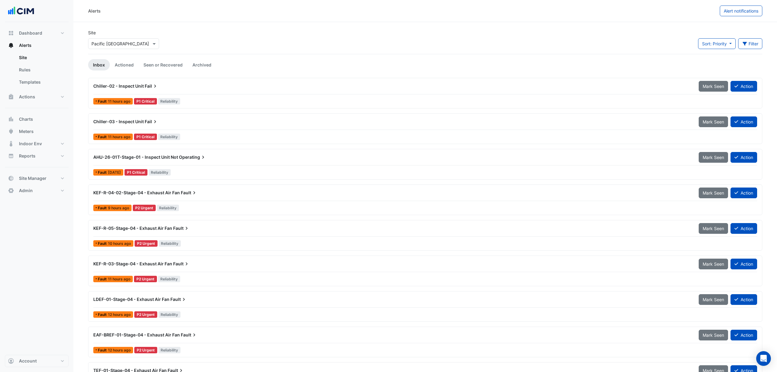
click at [250, 32] on div "Site Select a Site × Pacific [GEOGRAPHIC_DATA] Sort: Priority Priority Updated …" at bounding box center [425, 41] width 682 height 24
click at [39, 93] on button "Actions" at bounding box center [37, 97] width 64 height 12
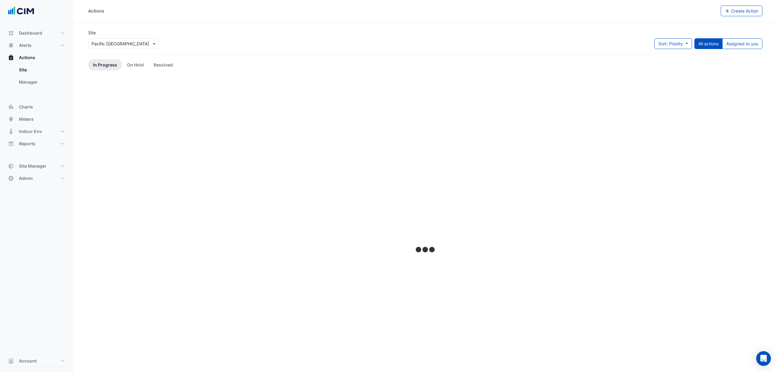
click at [31, 85] on link "Manager" at bounding box center [41, 82] width 54 height 12
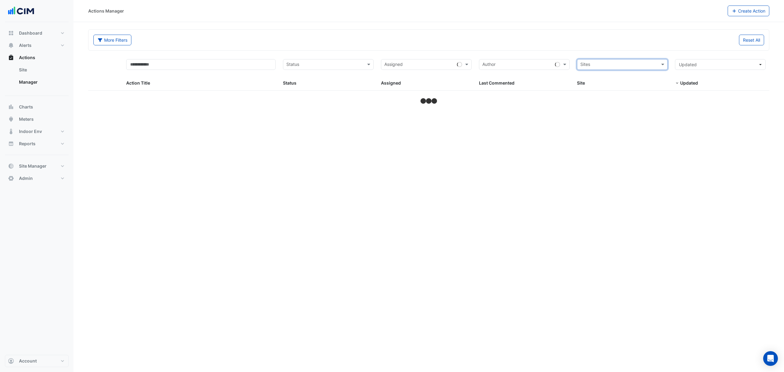
select select "***"
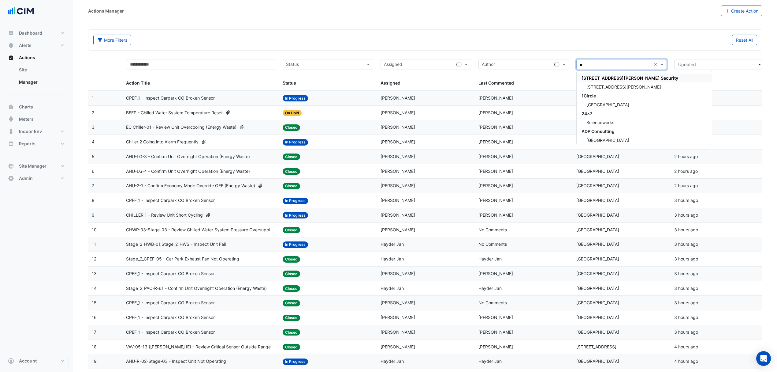
type input "*"
click at [184, 70] on div "Action Title" at bounding box center [200, 73] width 149 height 28
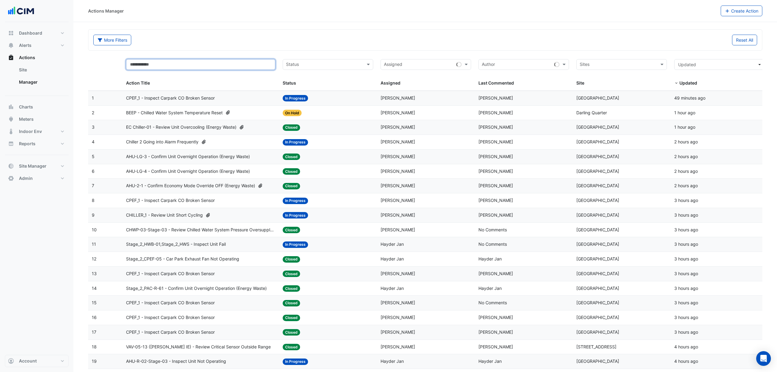
click at [187, 67] on input "text" at bounding box center [200, 64] width 149 height 11
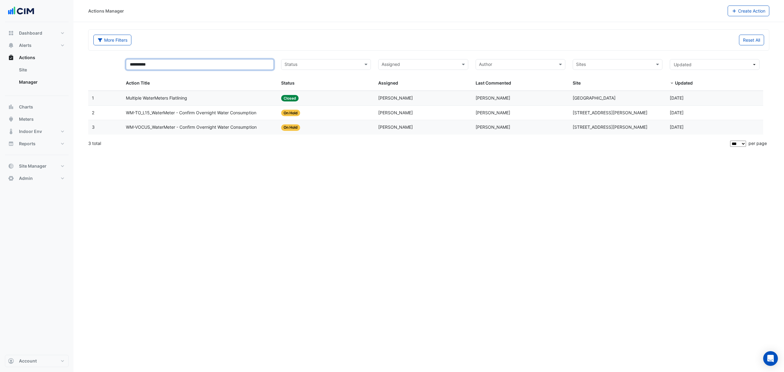
type input "**********"
click at [189, 96] on div "Multiple WaterMeters Flatlining" at bounding box center [200, 98] width 148 height 7
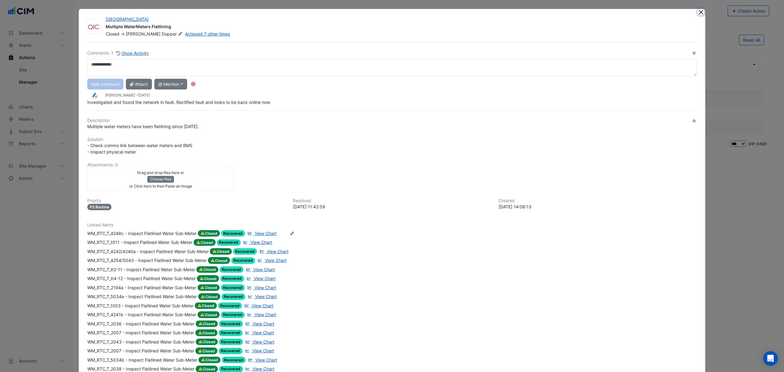
click at [697, 10] on button "Close" at bounding box center [700, 12] width 6 height 6
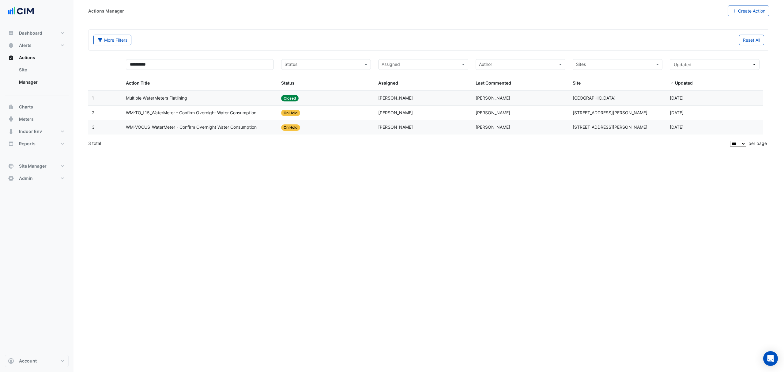
click at [168, 111] on span "WM-TO_L15_WaterMeter - Confirm Overnight Water Consumption" at bounding box center [191, 112] width 130 height 7
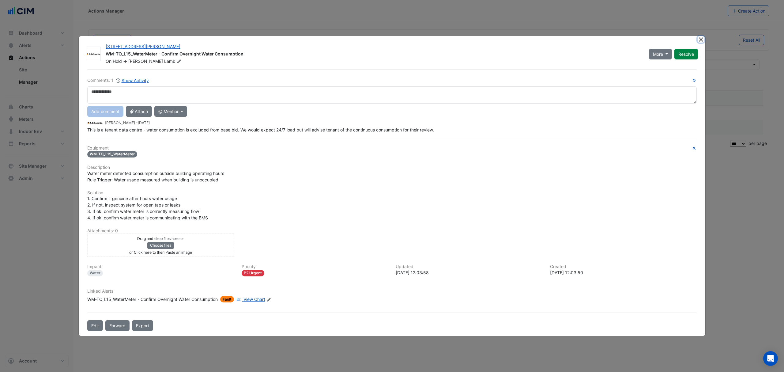
click at [699, 38] on button "Close" at bounding box center [700, 39] width 6 height 6
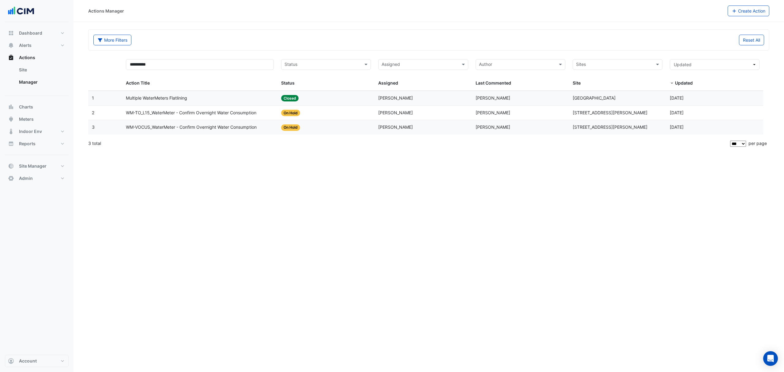
click at [174, 125] on span "WM-VOCUS_WaterMeter - Confirm Overnight Water Consumption" at bounding box center [191, 127] width 131 height 7
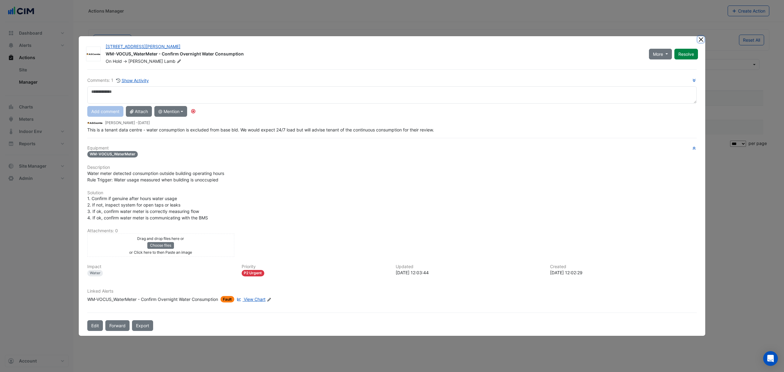
click at [700, 41] on button "Close" at bounding box center [700, 39] width 6 height 6
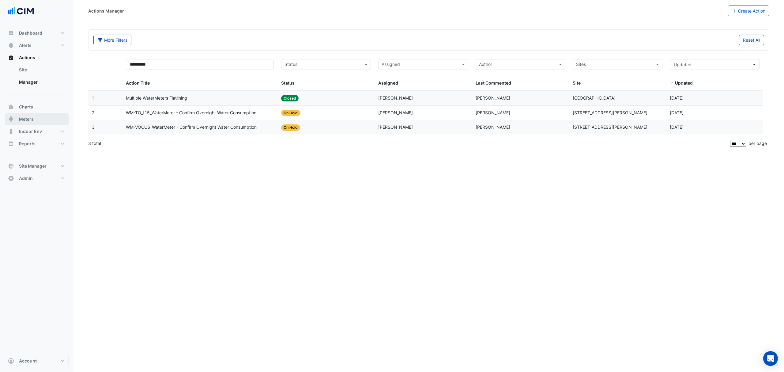
click at [37, 121] on button "Meters" at bounding box center [37, 119] width 64 height 12
